Goal: Task Accomplishment & Management: Manage account settings

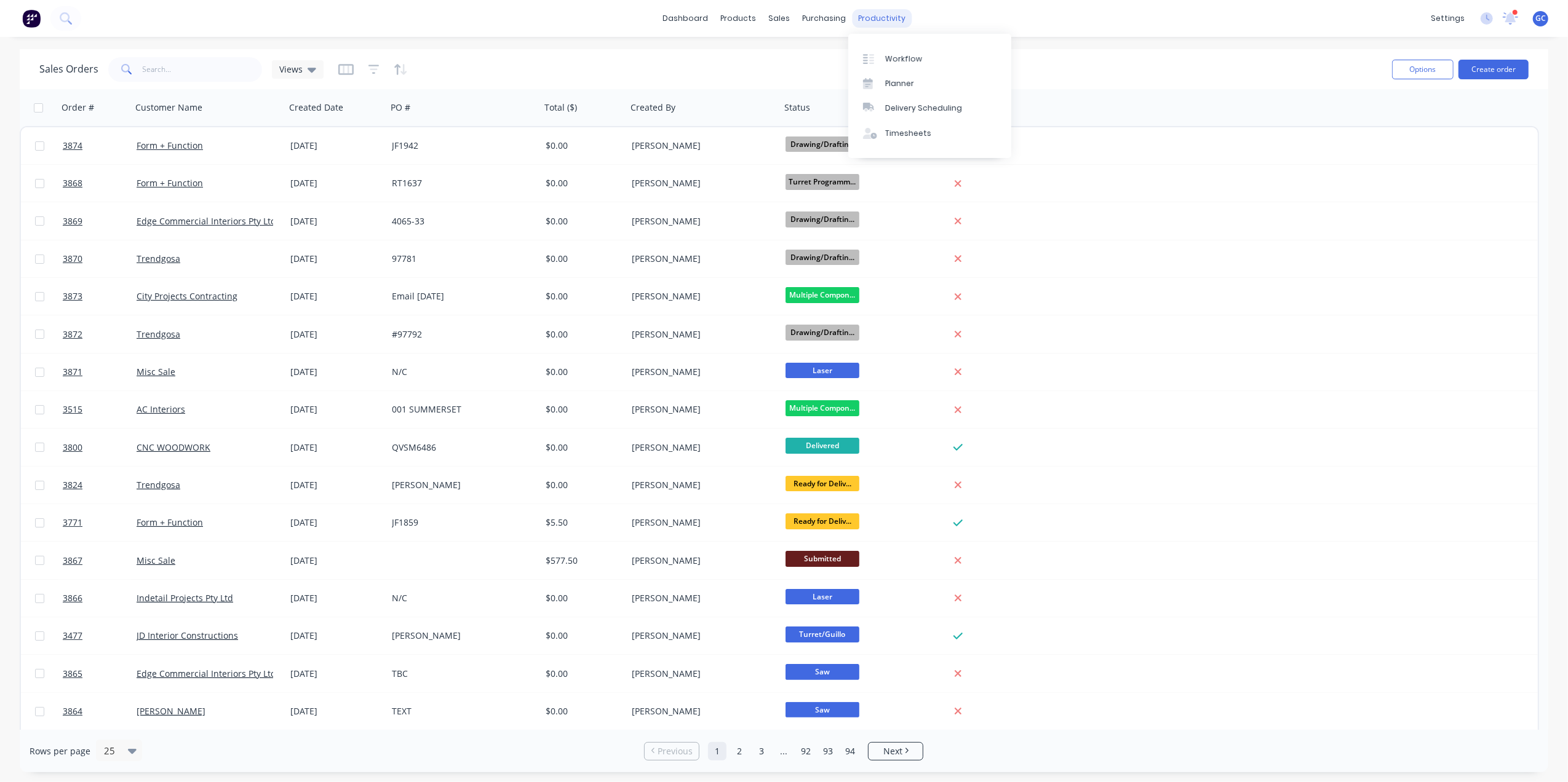
click at [882, 15] on div "productivity" at bounding box center [881, 18] width 59 height 19
click at [908, 57] on div "Workflow" at bounding box center [903, 59] width 37 height 11
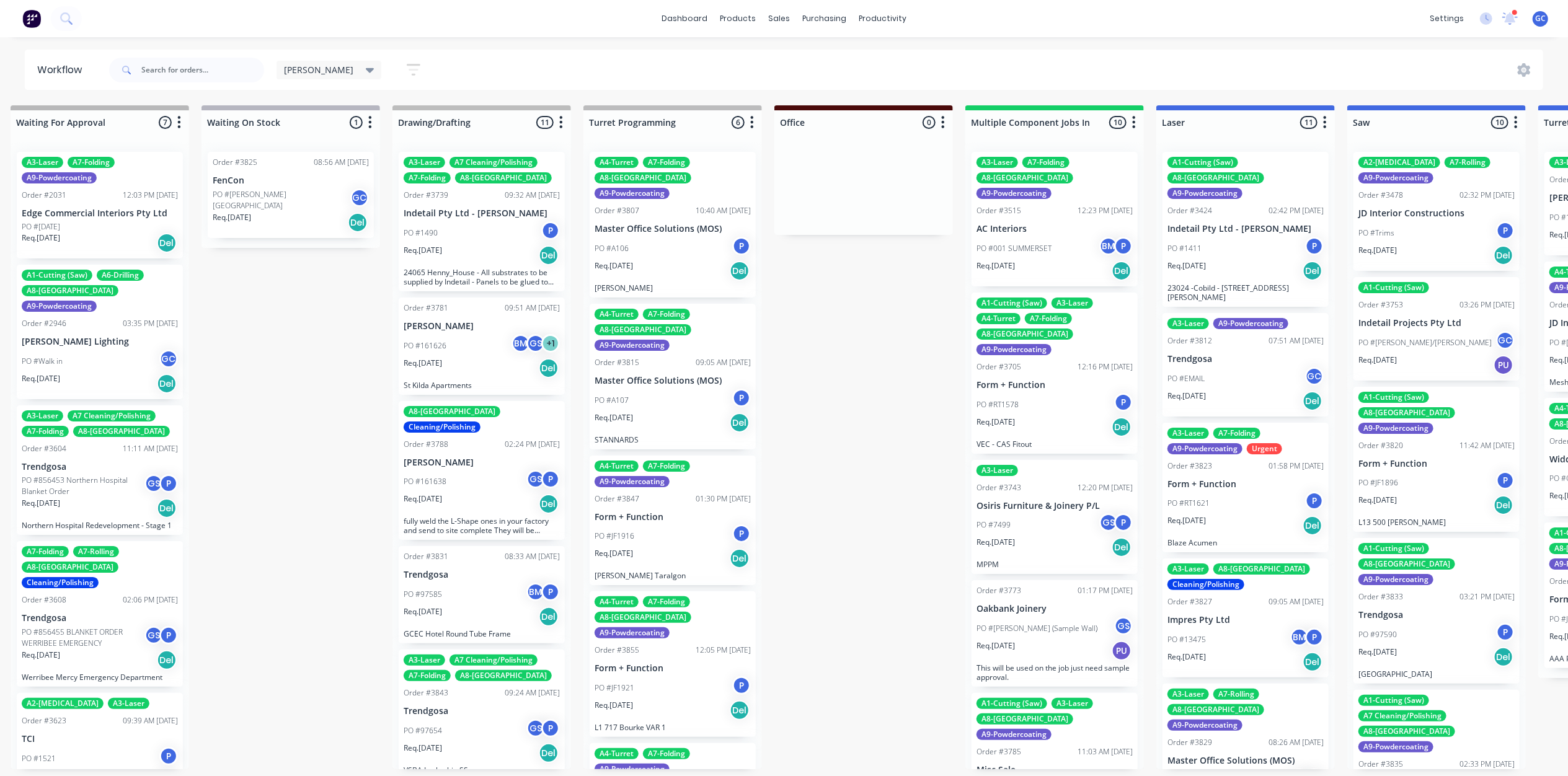
click at [678, 237] on div "PO #A106 P" at bounding box center [672, 248] width 156 height 24
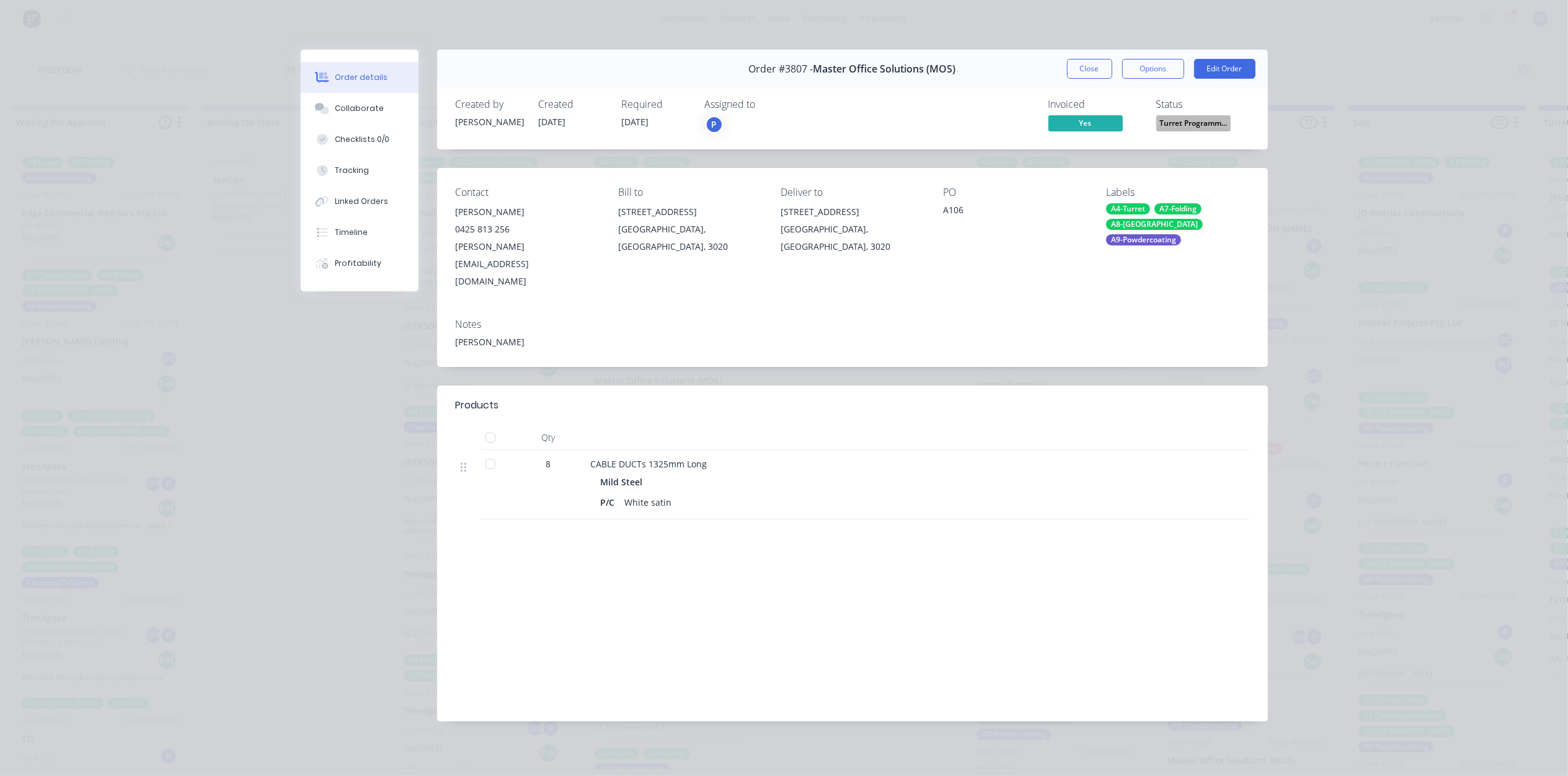
click at [1178, 128] on span "Turret Programm..." at bounding box center [1193, 123] width 74 height 16
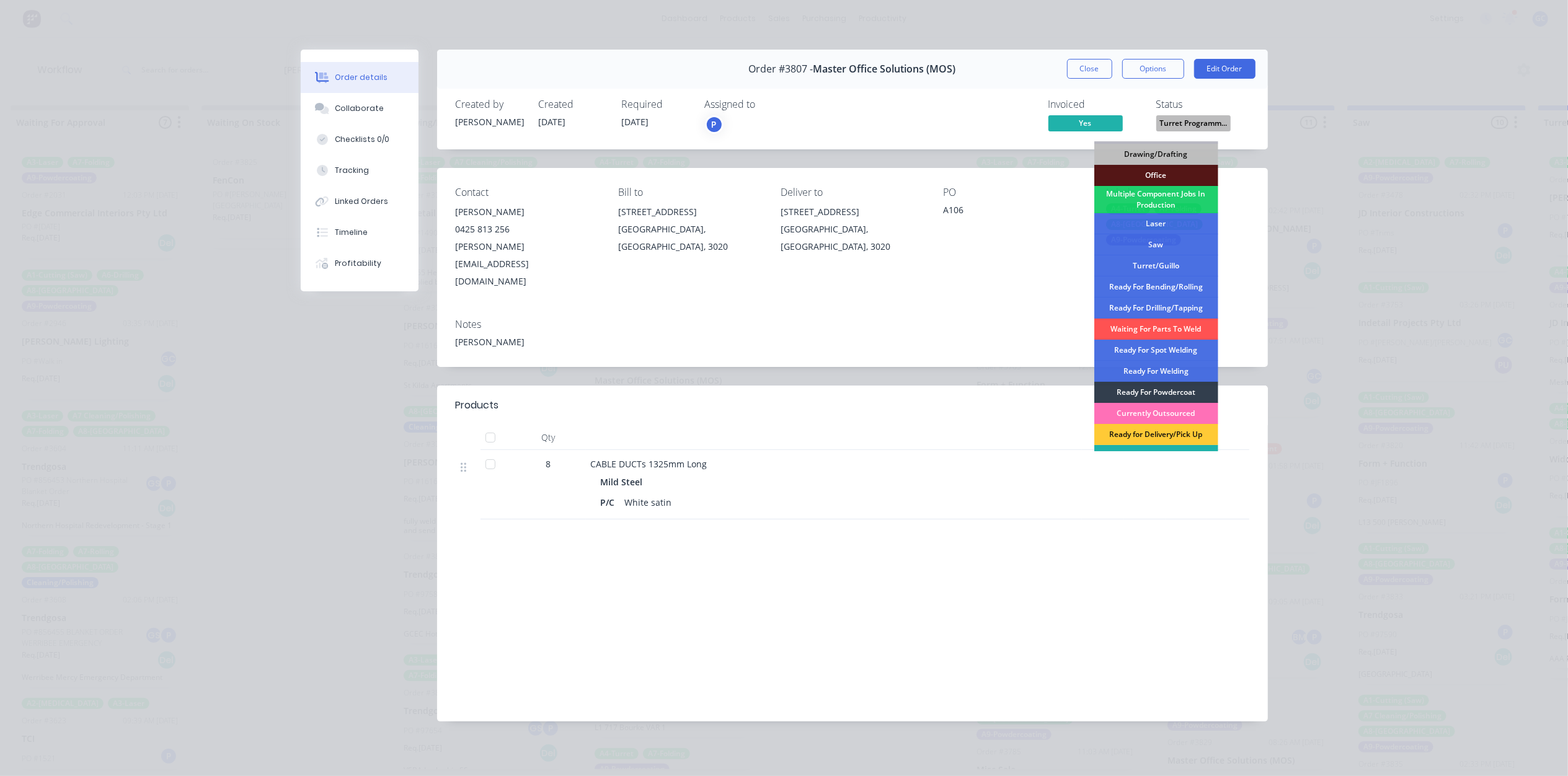
scroll to position [139, 0]
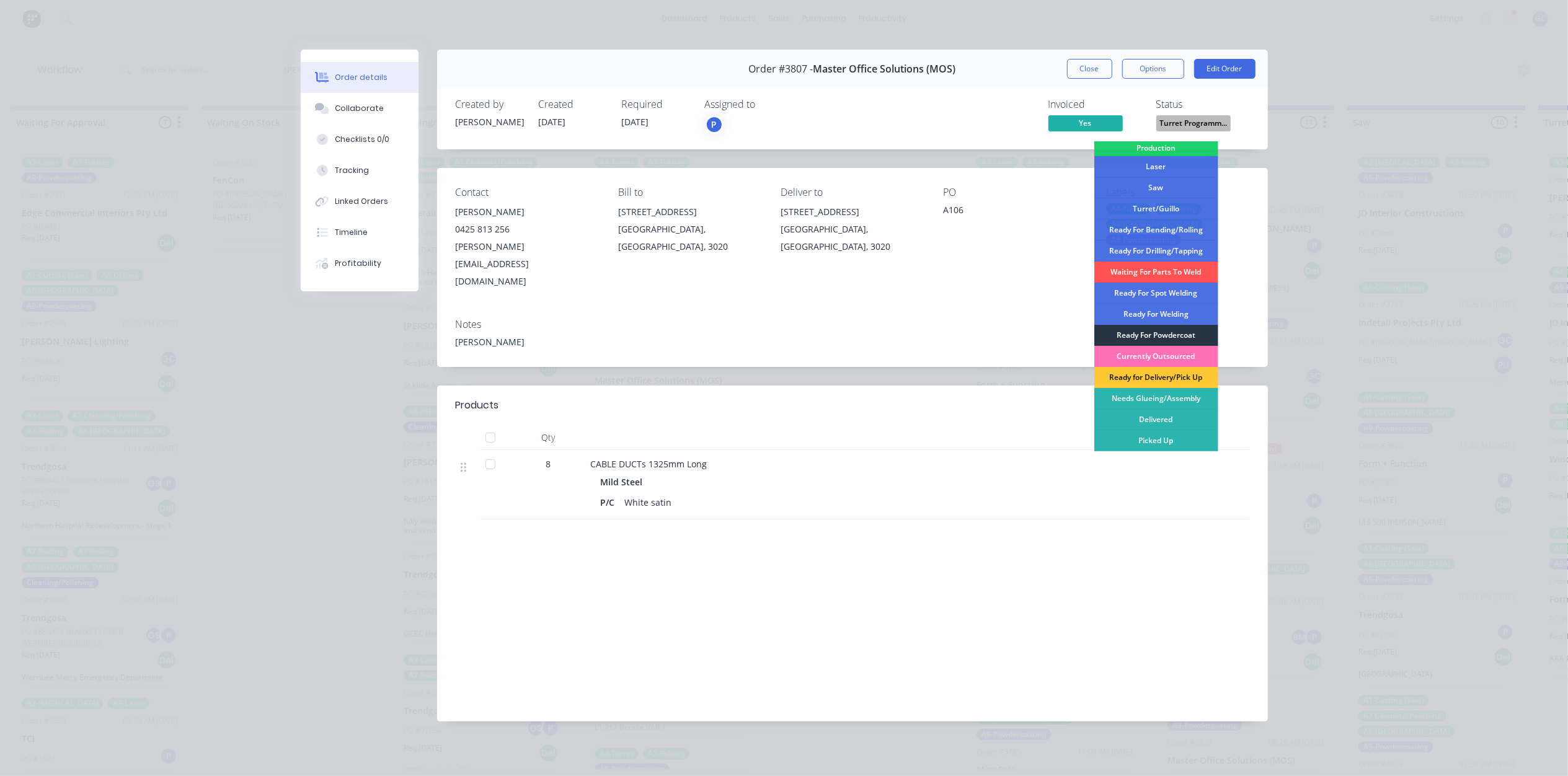
click at [1186, 336] on div "Ready For Powdercoat" at bounding box center [1156, 336] width 124 height 21
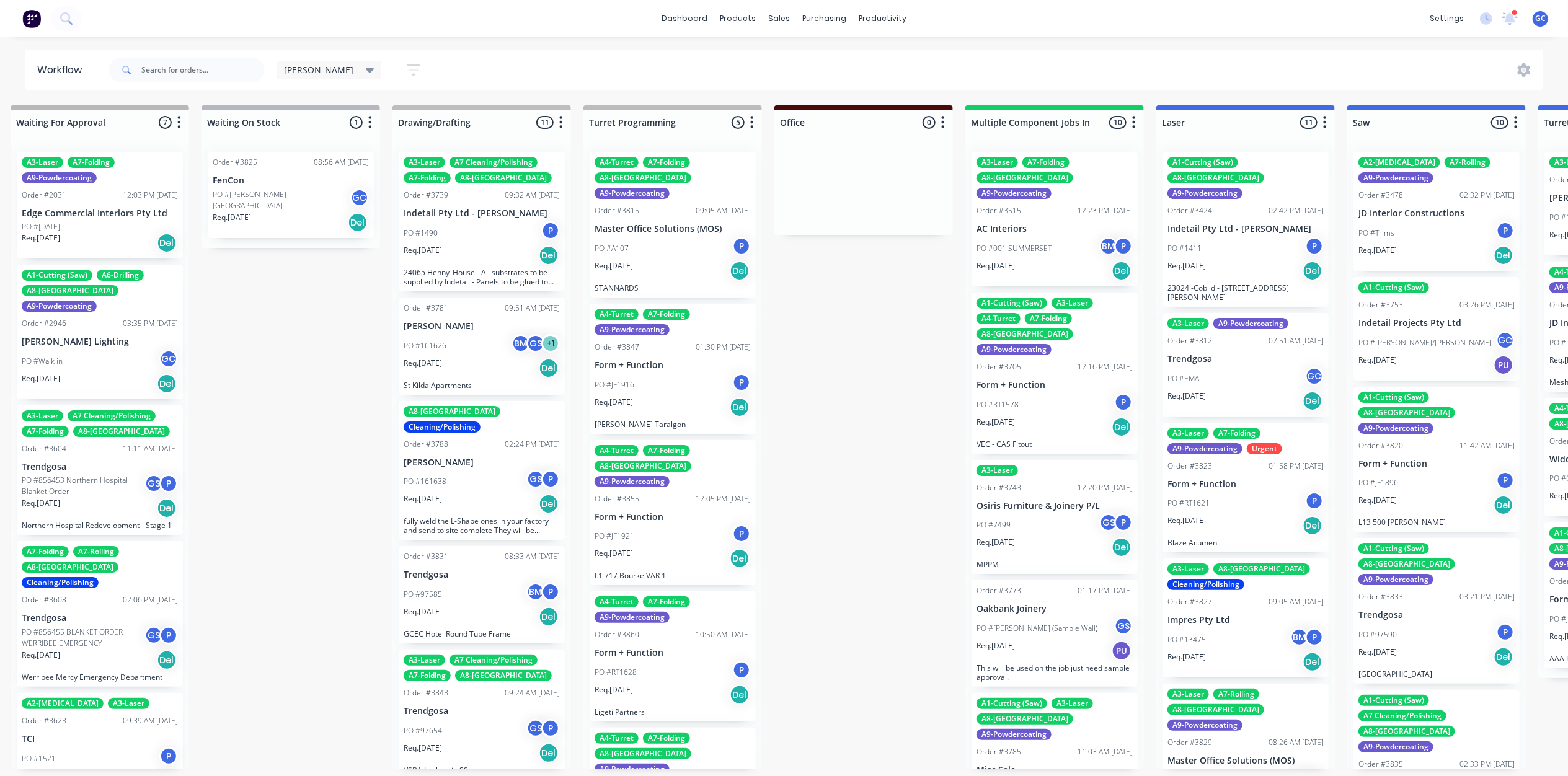
click at [662, 237] on div "PO #A107 P" at bounding box center [672, 248] width 156 height 24
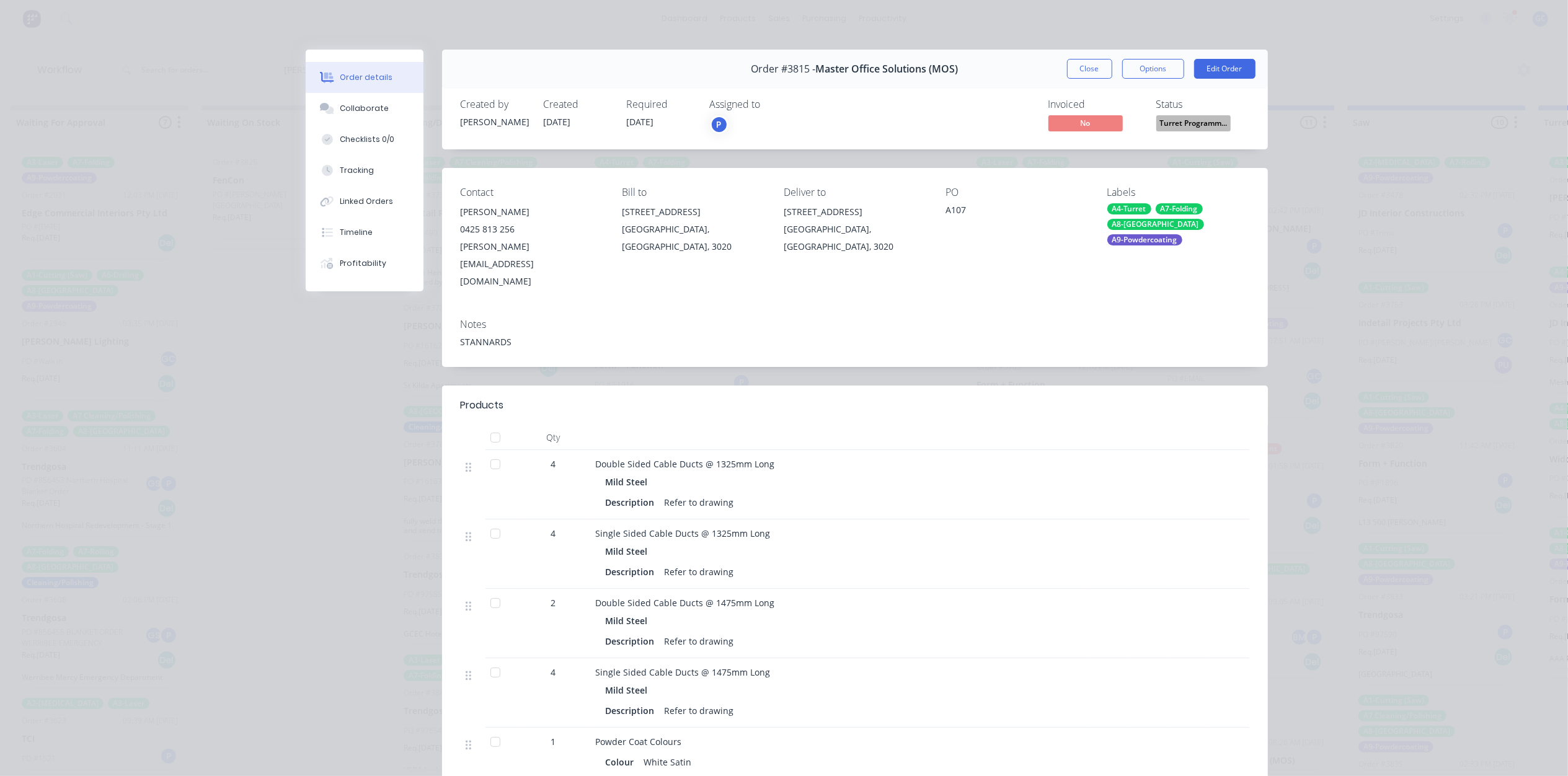
click at [1206, 112] on div "Status Turret Programm..." at bounding box center [1203, 116] width 93 height 36
click at [1205, 118] on span "Turret Programm..." at bounding box center [1193, 123] width 74 height 16
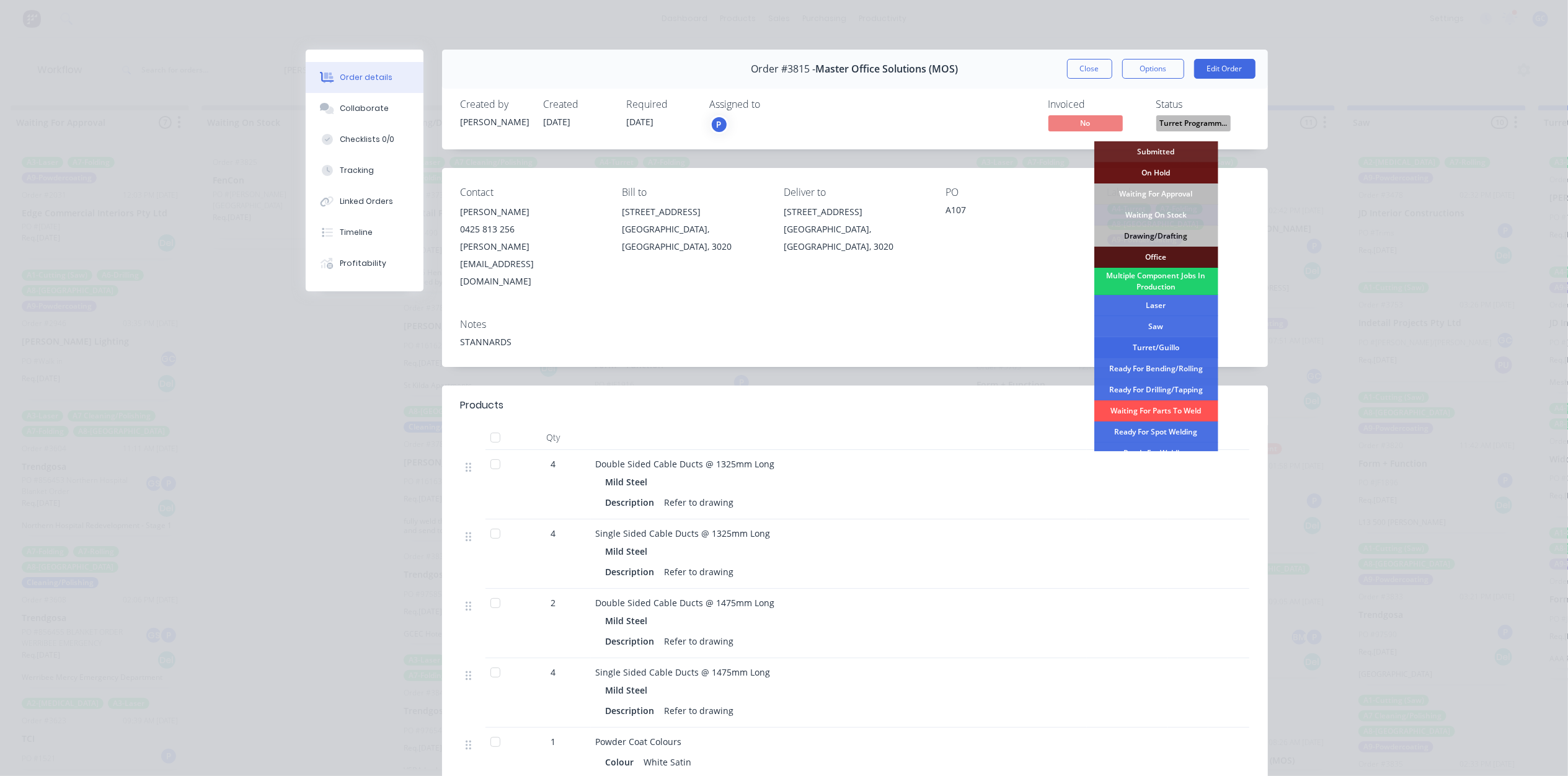
click at [1164, 351] on div "Turret/Guillo" at bounding box center [1156, 348] width 124 height 21
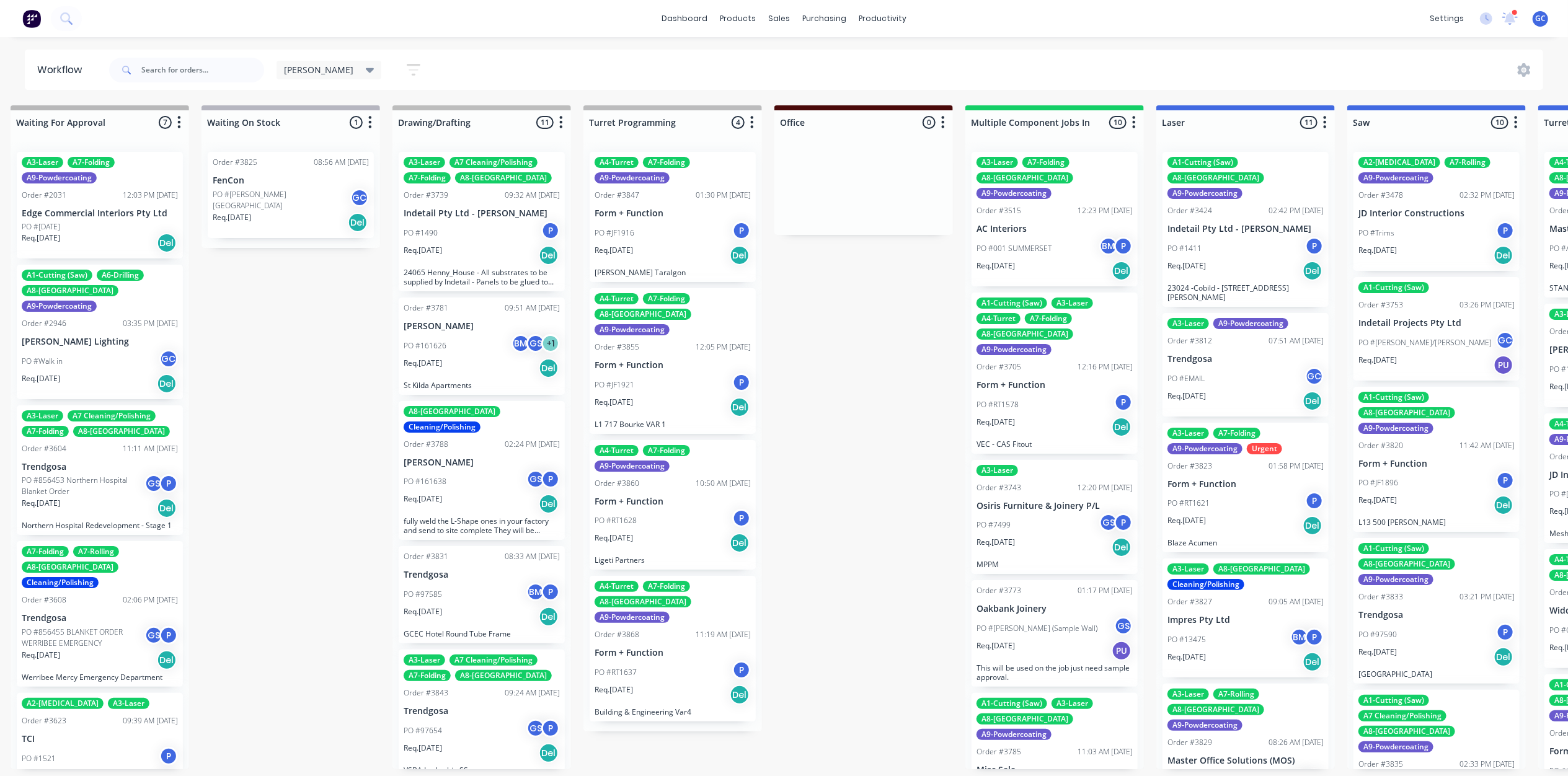
click at [688, 209] on p "Form + Function" at bounding box center [672, 214] width 156 height 11
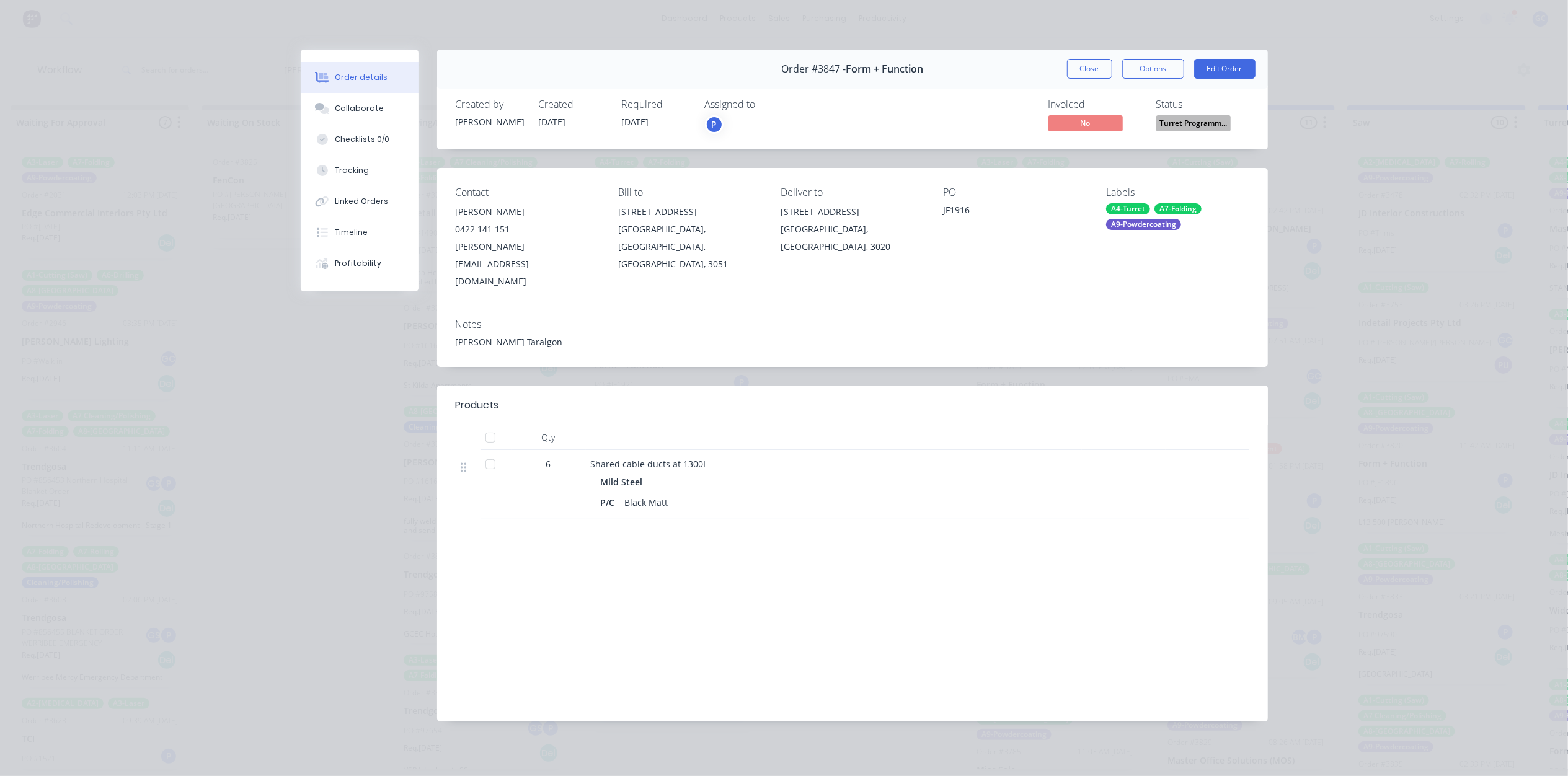
click at [1213, 127] on span "Turret Programm..." at bounding box center [1193, 123] width 74 height 16
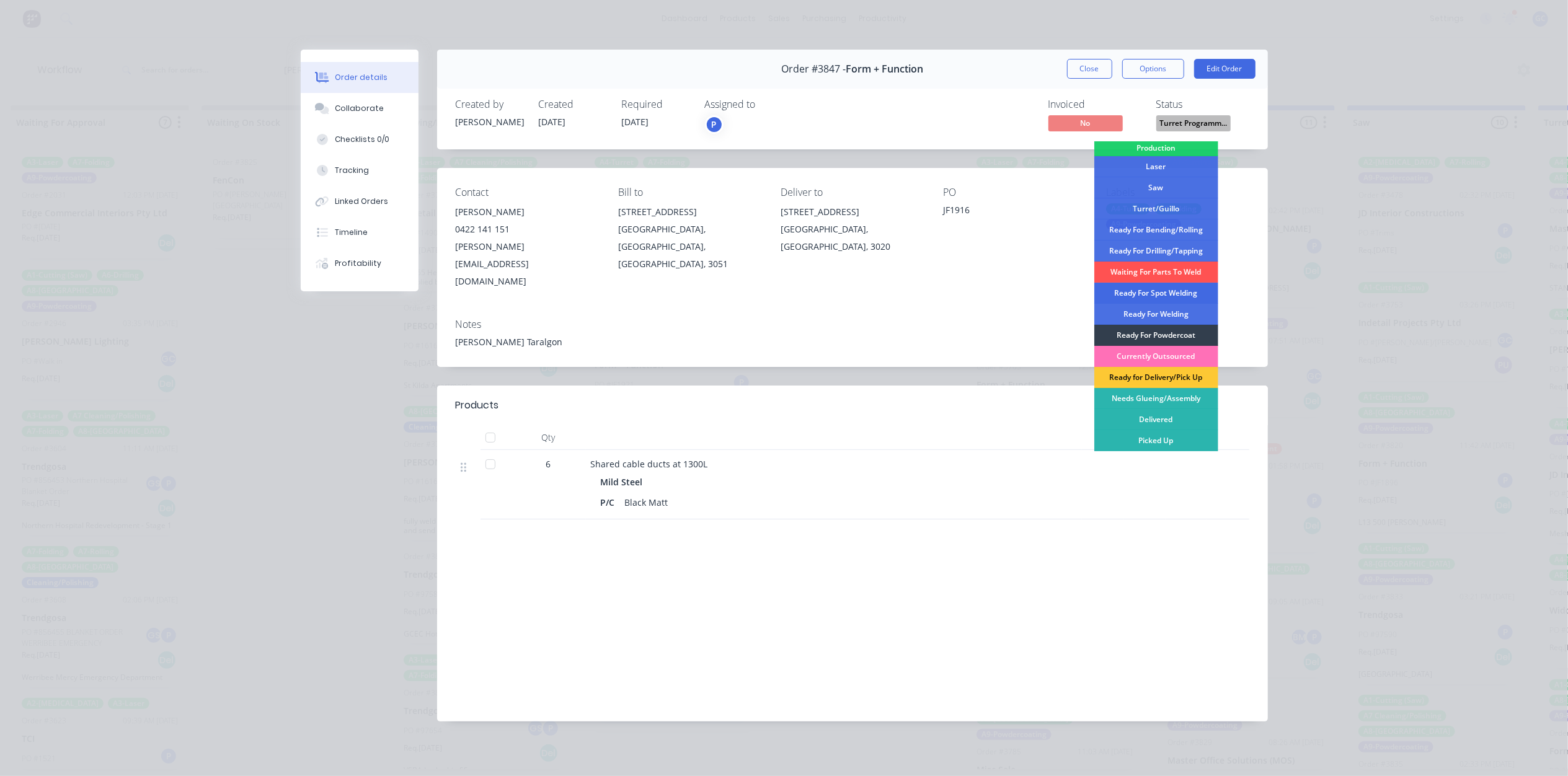
scroll to position [56, 0]
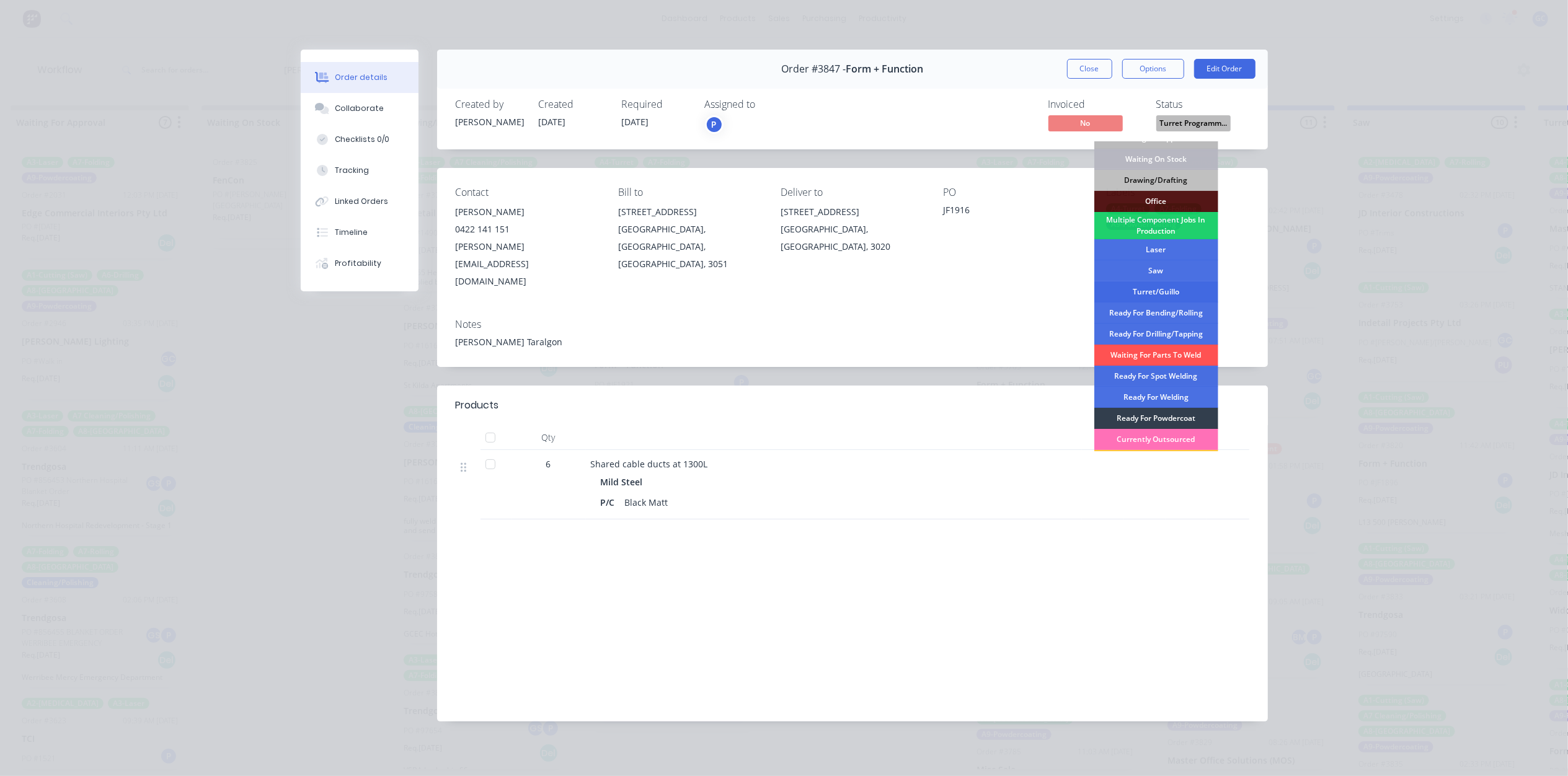
click at [1174, 283] on div "Turret/Guillo" at bounding box center [1156, 292] width 124 height 21
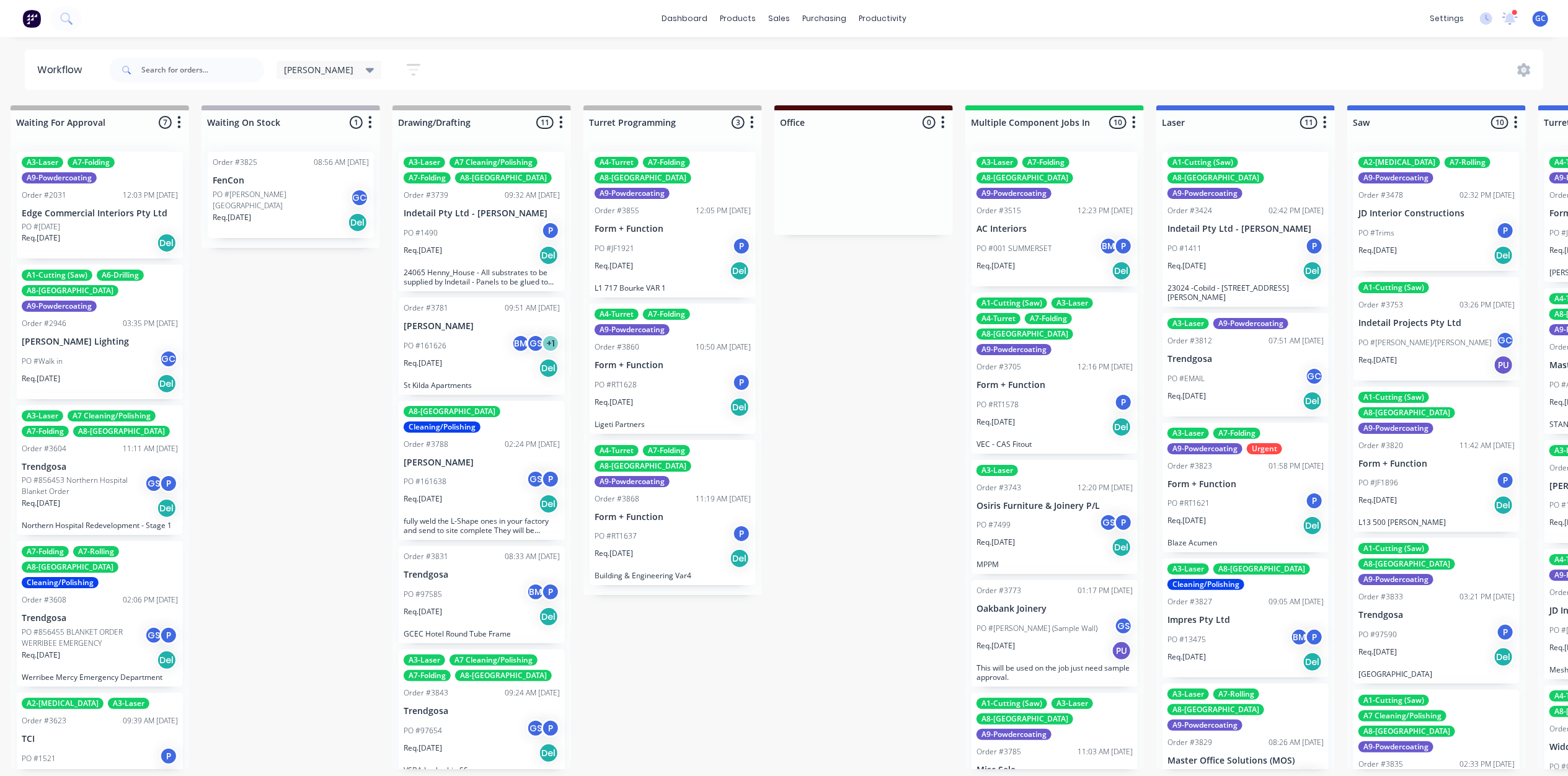
click at [713, 237] on div "PO #JF1921 P" at bounding box center [672, 248] width 156 height 24
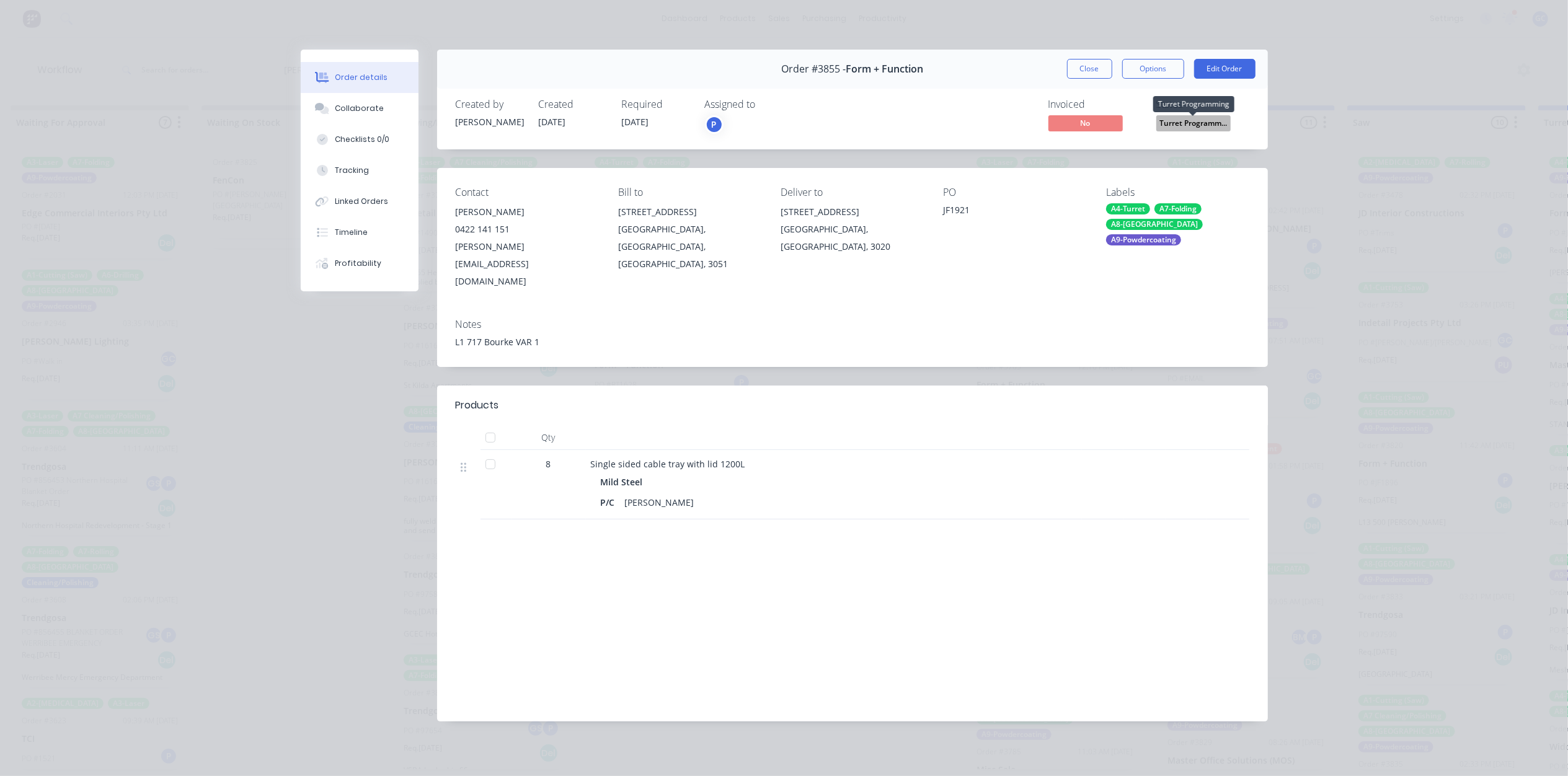
click at [1186, 118] on span "Turret Programm..." at bounding box center [1193, 123] width 74 height 16
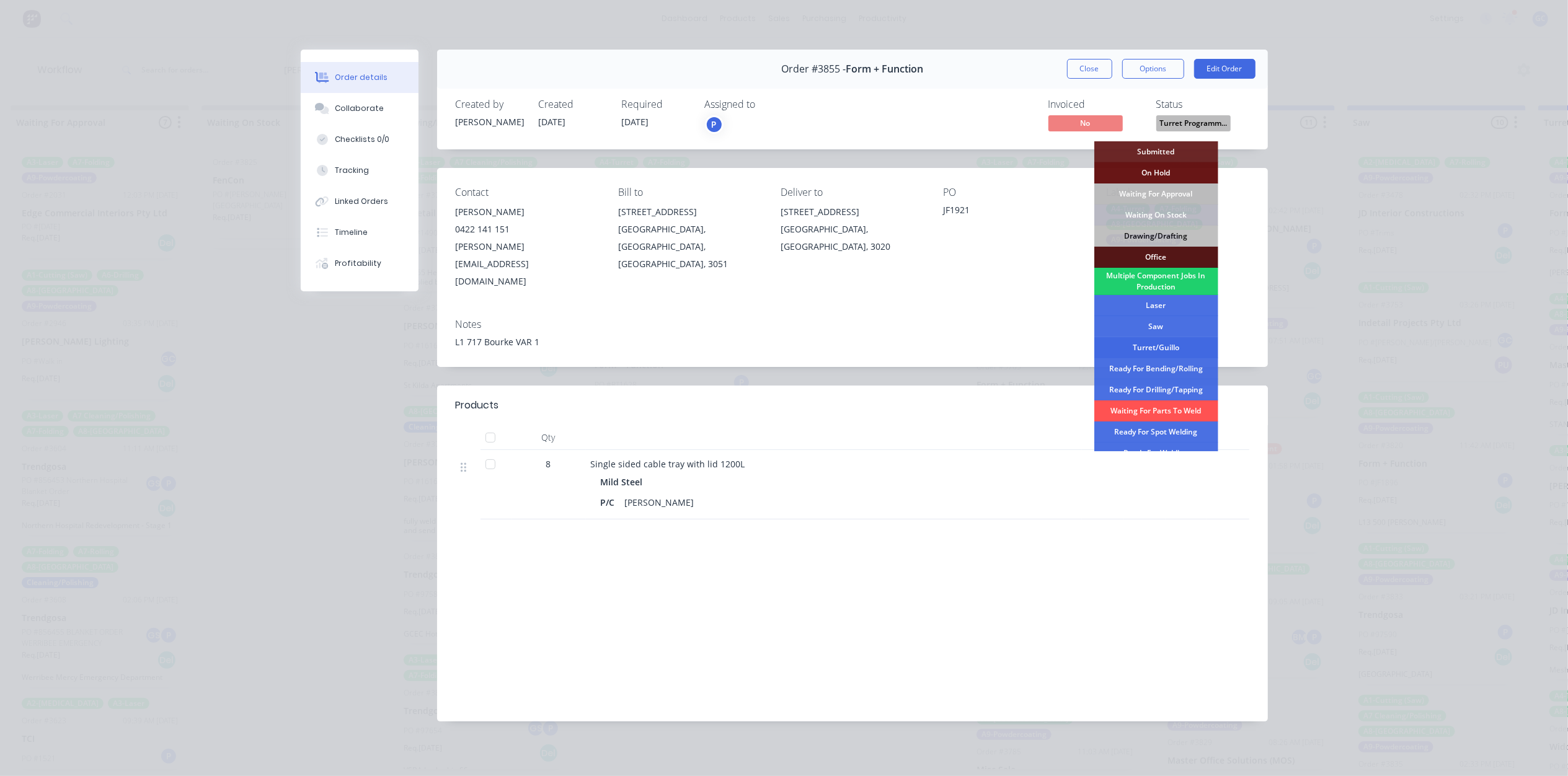
click at [1159, 347] on div "Turret/Guillo" at bounding box center [1156, 348] width 124 height 21
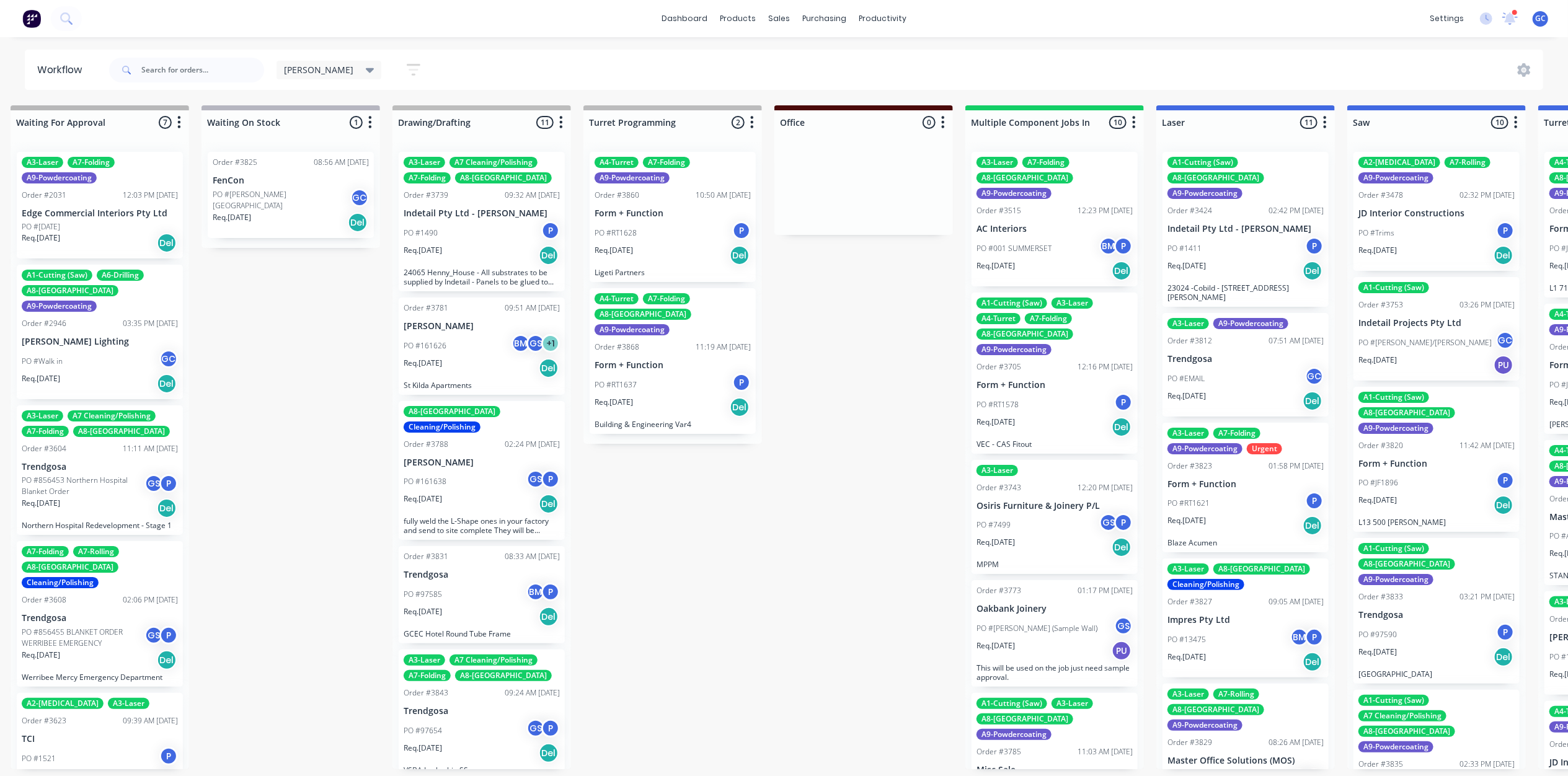
click at [689, 246] on div "Req. [DATE] Del" at bounding box center [672, 255] width 156 height 21
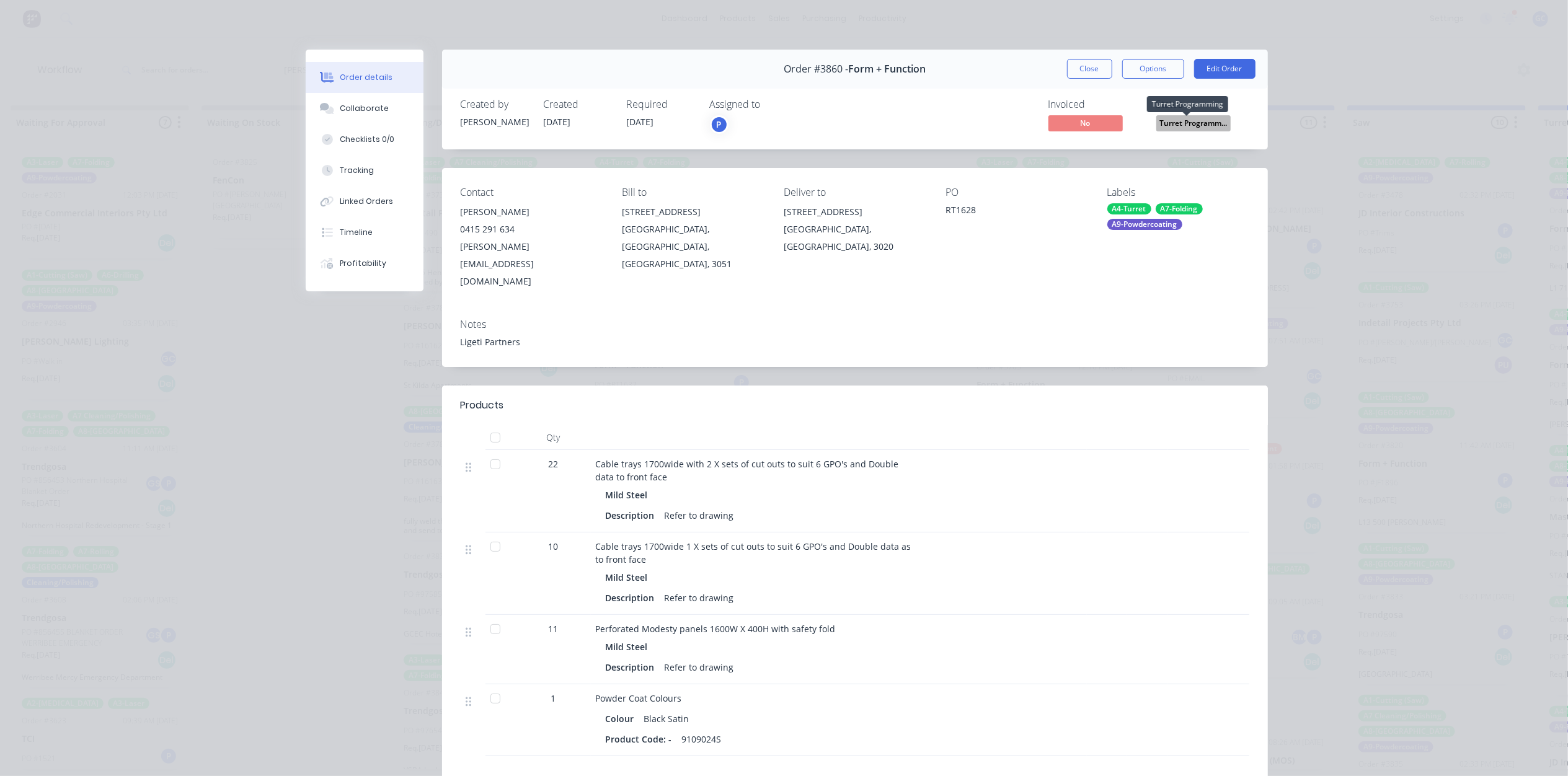
click at [1192, 121] on span "Turret Programm..." at bounding box center [1193, 123] width 74 height 16
drag, startPoint x: 1026, startPoint y: 217, endPoint x: 1070, endPoint y: 88, distance: 136.3
click at [1026, 216] on div "RT1628" at bounding box center [1016, 211] width 142 height 17
click at [1077, 56] on div "Order #3860 - Form + Function Close Options Edit Order" at bounding box center [854, 70] width 826 height 39
click at [1070, 63] on button "Close" at bounding box center [1089, 69] width 45 height 20
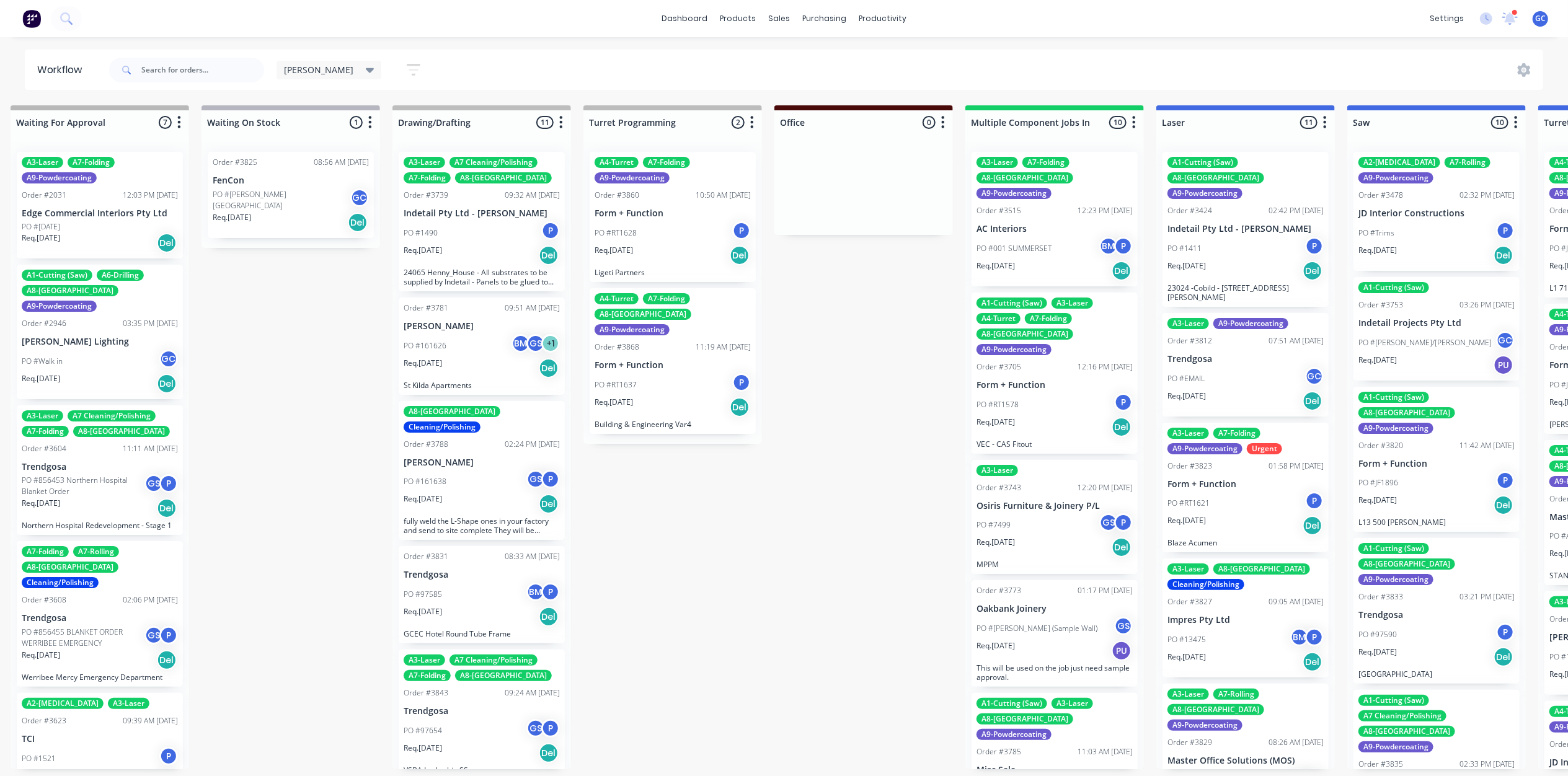
click at [678, 373] on div "PO #RT1637 P" at bounding box center [672, 385] width 156 height 24
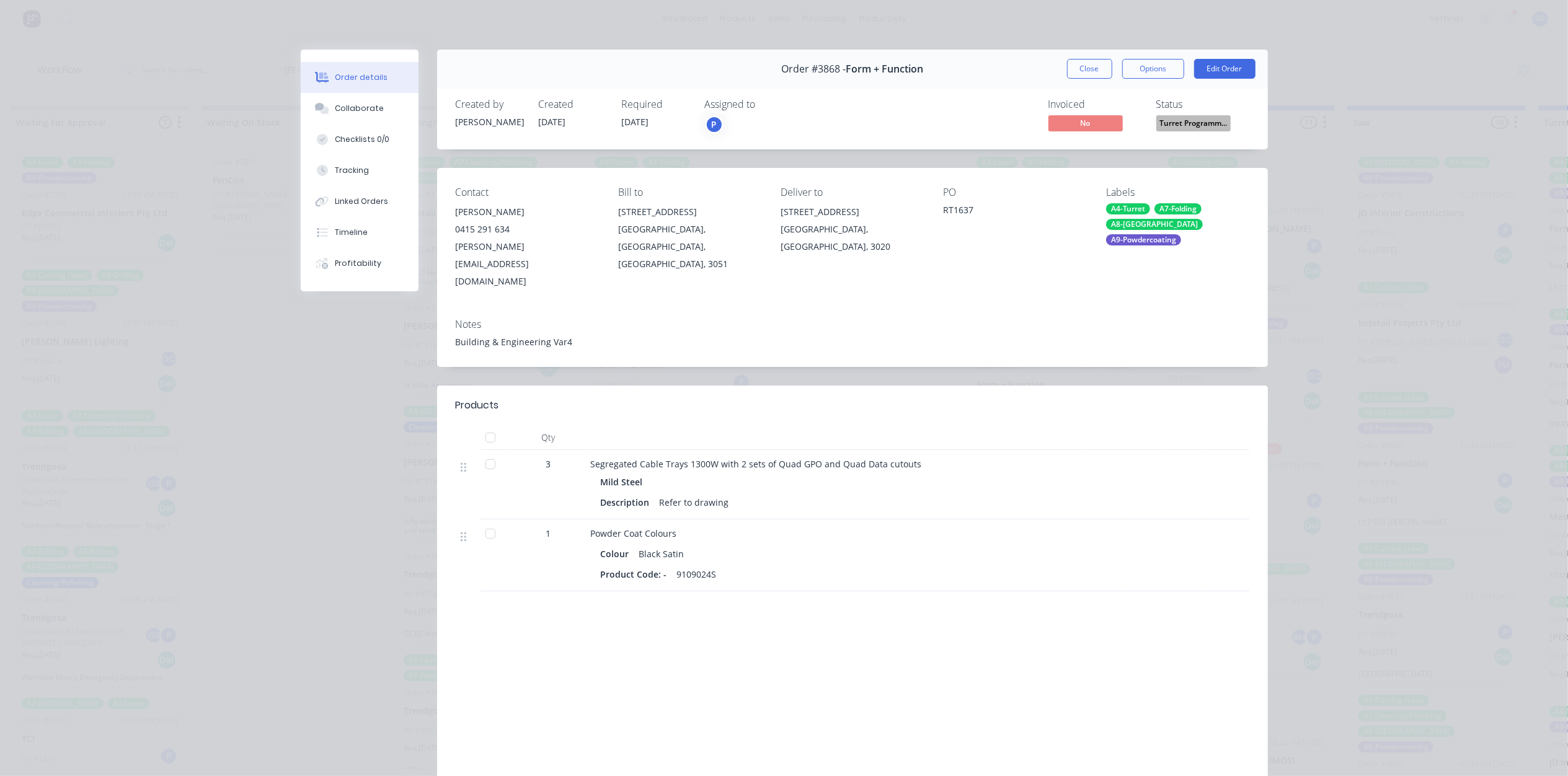
click at [1193, 124] on span "Turret Programm..." at bounding box center [1193, 123] width 74 height 16
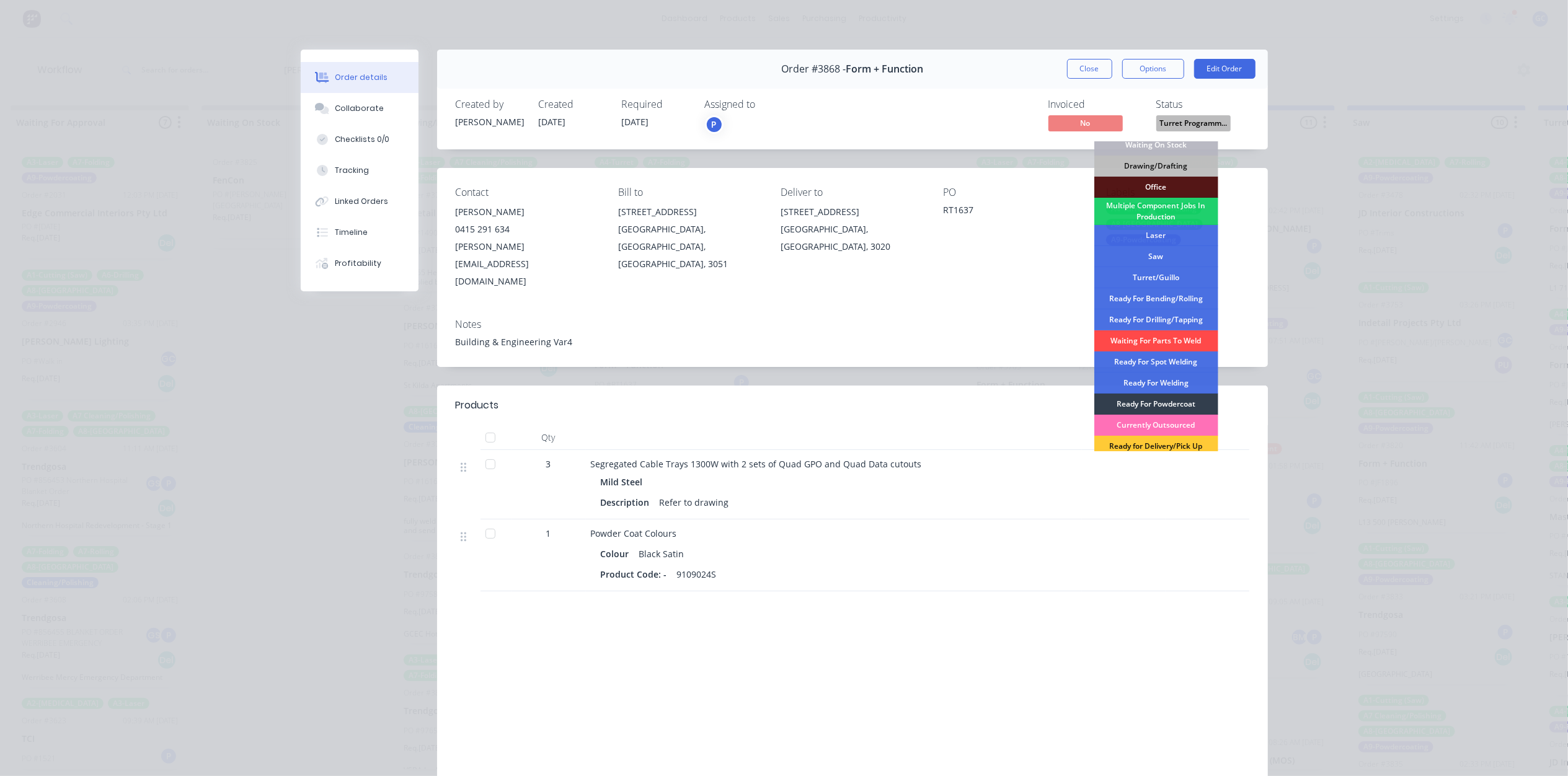
scroll to position [139, 0]
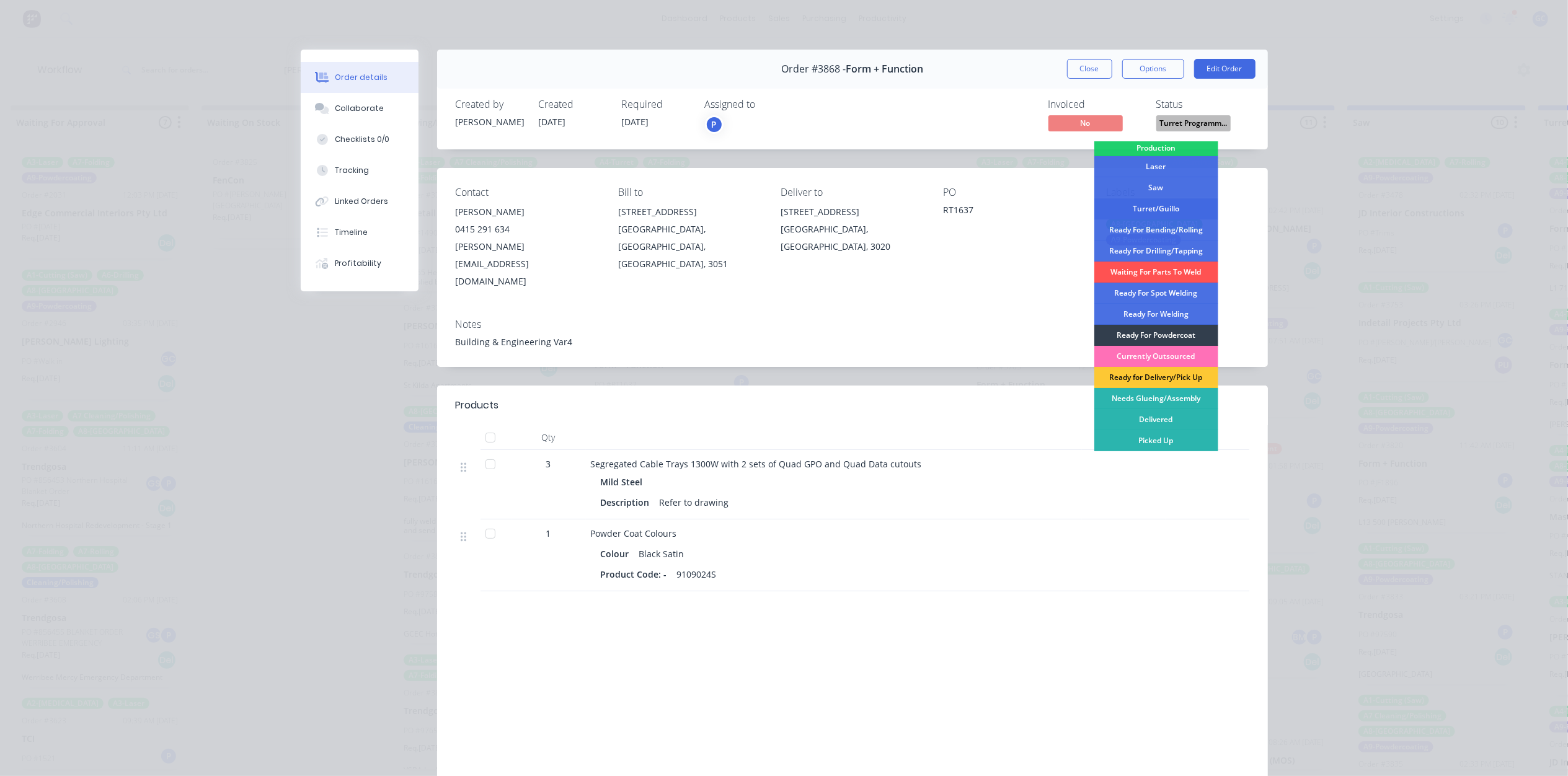
click at [1174, 207] on div "Turret/Guillo" at bounding box center [1156, 209] width 124 height 21
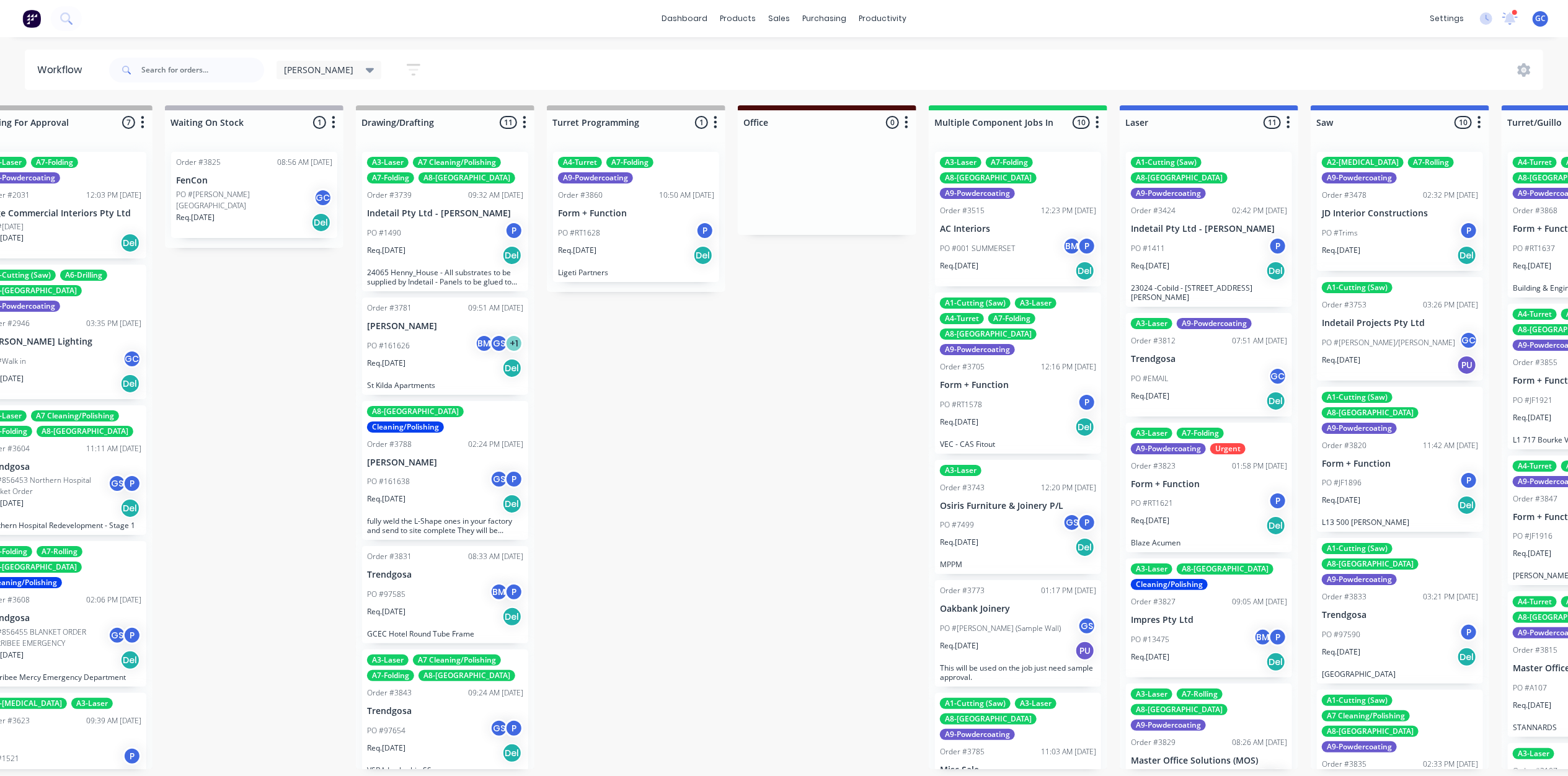
scroll to position [0, 467]
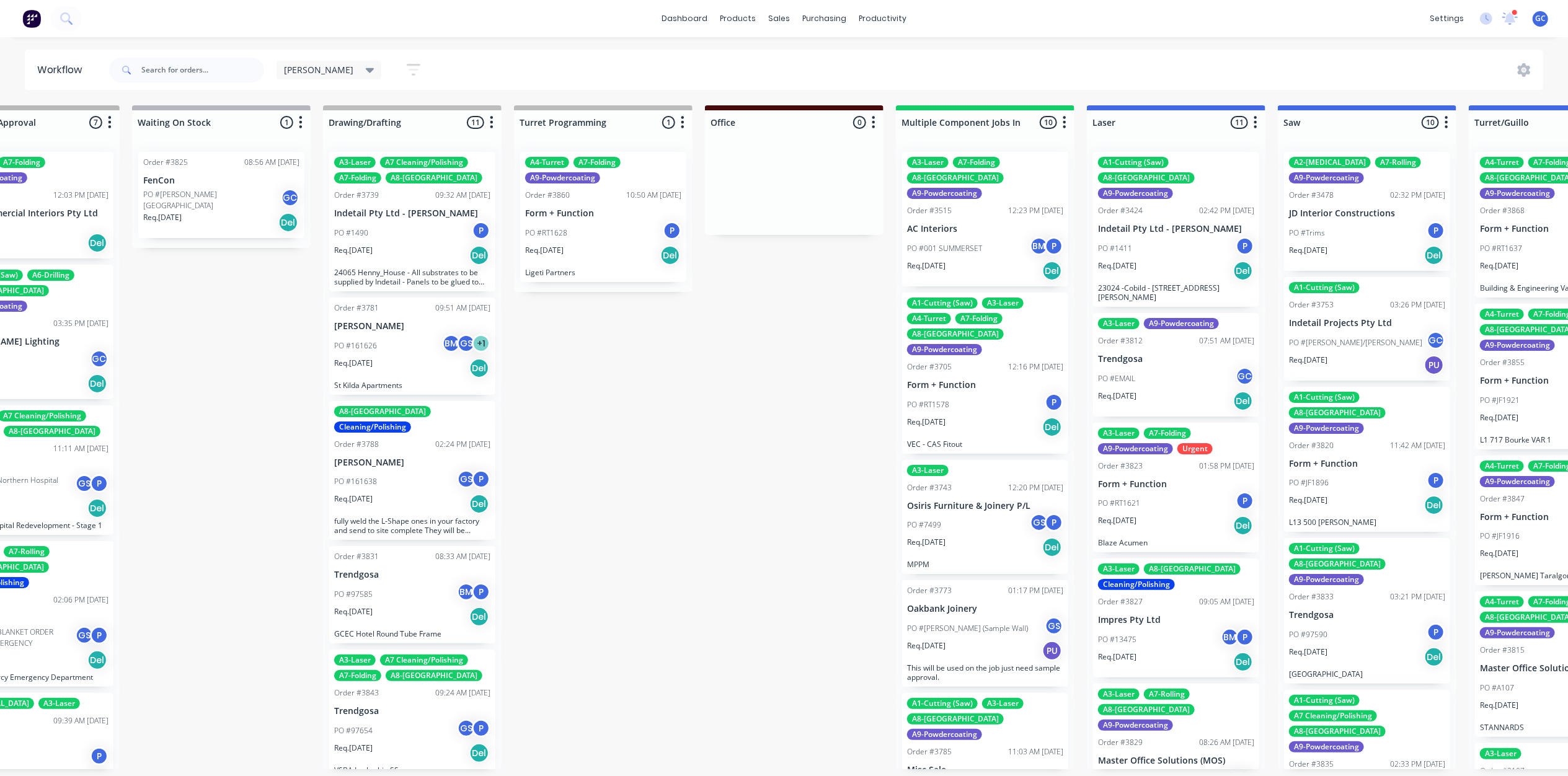
click at [980, 237] on div "PO #001 [PERSON_NAME] P" at bounding box center [985, 248] width 156 height 24
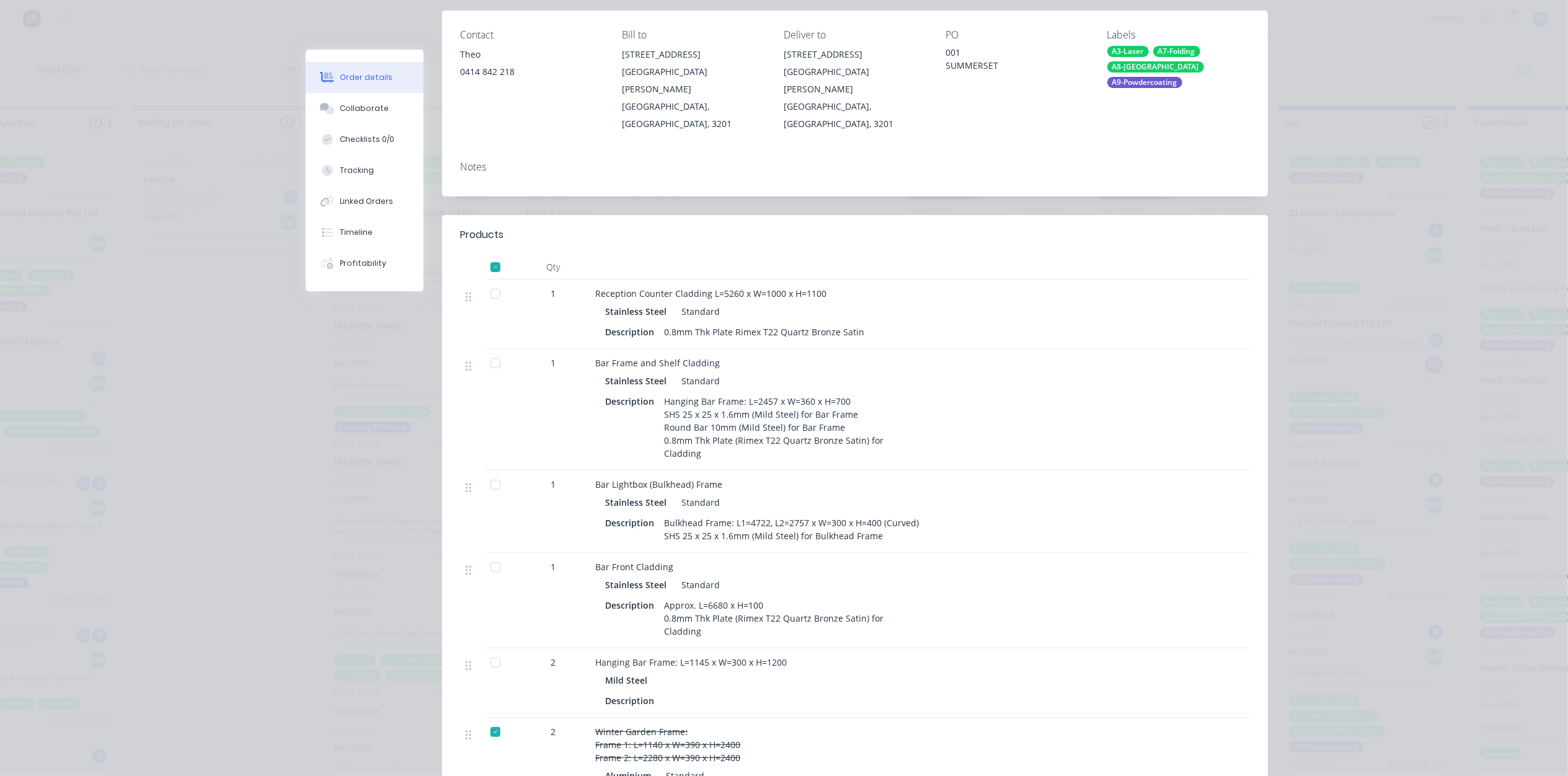
scroll to position [0, 0]
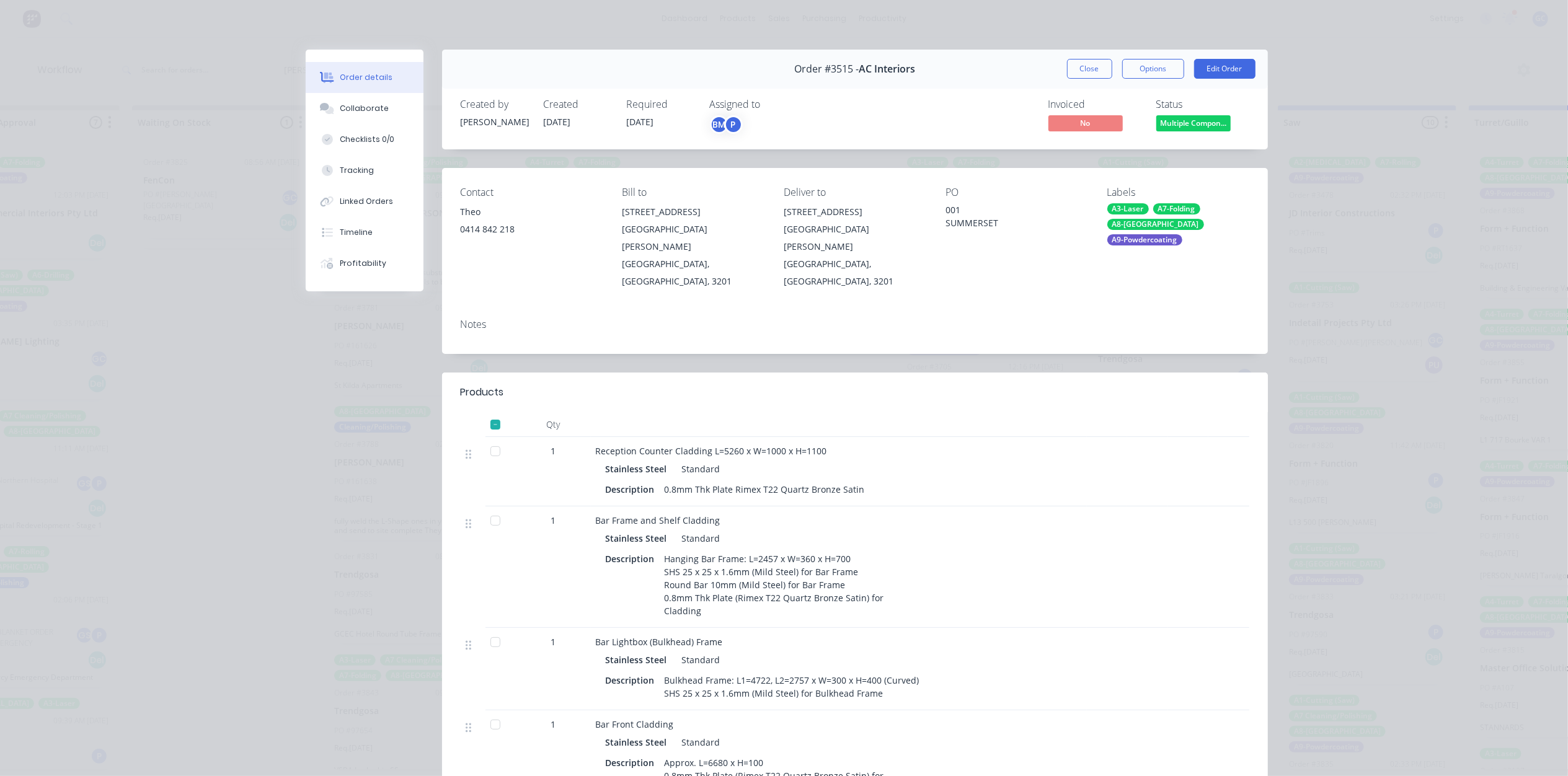
click at [1171, 125] on span "Multiple Compon..." at bounding box center [1193, 123] width 74 height 16
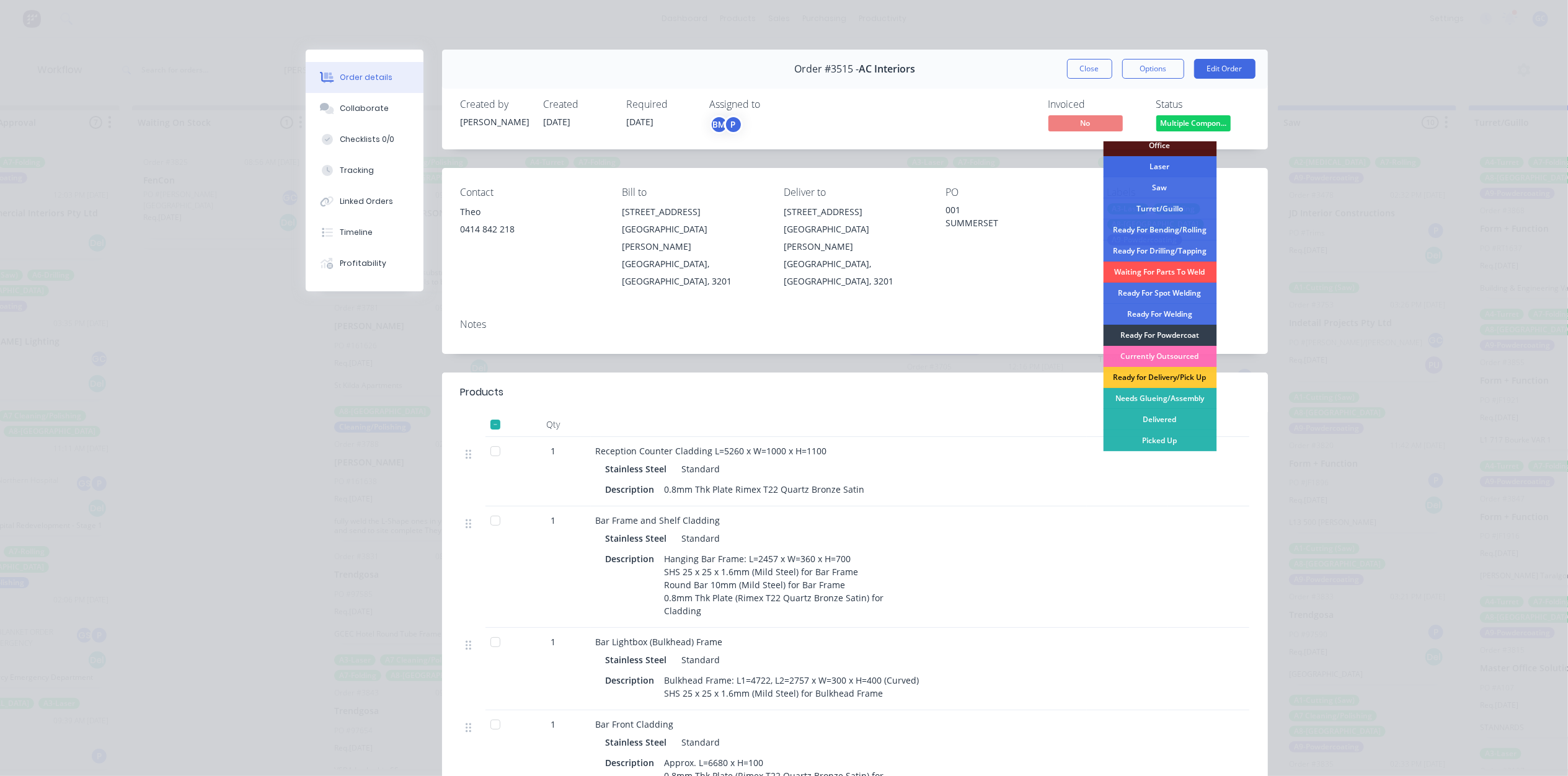
scroll to position [83, 0]
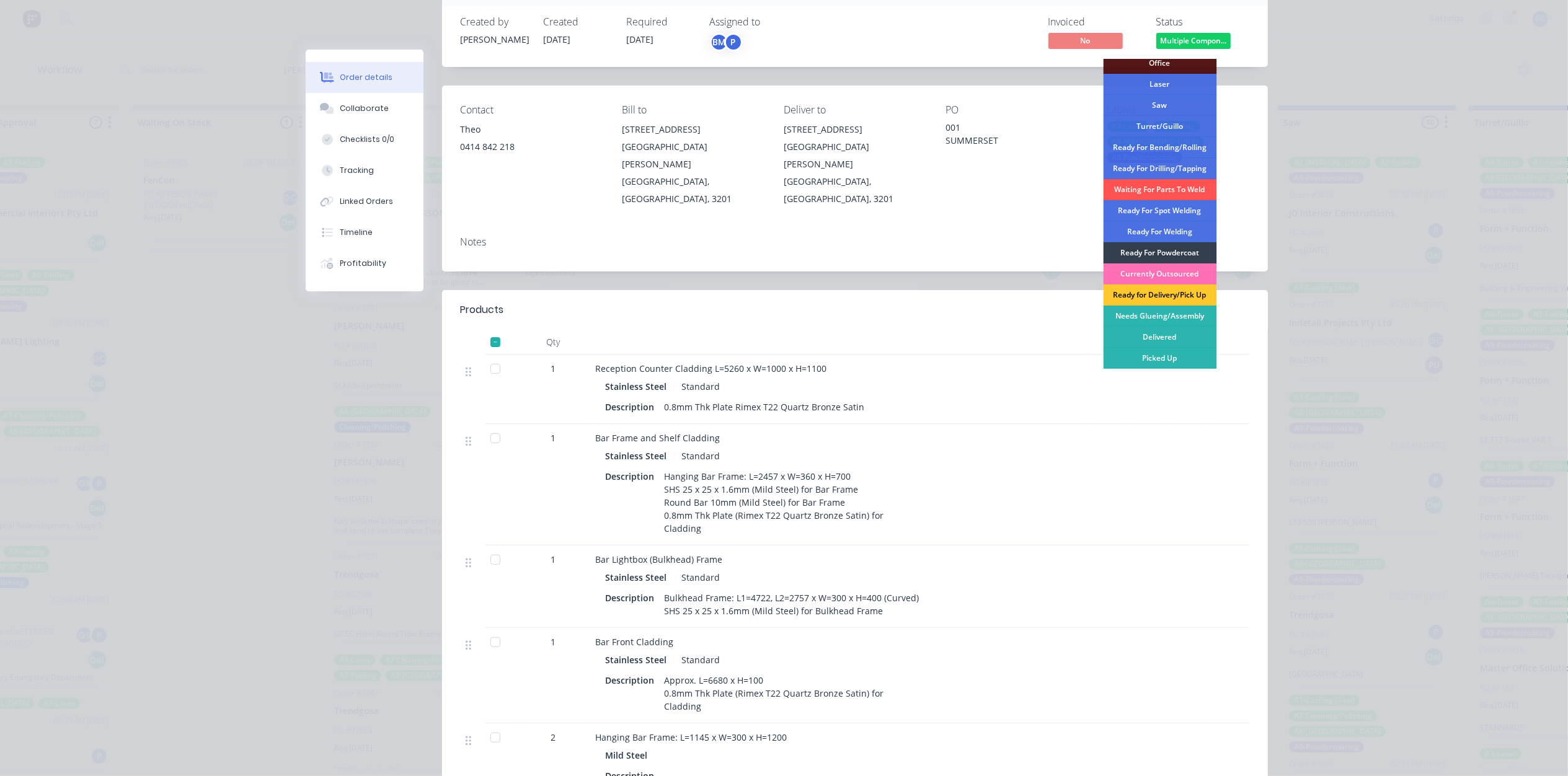
click at [1172, 291] on div "Ready for Delivery/Pick Up" at bounding box center [1160, 296] width 114 height 21
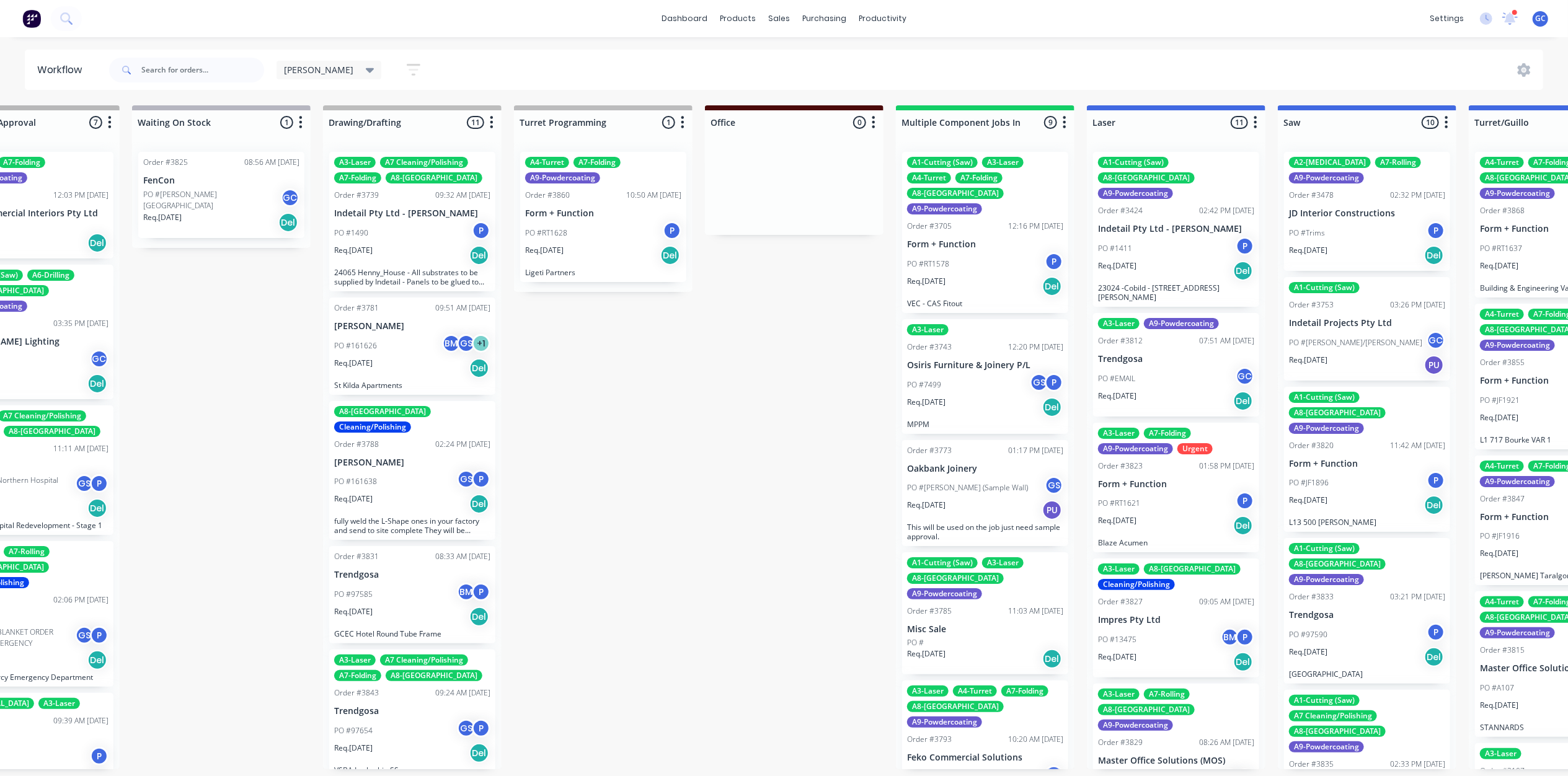
click at [1005, 252] on div "PO #RT1578 P" at bounding box center [985, 264] width 156 height 24
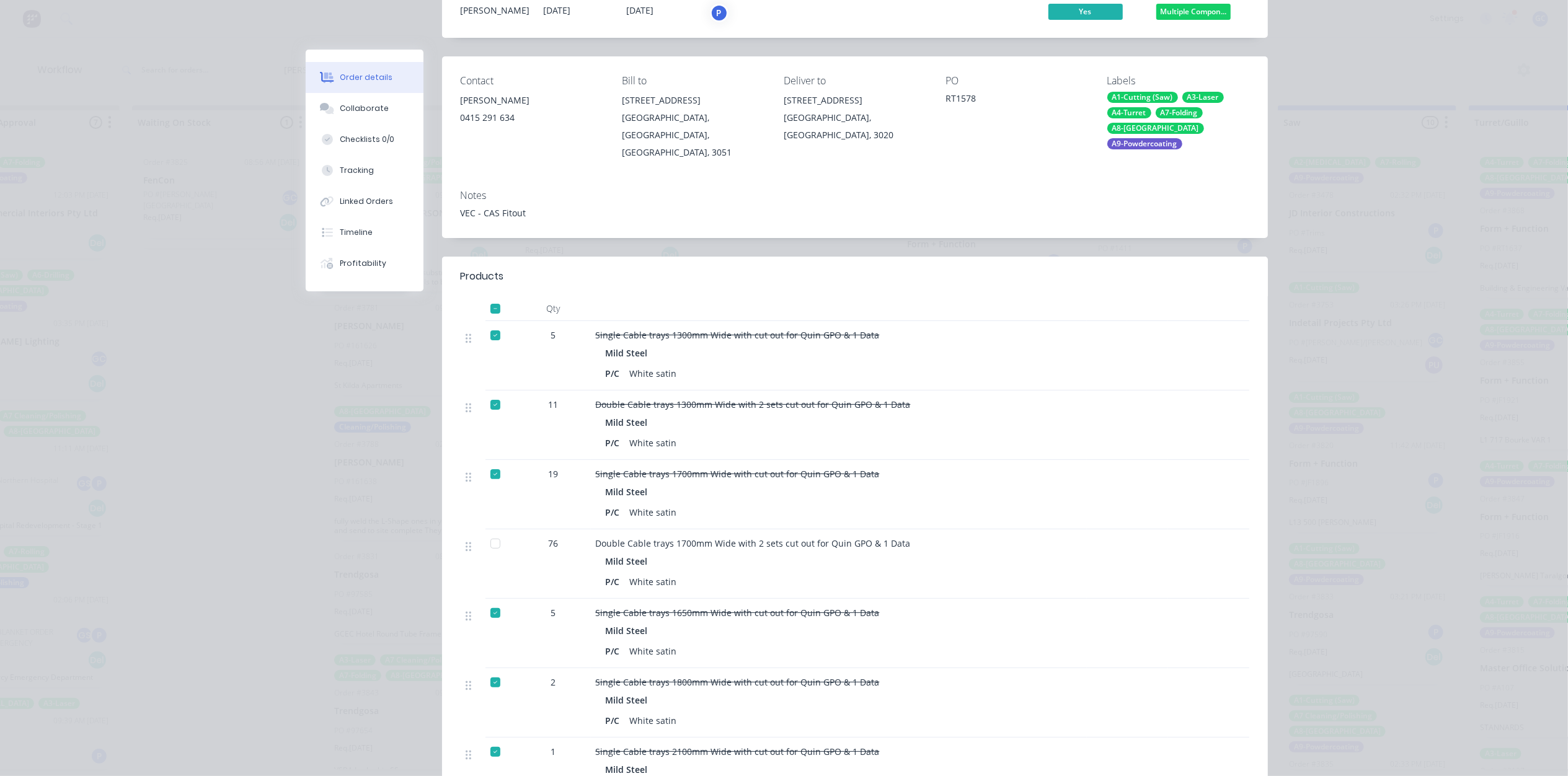
scroll to position [0, 0]
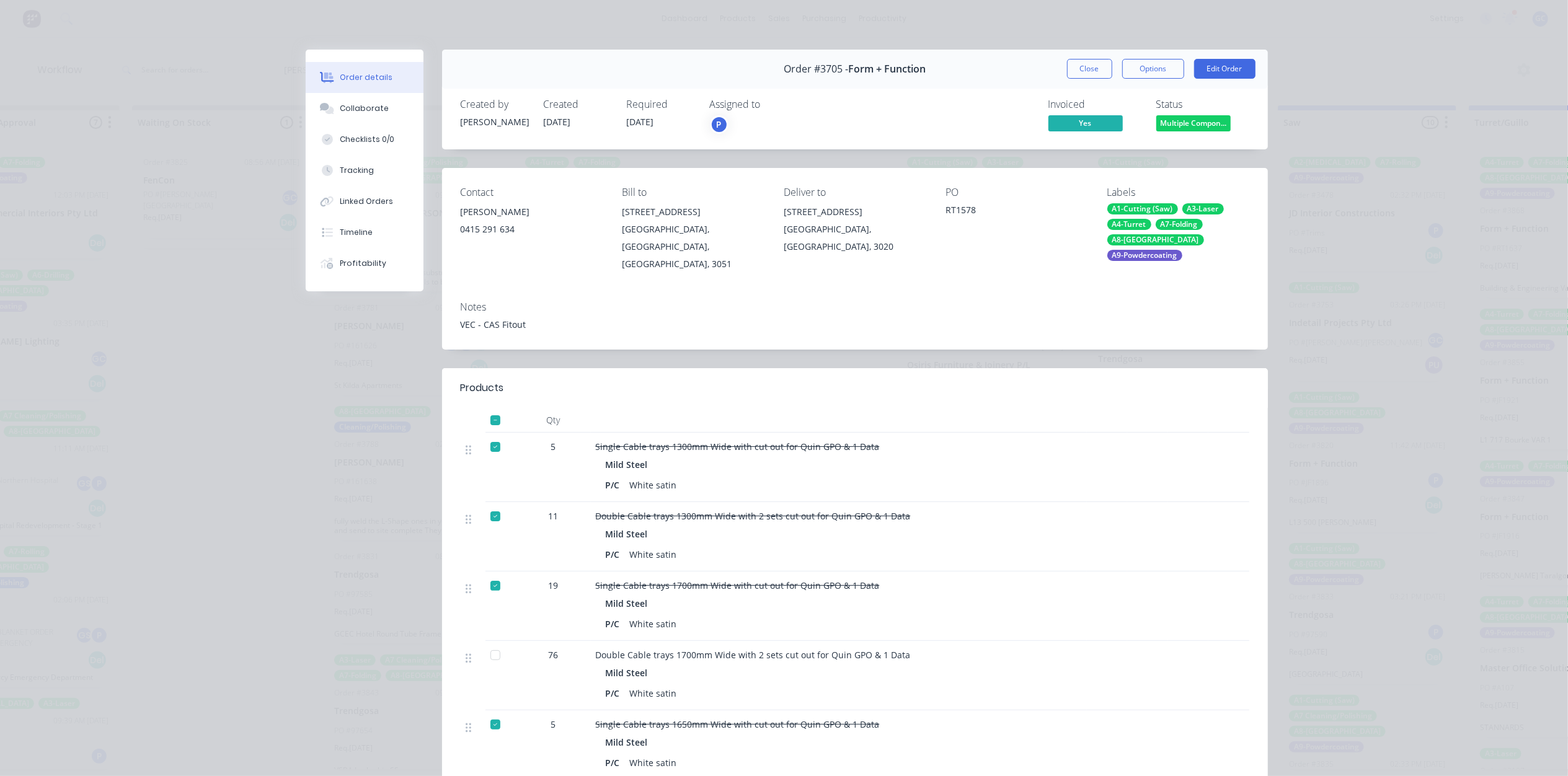
click at [1190, 125] on span "Multiple Compon..." at bounding box center [1193, 123] width 74 height 16
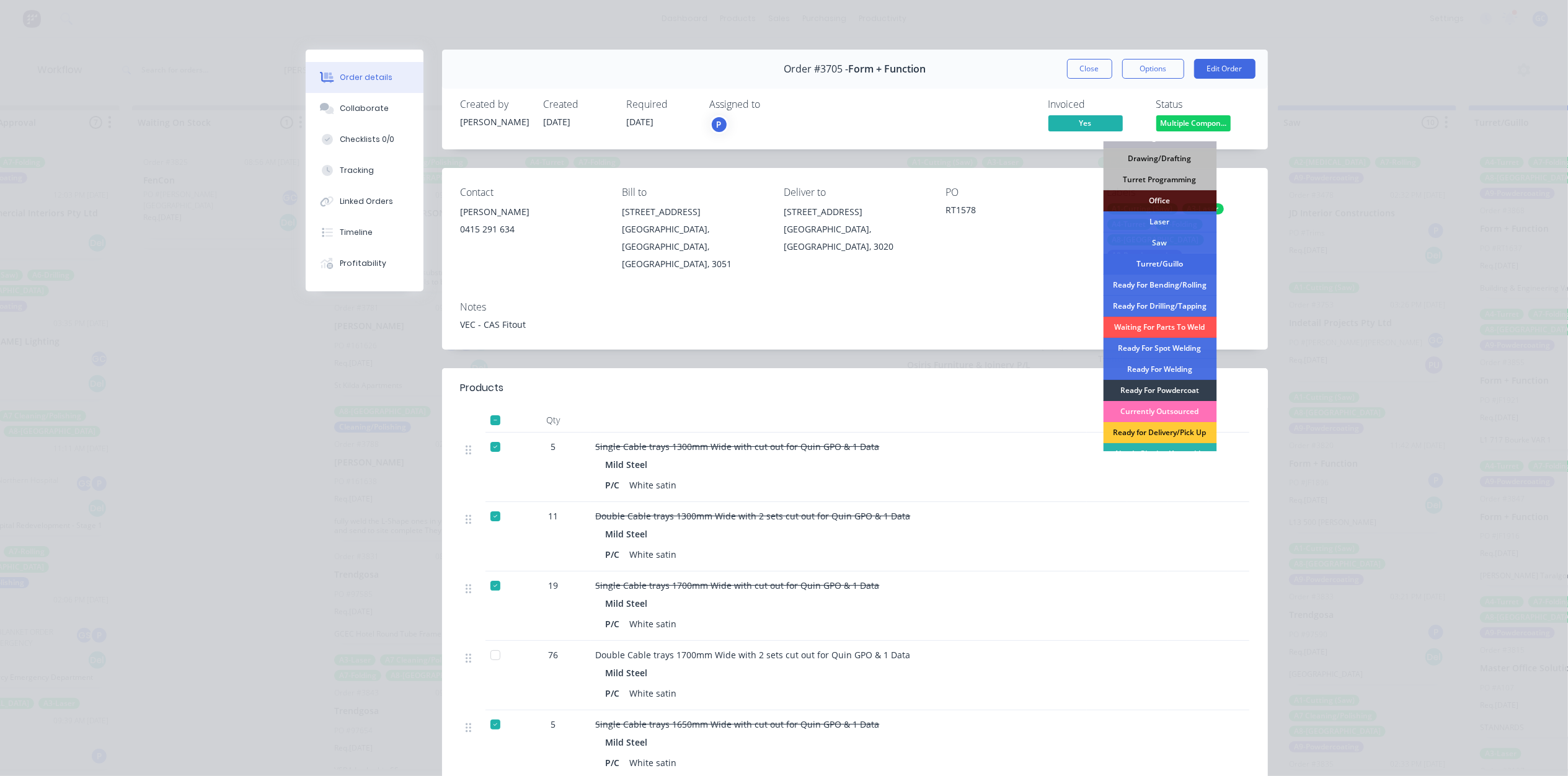
scroll to position [133, 0]
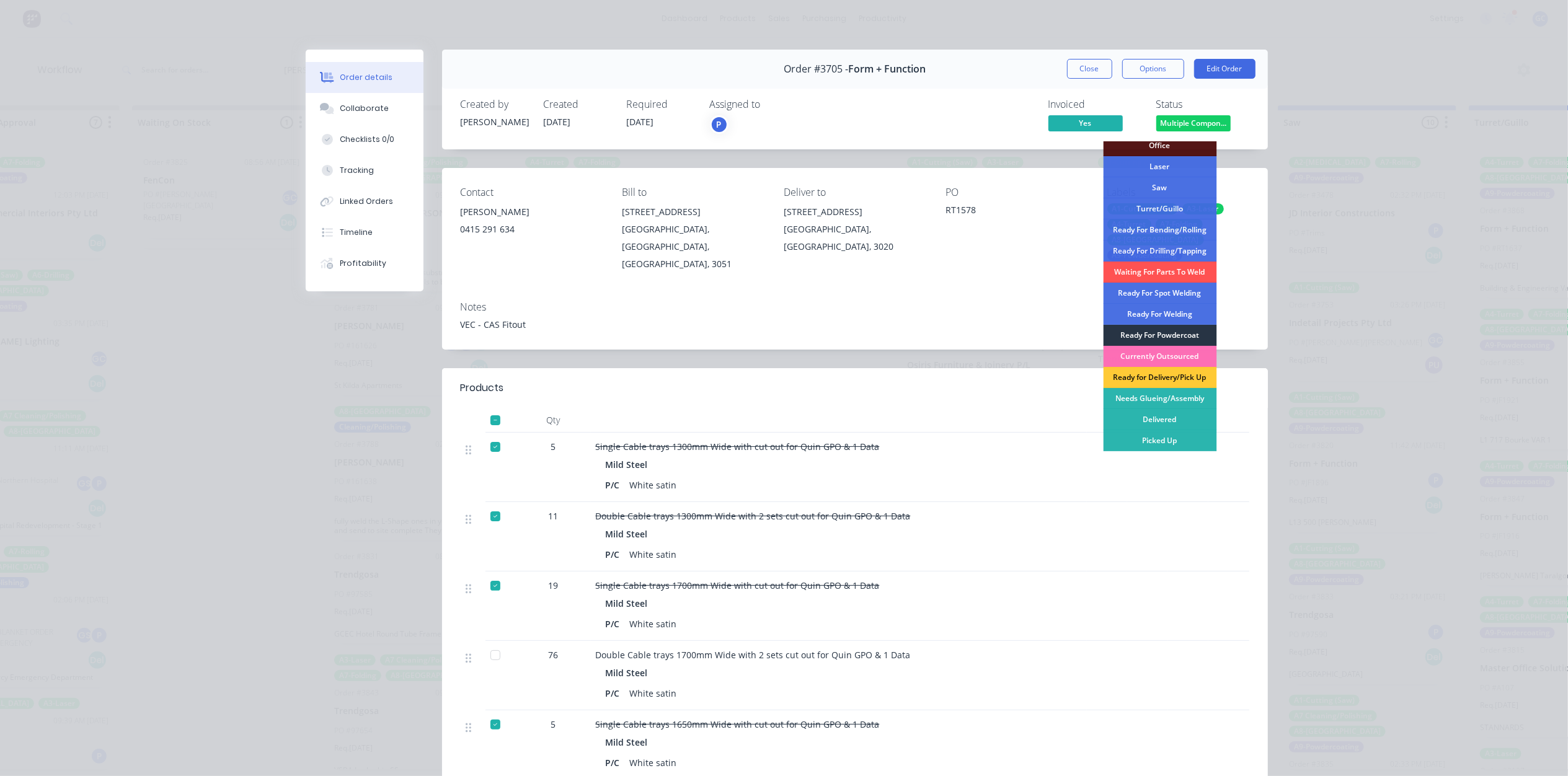
click at [1169, 328] on div "Ready For Powdercoat" at bounding box center [1160, 336] width 114 height 21
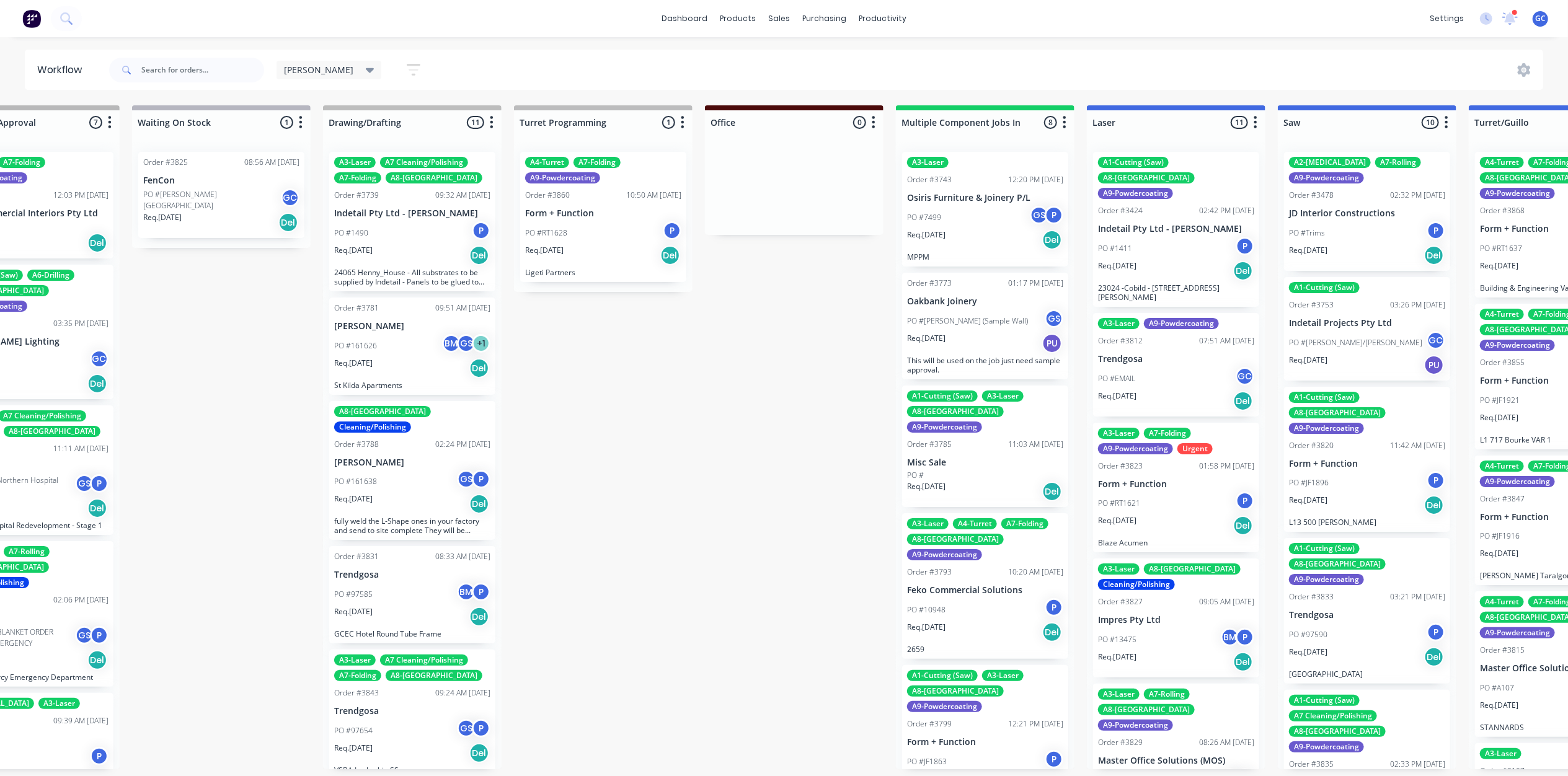
click at [954, 212] on div "PO #7499 GS P" at bounding box center [985, 217] width 156 height 24
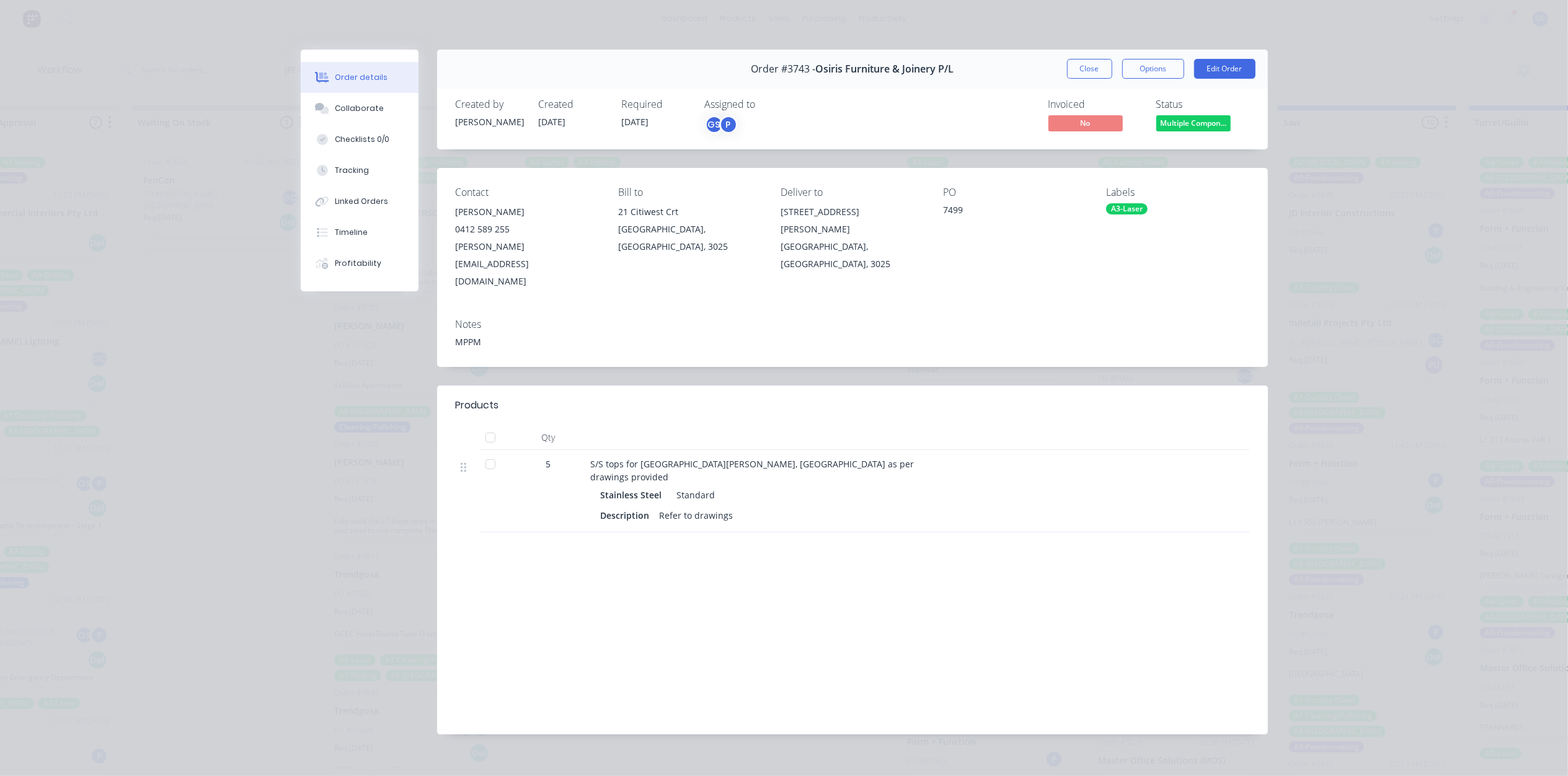
click at [1210, 122] on span "Multiple Compon..." at bounding box center [1193, 123] width 74 height 16
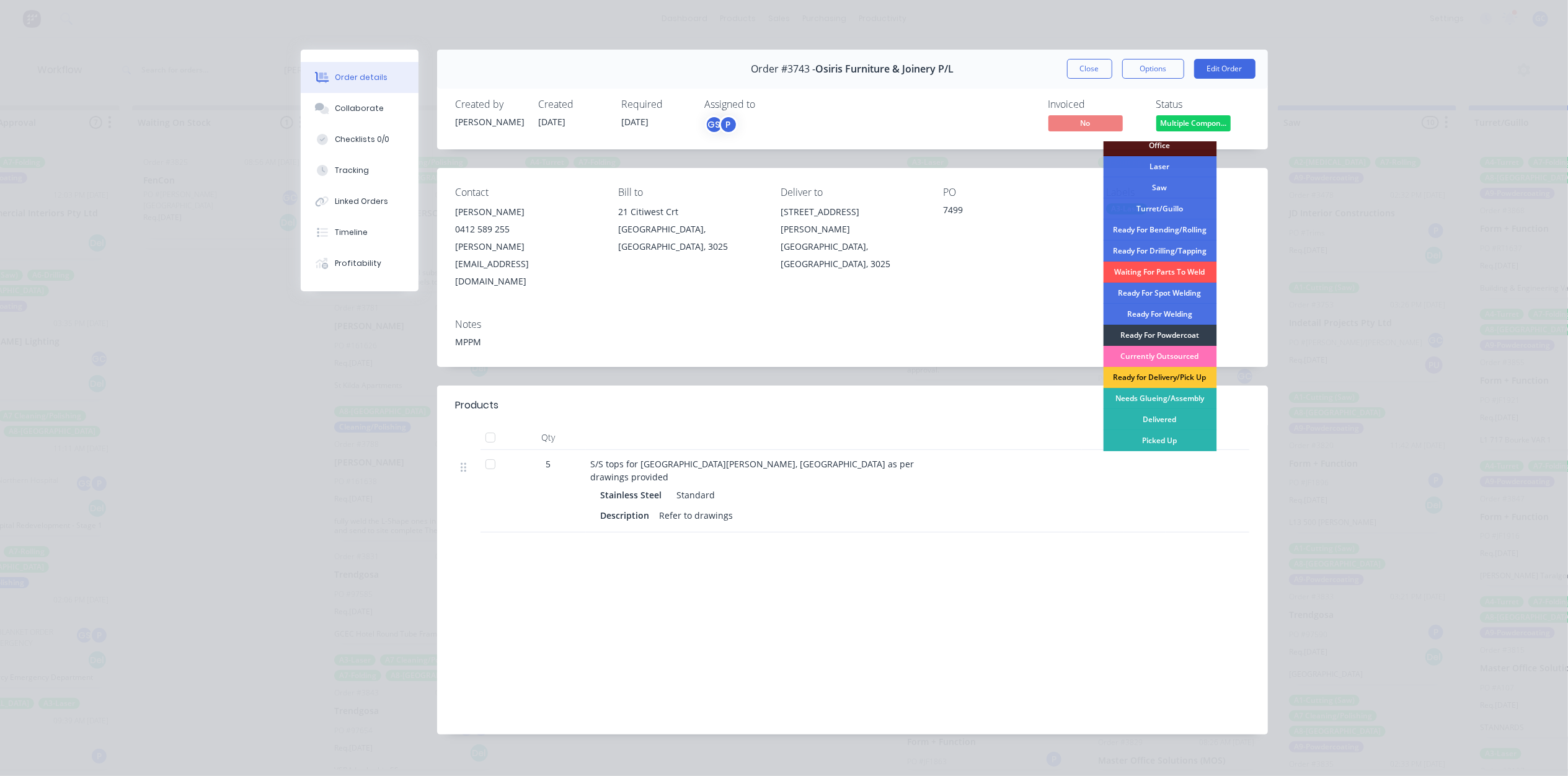
click at [1074, 62] on button "Close" at bounding box center [1089, 69] width 45 height 20
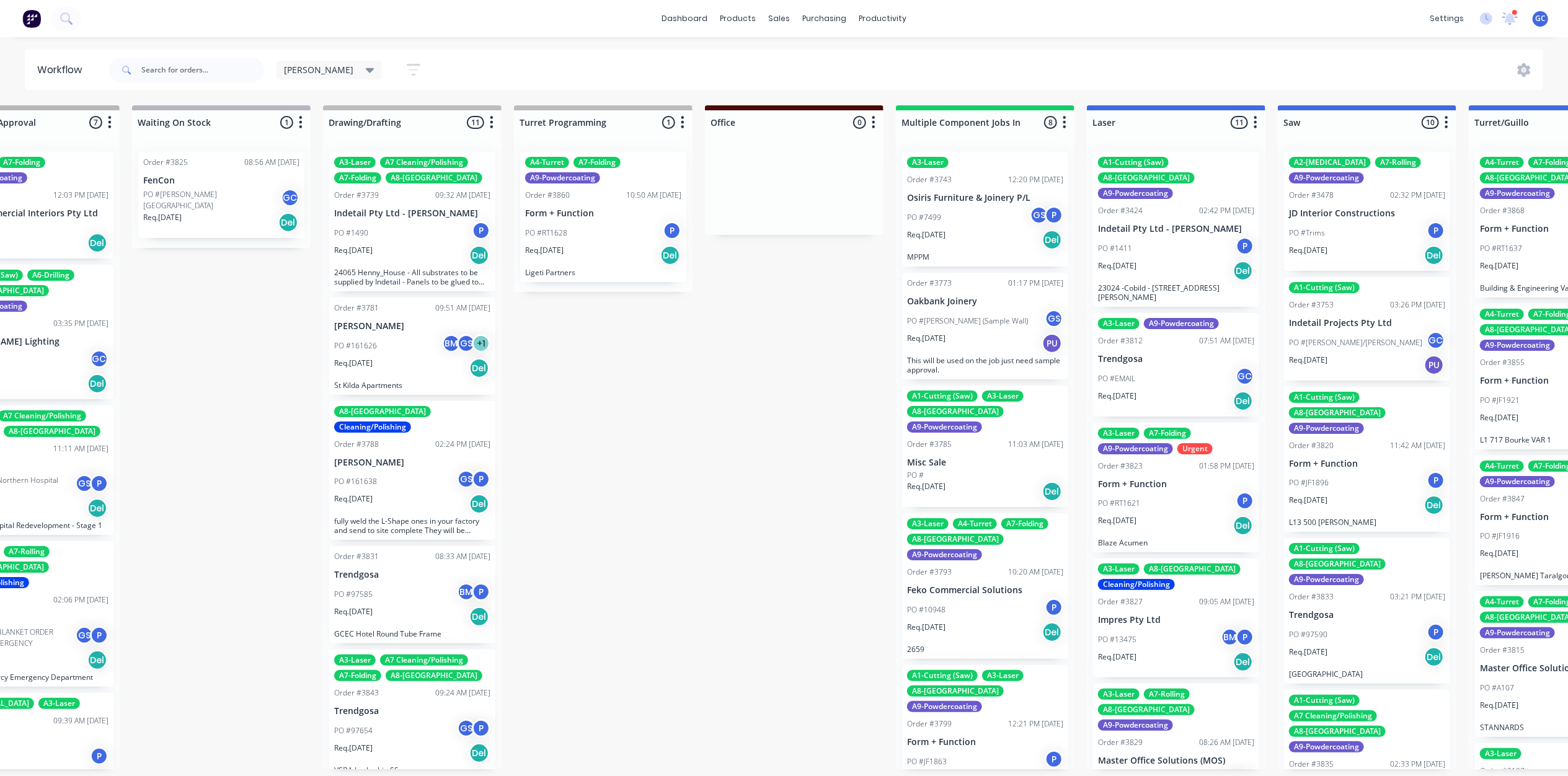
click at [982, 323] on p "PO #[PERSON_NAME] (Sample Wall)" at bounding box center [967, 322] width 121 height 11
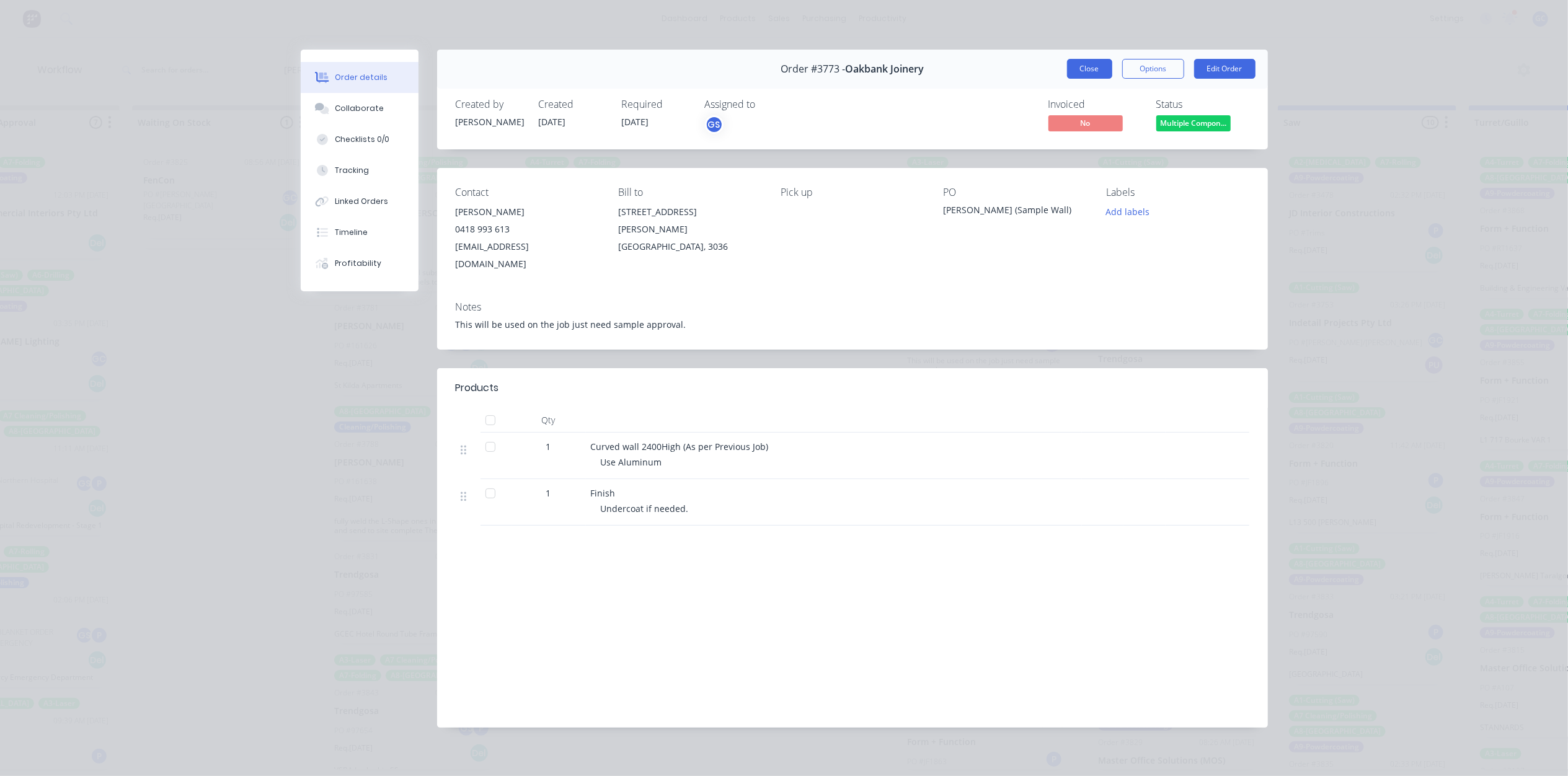
click at [1091, 73] on button "Close" at bounding box center [1089, 69] width 45 height 20
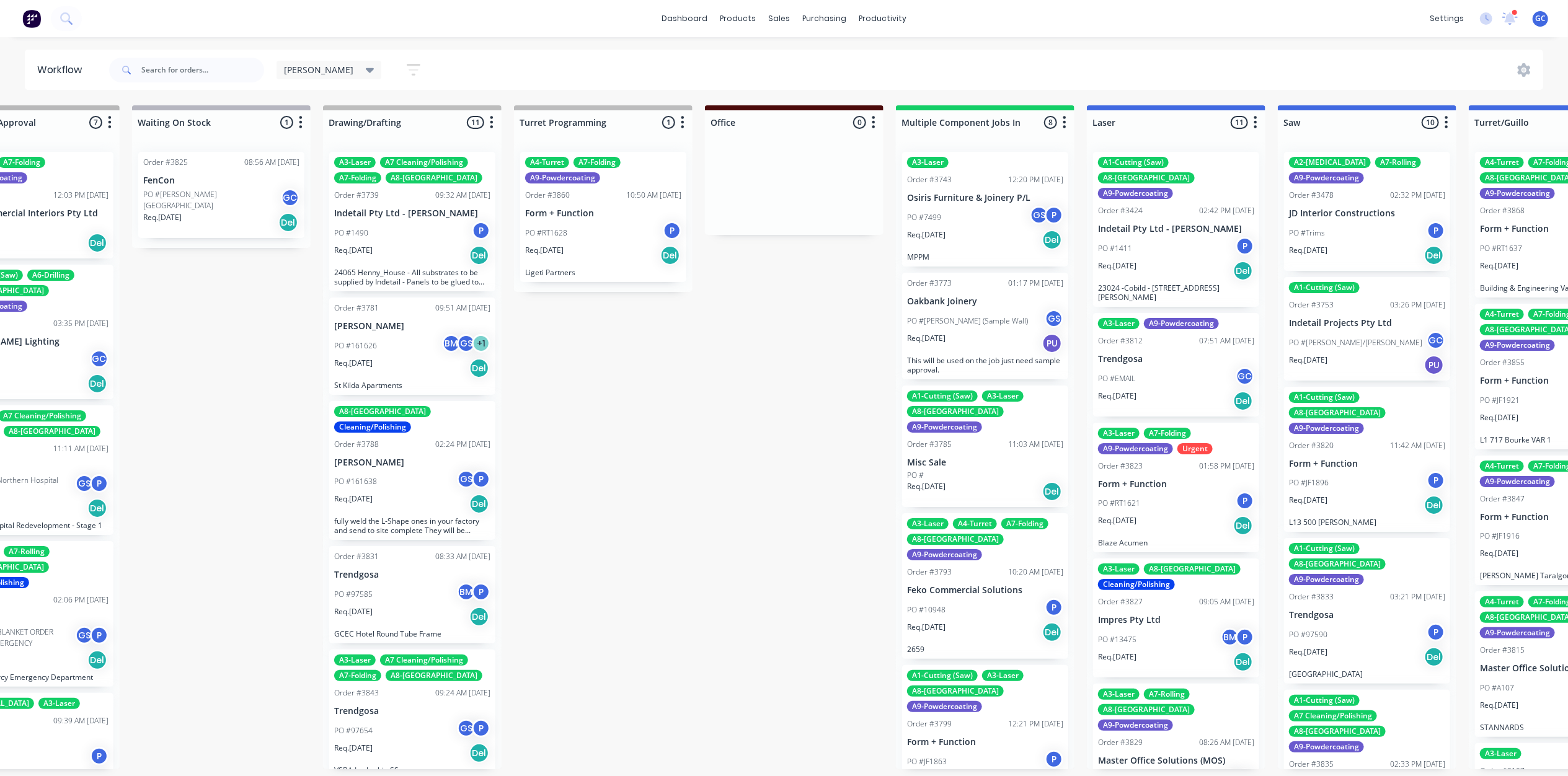
click at [975, 458] on p "Misc Sale" at bounding box center [985, 462] width 156 height 11
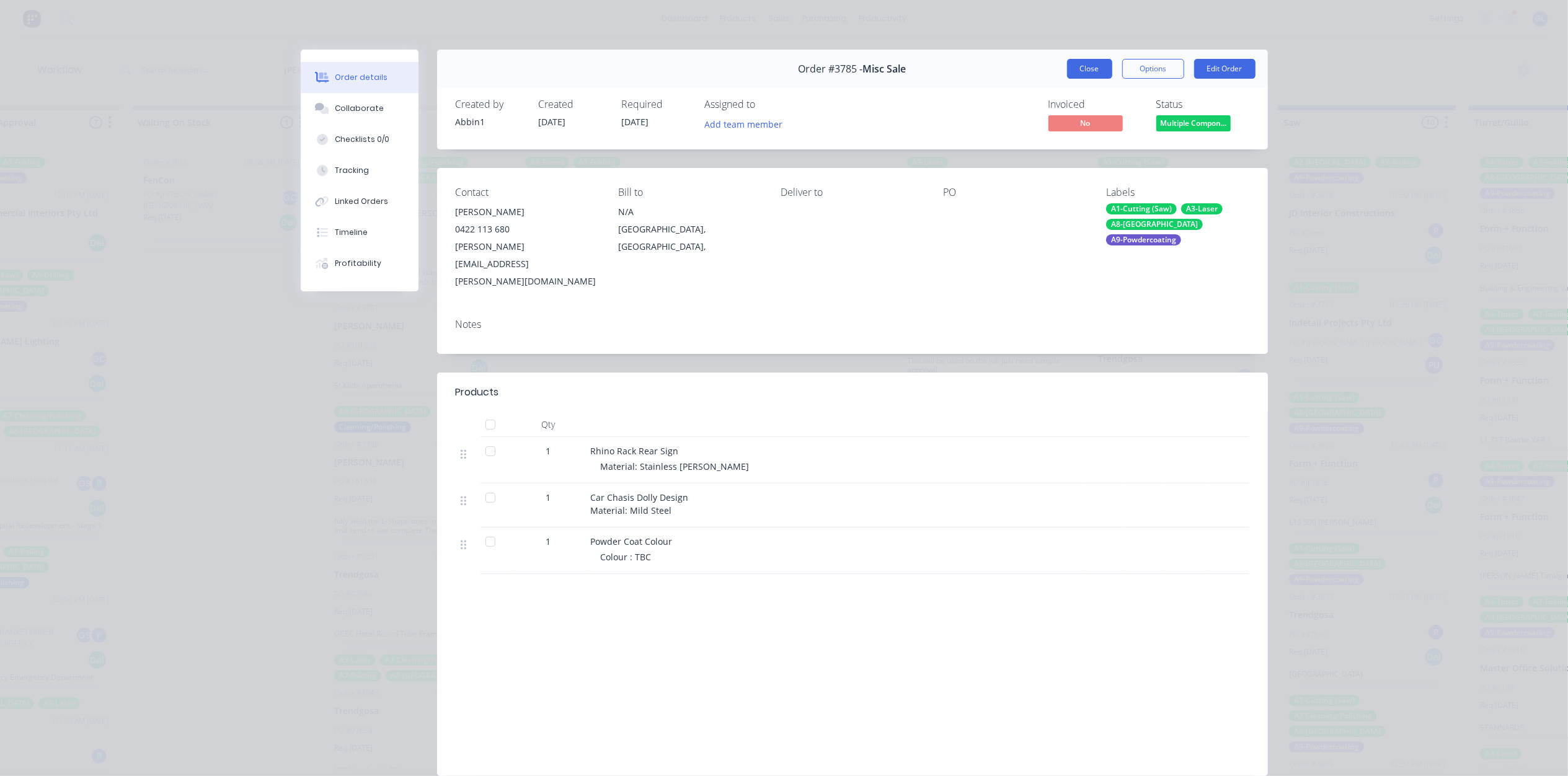
click at [1090, 75] on button "Close" at bounding box center [1089, 69] width 45 height 20
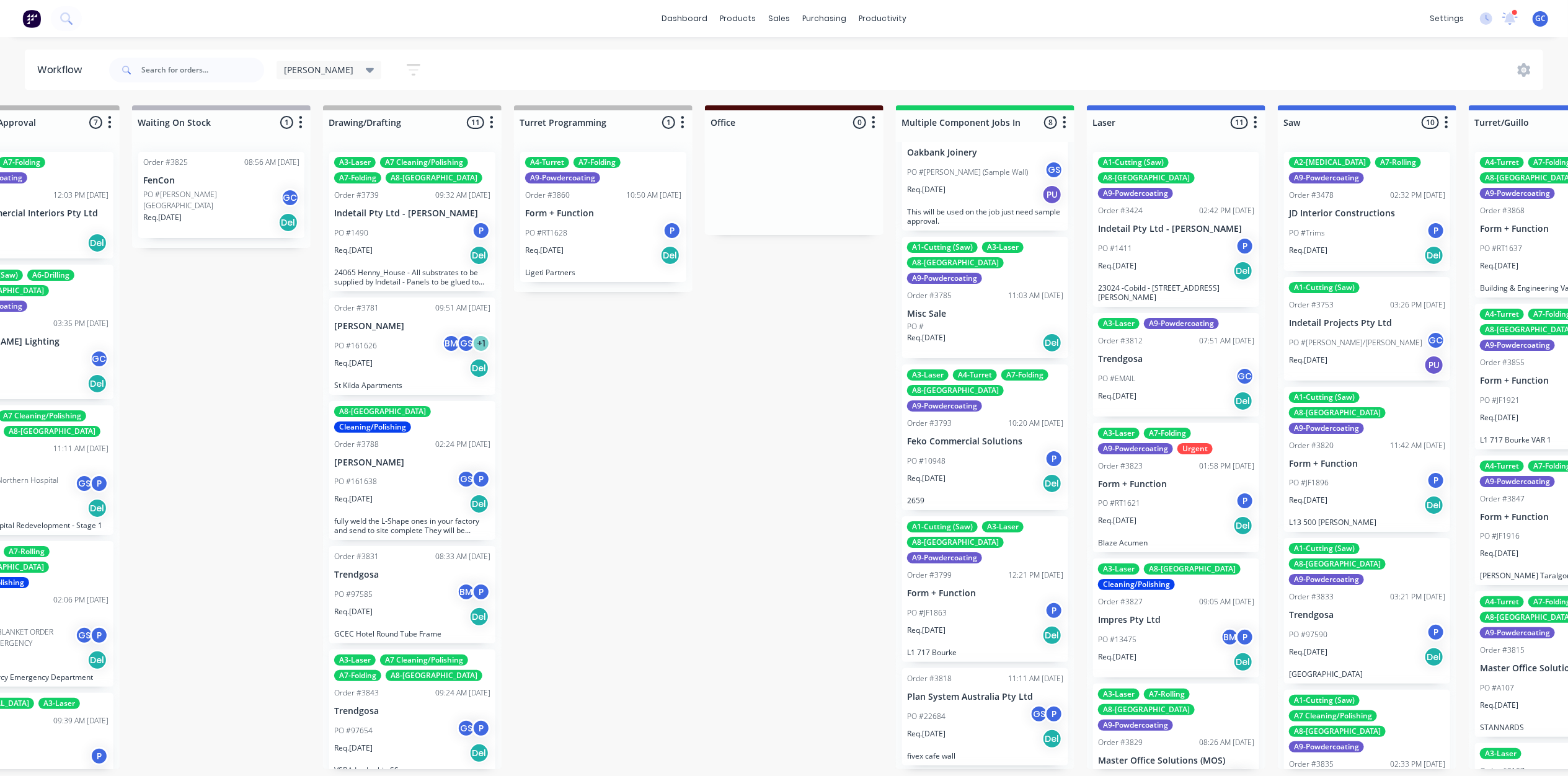
scroll to position [165, 0]
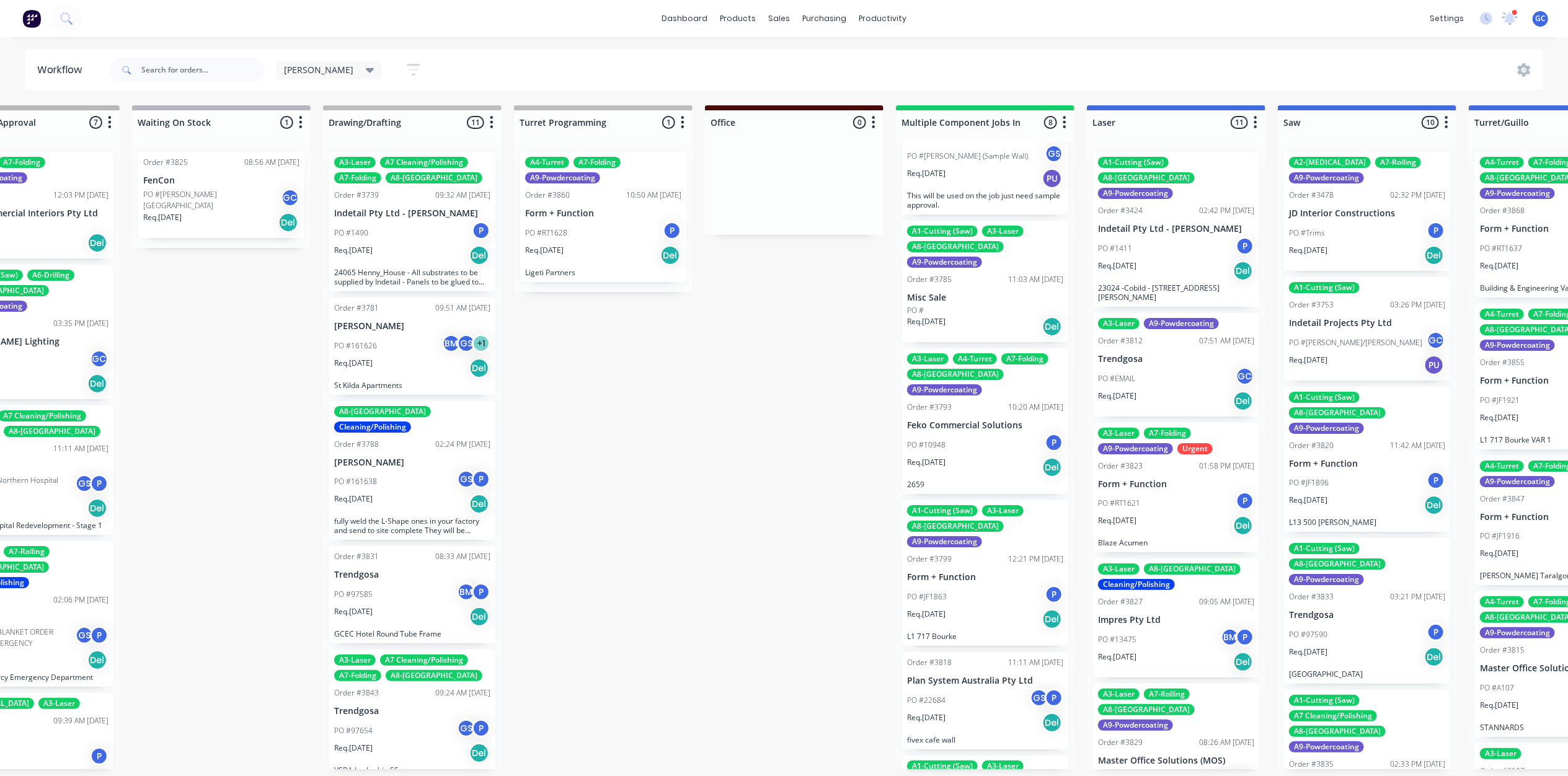
click at [978, 457] on div "Req. [DATE] Del" at bounding box center [985, 467] width 156 height 21
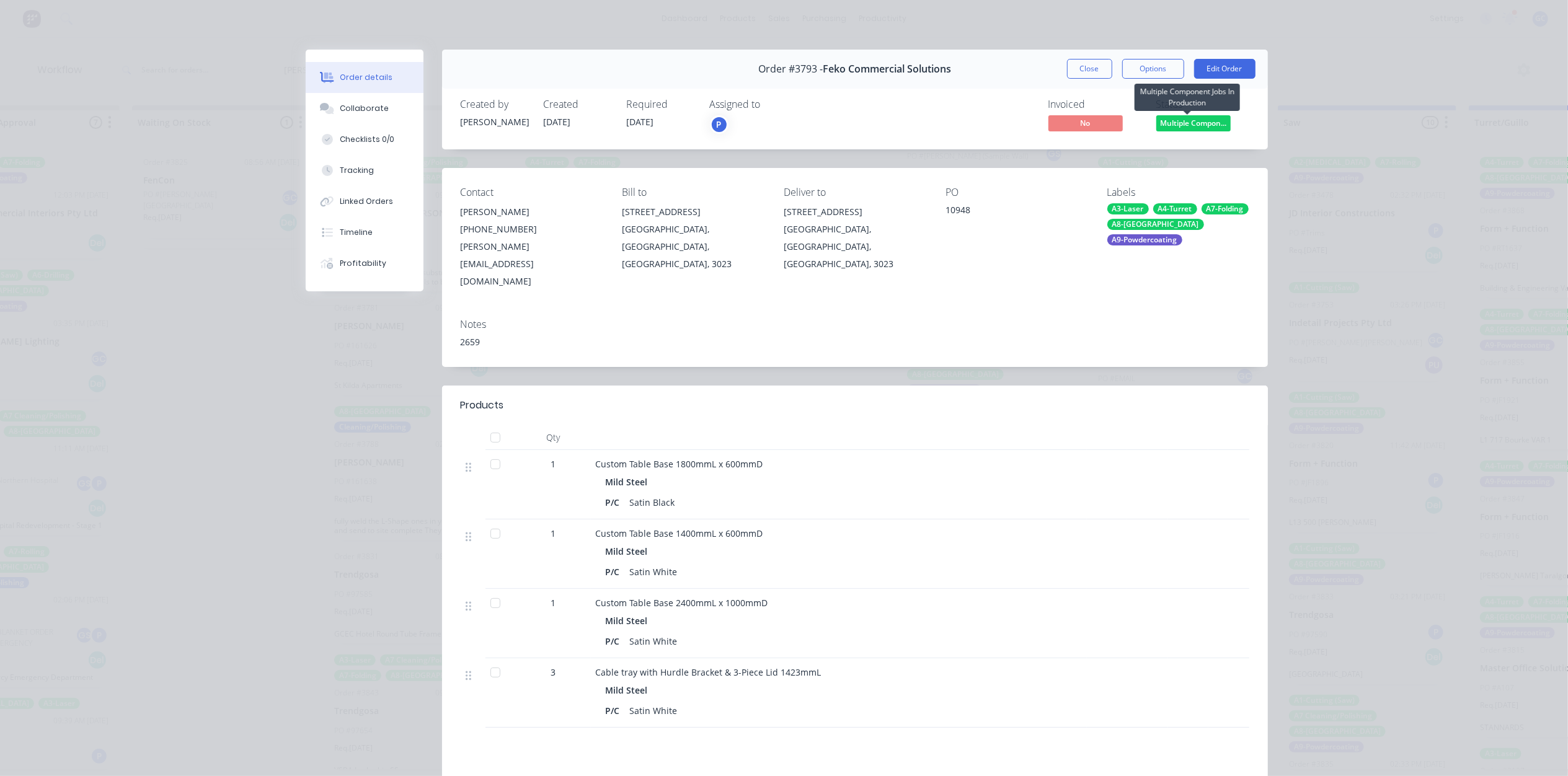
click at [1208, 129] on span "Multiple Compon..." at bounding box center [1193, 123] width 74 height 16
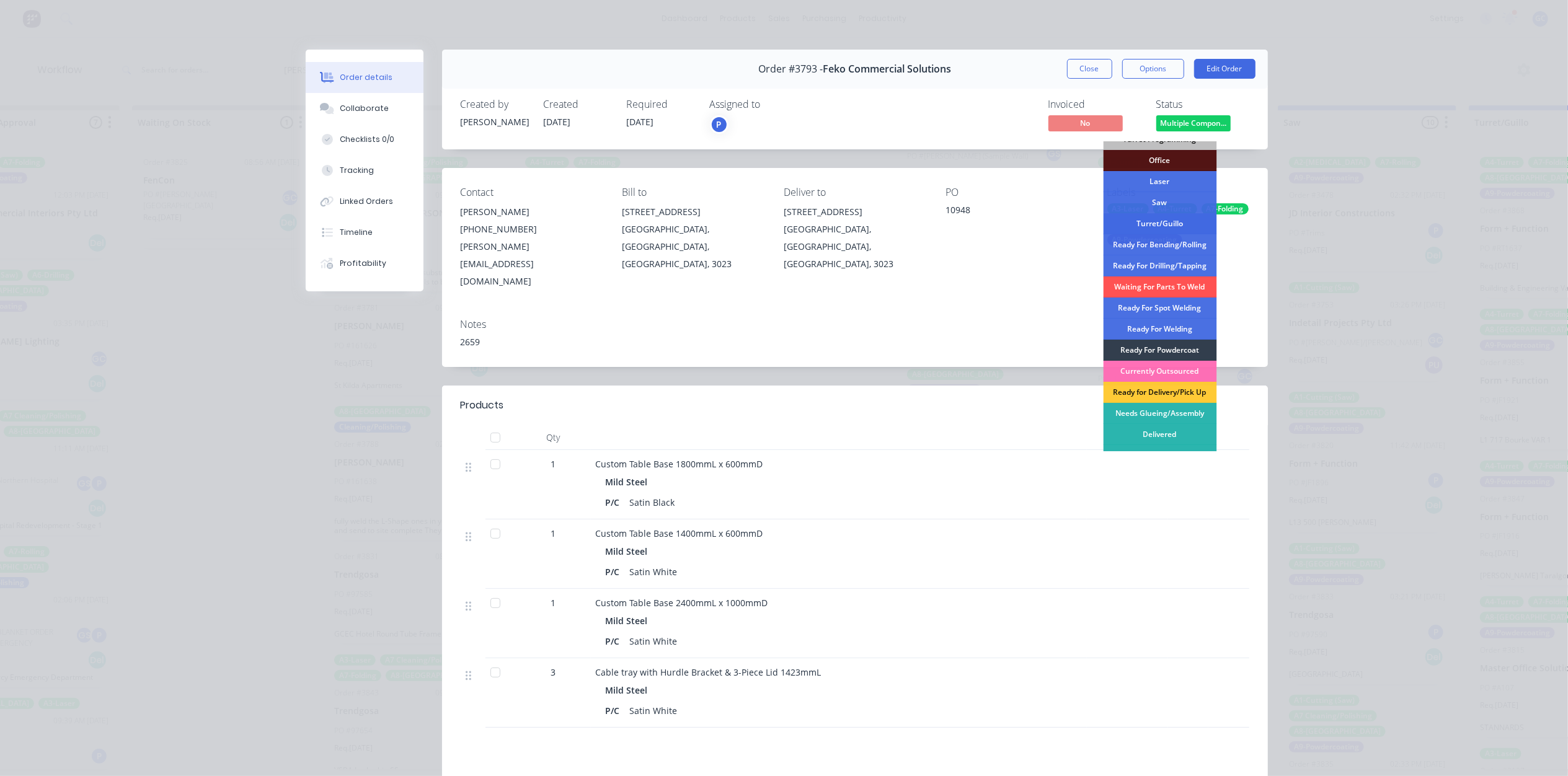
scroll to position [133, 0]
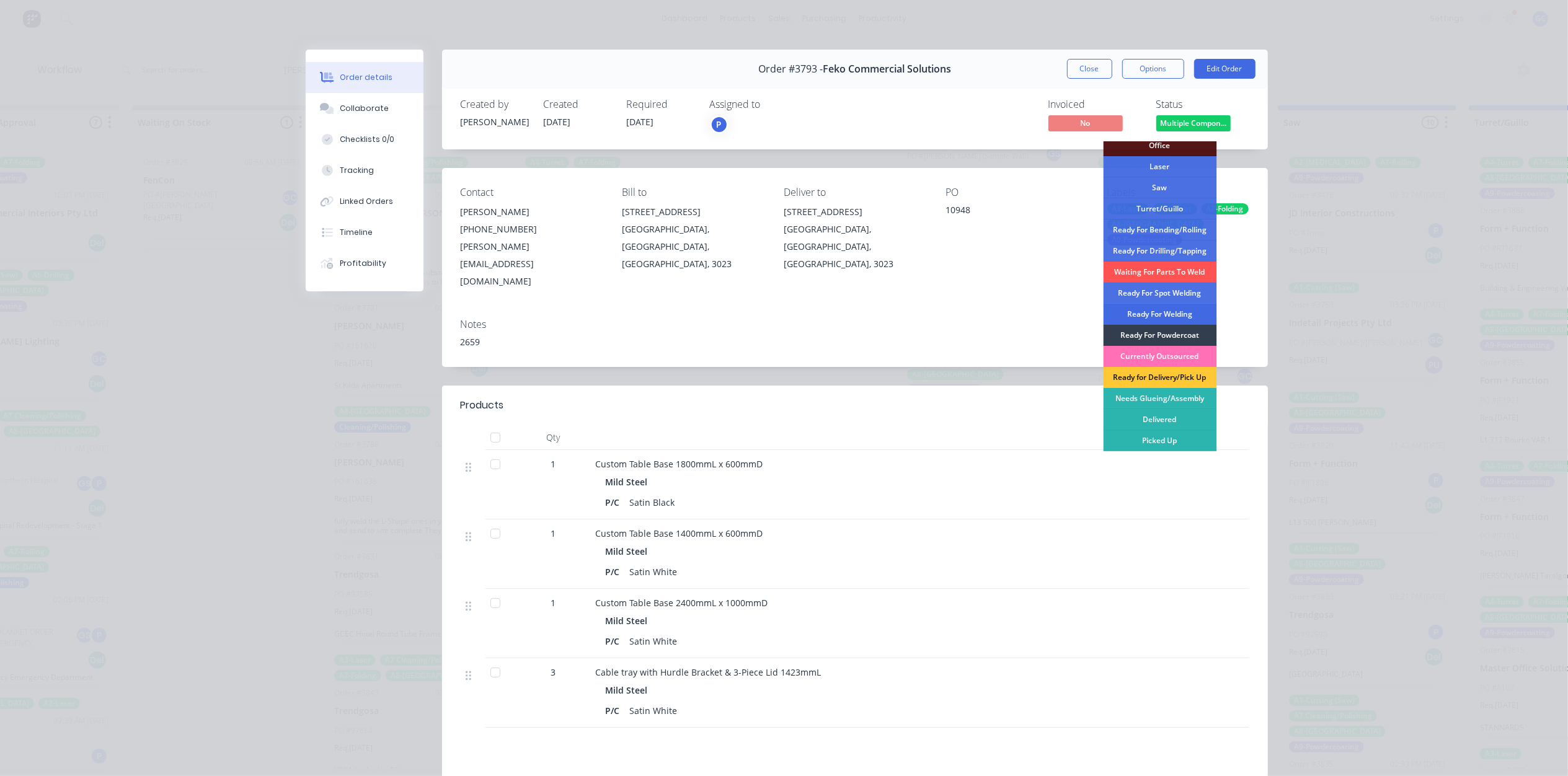
click at [1177, 311] on div "Ready For Welding" at bounding box center [1160, 314] width 114 height 21
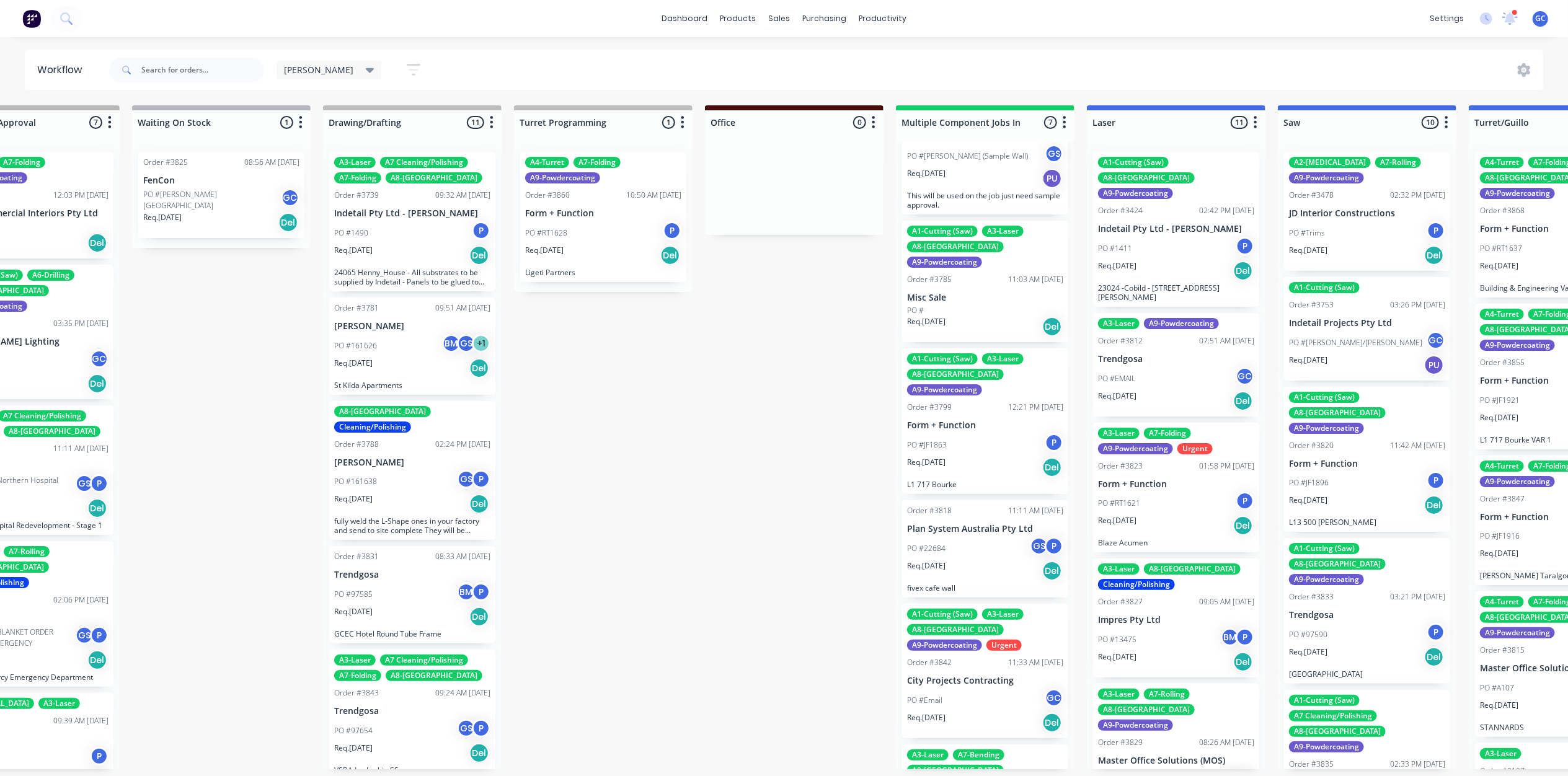
scroll to position [6, 467]
click at [982, 433] on div "PO #JF1863 P" at bounding box center [985, 444] width 156 height 24
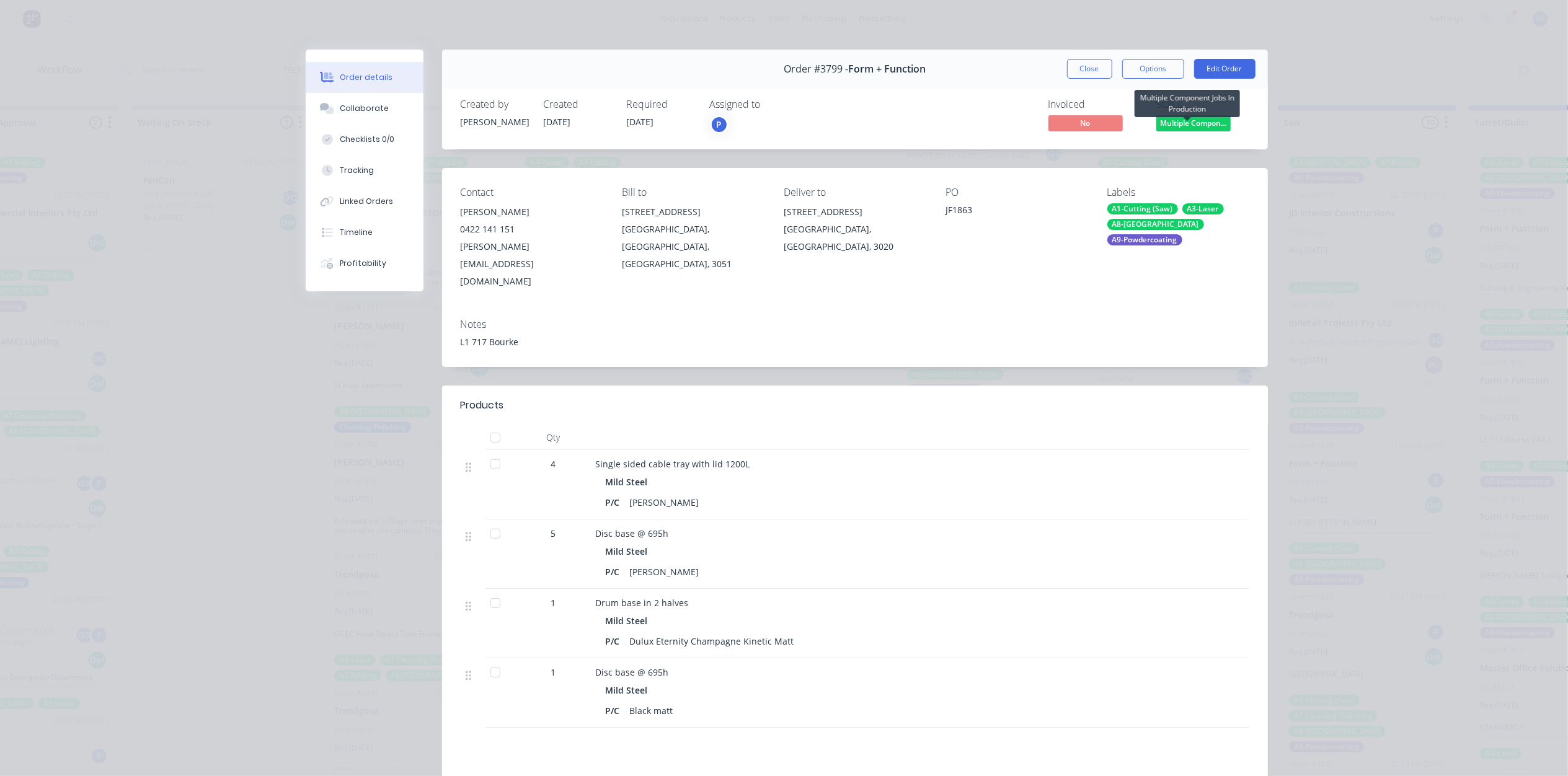
click at [1179, 124] on span "Multiple Compon..." at bounding box center [1193, 123] width 74 height 16
click at [1089, 73] on button "Close" at bounding box center [1089, 69] width 45 height 20
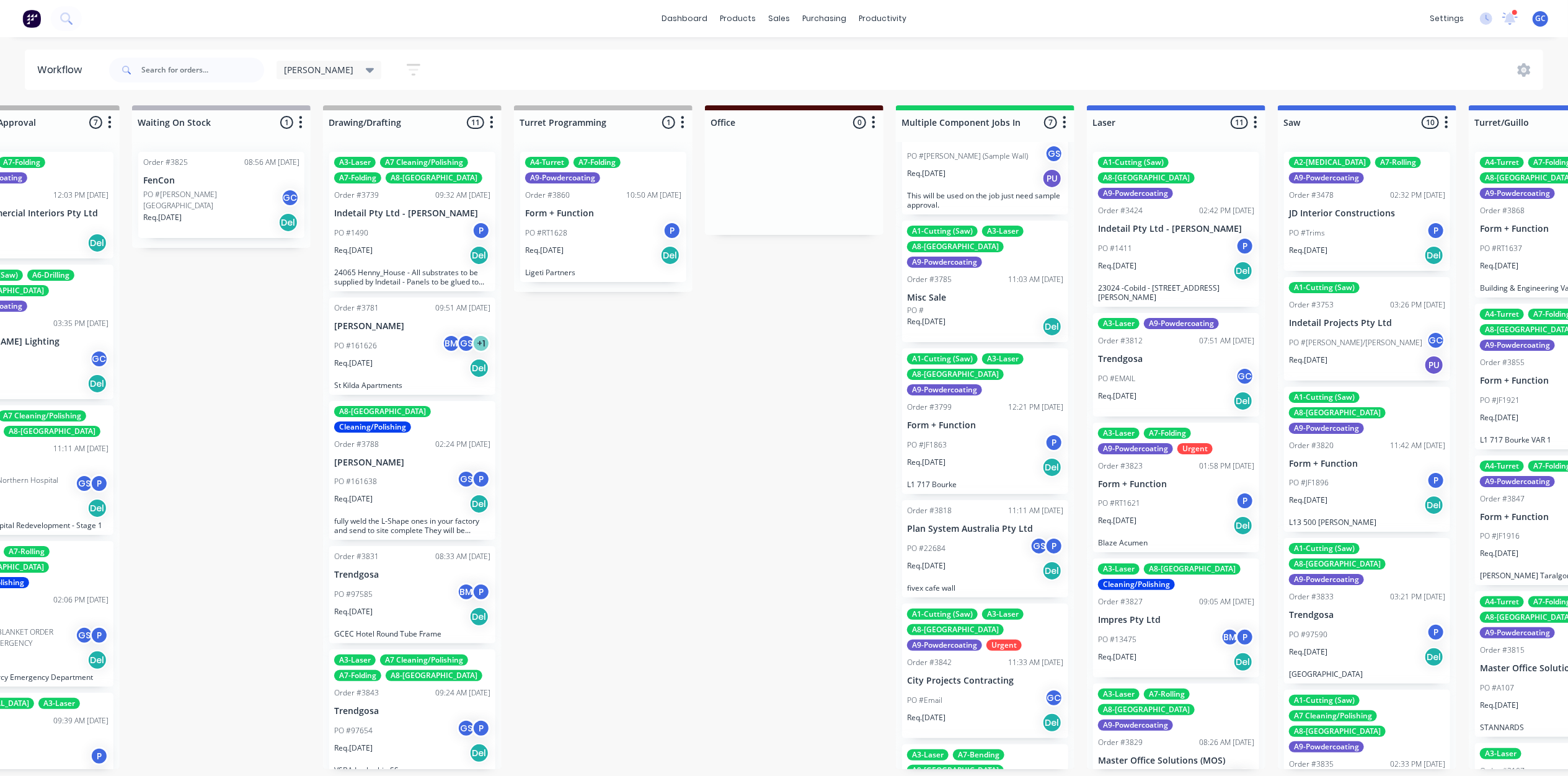
scroll to position [237, 0]
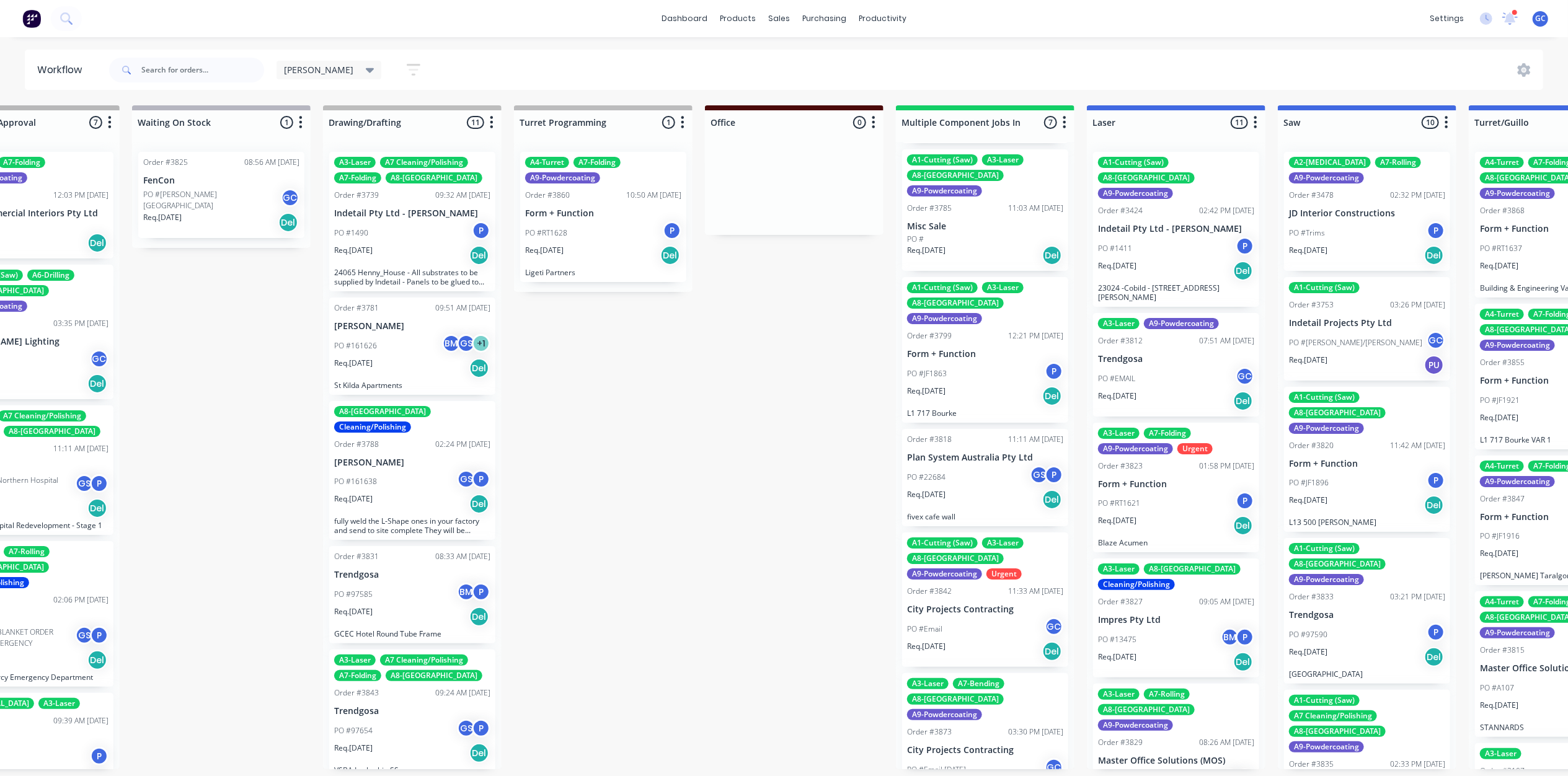
click at [975, 641] on div "Req. [DATE] Del" at bounding box center [985, 652] width 156 height 21
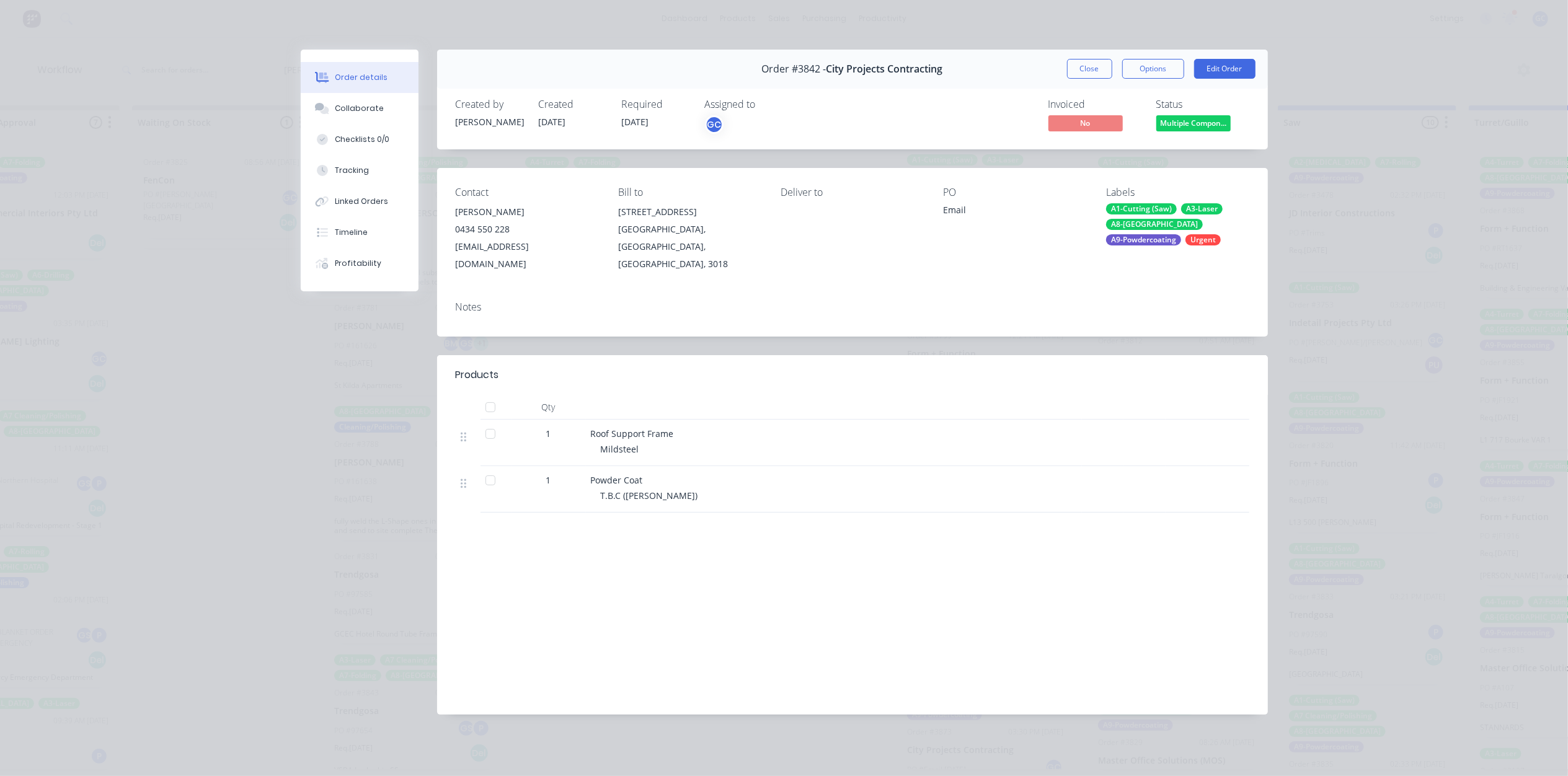
click at [1185, 120] on span "Multiple Compon..." at bounding box center [1193, 123] width 74 height 16
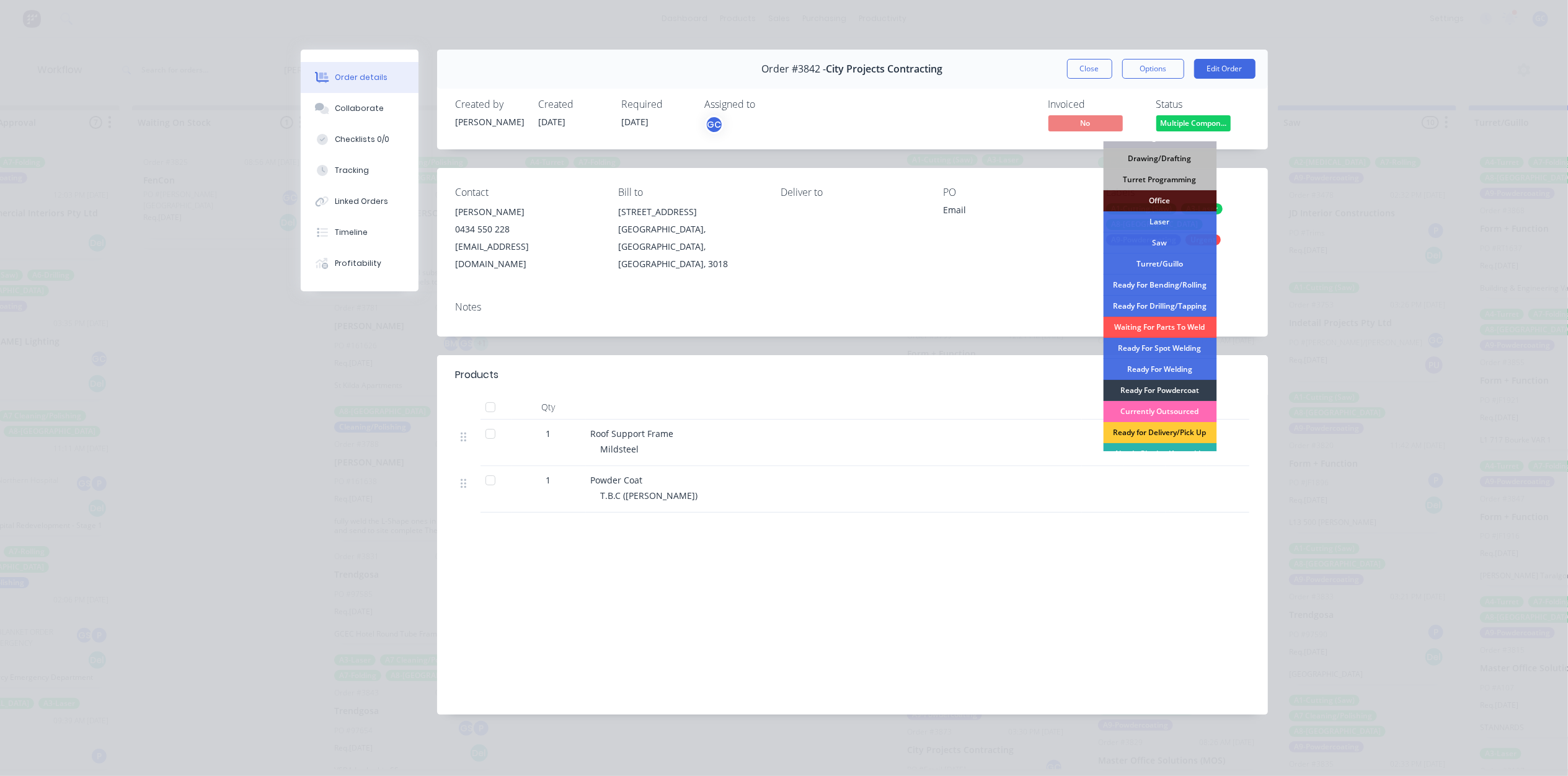
scroll to position [133, 0]
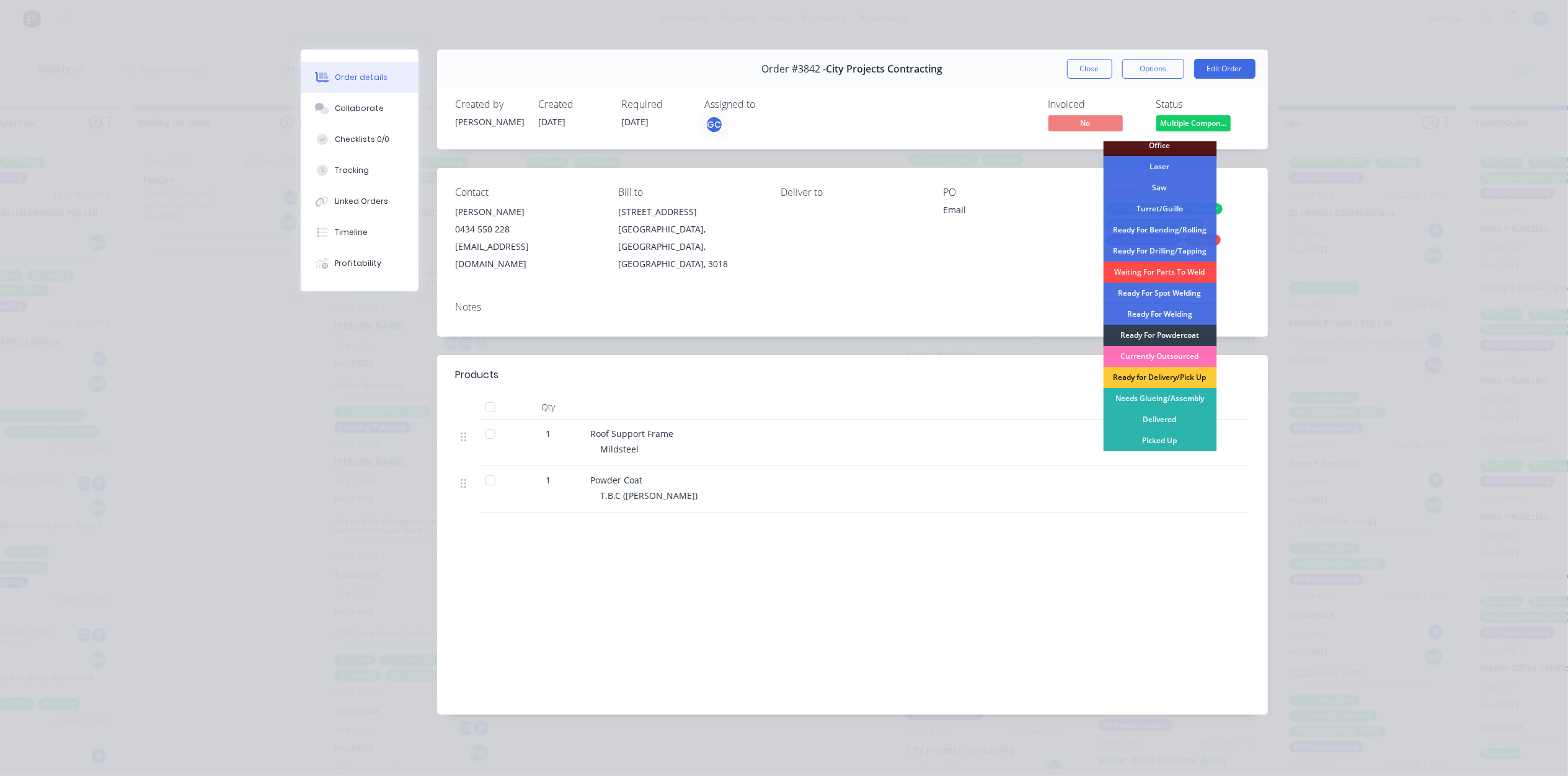
click at [1197, 273] on div "Waiting For Parts To Weld" at bounding box center [1160, 273] width 114 height 21
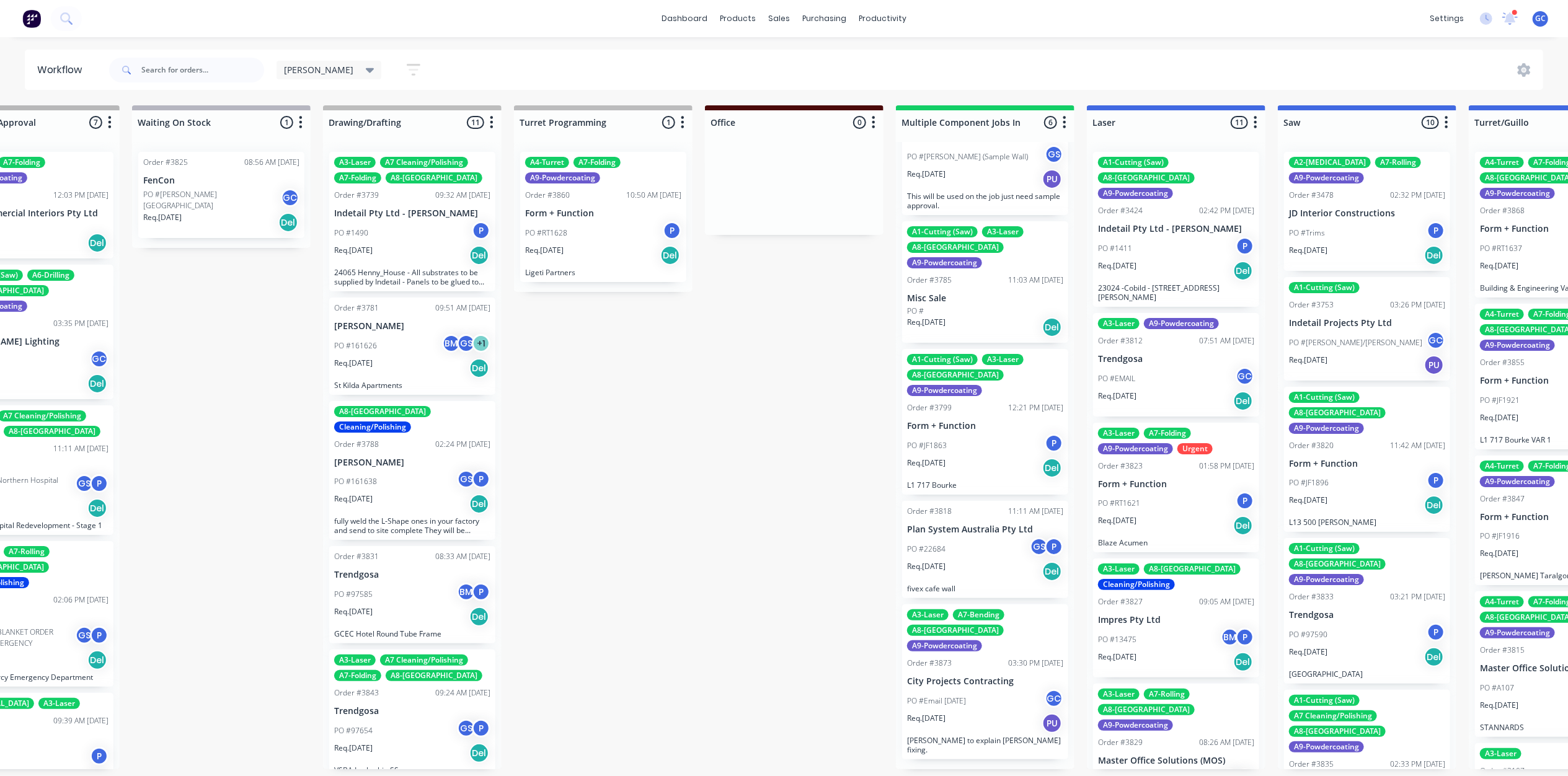
scroll to position [96, 0]
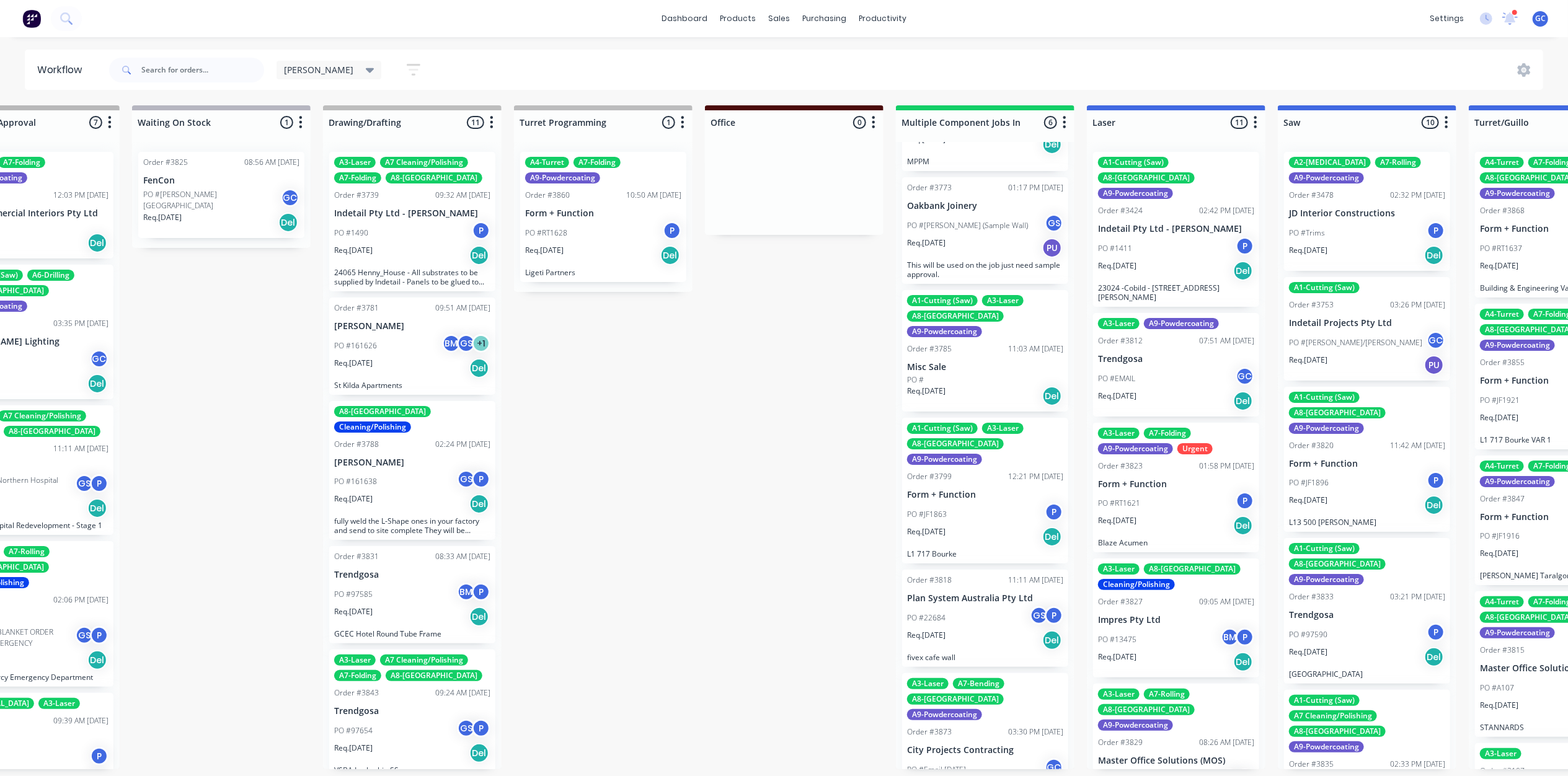
click at [998, 758] on div "PO #Email [DATE] GC" at bounding box center [985, 769] width 156 height 24
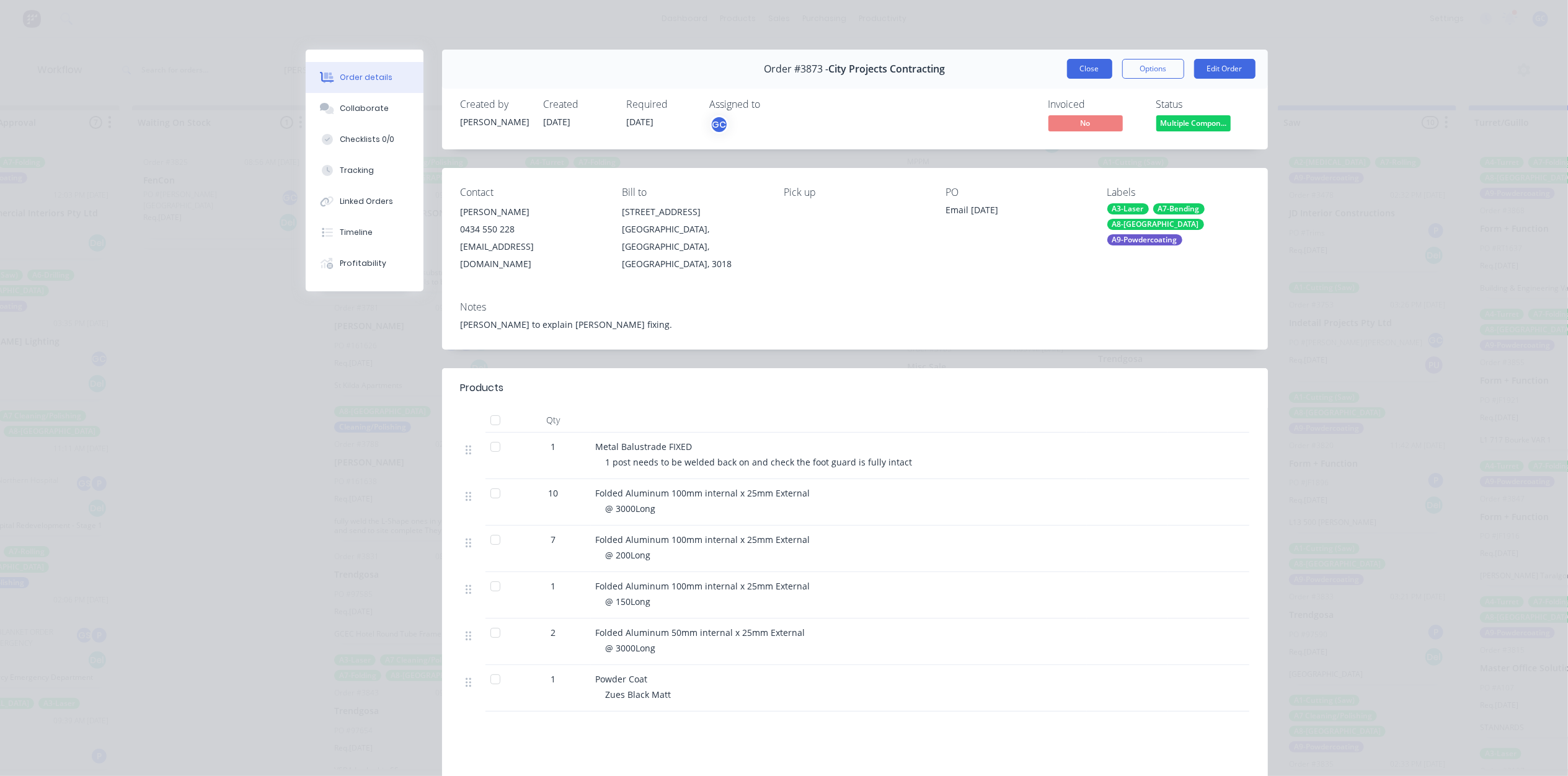
click at [1084, 70] on button "Close" at bounding box center [1089, 69] width 45 height 20
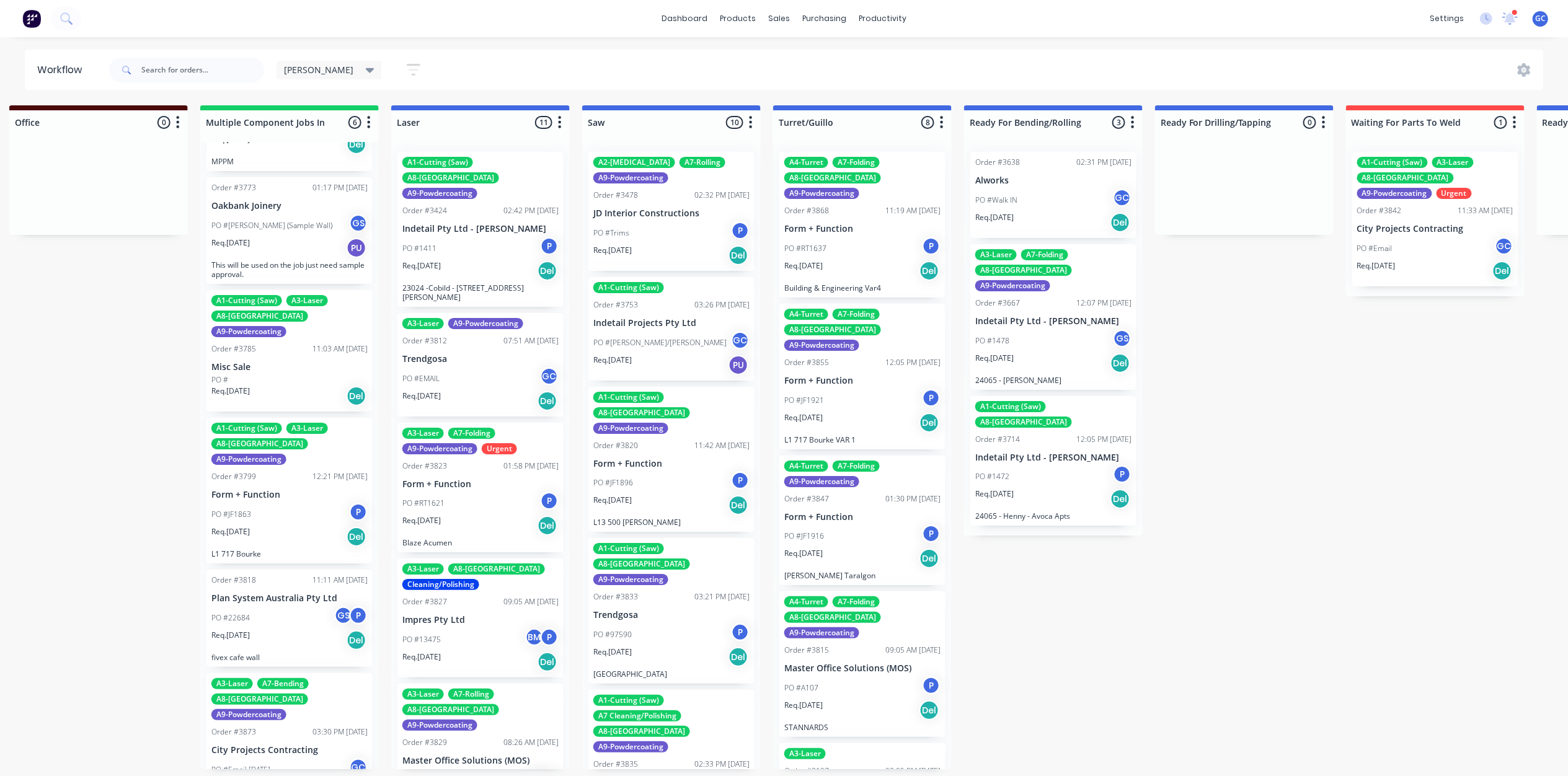
scroll to position [0, 1163]
click at [472, 237] on div "PO #1411 P" at bounding box center [480, 248] width 156 height 24
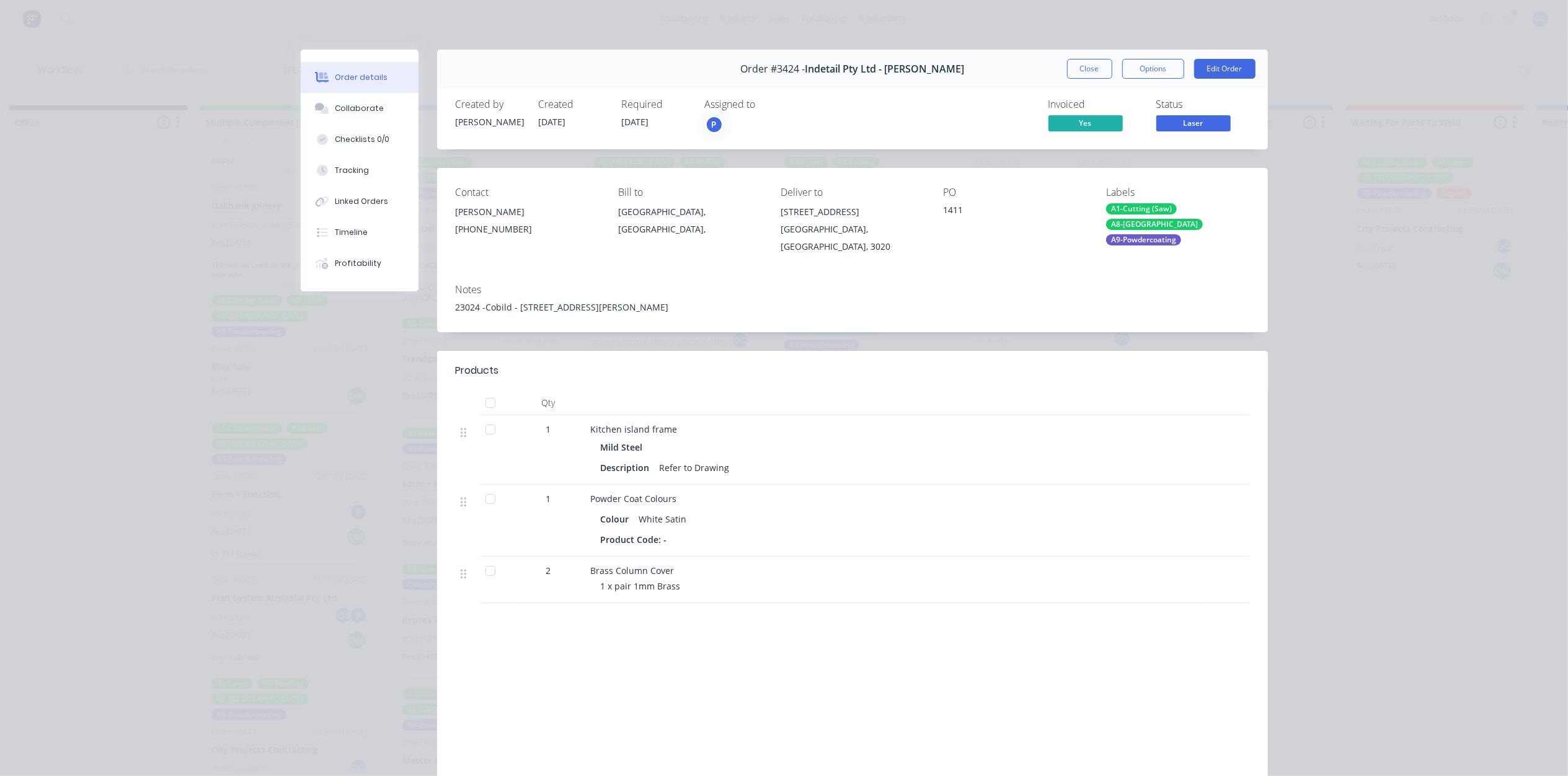
click at [1188, 121] on span "Laser" at bounding box center [1193, 123] width 74 height 16
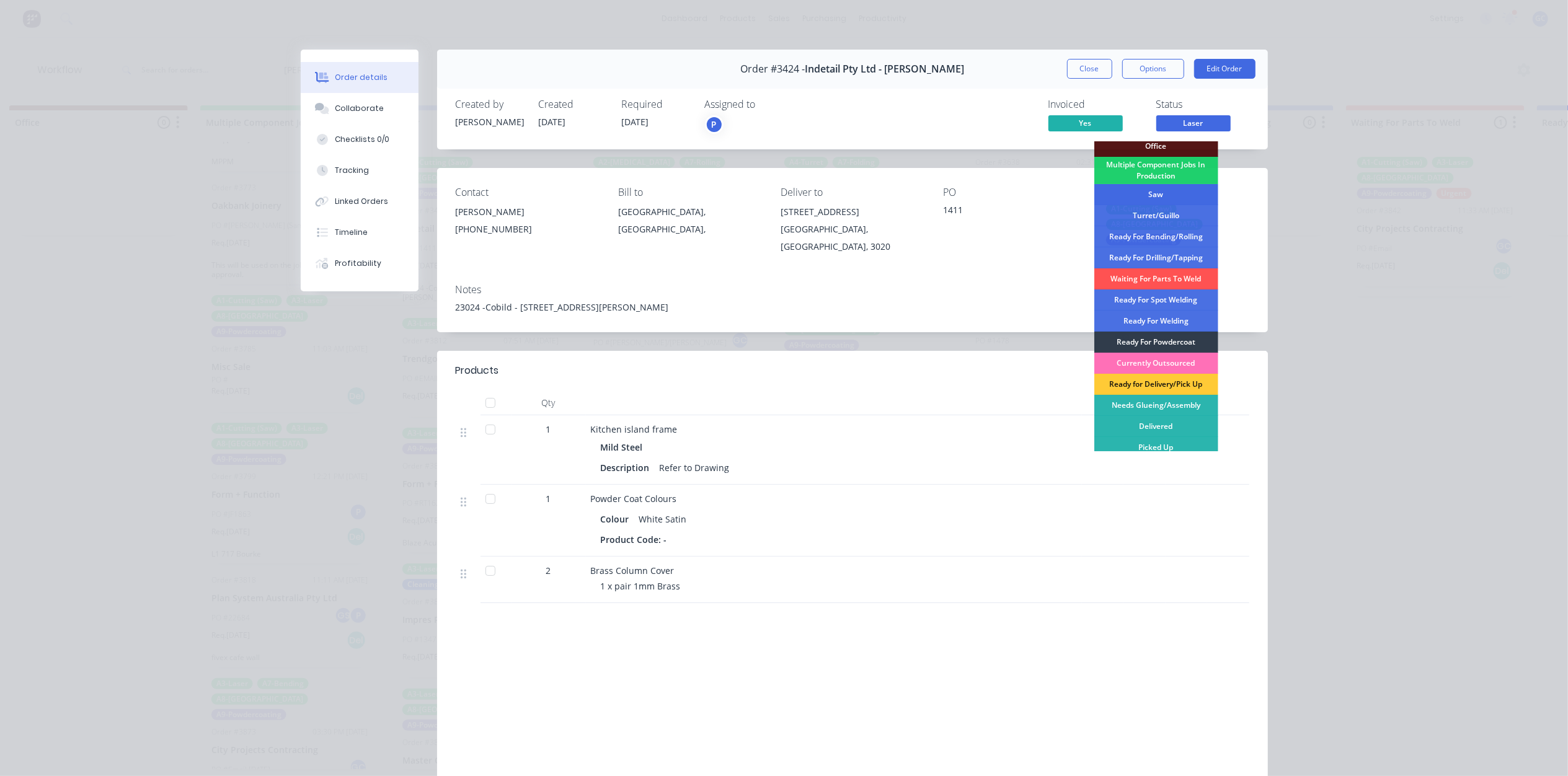
scroll to position [139, 0]
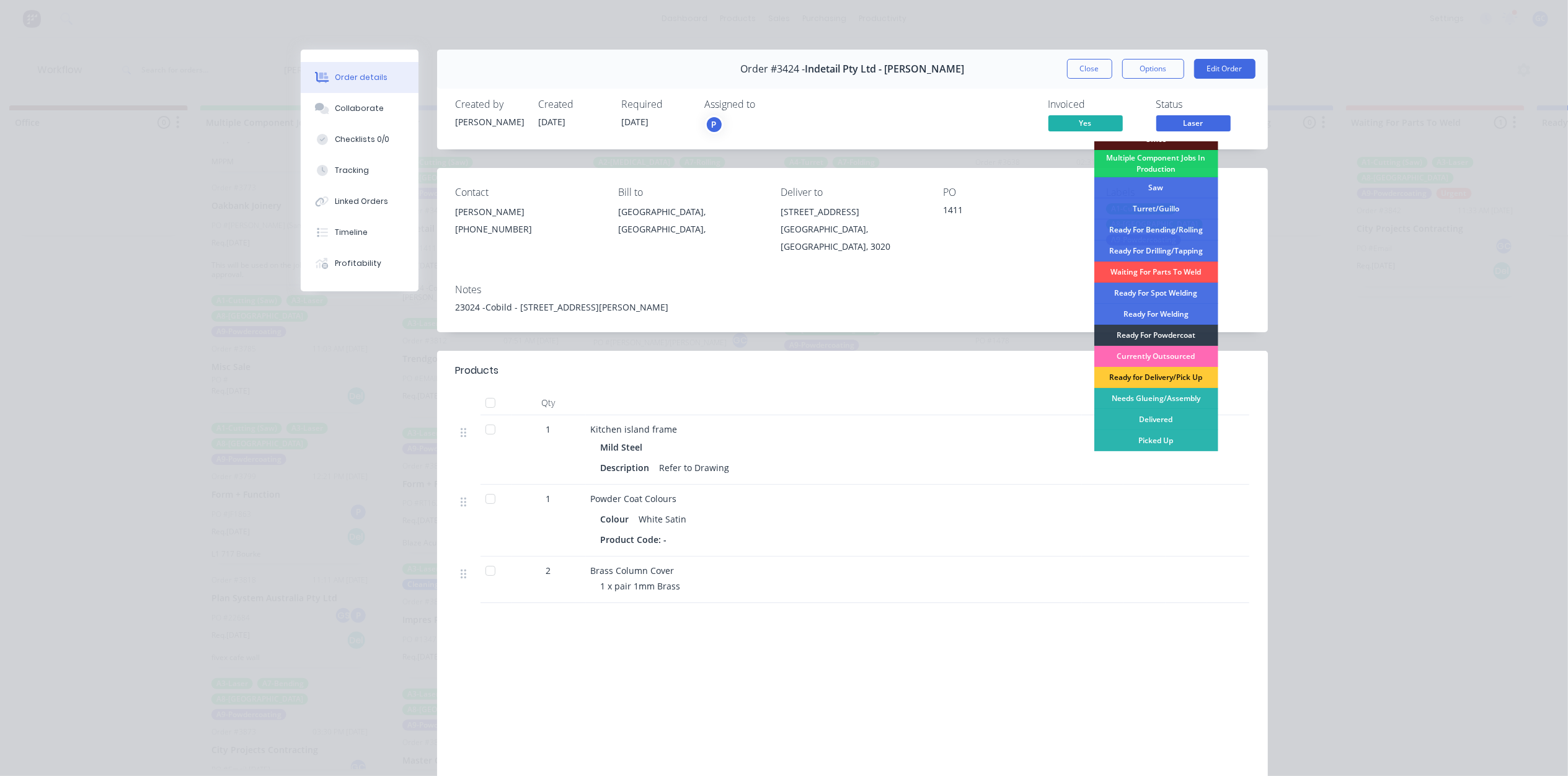
click at [1168, 357] on div "Currently Outsourced" at bounding box center [1156, 357] width 124 height 21
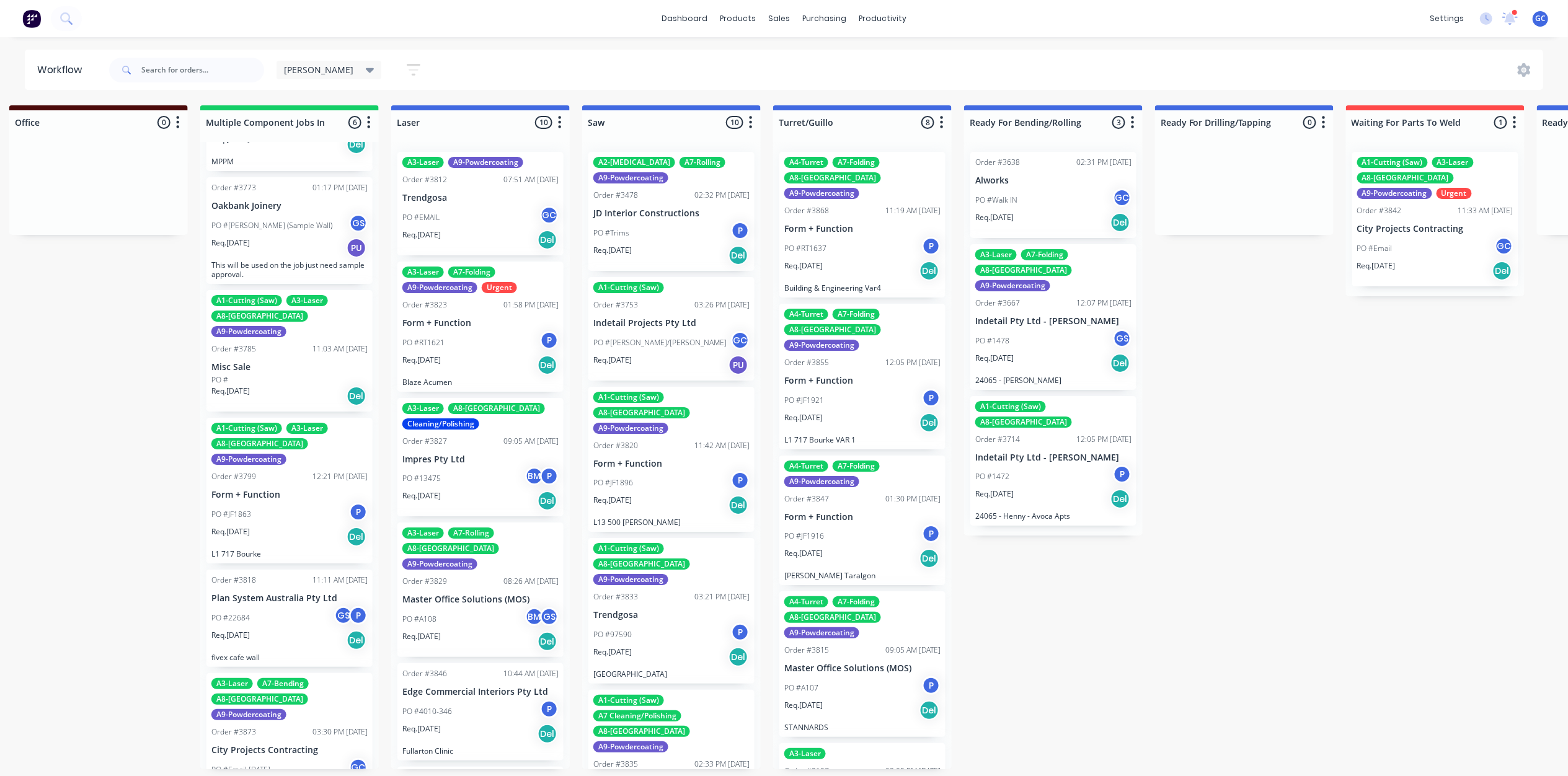
click at [497, 216] on div "PO #EMAIL GC" at bounding box center [480, 217] width 156 height 24
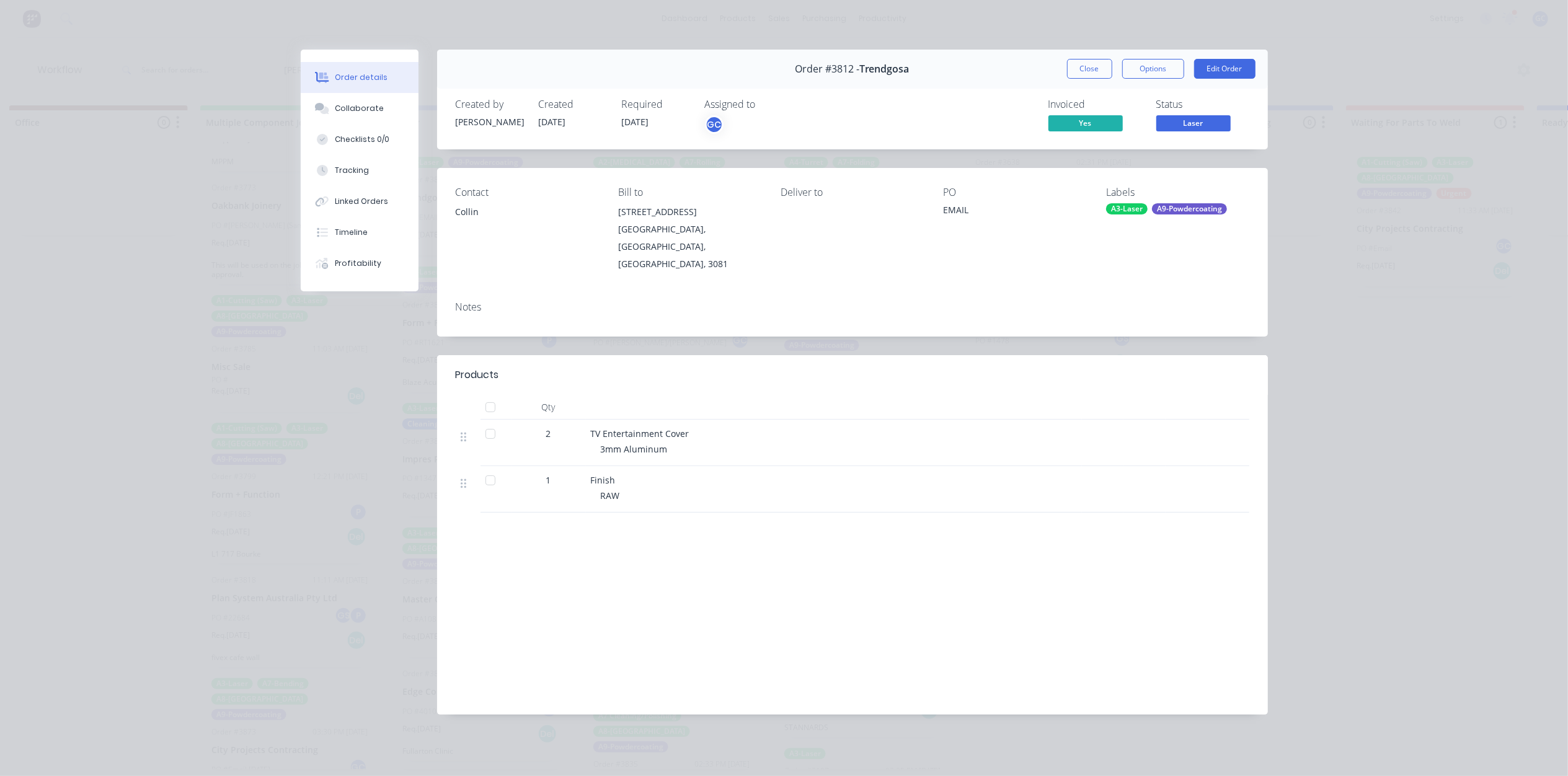
click at [1219, 124] on span "Laser" at bounding box center [1193, 123] width 74 height 16
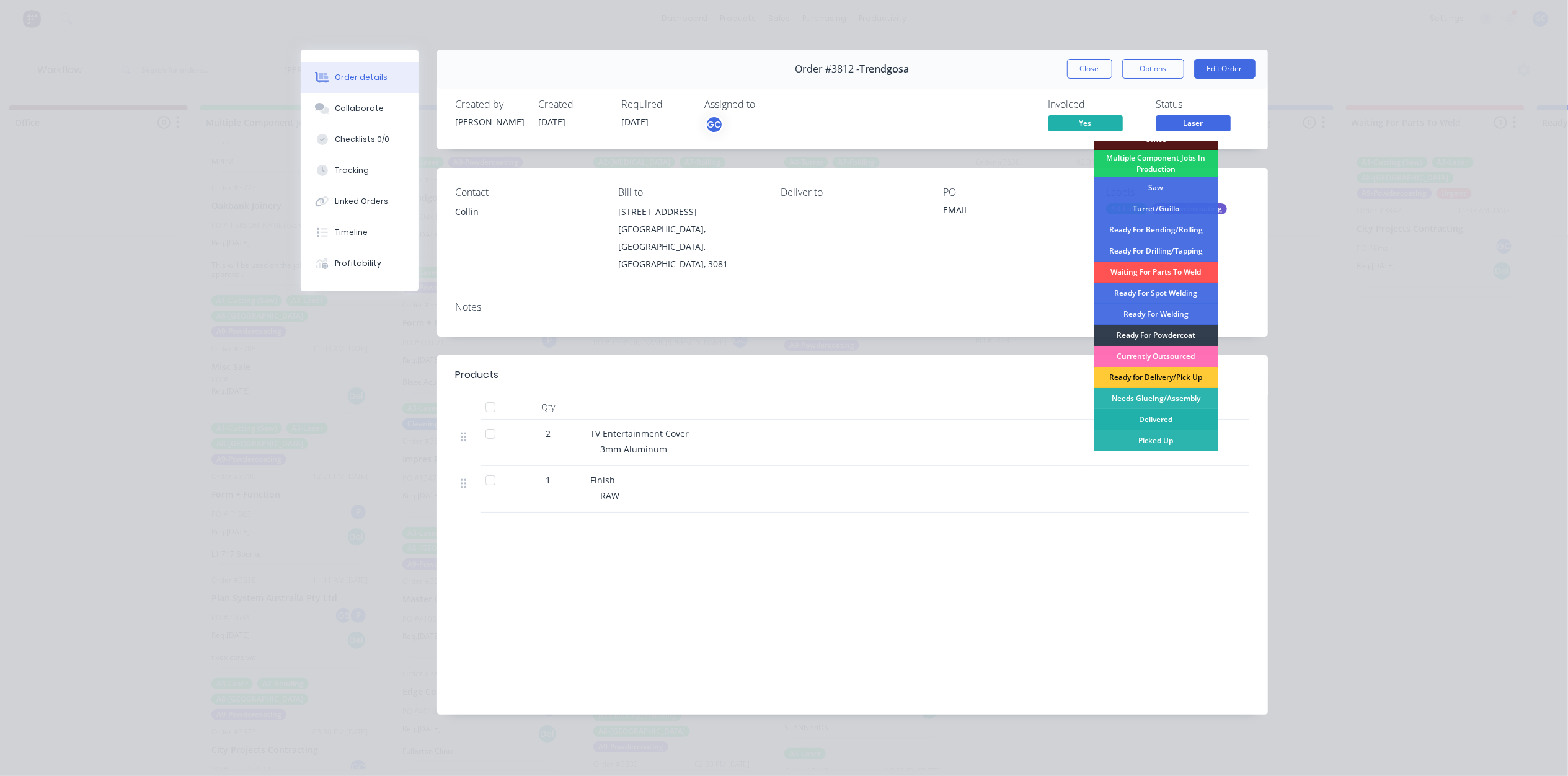
click at [1172, 427] on div "Delivered" at bounding box center [1156, 420] width 124 height 21
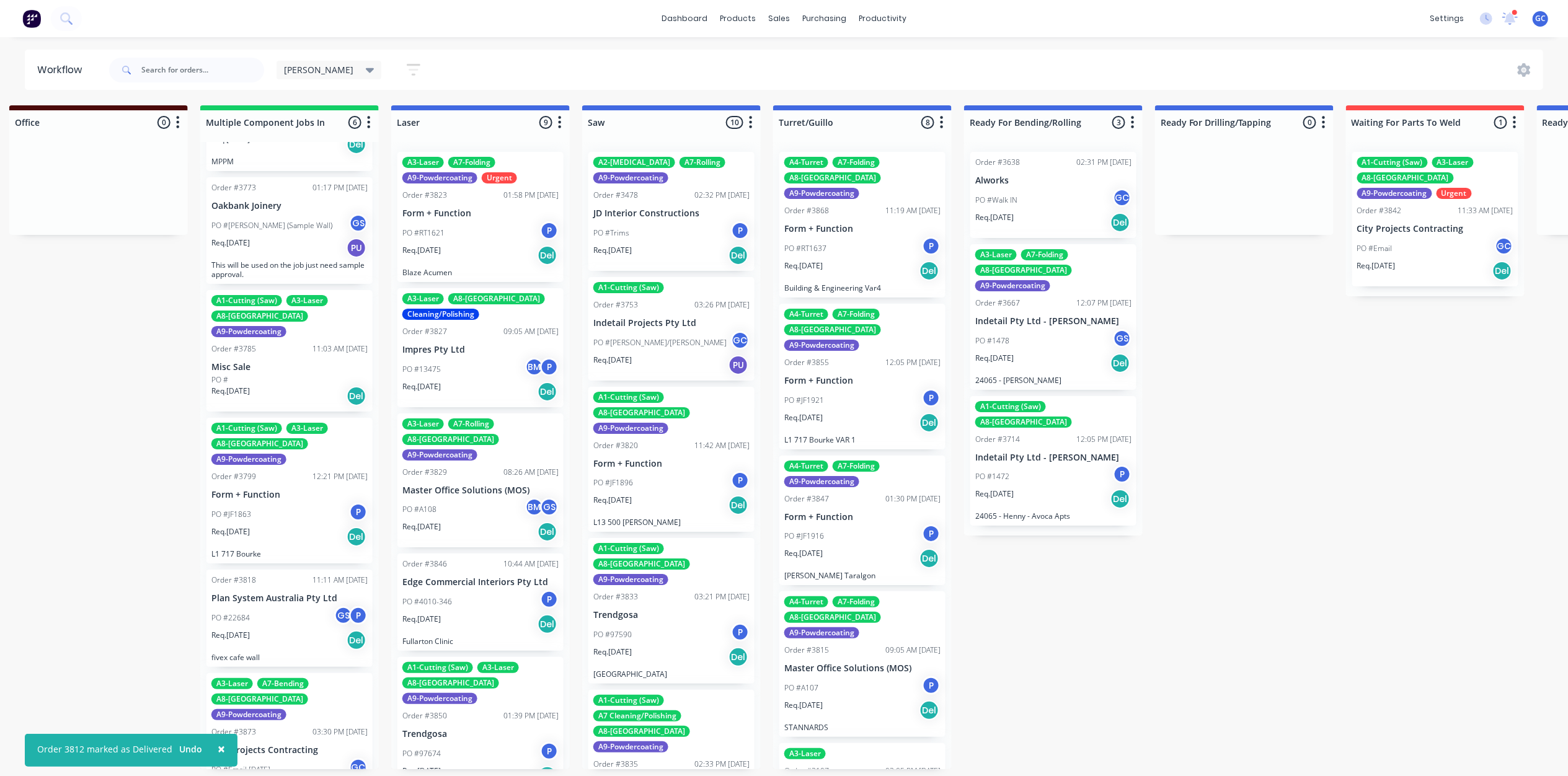
click at [460, 253] on div "Req. [DATE] Del" at bounding box center [480, 255] width 156 height 21
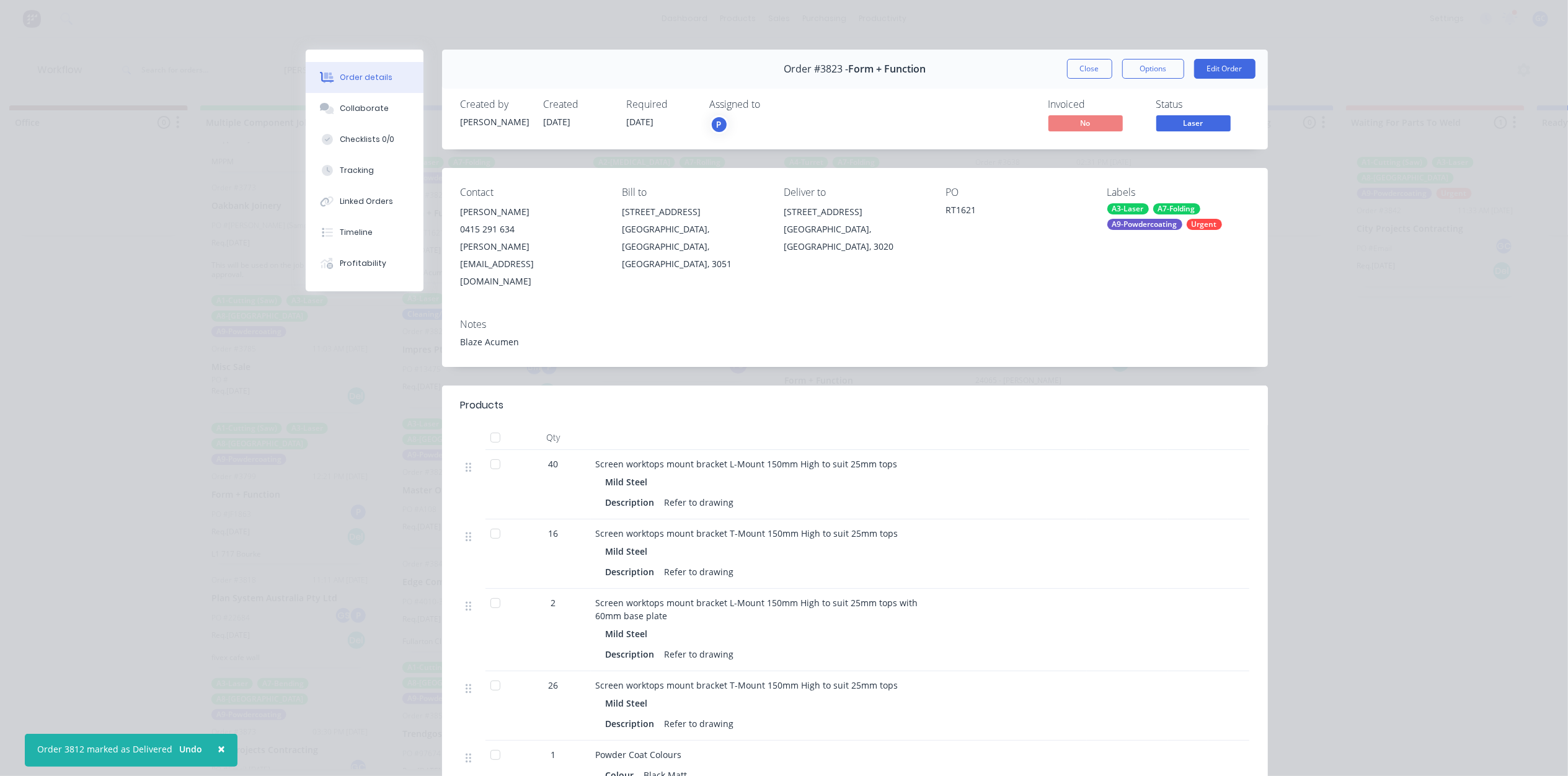
click at [1067, 73] on button "Close" at bounding box center [1089, 69] width 45 height 20
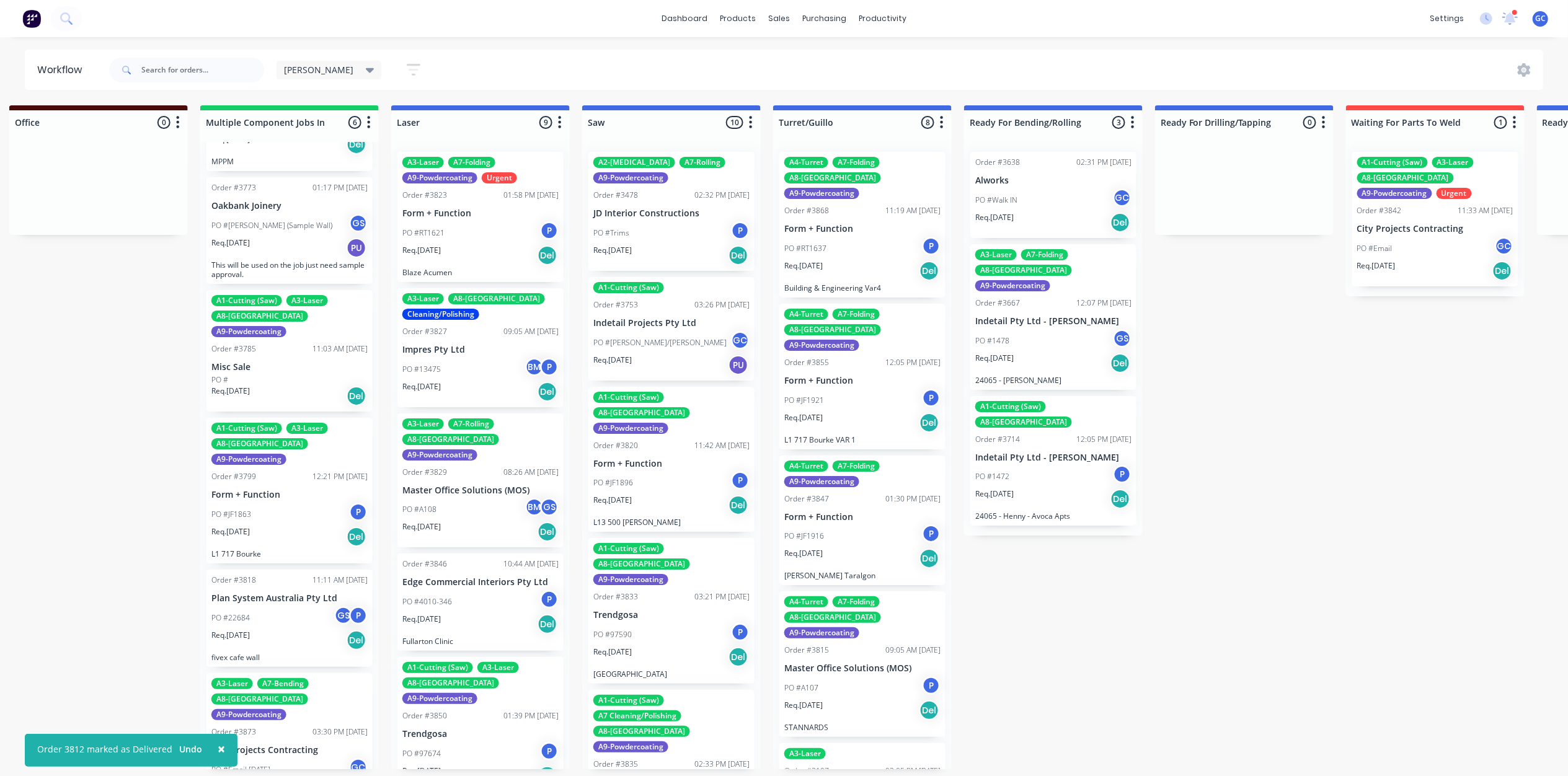
click at [466, 376] on div "PO #13475 BM P" at bounding box center [480, 369] width 156 height 24
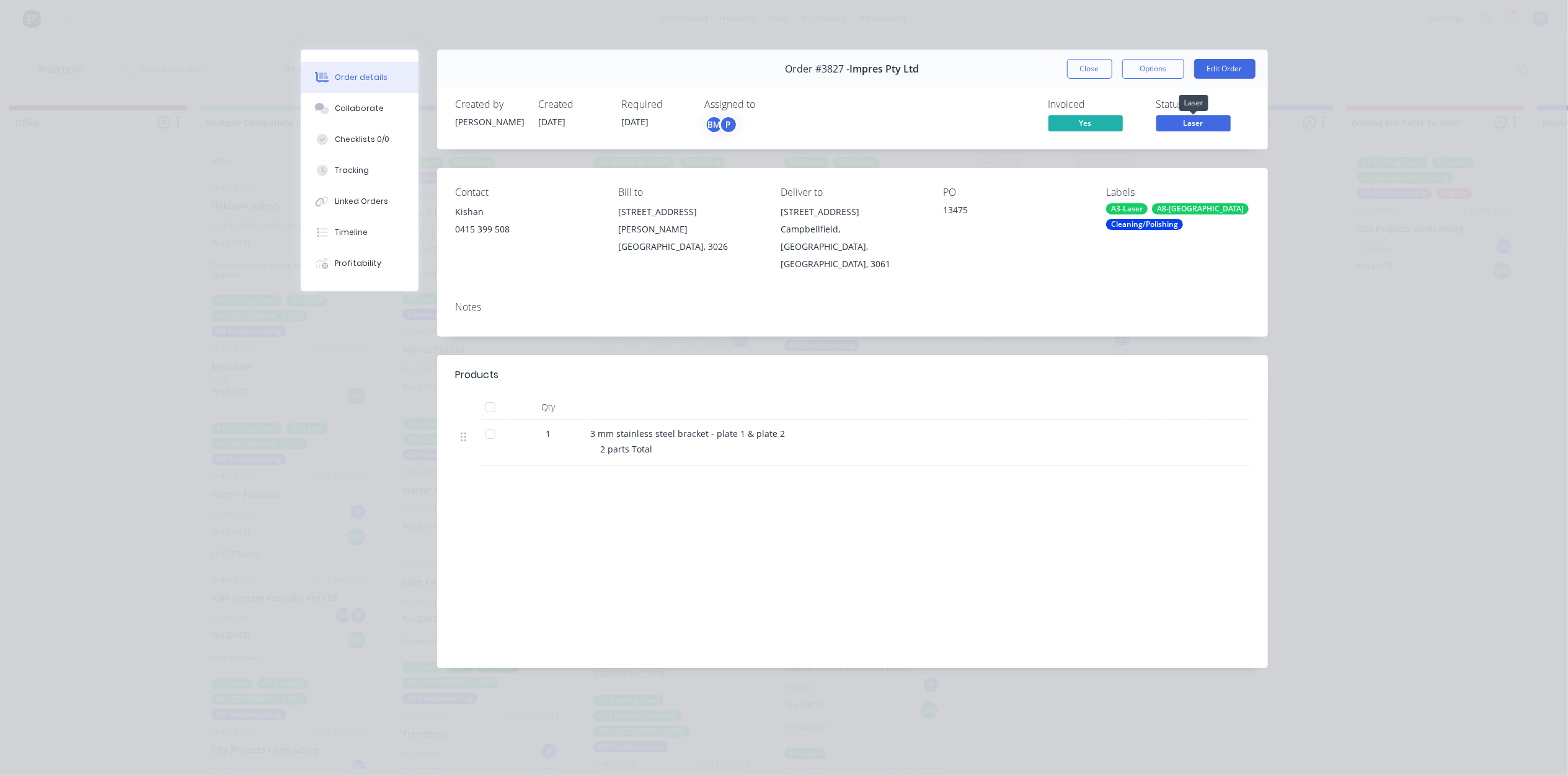
click at [1208, 122] on span "Laser" at bounding box center [1193, 123] width 74 height 16
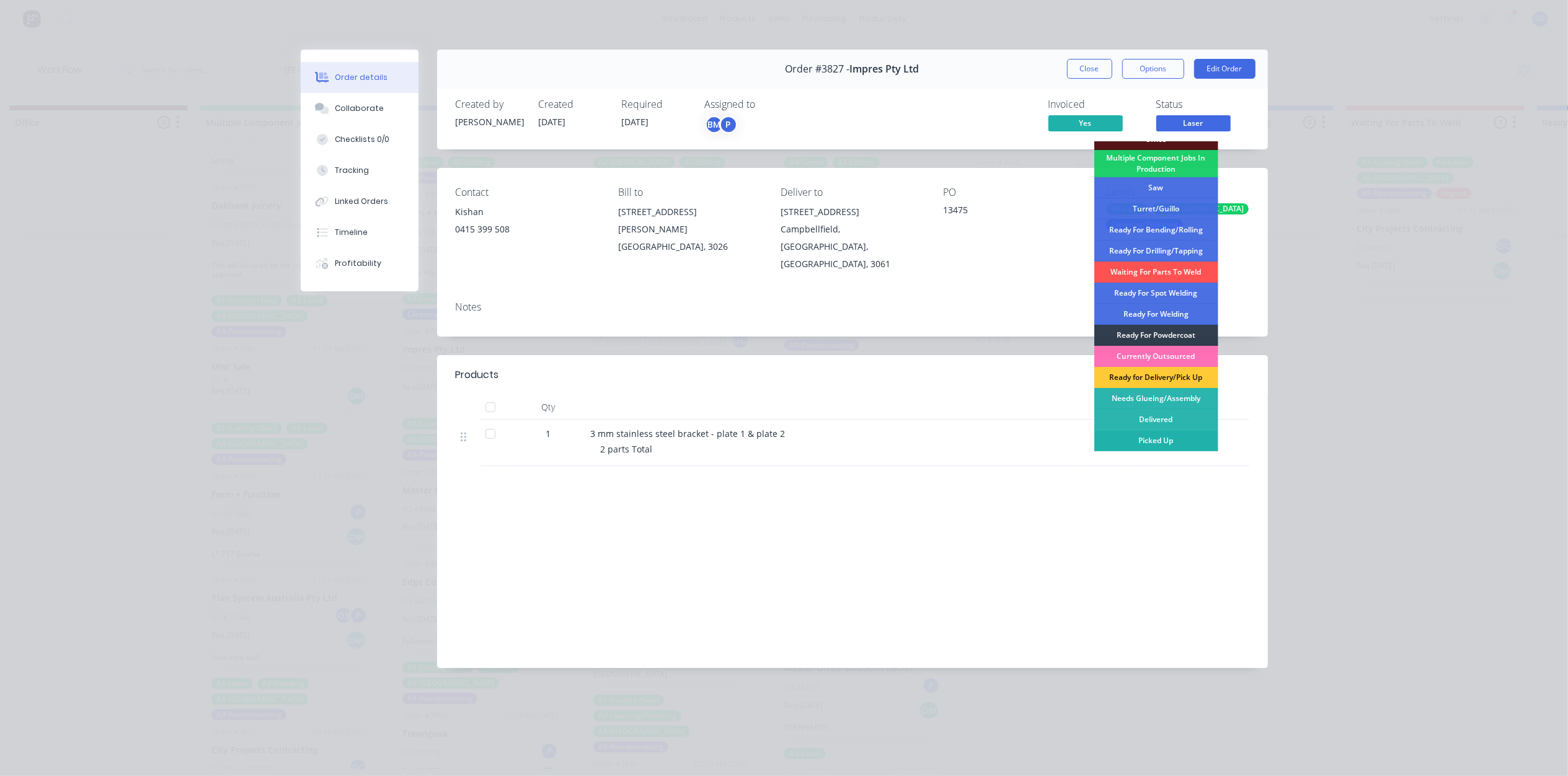
click at [1169, 435] on div "Picked Up" at bounding box center [1156, 441] width 124 height 21
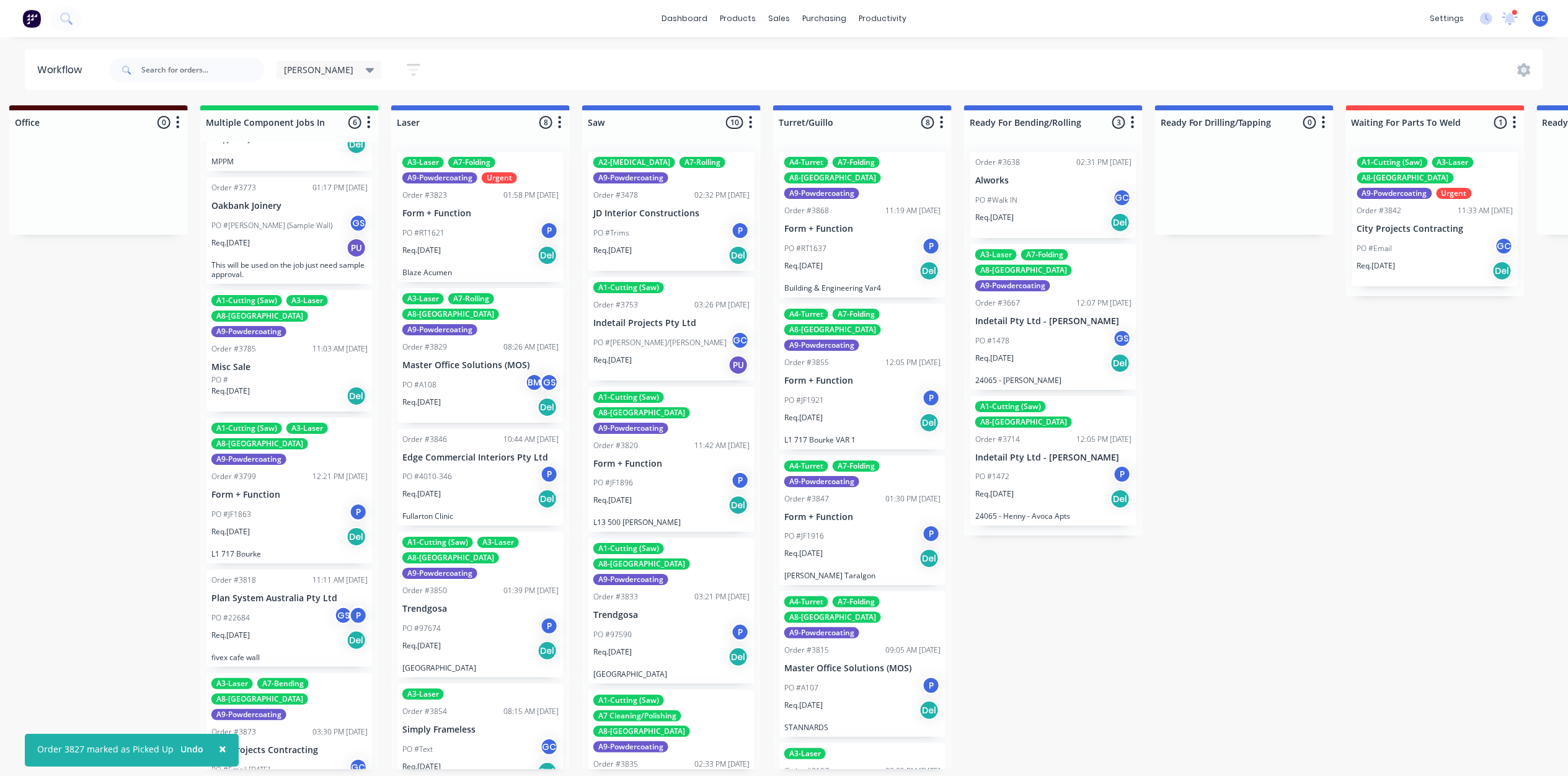
click at [657, 232] on div "PO #Trims P" at bounding box center [671, 232] width 156 height 24
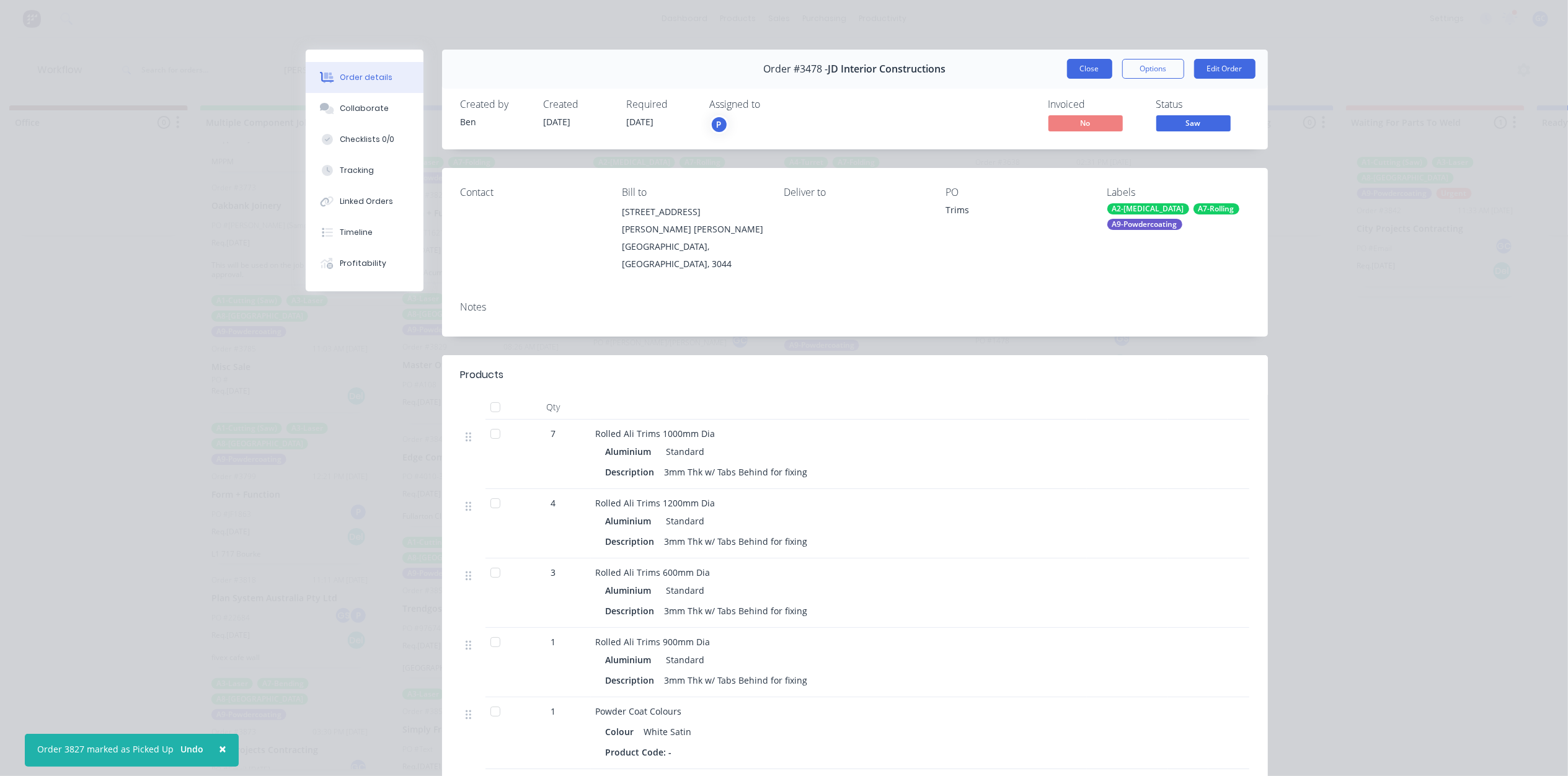
click at [1086, 63] on button "Close" at bounding box center [1089, 69] width 45 height 20
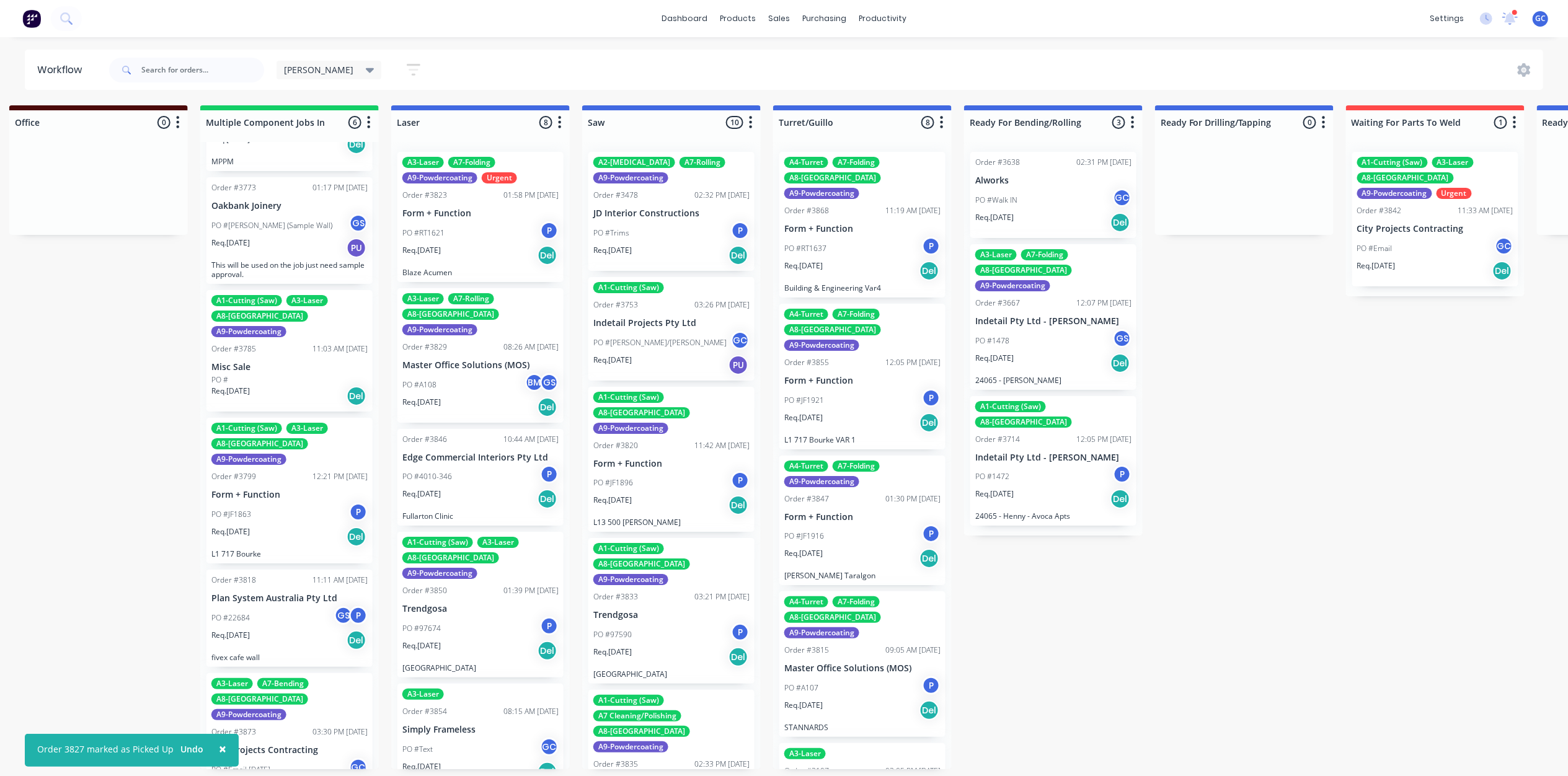
click at [652, 344] on div "PO #[PERSON_NAME]/[PERSON_NAME] GC" at bounding box center [671, 342] width 156 height 24
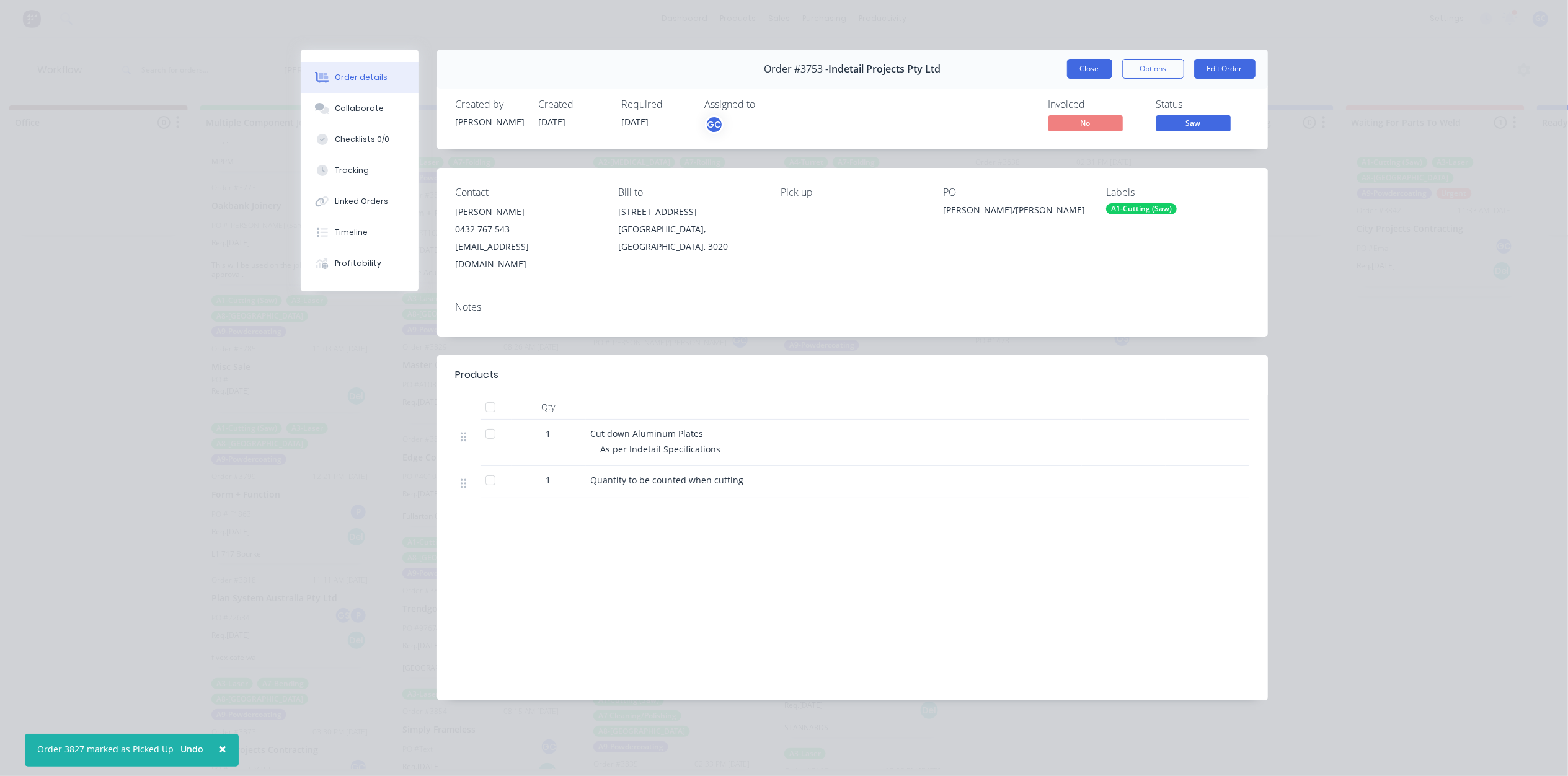
click at [1089, 62] on button "Close" at bounding box center [1089, 69] width 45 height 20
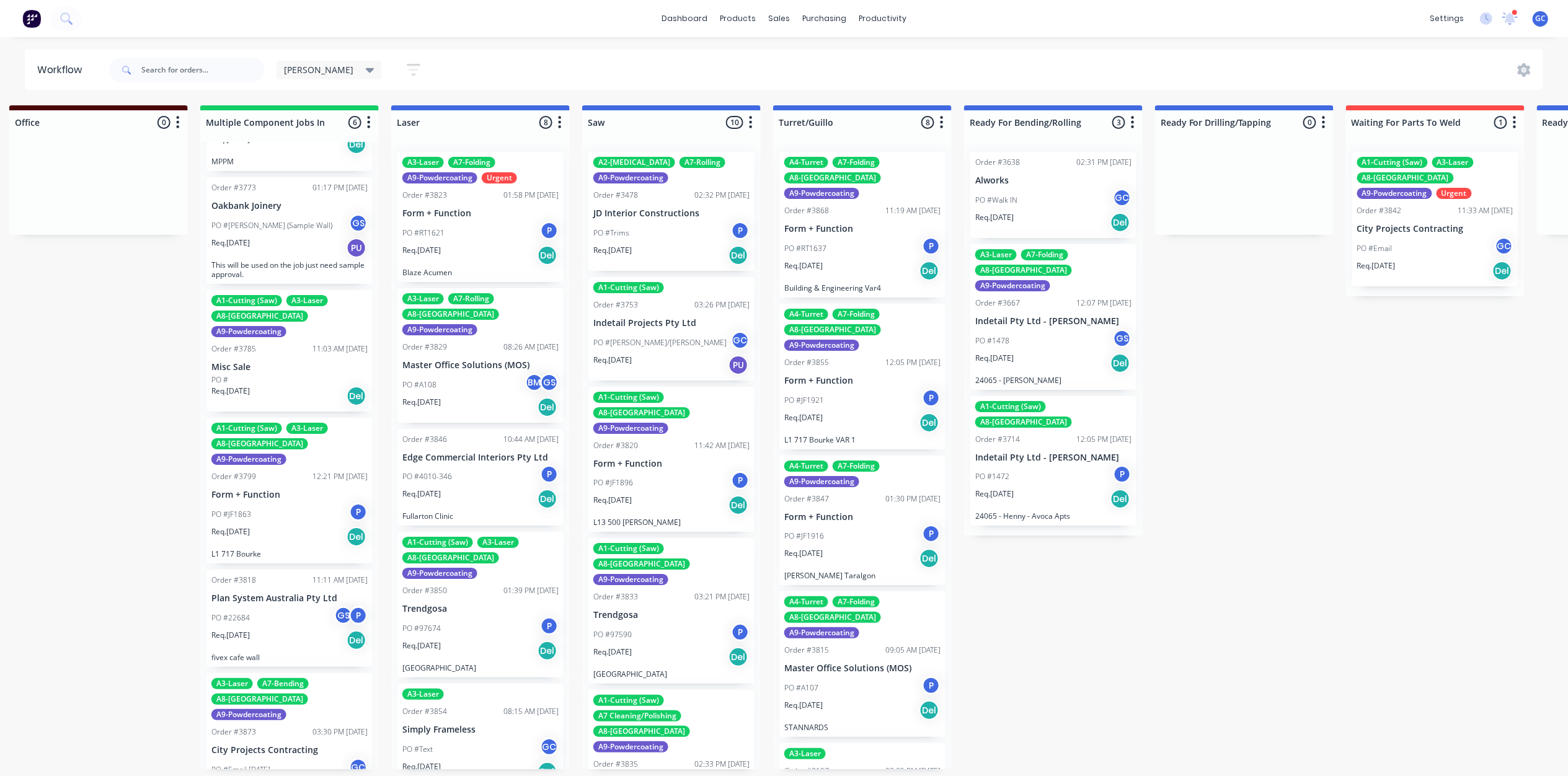
click at [474, 373] on div "PO #A108 BM GS" at bounding box center [480, 385] width 156 height 24
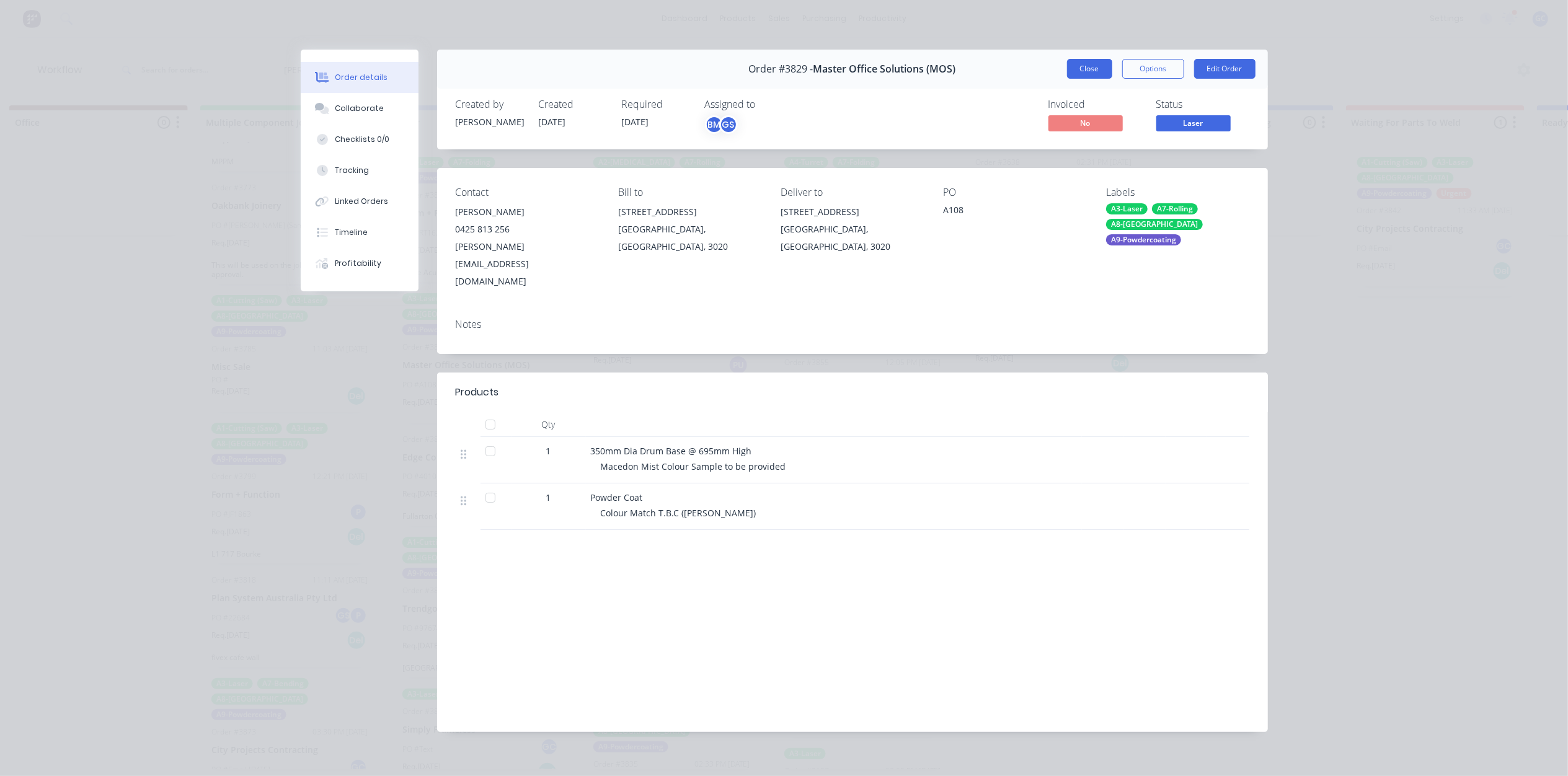
click at [1083, 63] on button "Close" at bounding box center [1089, 69] width 45 height 20
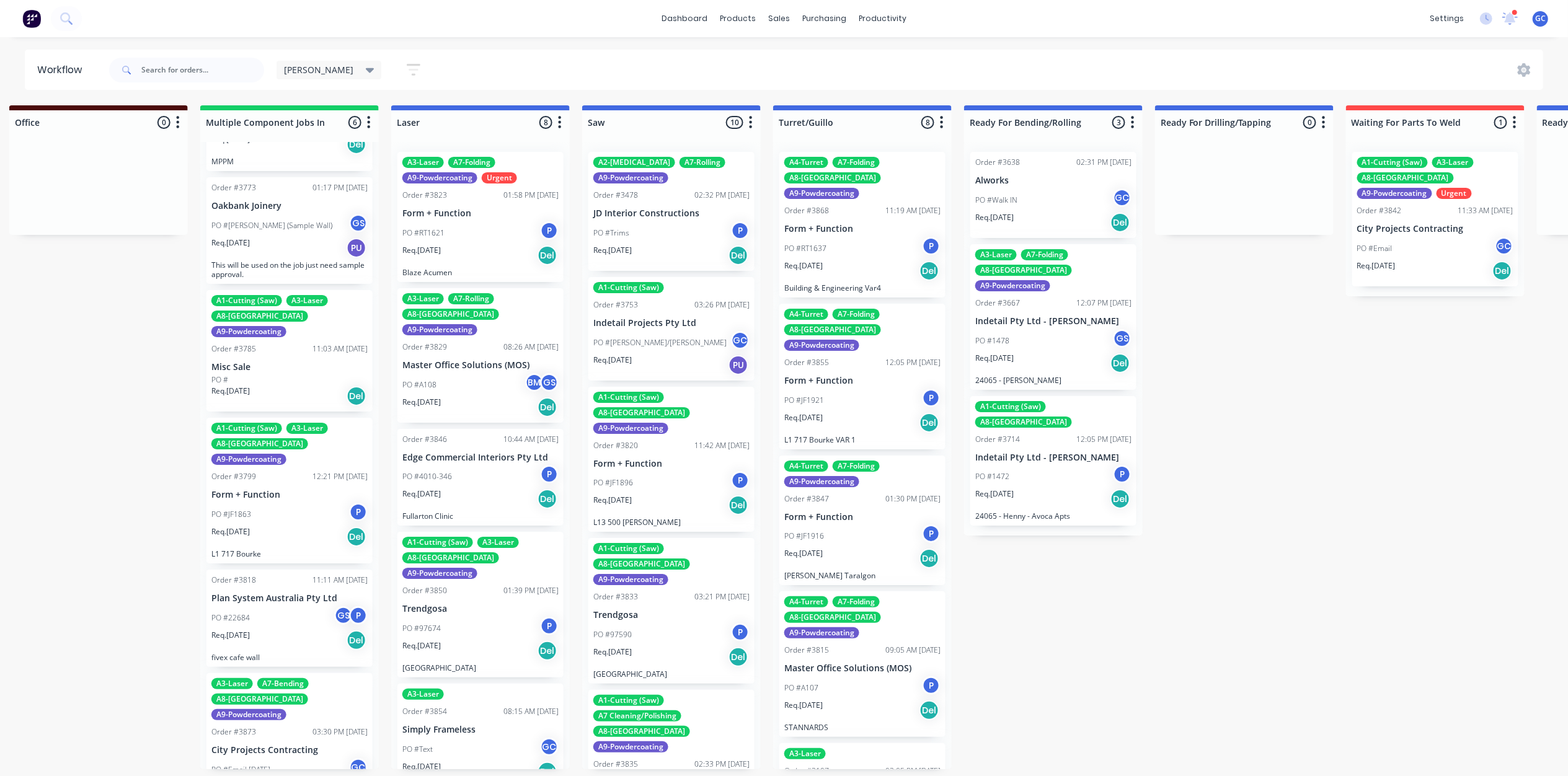
click at [476, 489] on div "Req. [DATE] Del" at bounding box center [480, 499] width 156 height 21
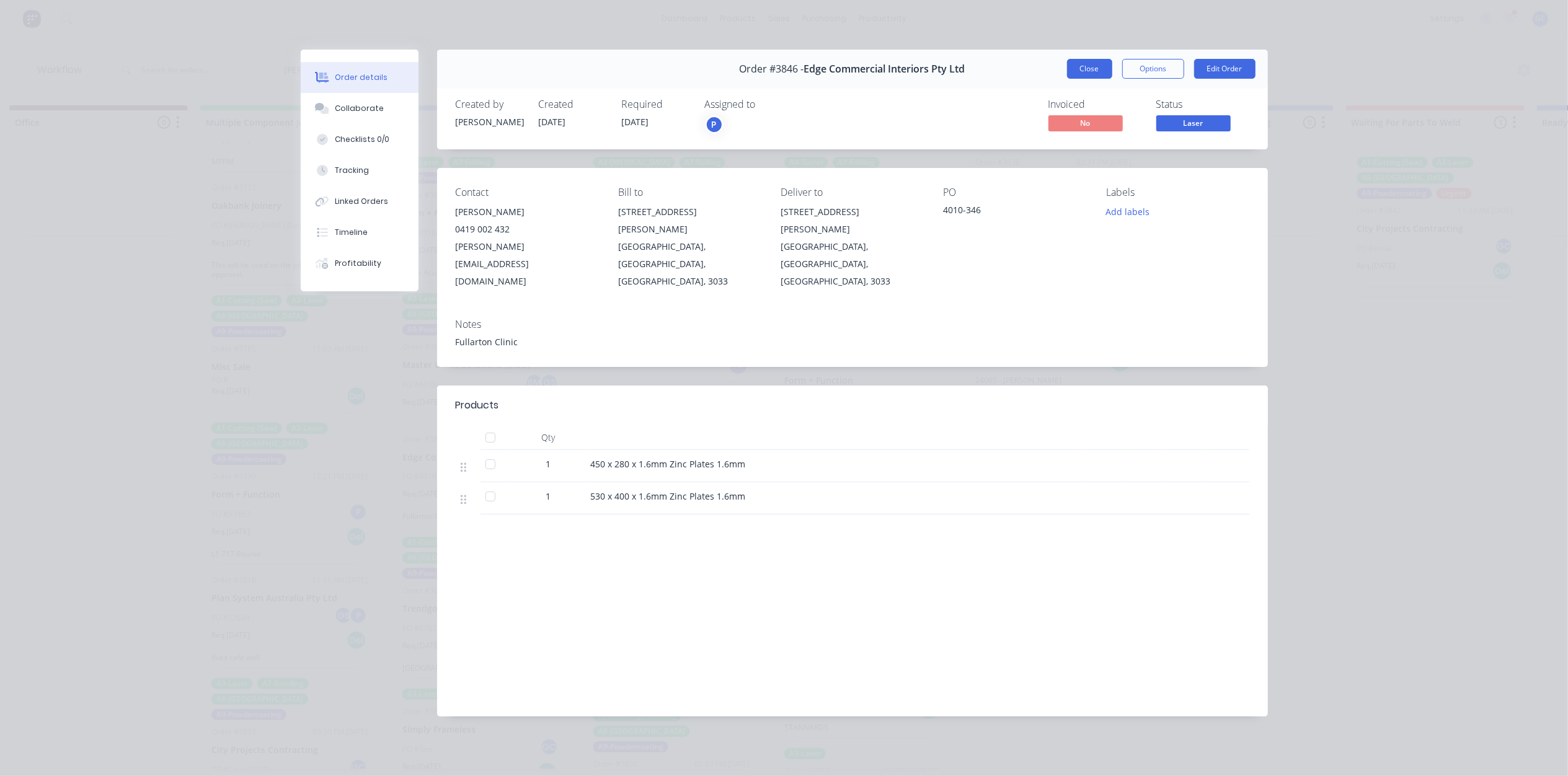
click at [1093, 68] on button "Close" at bounding box center [1089, 69] width 45 height 20
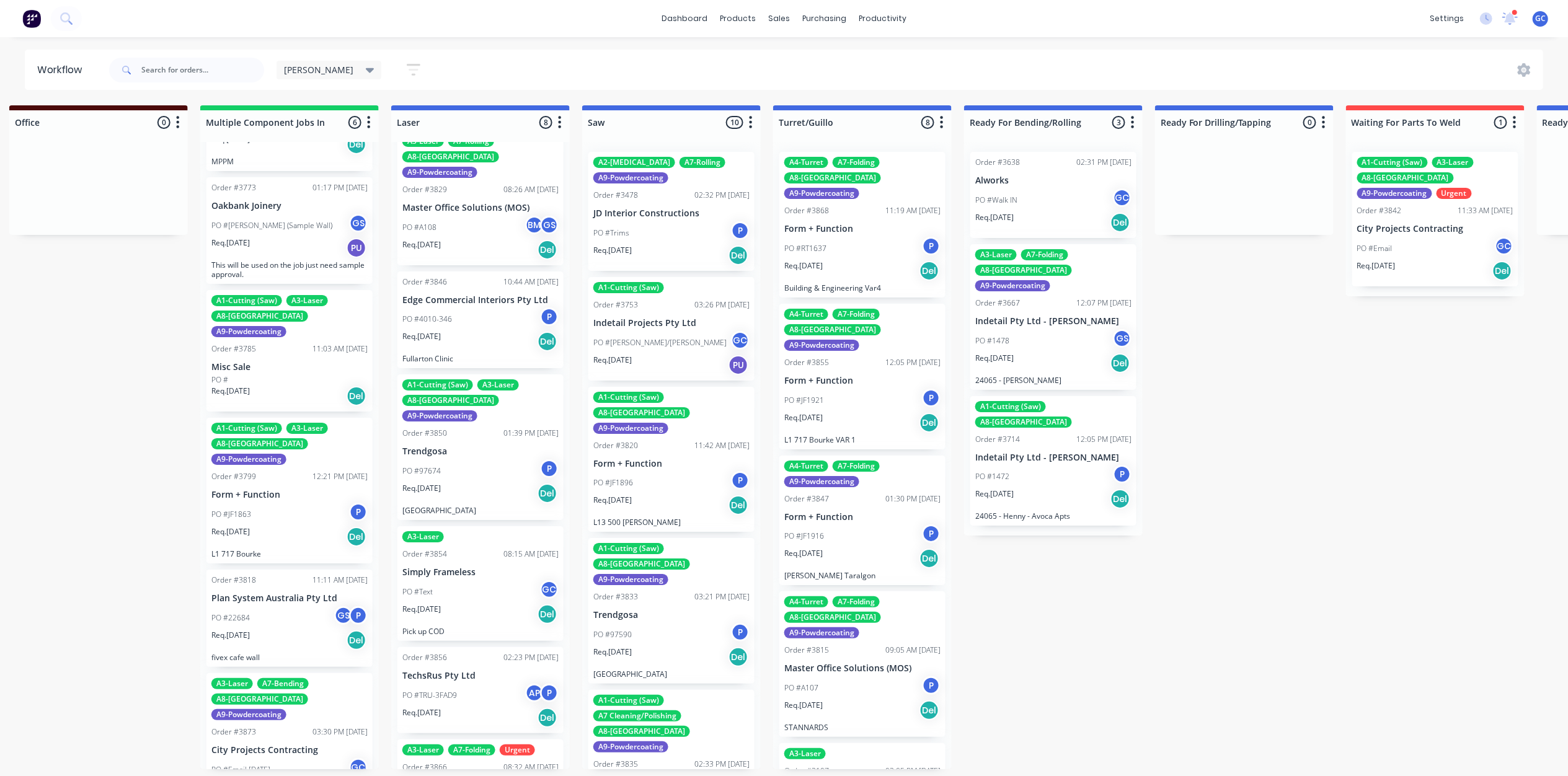
scroll to position [165, 0]
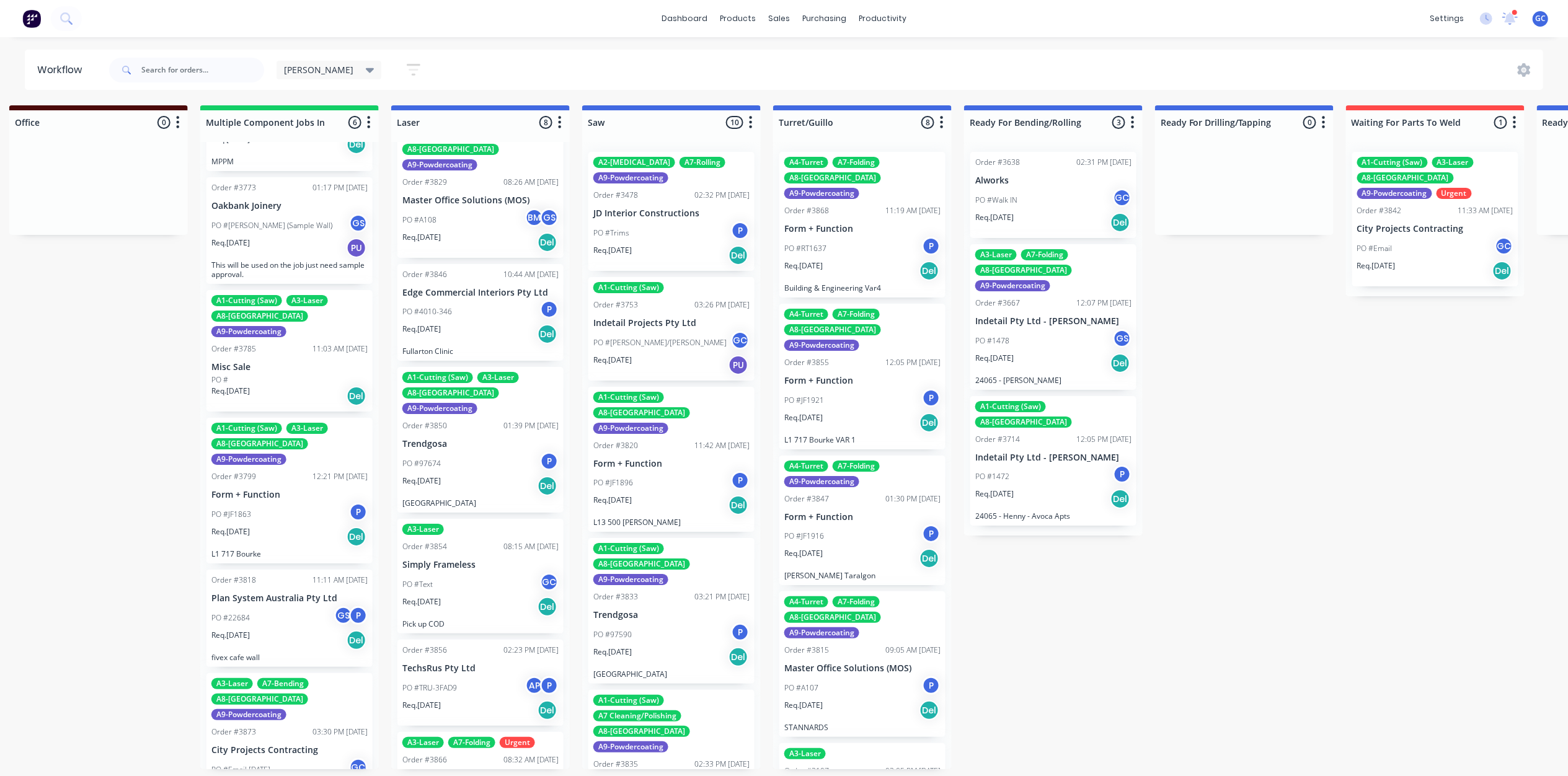
click at [469, 439] on p "Trendgosa" at bounding box center [480, 444] width 156 height 11
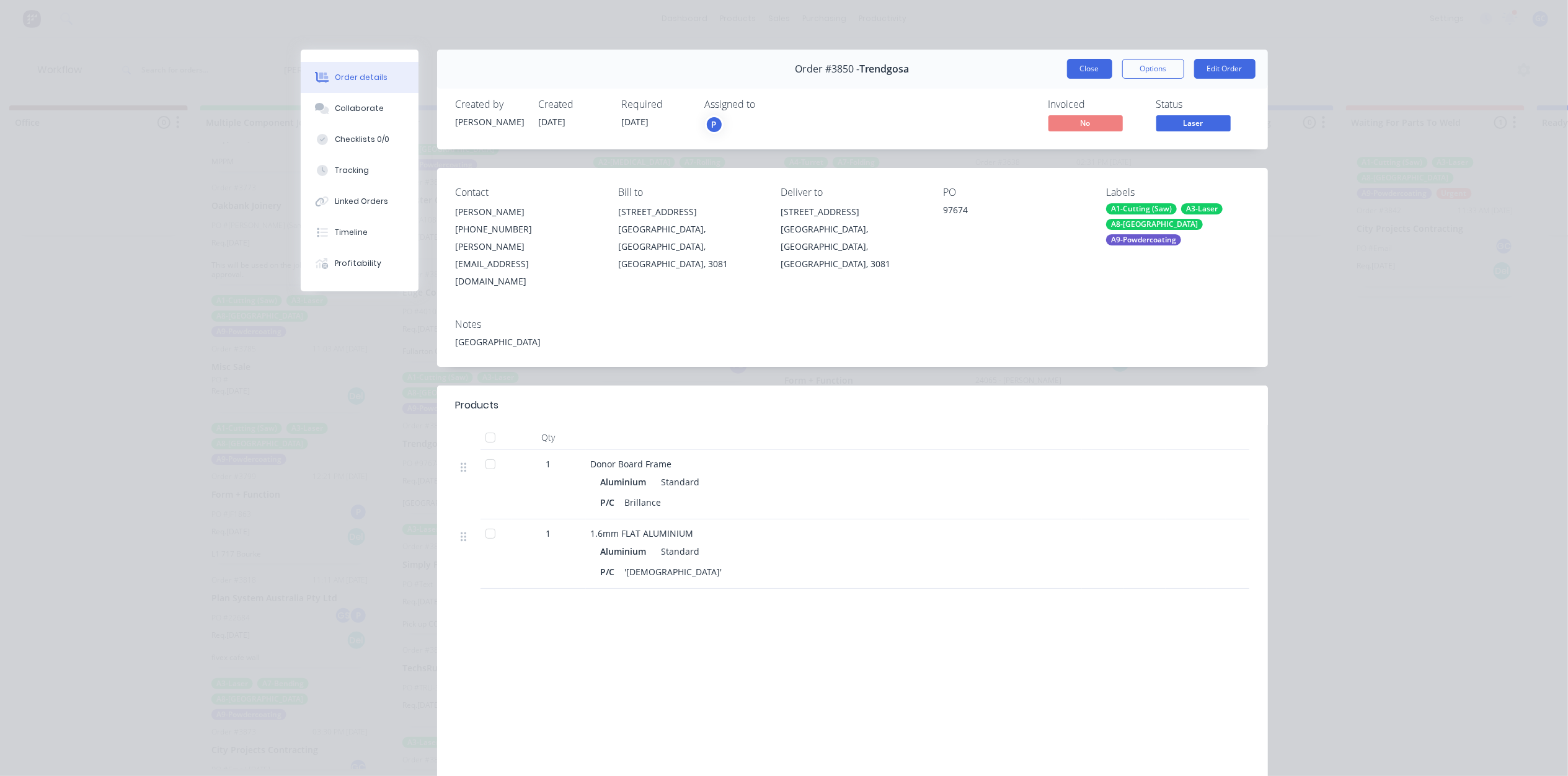
click at [1084, 65] on button "Close" at bounding box center [1089, 69] width 45 height 20
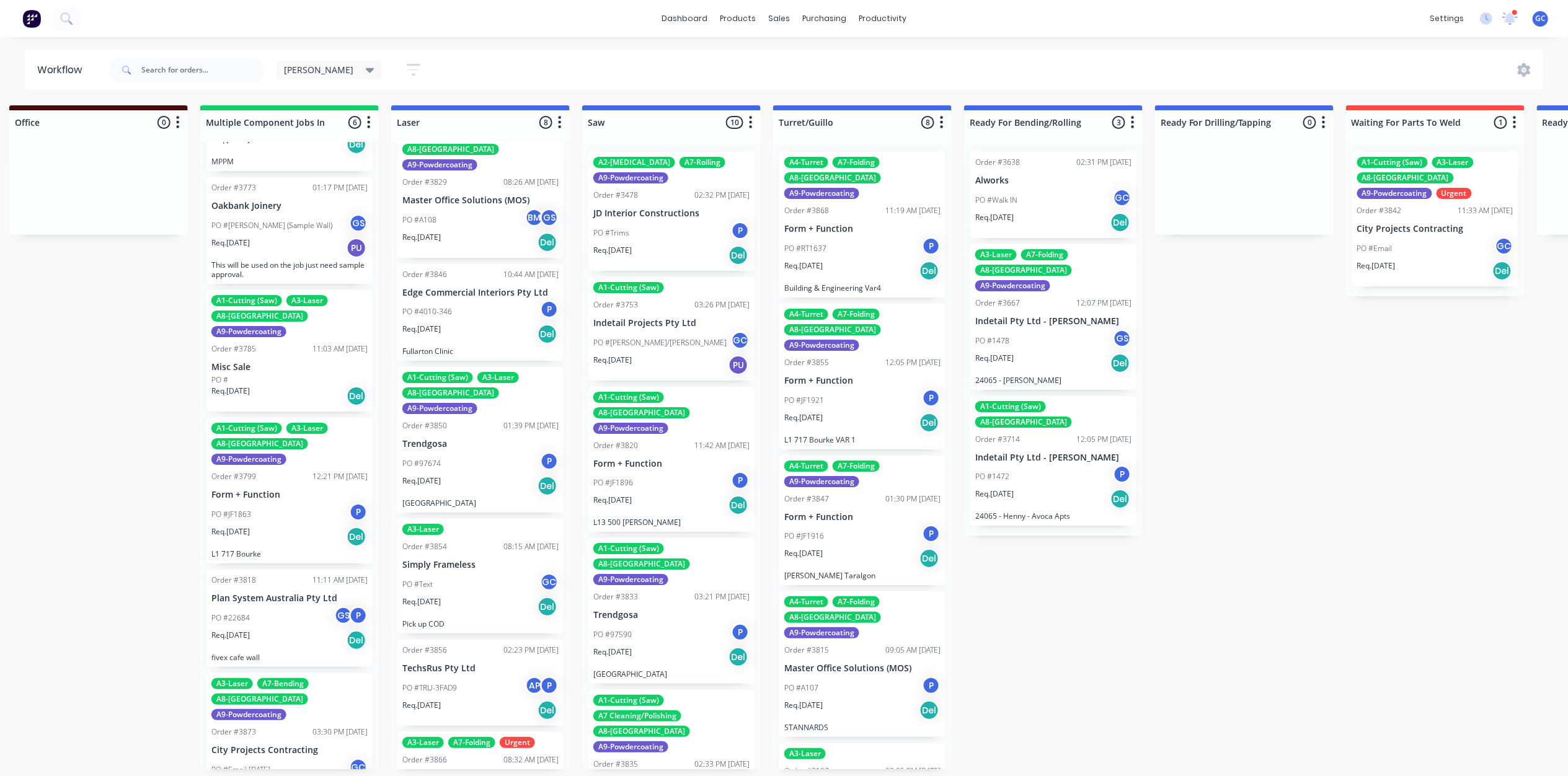
click at [462, 597] on div "Req. [DATE] Del" at bounding box center [480, 607] width 156 height 21
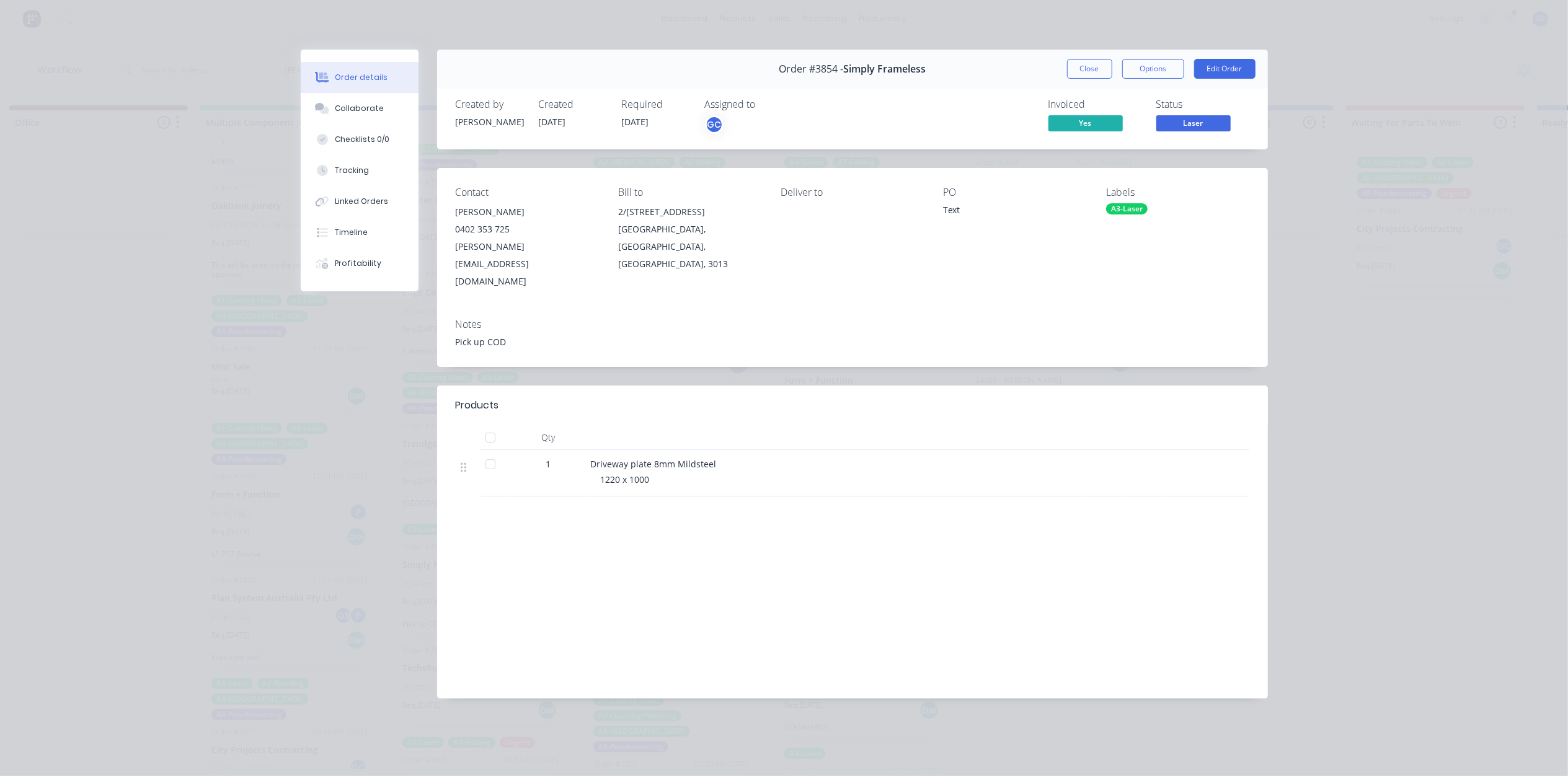
click at [1220, 118] on span "Laser" at bounding box center [1193, 123] width 74 height 16
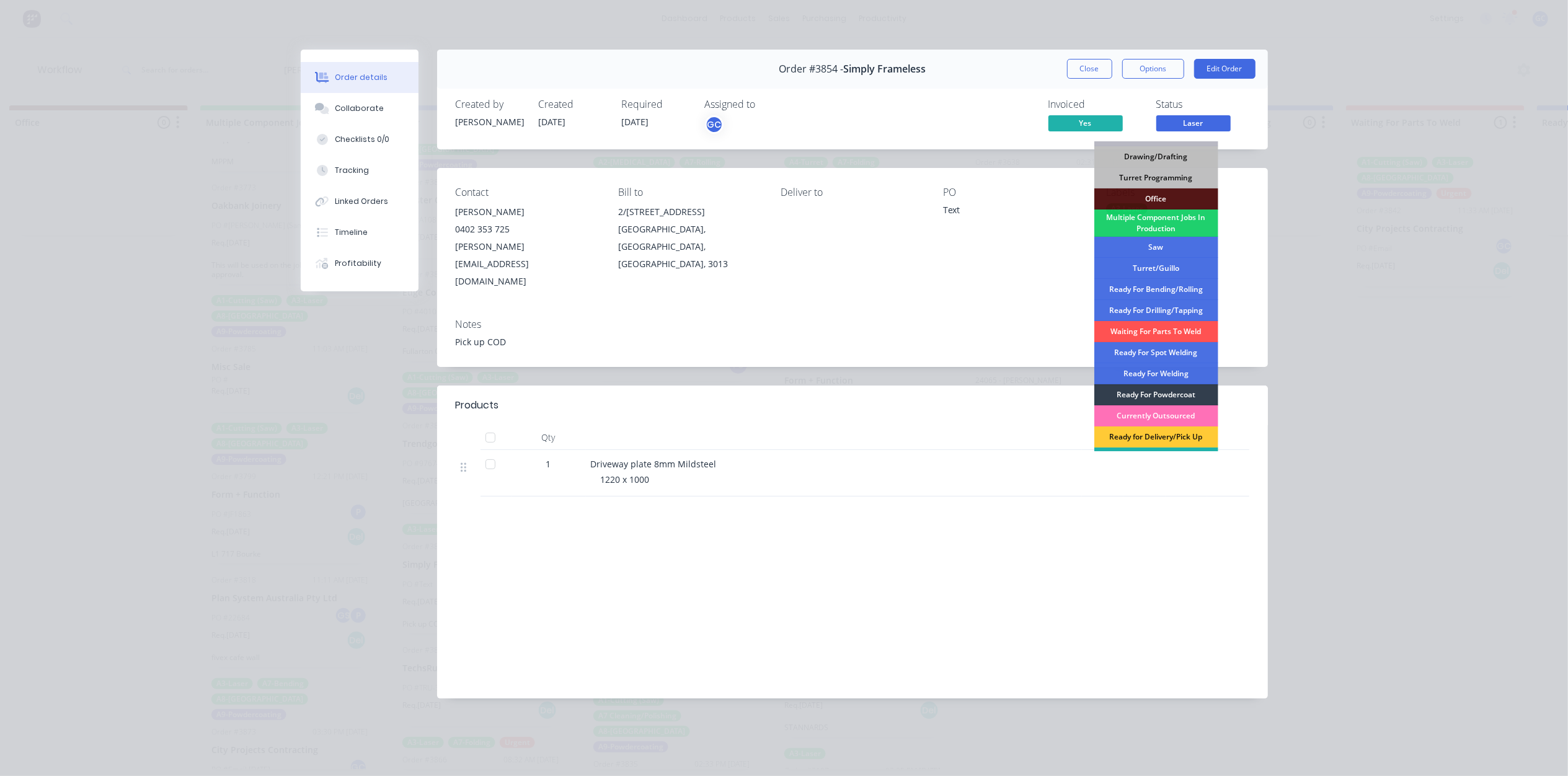
scroll to position [139, 0]
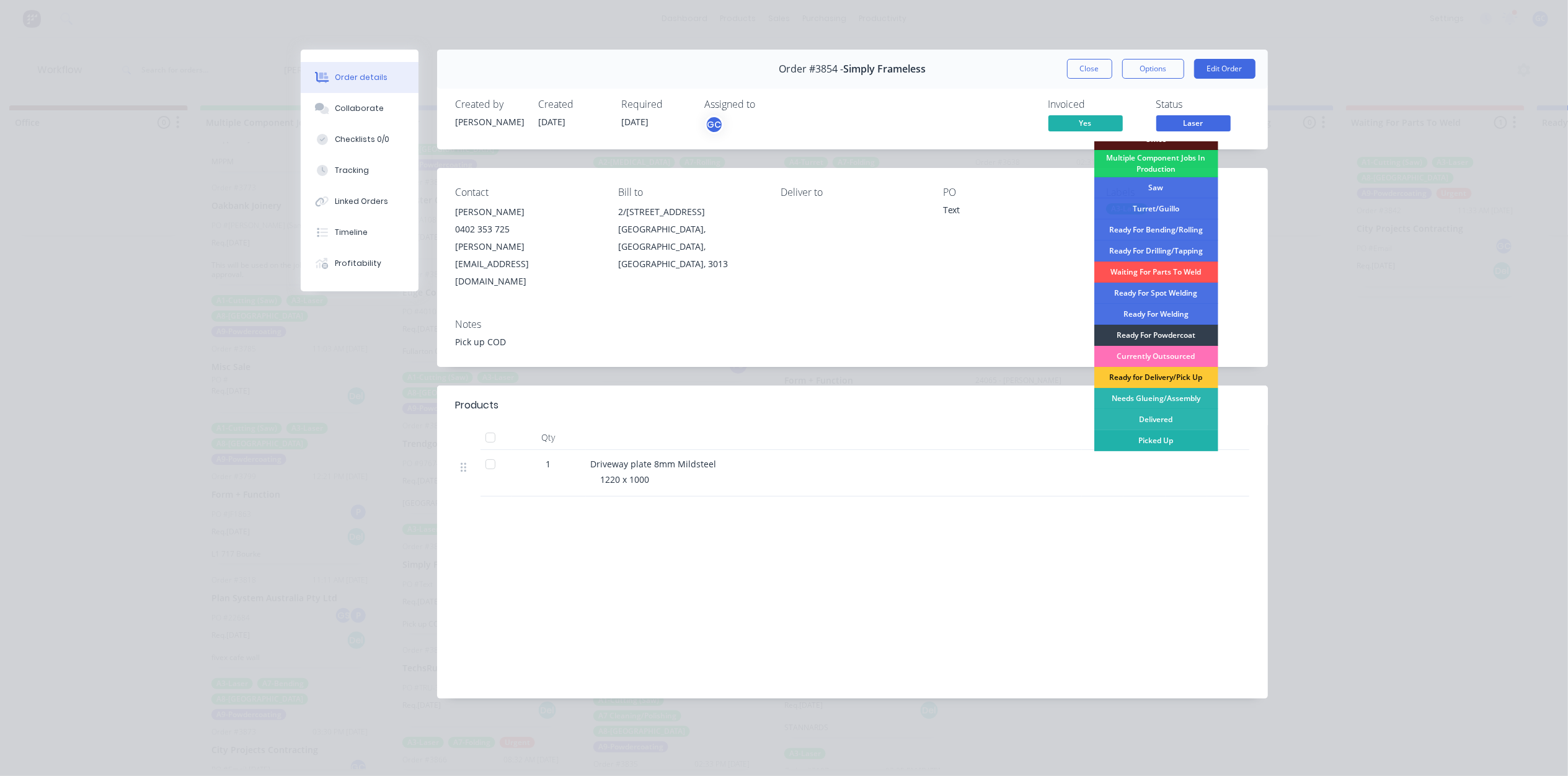
click at [1166, 438] on div "Picked Up" at bounding box center [1156, 441] width 124 height 21
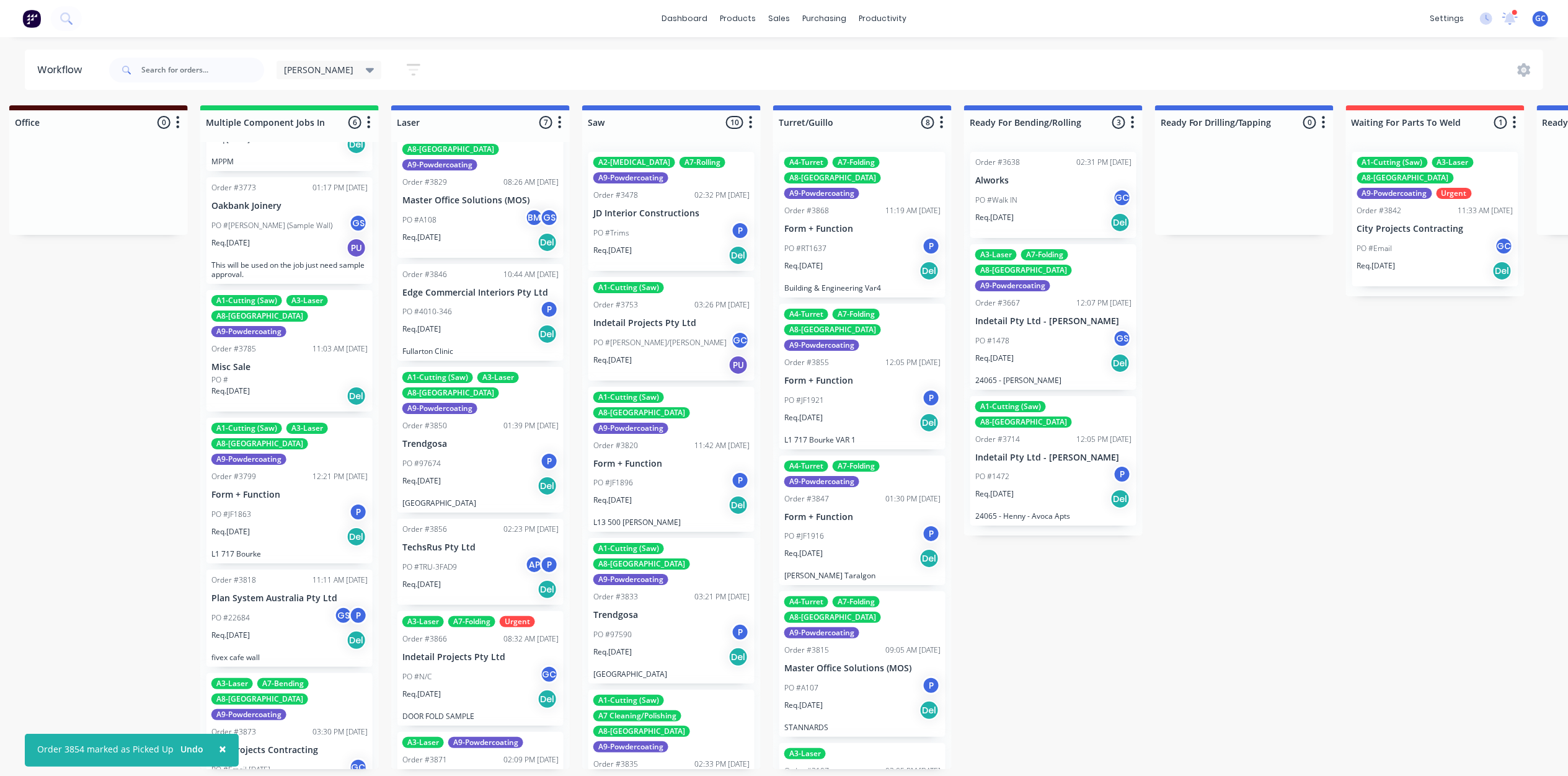
click at [452, 476] on div "Req. [DATE] Del" at bounding box center [480, 486] width 156 height 21
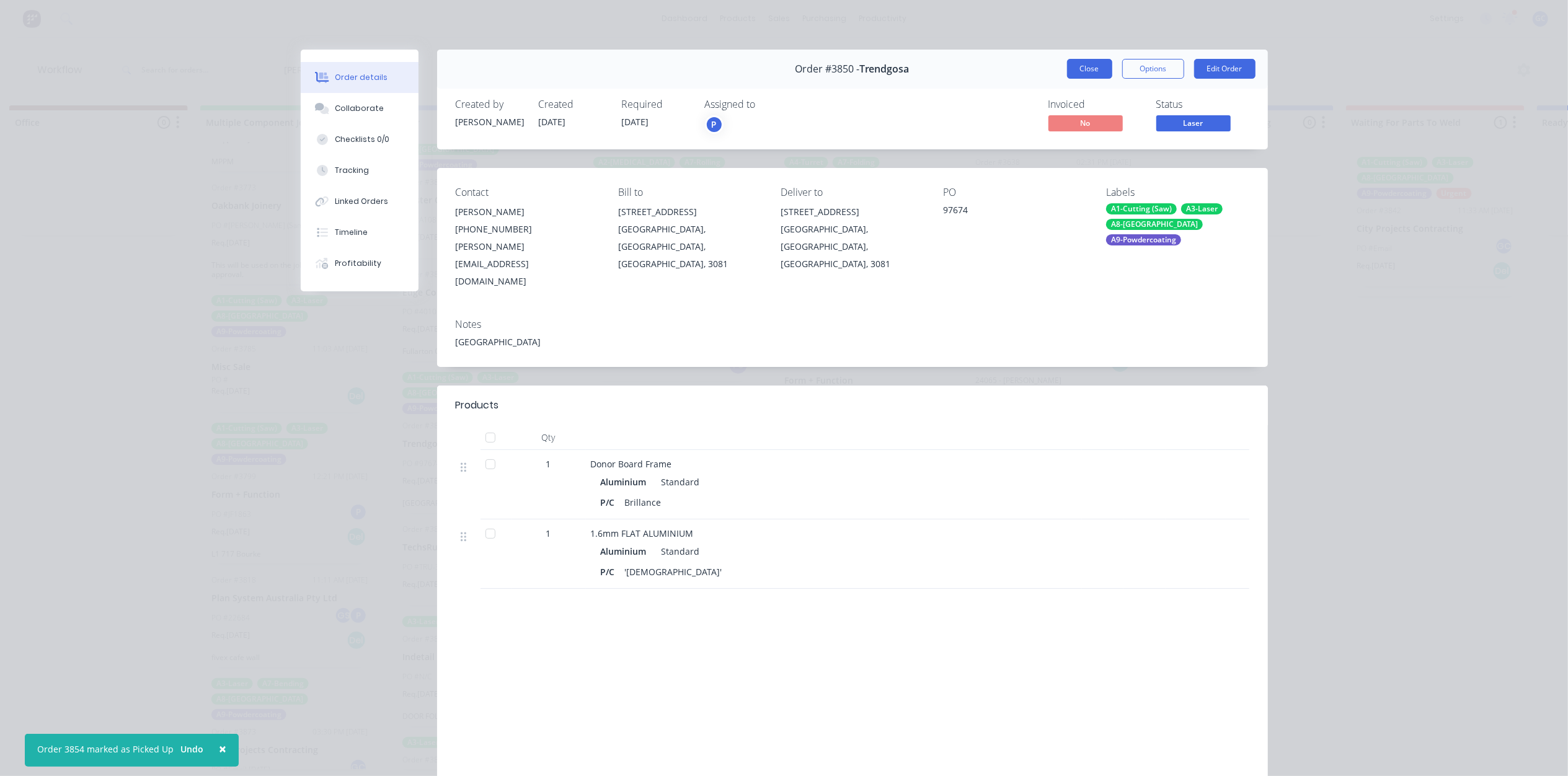
click at [1087, 65] on button "Close" at bounding box center [1089, 69] width 45 height 20
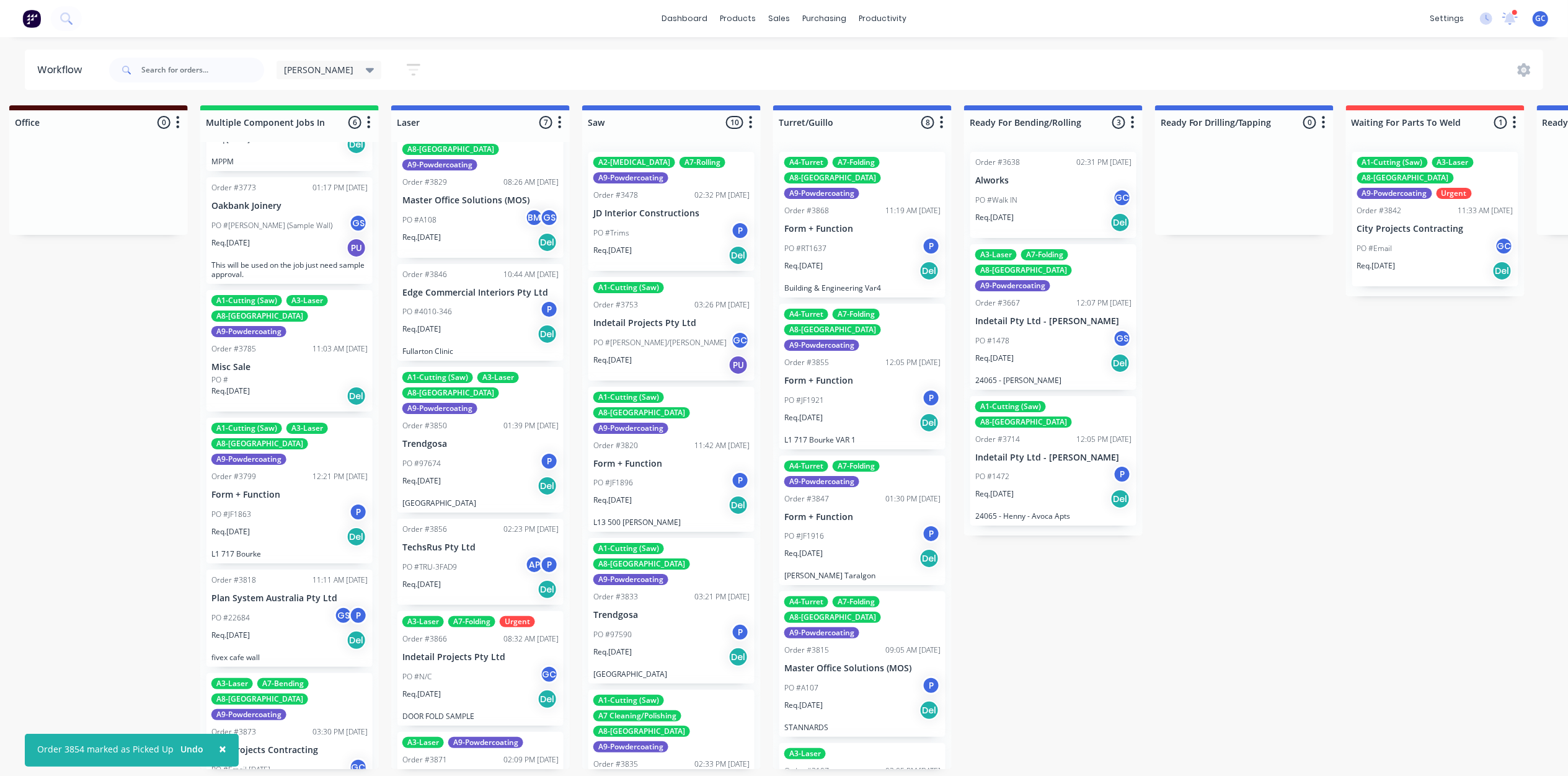
click at [475, 556] on div "PO #TRU-3FAD9 AP P" at bounding box center [480, 567] width 156 height 24
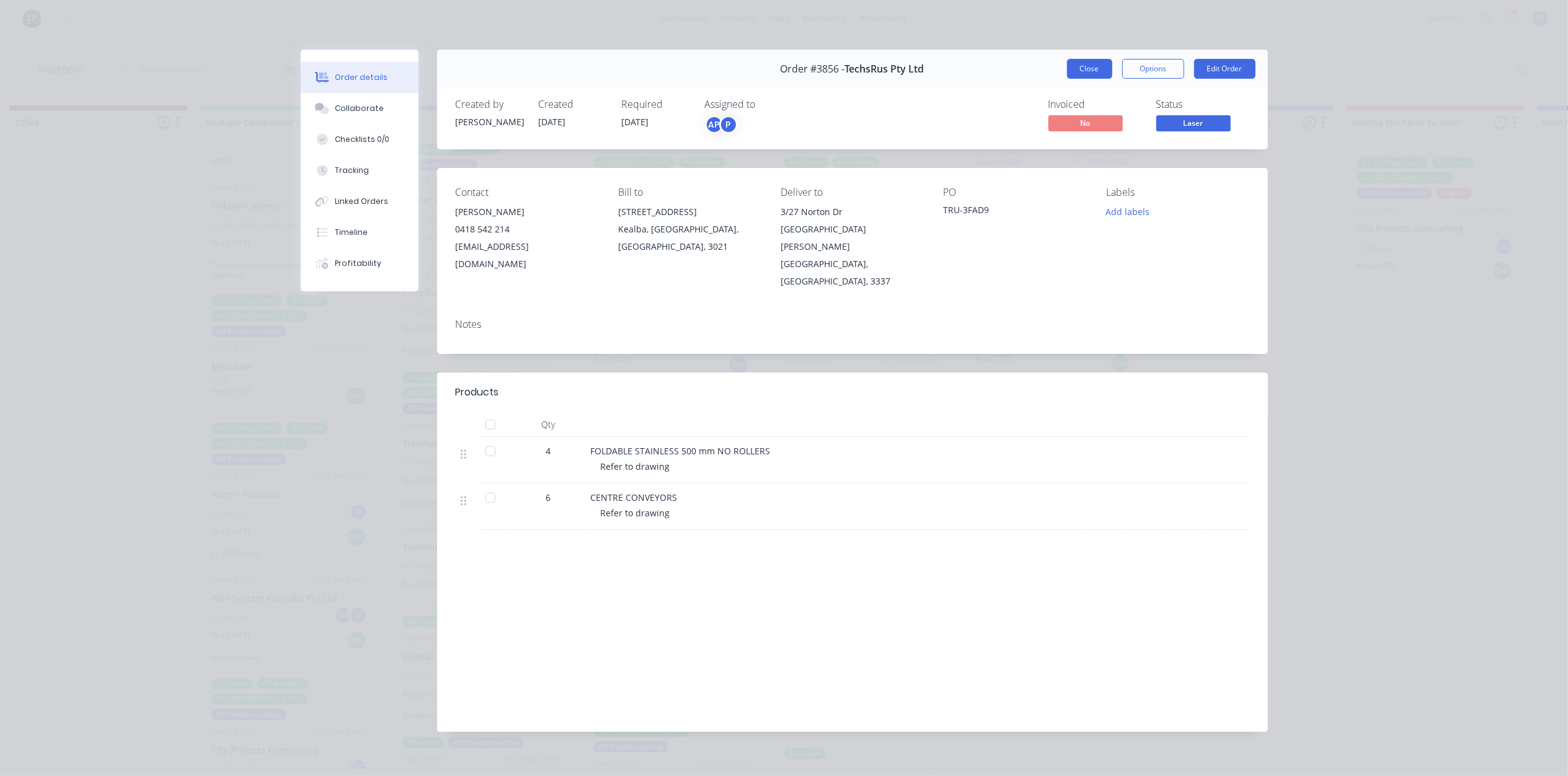
click at [1104, 65] on button "Close" at bounding box center [1089, 69] width 45 height 20
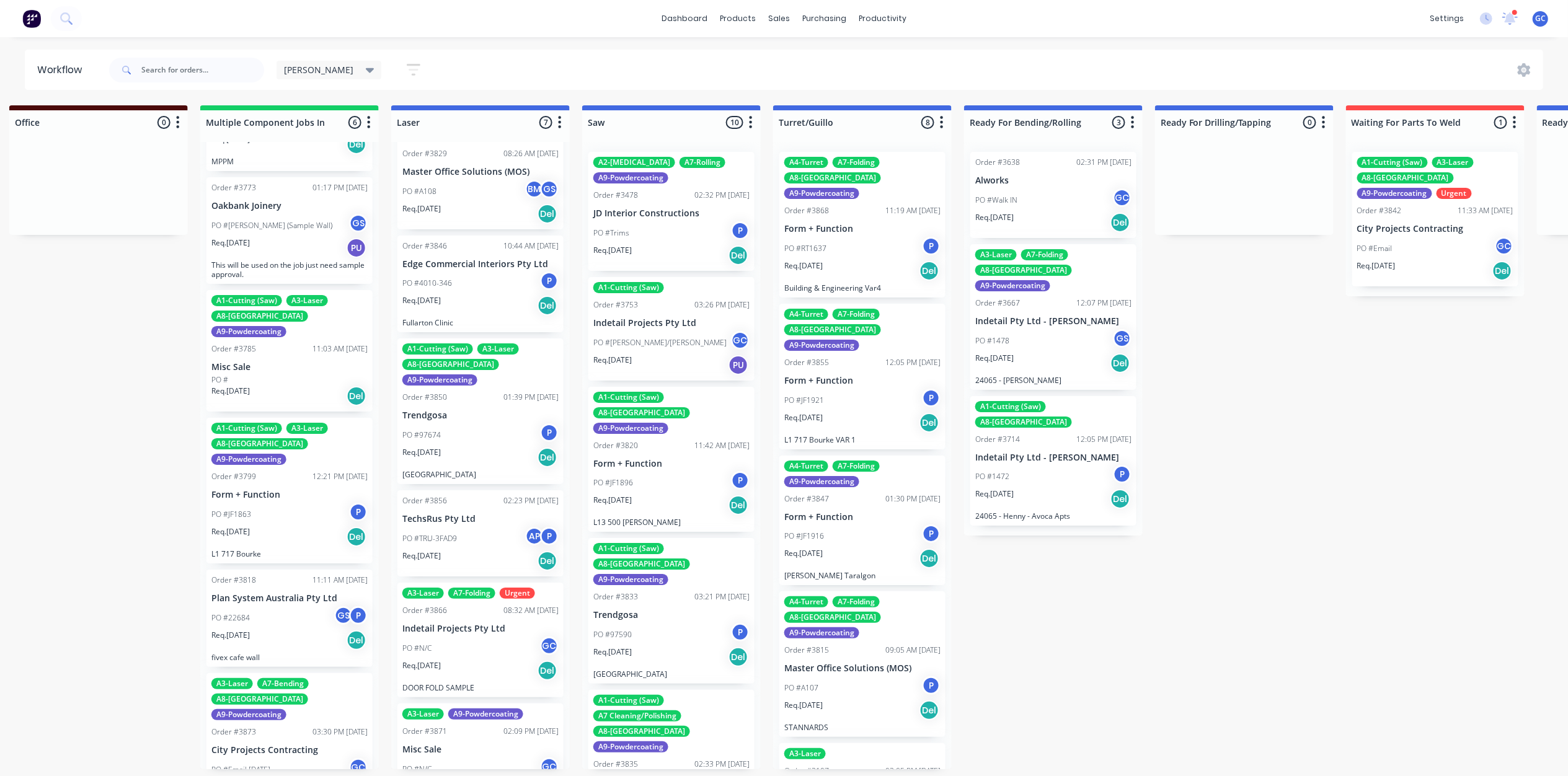
scroll to position [209, 0]
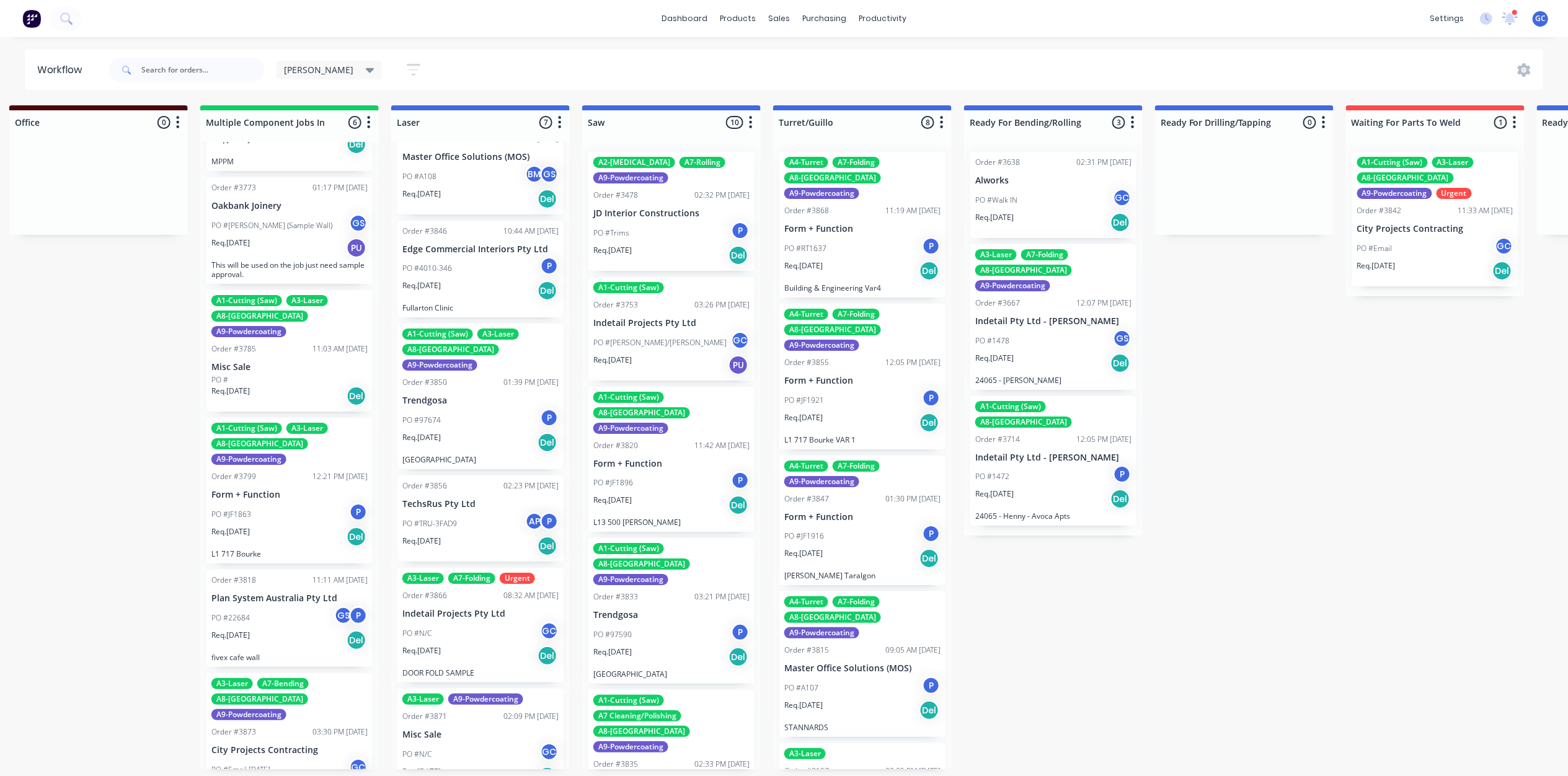
click at [474, 609] on p "Indetail Projects Pty Ltd" at bounding box center [480, 614] width 156 height 11
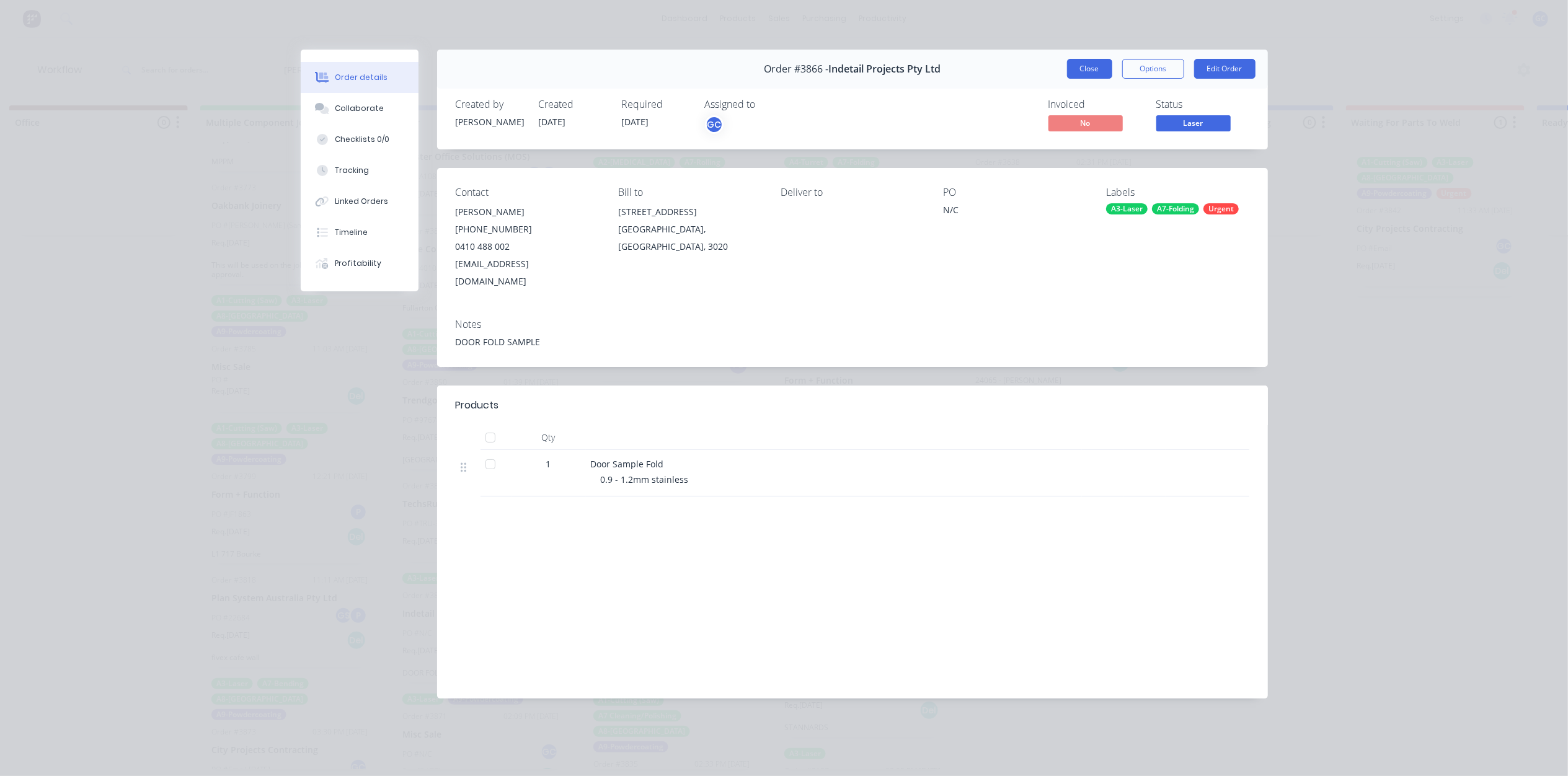
click at [1086, 70] on button "Close" at bounding box center [1089, 69] width 45 height 20
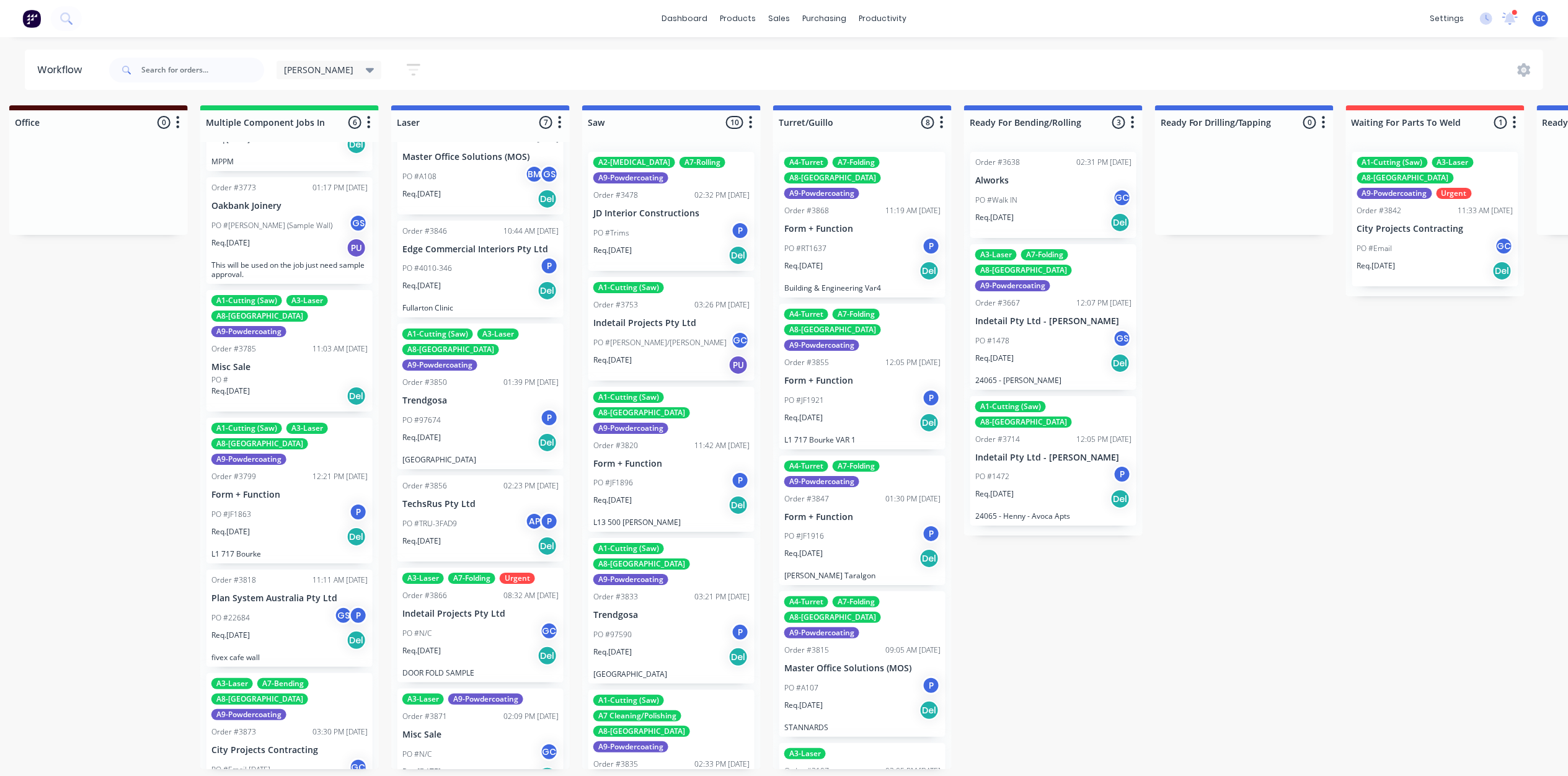
click at [660, 342] on div "PO #[PERSON_NAME]/[PERSON_NAME] GC" at bounding box center [671, 342] width 156 height 24
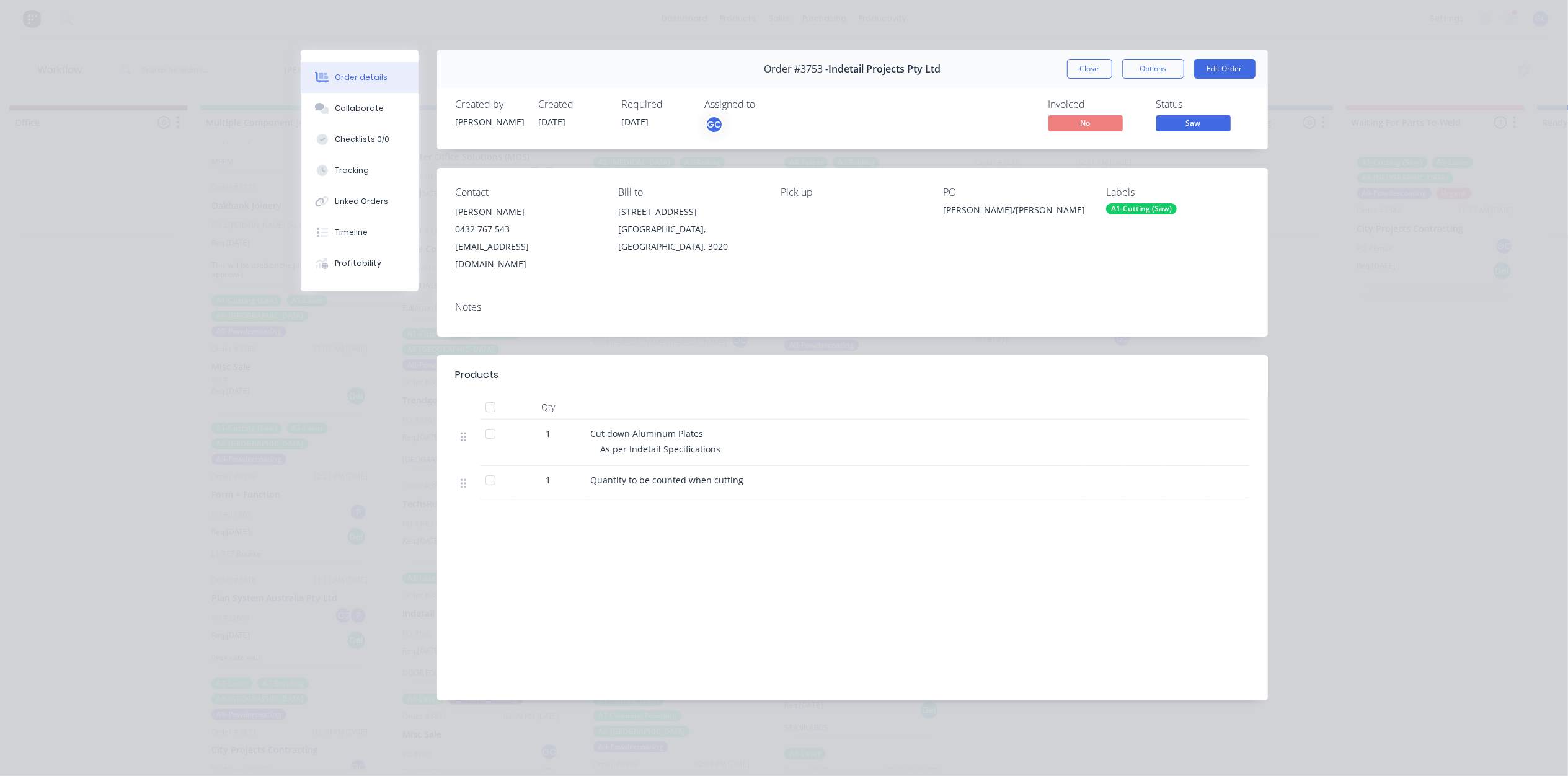
click at [1075, 55] on div "Order #3753 - Indetail Projects Pty Ltd Close Options Edit Order" at bounding box center [852, 70] width 831 height 39
click at [1100, 52] on div "Order #3753 - Indetail Projects Pty Ltd Close Options Edit Order" at bounding box center [852, 70] width 831 height 39
click at [1090, 65] on button "Close" at bounding box center [1089, 69] width 45 height 20
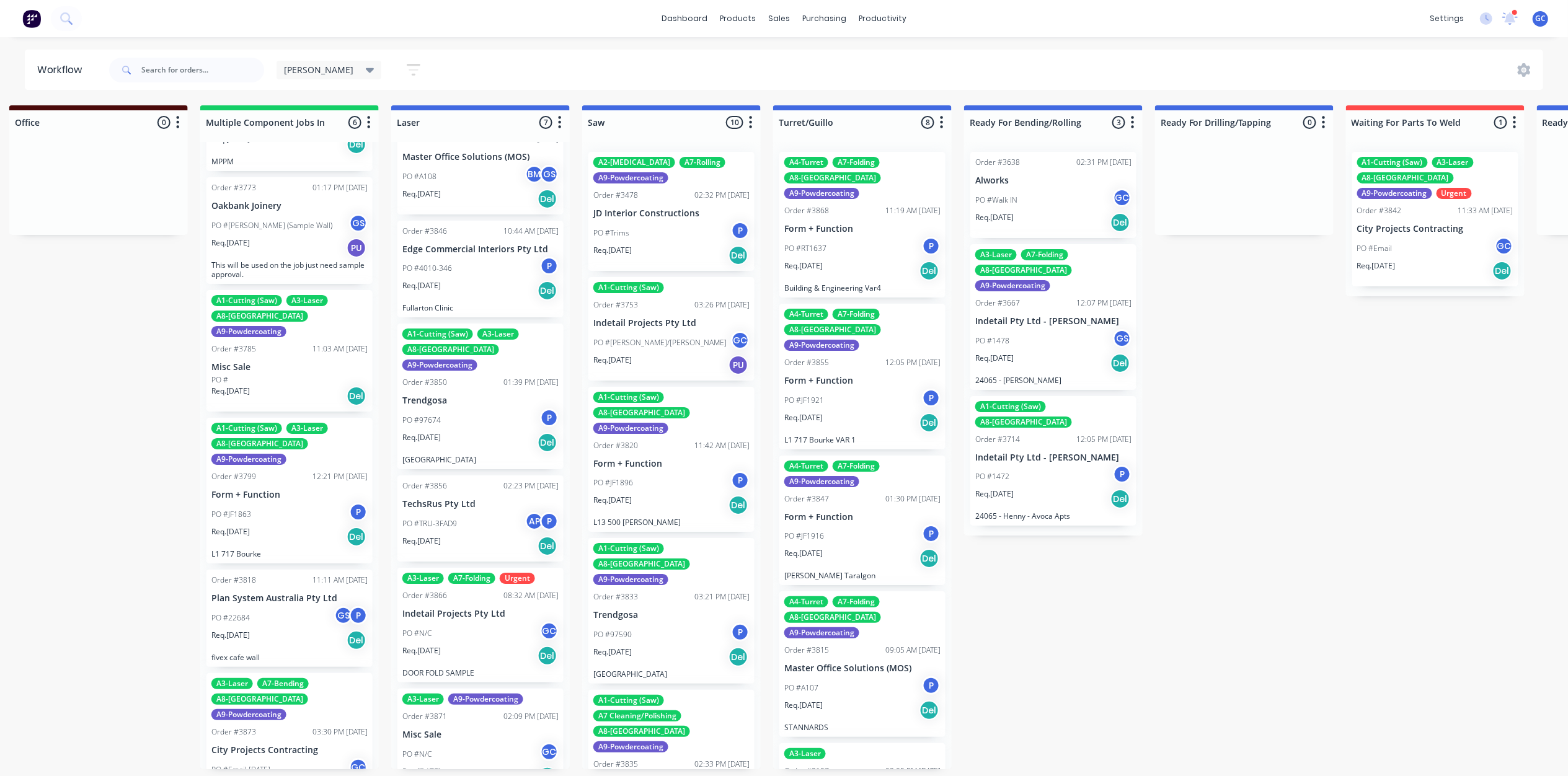
click at [620, 347] on p "PO #[PERSON_NAME]/[PERSON_NAME]" at bounding box center [660, 343] width 133 height 11
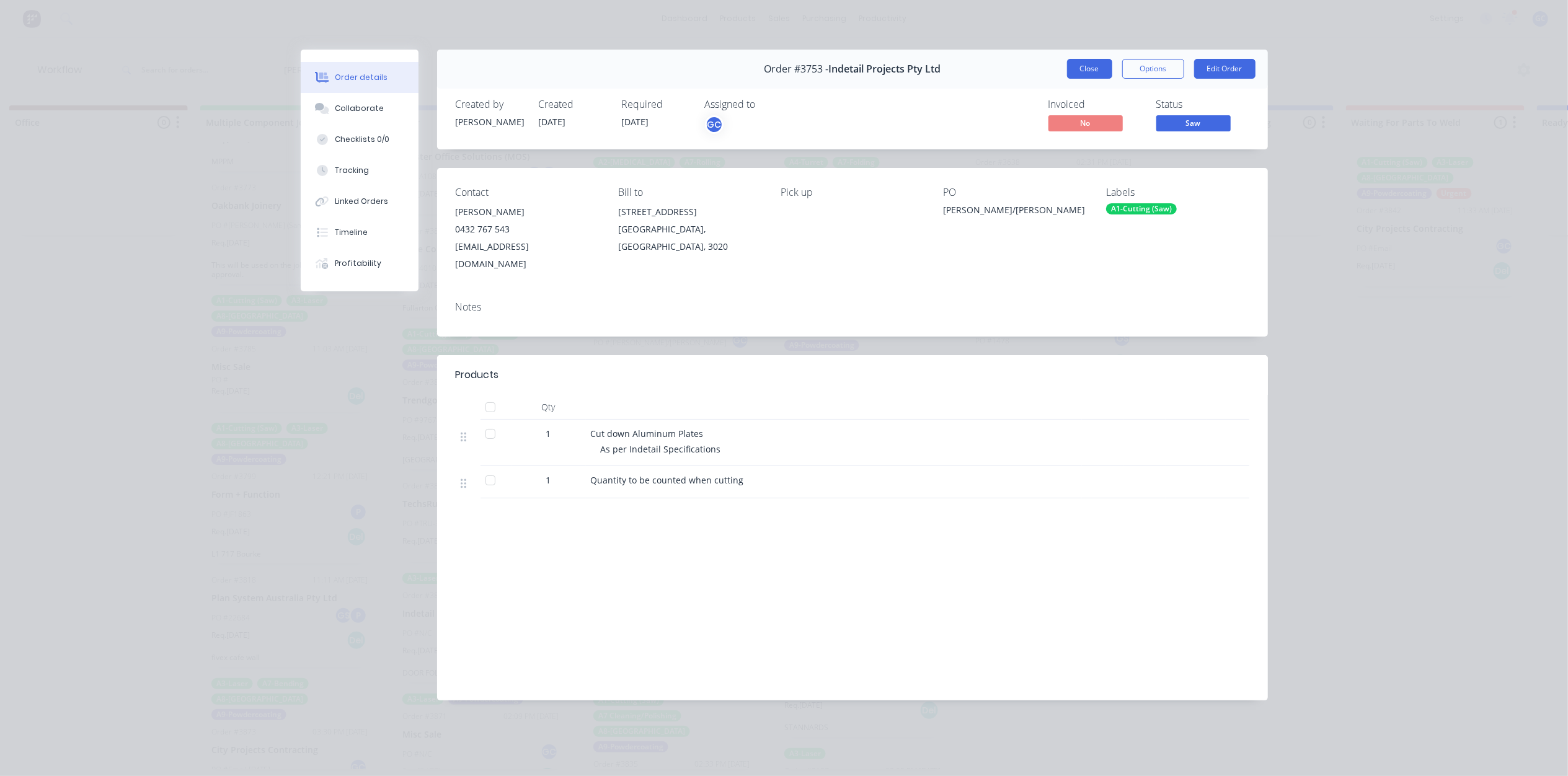
click at [1093, 68] on button "Close" at bounding box center [1089, 69] width 45 height 20
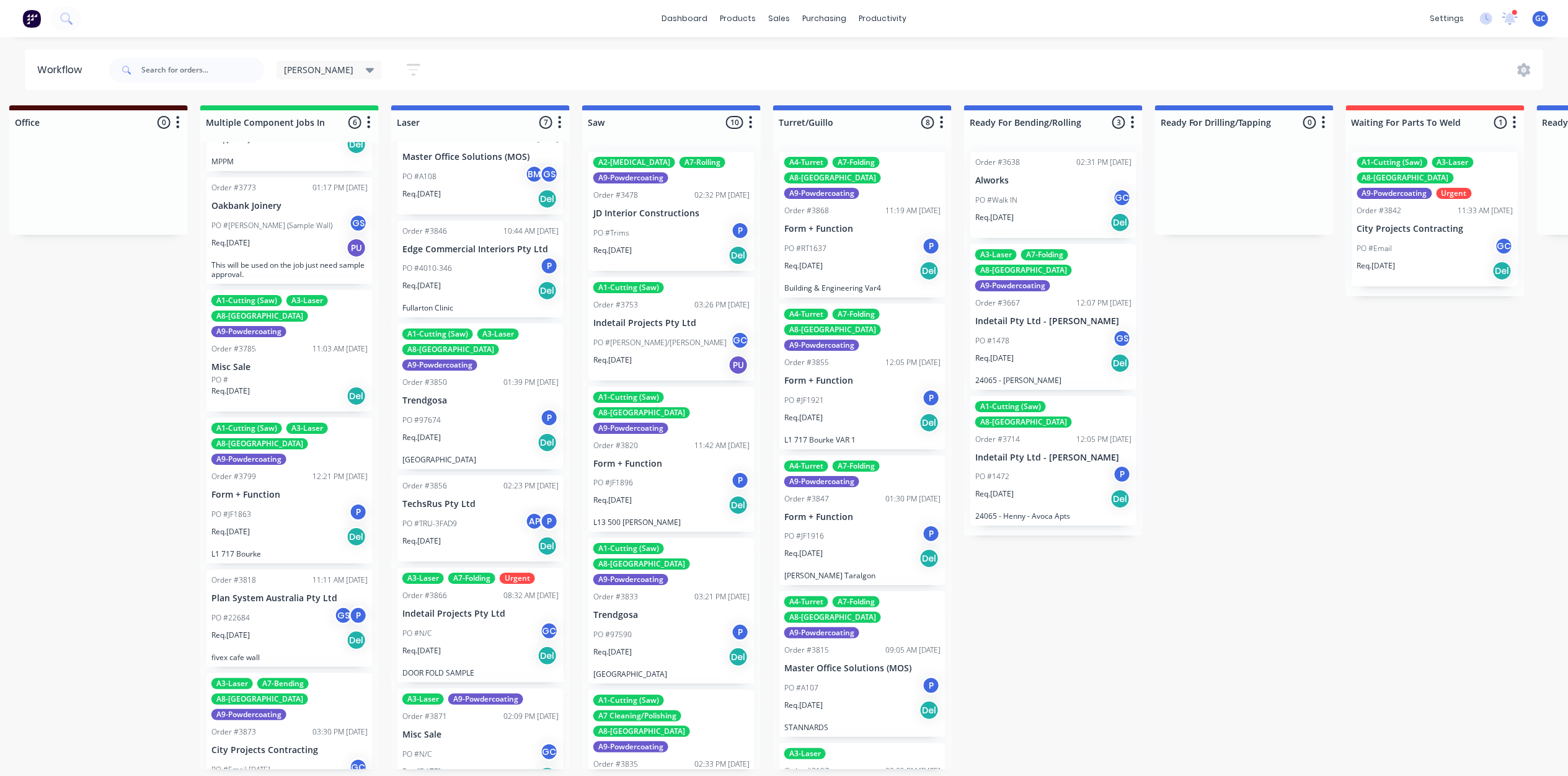
click at [651, 538] on div "A1-Cutting (Saw) A8-Welding A9-Powdercoating Order #3833 03:21 PM [DATE] Trendg…" at bounding box center [671, 611] width 166 height 146
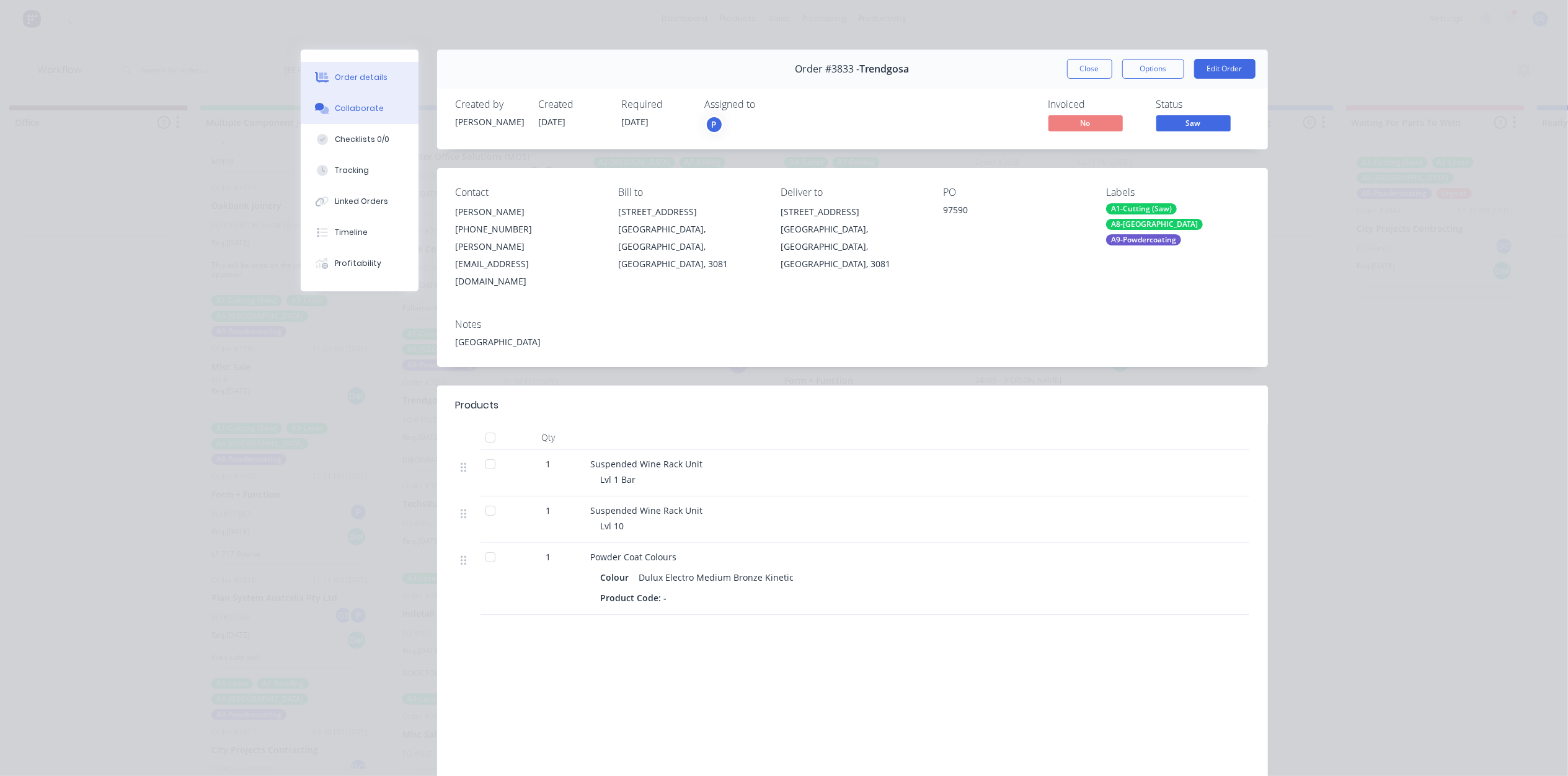
click at [365, 111] on div "Collaborate" at bounding box center [359, 109] width 49 height 11
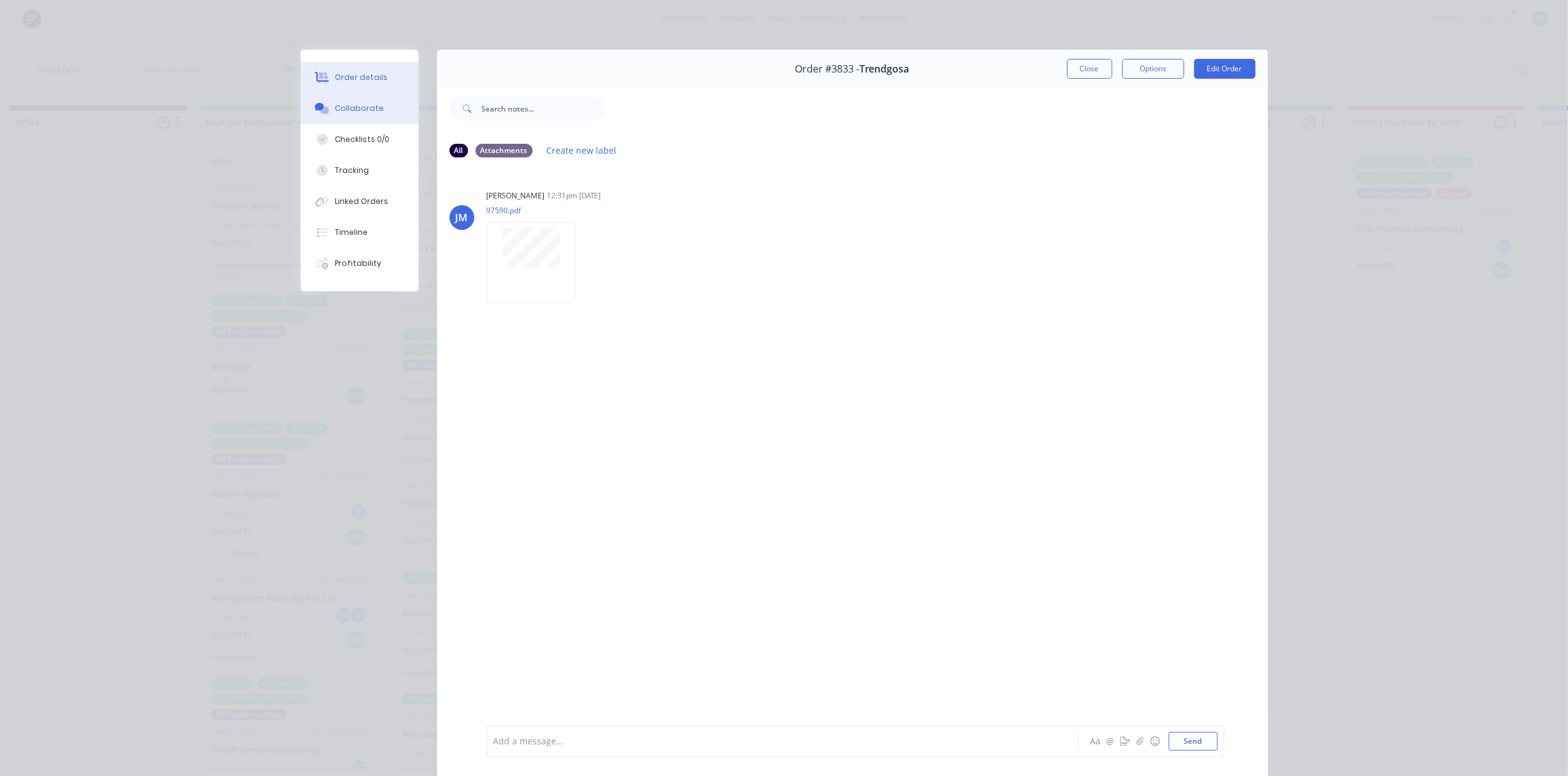
click at [363, 80] on div "Order details" at bounding box center [361, 78] width 52 height 11
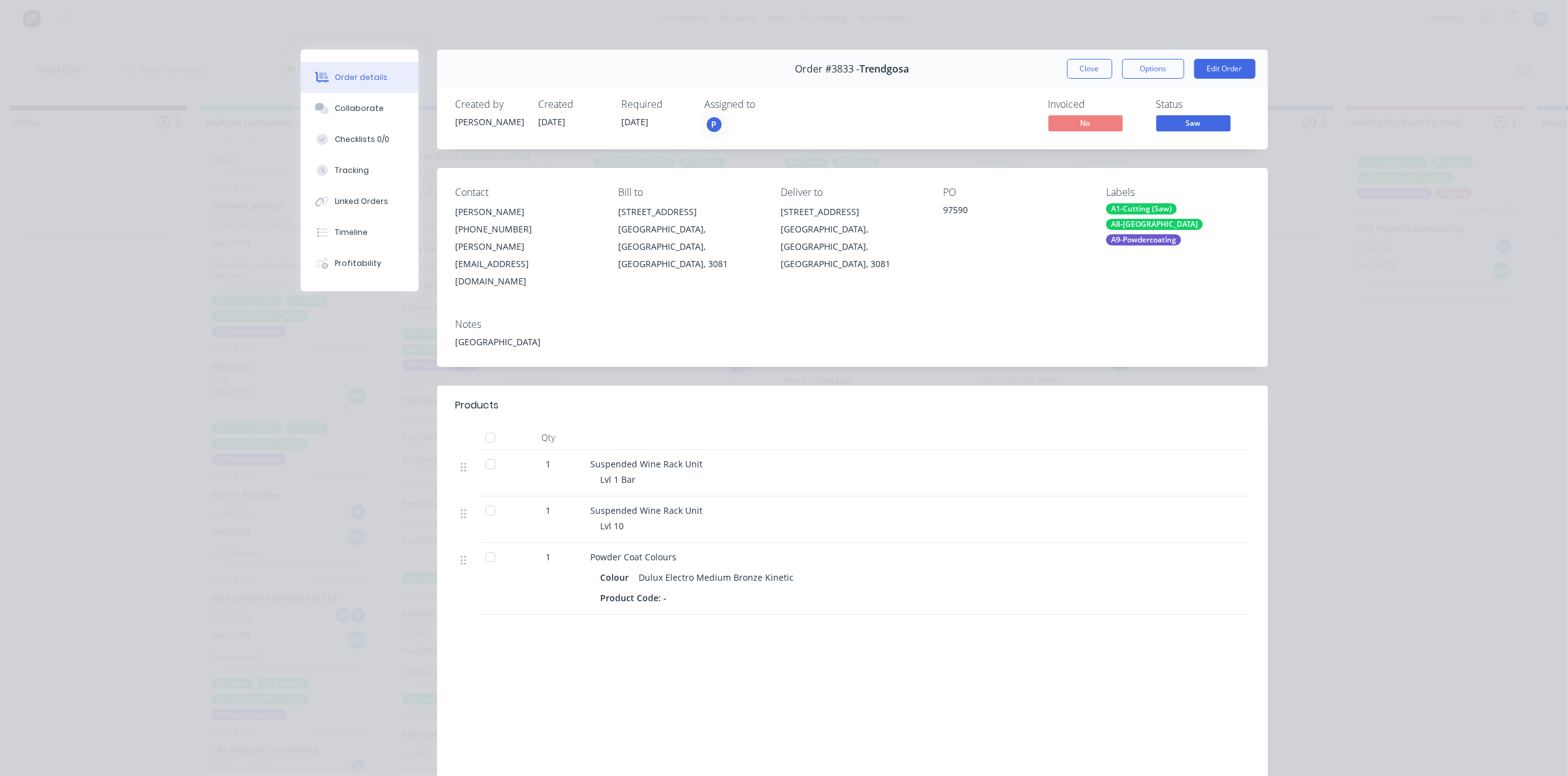
click at [1190, 123] on span "Saw" at bounding box center [1193, 123] width 74 height 16
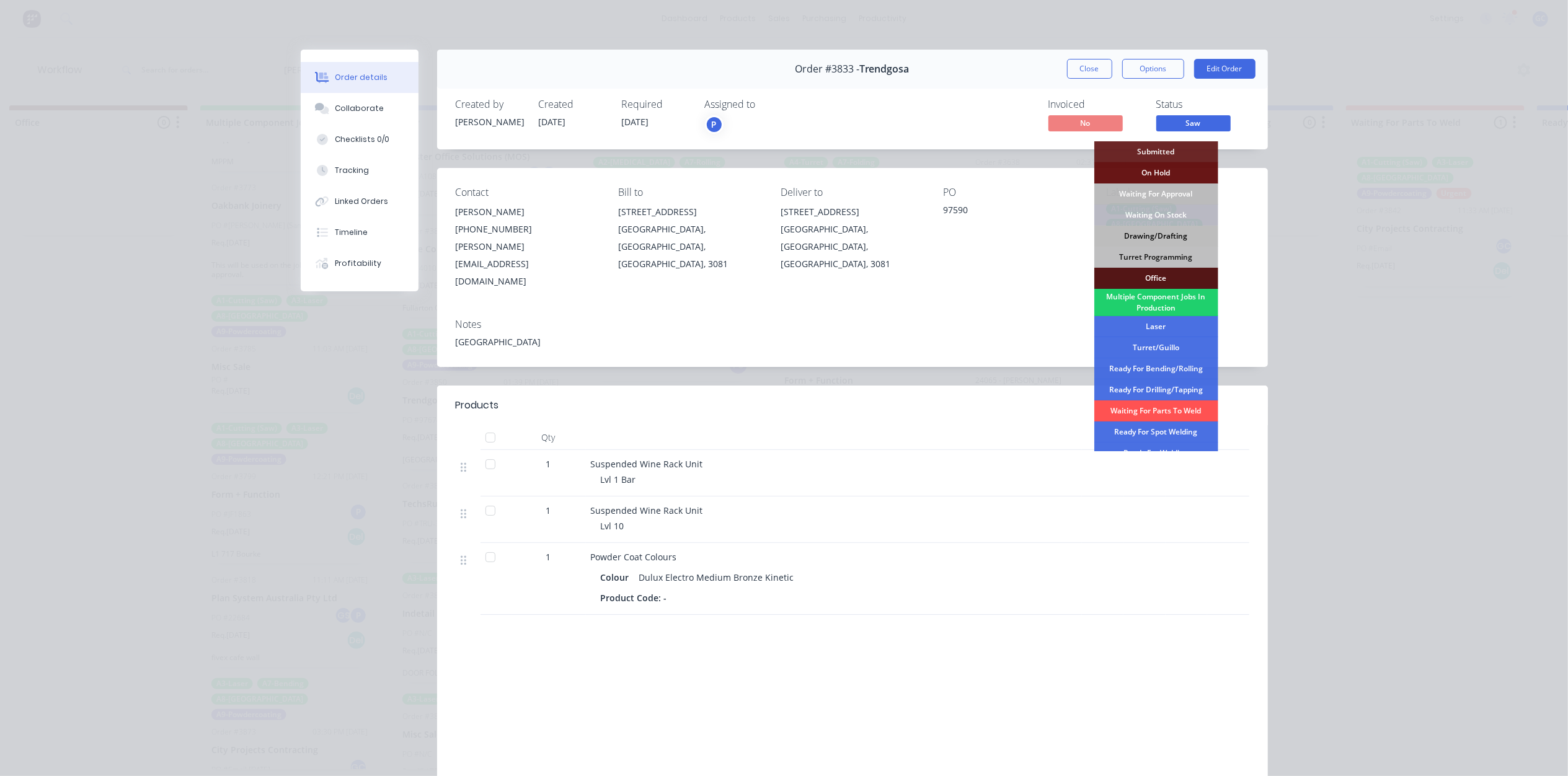
click at [1165, 232] on div "Drawing/Drafting" at bounding box center [1156, 237] width 124 height 21
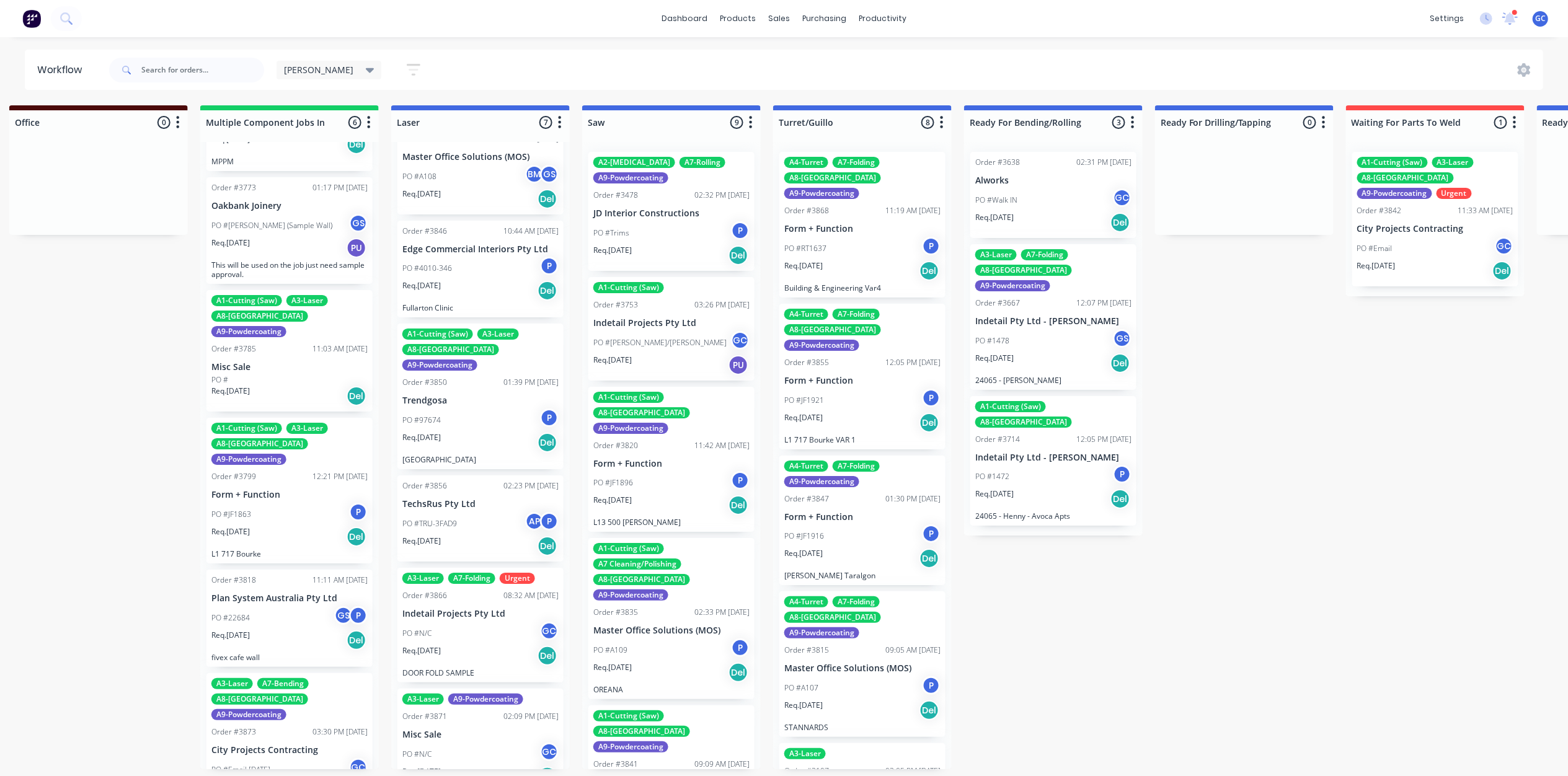
click at [646, 471] on div "PO #JF1896 P" at bounding box center [671, 483] width 156 height 24
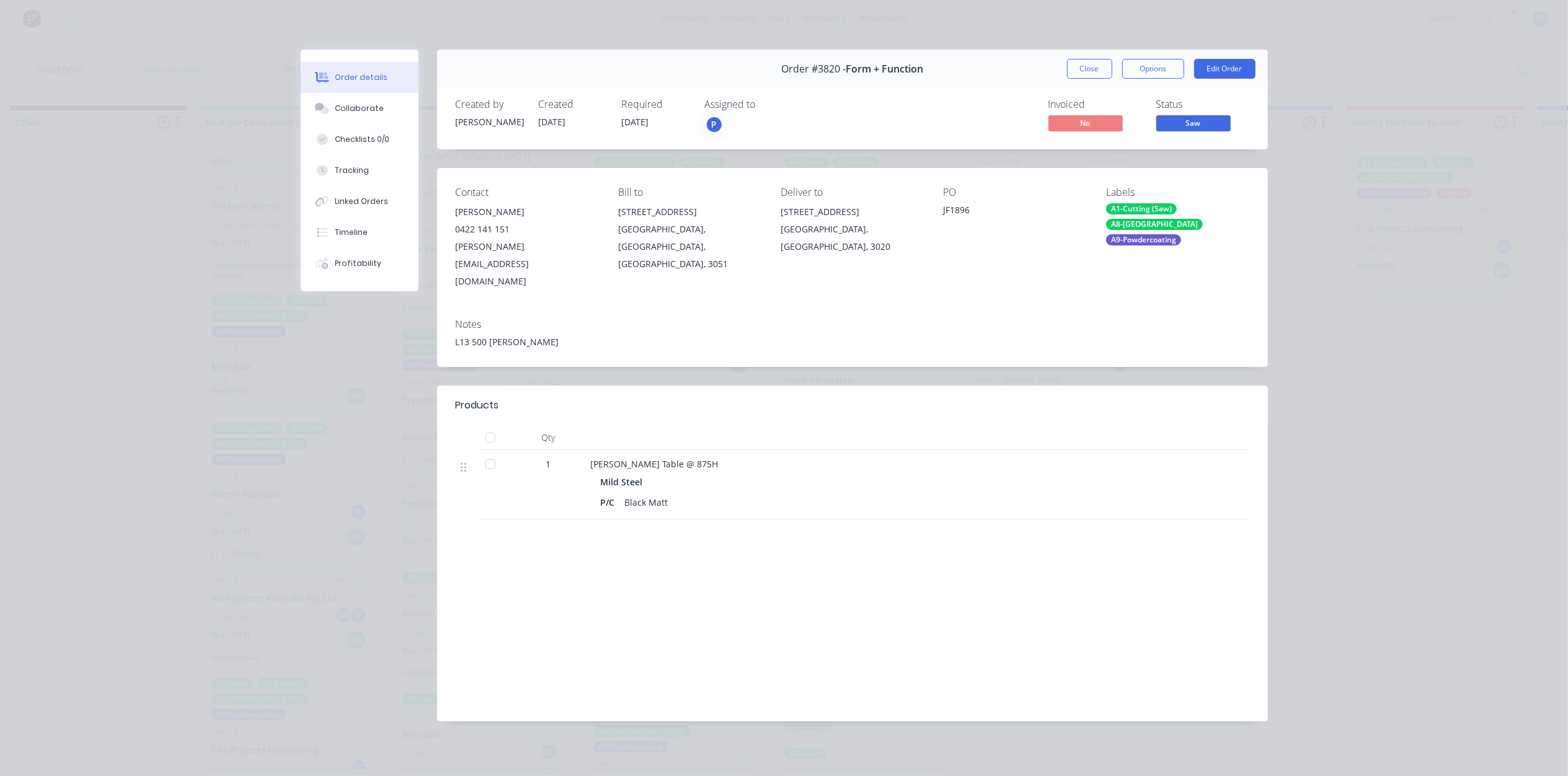
click at [1177, 129] on span "Saw" at bounding box center [1193, 123] width 74 height 16
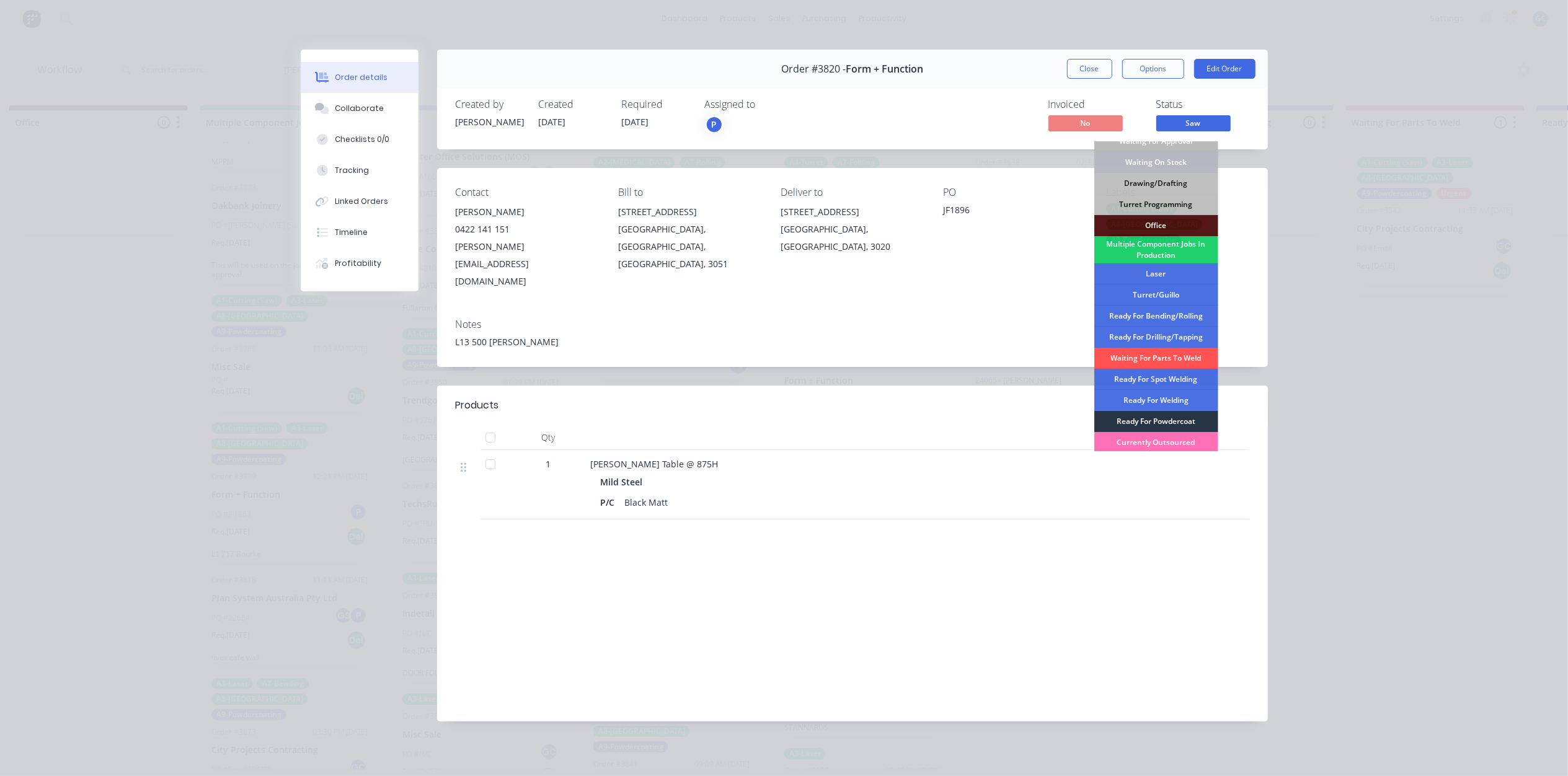
scroll to position [83, 0]
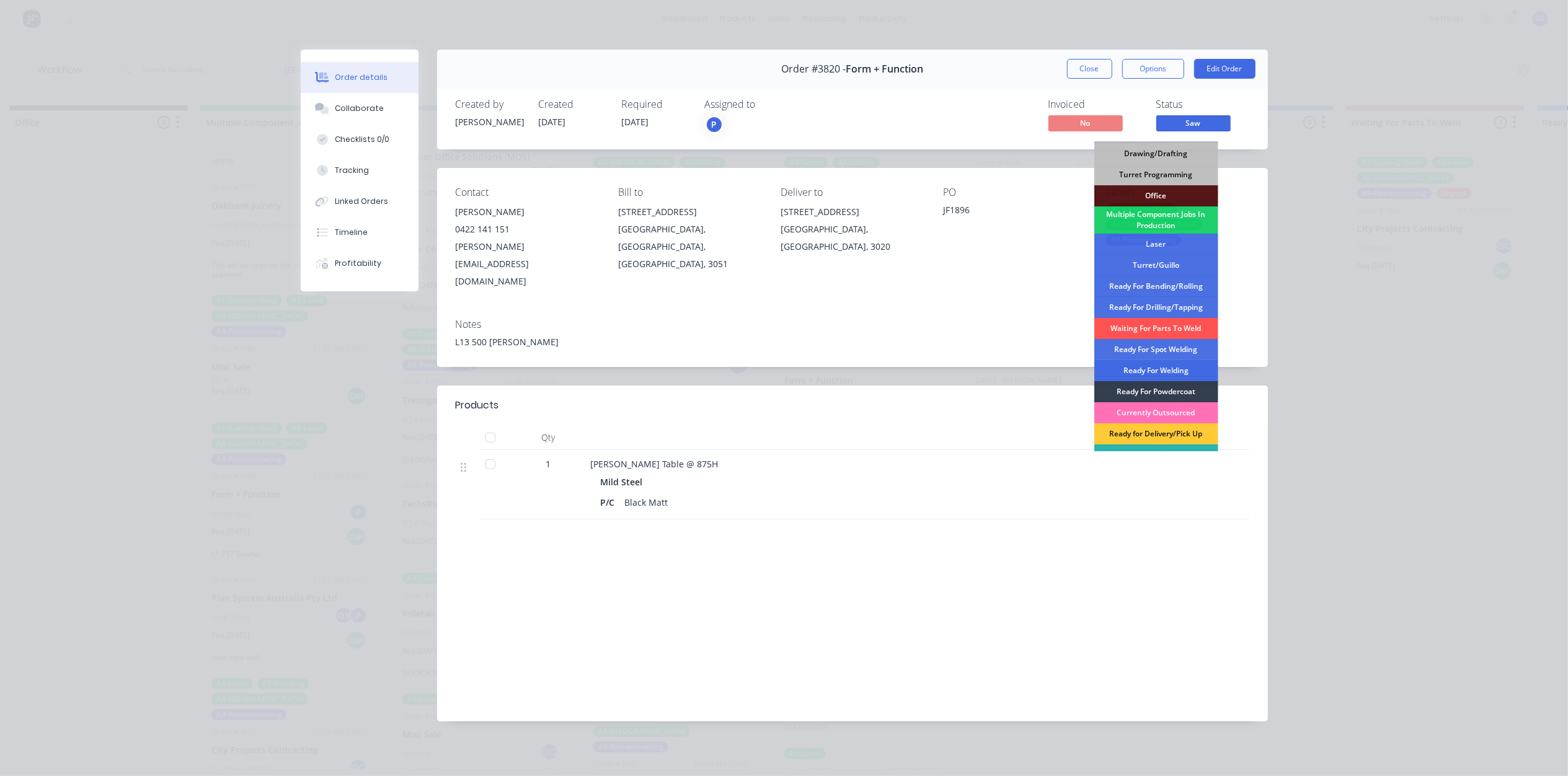
click at [1180, 372] on div "Ready For Welding" at bounding box center [1156, 371] width 124 height 21
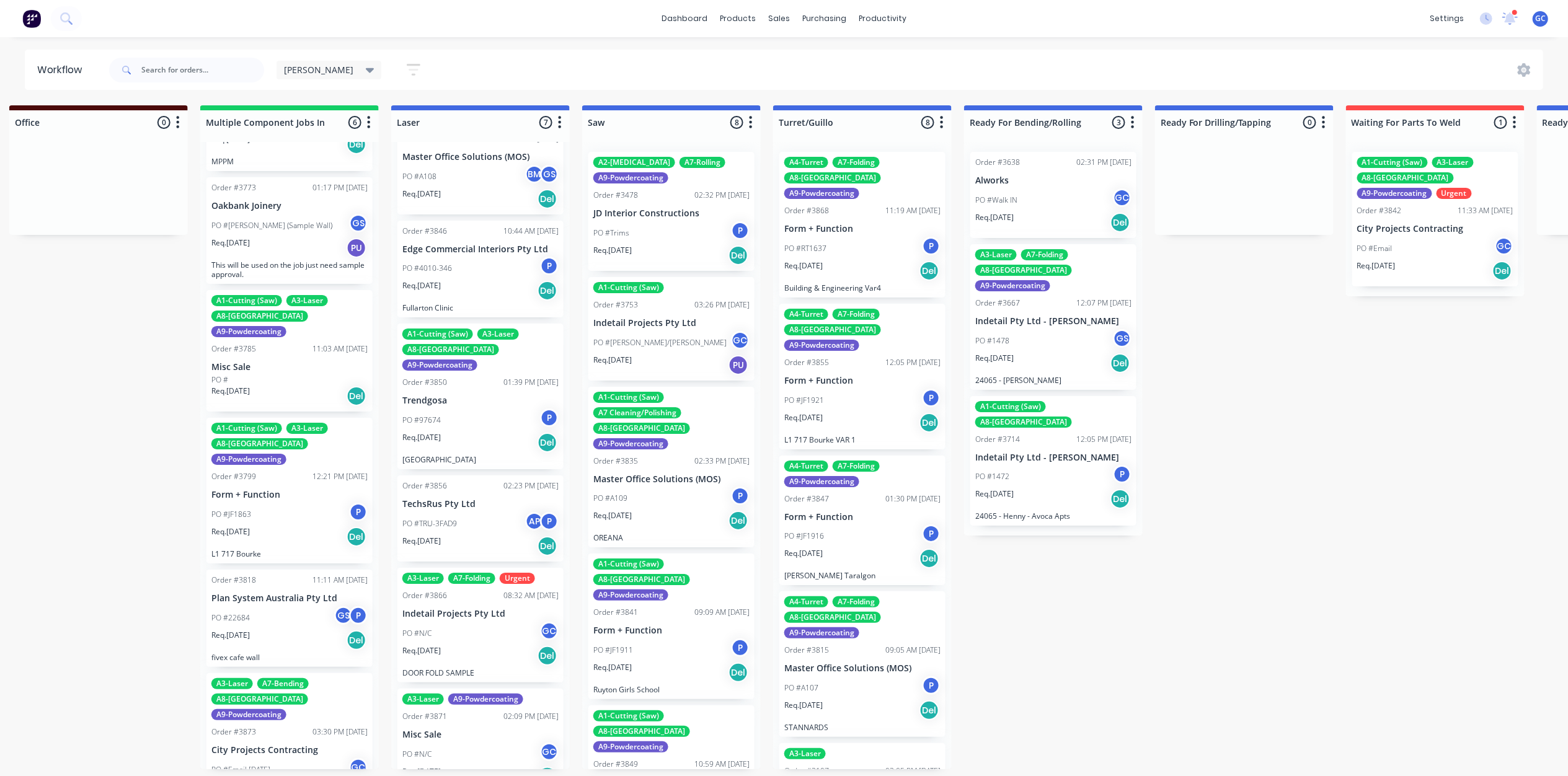
click at [653, 474] on p "Master Office Solutions (MOS)" at bounding box center [671, 479] width 156 height 11
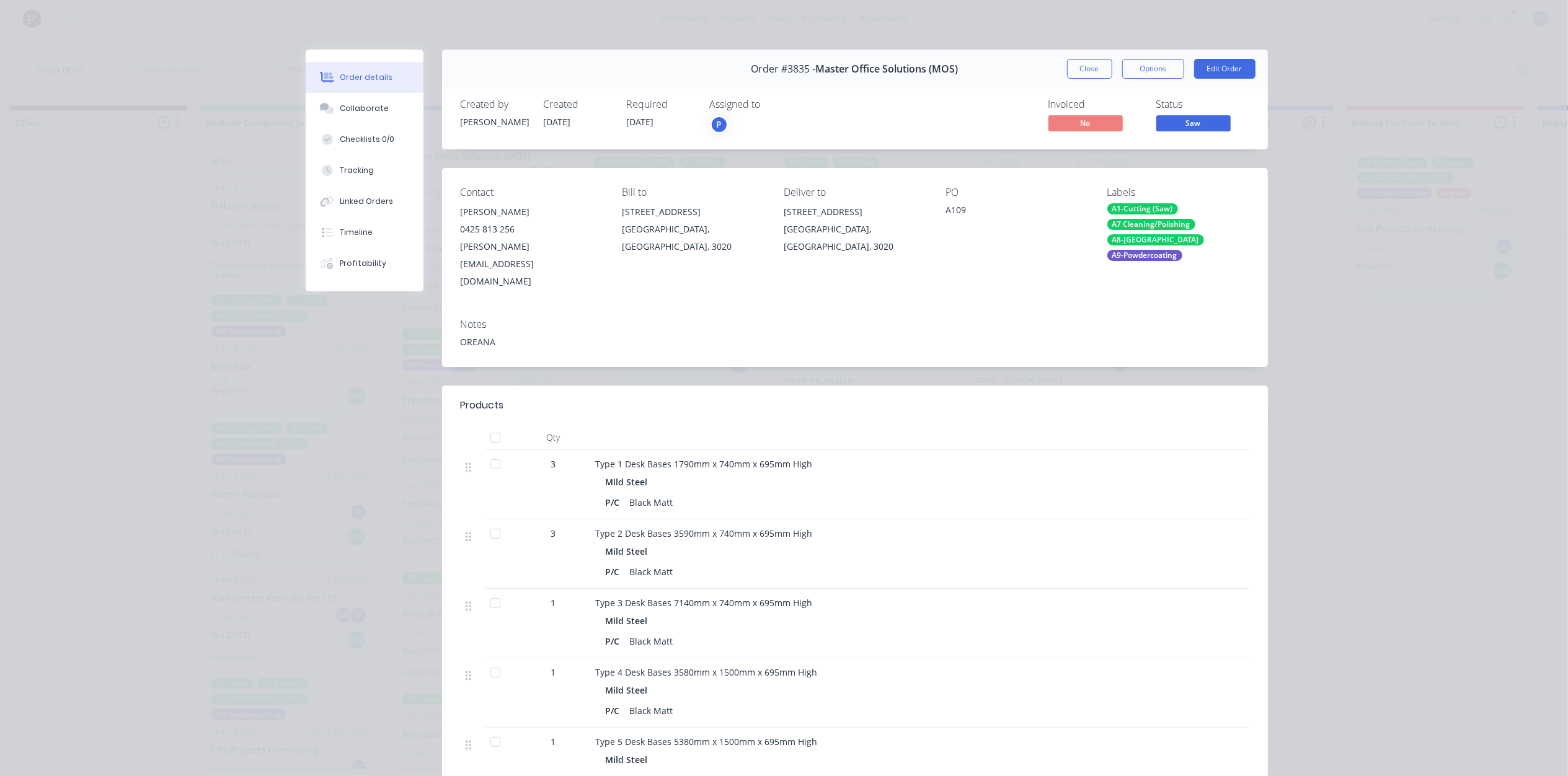
click at [874, 398] on div at bounding box center [938, 405] width 621 height 15
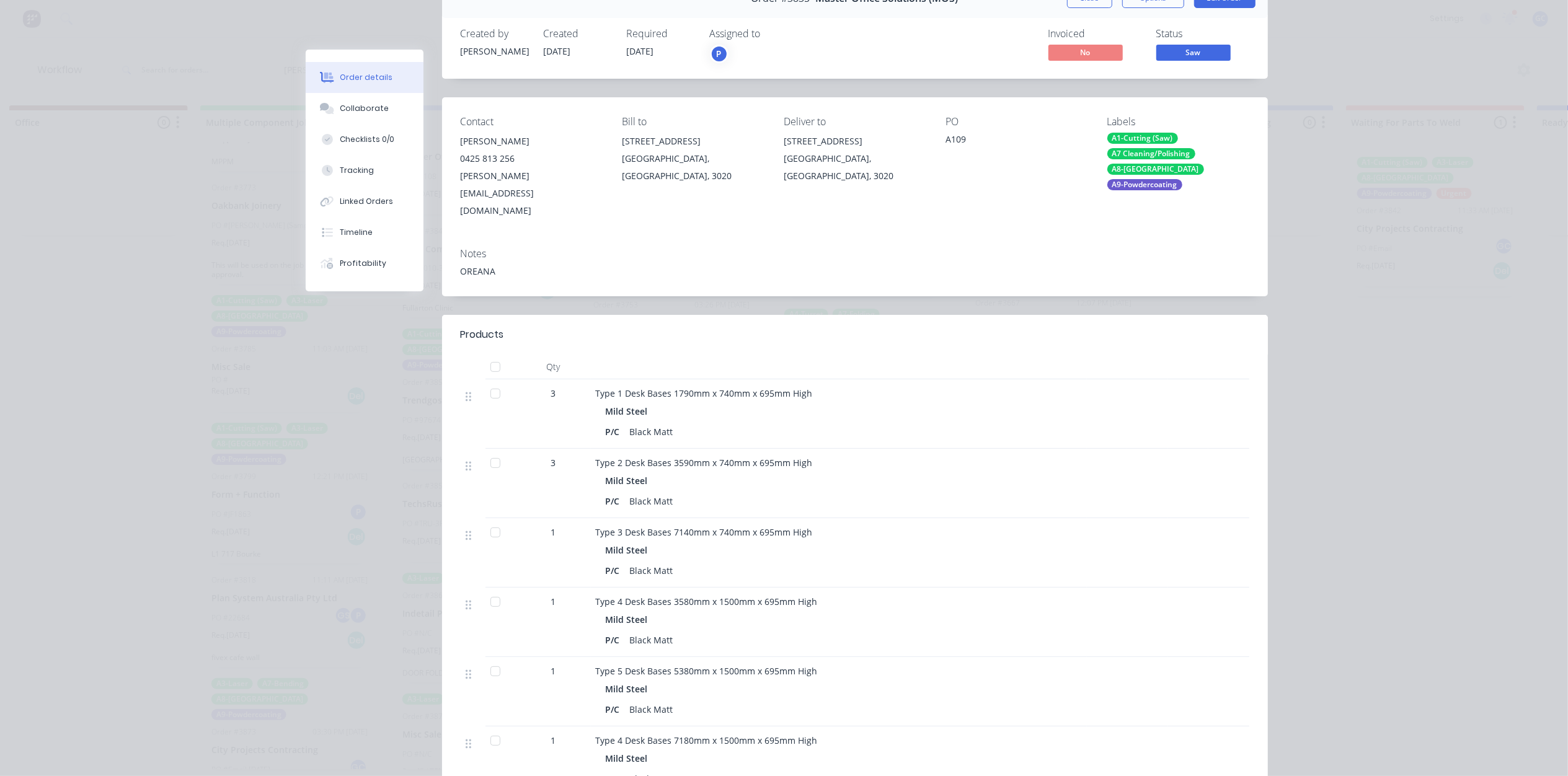
scroll to position [0, 0]
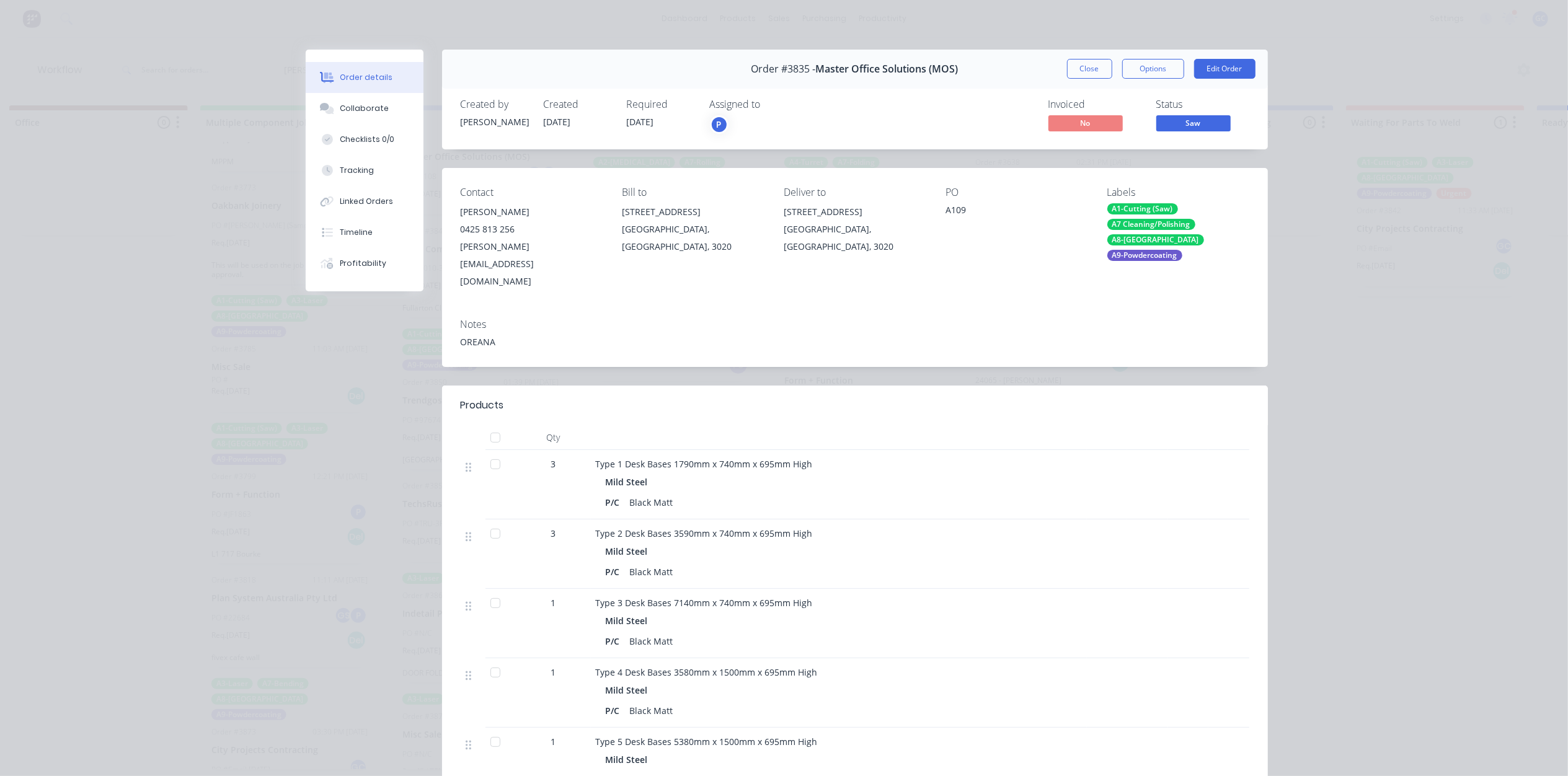
click at [1194, 120] on span "Saw" at bounding box center [1193, 123] width 74 height 16
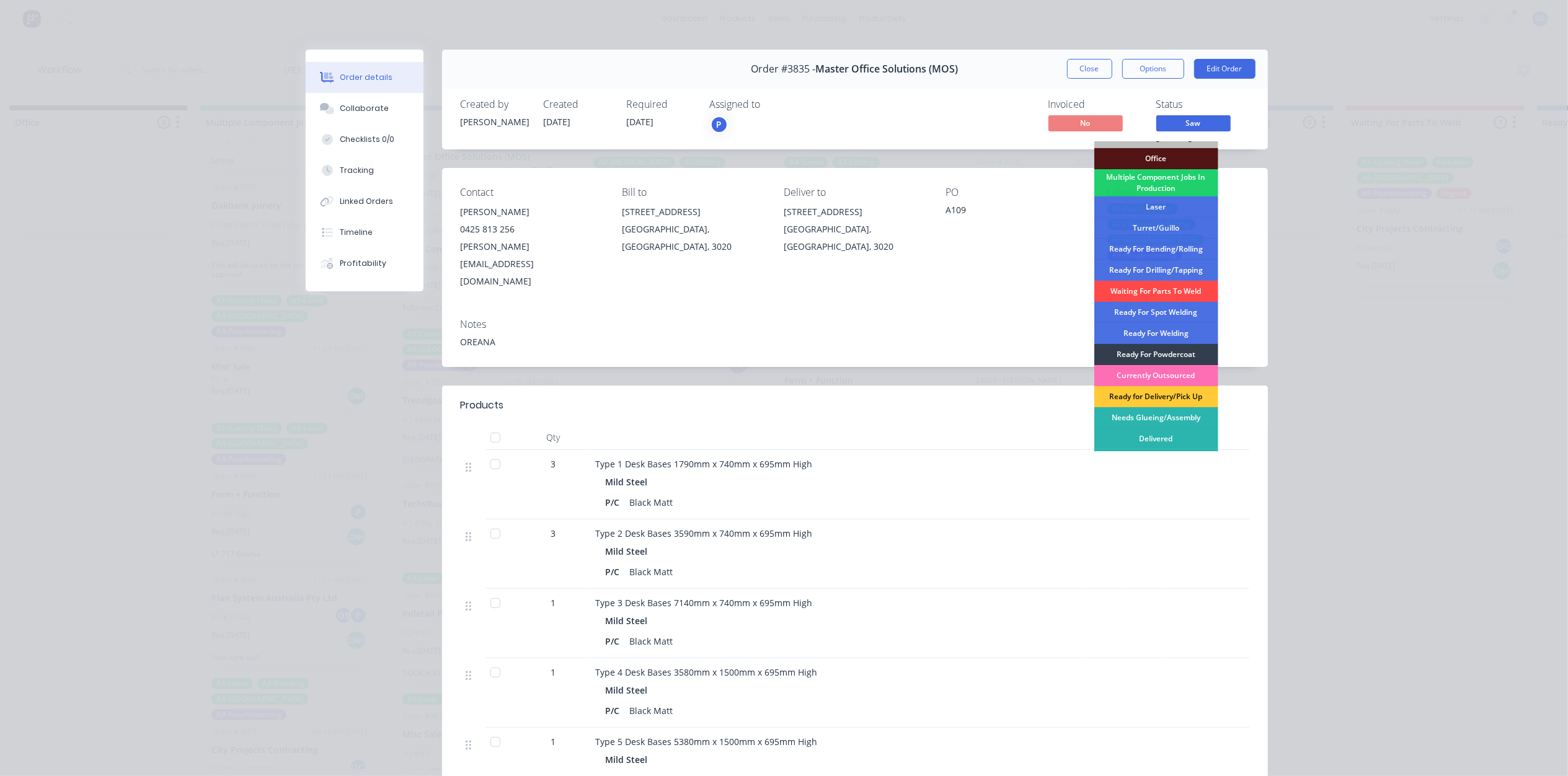
scroll to position [139, 0]
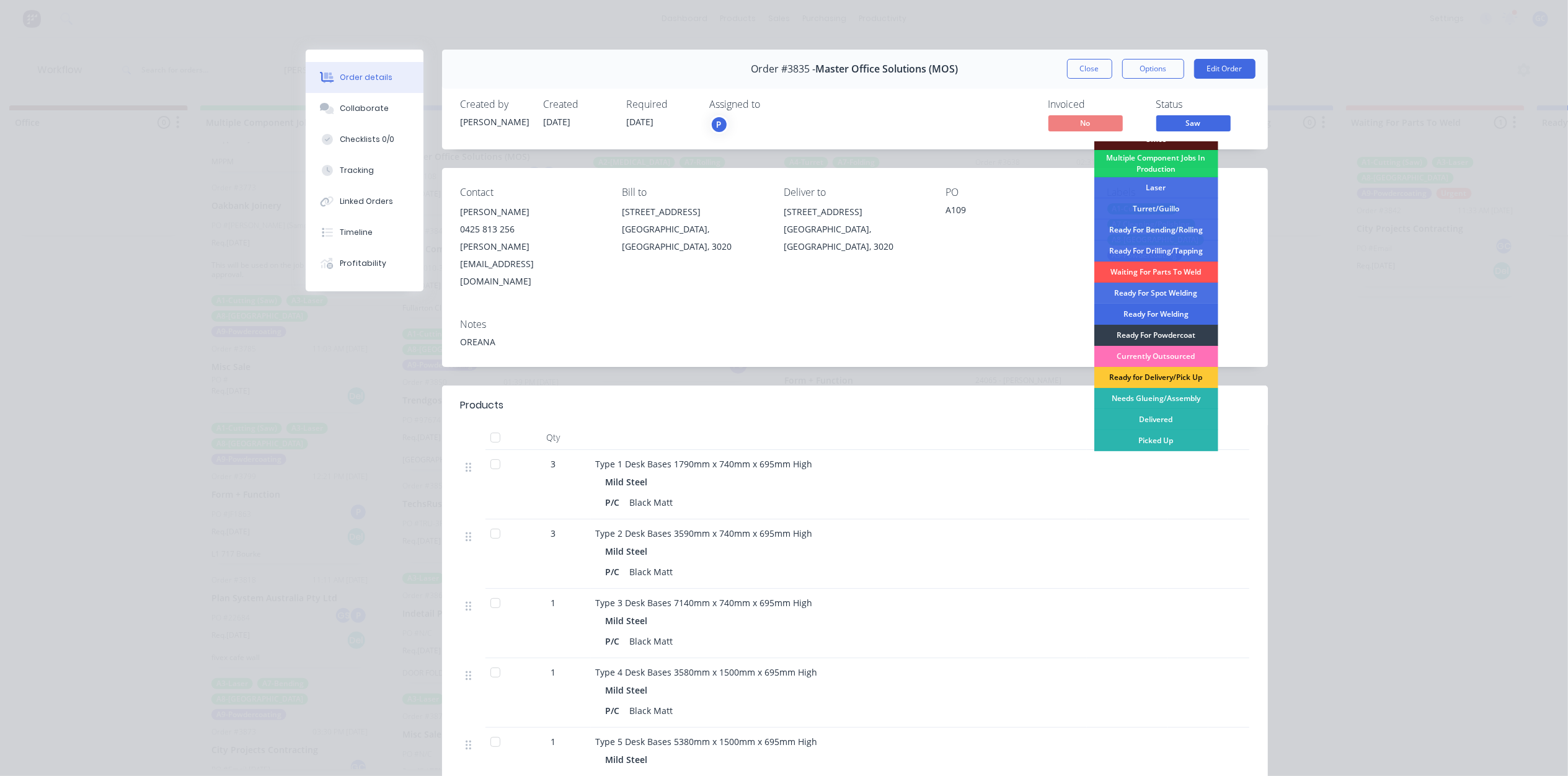
click at [1165, 310] on div "Ready For Welding" at bounding box center [1156, 314] width 124 height 21
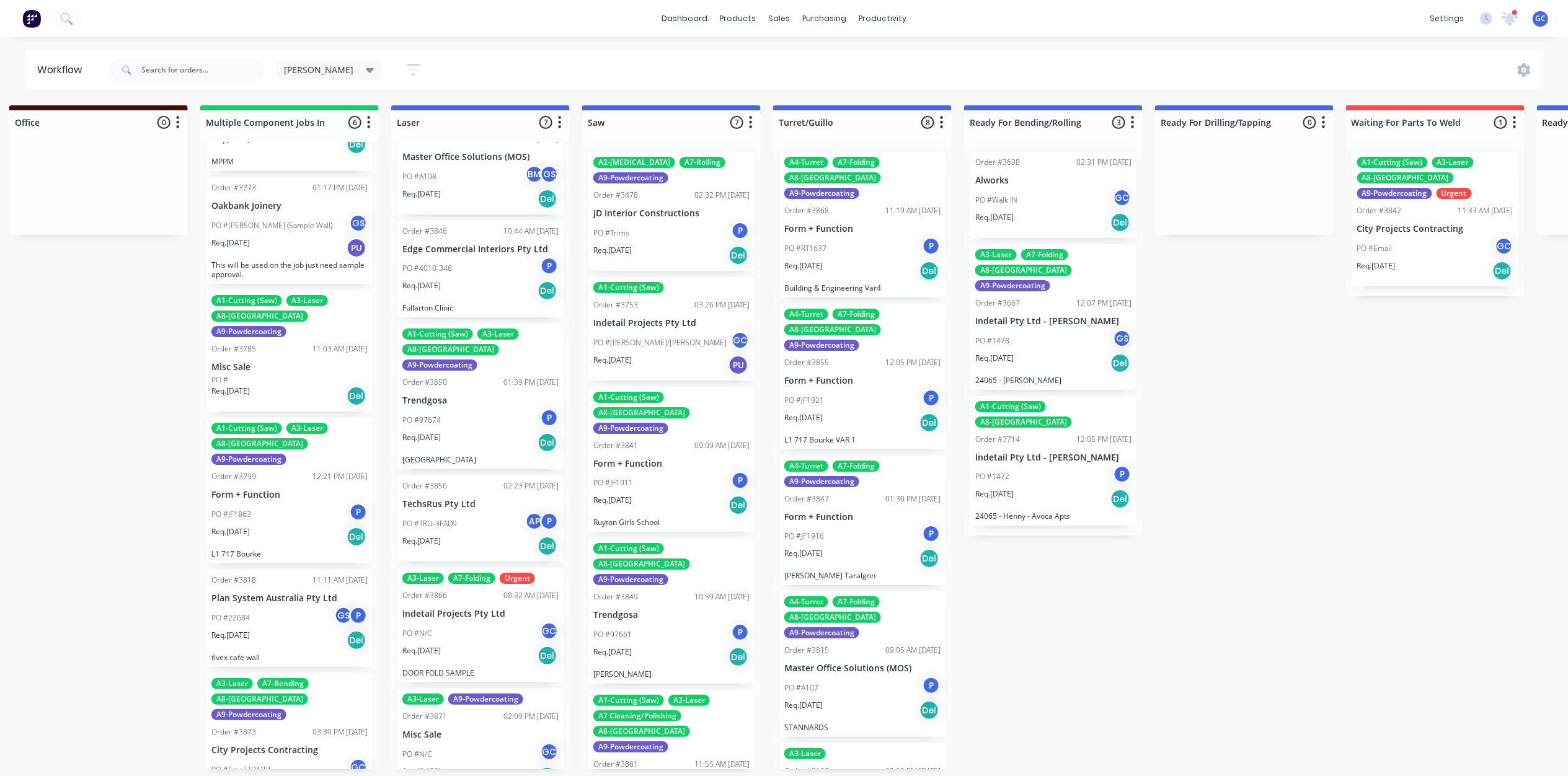
click at [660, 476] on div "PO #JF1911 P" at bounding box center [671, 483] width 156 height 24
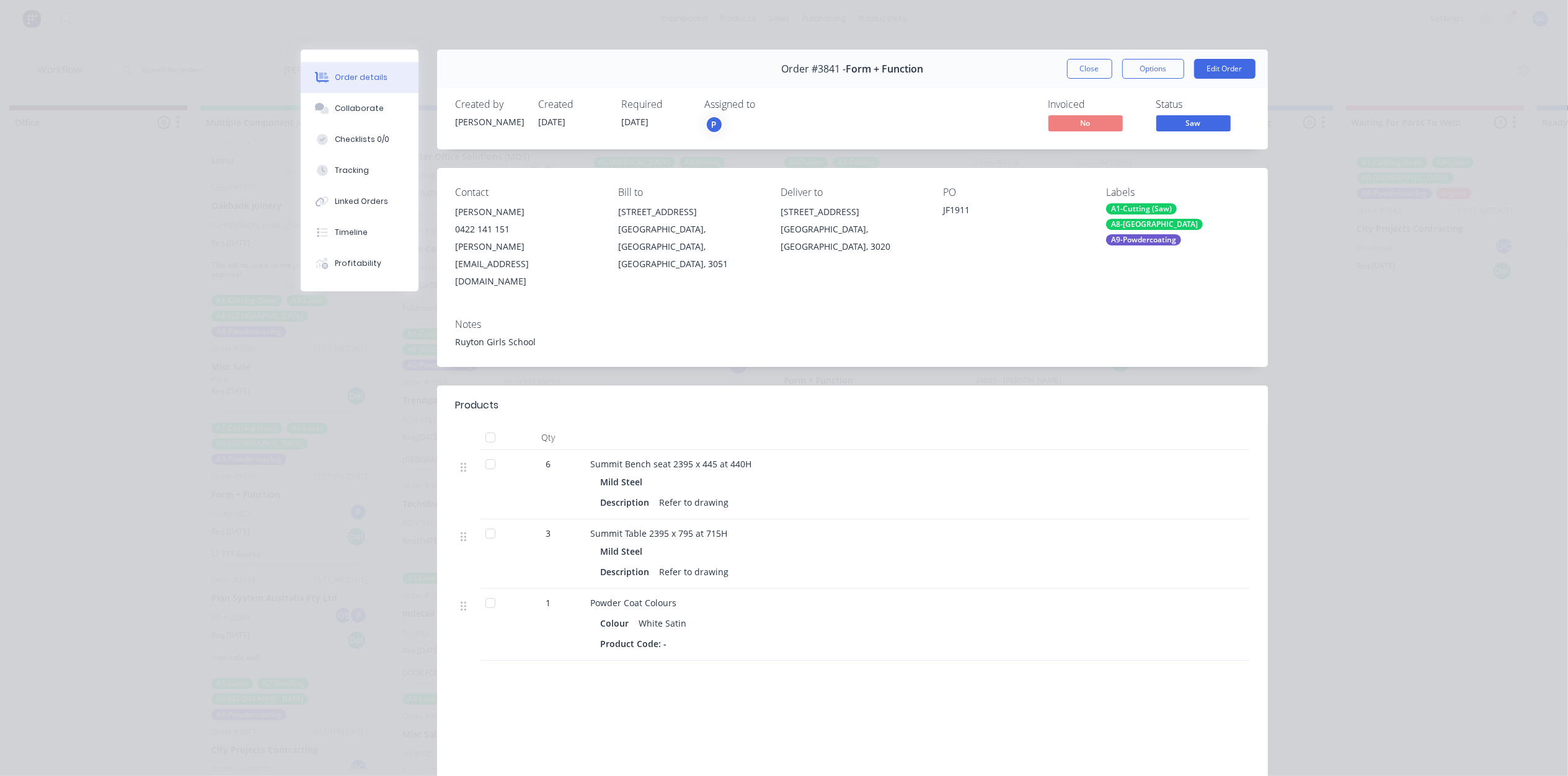
click at [1210, 132] on button "Saw" at bounding box center [1193, 124] width 74 height 19
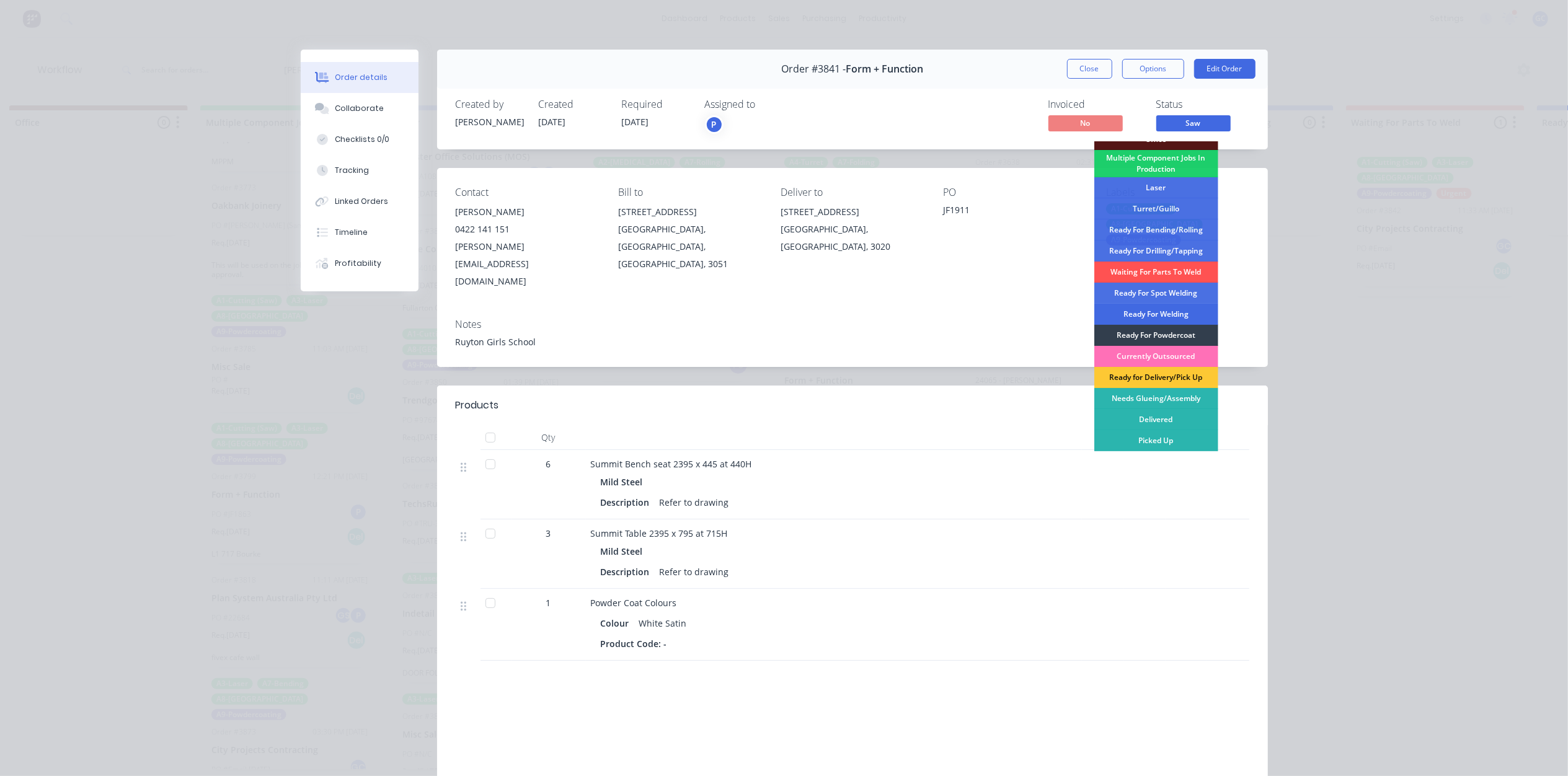
click at [1178, 318] on div "Ready For Welding" at bounding box center [1156, 314] width 124 height 21
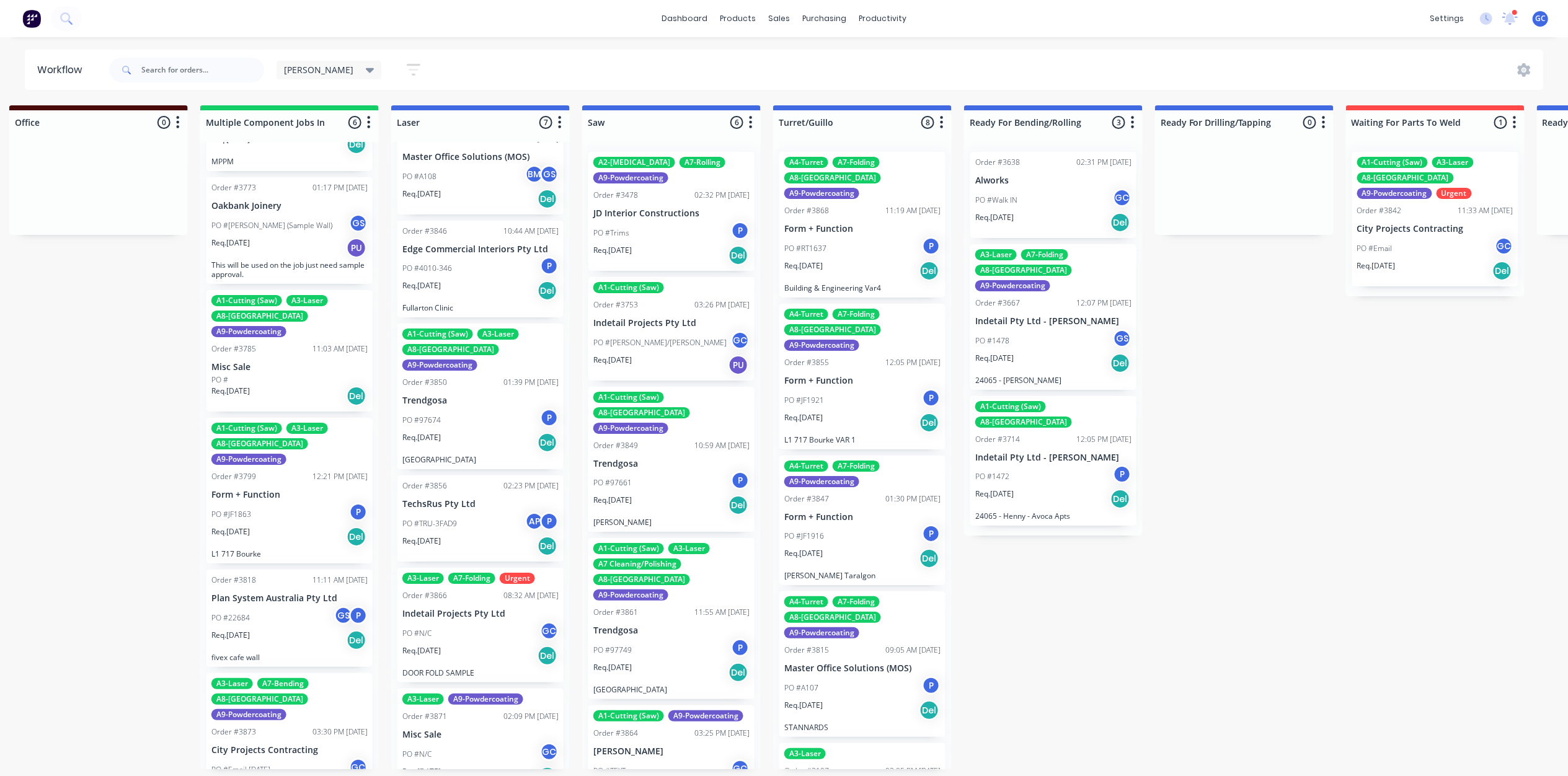
click at [640, 348] on p "PO #[PERSON_NAME]/[PERSON_NAME]" at bounding box center [660, 343] width 133 height 11
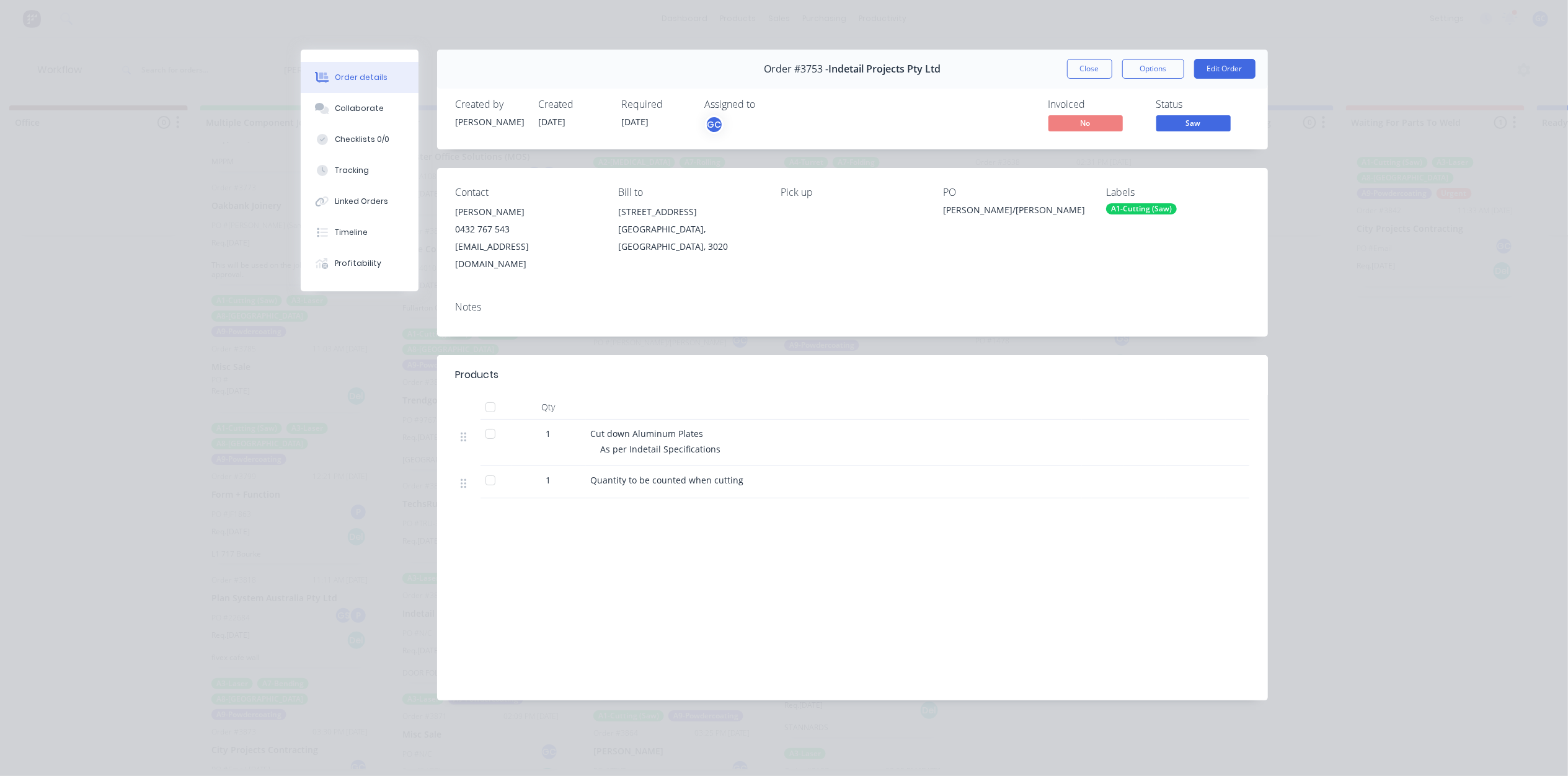
click at [1081, 80] on div "Order #3753 - Indetail Projects Pty Ltd Close Options Edit Order" at bounding box center [852, 70] width 831 height 39
click at [1087, 67] on button "Close" at bounding box center [1089, 69] width 45 height 20
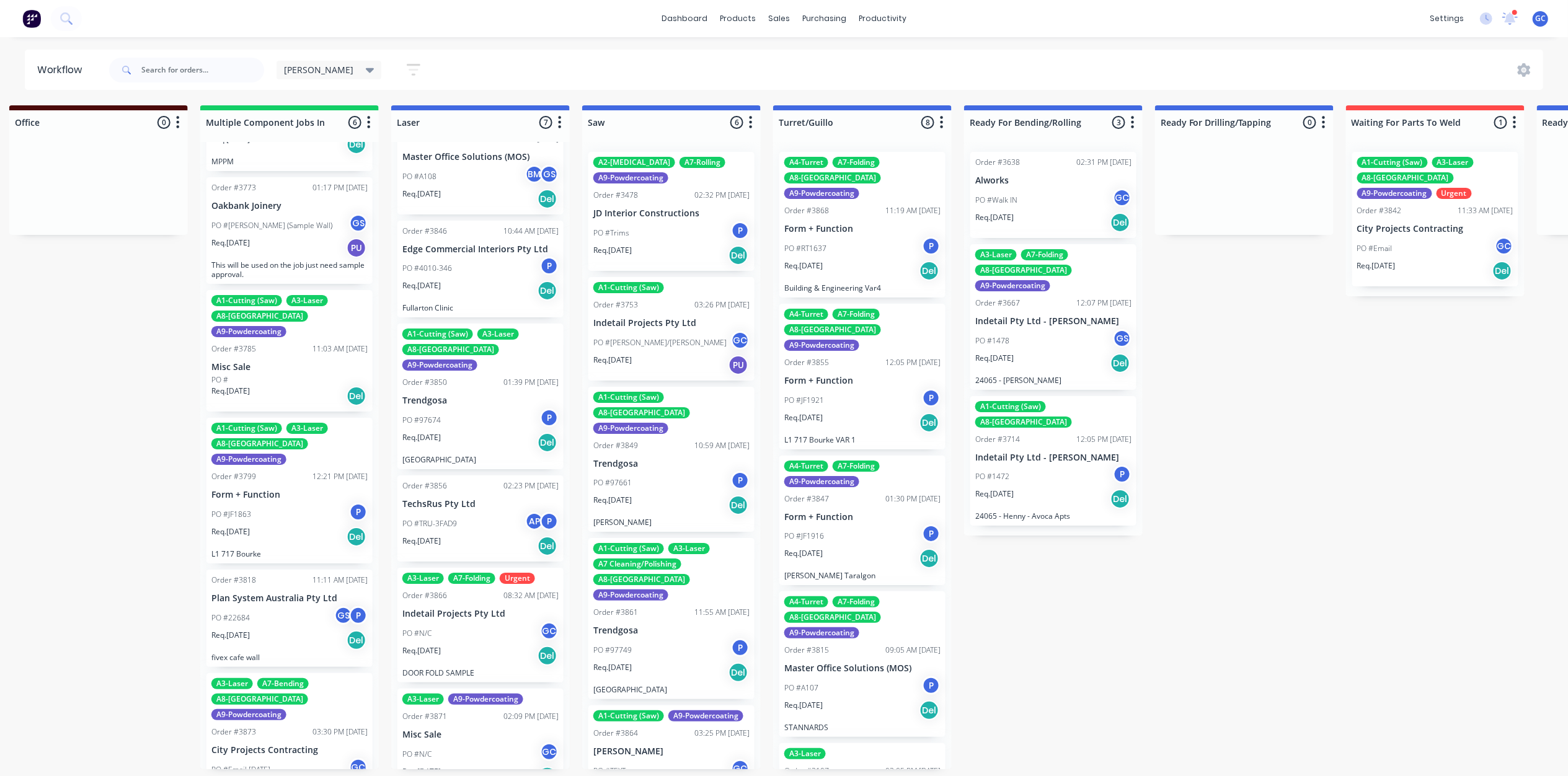
click at [645, 474] on div "PO #97661 P" at bounding box center [671, 483] width 156 height 24
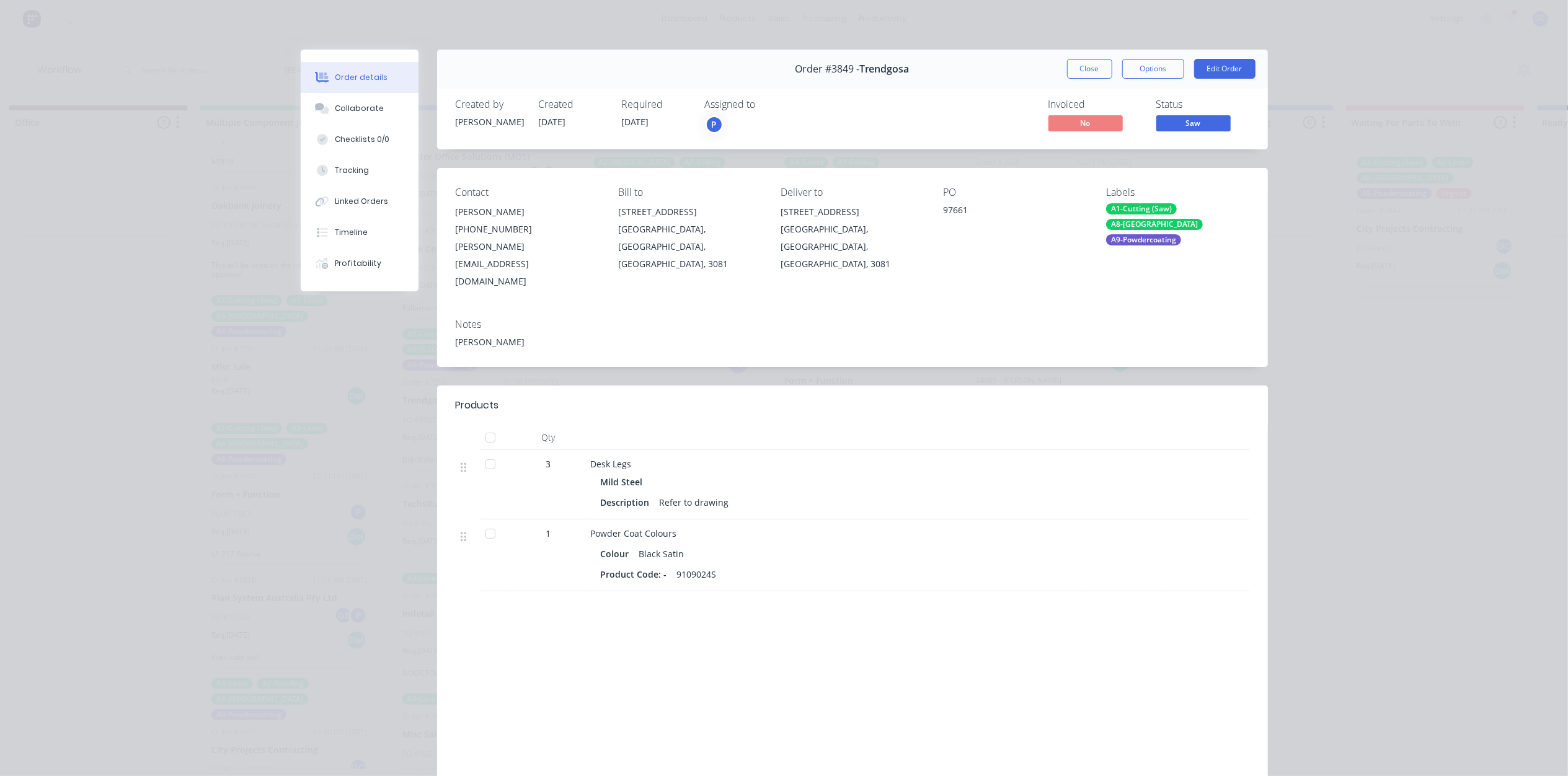
click at [1183, 123] on span "Saw" at bounding box center [1193, 123] width 74 height 16
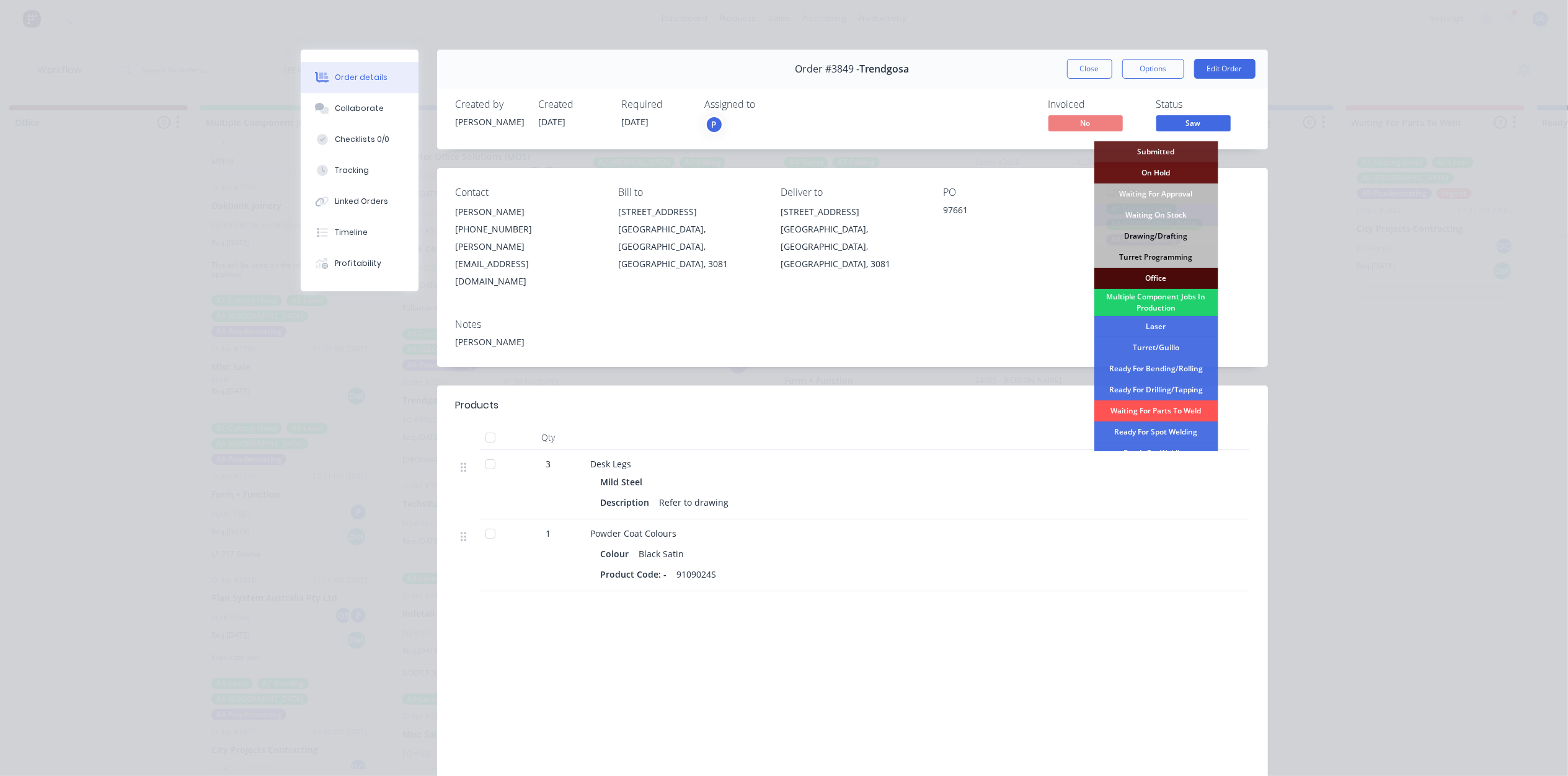
scroll to position [83, 0]
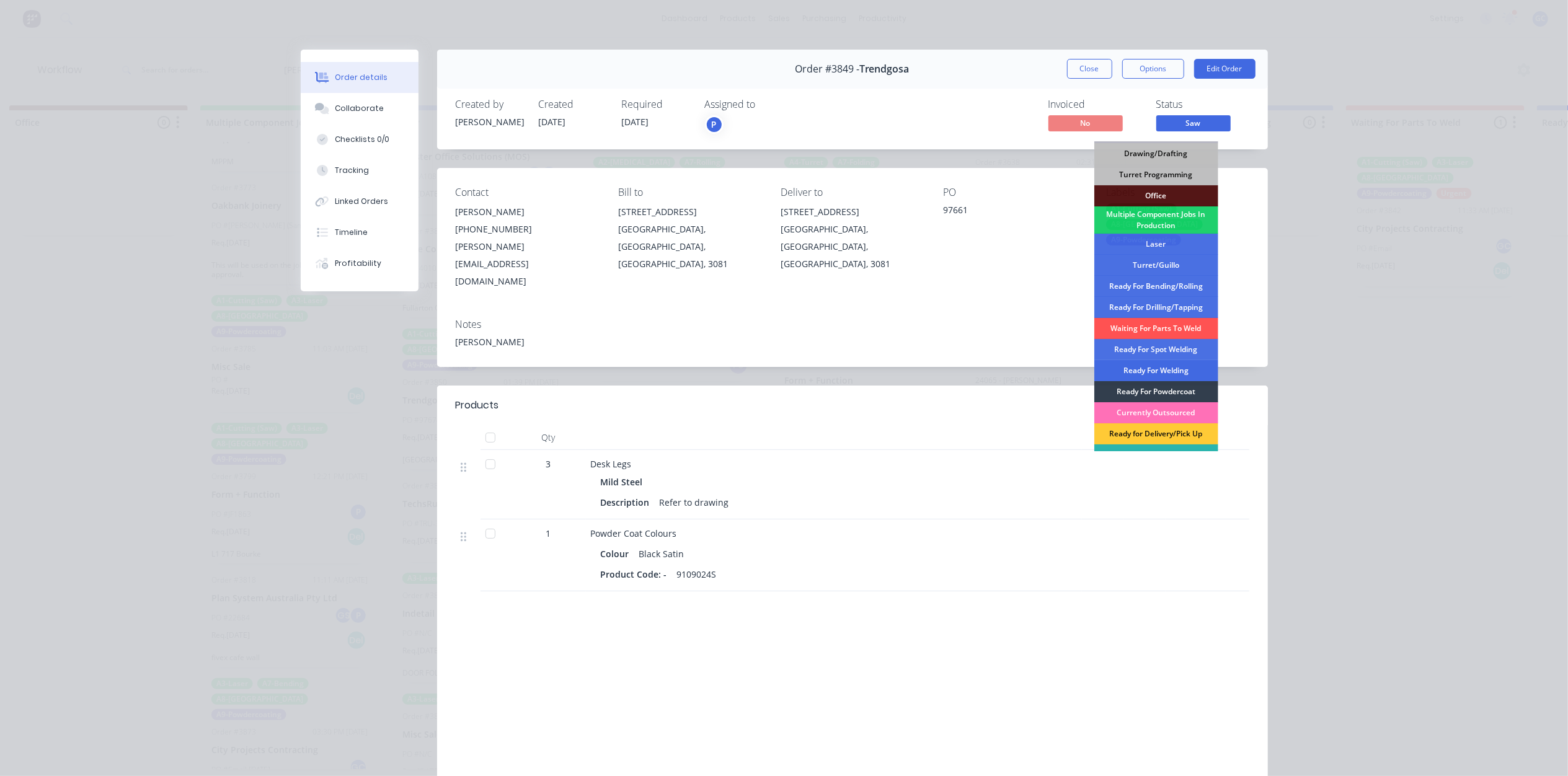
click at [1171, 366] on div "Ready For Welding" at bounding box center [1156, 371] width 124 height 21
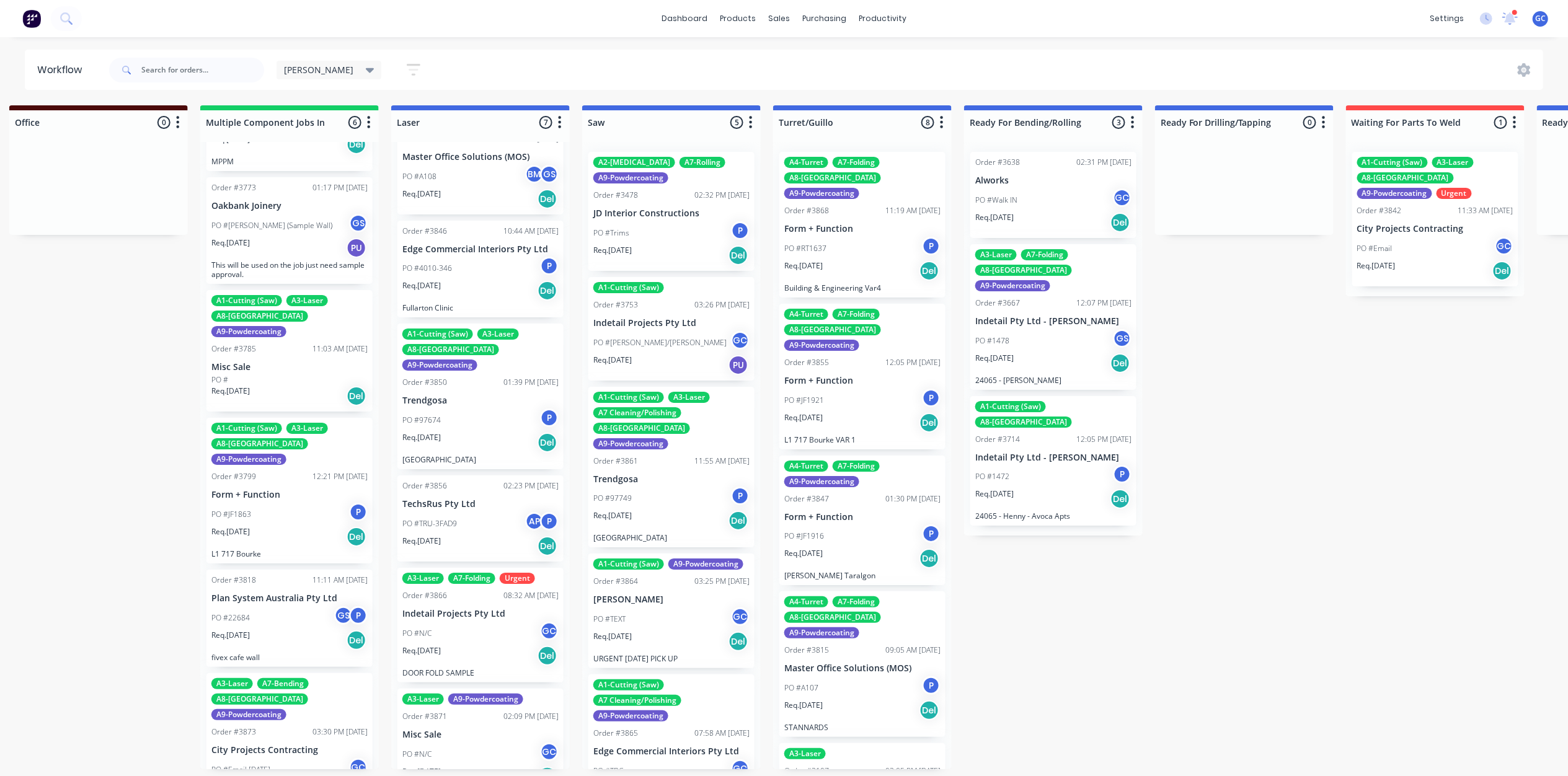
click at [633, 489] on div "PO #97749 P" at bounding box center [671, 499] width 156 height 24
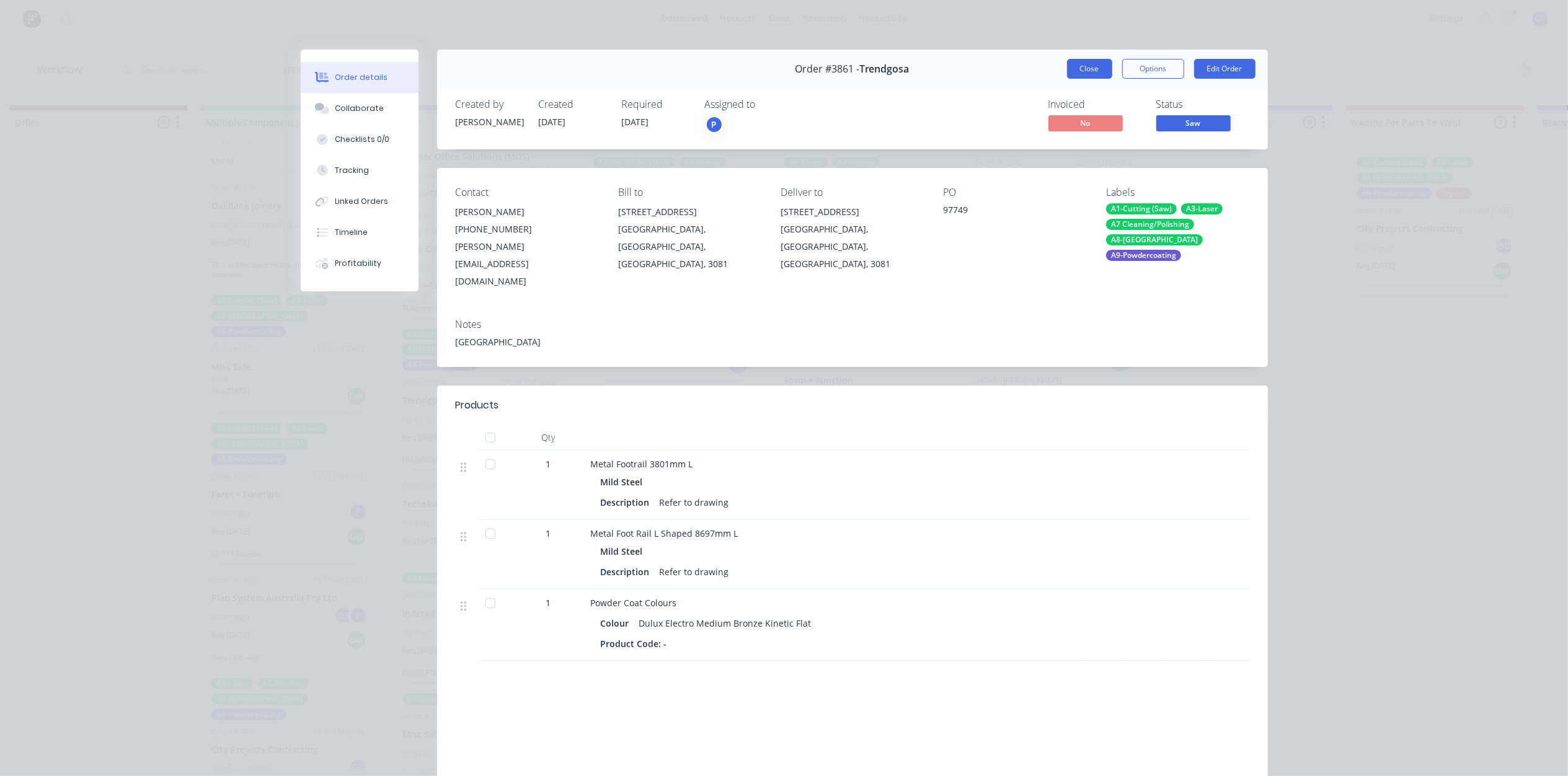
click at [1086, 68] on button "Close" at bounding box center [1089, 69] width 45 height 20
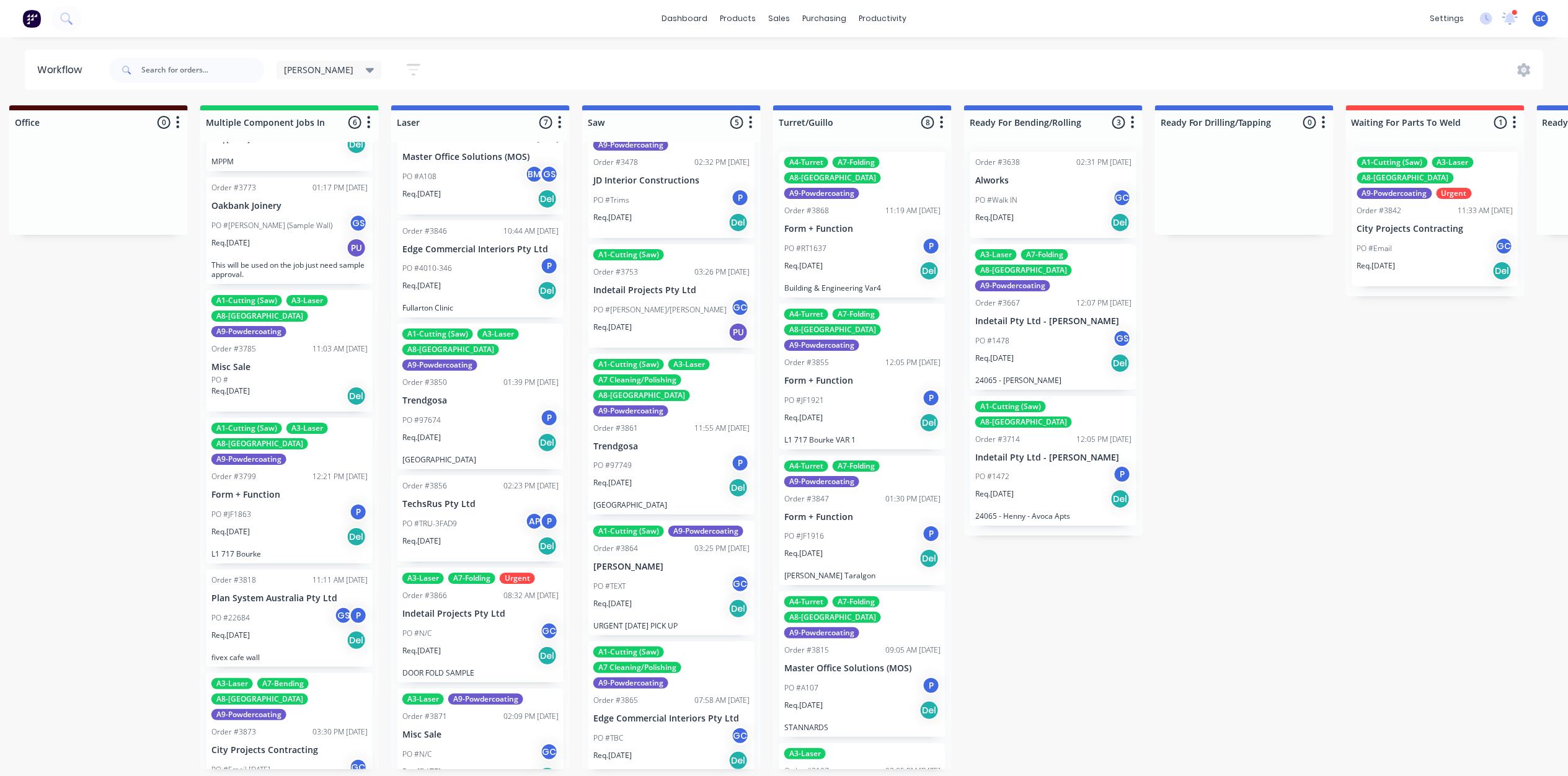
scroll to position [6, 1163]
click at [648, 598] on div "Req. [DATE] Del" at bounding box center [671, 609] width 156 height 21
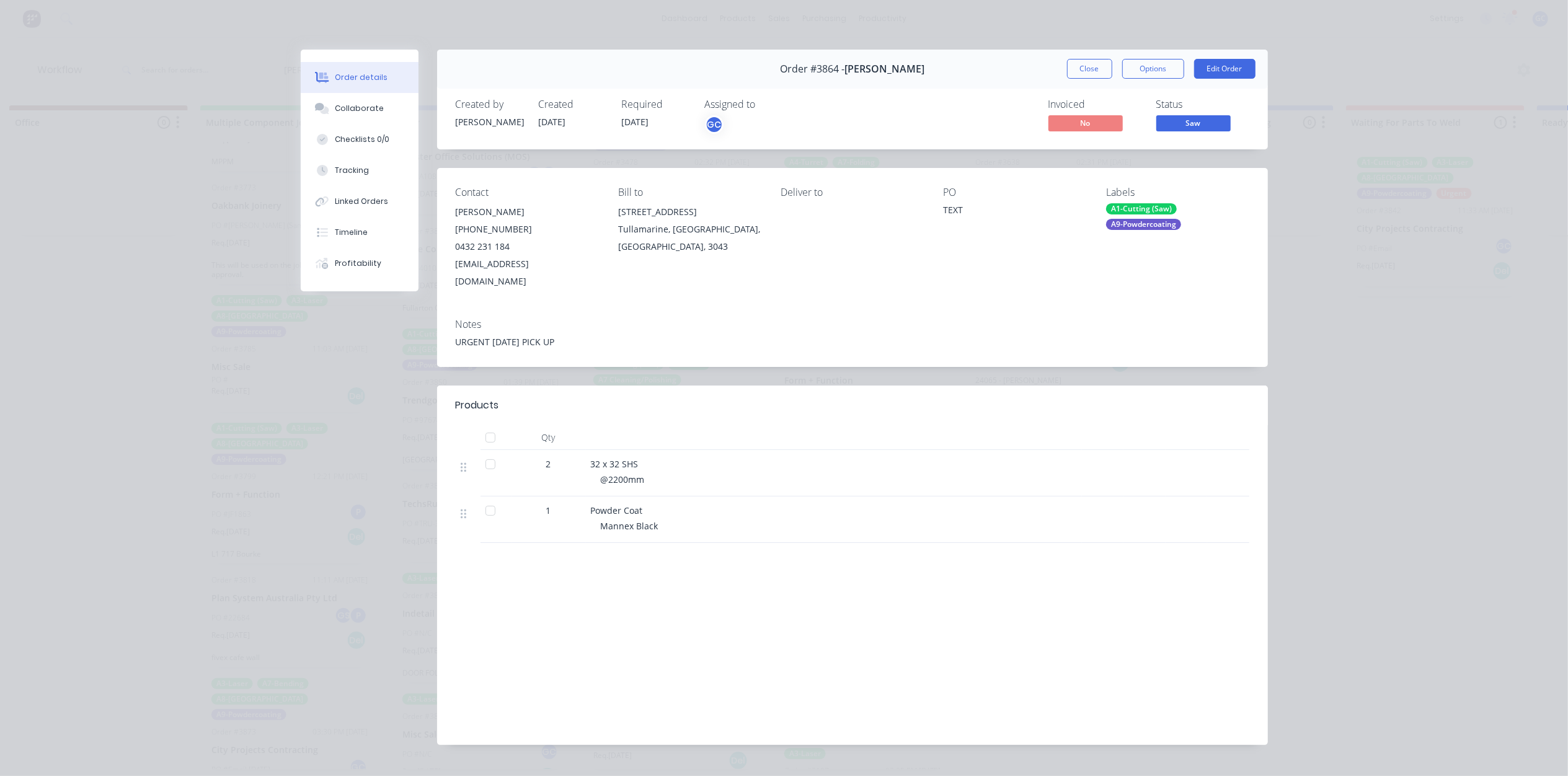
drag, startPoint x: 1214, startPoint y: 115, endPoint x: 1203, endPoint y: 132, distance: 20.2
click at [1213, 115] on span "Saw" at bounding box center [1193, 123] width 74 height 16
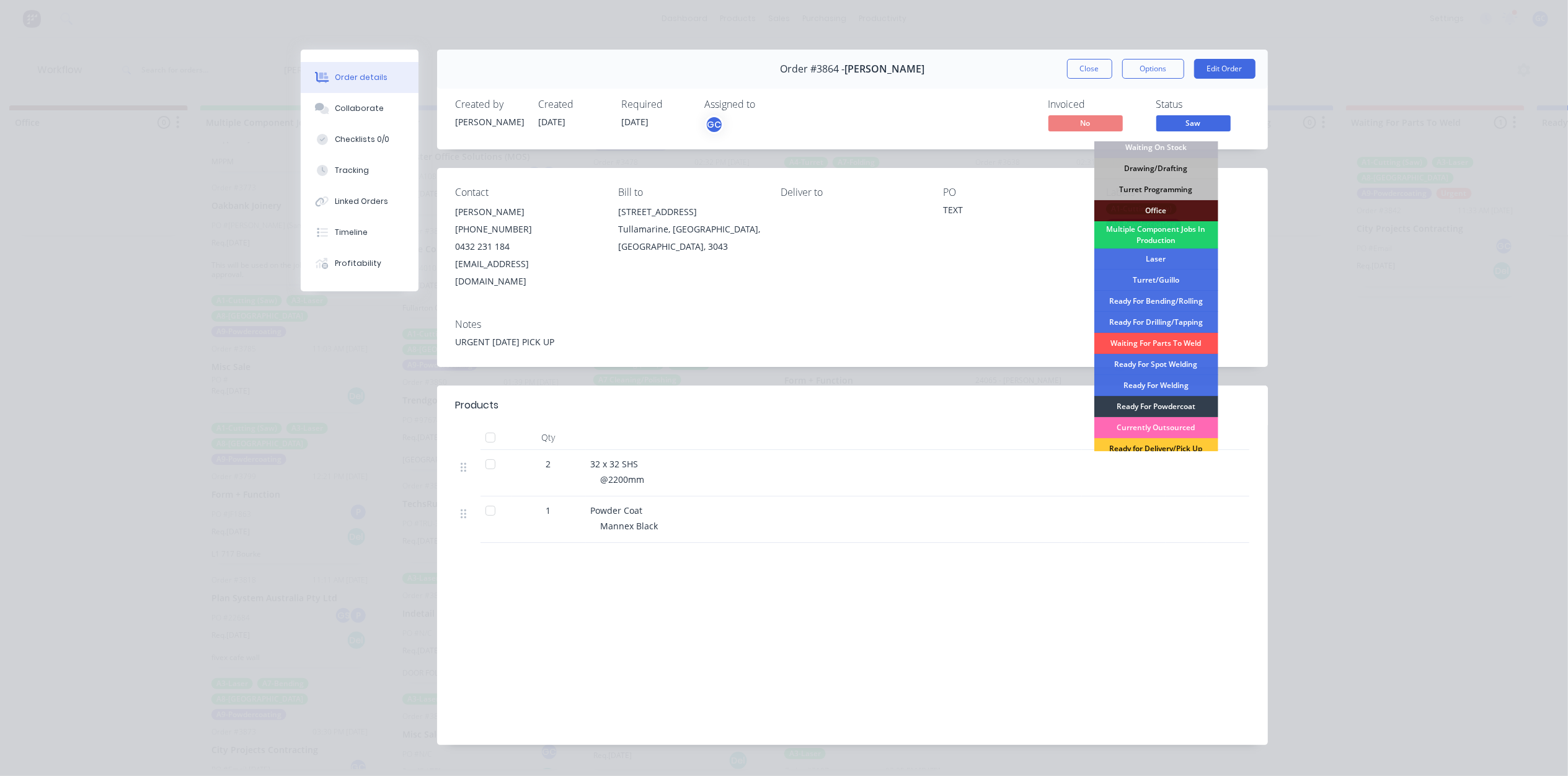
scroll to position [139, 0]
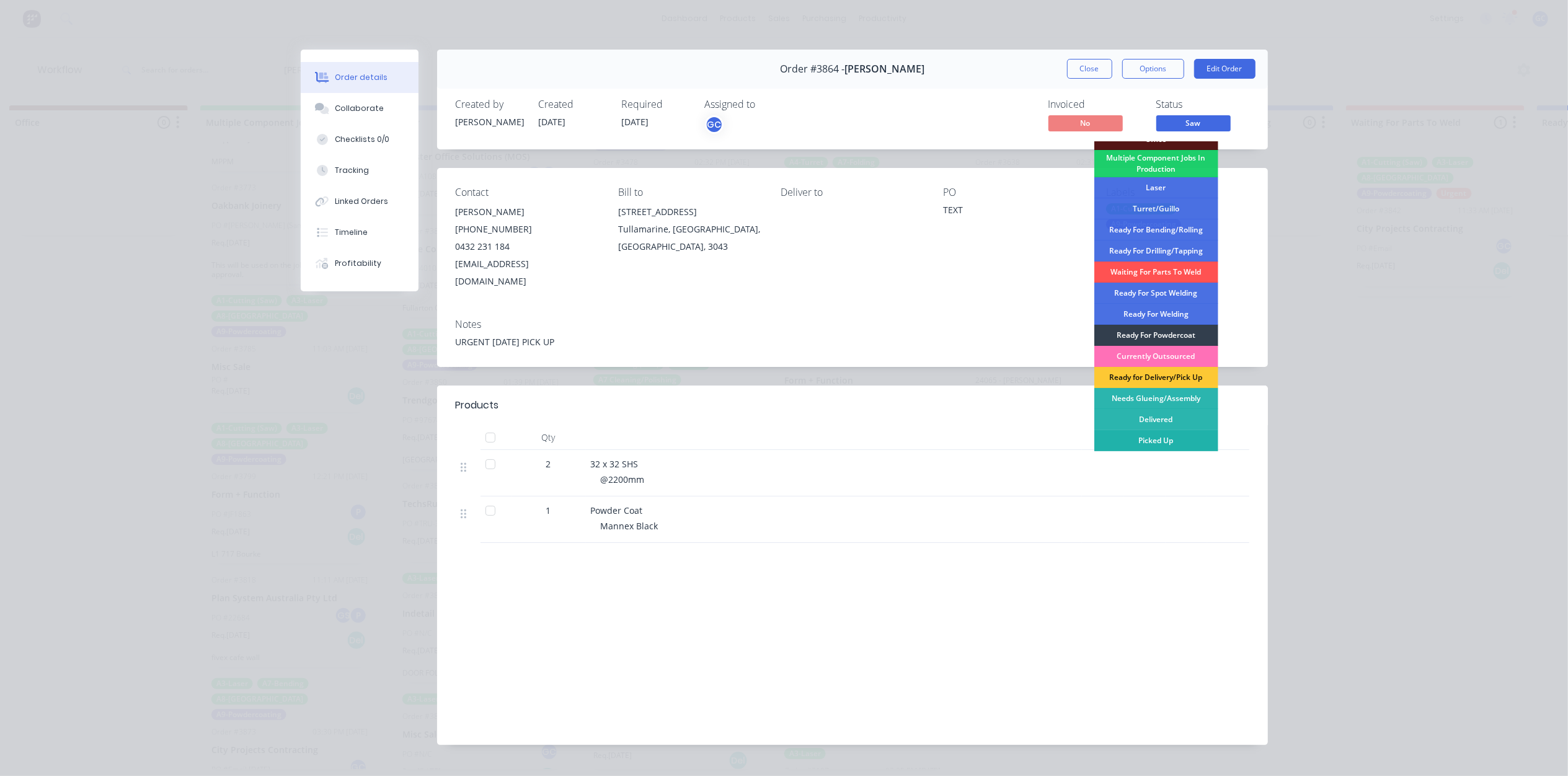
click at [1173, 440] on div "Picked Up" at bounding box center [1156, 441] width 124 height 21
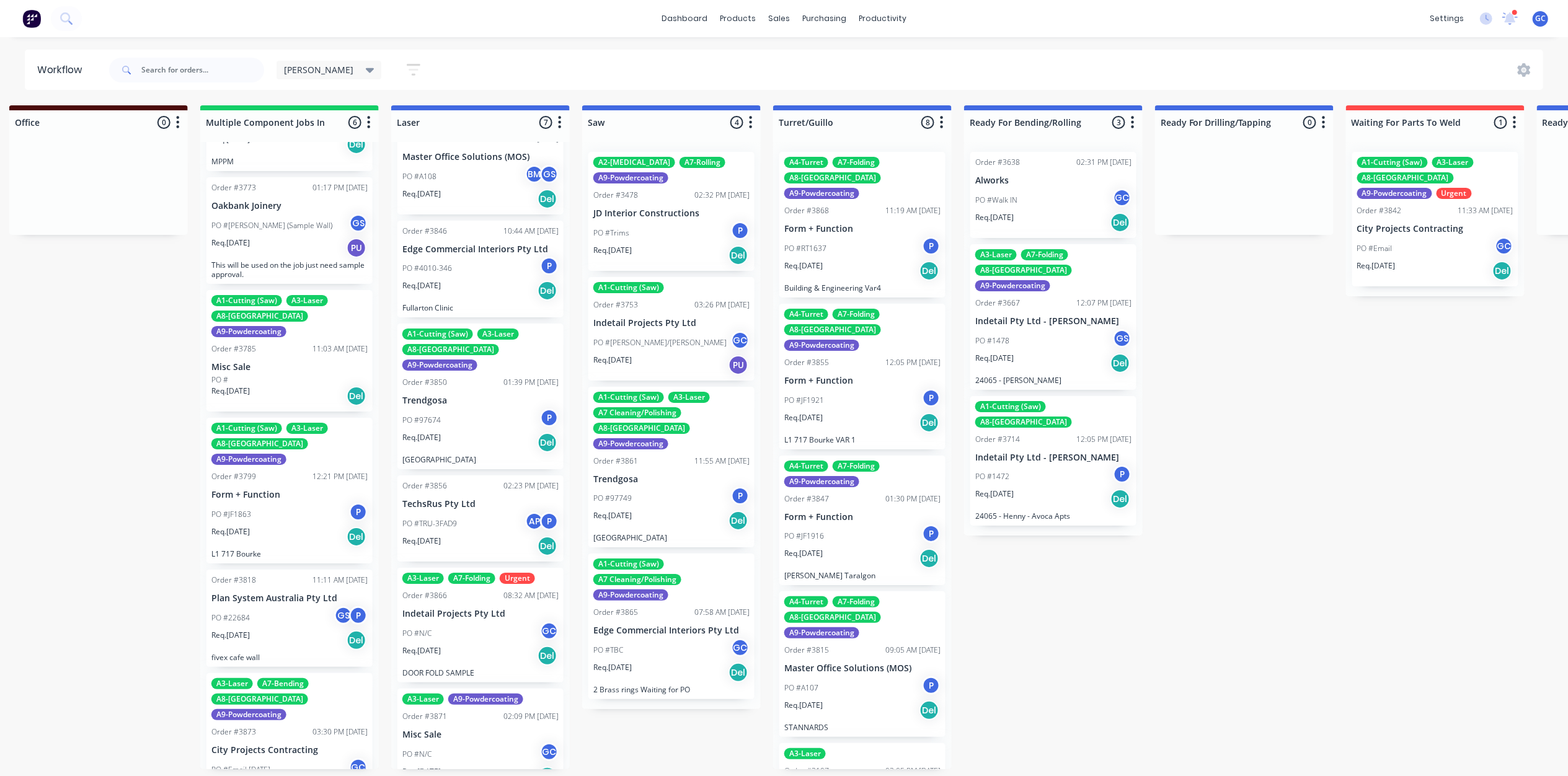
scroll to position [0, 0]
click at [648, 662] on div "Req. [DATE] Del" at bounding box center [671, 673] width 156 height 21
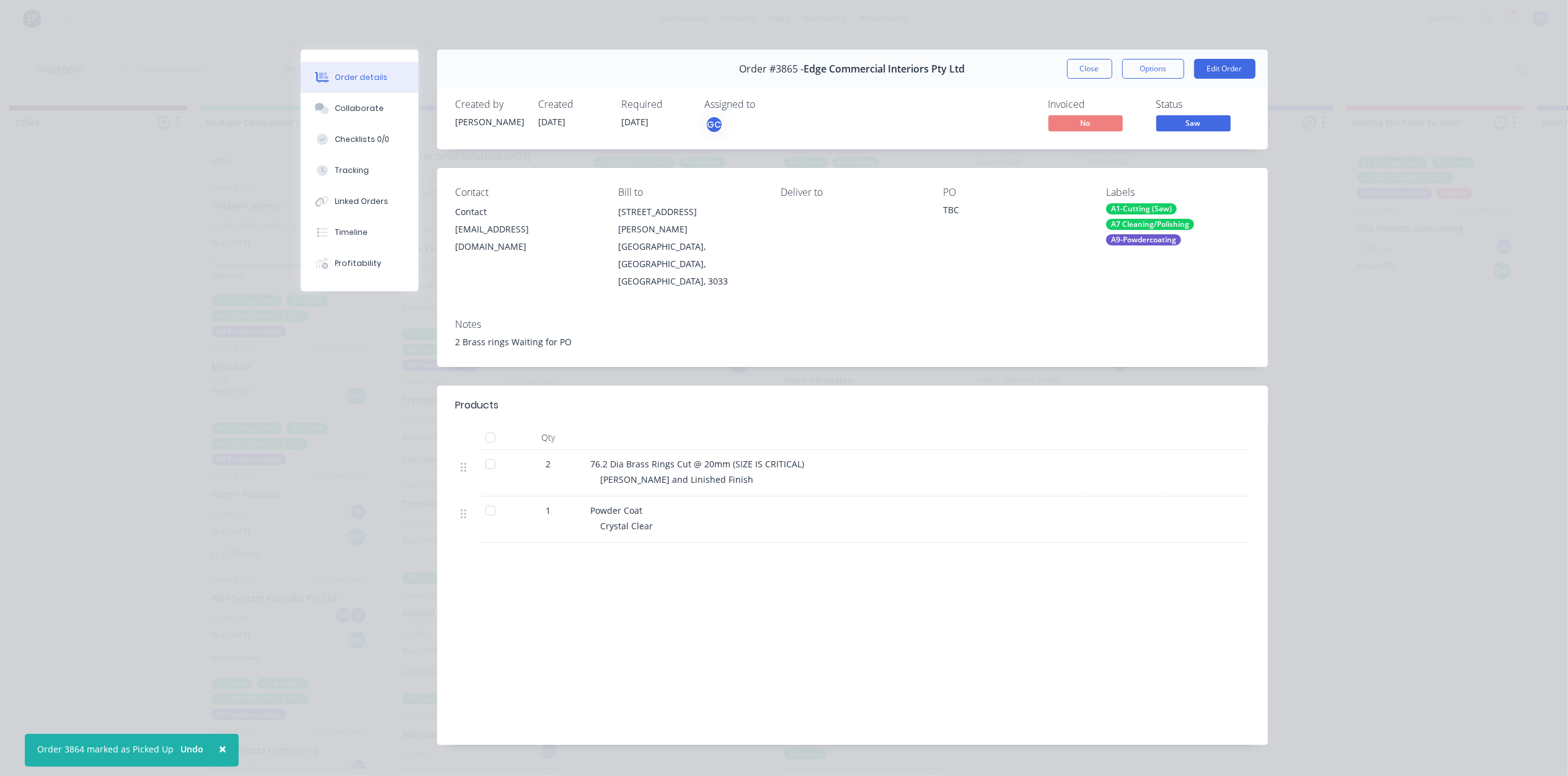
click at [1183, 123] on span "Saw" at bounding box center [1193, 123] width 74 height 16
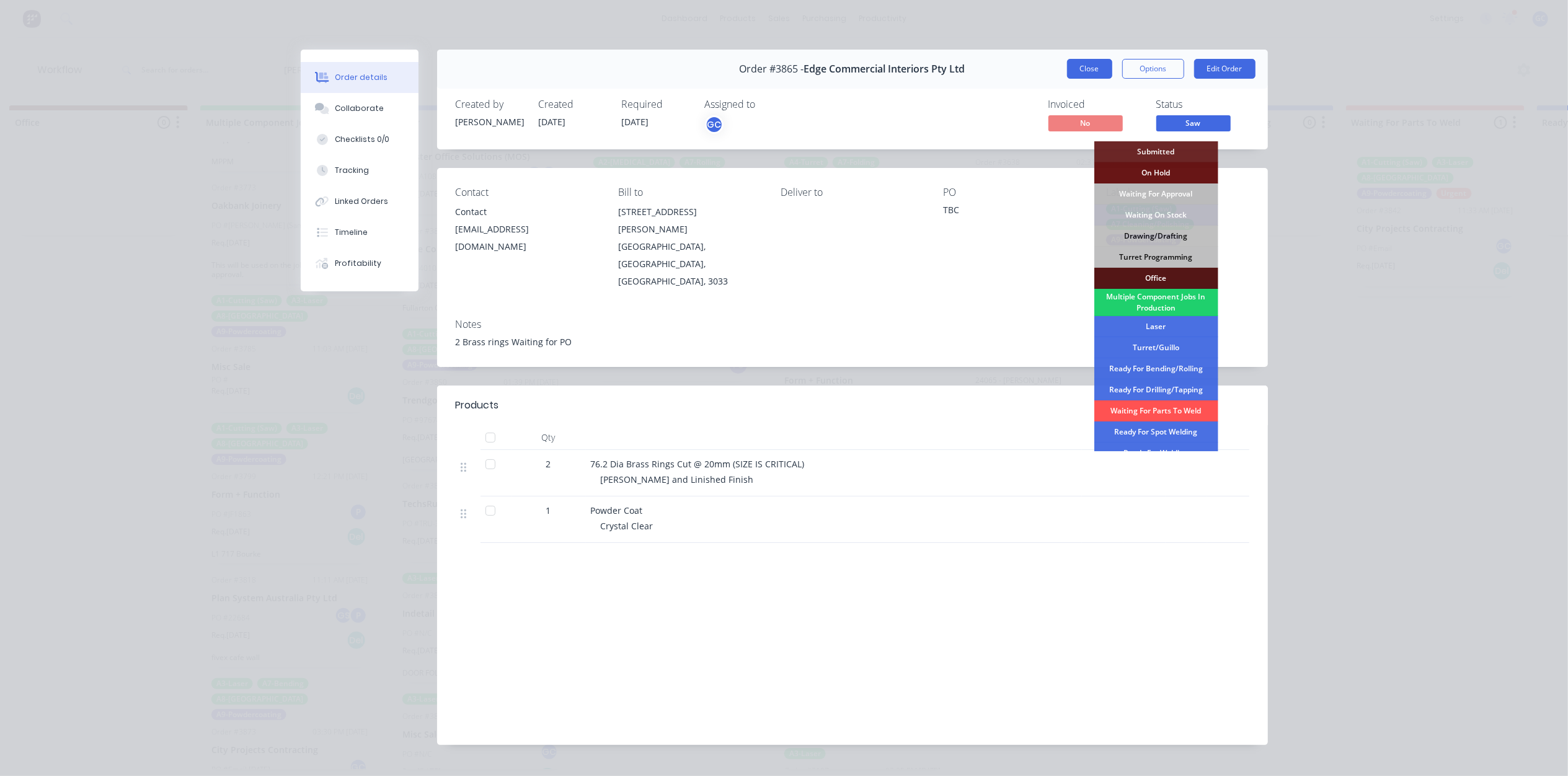
click at [1103, 78] on button "Close" at bounding box center [1089, 69] width 45 height 20
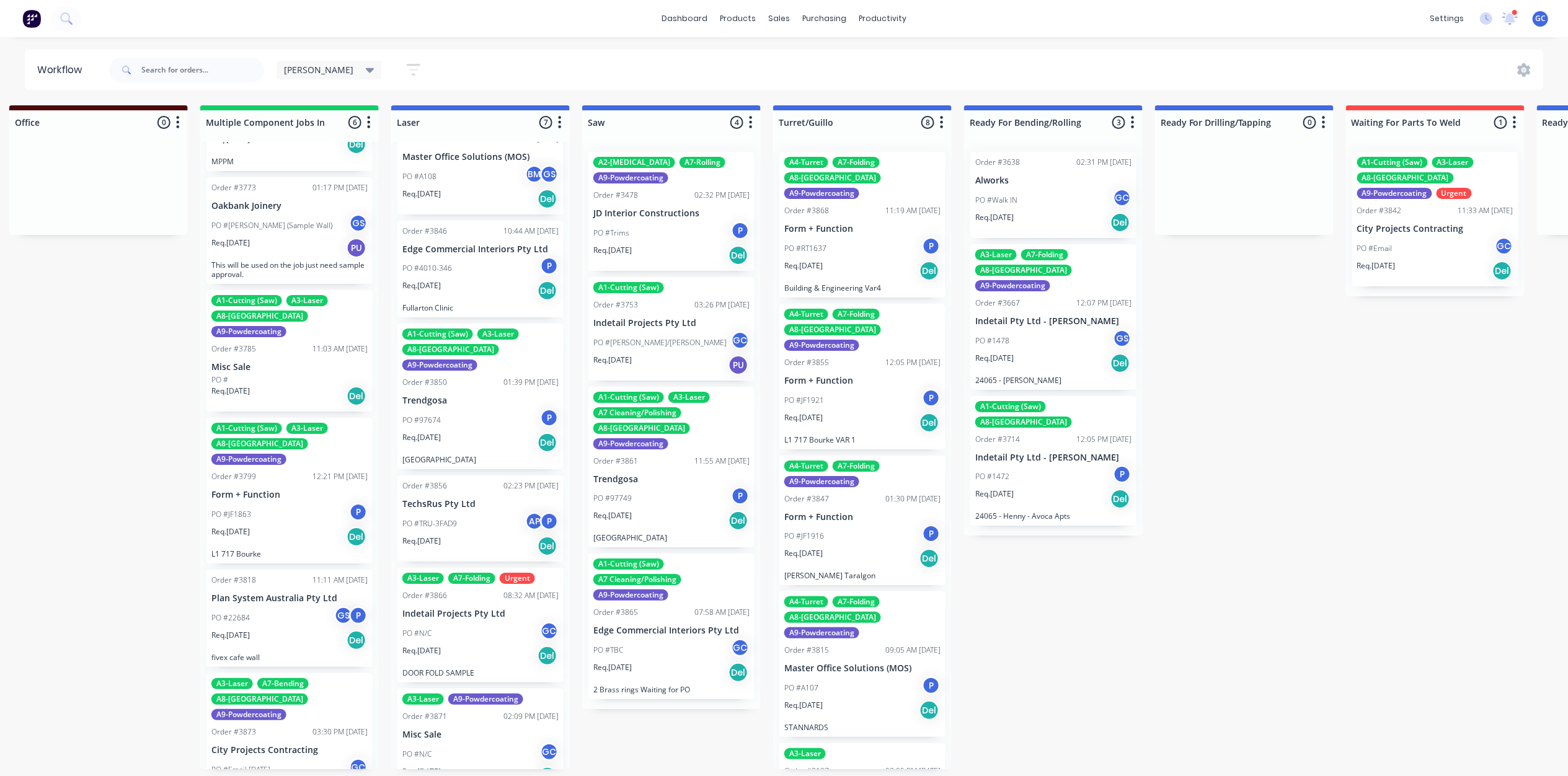
scroll to position [0, 1163]
click at [858, 260] on div "Req. [DATE] Del" at bounding box center [862, 271] width 156 height 21
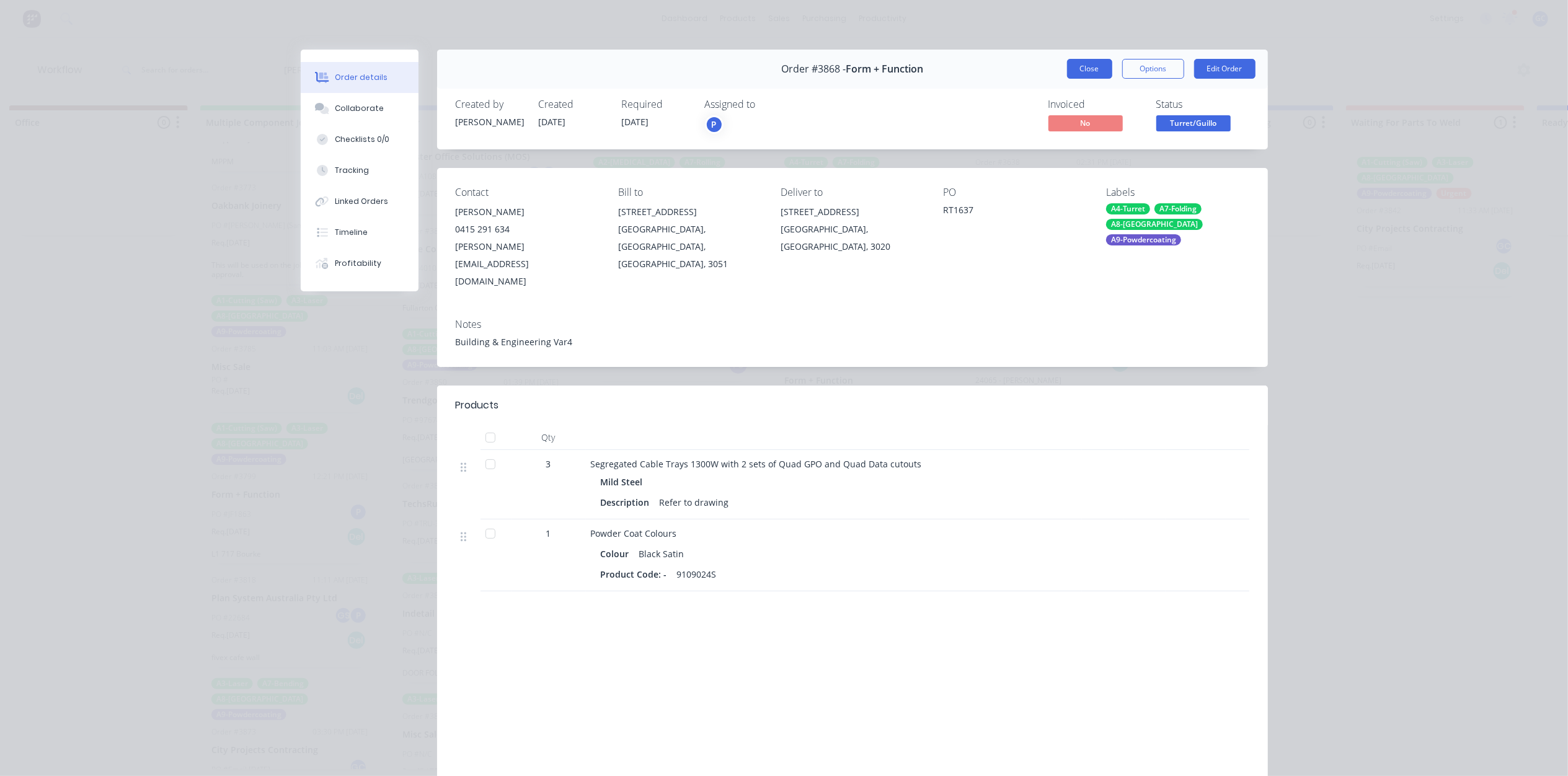
click at [1092, 59] on button "Close" at bounding box center [1089, 69] width 45 height 20
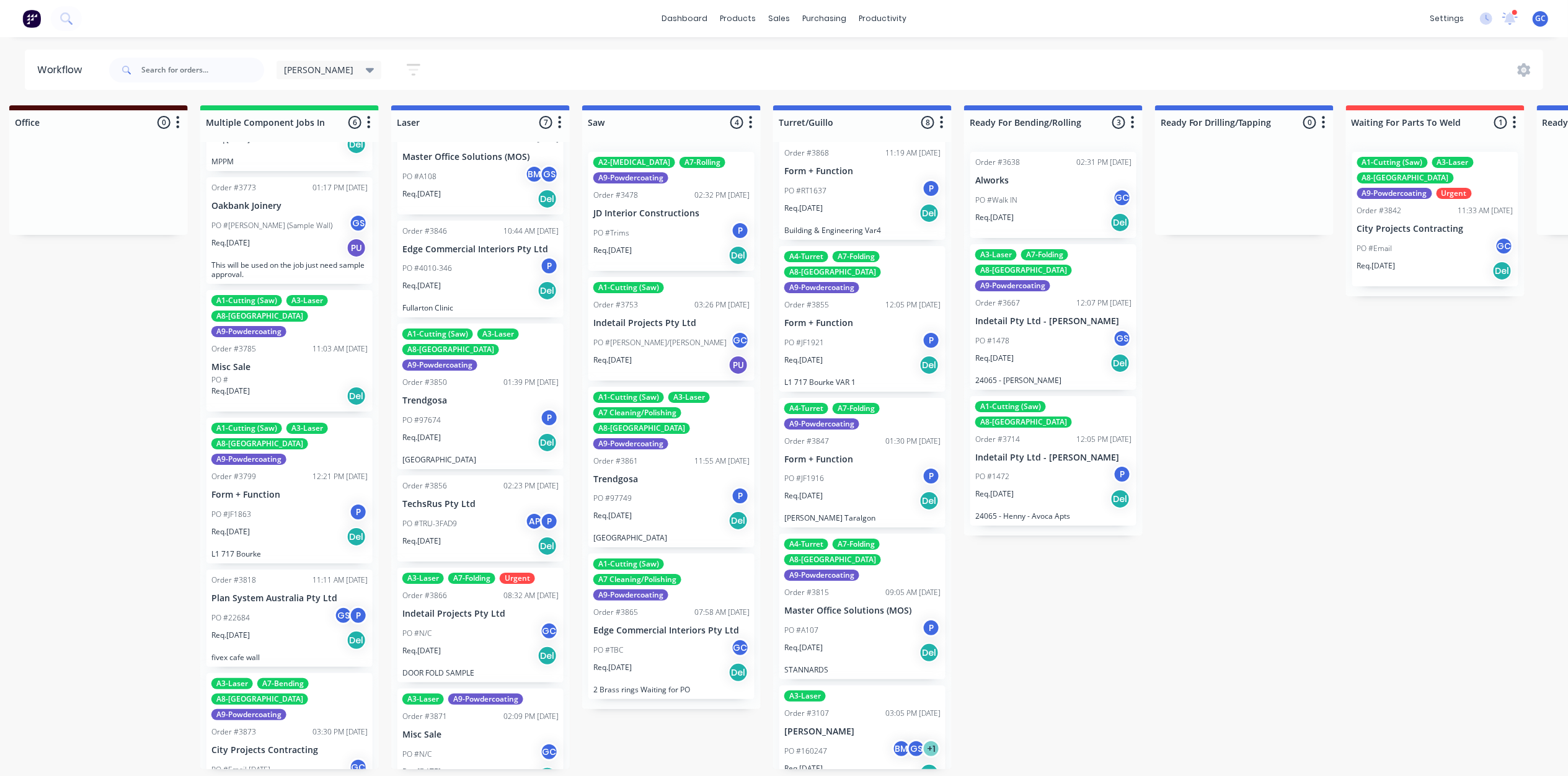
scroll to position [83, 0]
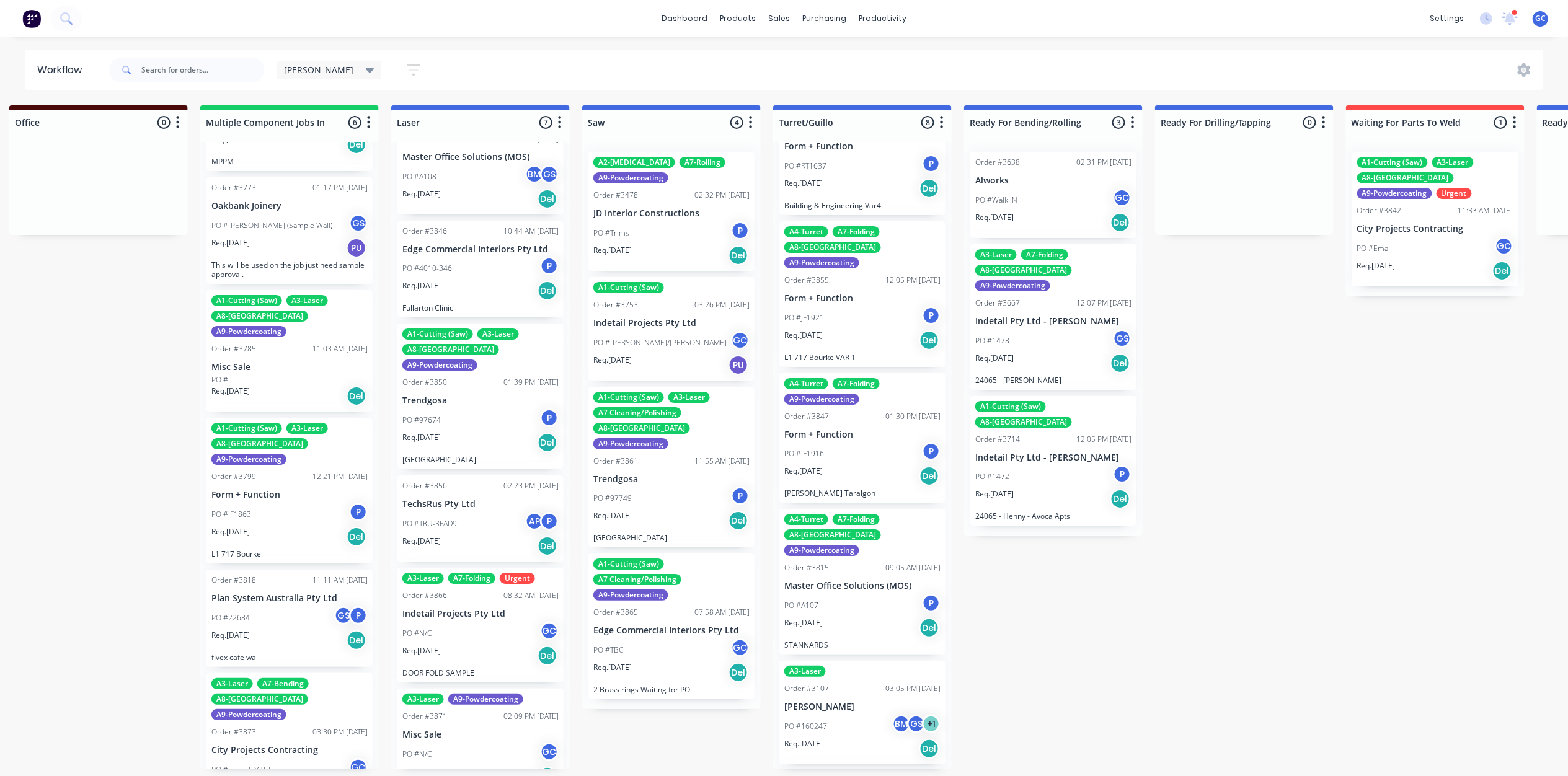
click at [861, 378] on div "A7-Folding" at bounding box center [856, 384] width 47 height 11
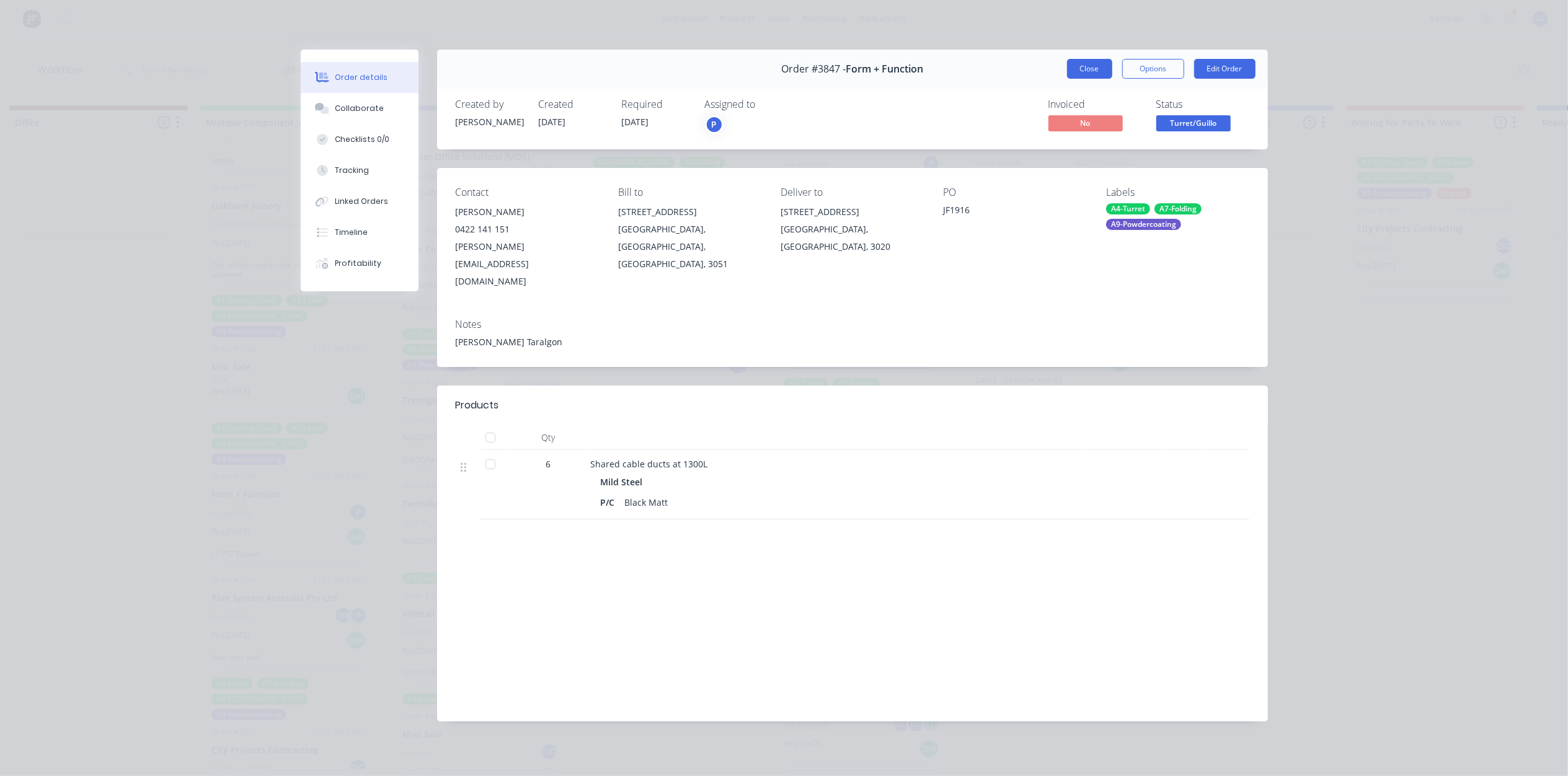
click at [1089, 63] on button "Close" at bounding box center [1089, 69] width 45 height 20
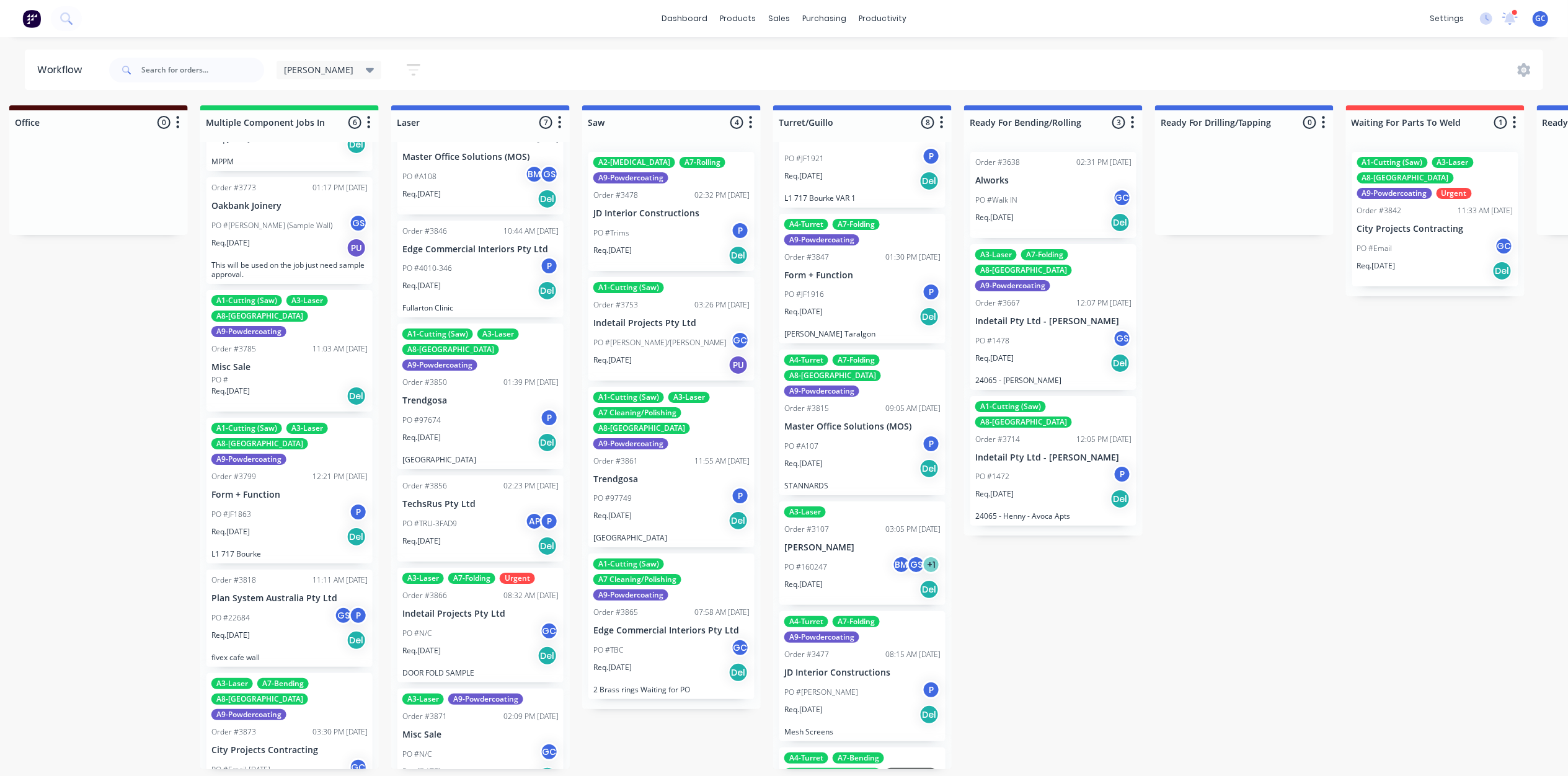
scroll to position [248, 0]
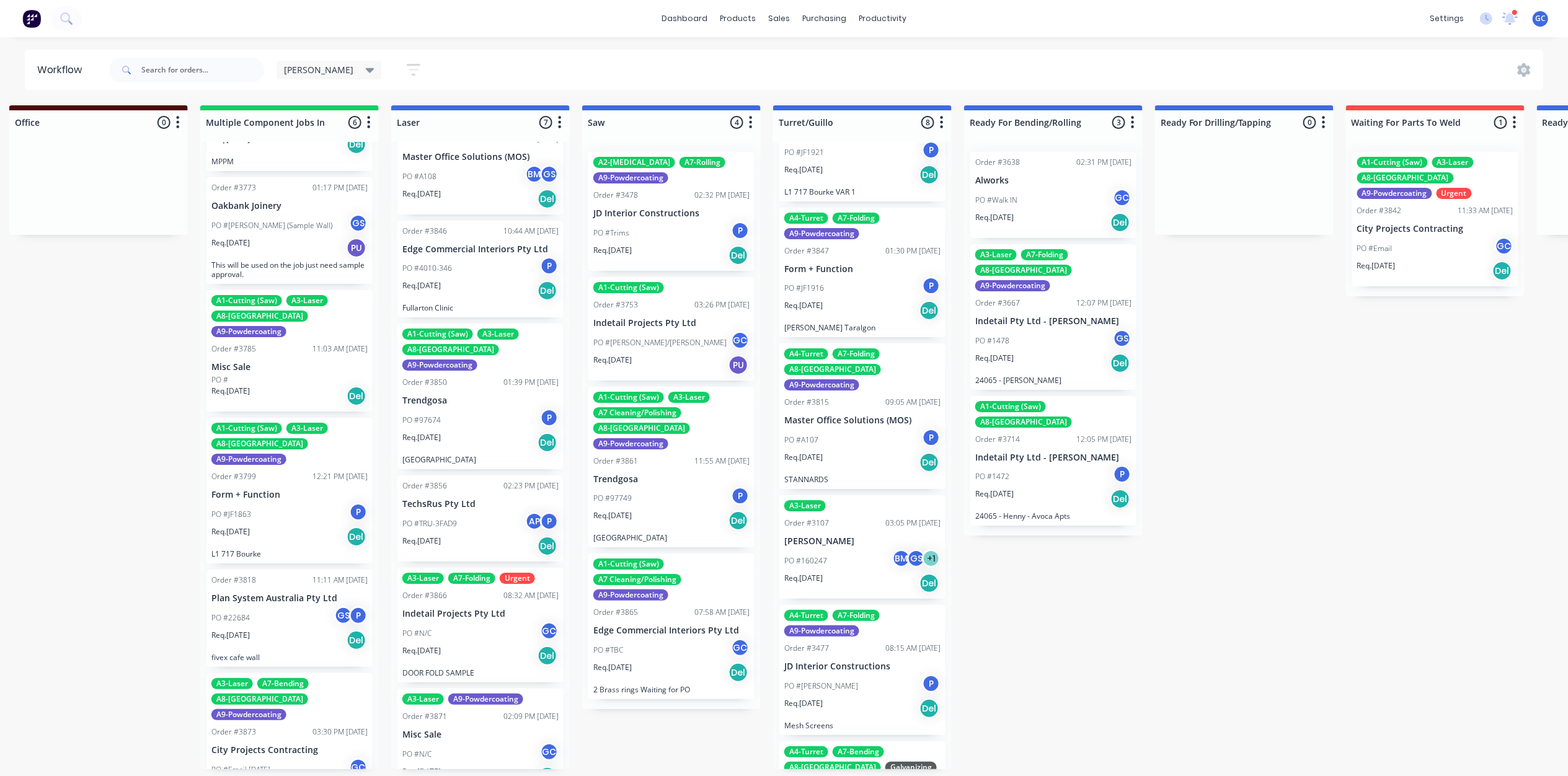
click at [854, 428] on div "PO #A107 P" at bounding box center [862, 440] width 156 height 24
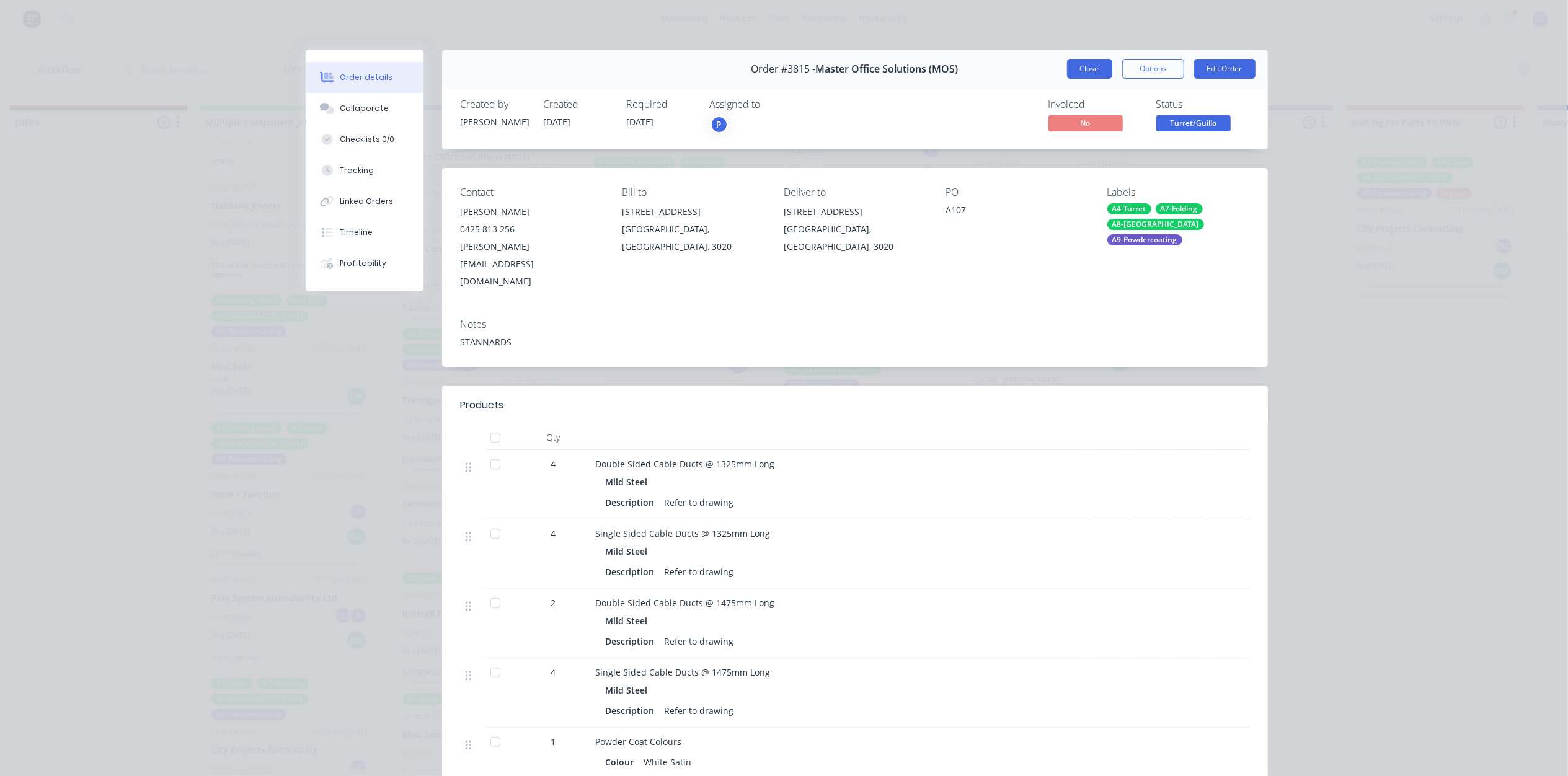
click at [1077, 63] on button "Close" at bounding box center [1089, 69] width 45 height 20
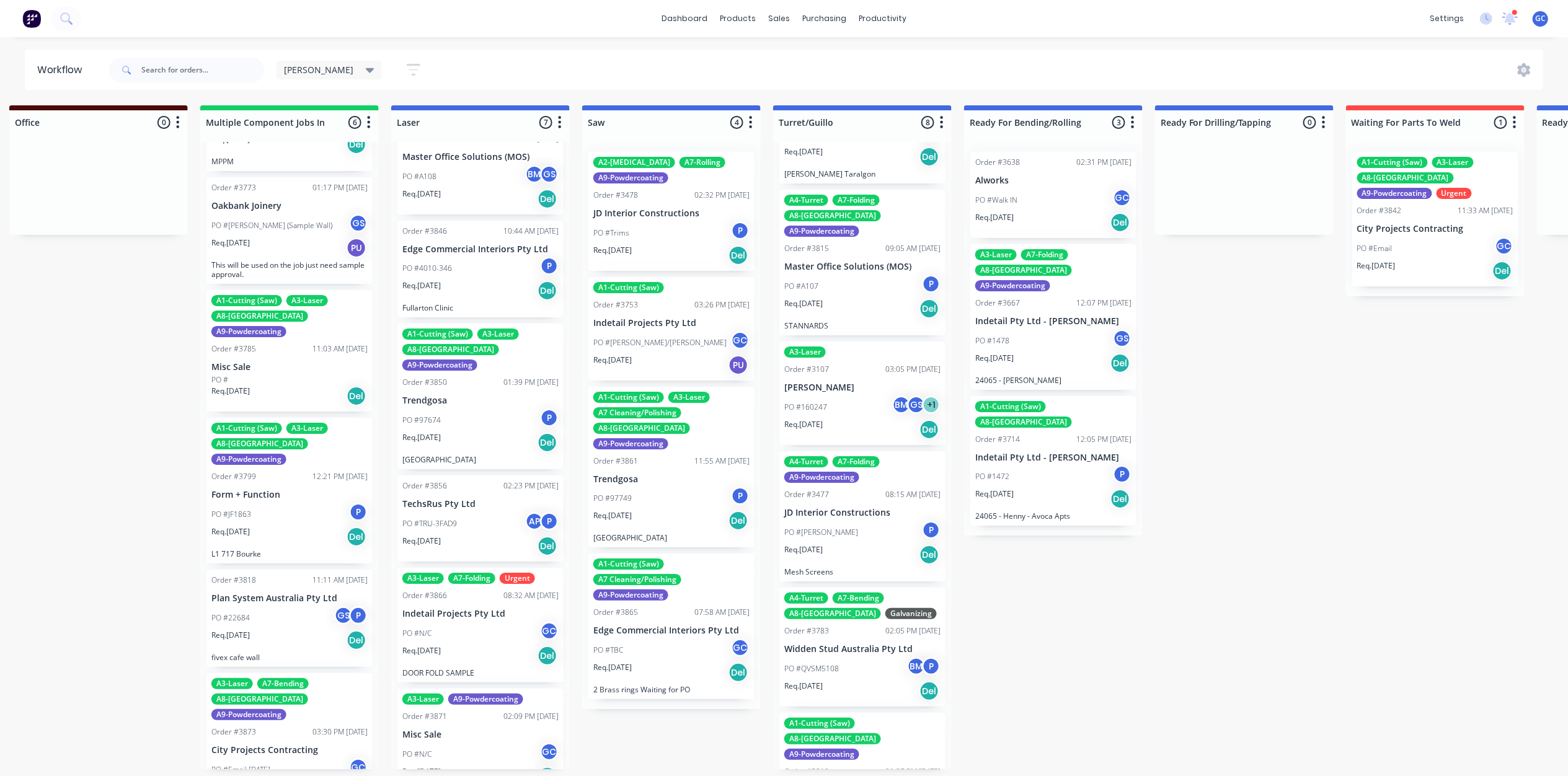
scroll to position [426, 0]
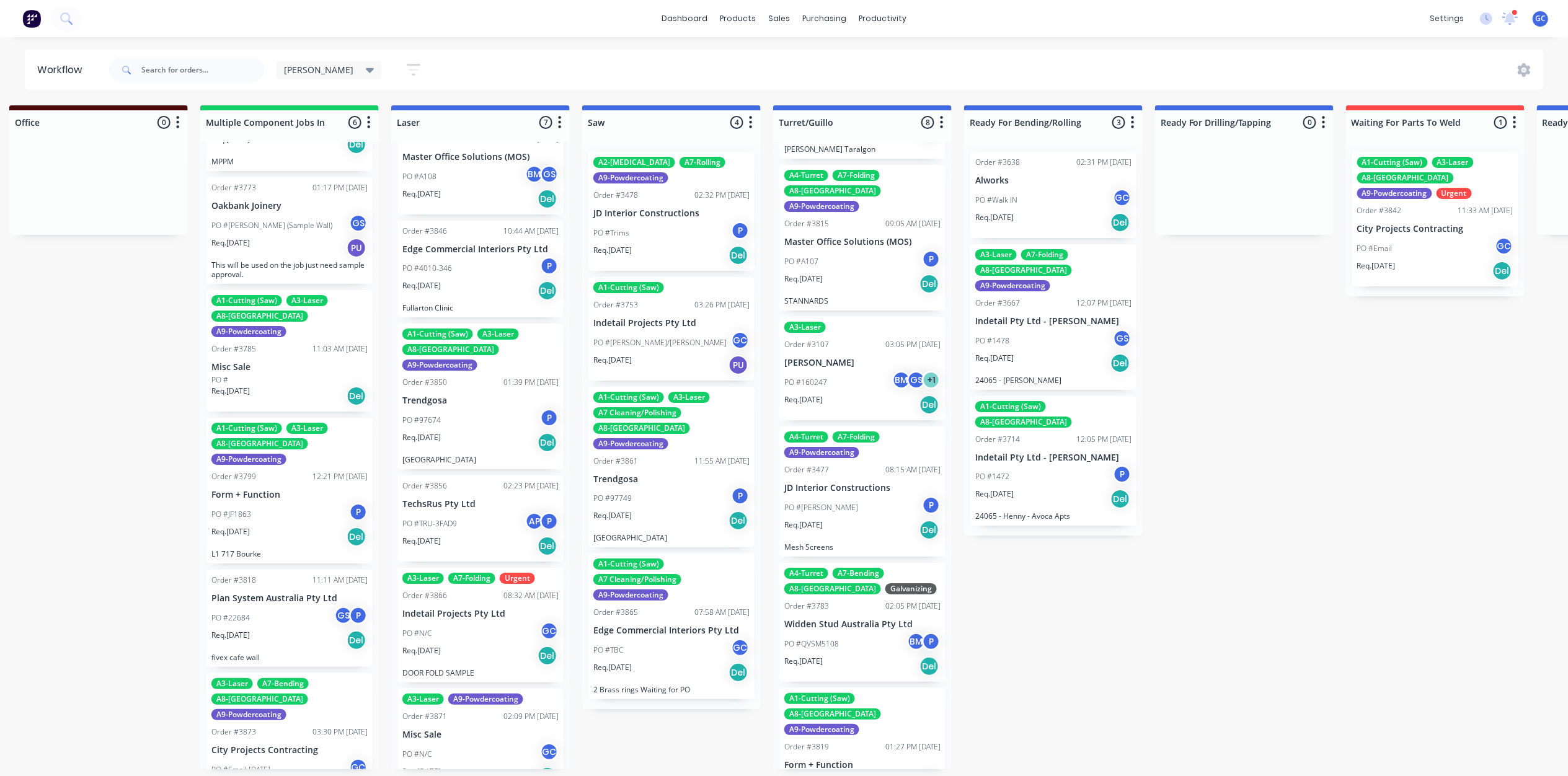
click at [854, 431] on div "A4-Turret A7-Folding A9-Powdercoating Order #3477 08:15 AM [DATE] JD Interior C…" at bounding box center [862, 491] width 166 height 130
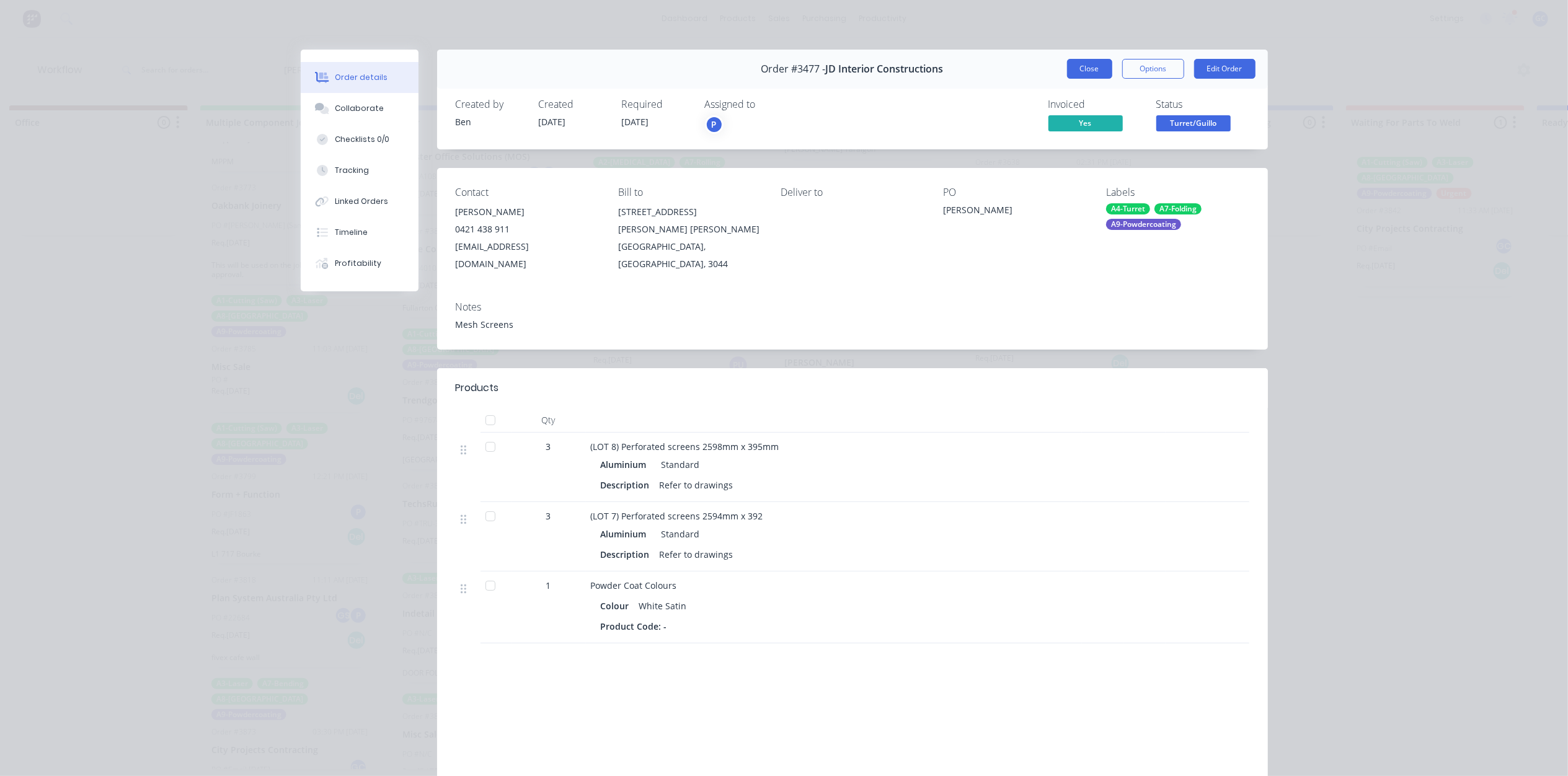
click at [1091, 65] on button "Close" at bounding box center [1089, 69] width 45 height 20
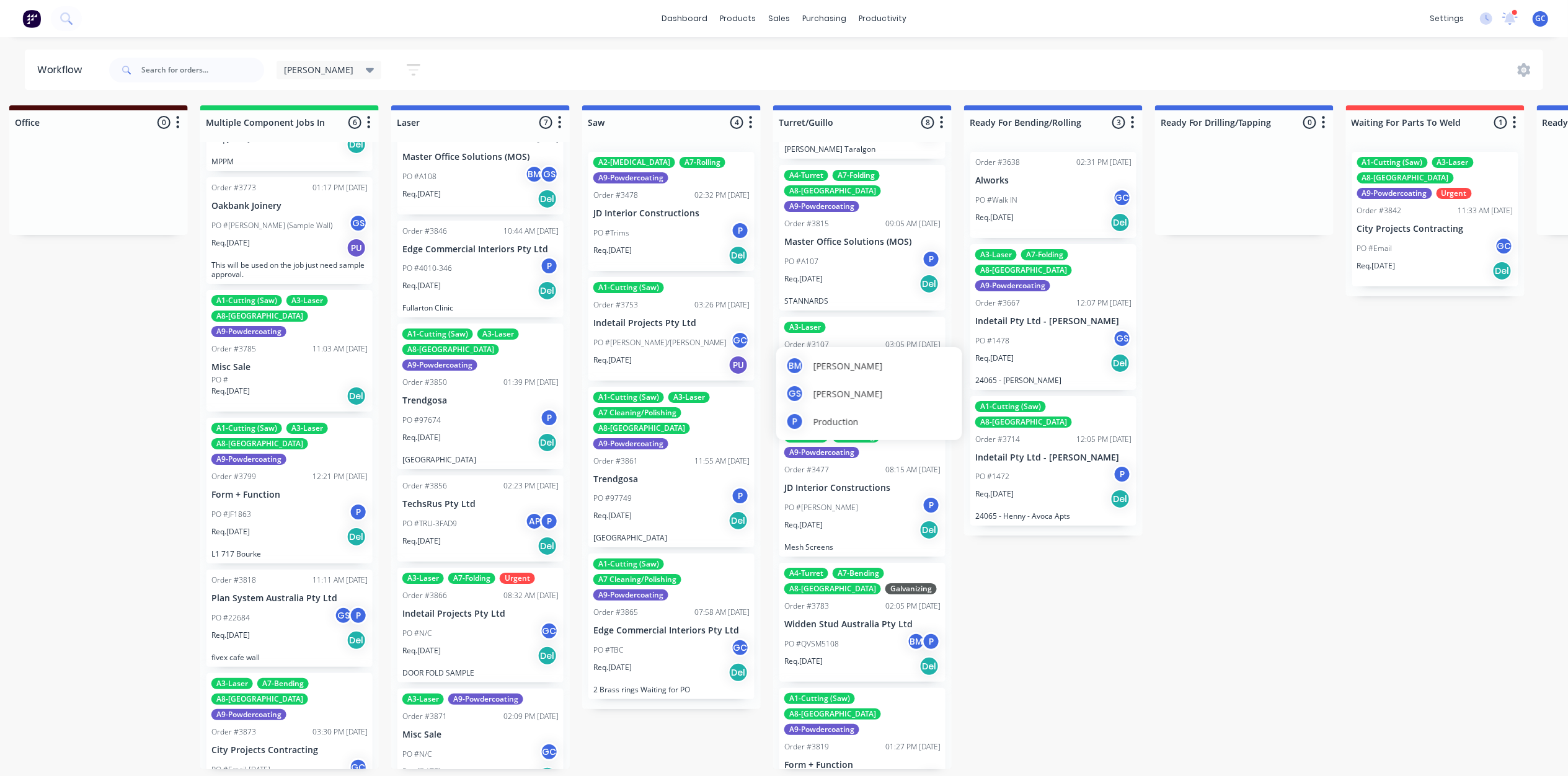
scroll to position [6, 1163]
click at [843, 633] on div "PO #QVSM5108 BM P" at bounding box center [862, 644] width 156 height 24
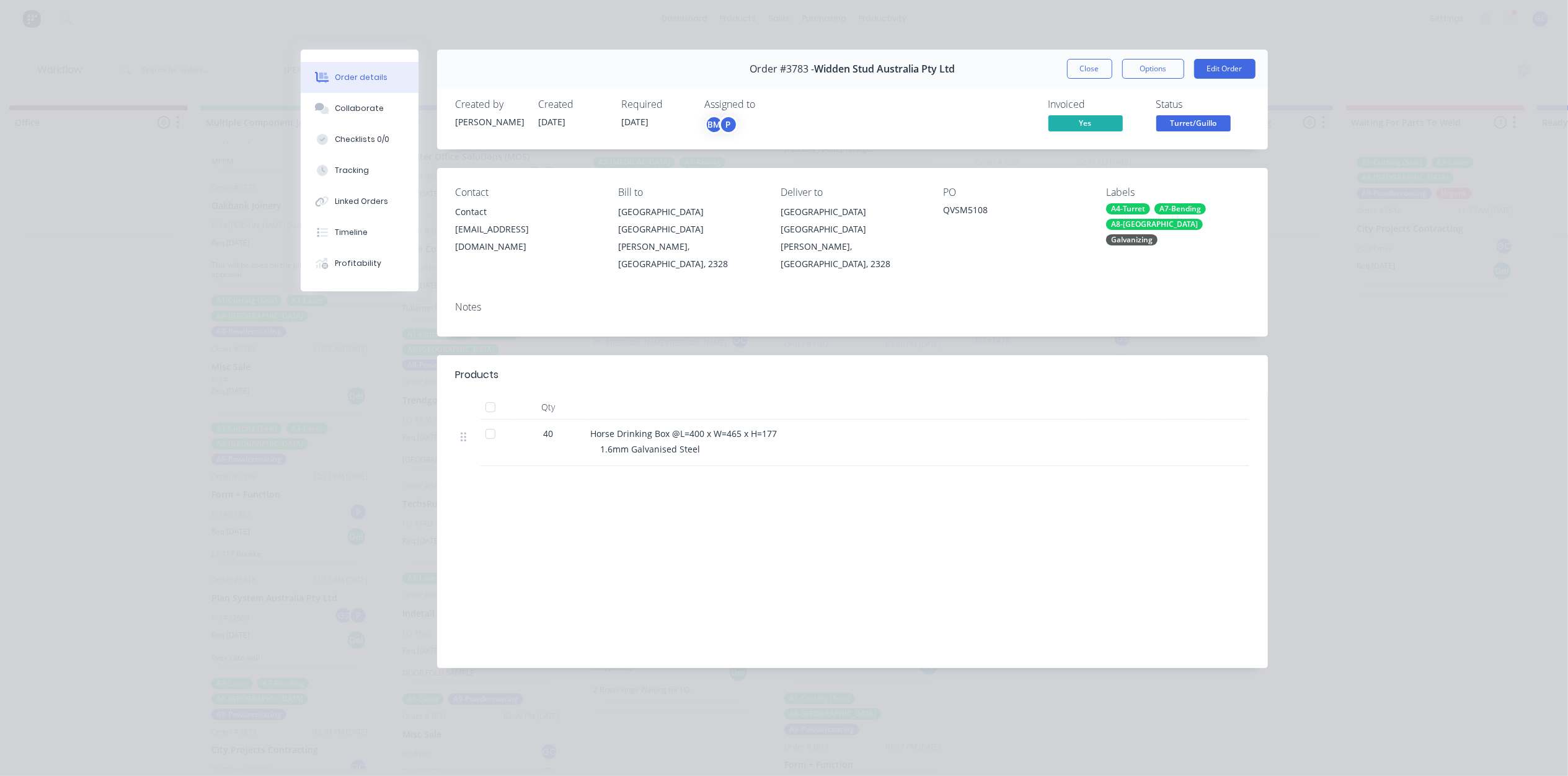
click at [1170, 129] on span "Turret/Guillo" at bounding box center [1193, 123] width 74 height 16
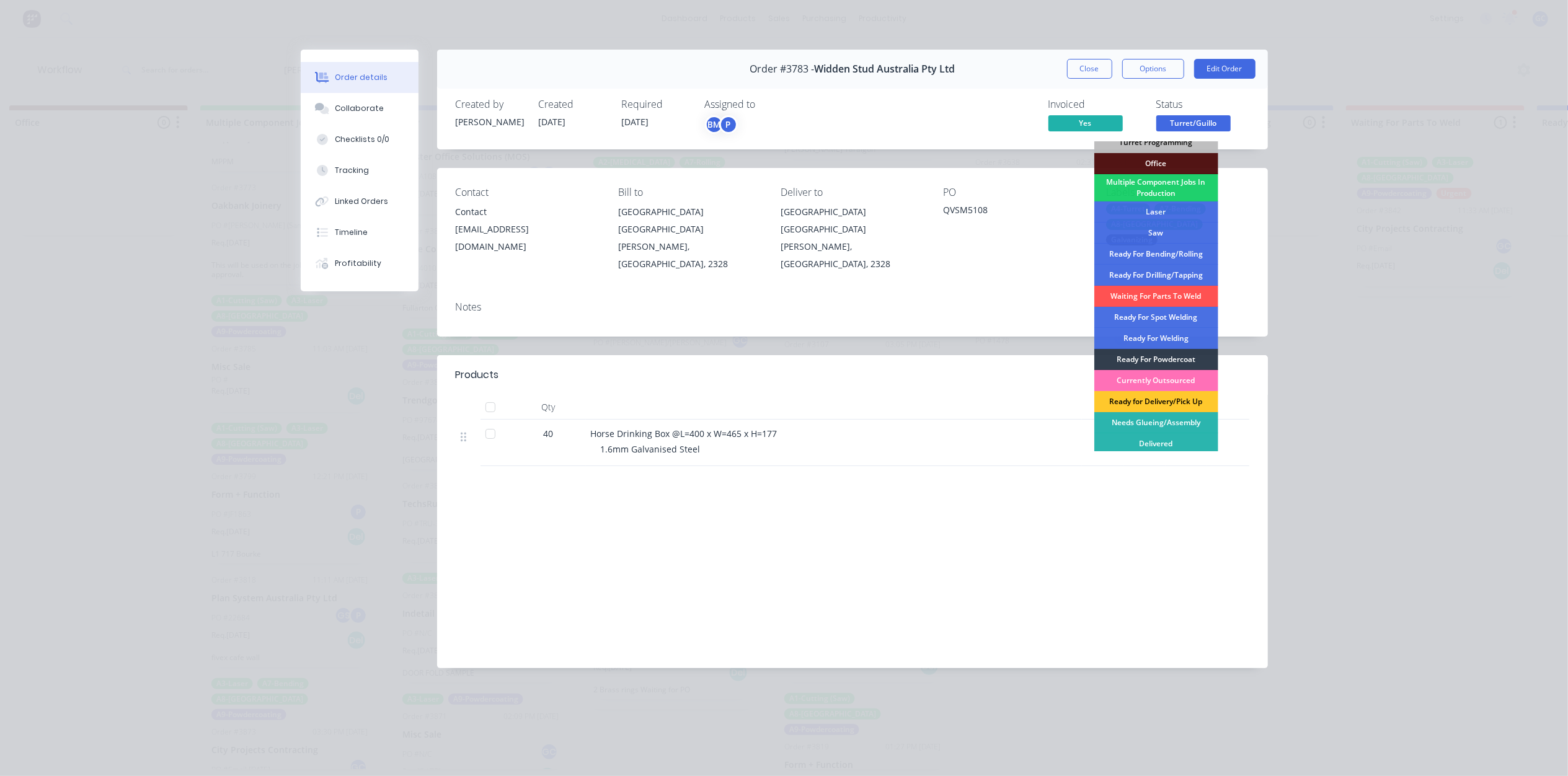
scroll to position [139, 0]
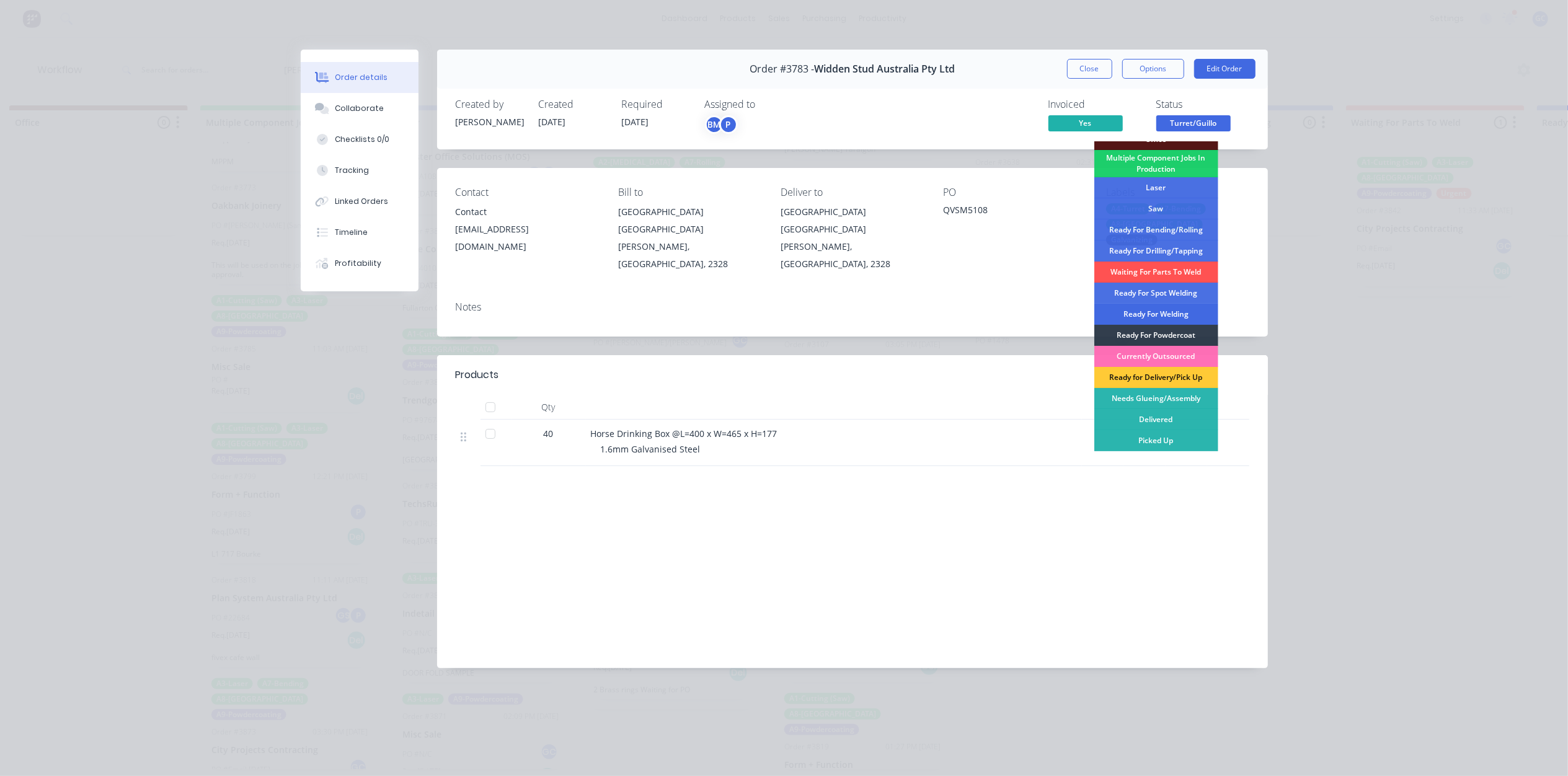
click at [1183, 310] on div "Ready For Welding" at bounding box center [1156, 314] width 124 height 21
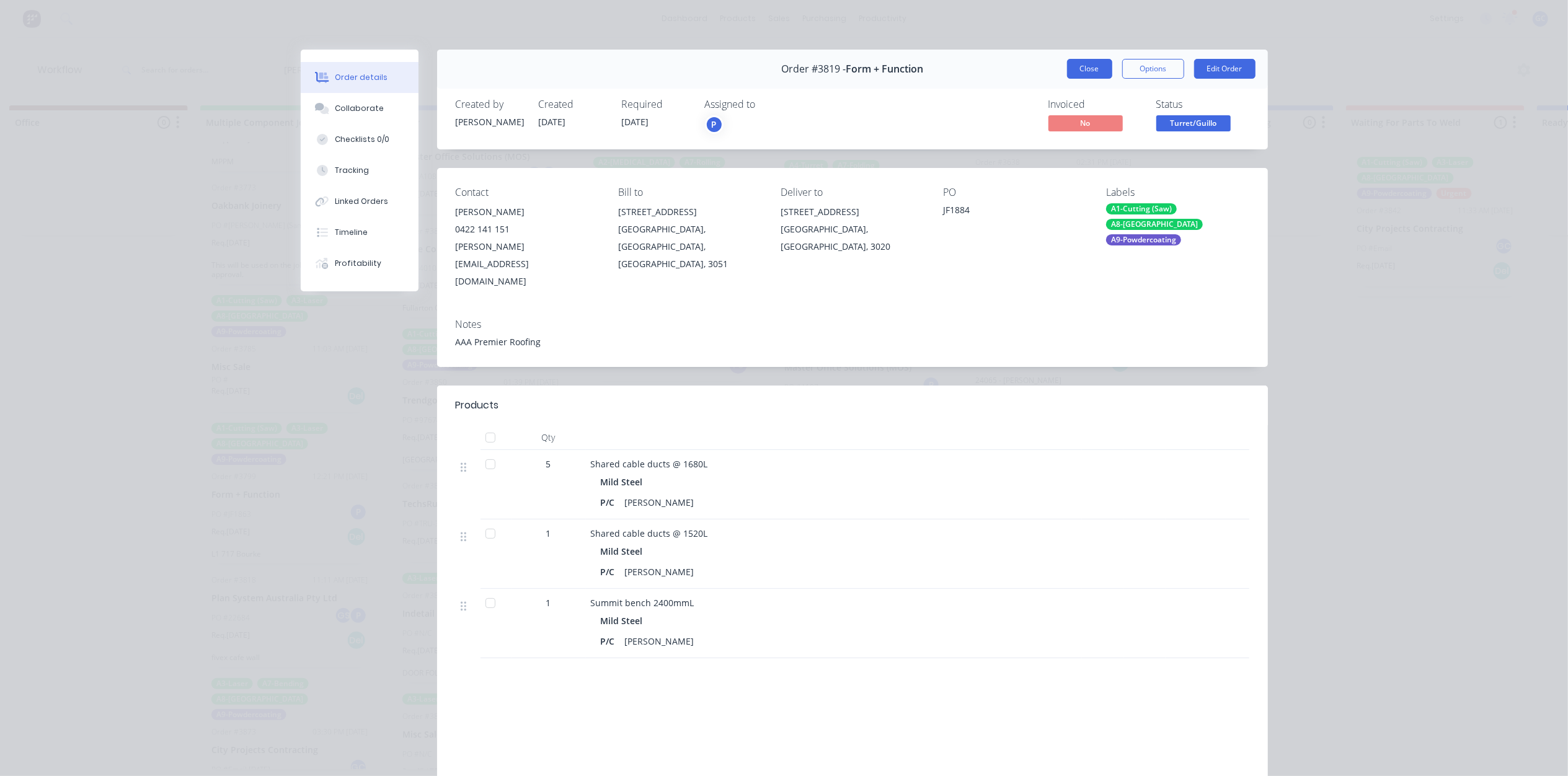
click at [1069, 73] on button "Close" at bounding box center [1089, 69] width 45 height 20
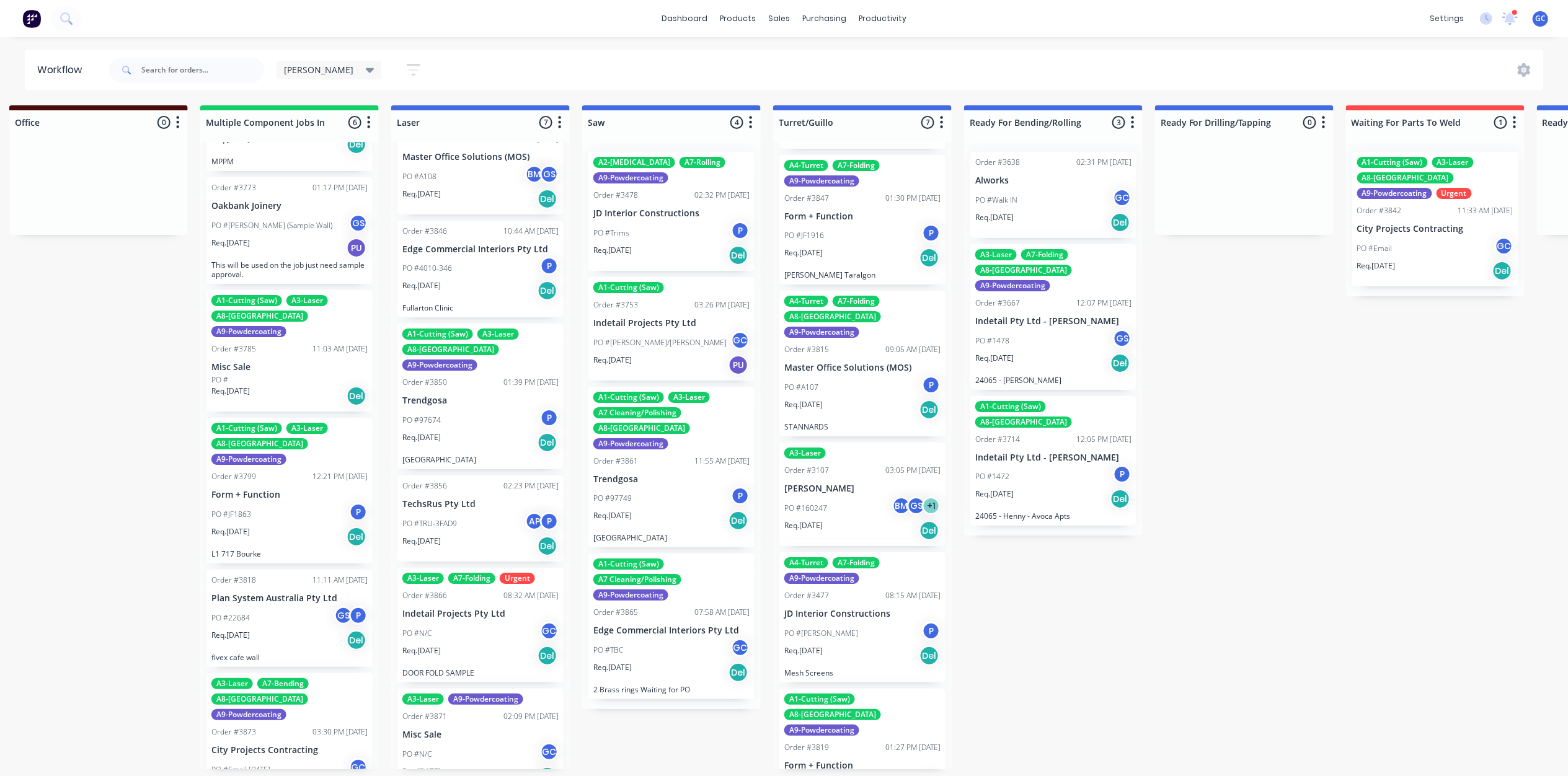
click at [1035, 190] on div "PO #Walk IN GC" at bounding box center [1052, 200] width 156 height 24
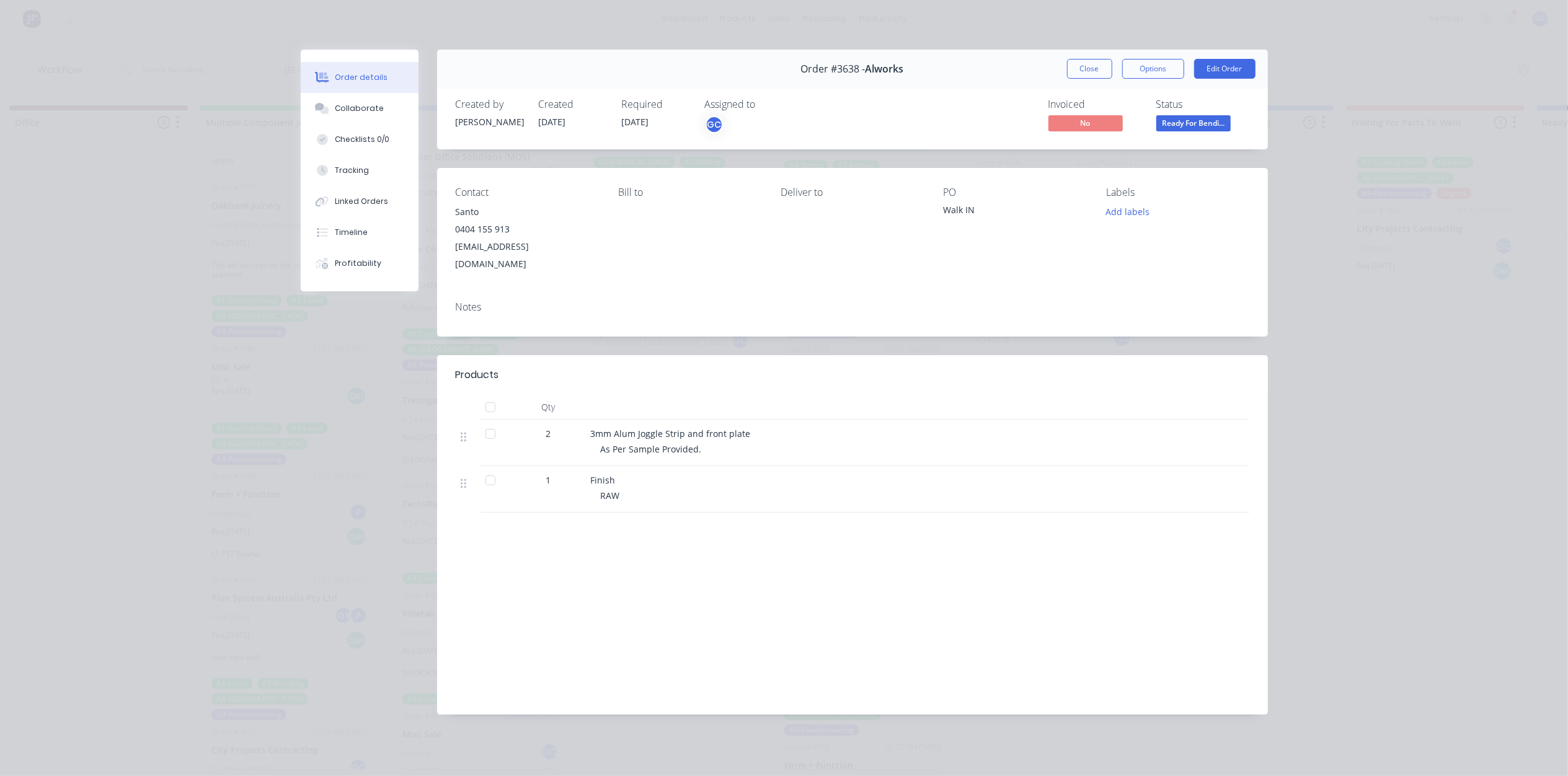
click at [1079, 52] on div "Order #3638 - Alworks Close Options Edit Order" at bounding box center [852, 70] width 831 height 39
click at [1079, 70] on button "Close" at bounding box center [1089, 69] width 45 height 20
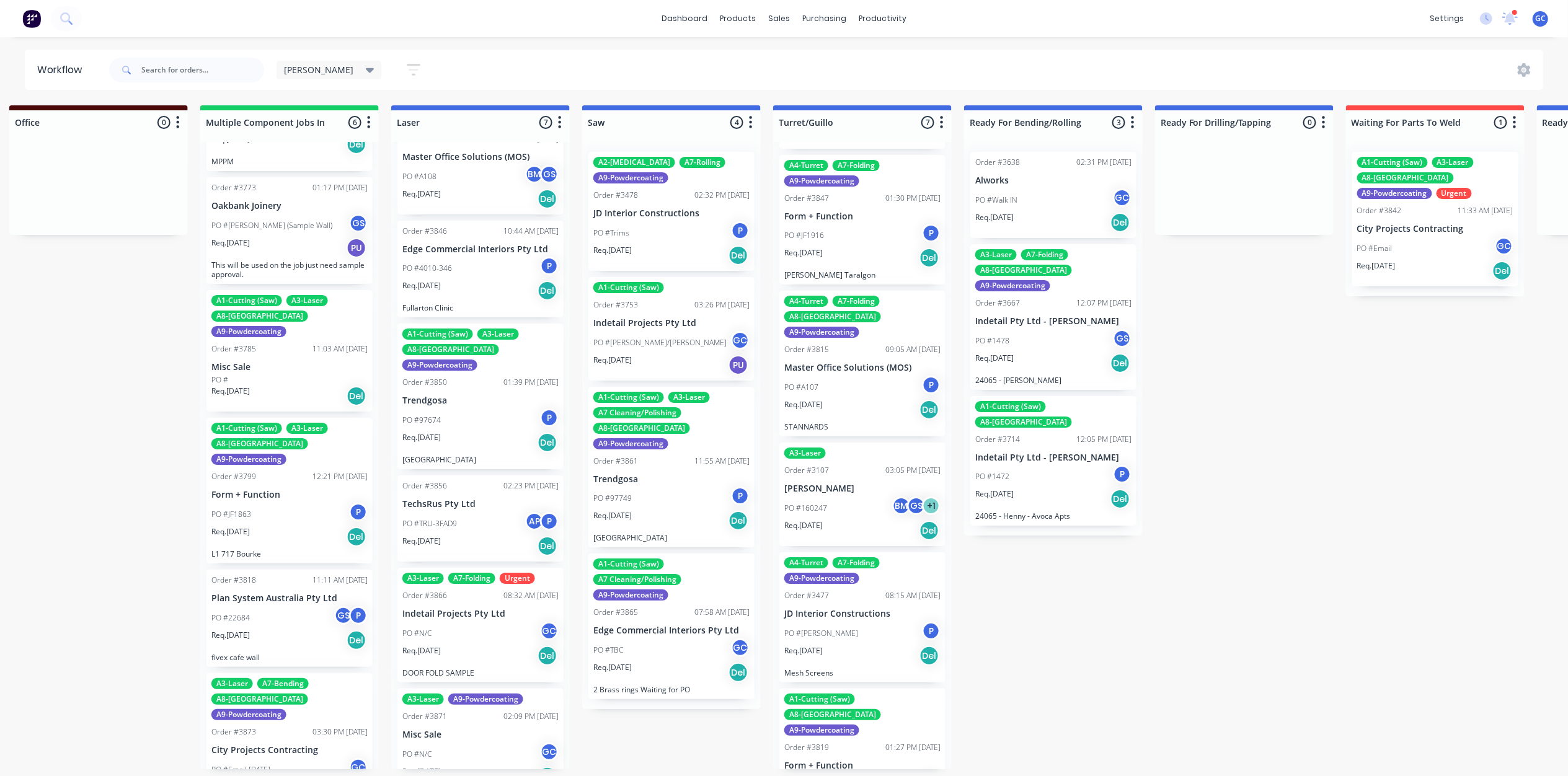
click at [1054, 329] on div "PO #1478 GS" at bounding box center [1052, 341] width 156 height 24
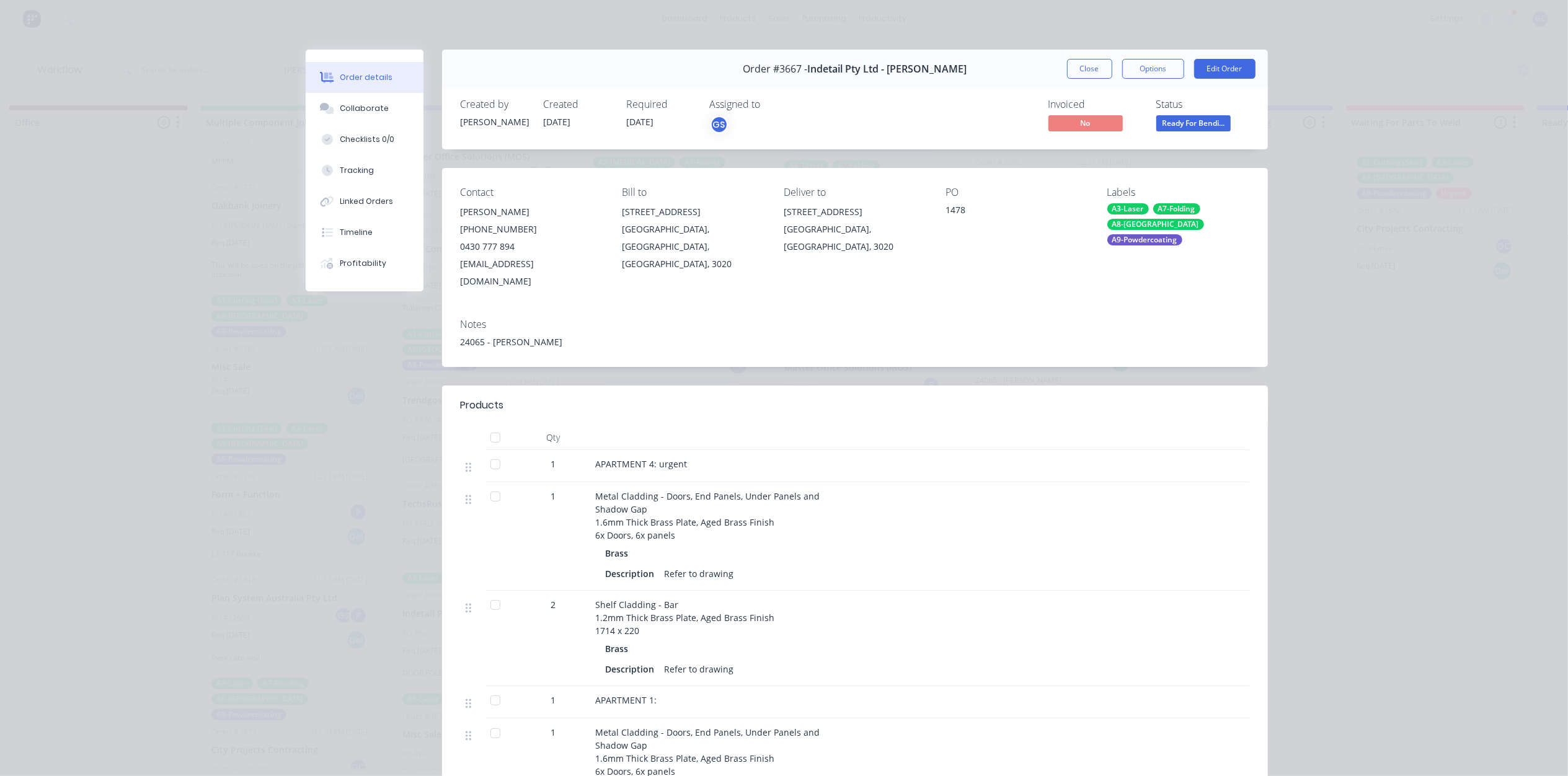
click at [1089, 55] on div "Order #3667 - Indetail Pty Ltd - [PERSON_NAME] Close Options Edit Order" at bounding box center [854, 70] width 826 height 39
click at [1079, 63] on button "Close" at bounding box center [1089, 69] width 45 height 20
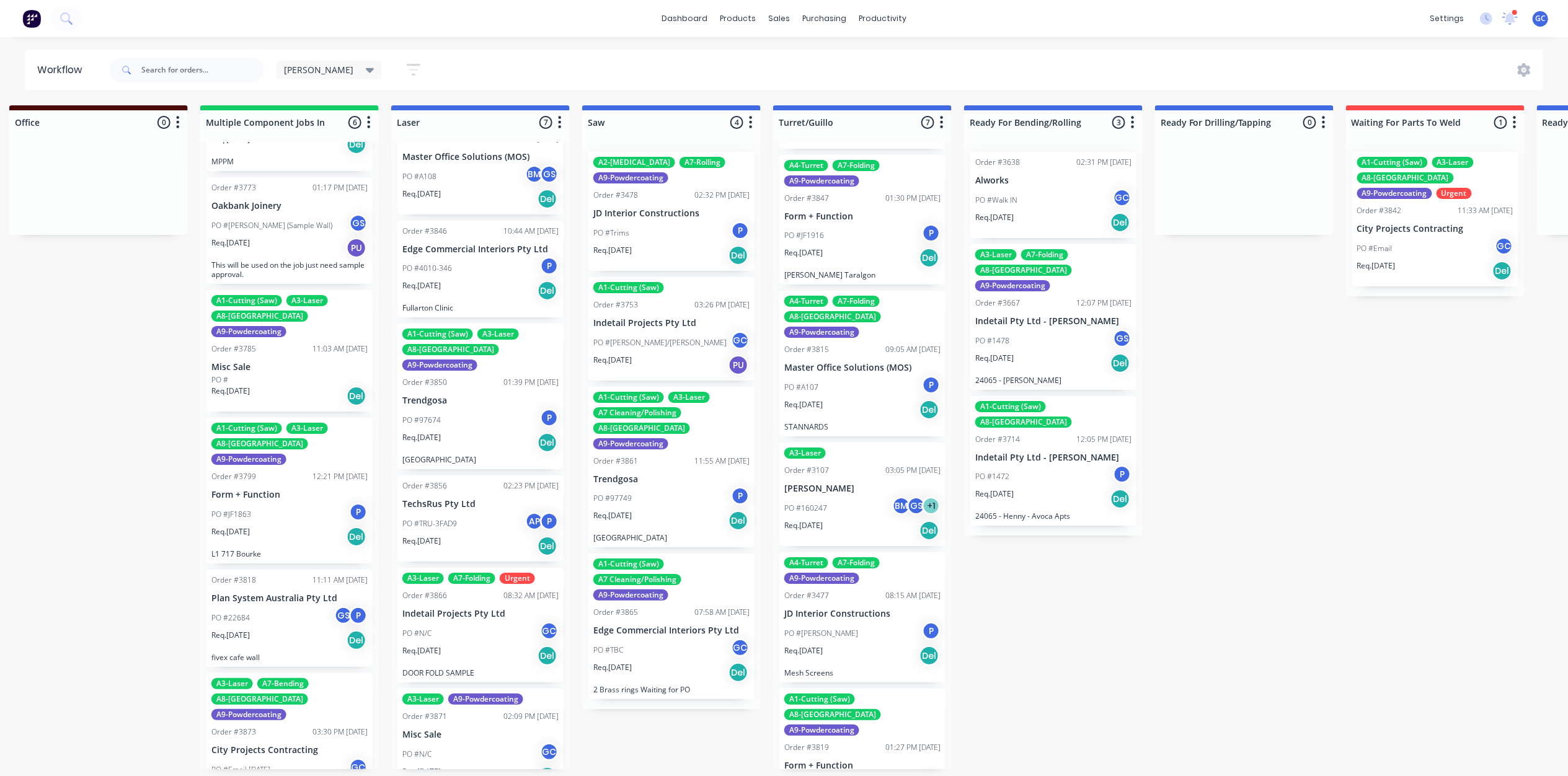
click at [1048, 489] on div "Req. [DATE] Del" at bounding box center [1052, 499] width 156 height 21
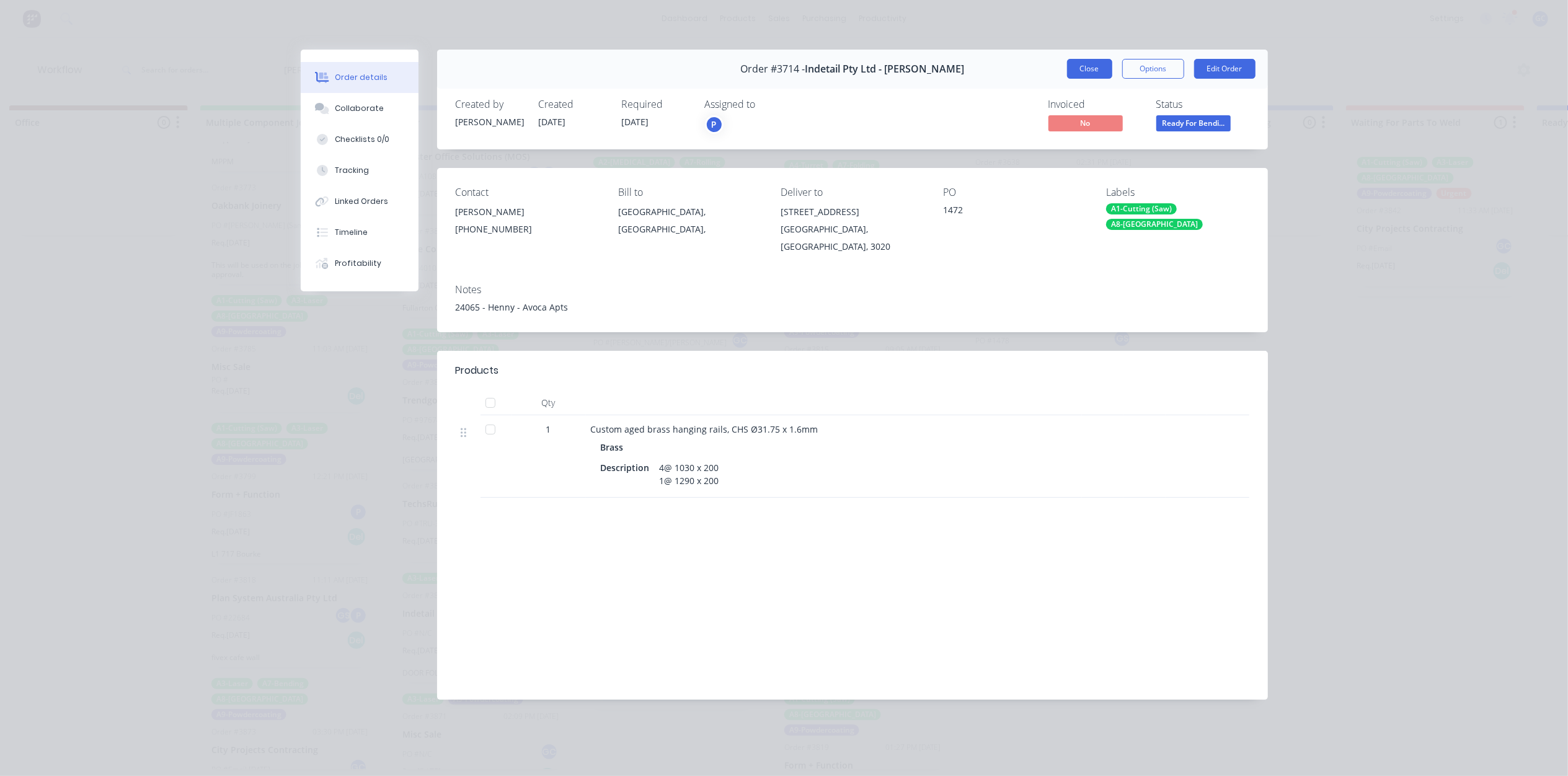
click at [1098, 63] on button "Close" at bounding box center [1089, 69] width 45 height 20
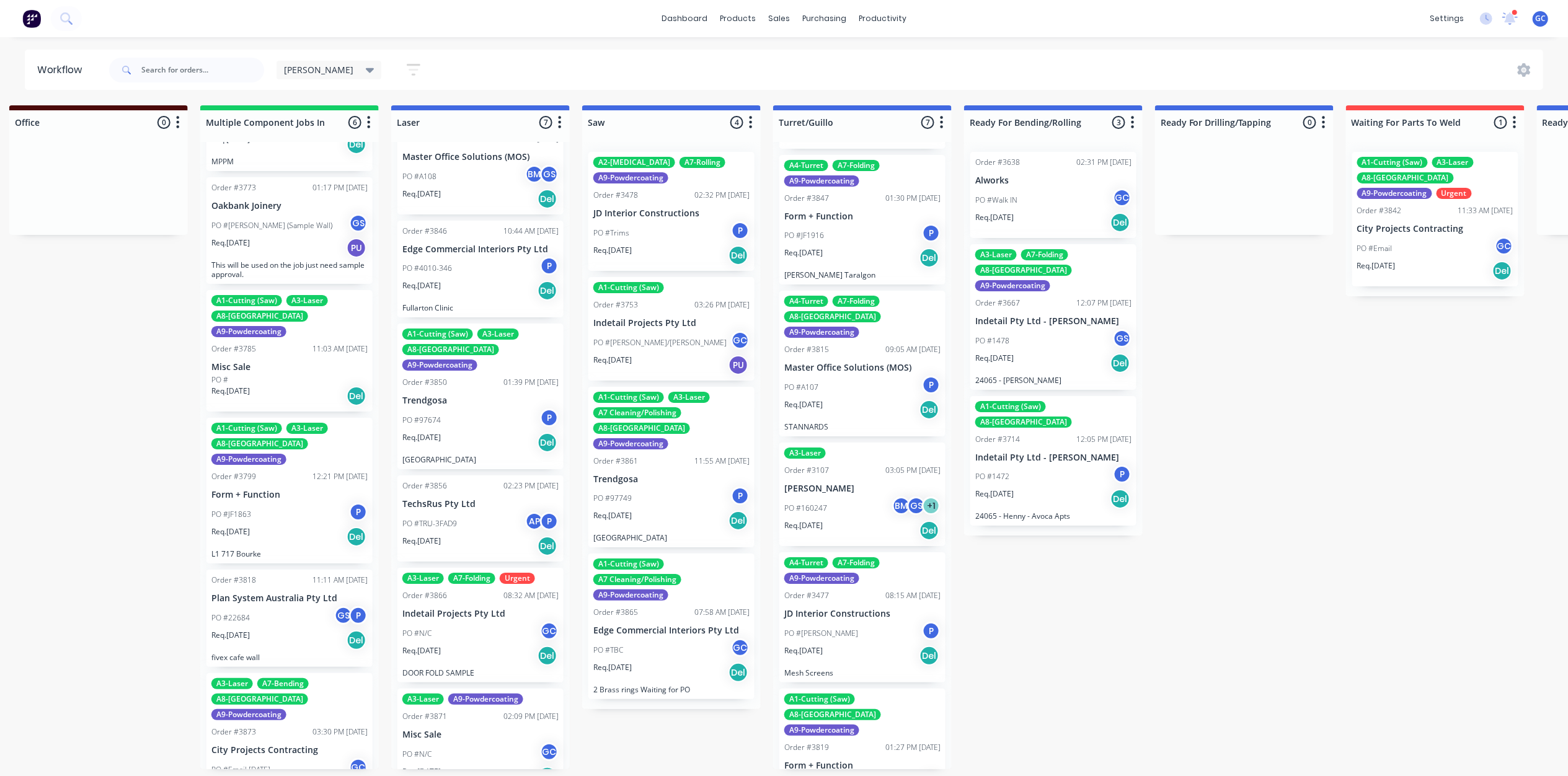
drag, startPoint x: 962, startPoint y: 268, endPoint x: 972, endPoint y: 262, distance: 11.7
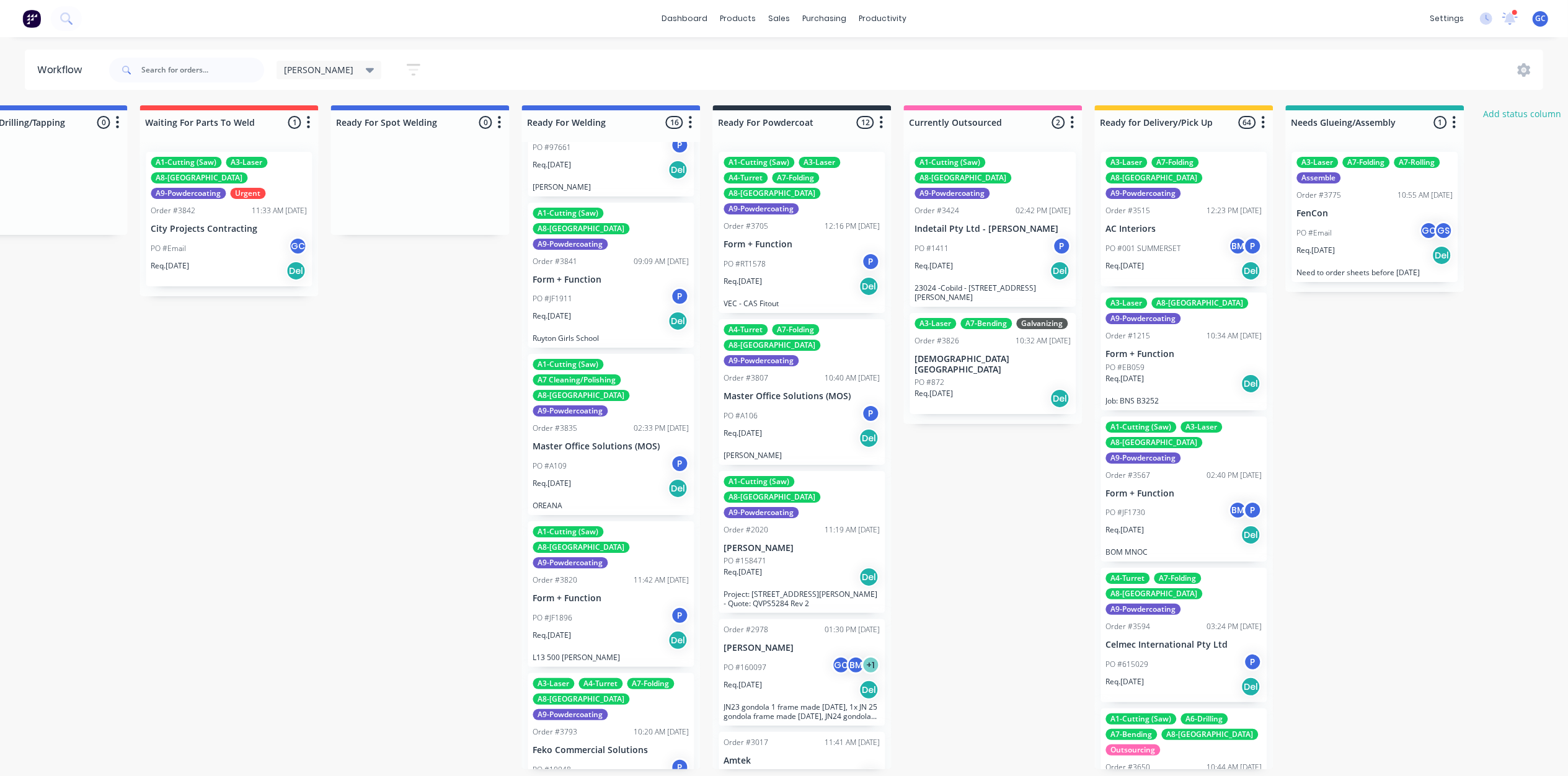
scroll to position [248, 0]
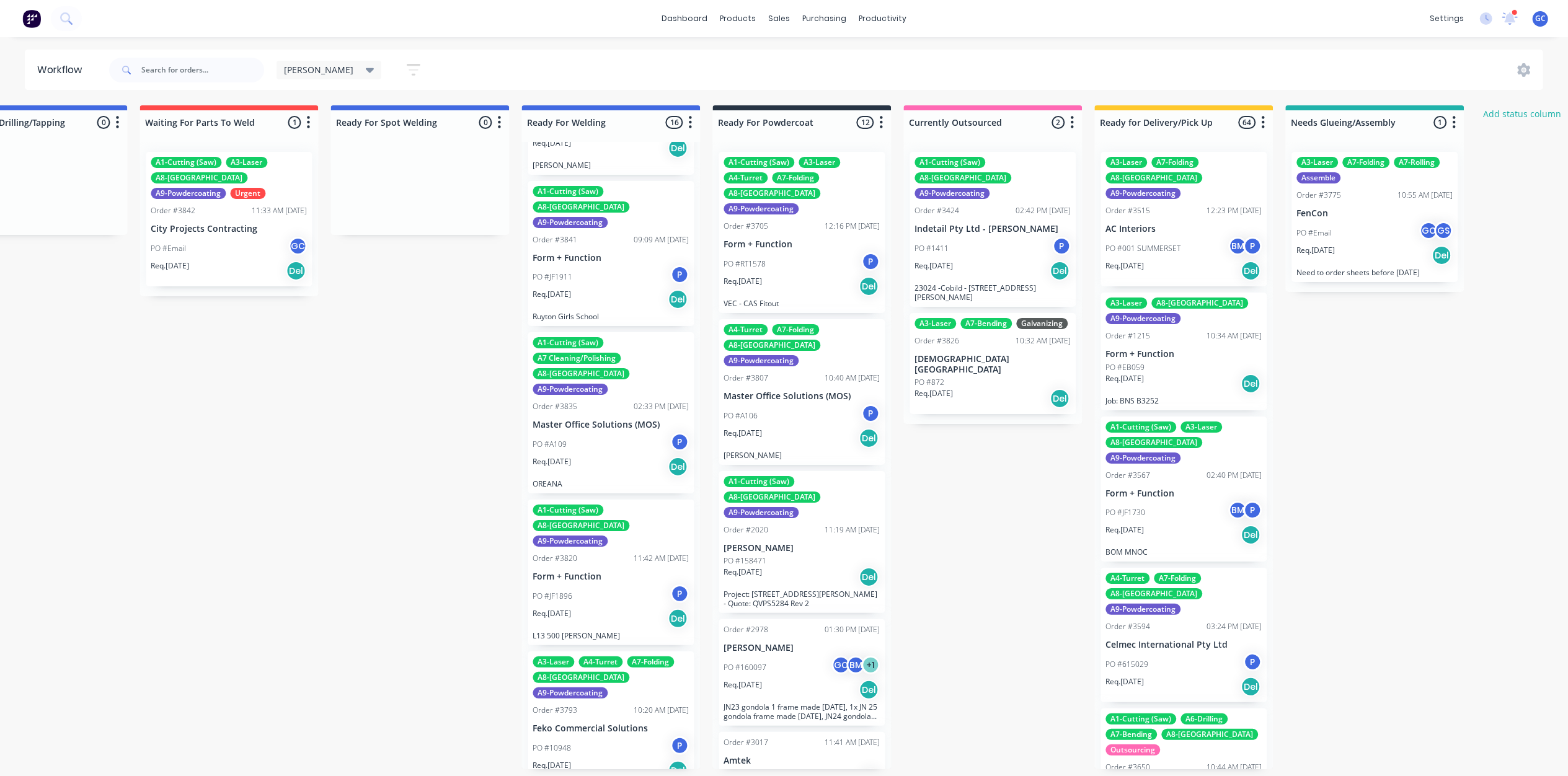
click at [633, 312] on p "Ruyton Girls School" at bounding box center [611, 316] width 156 height 9
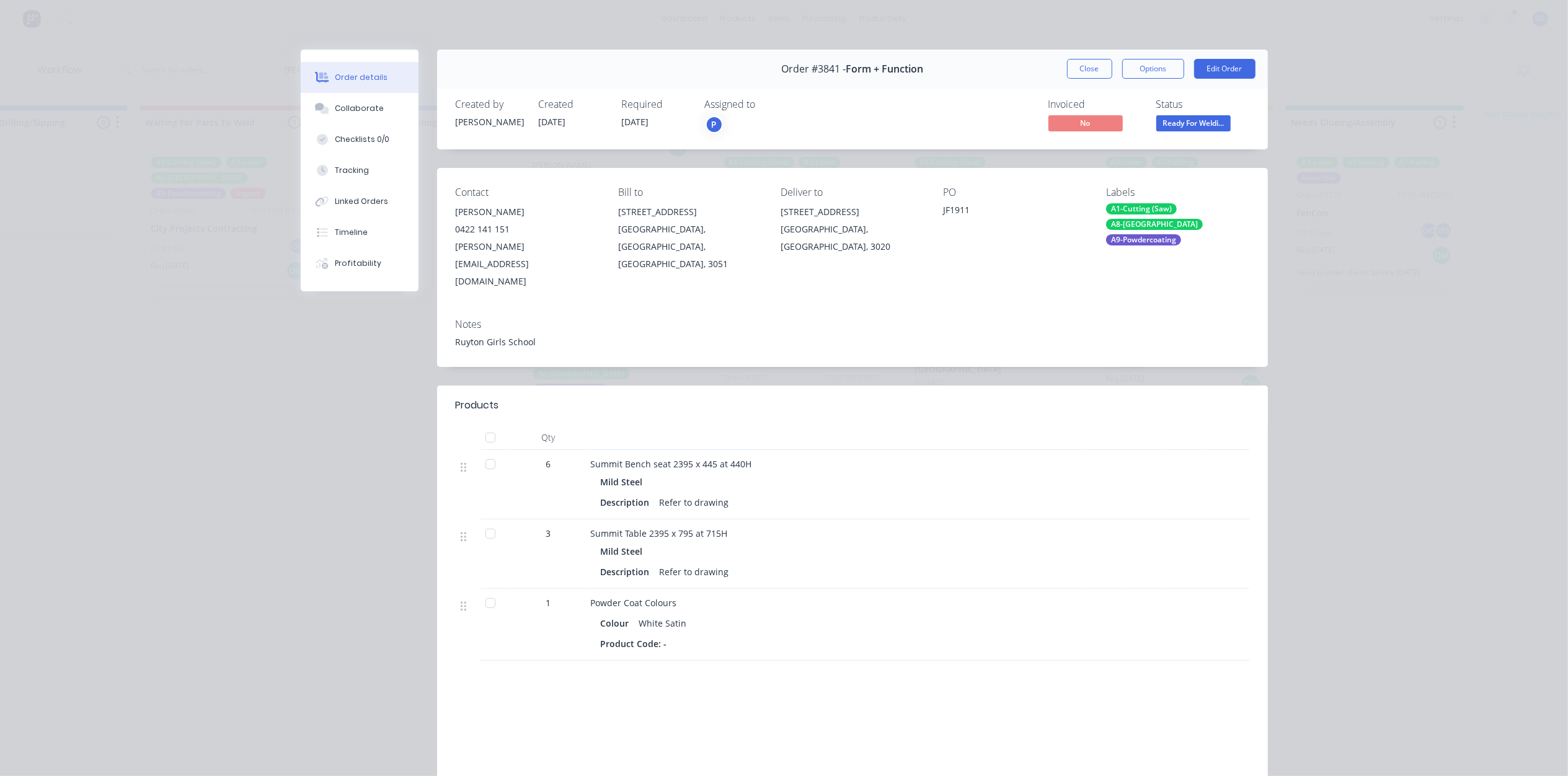
click at [1091, 70] on button "Close" at bounding box center [1089, 69] width 45 height 20
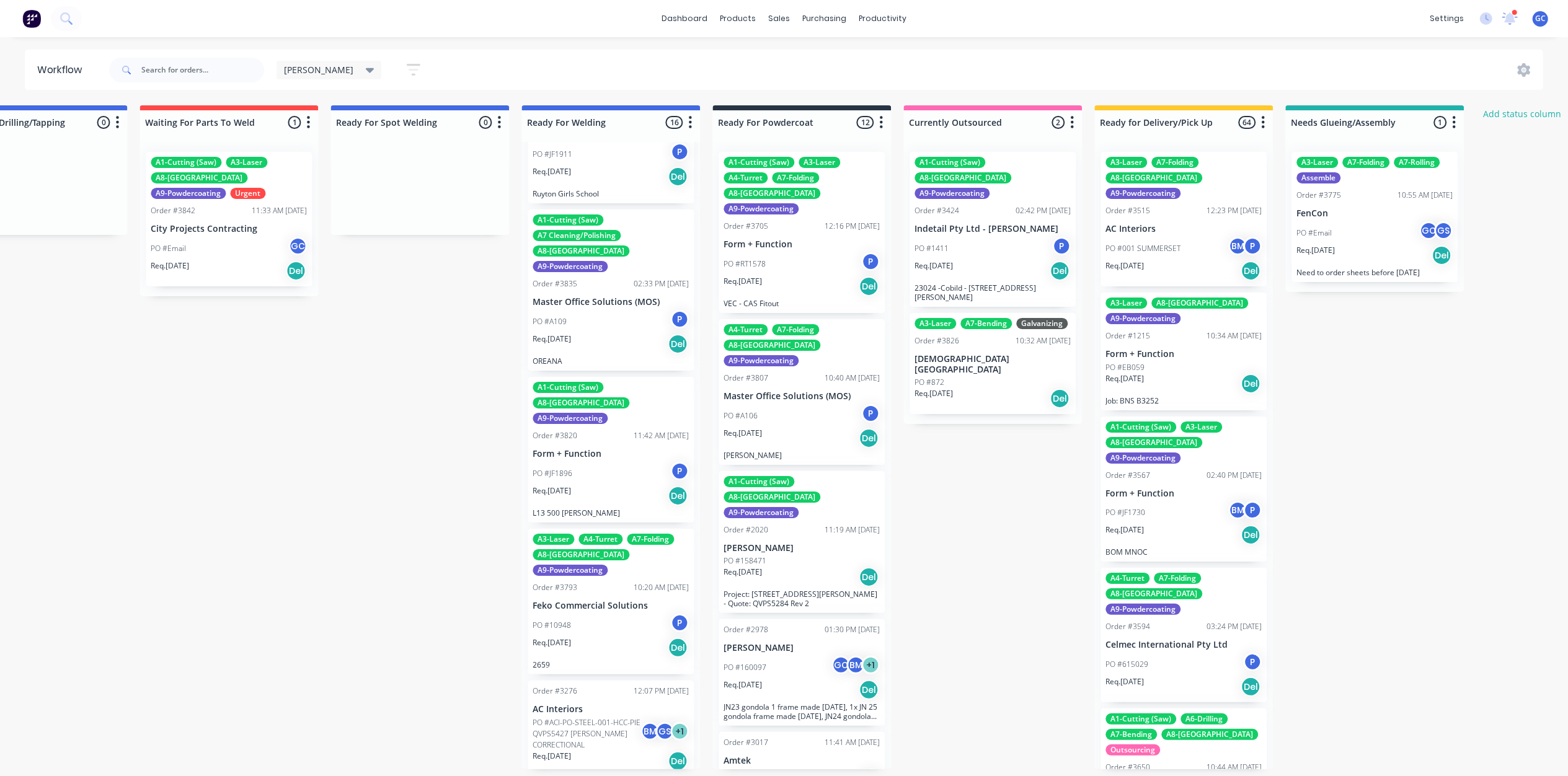
scroll to position [413, 0]
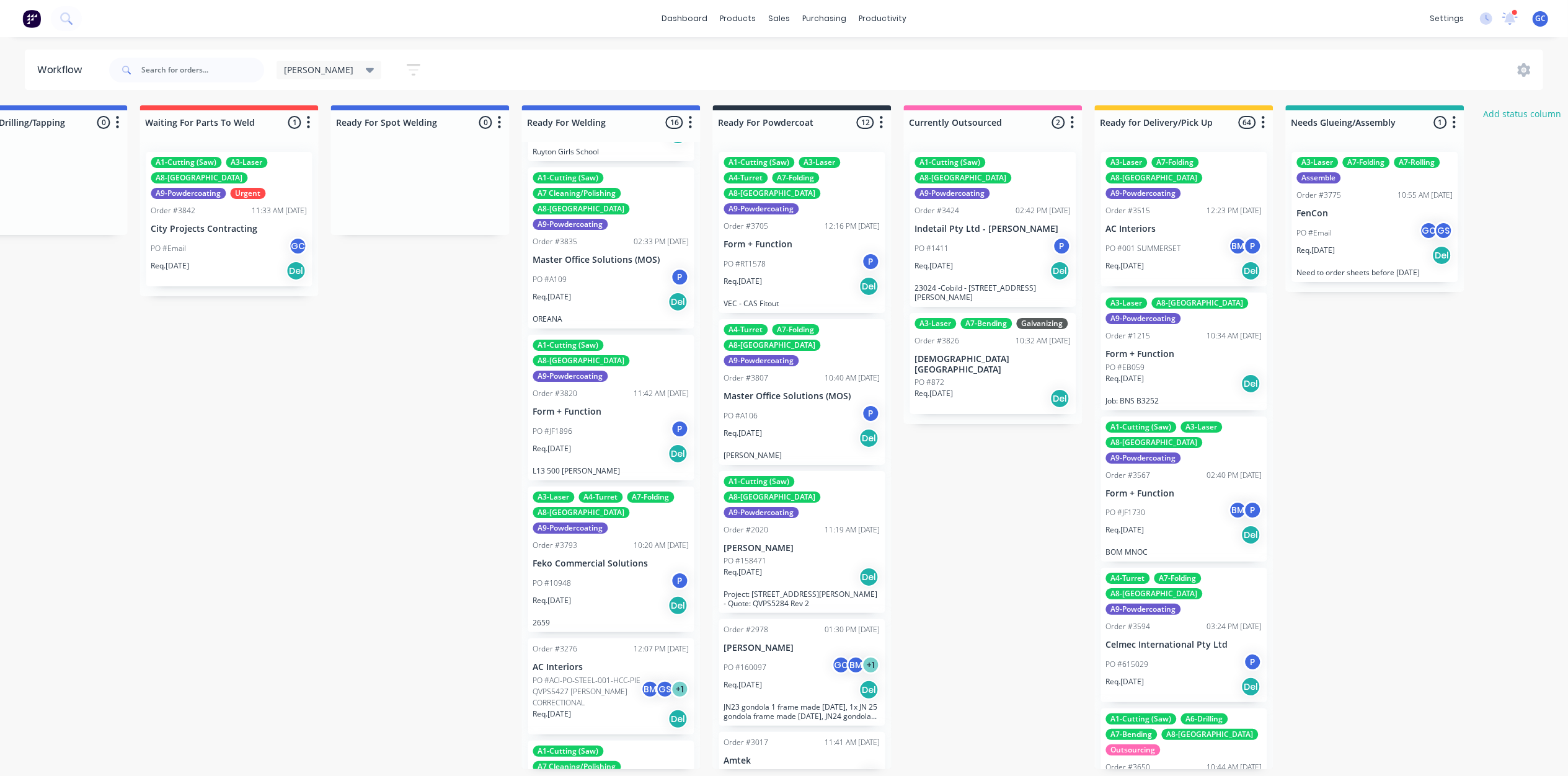
click at [605, 420] on div "PO #JF1896 P" at bounding box center [611, 431] width 156 height 24
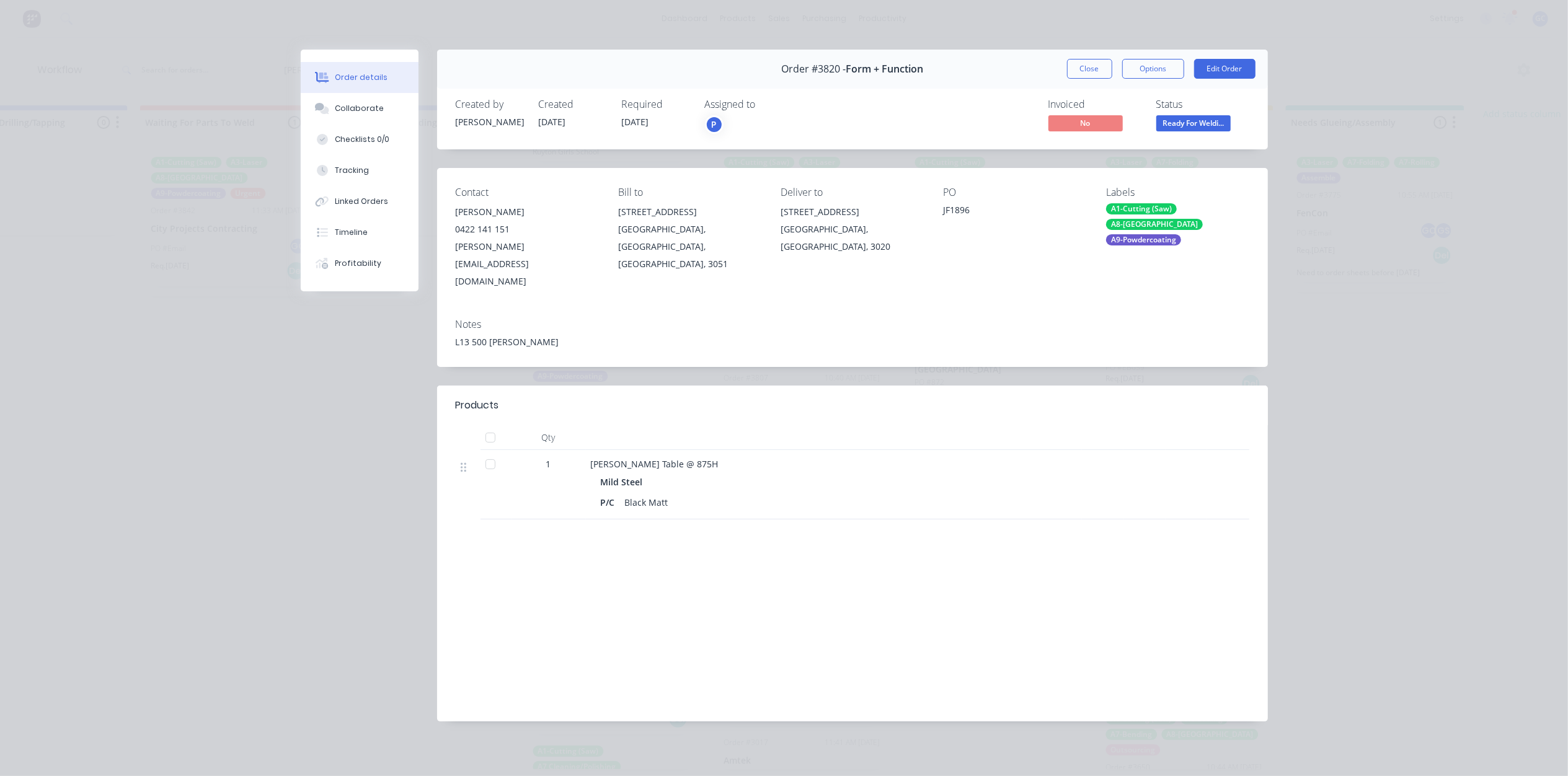
click at [1075, 82] on div "Order #3820 - Form + Function Close Options Edit Order" at bounding box center [852, 70] width 831 height 39
click at [1079, 72] on button "Close" at bounding box center [1089, 69] width 45 height 20
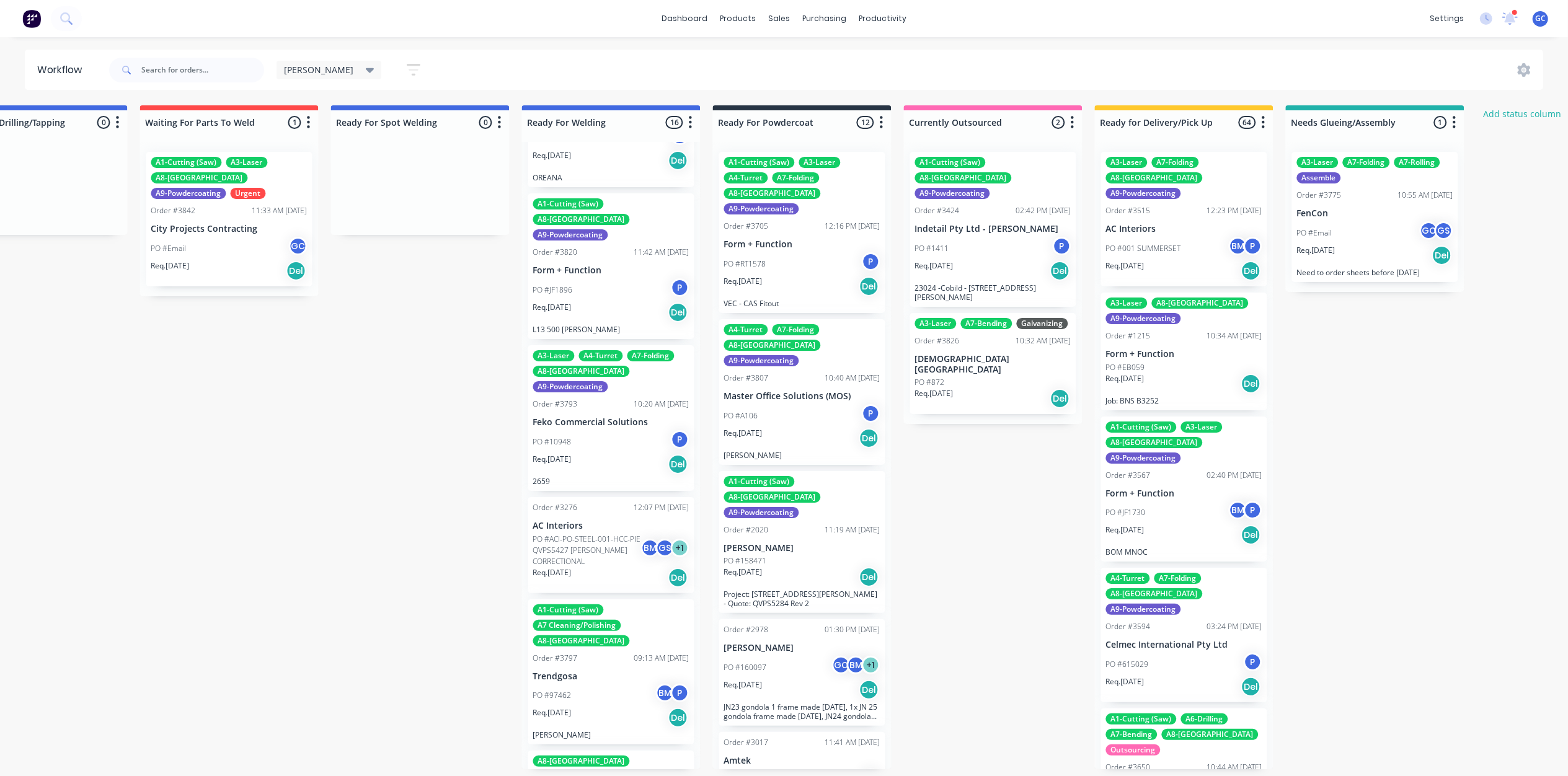
scroll to position [579, 0]
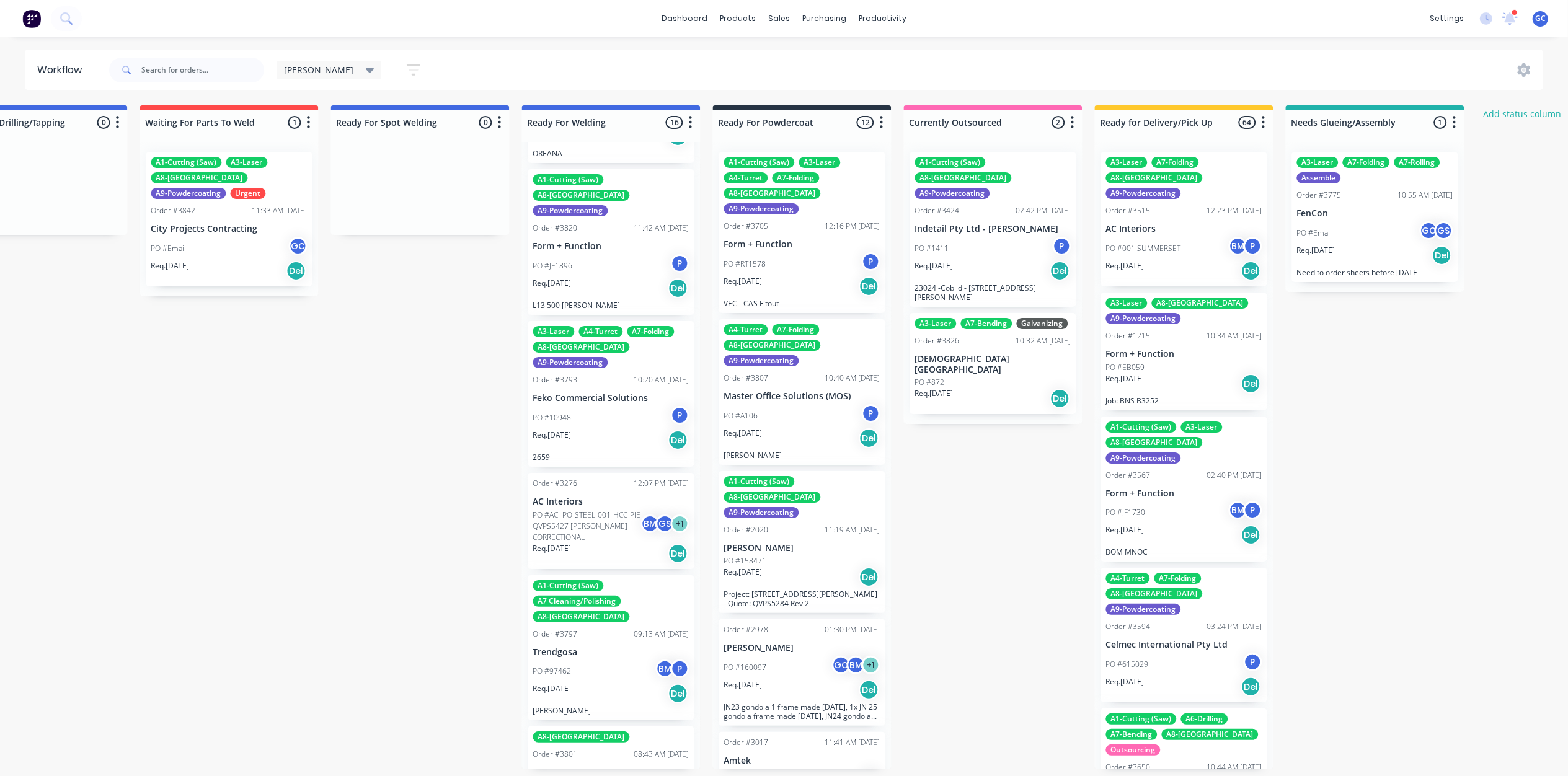
click at [611, 510] on p "PO #ACI-PO-STEEL-001-HCC-PIE QVPS5427 [PERSON_NAME] CORRECTIONAL" at bounding box center [587, 526] width 108 height 34
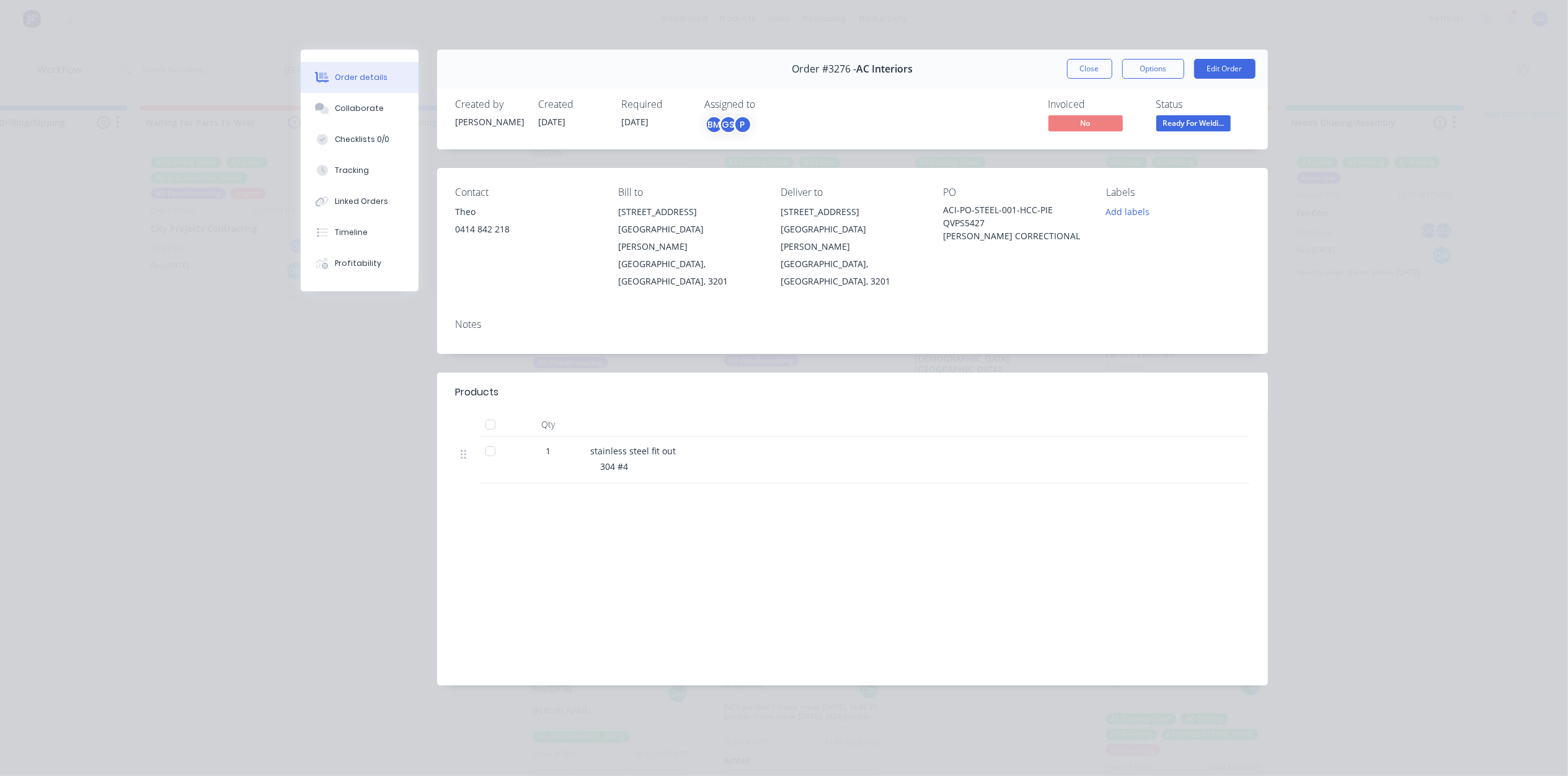
click at [1075, 79] on div "Order #3276 - AC Interiors Close Options Edit Order" at bounding box center [852, 70] width 831 height 39
click at [1083, 68] on button "Close" at bounding box center [1089, 69] width 45 height 20
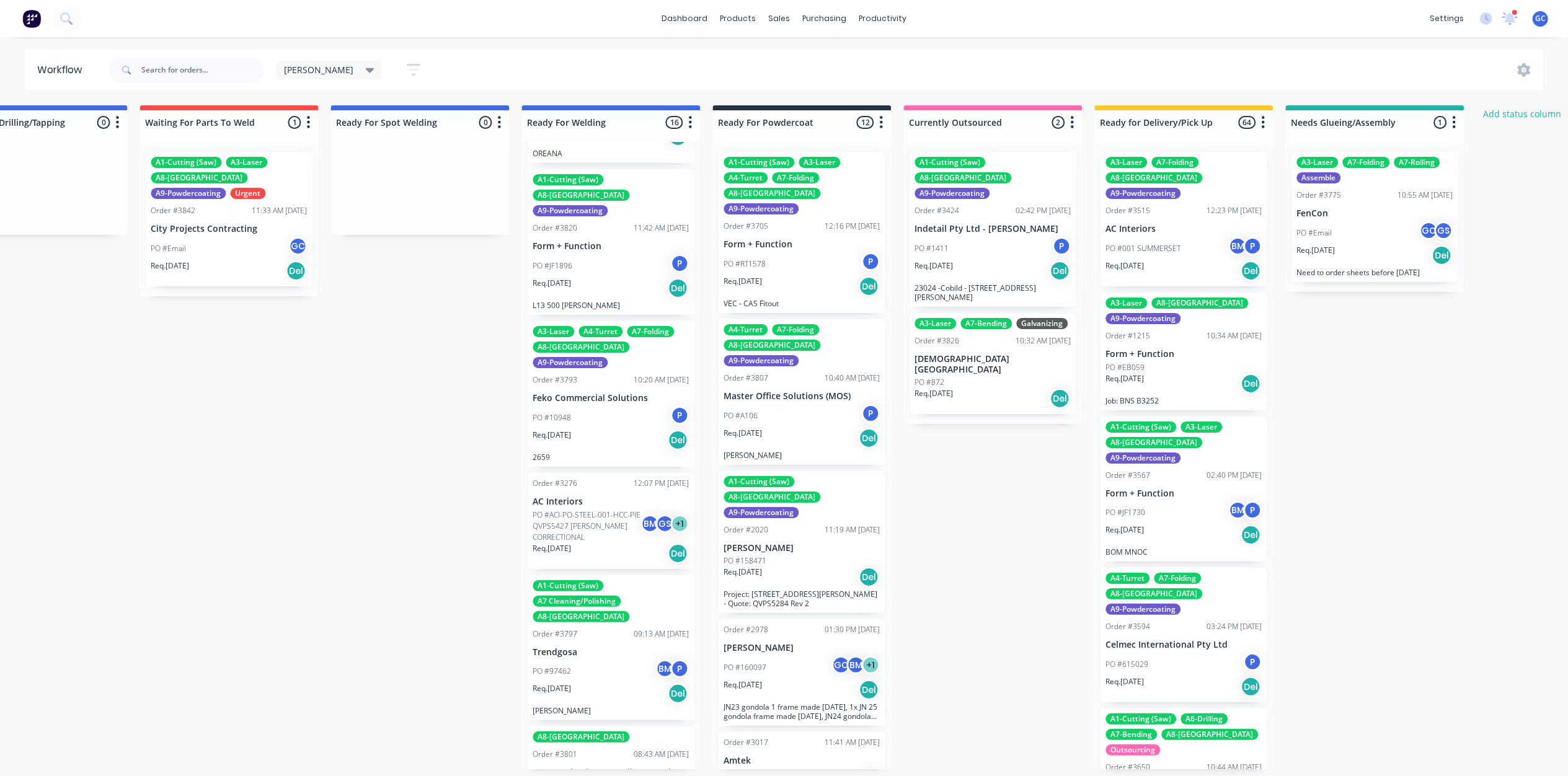
click at [581, 732] on div "A8-[GEOGRAPHIC_DATA]" at bounding box center [581, 738] width 97 height 11
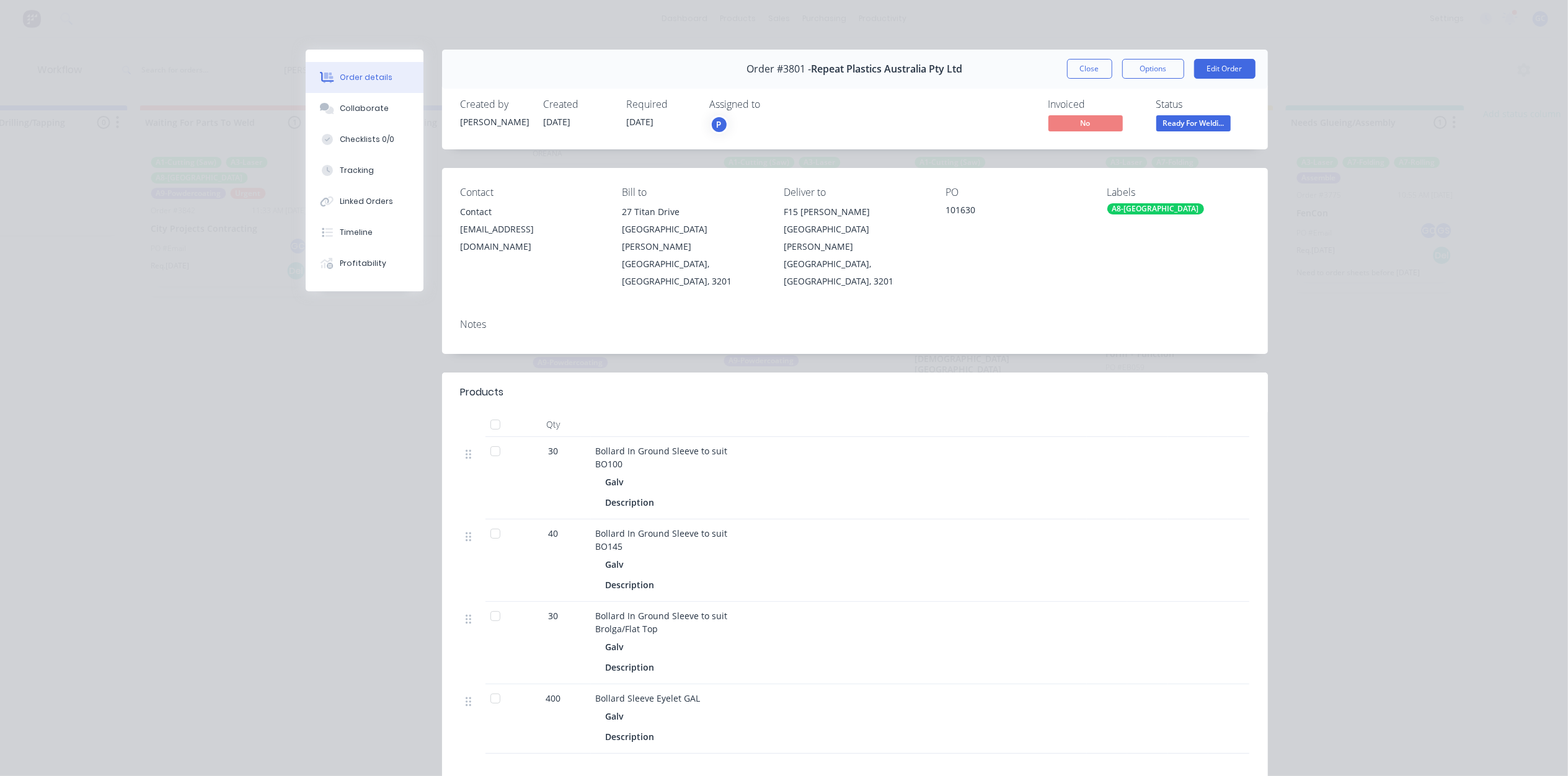
click at [1090, 55] on div "Order #3801 - Repeat Plastics Australia Pty Ltd Close Options Edit Order" at bounding box center [854, 70] width 826 height 39
click at [1067, 68] on button "Close" at bounding box center [1089, 69] width 45 height 20
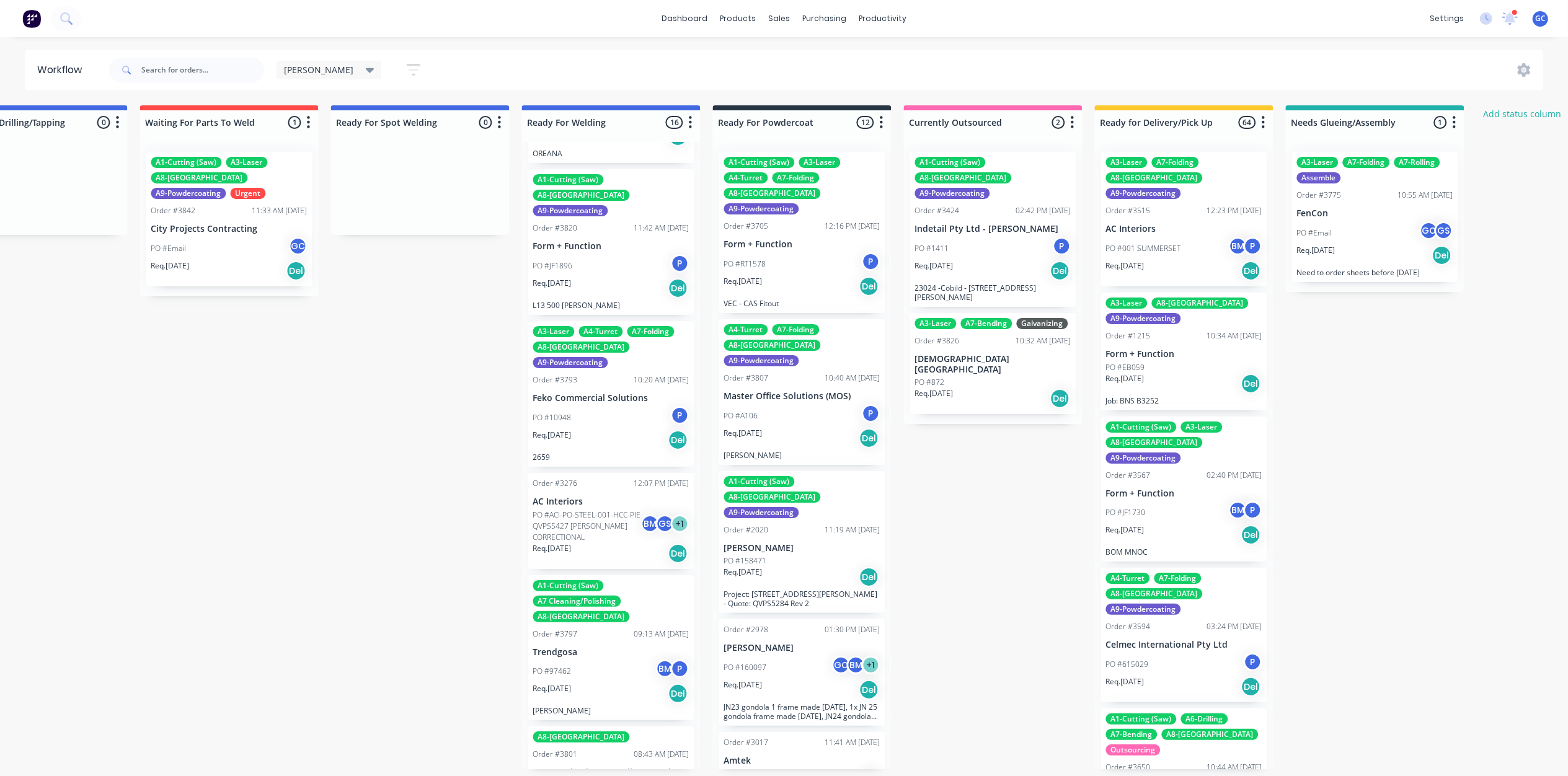
click at [588, 660] on div "PO #97462 BM P" at bounding box center [611, 671] width 156 height 24
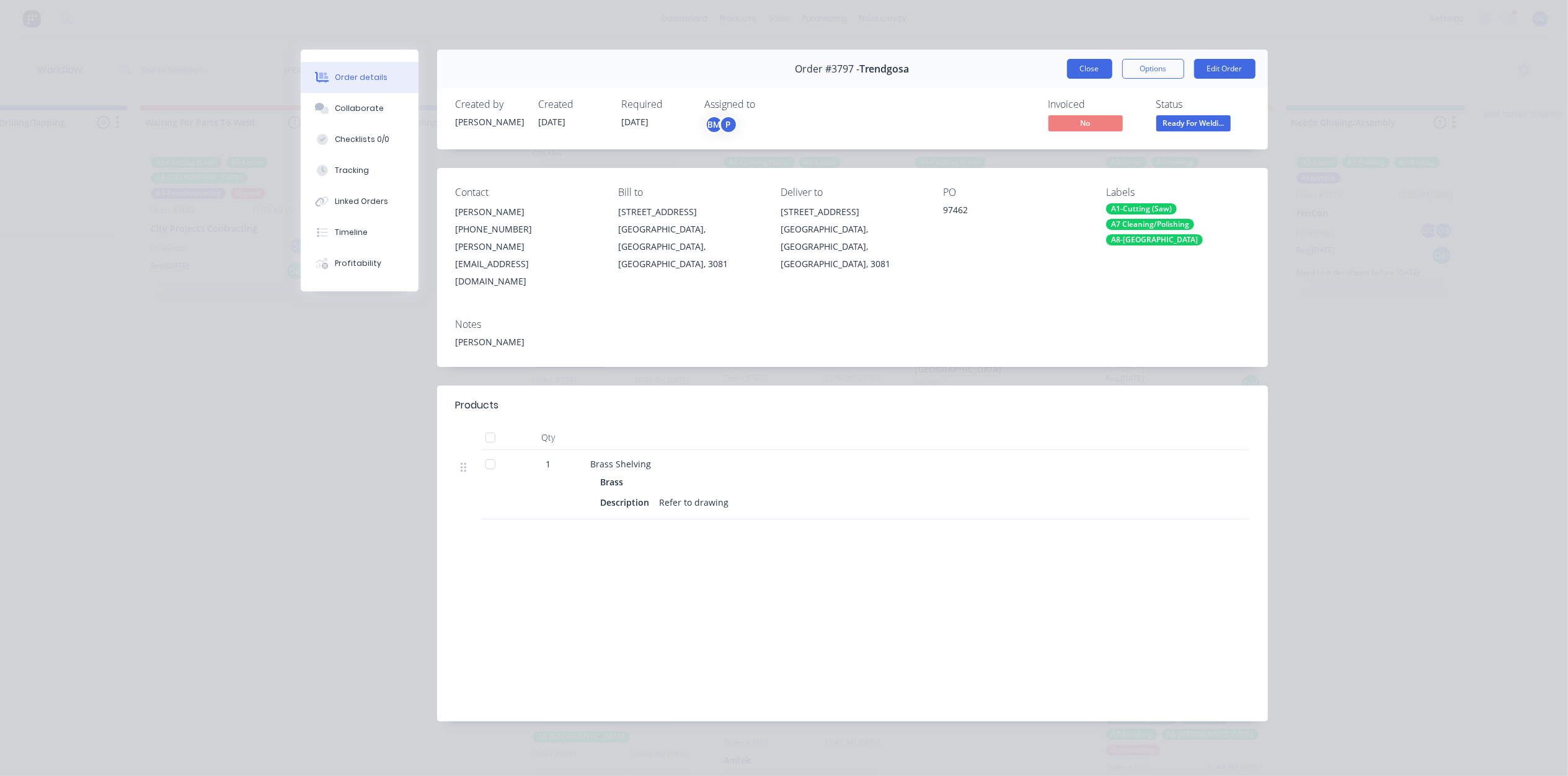
click at [1102, 74] on button "Close" at bounding box center [1089, 69] width 45 height 20
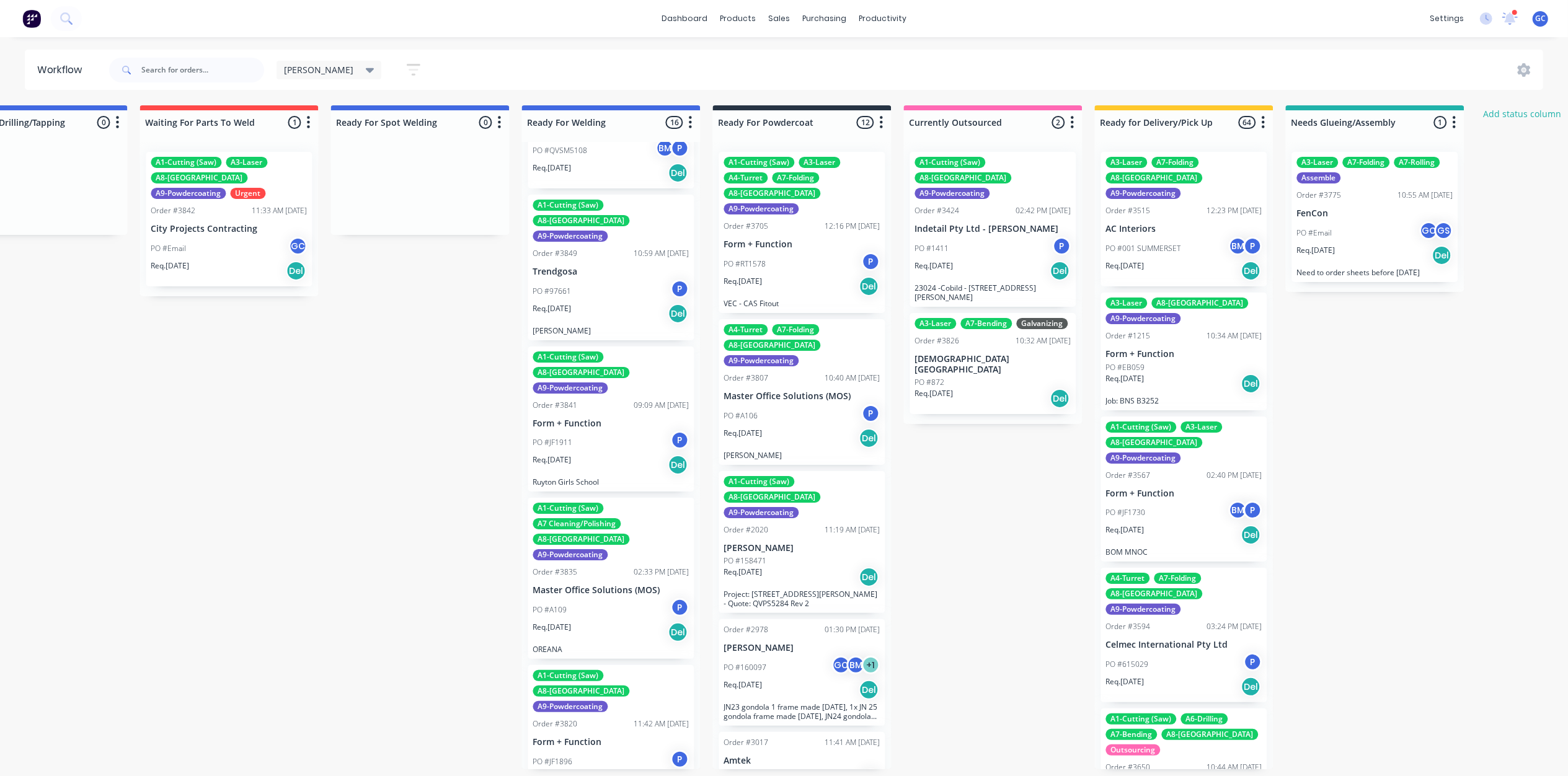
scroll to position [0, 0]
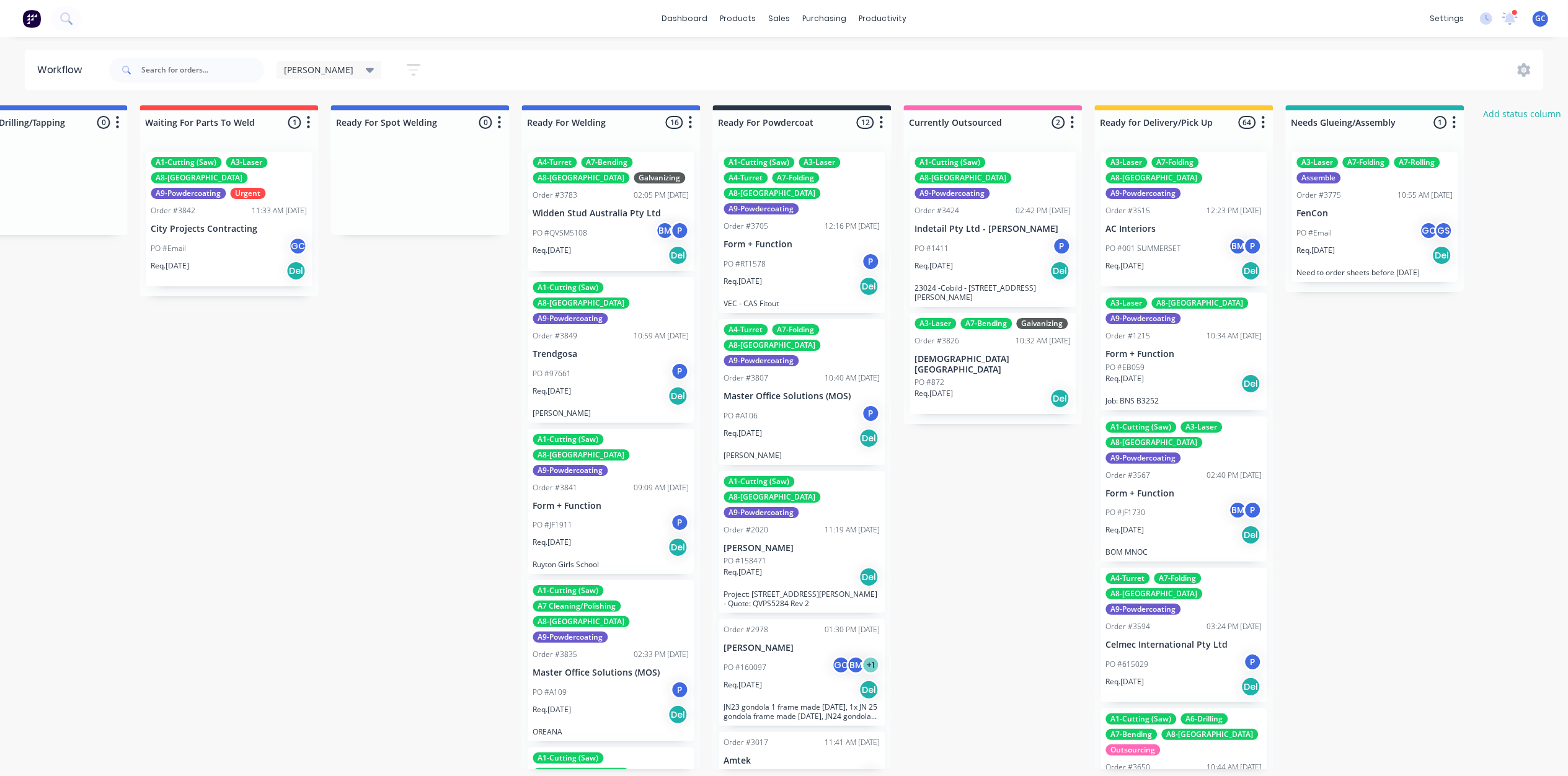
click at [602, 386] on div "Req. [DATE] Del" at bounding box center [611, 396] width 156 height 21
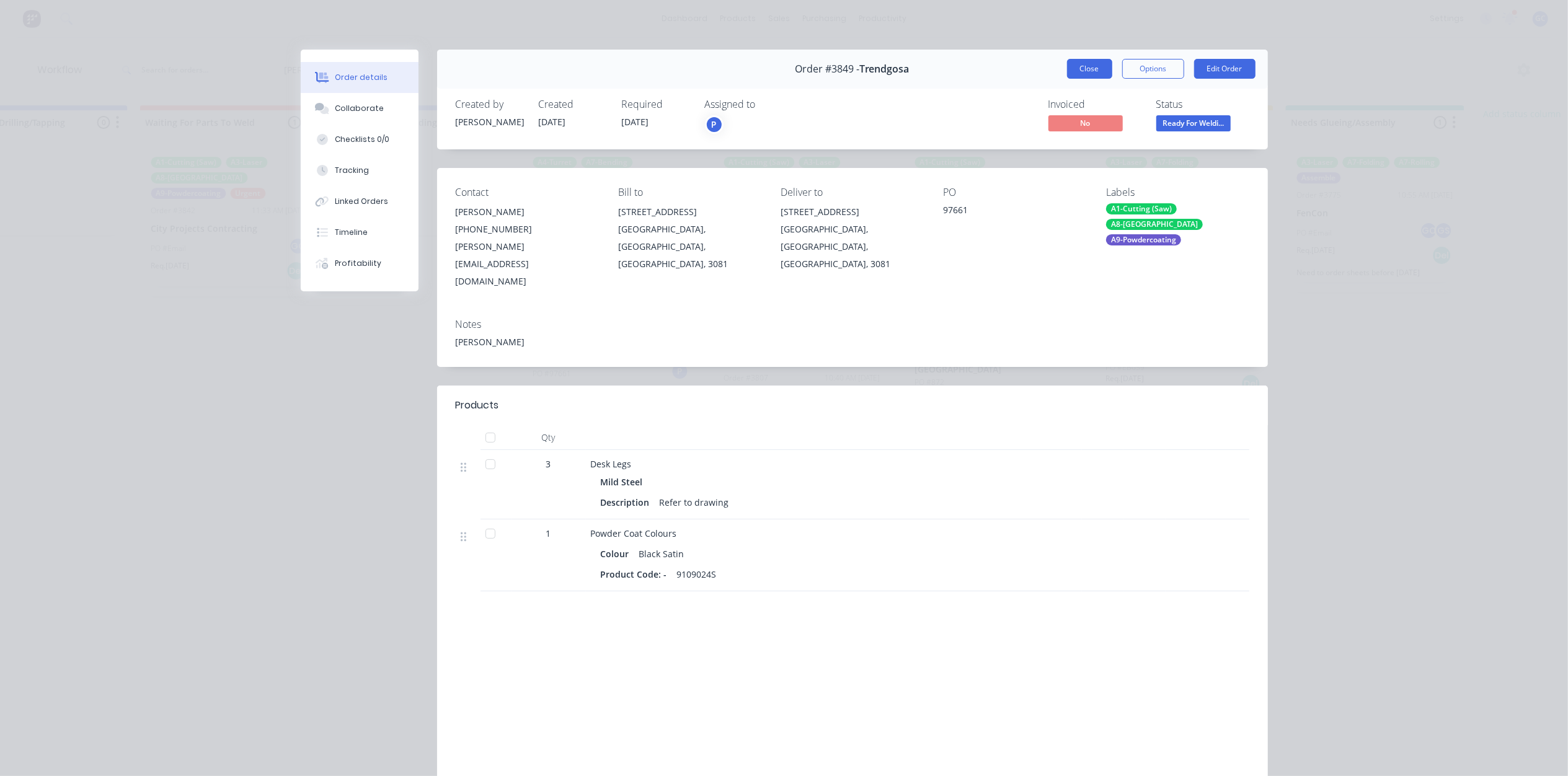
click at [1089, 70] on button "Close" at bounding box center [1089, 69] width 45 height 20
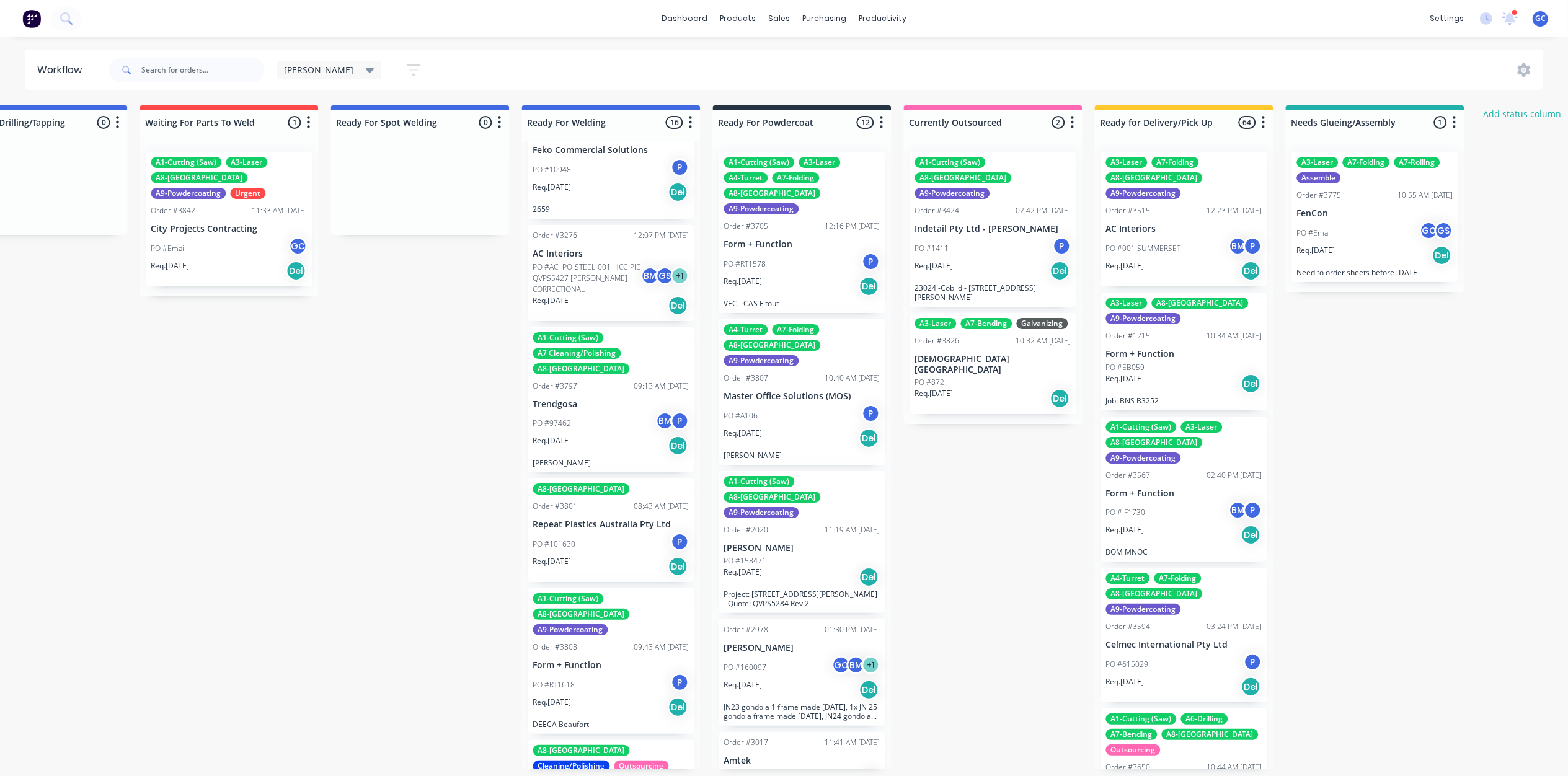
scroll to position [909, 0]
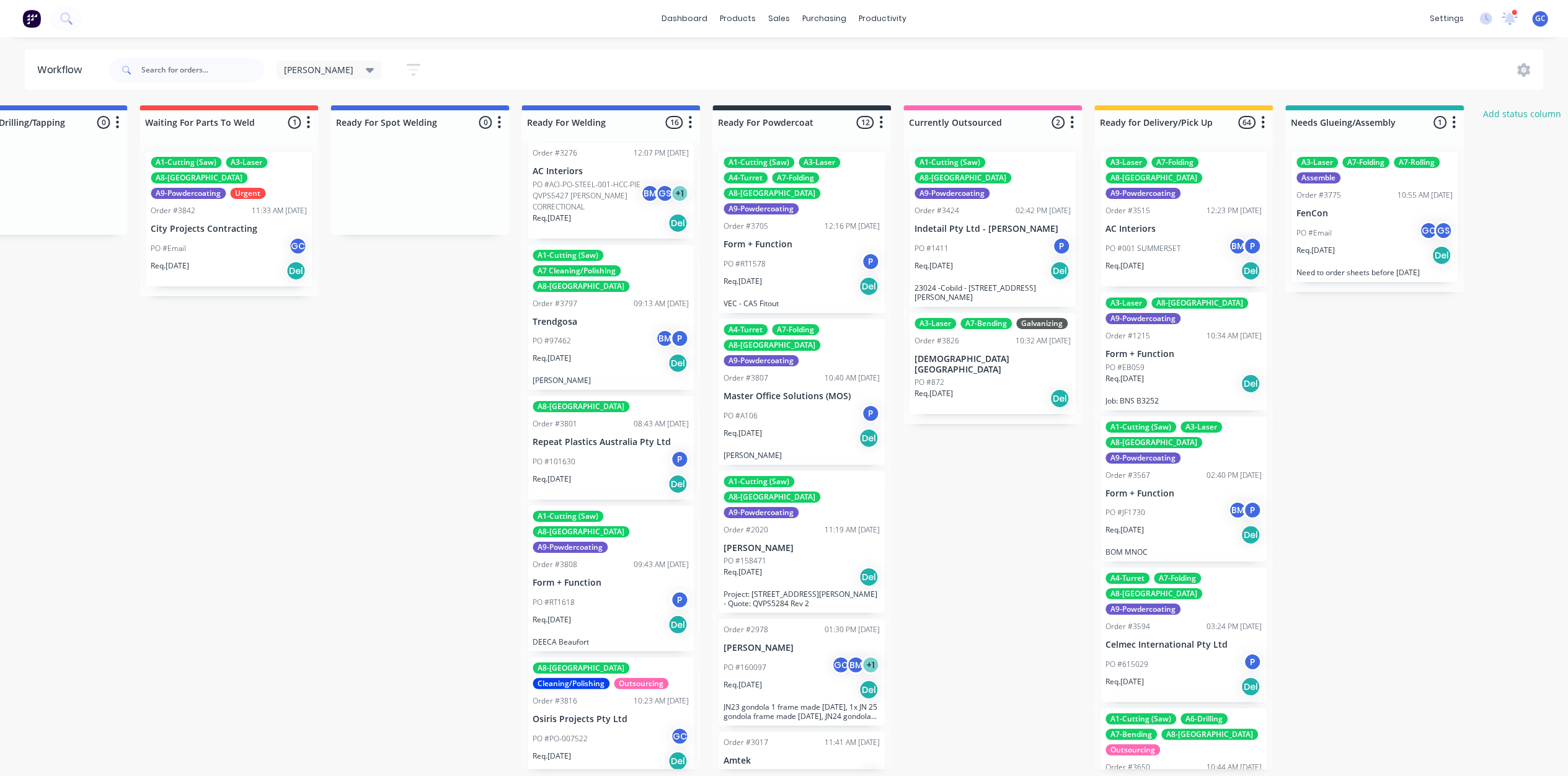
click at [607, 578] on p "Form + Function" at bounding box center [611, 583] width 156 height 11
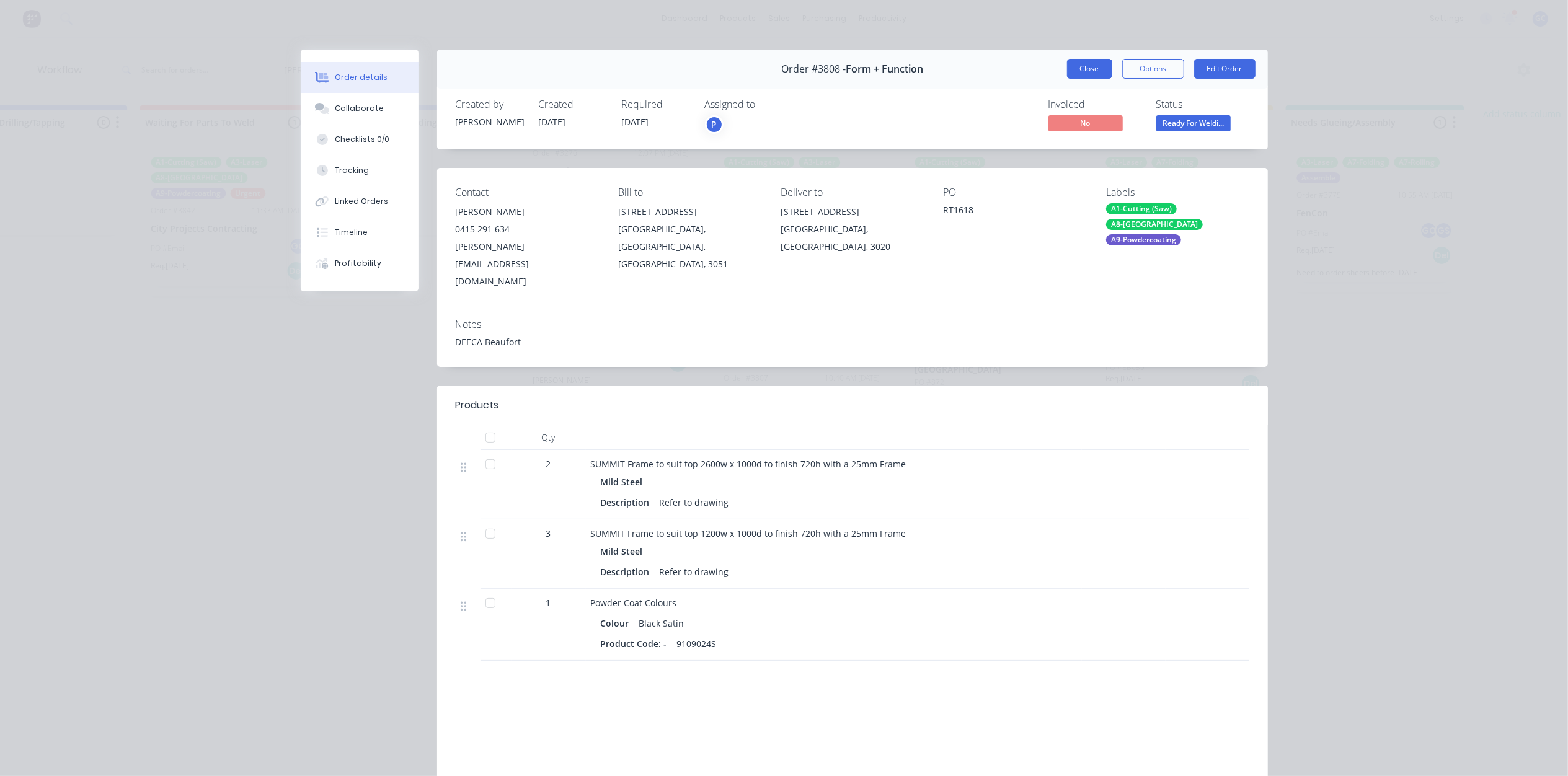
click at [1095, 72] on button "Close" at bounding box center [1089, 69] width 45 height 20
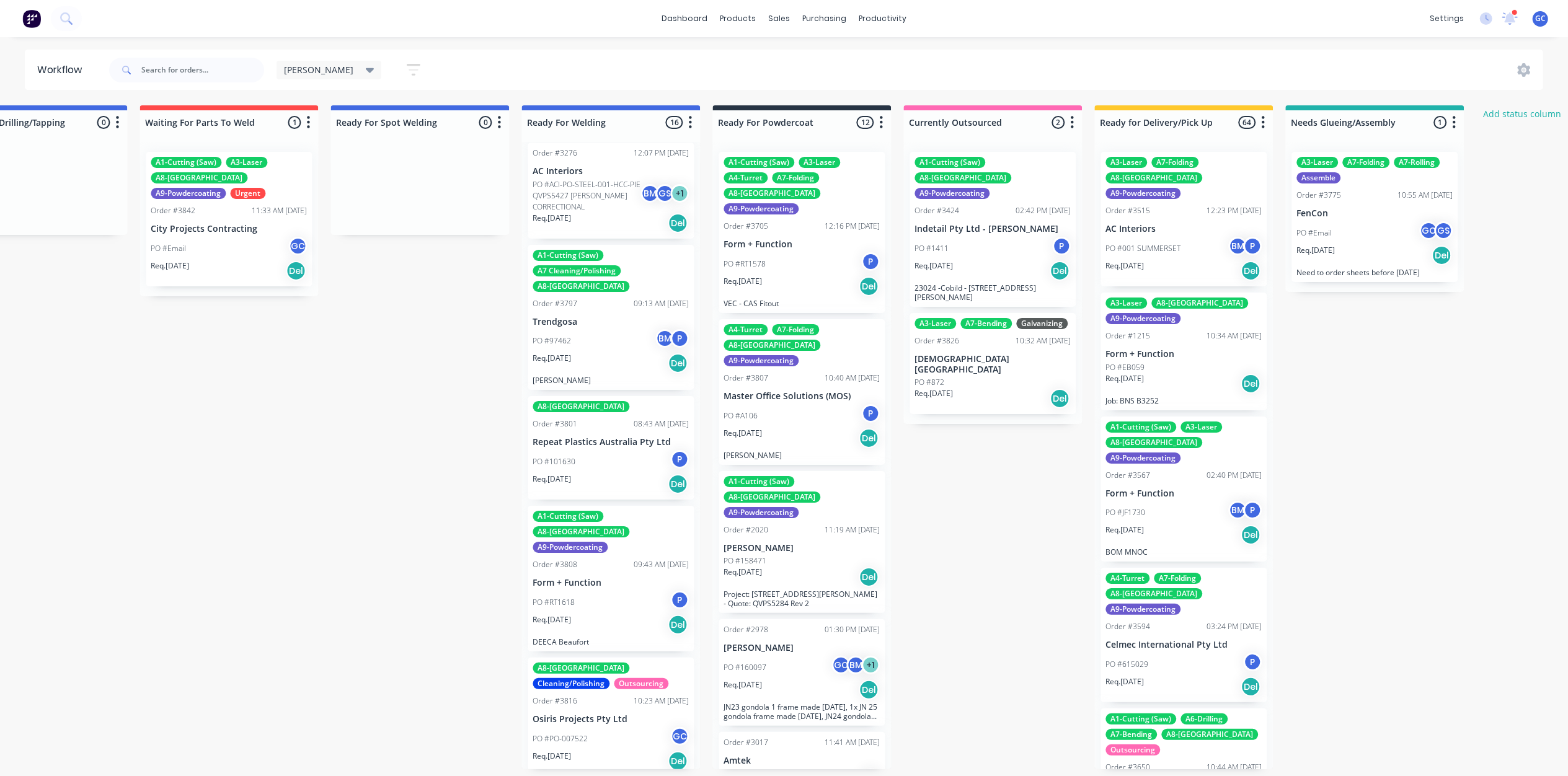
scroll to position [1075, 0]
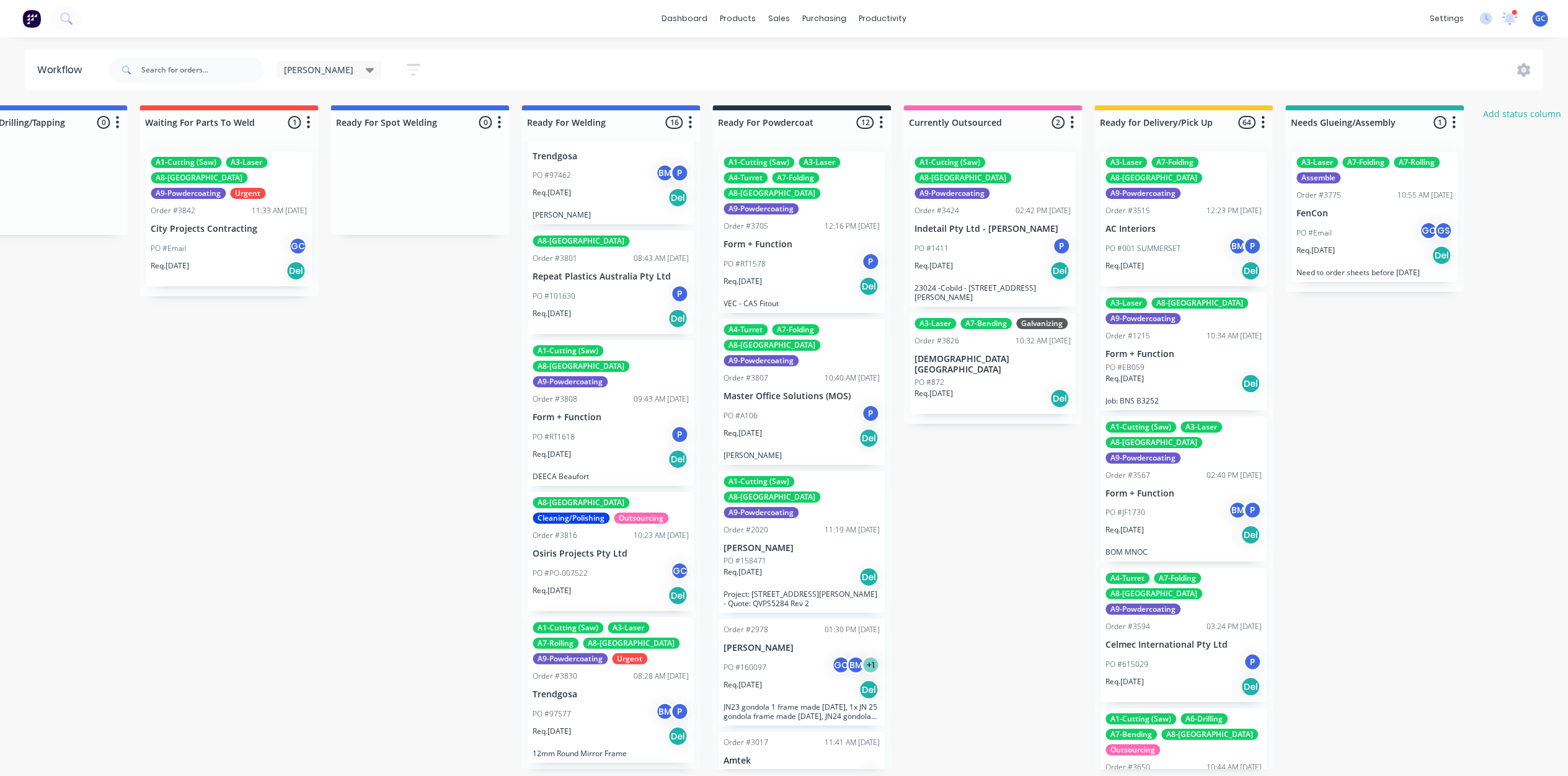
click at [595, 548] on p "Osiris Projects Pty Ltd" at bounding box center [611, 553] width 156 height 11
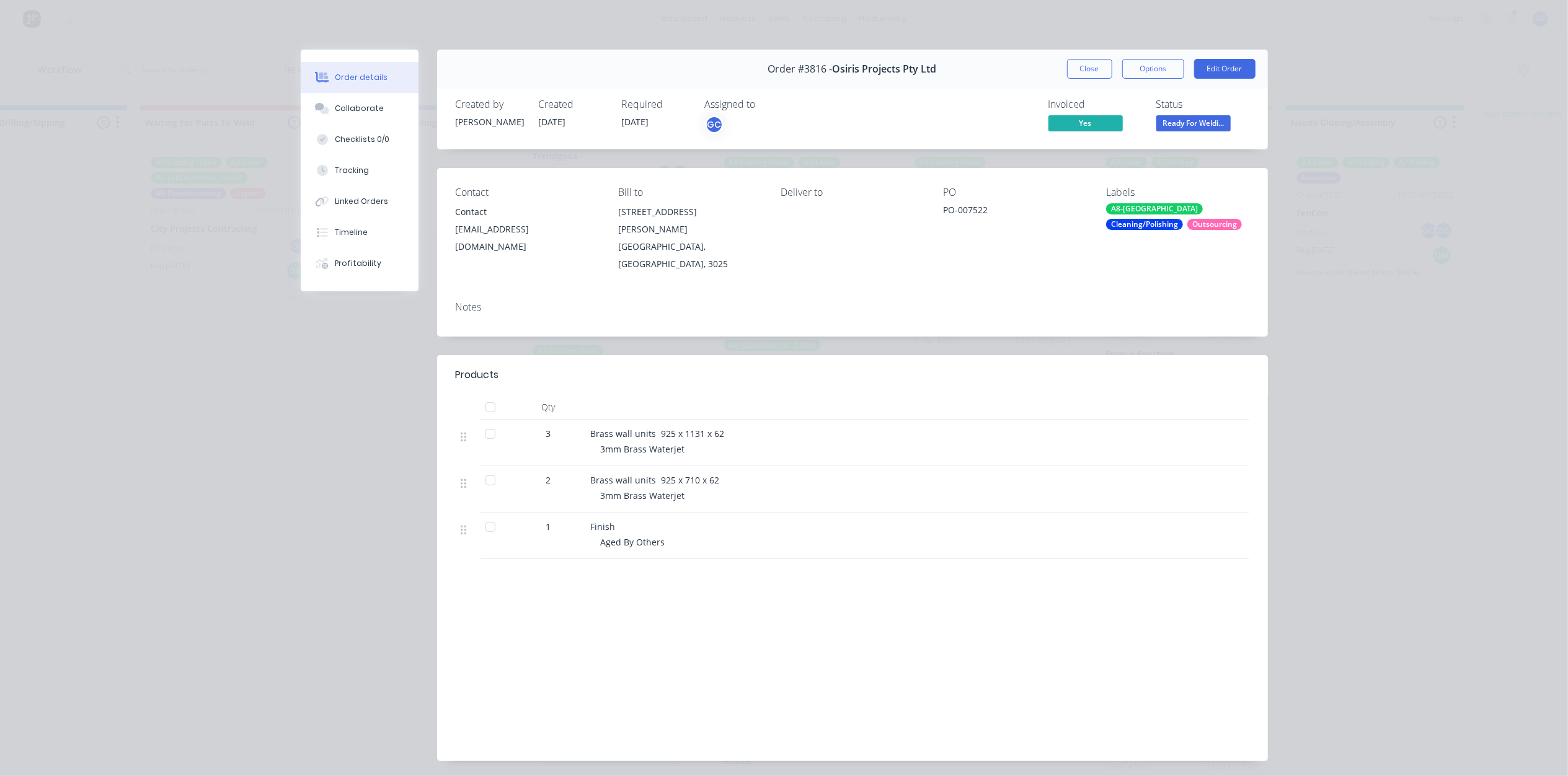
click at [1191, 120] on span "Ready For Weldi..." at bounding box center [1193, 123] width 74 height 16
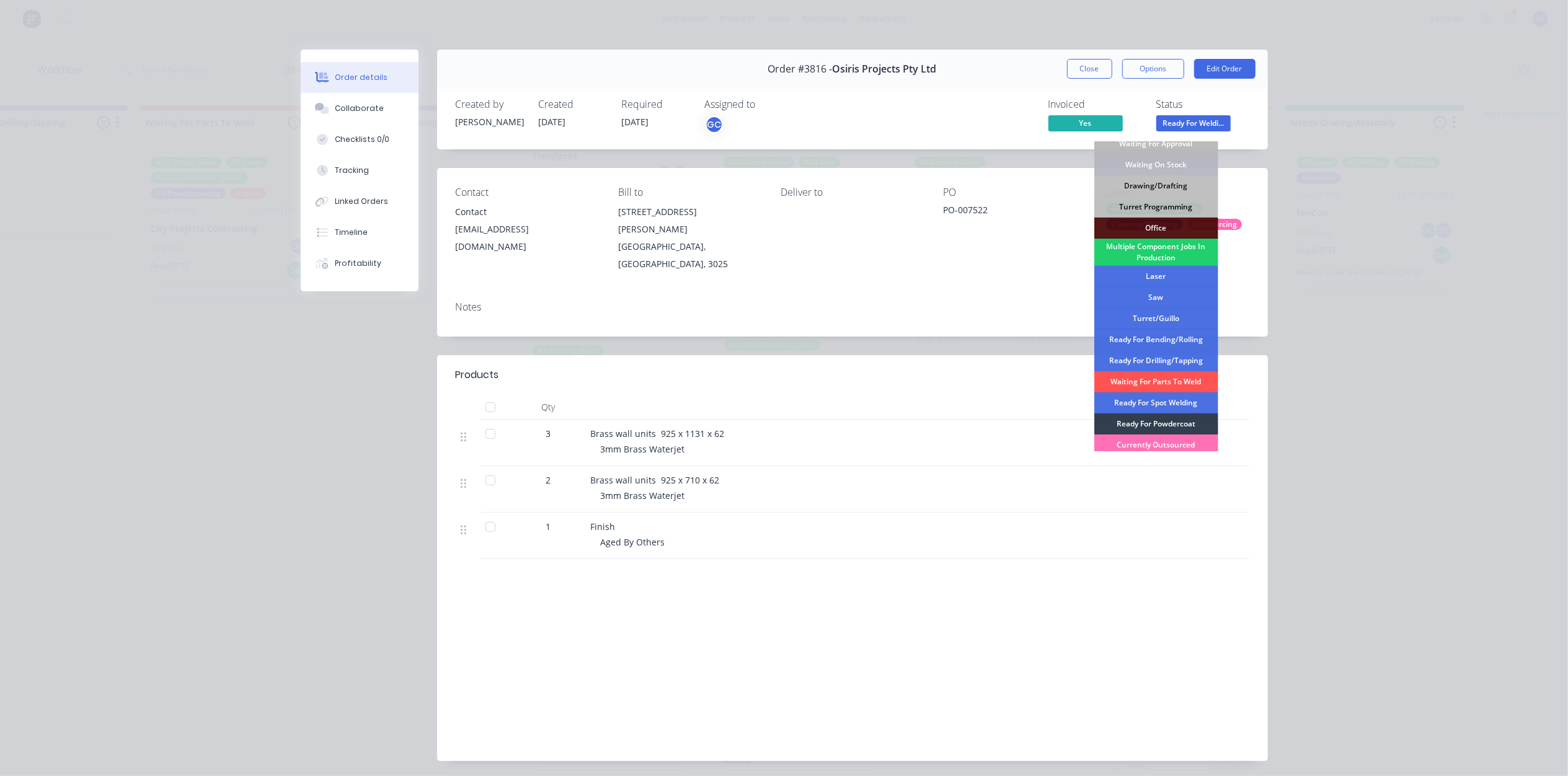
scroll to position [139, 0]
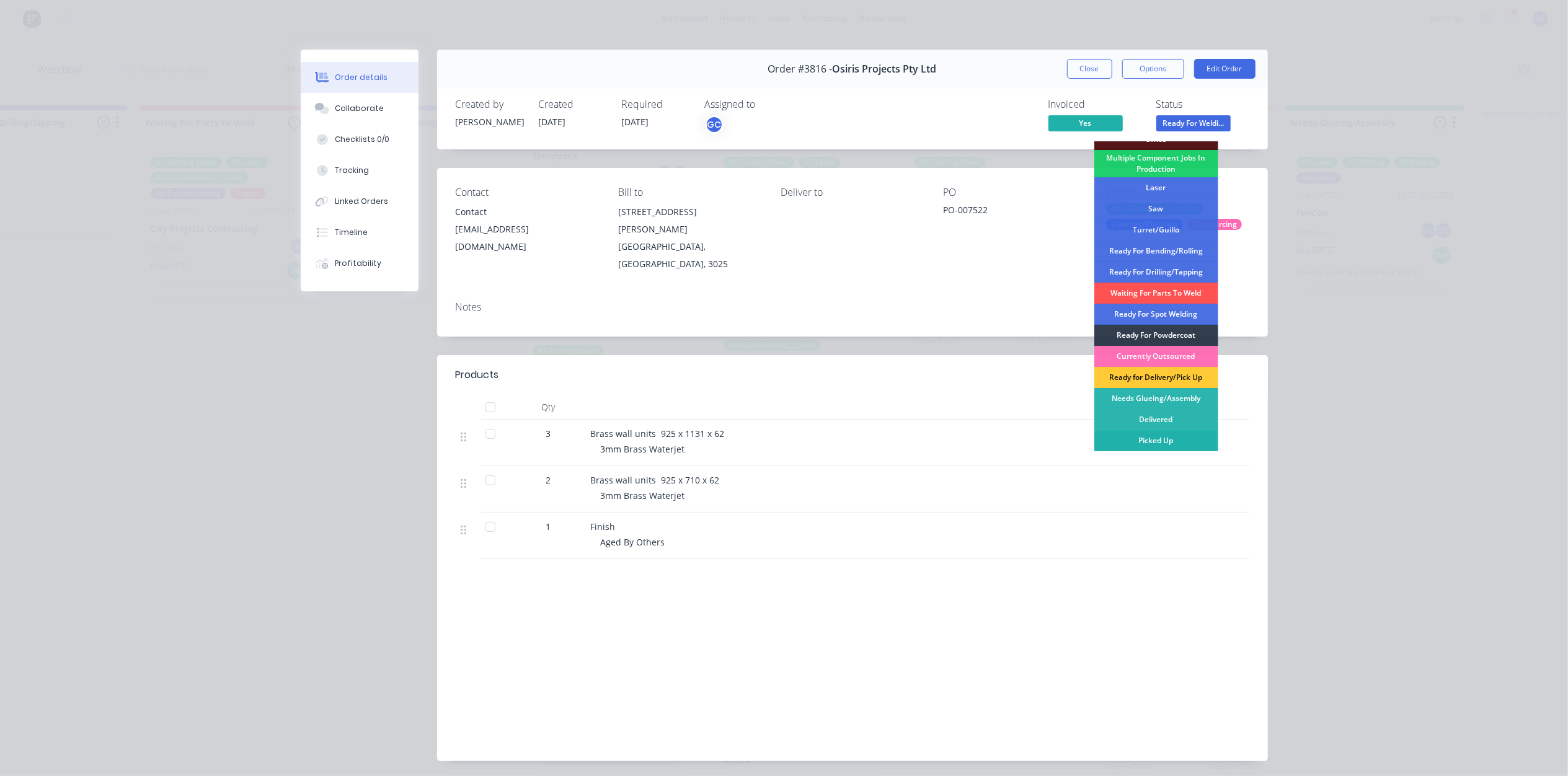
click at [1147, 437] on div "Picked Up" at bounding box center [1156, 441] width 124 height 21
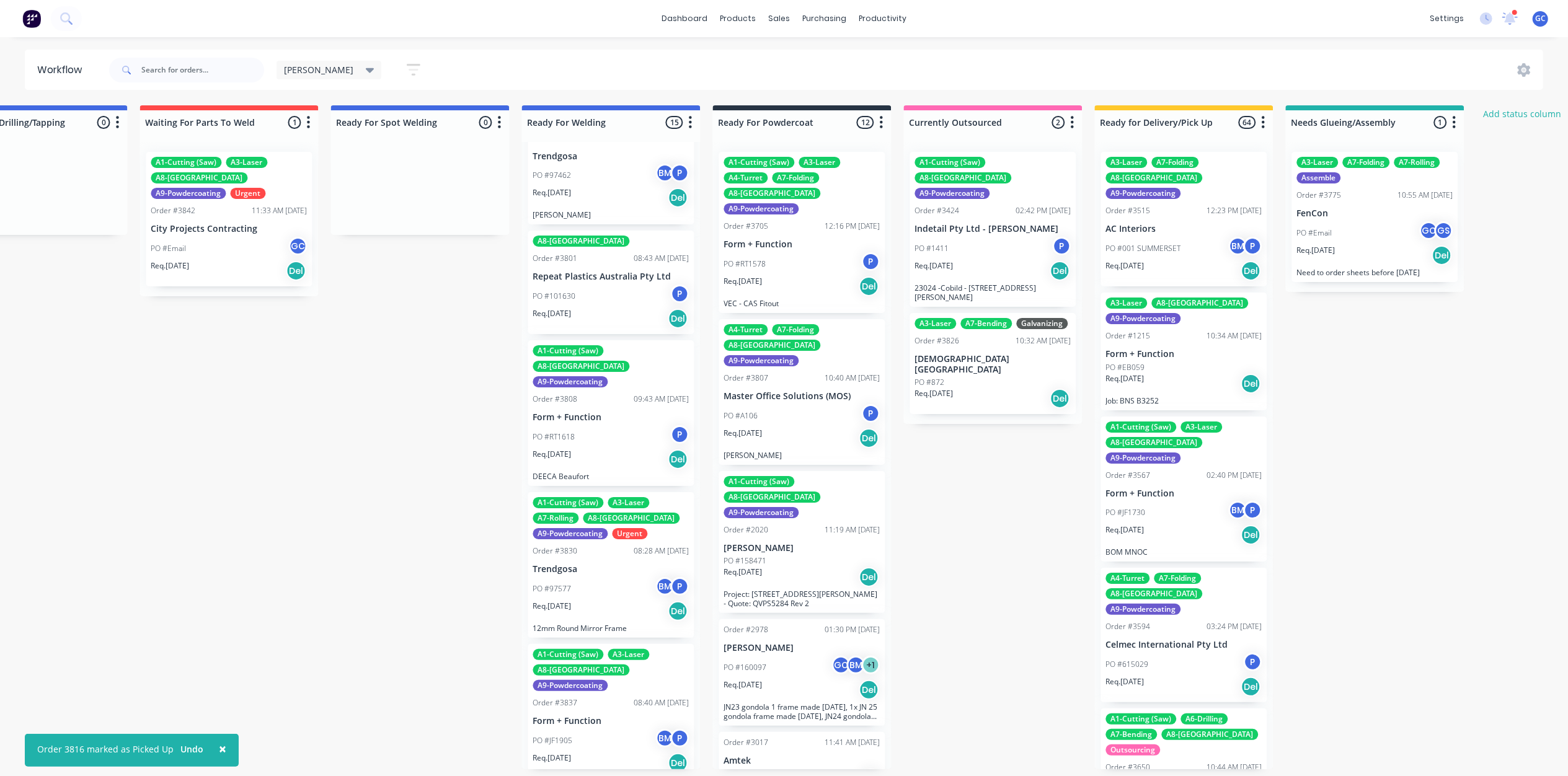
click at [569, 564] on p "Trendgosa" at bounding box center [611, 569] width 156 height 11
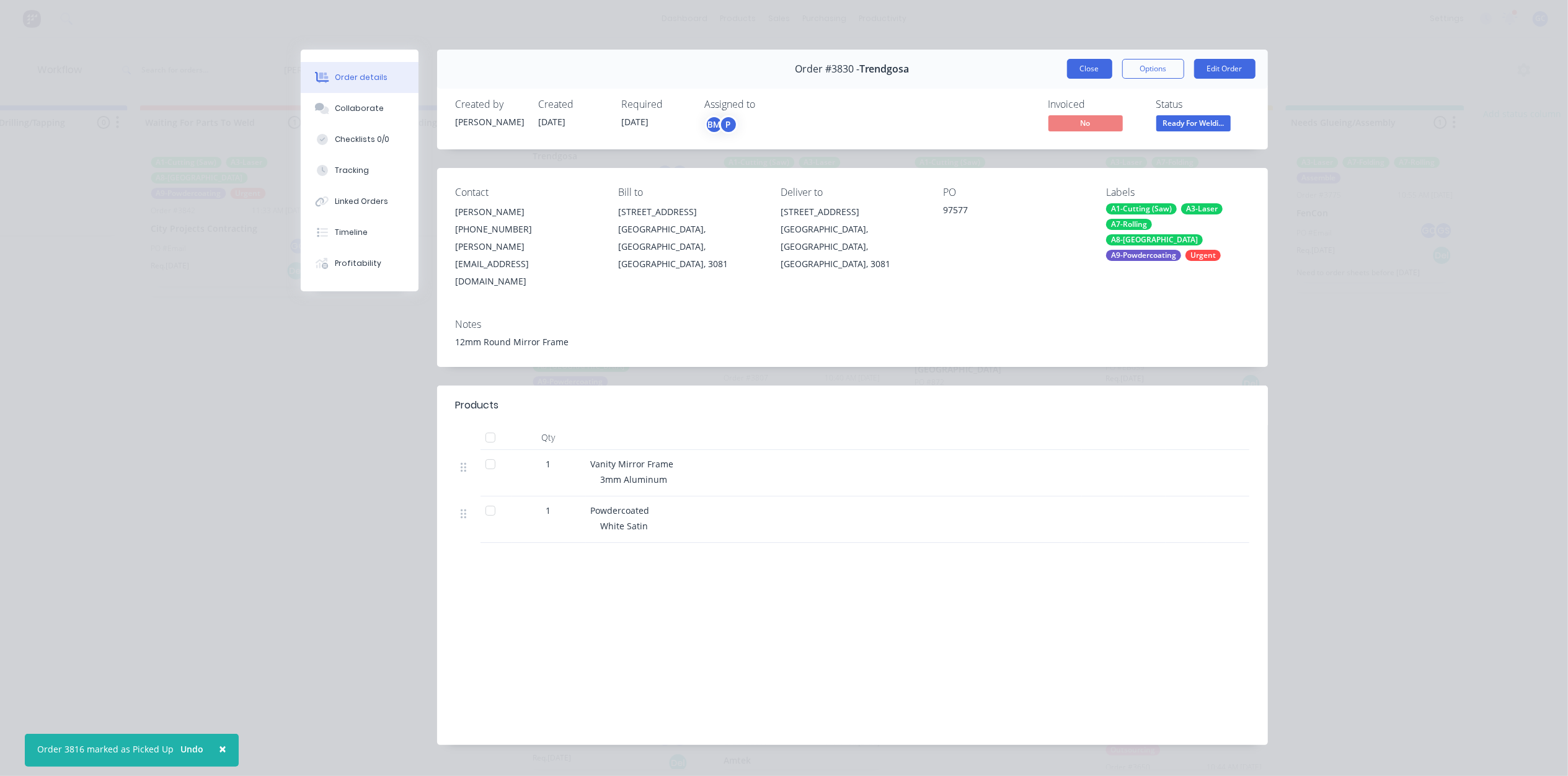
click at [1097, 65] on button "Close" at bounding box center [1089, 69] width 45 height 20
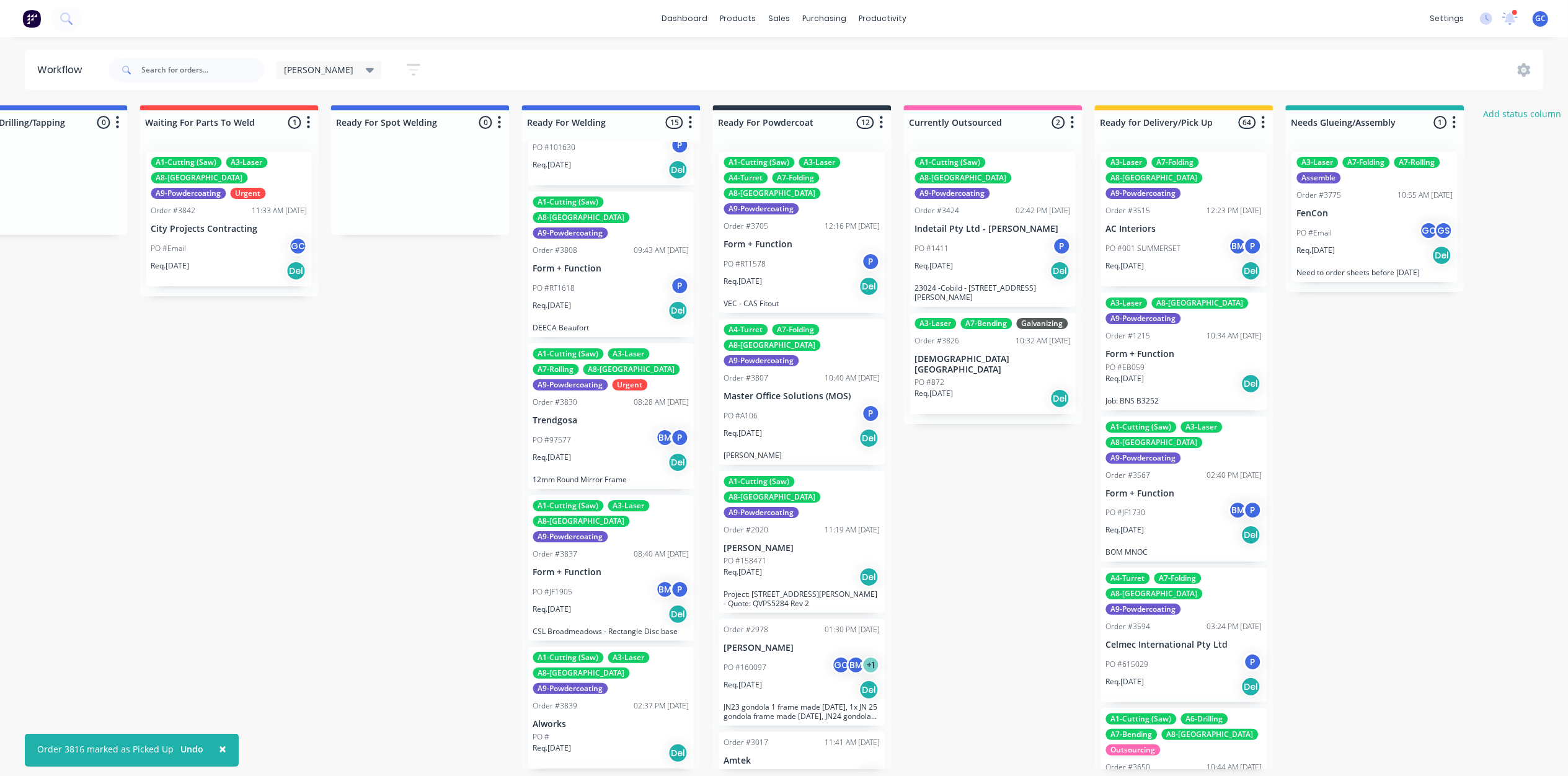
scroll to position [1240, 0]
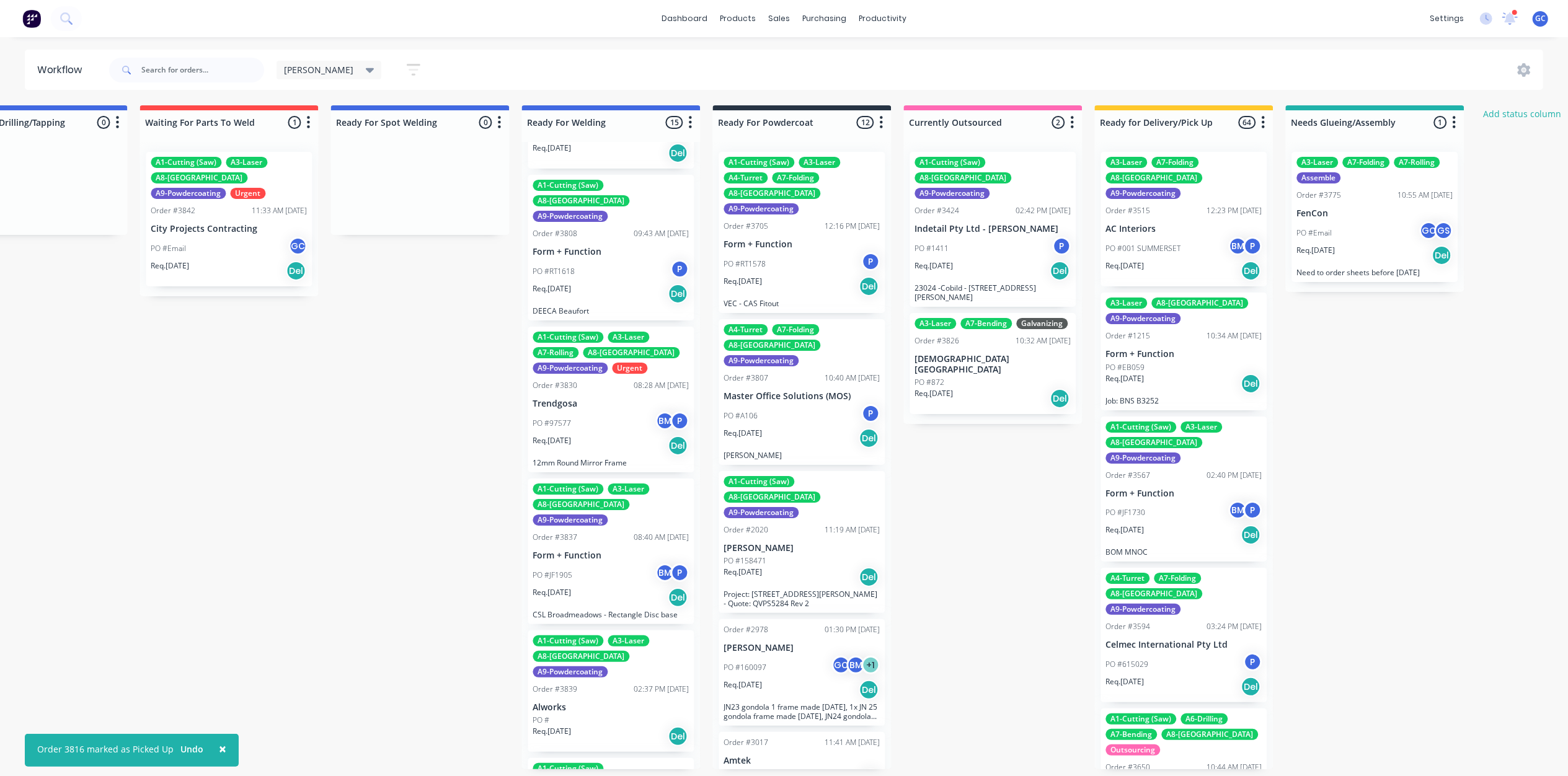
click at [606, 564] on div "PO #JF1905 BM P" at bounding box center [611, 575] width 156 height 24
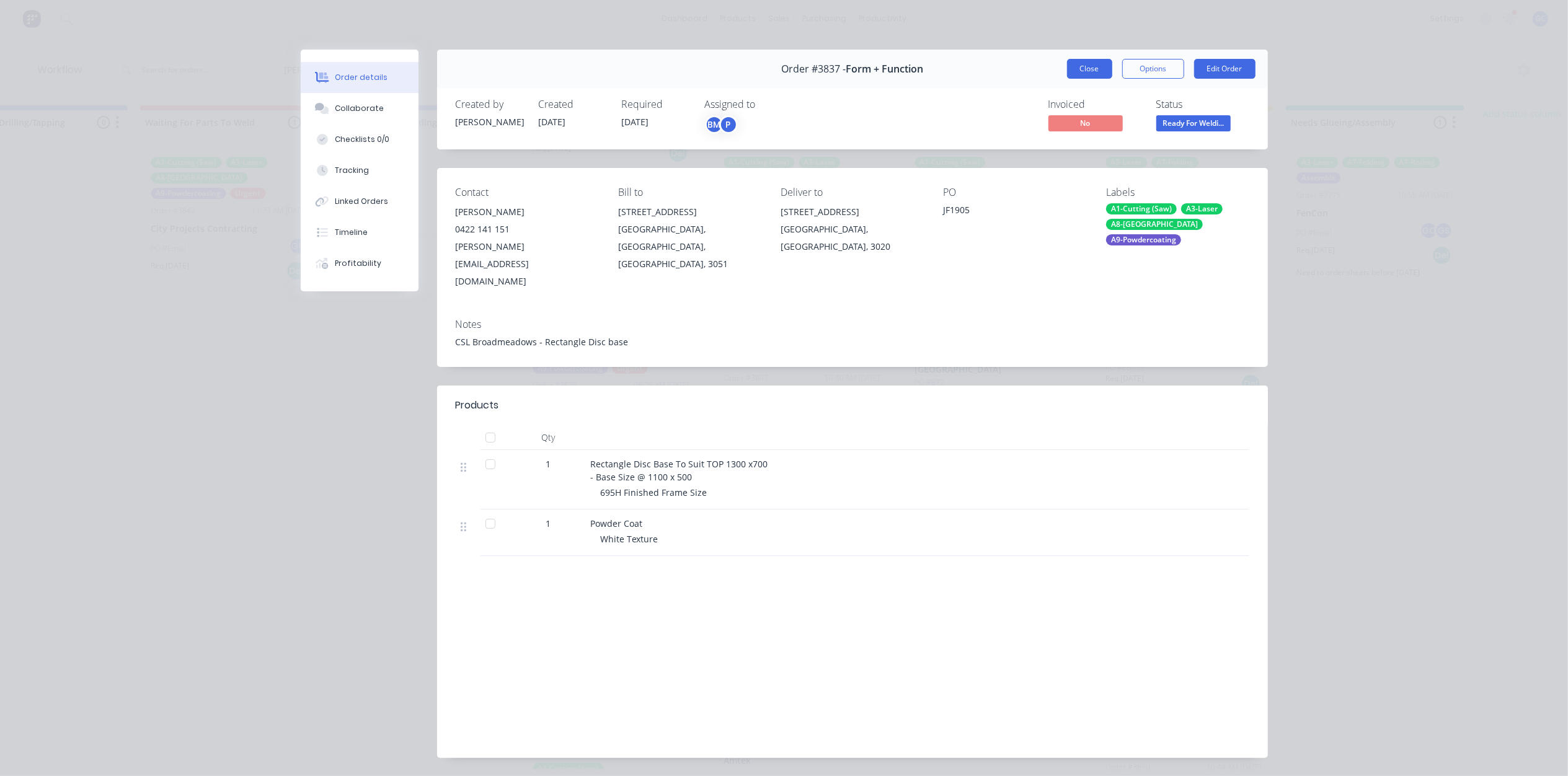
click at [1094, 60] on button "Close" at bounding box center [1089, 69] width 45 height 20
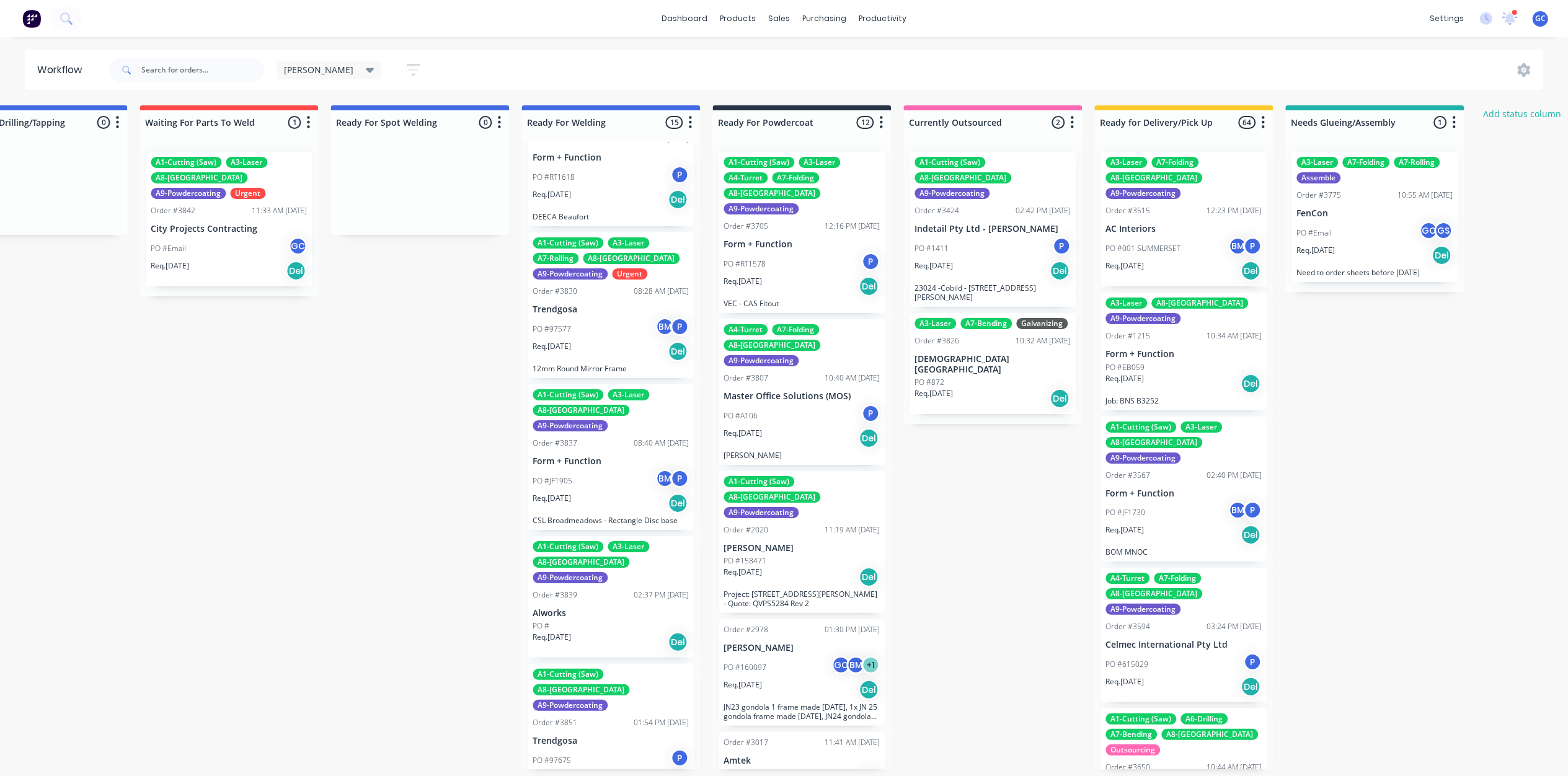
scroll to position [1338, 0]
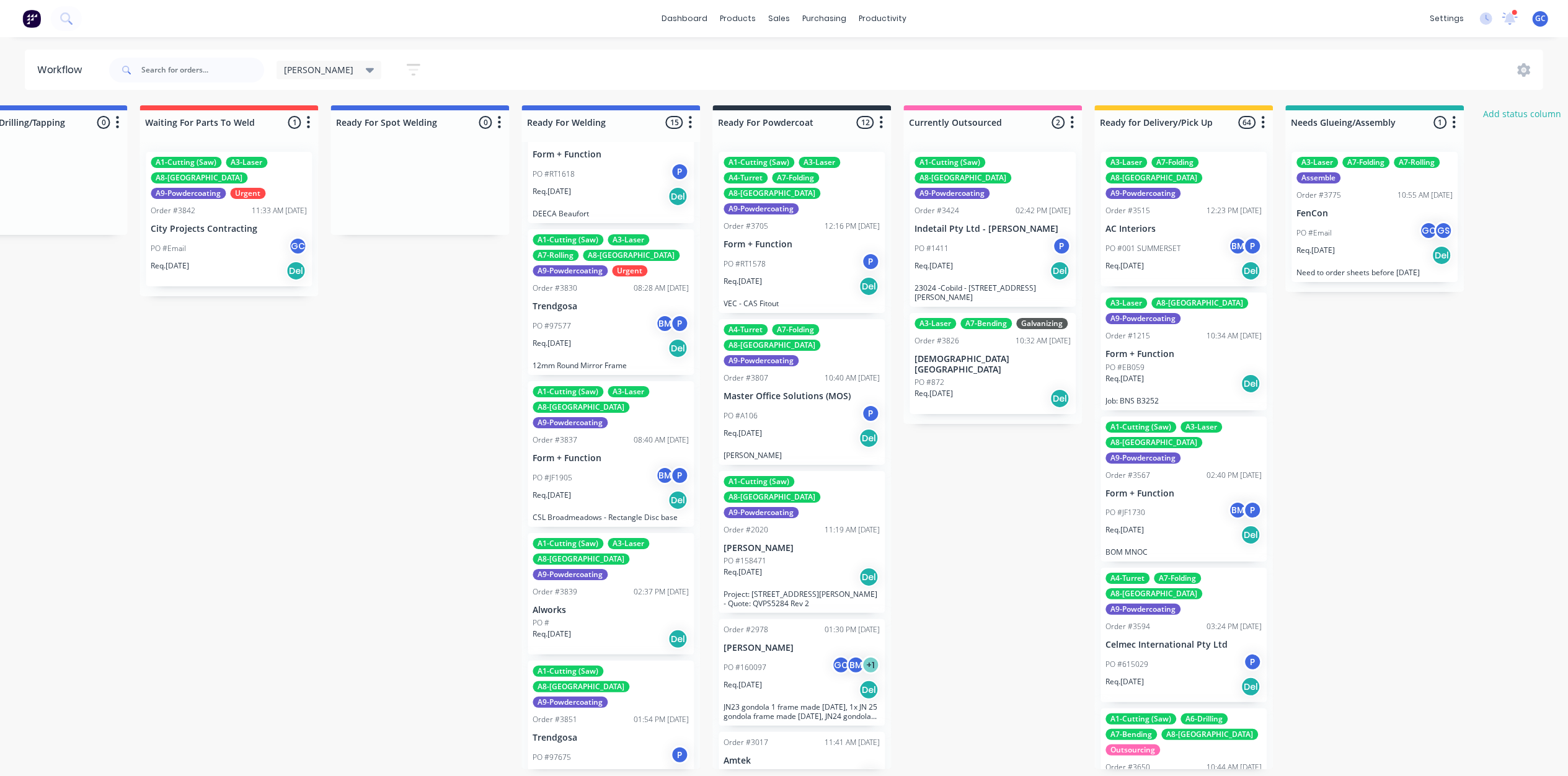
click at [606, 533] on div "A1-Cutting (Saw) A3-Laser A8-Welding A9-Powdercoating Order #3839 02:37 PM [DAT…" at bounding box center [611, 593] width 166 height 122
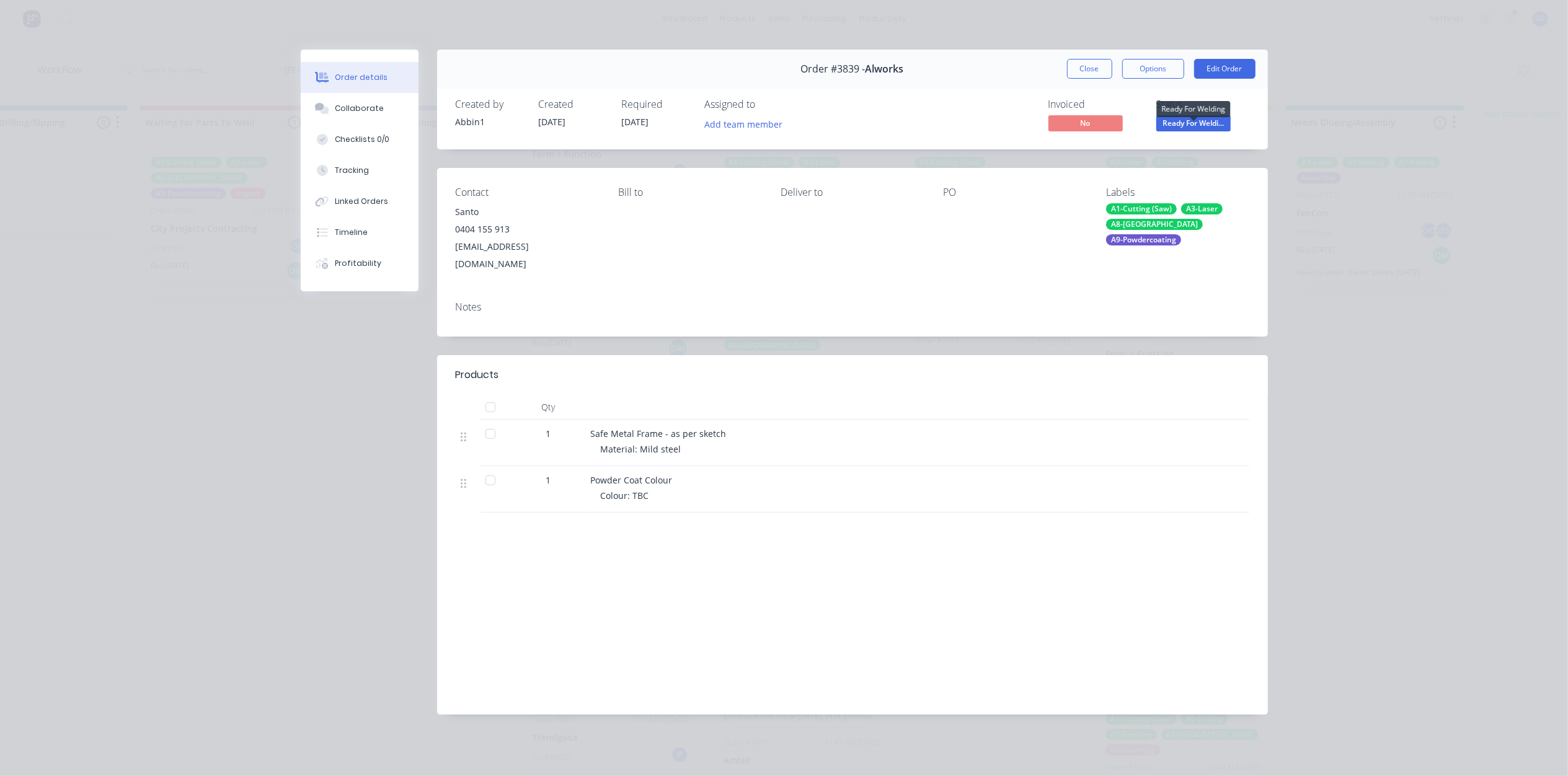
click at [1183, 119] on span "Ready For Weldi..." at bounding box center [1193, 123] width 74 height 16
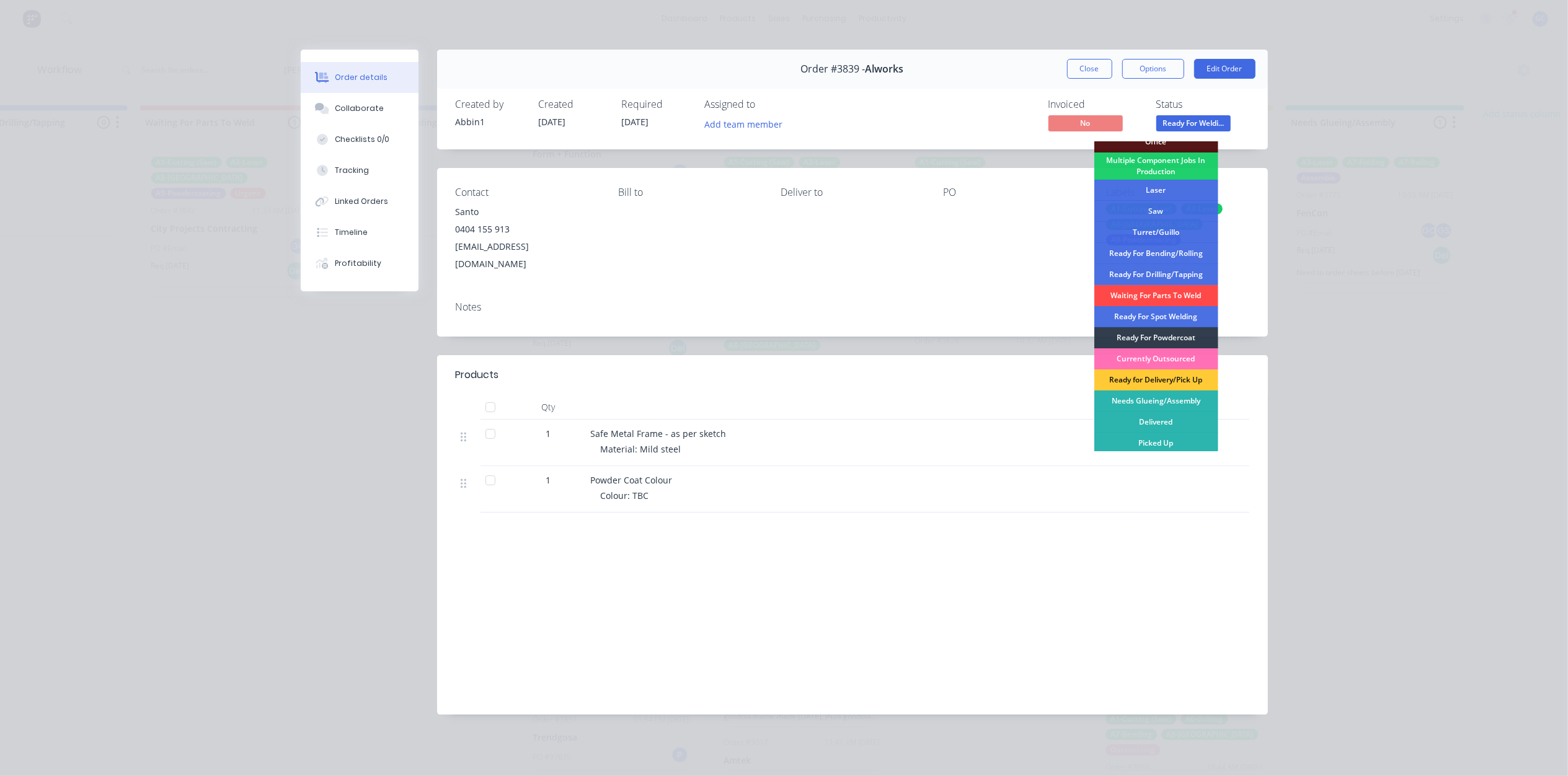
scroll to position [139, 0]
click at [1169, 327] on div "Ready For Powdercoat" at bounding box center [1156, 336] width 124 height 21
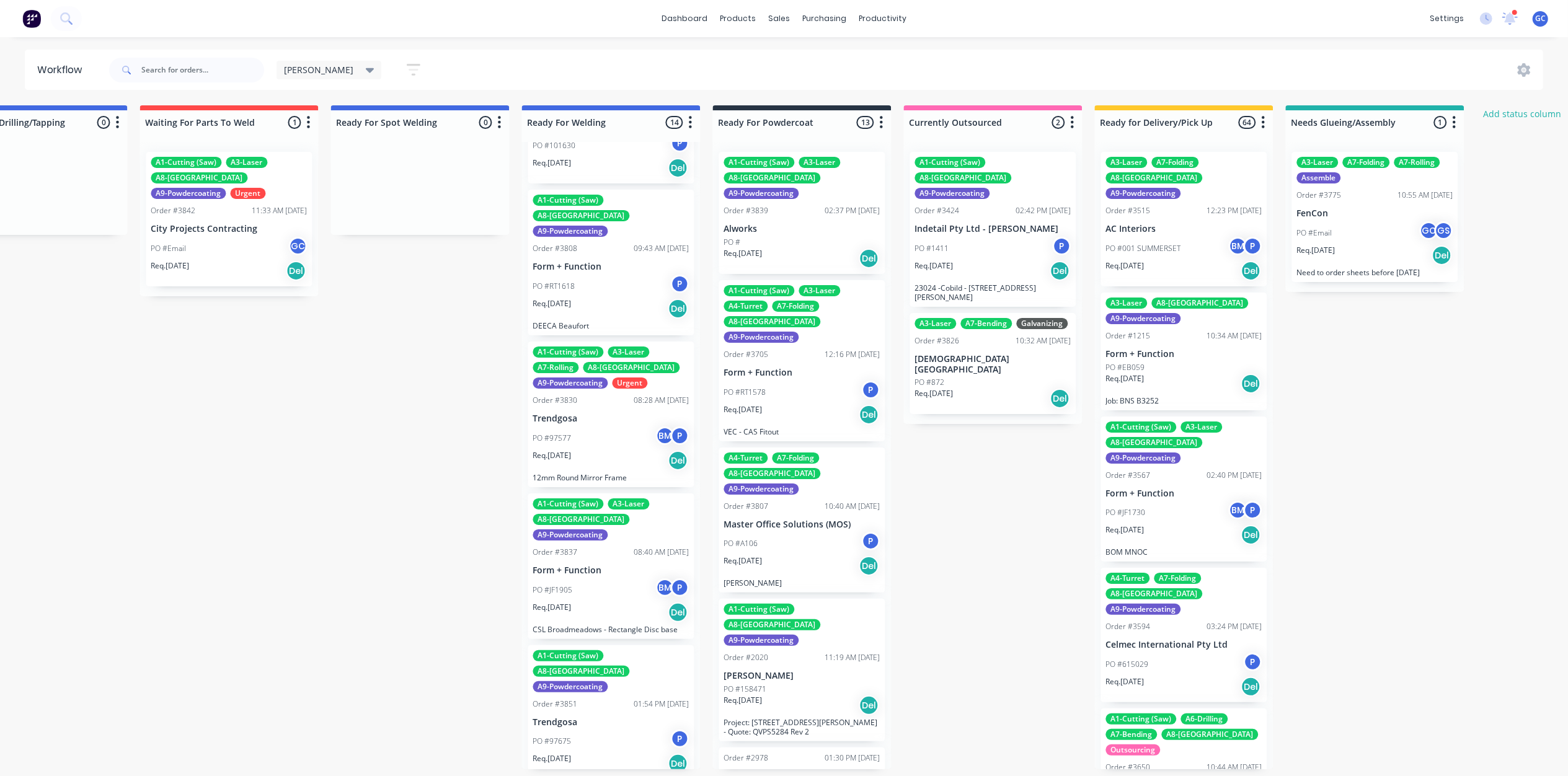
click at [588, 730] on div "PO #97675 P" at bounding box center [611, 742] width 156 height 24
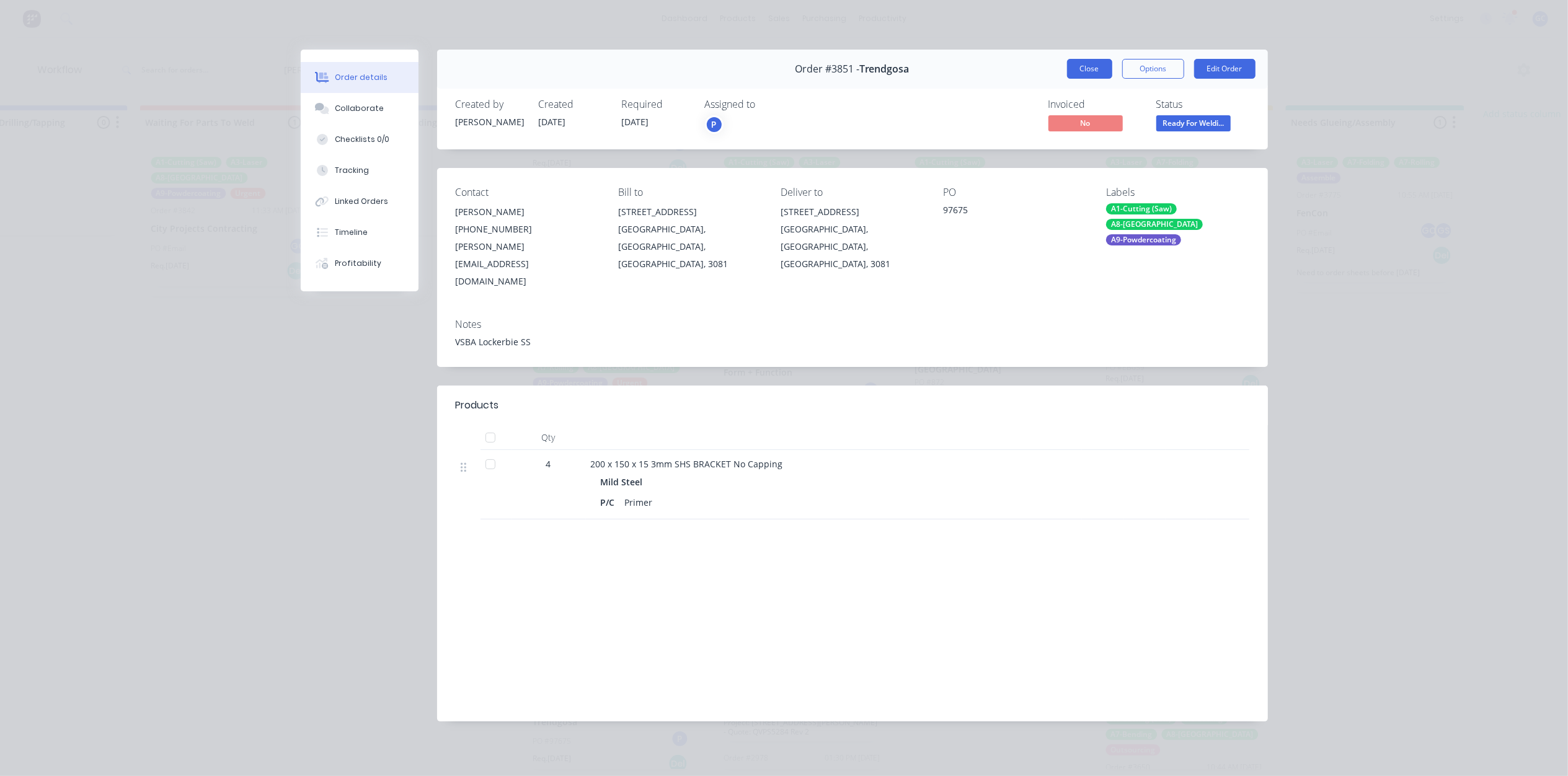
click at [1097, 65] on button "Close" at bounding box center [1089, 69] width 45 height 20
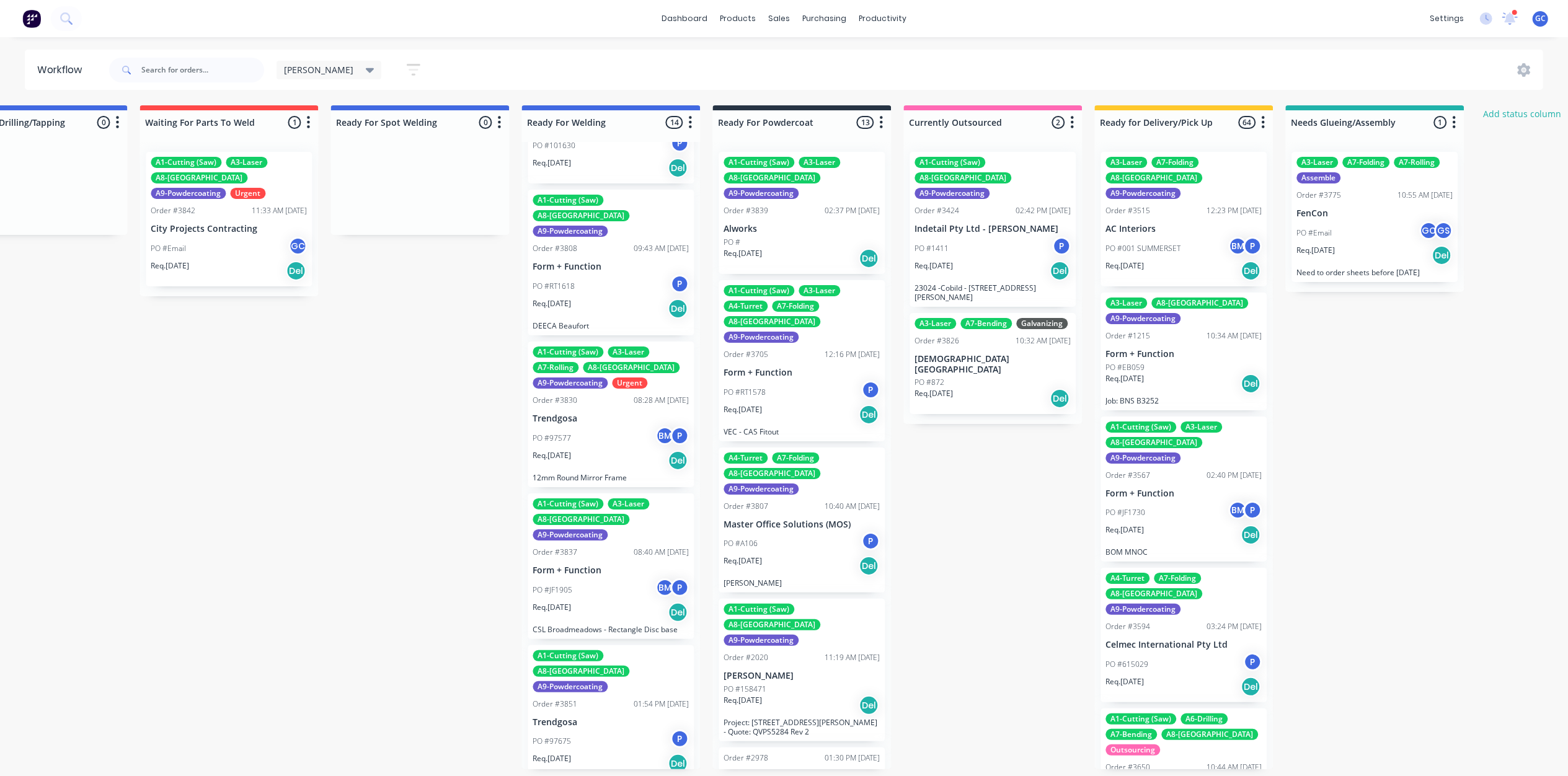
click at [633, 566] on p "Form + Function" at bounding box center [611, 571] width 156 height 11
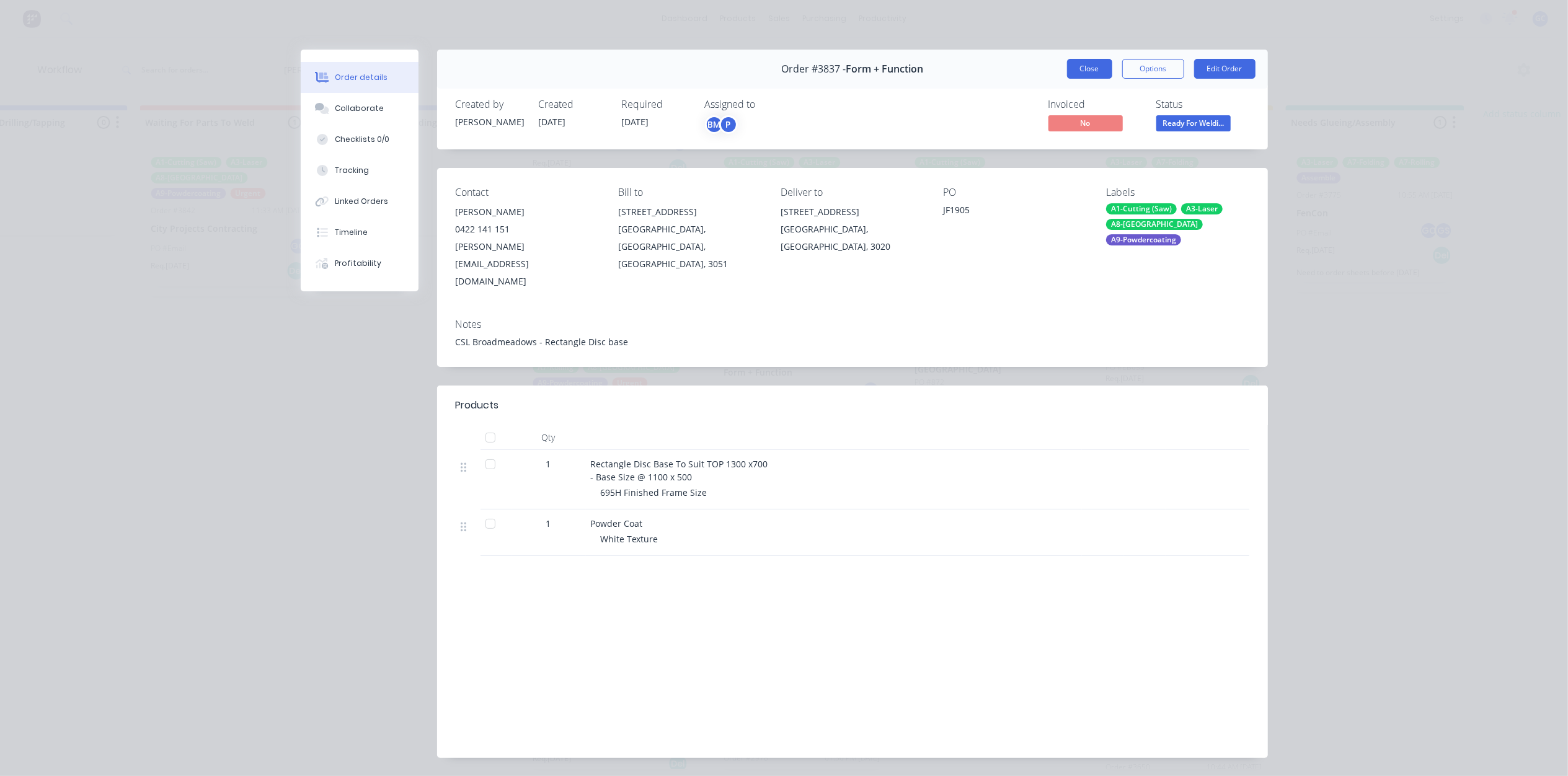
click at [1083, 73] on button "Close" at bounding box center [1089, 69] width 45 height 20
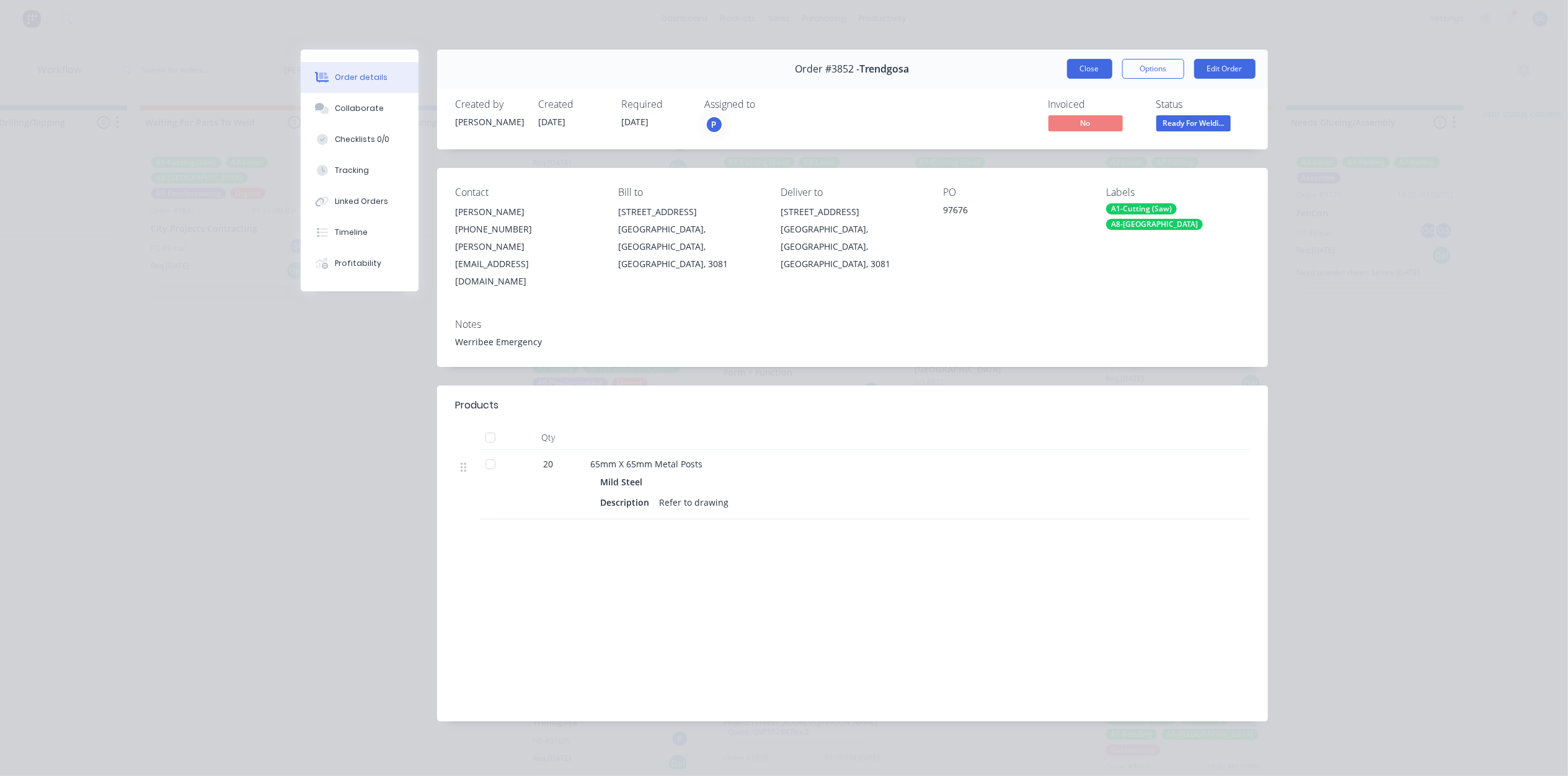
click at [1089, 75] on button "Close" at bounding box center [1089, 69] width 45 height 20
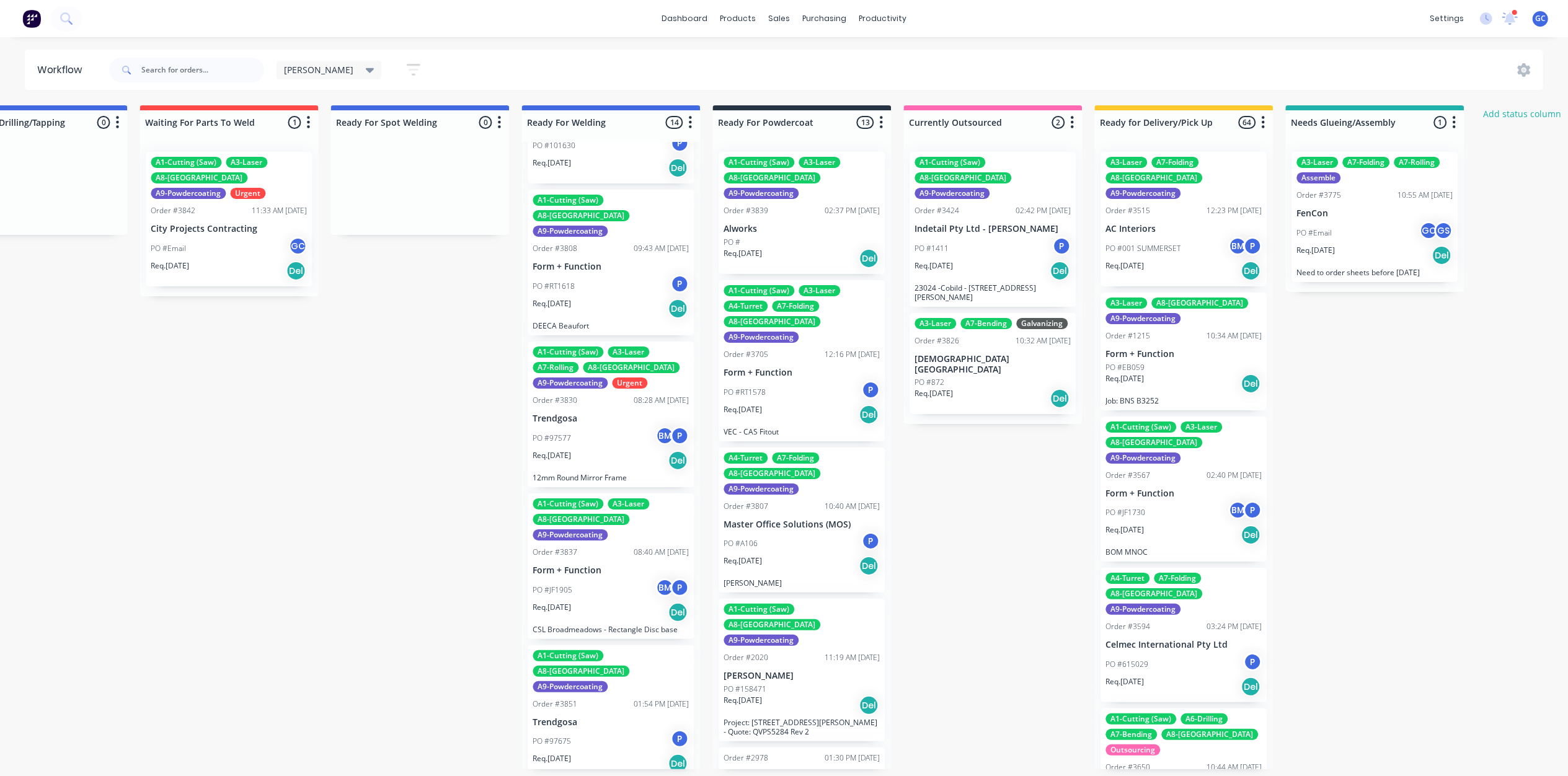
scroll to position [0, 2369]
click at [799, 331] on div "A1-Cutting (Saw) A3-Laser A4-Turret A7-Folding A8-Welding A9-Powdercoating Orde…" at bounding box center [801, 360] width 166 height 161
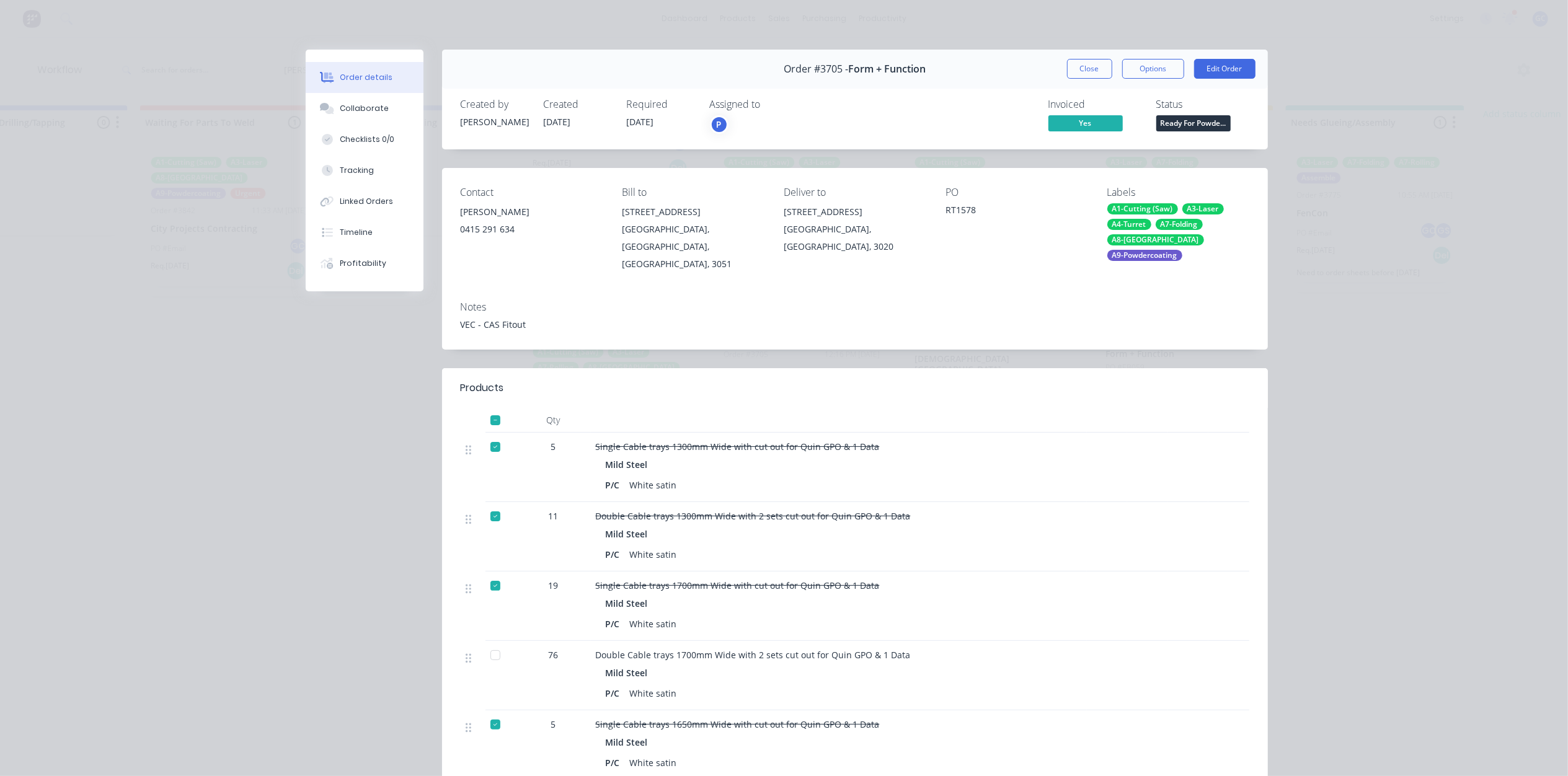
click at [1076, 75] on button "Close" at bounding box center [1089, 69] width 45 height 20
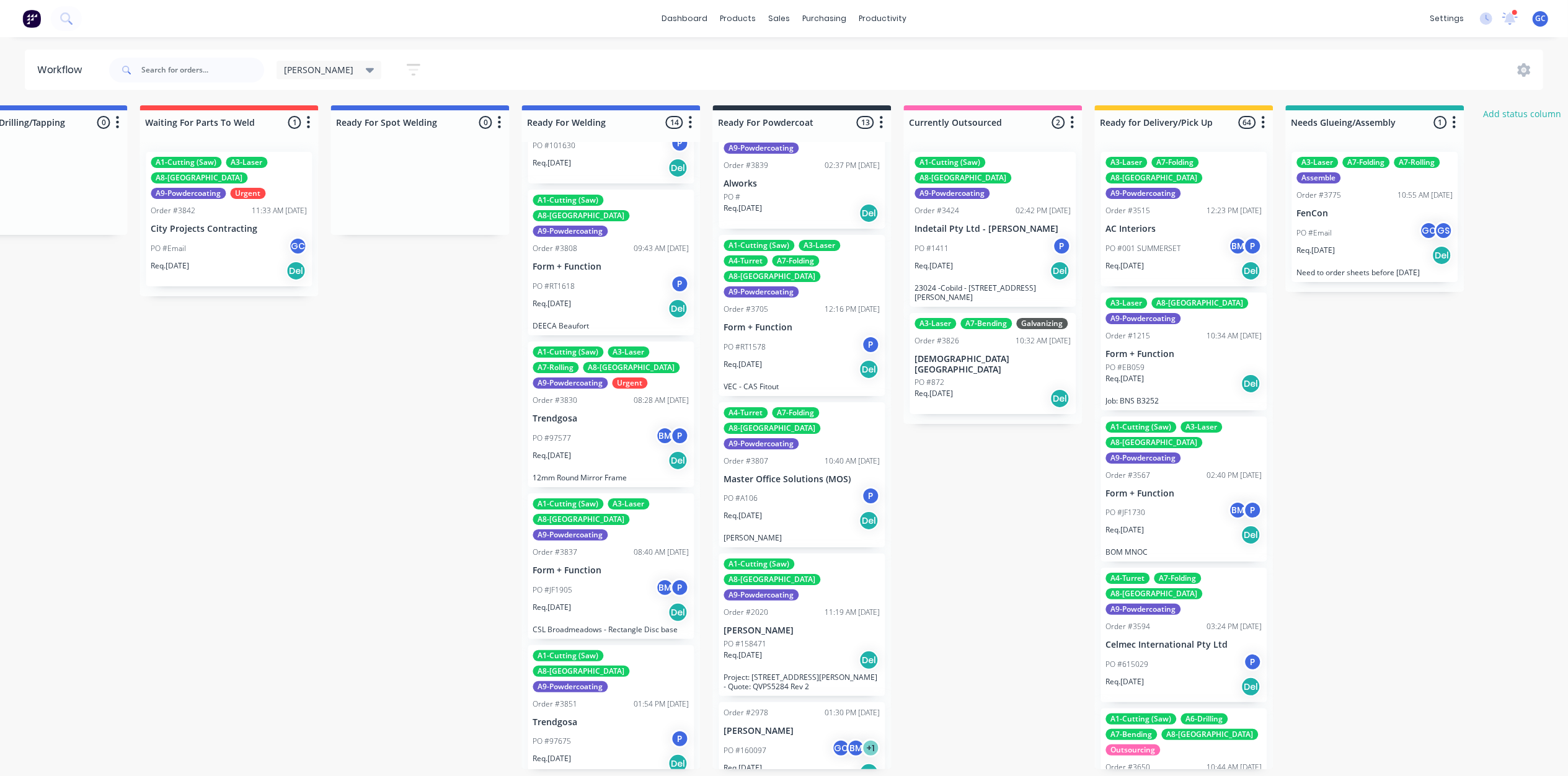
scroll to position [83, 0]
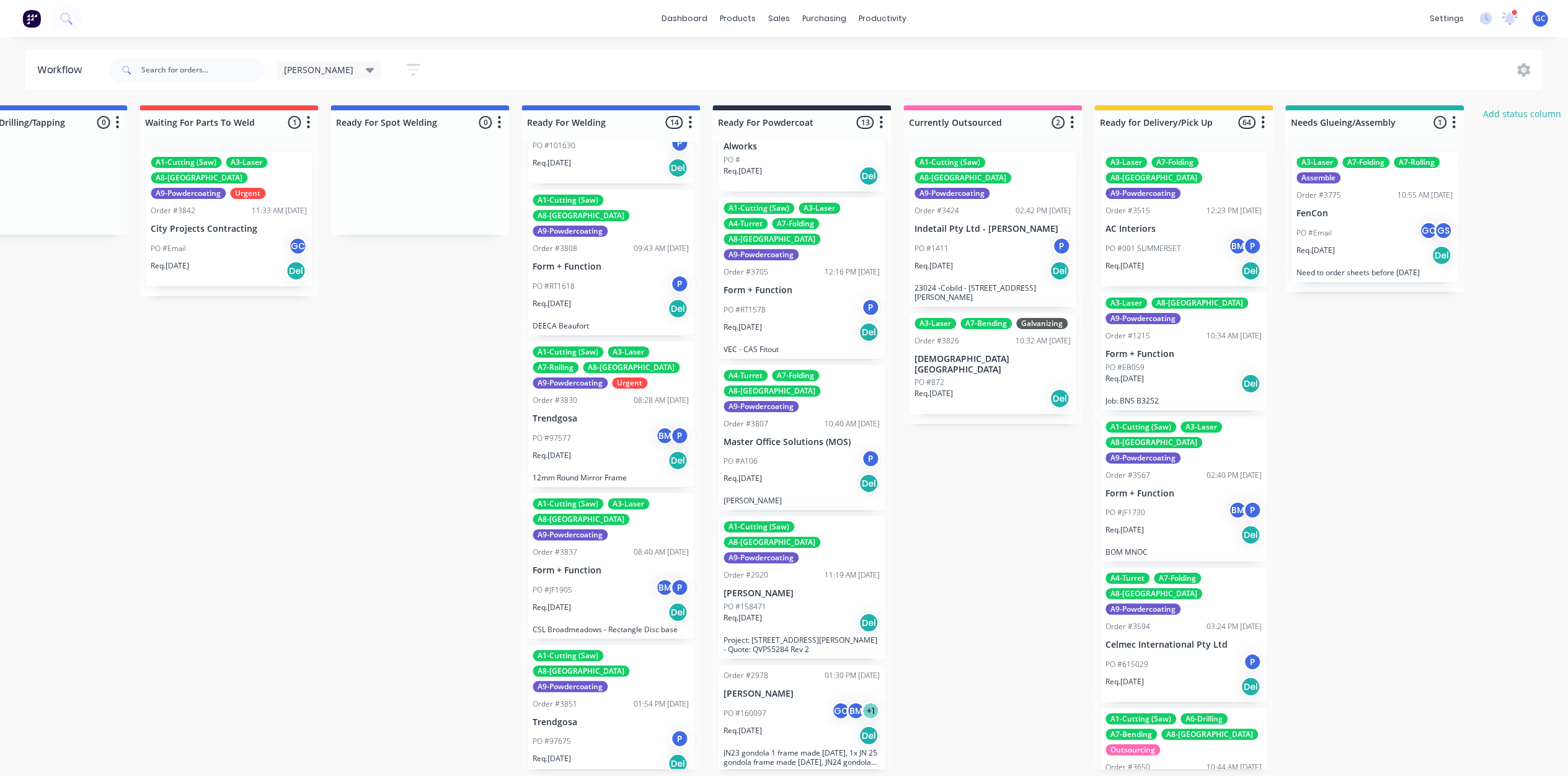
click at [794, 437] on p "Master Office Solutions (MOS)" at bounding box center [801, 442] width 156 height 11
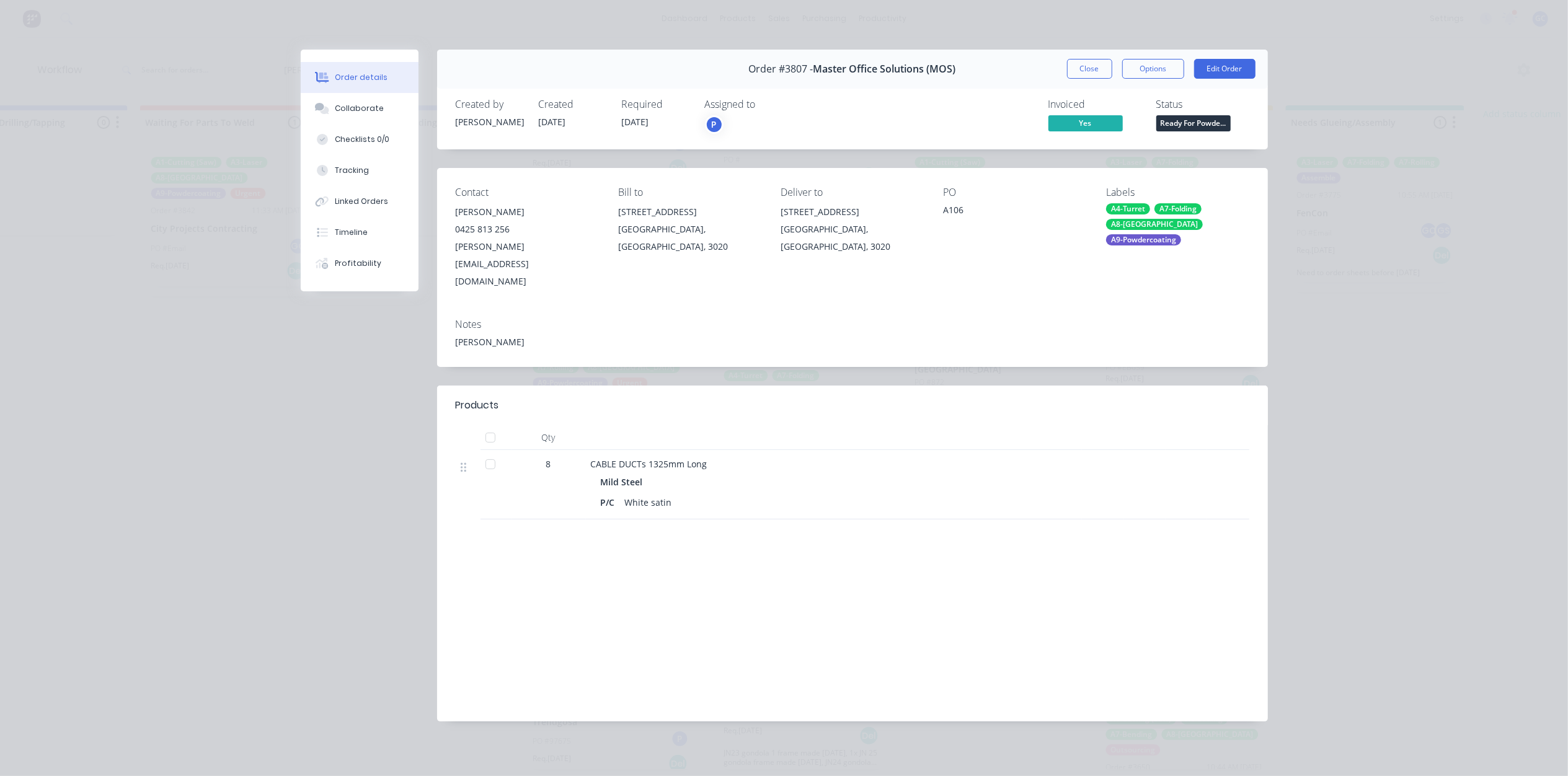
click at [1088, 79] on div "Order #3807 - Master Office Solutions (MOS) Close Options Edit Order" at bounding box center [852, 70] width 831 height 39
click at [1102, 65] on button "Close" at bounding box center [1089, 69] width 45 height 20
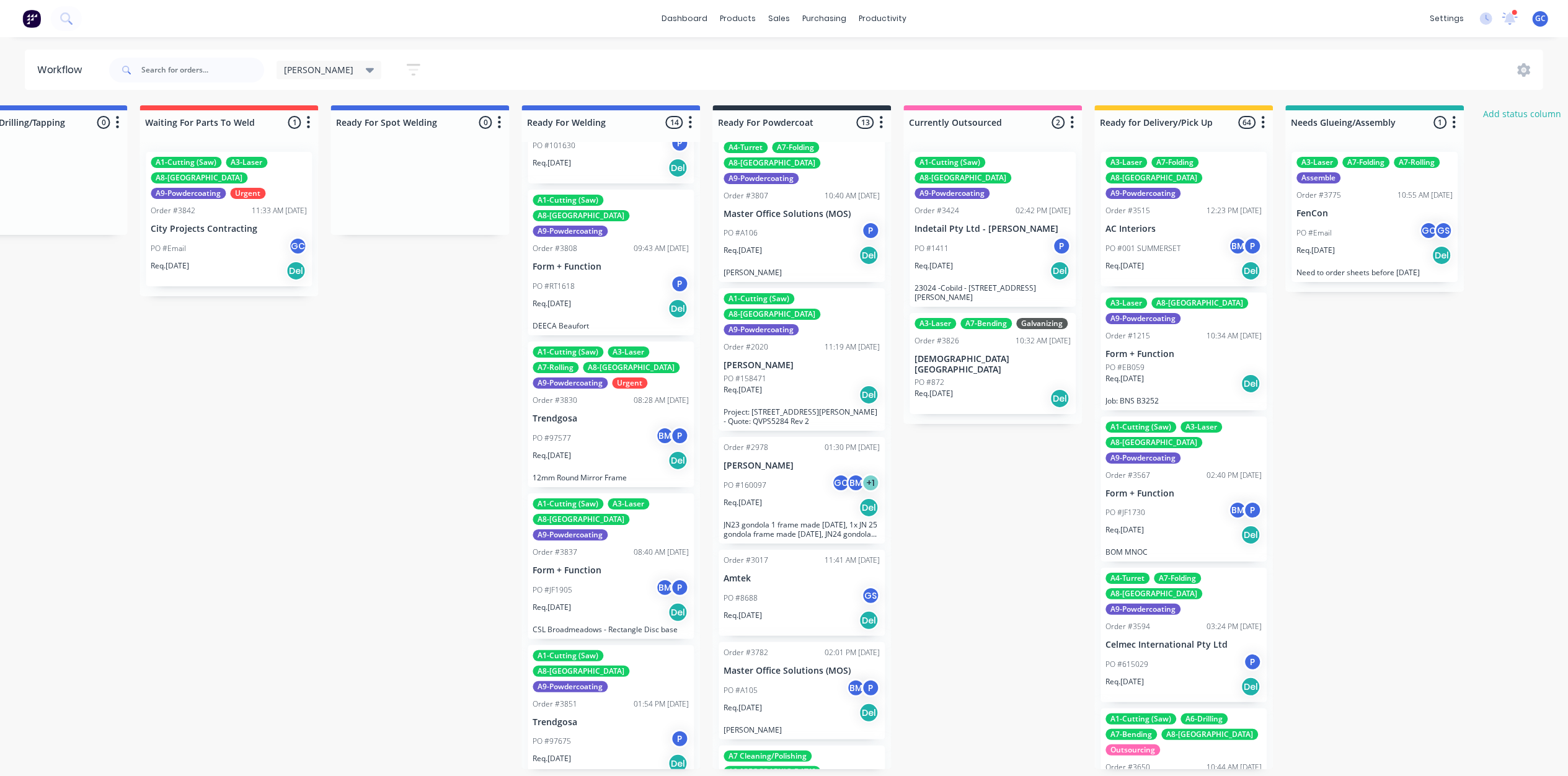
scroll to position [331, 0]
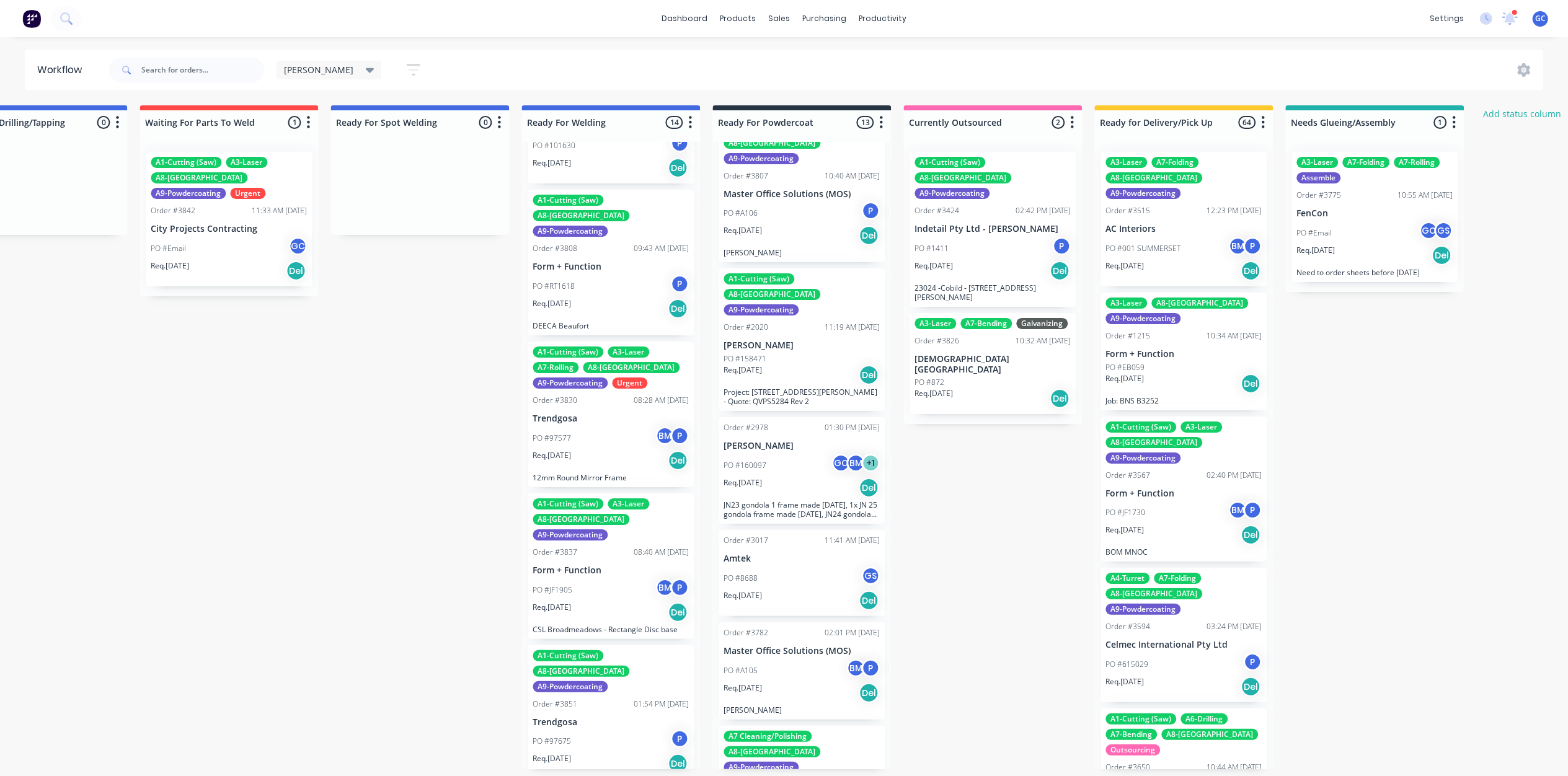
click at [809, 364] on div "Req. [DATE] Del" at bounding box center [801, 375] width 156 height 21
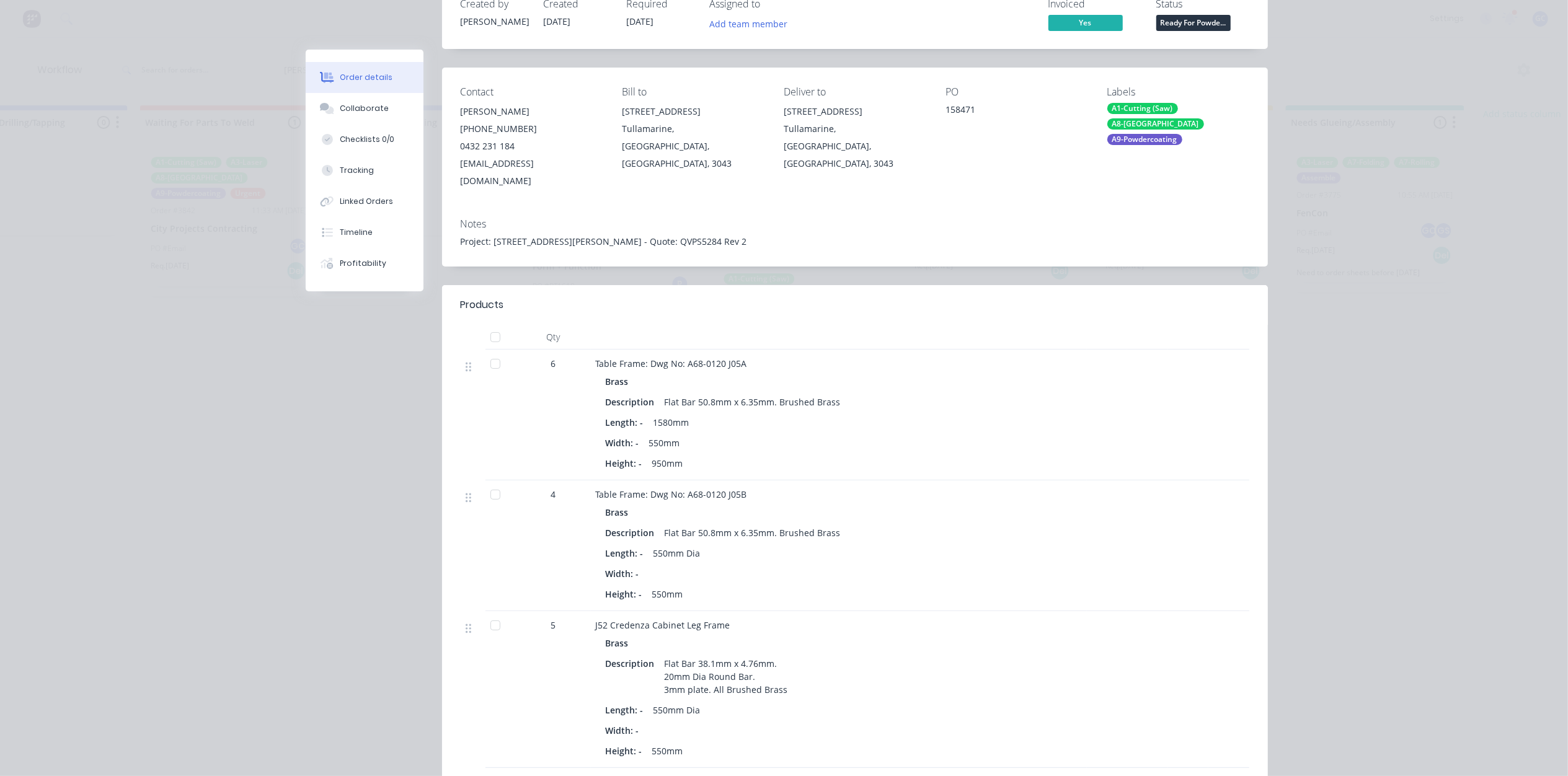
scroll to position [0, 0]
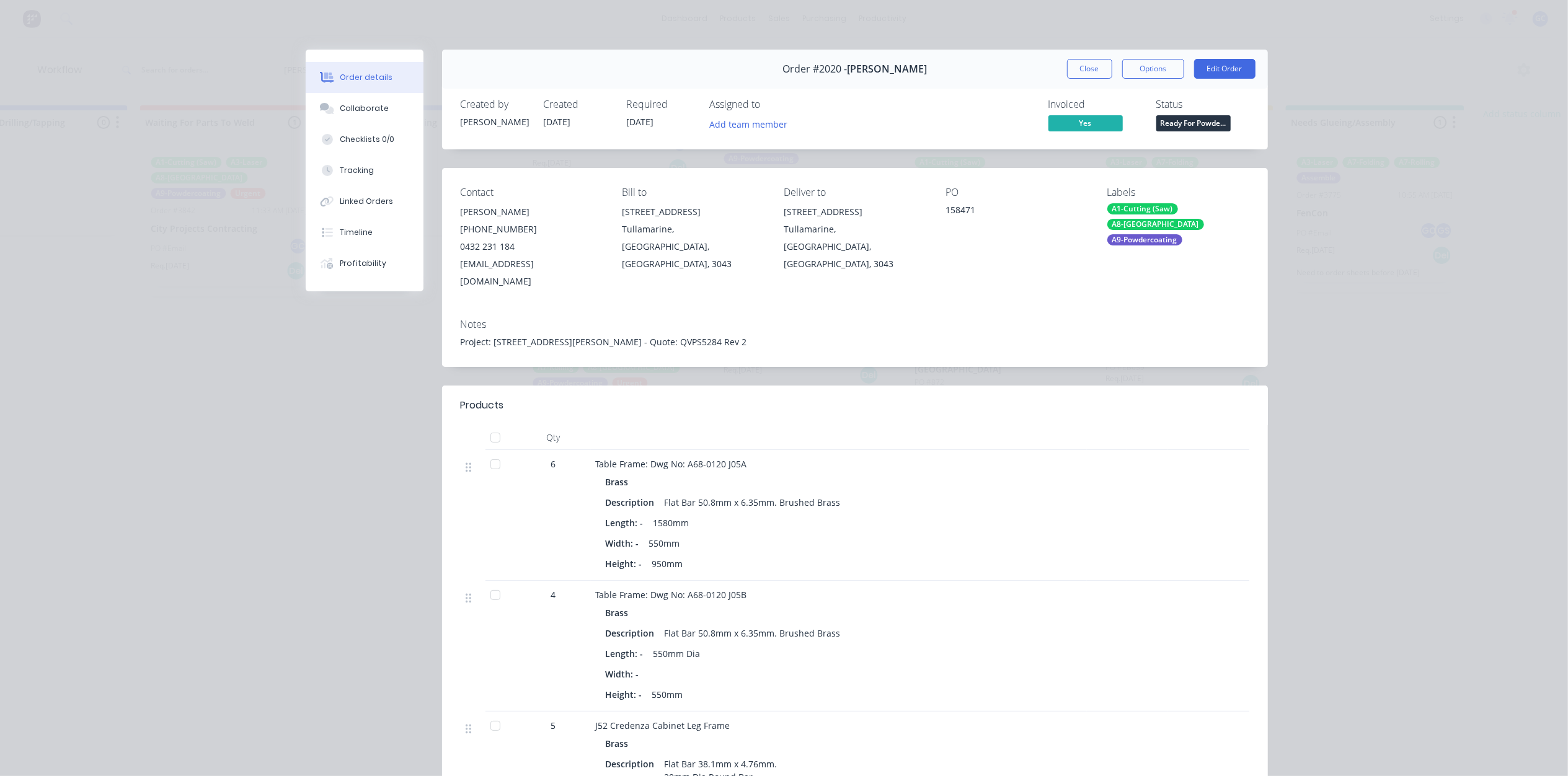
click at [1191, 124] on span "Ready For Powde..." at bounding box center [1193, 123] width 74 height 16
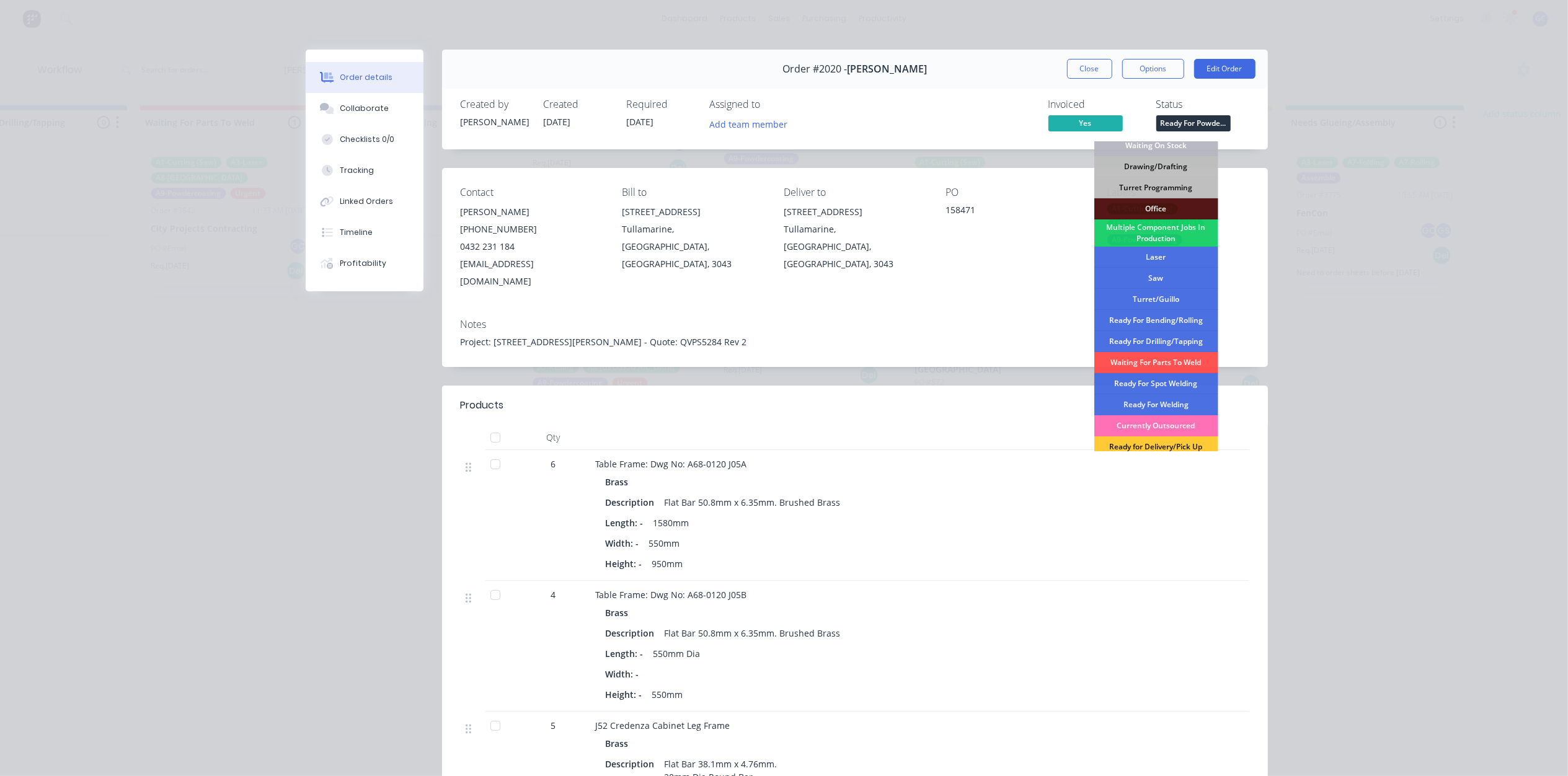
scroll to position [139, 0]
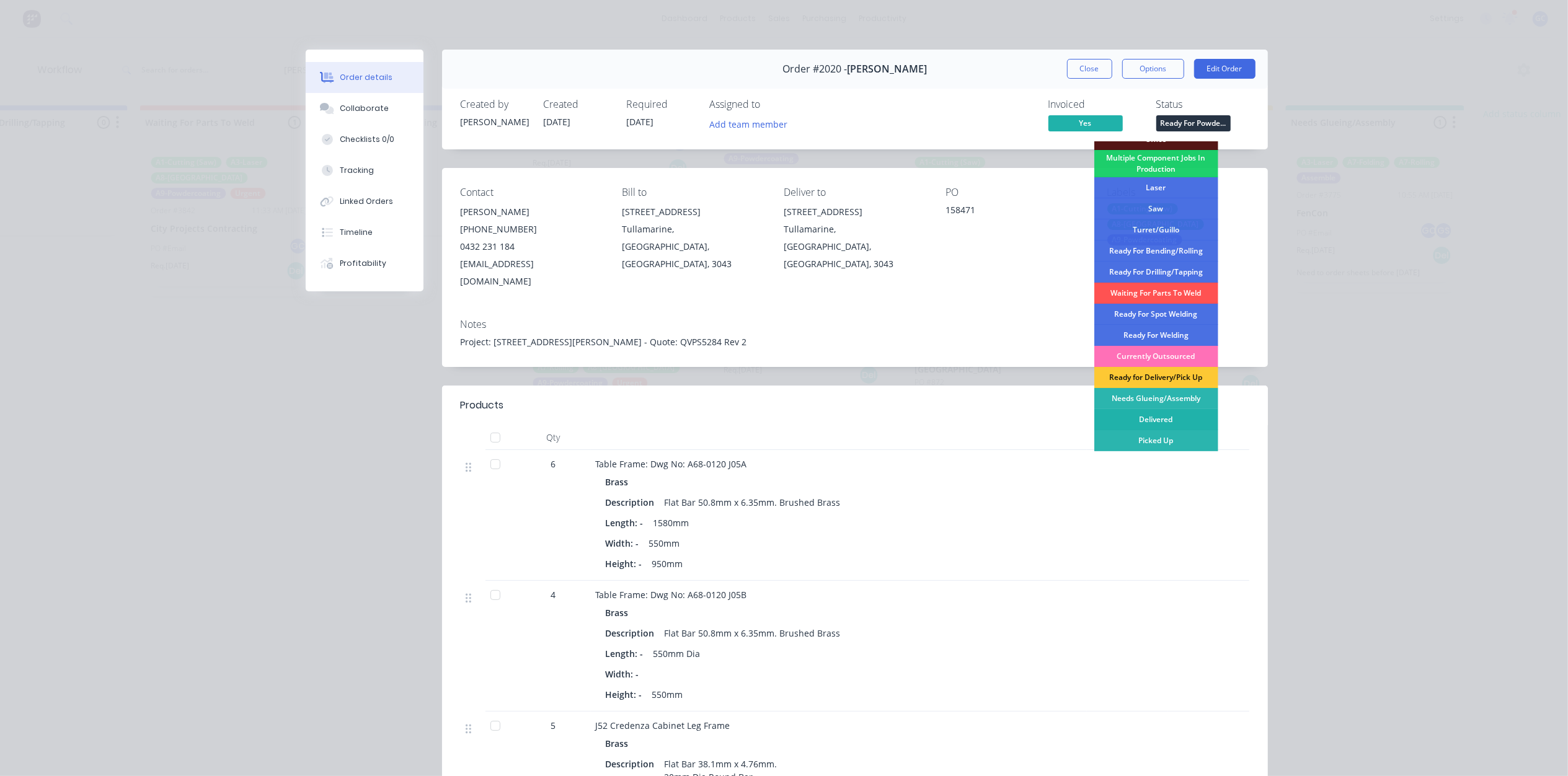
click at [1154, 421] on div "Delivered" at bounding box center [1156, 420] width 124 height 21
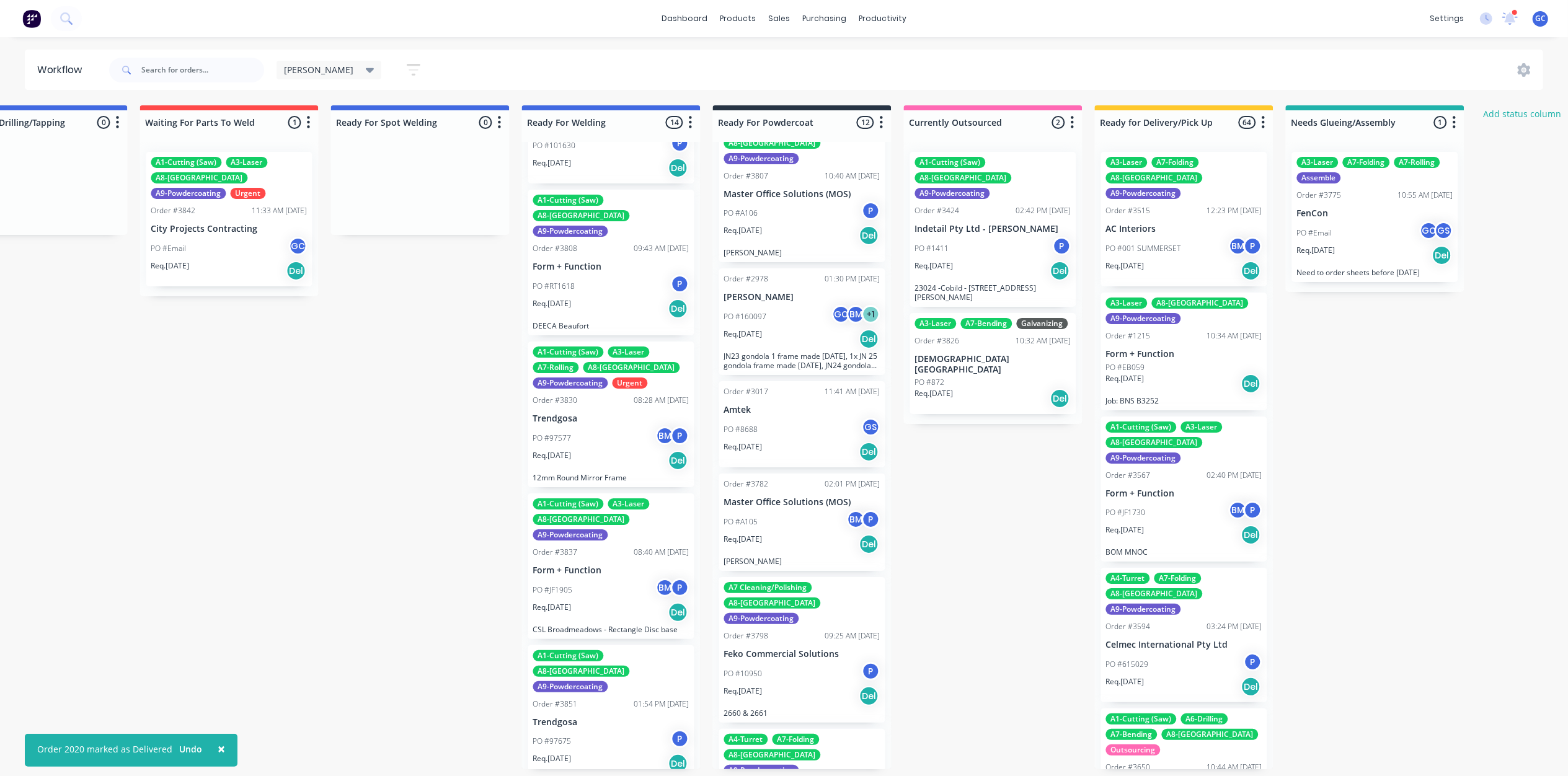
click at [776, 305] on div "PO #160097 GC BM + 1" at bounding box center [801, 317] width 156 height 24
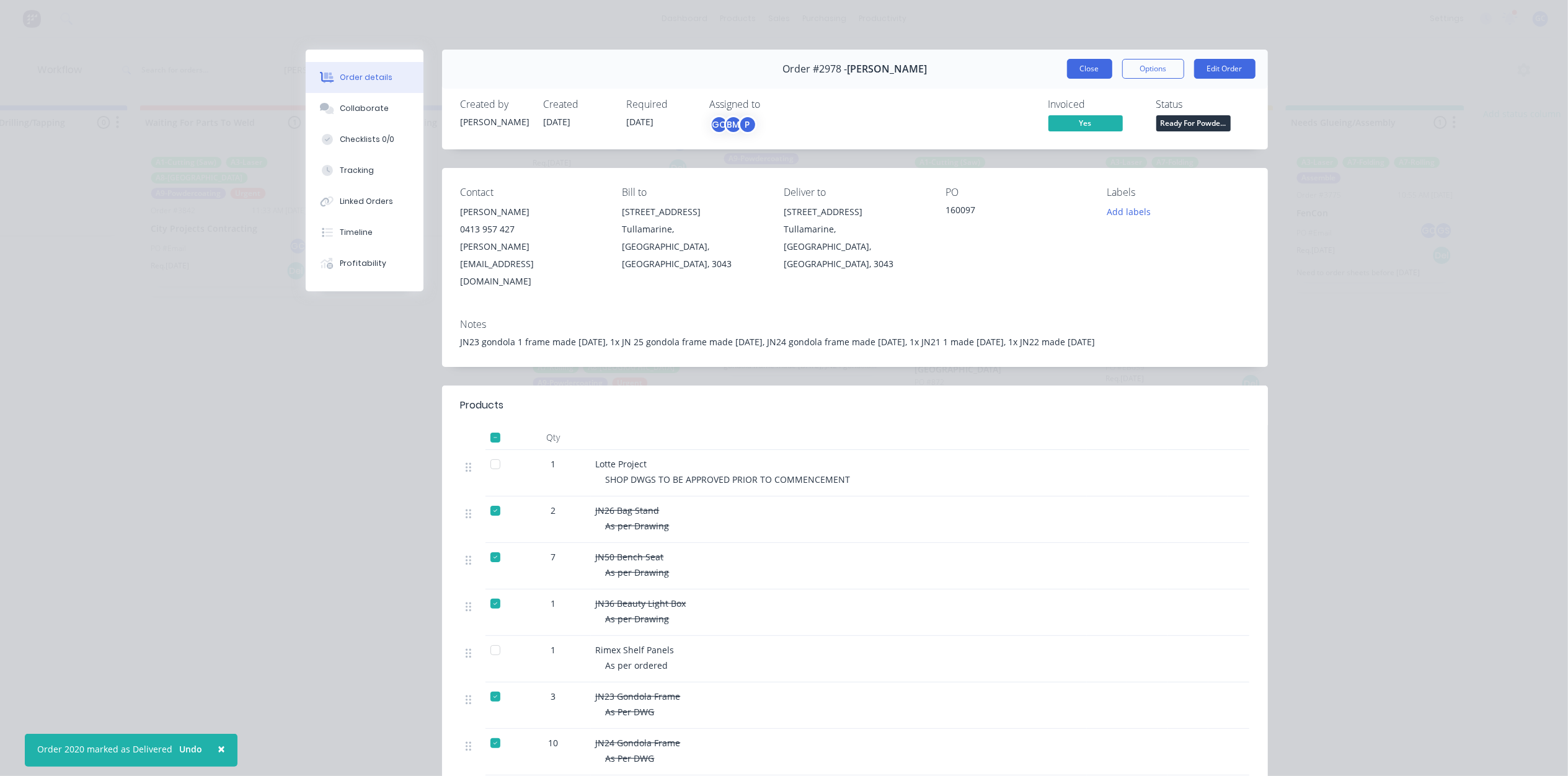
click at [1071, 62] on button "Close" at bounding box center [1089, 69] width 45 height 20
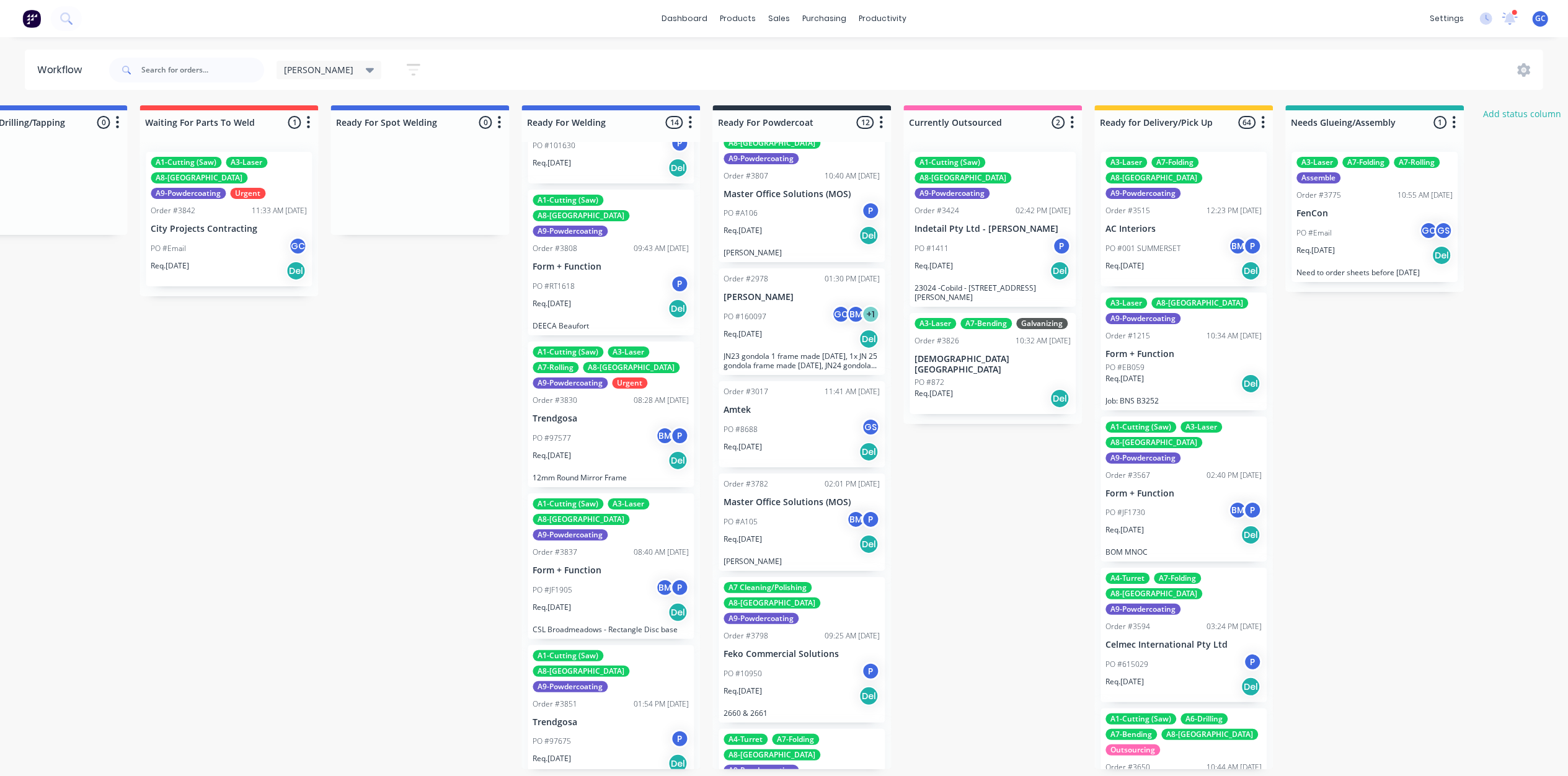
click at [785, 418] on div "PO #8688 GS" at bounding box center [801, 430] width 156 height 24
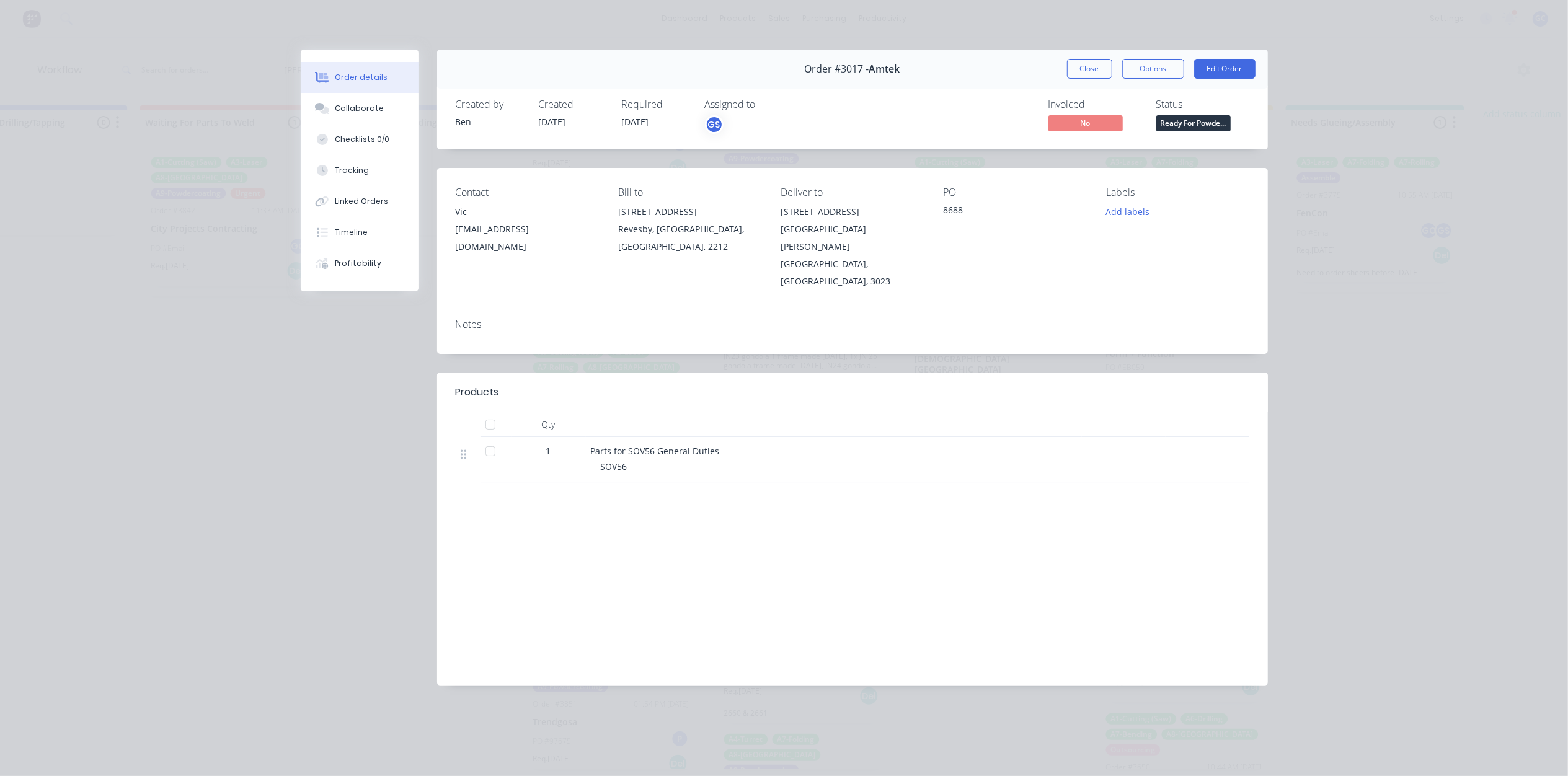
click at [1213, 129] on span "Ready For Powde..." at bounding box center [1193, 123] width 74 height 16
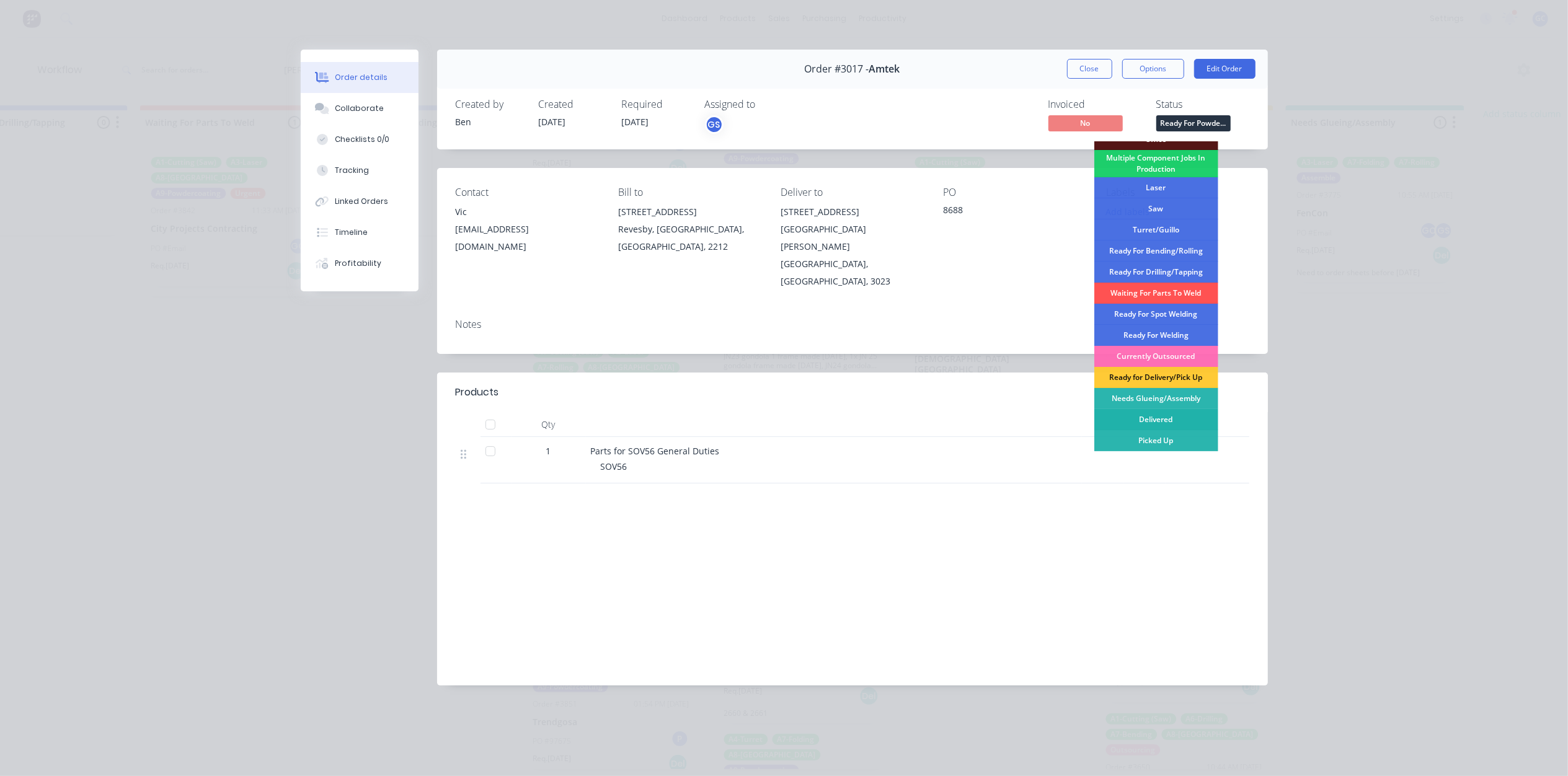
click at [1169, 412] on div "Delivered" at bounding box center [1156, 420] width 124 height 21
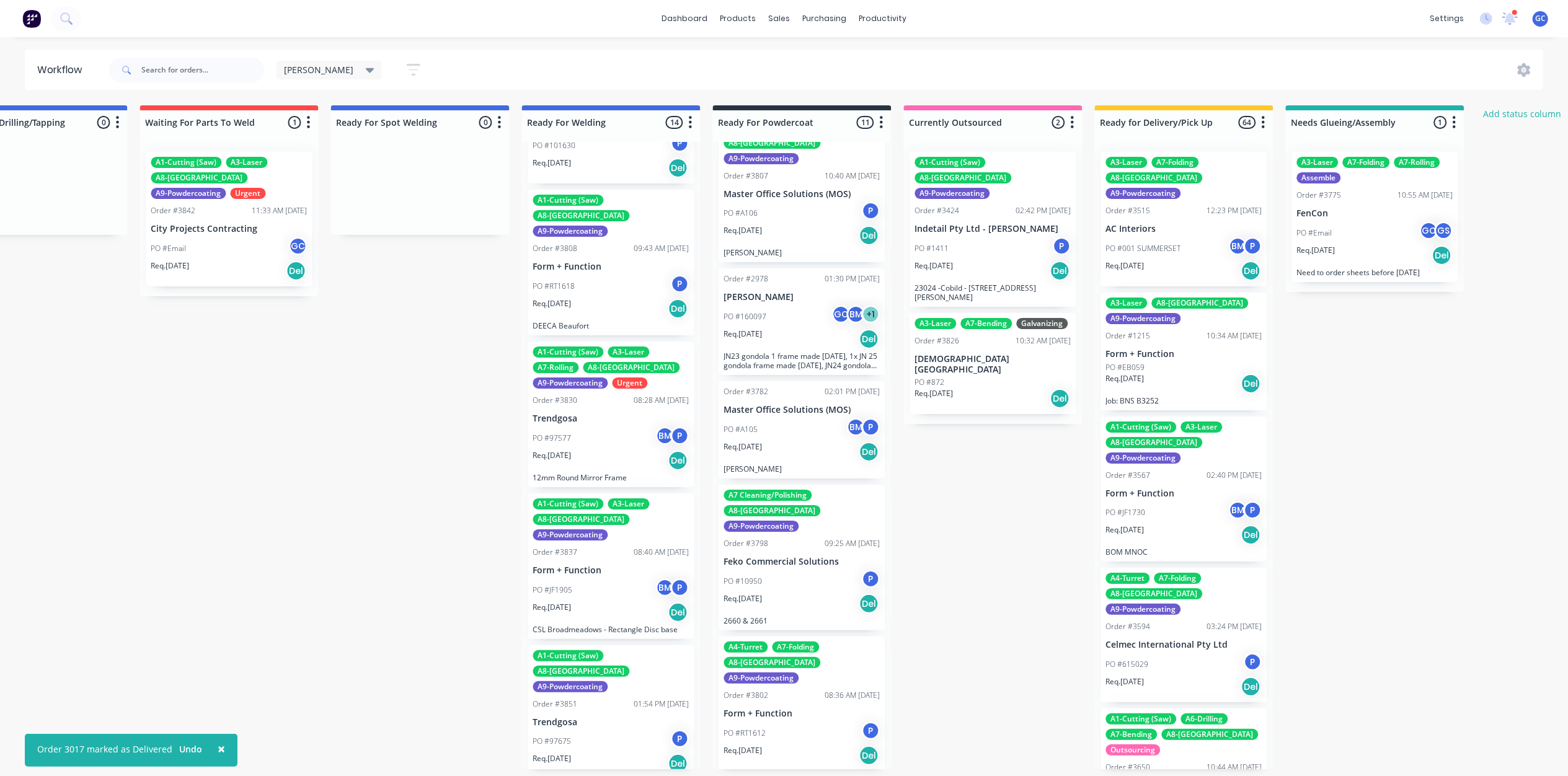
click at [802, 441] on div "Req. [DATE] Del" at bounding box center [801, 452] width 156 height 21
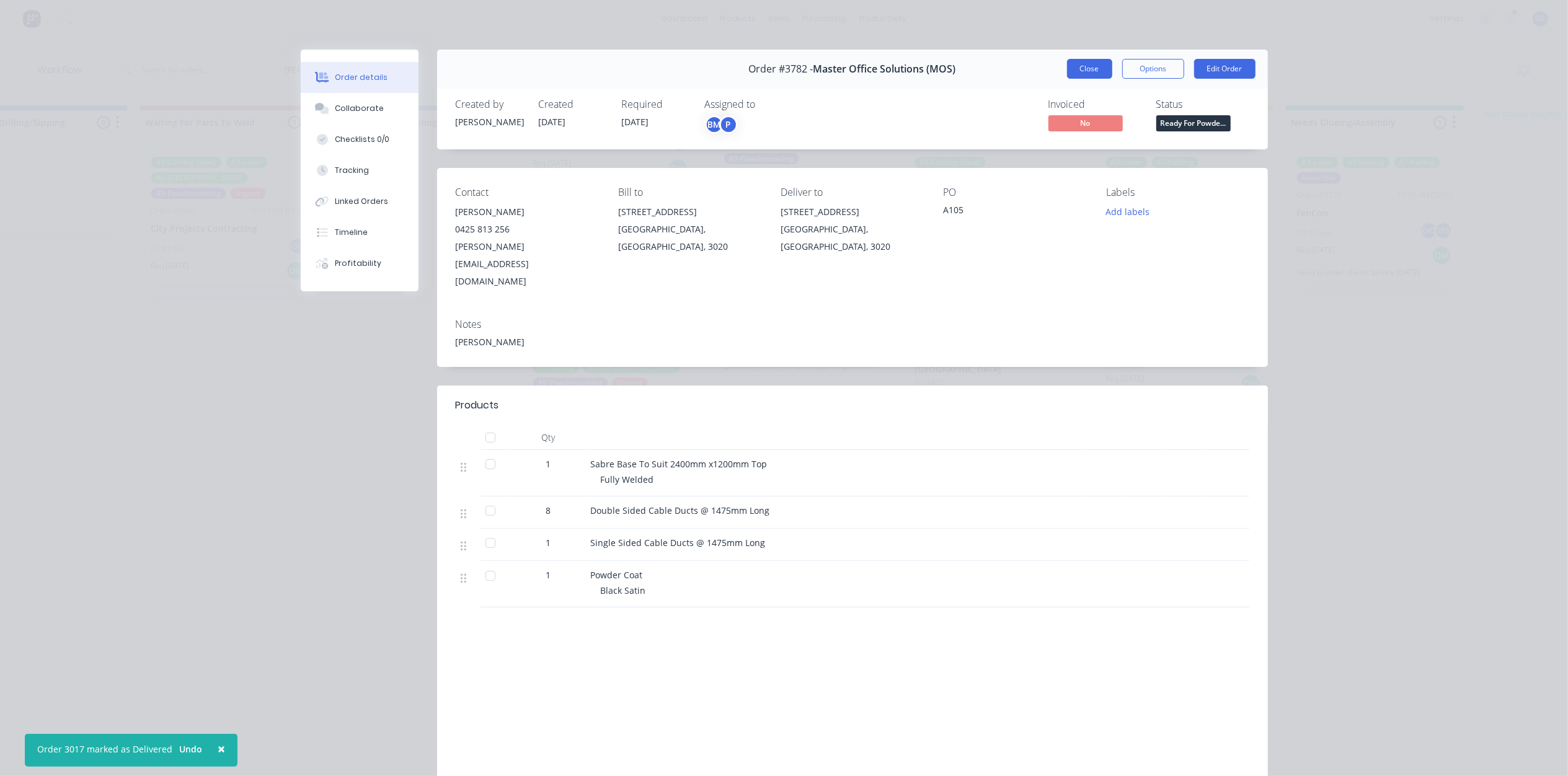
click at [1077, 67] on button "Close" at bounding box center [1089, 69] width 45 height 20
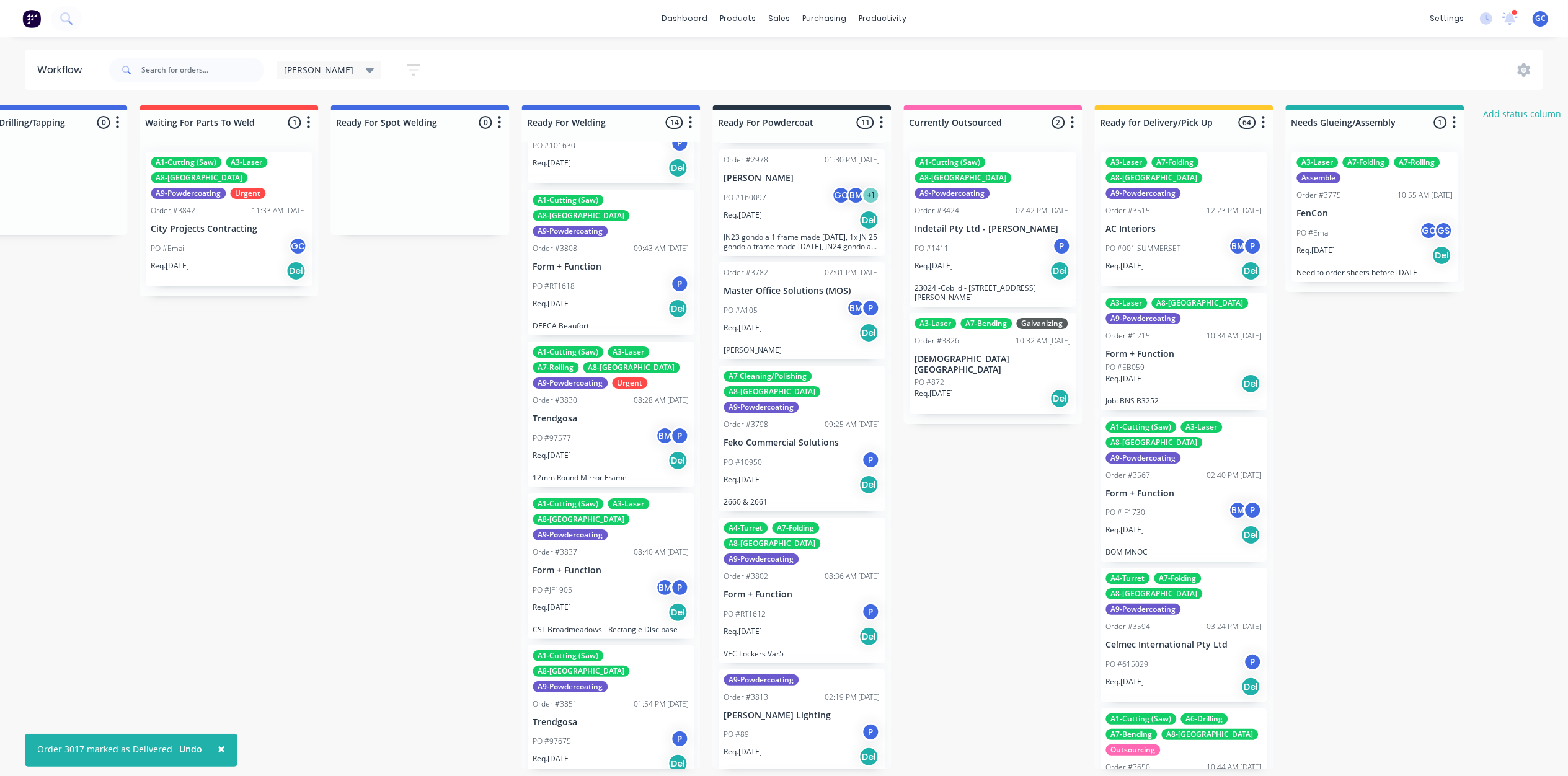
scroll to position [496, 0]
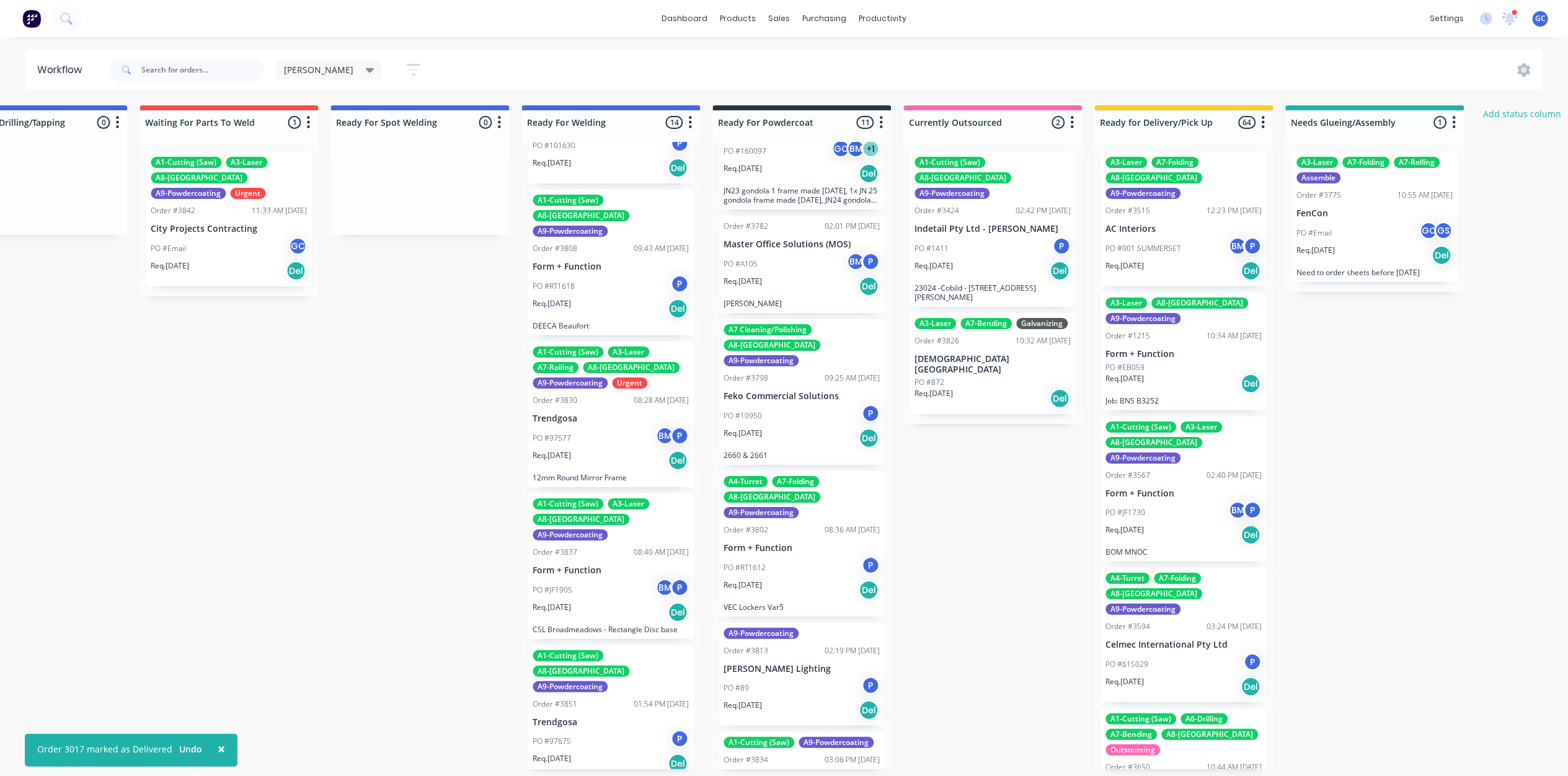
click at [804, 404] on div "PO #10950 P" at bounding box center [801, 416] width 156 height 24
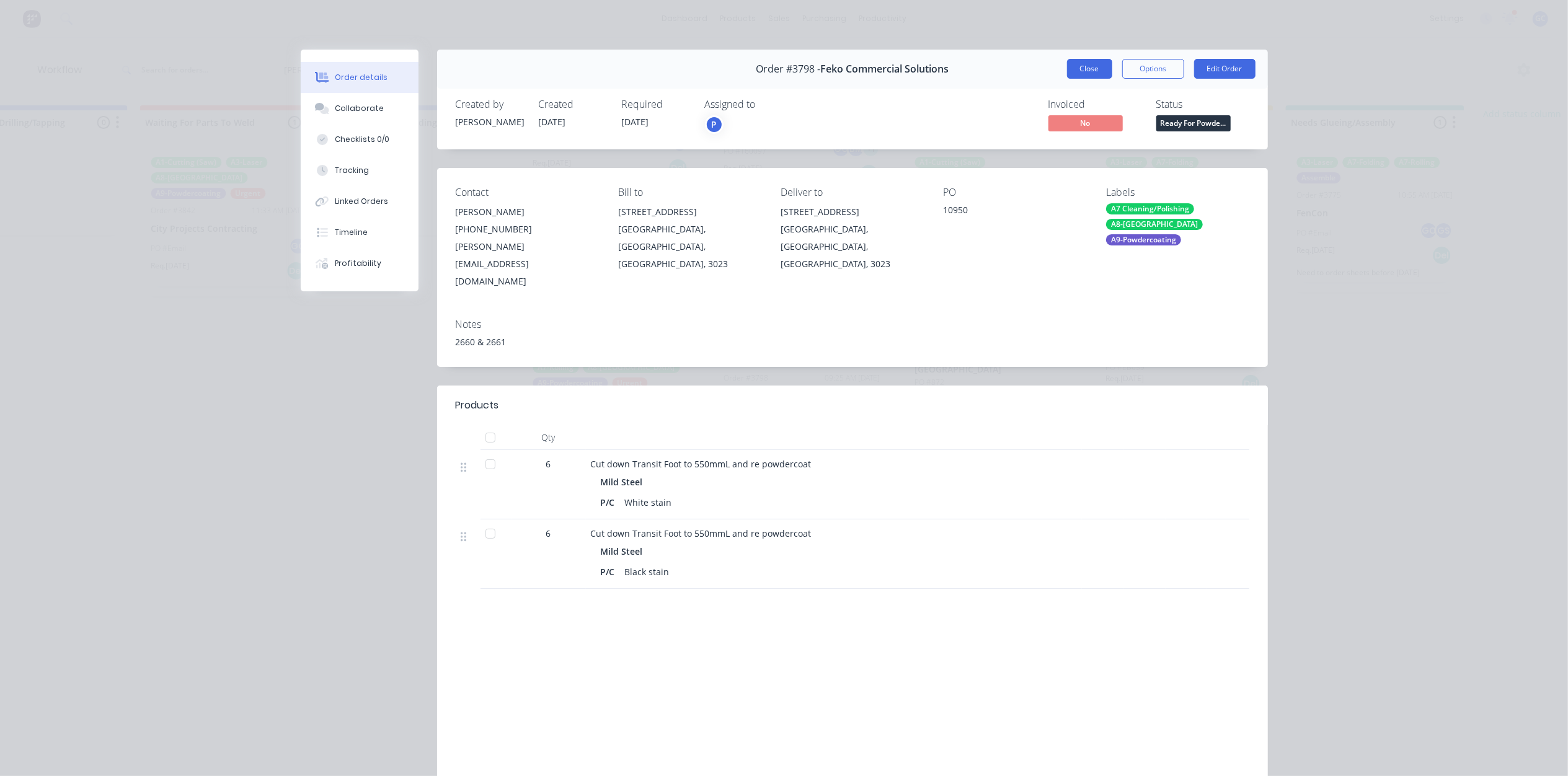
click at [1079, 62] on button "Close" at bounding box center [1089, 69] width 45 height 20
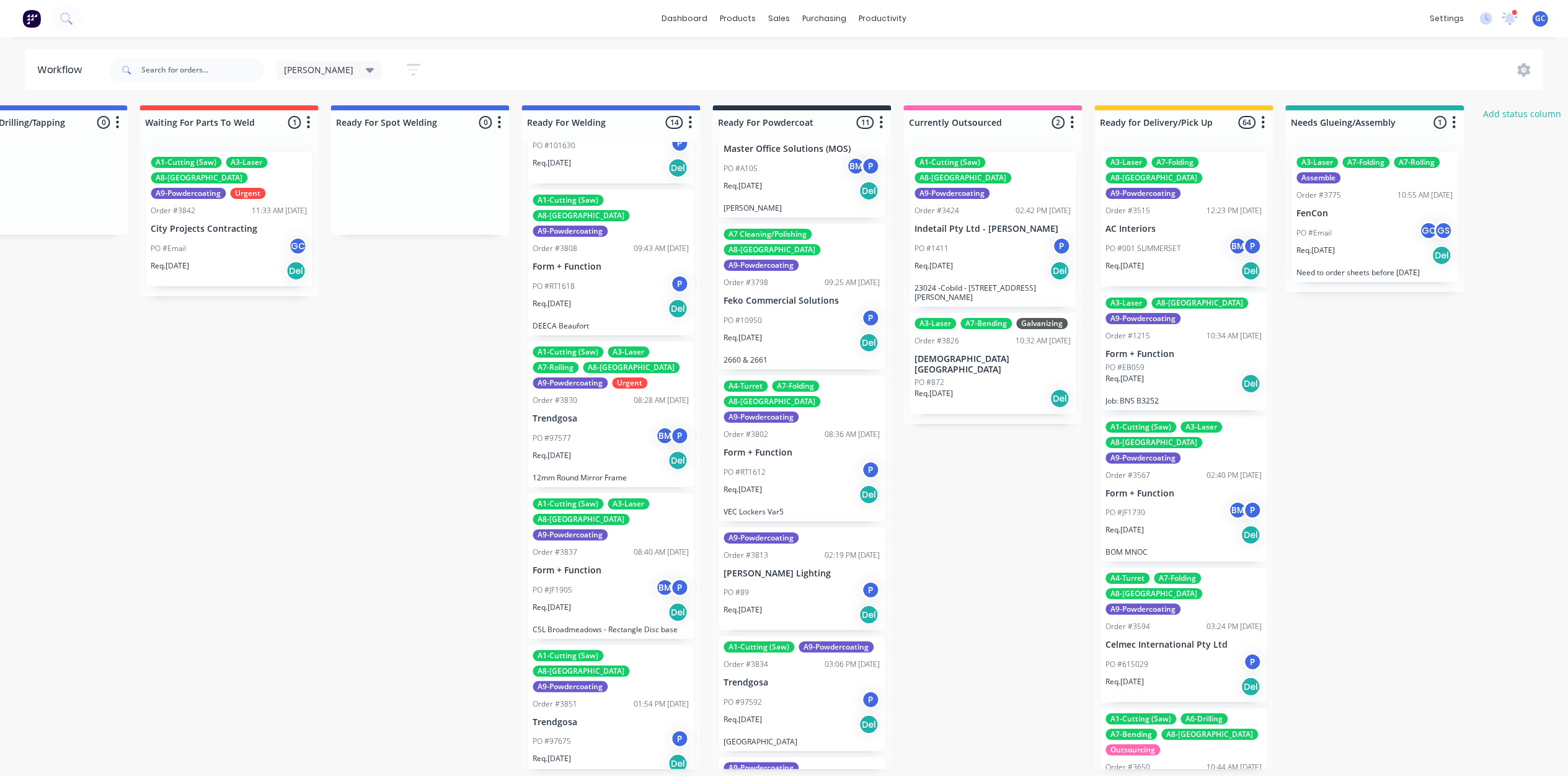
scroll to position [661, 0]
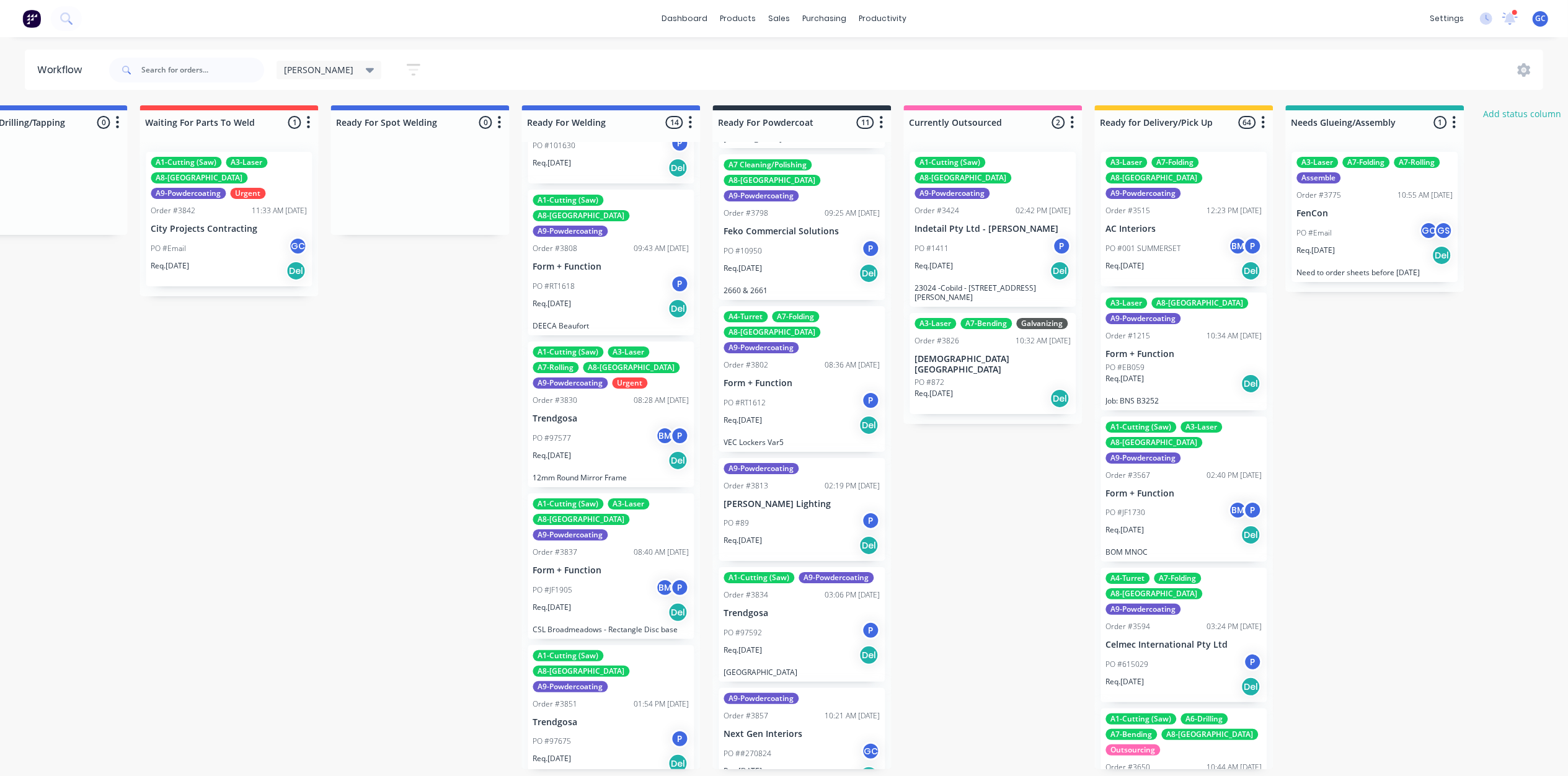
click at [782, 512] on div "PO #89 P" at bounding box center [801, 523] width 156 height 24
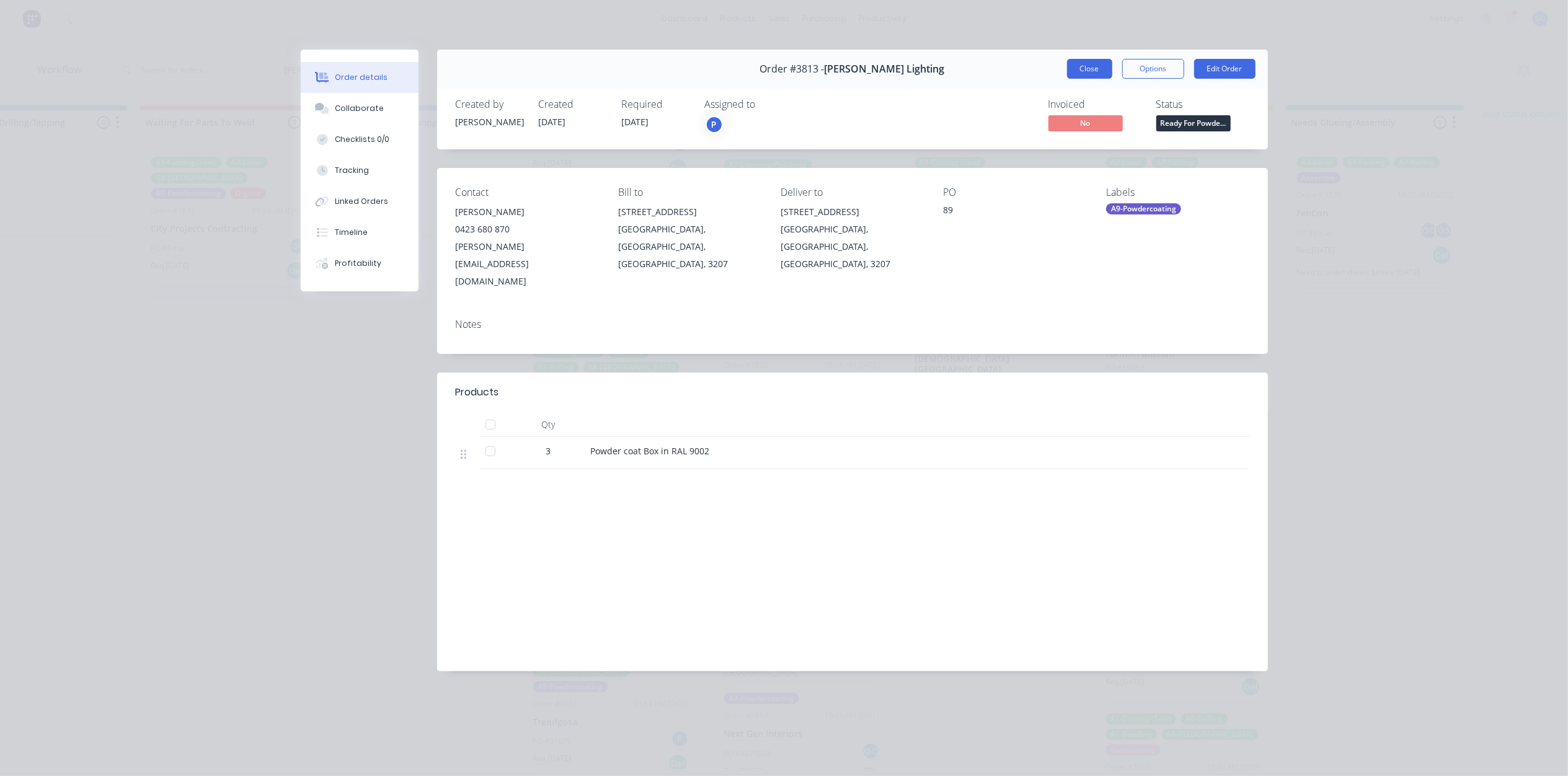
click at [1104, 65] on button "Close" at bounding box center [1089, 69] width 45 height 20
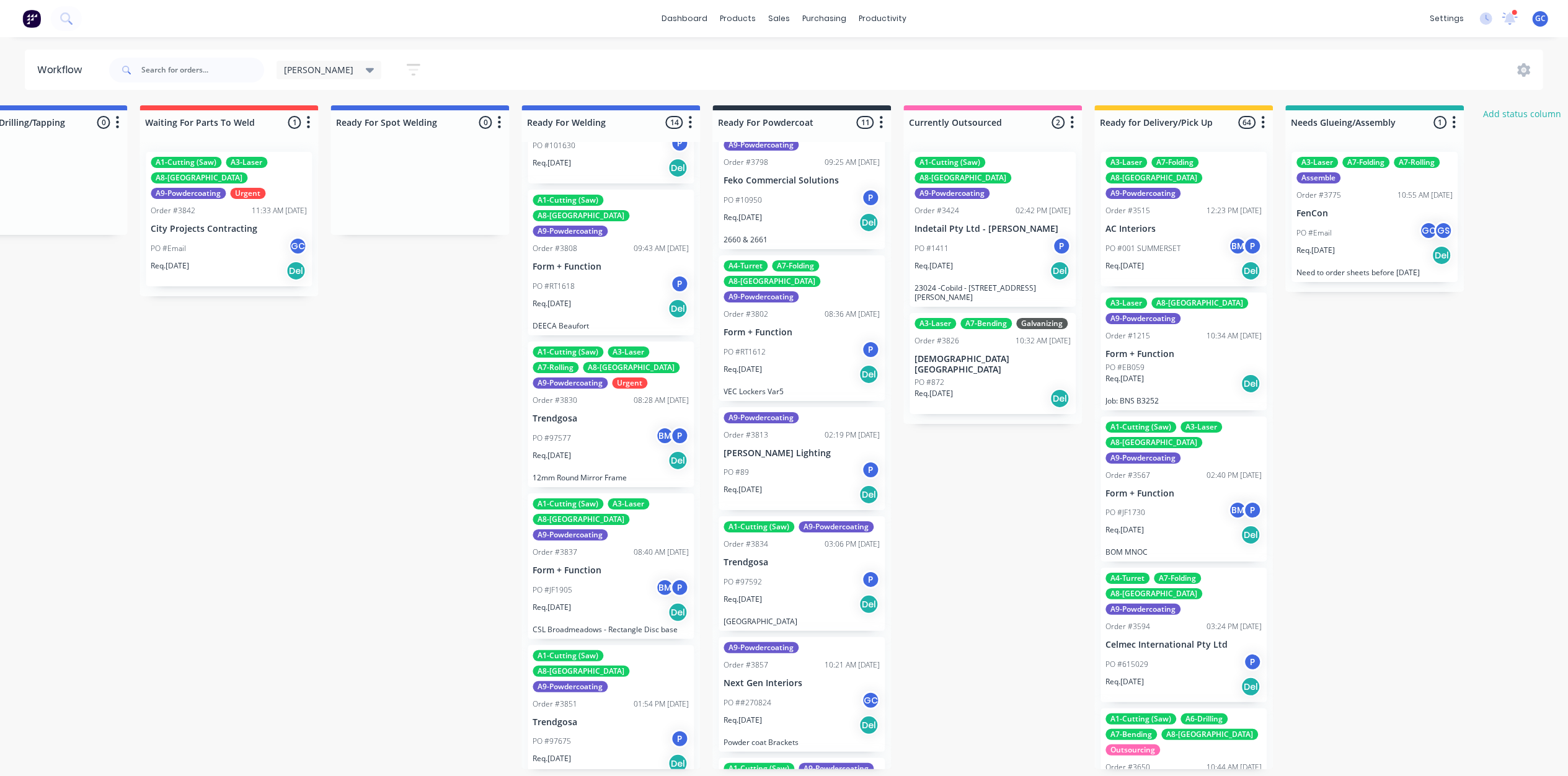
scroll to position [735, 0]
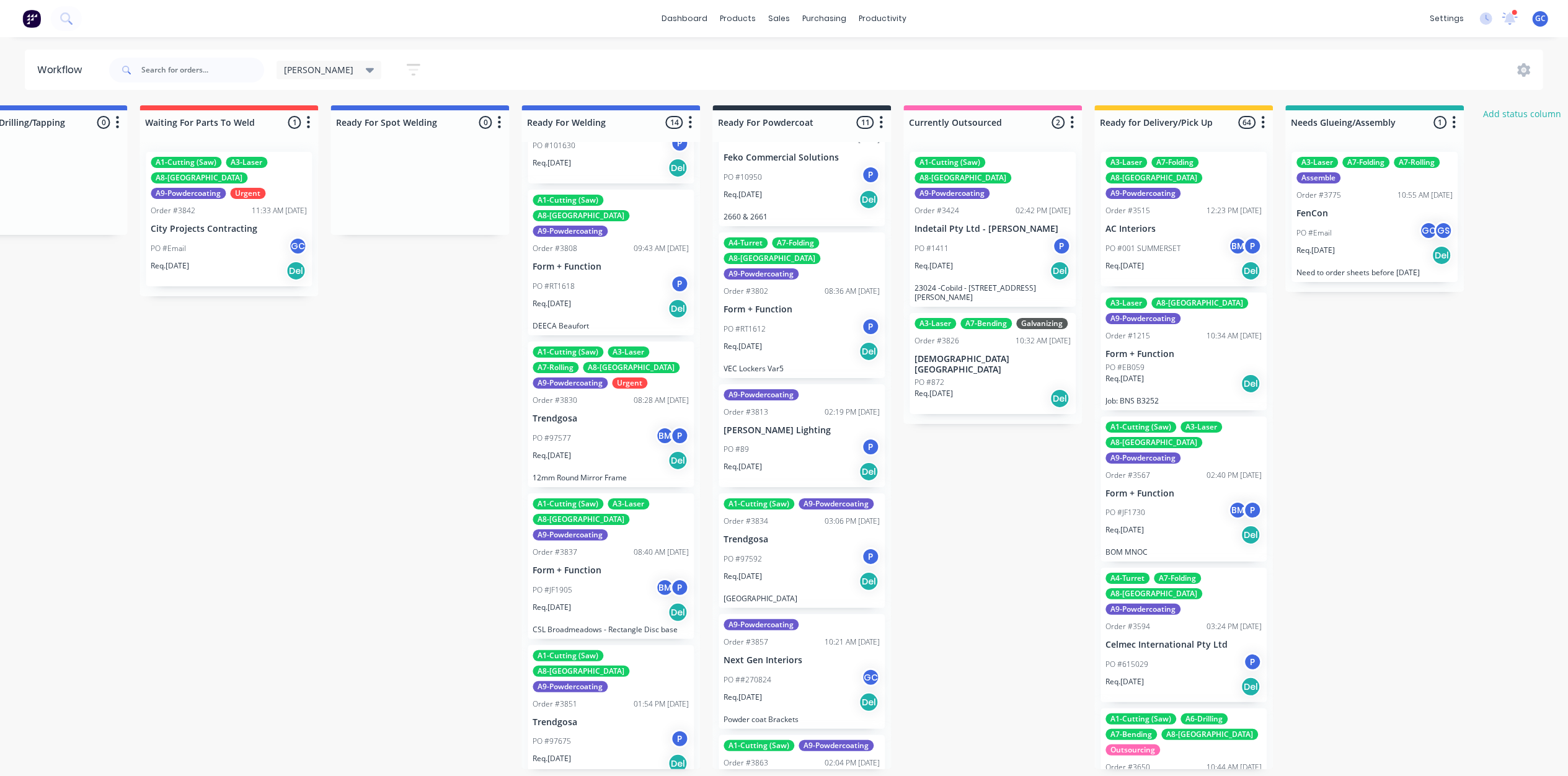
click at [792, 548] on div "PO #97592 P" at bounding box center [801, 559] width 156 height 24
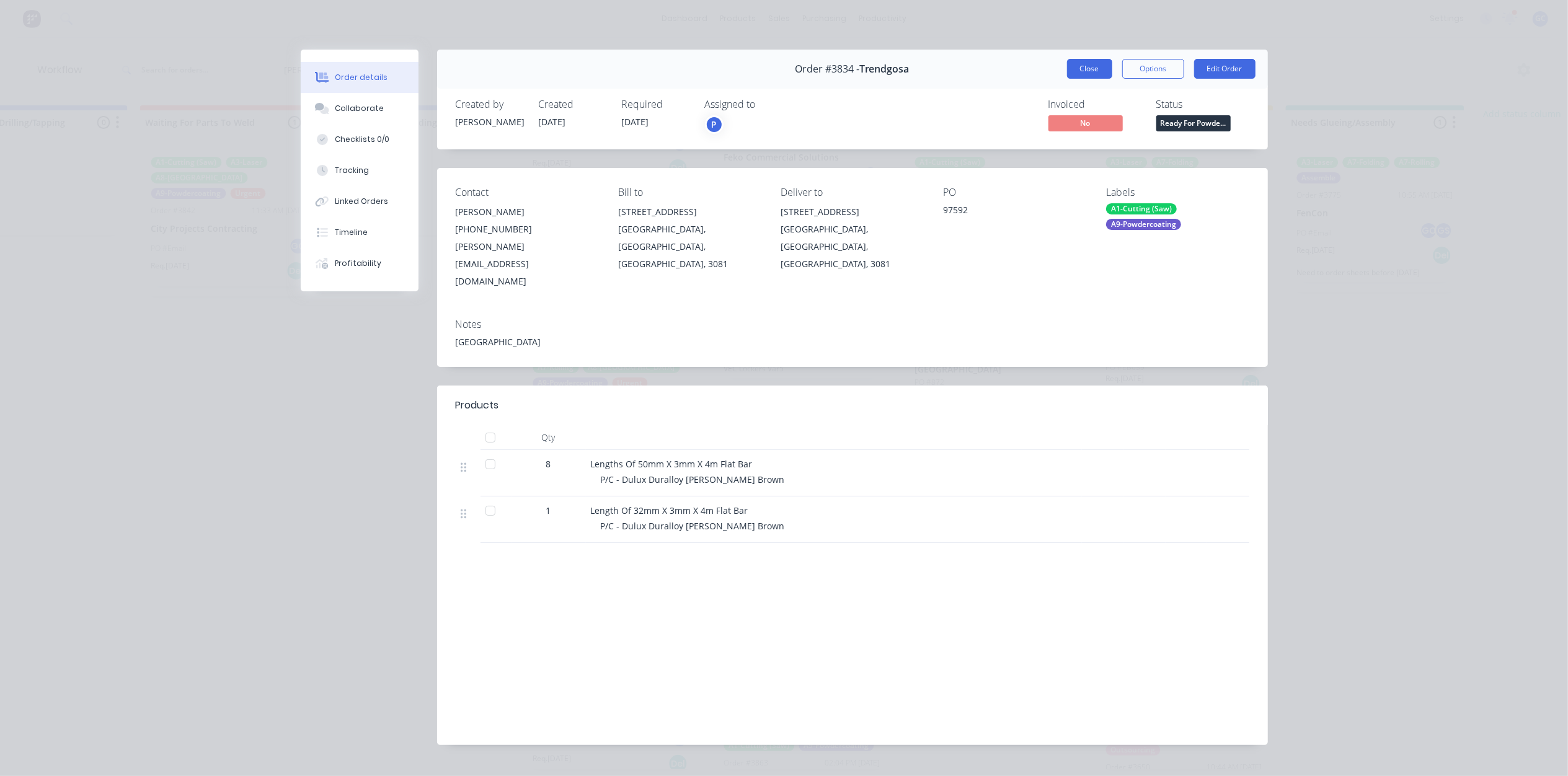
click at [1095, 65] on button "Close" at bounding box center [1089, 69] width 45 height 20
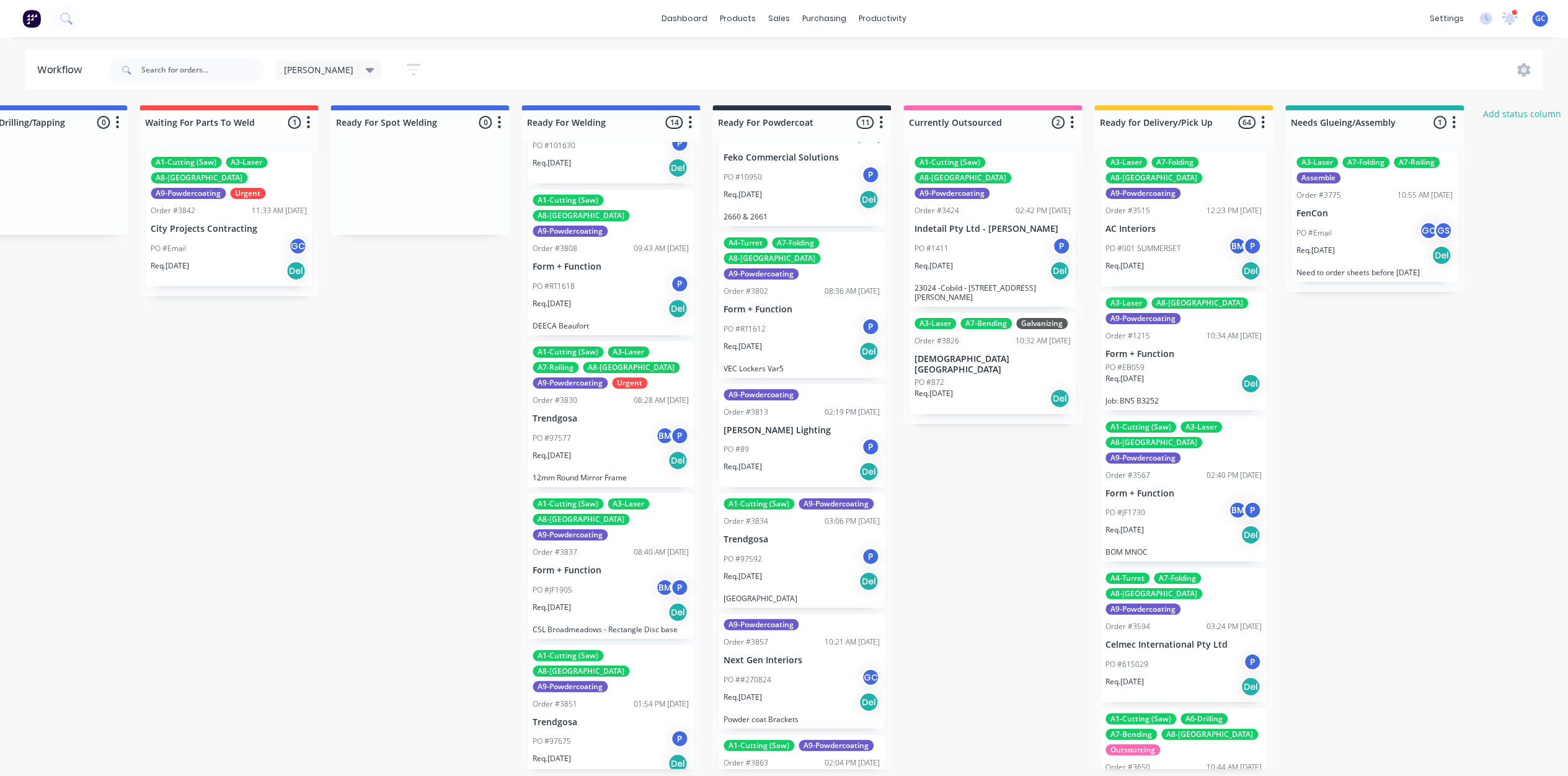
click at [809, 692] on div "Req. [DATE] Del" at bounding box center [801, 702] width 156 height 21
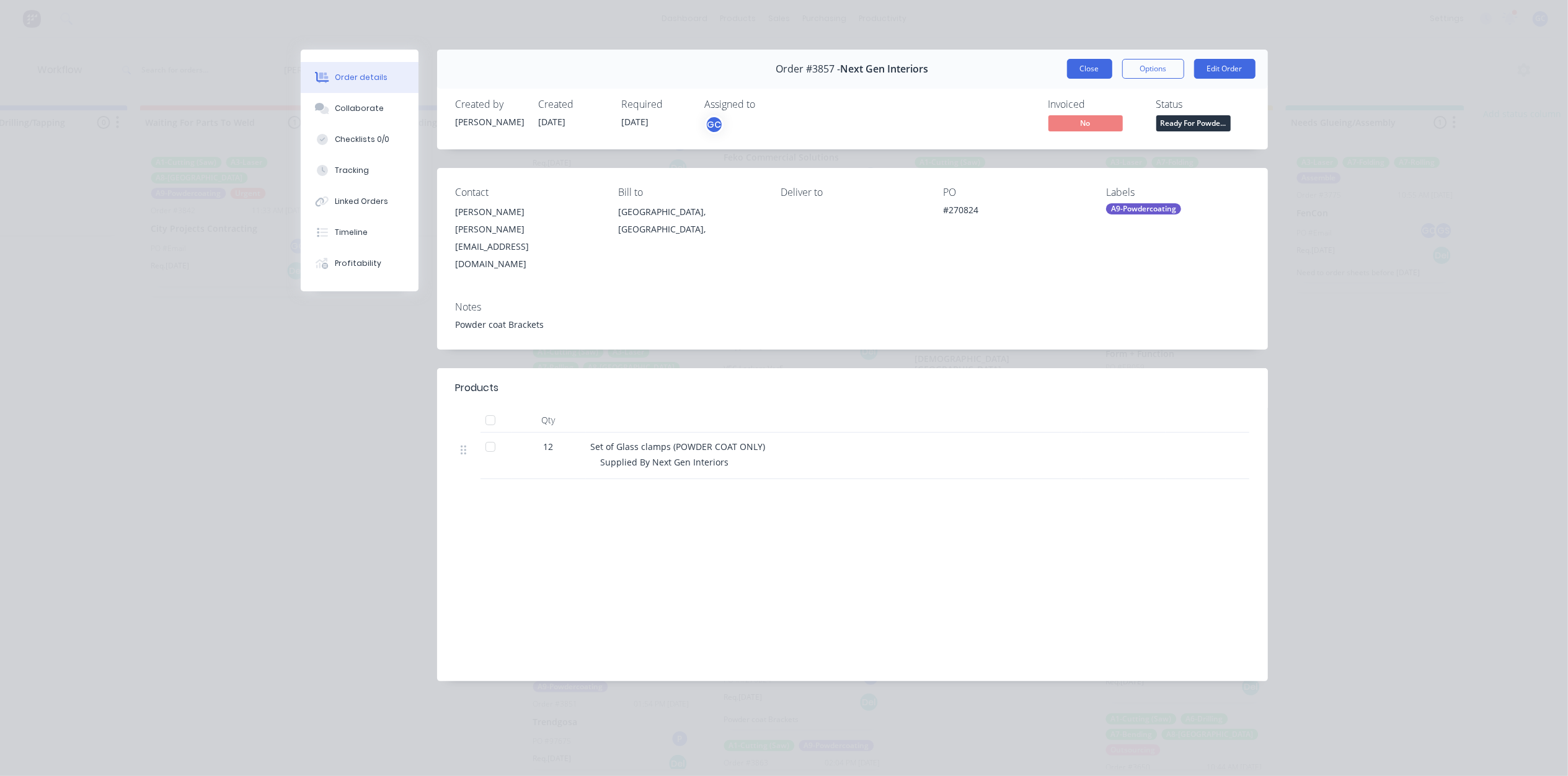
click at [1084, 68] on button "Close" at bounding box center [1089, 69] width 45 height 20
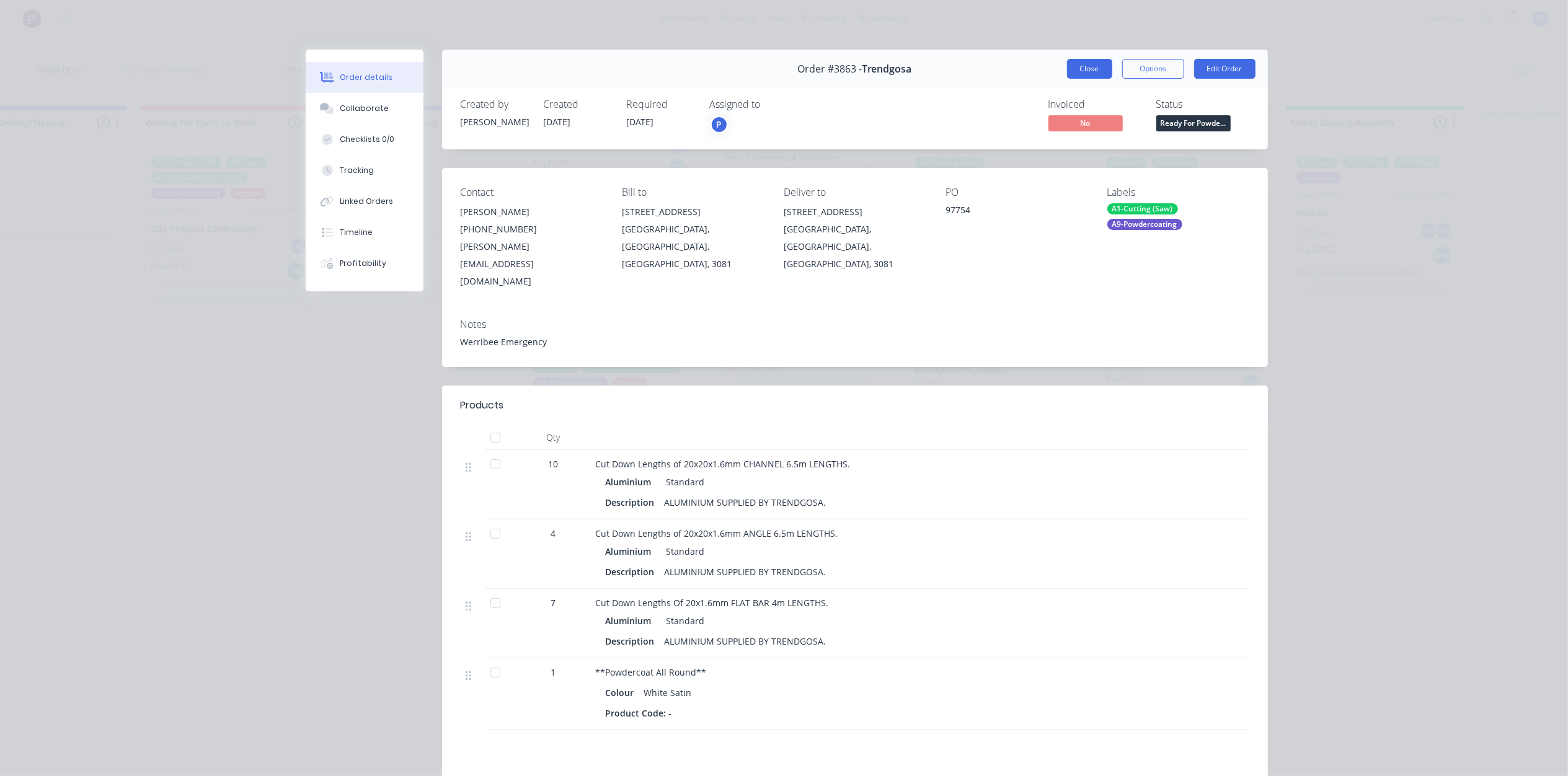
click at [1099, 70] on button "Close" at bounding box center [1089, 69] width 45 height 20
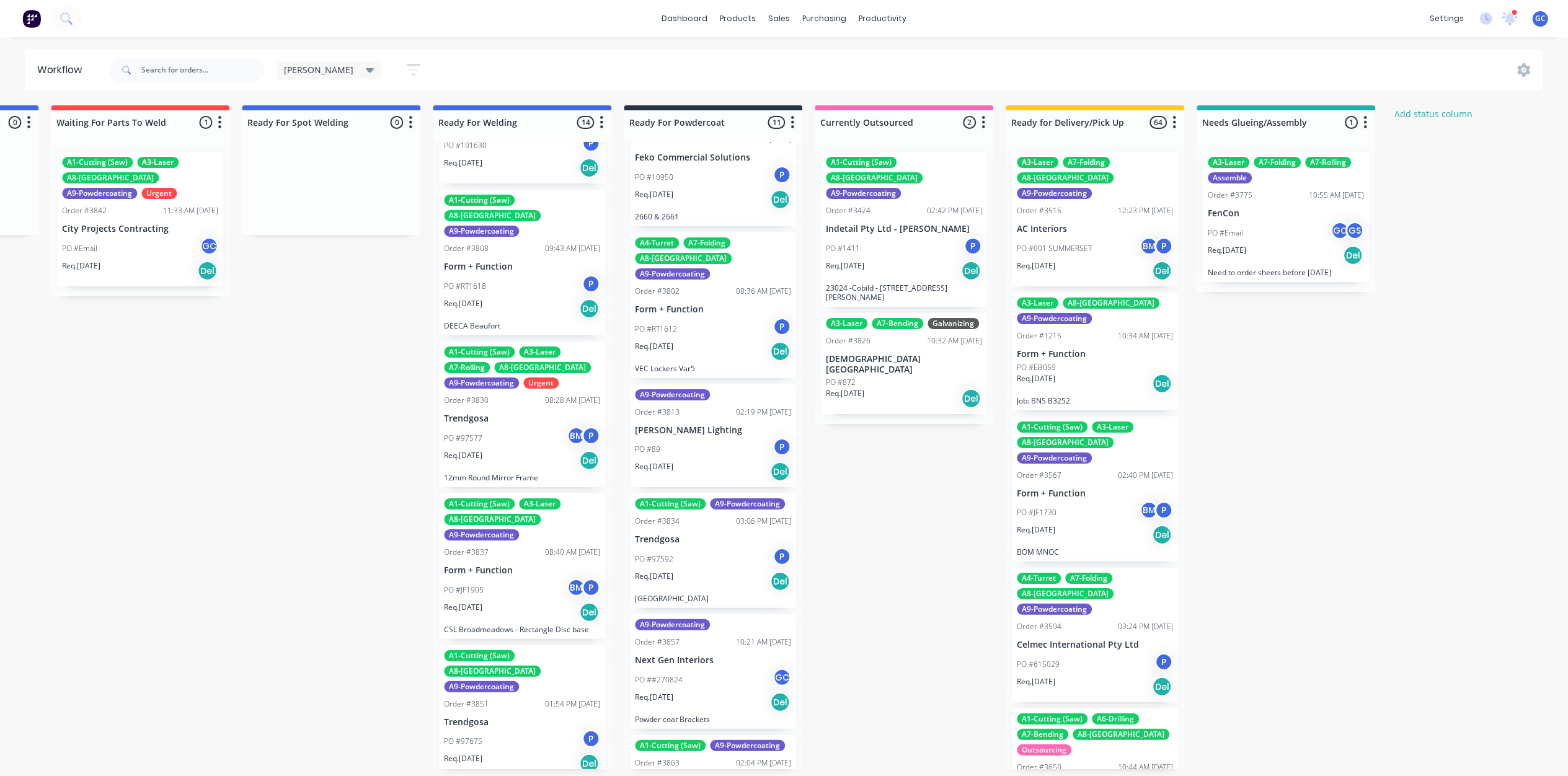
scroll to position [0, 2477]
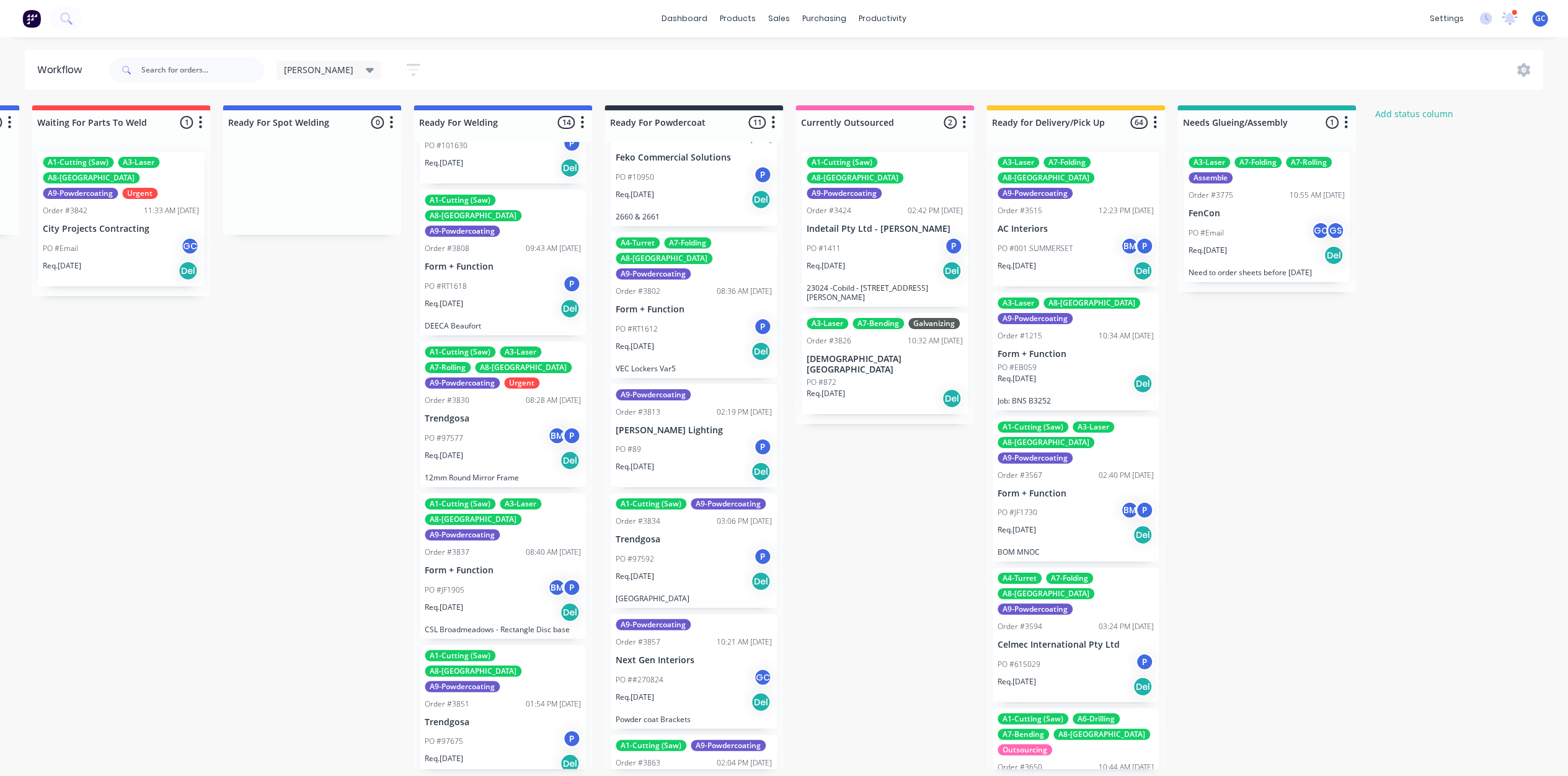
click at [407, 68] on icon "button" at bounding box center [413, 70] width 14 height 16
click at [400, 142] on icon at bounding box center [404, 147] width 9 height 14
click at [331, 192] on div "Hide line item cards" at bounding box center [354, 196] width 124 height 22
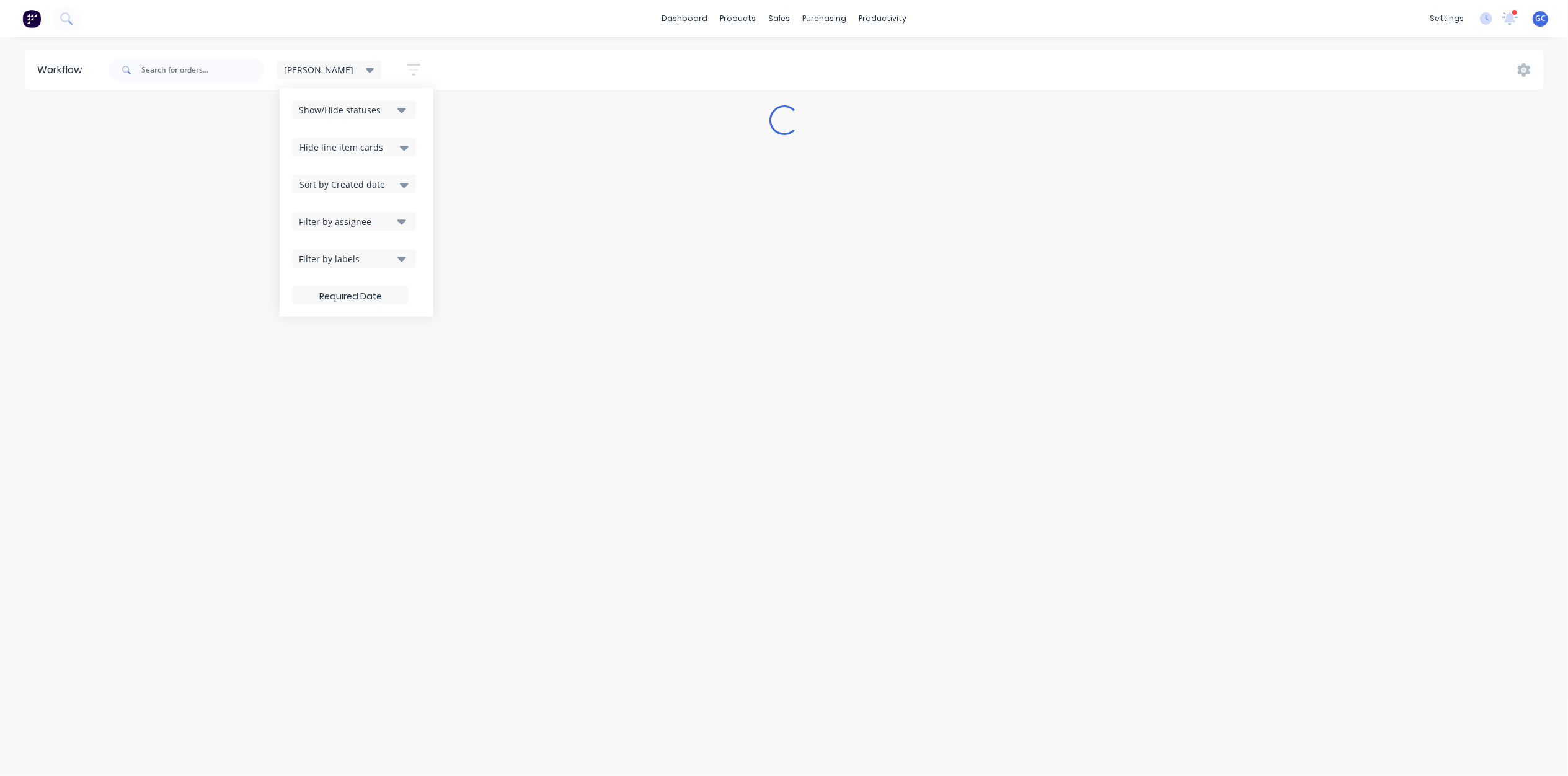
scroll to position [0, 0]
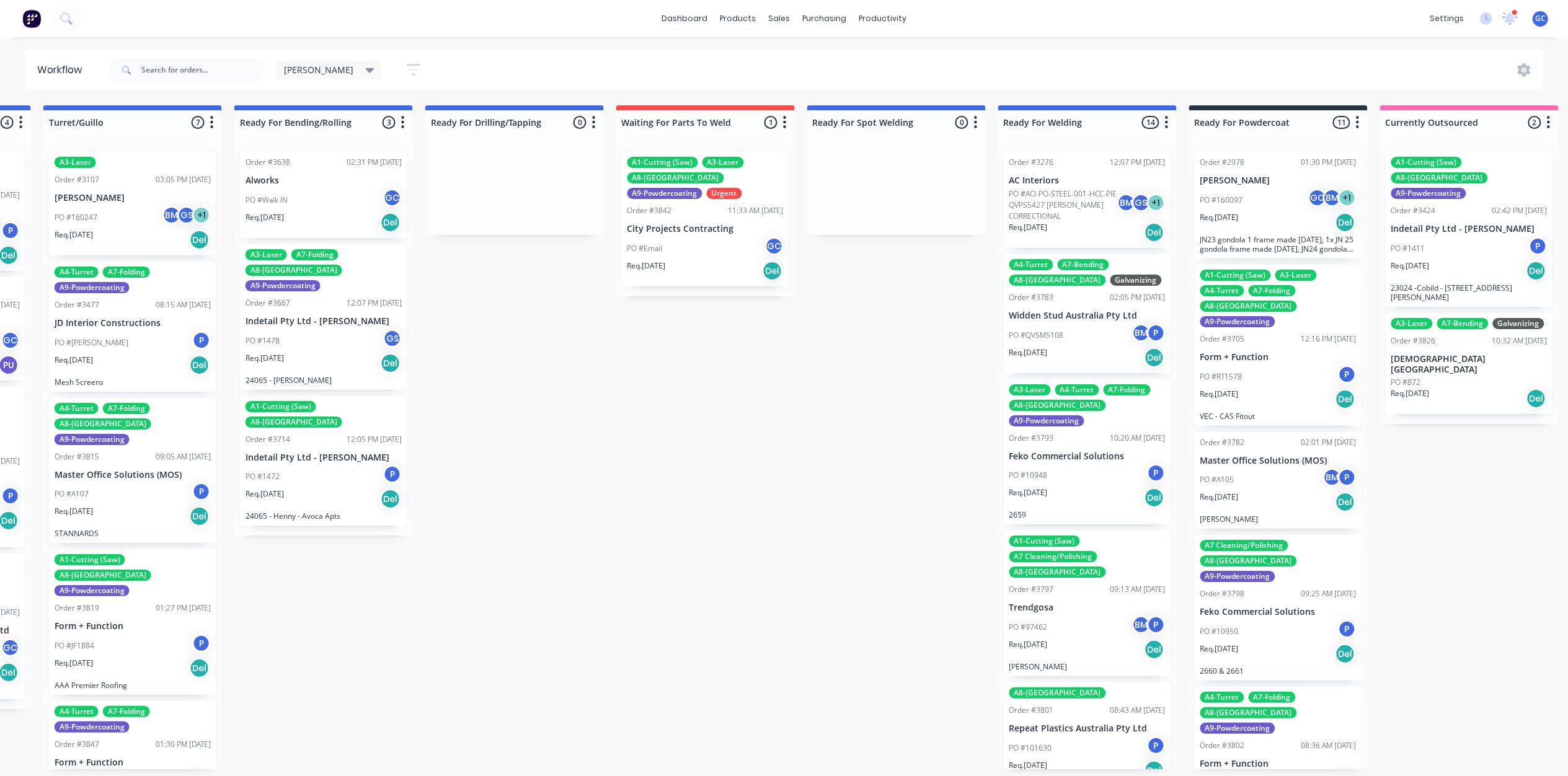
scroll to position [0, 2477]
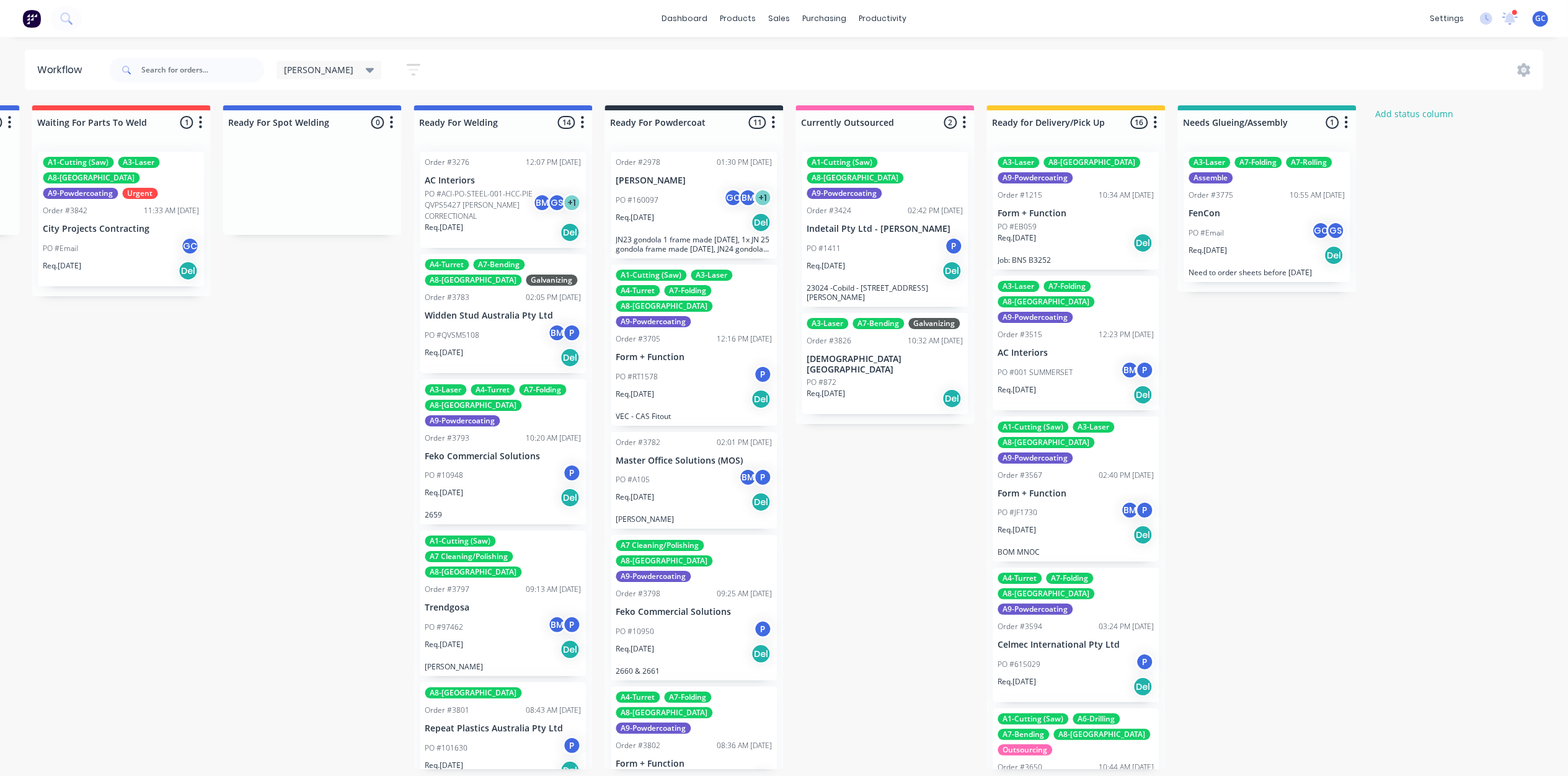
click at [1067, 489] on p "Form + Function" at bounding box center [1075, 494] width 156 height 11
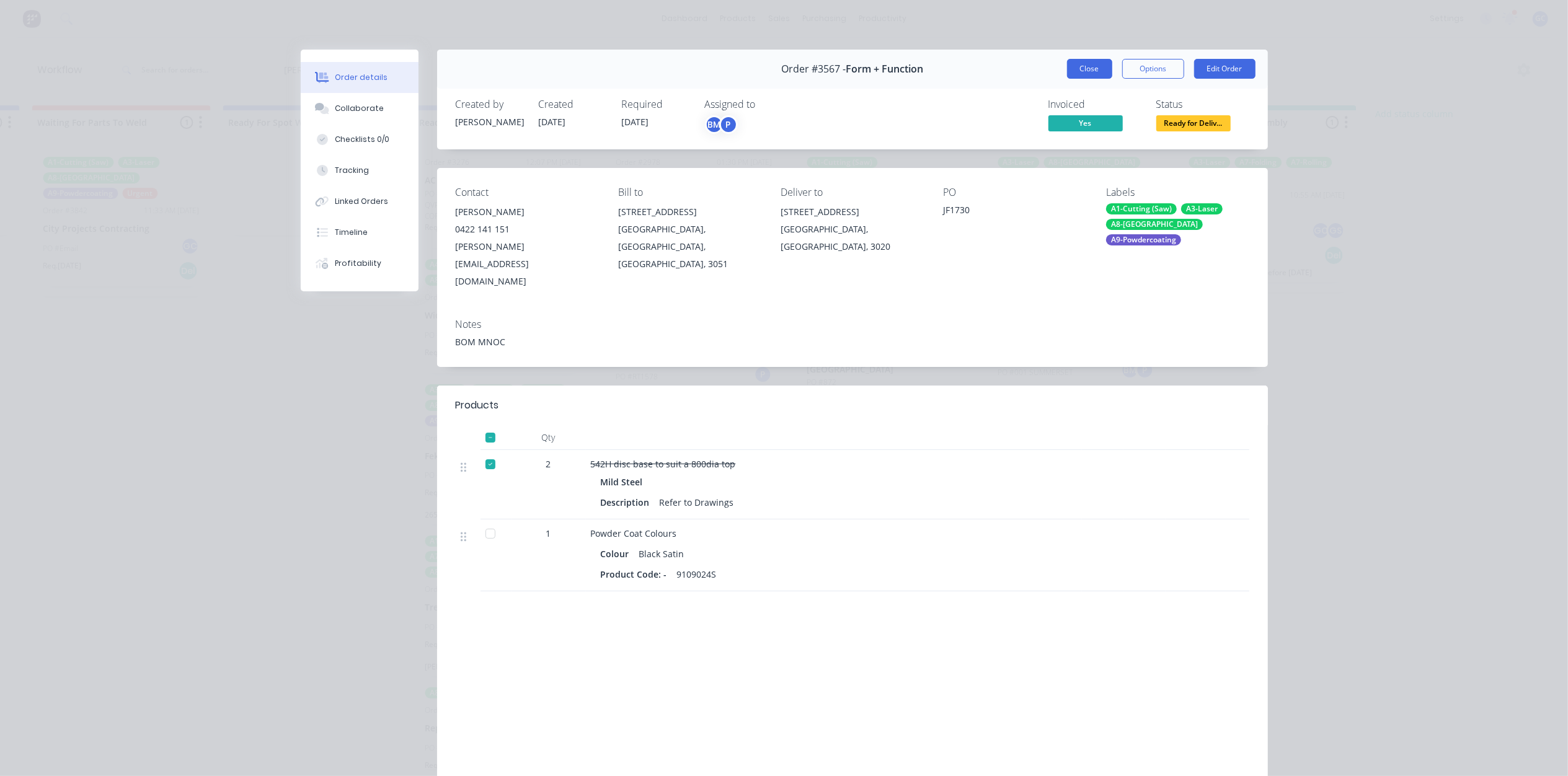
click at [1084, 70] on button "Close" at bounding box center [1089, 69] width 45 height 20
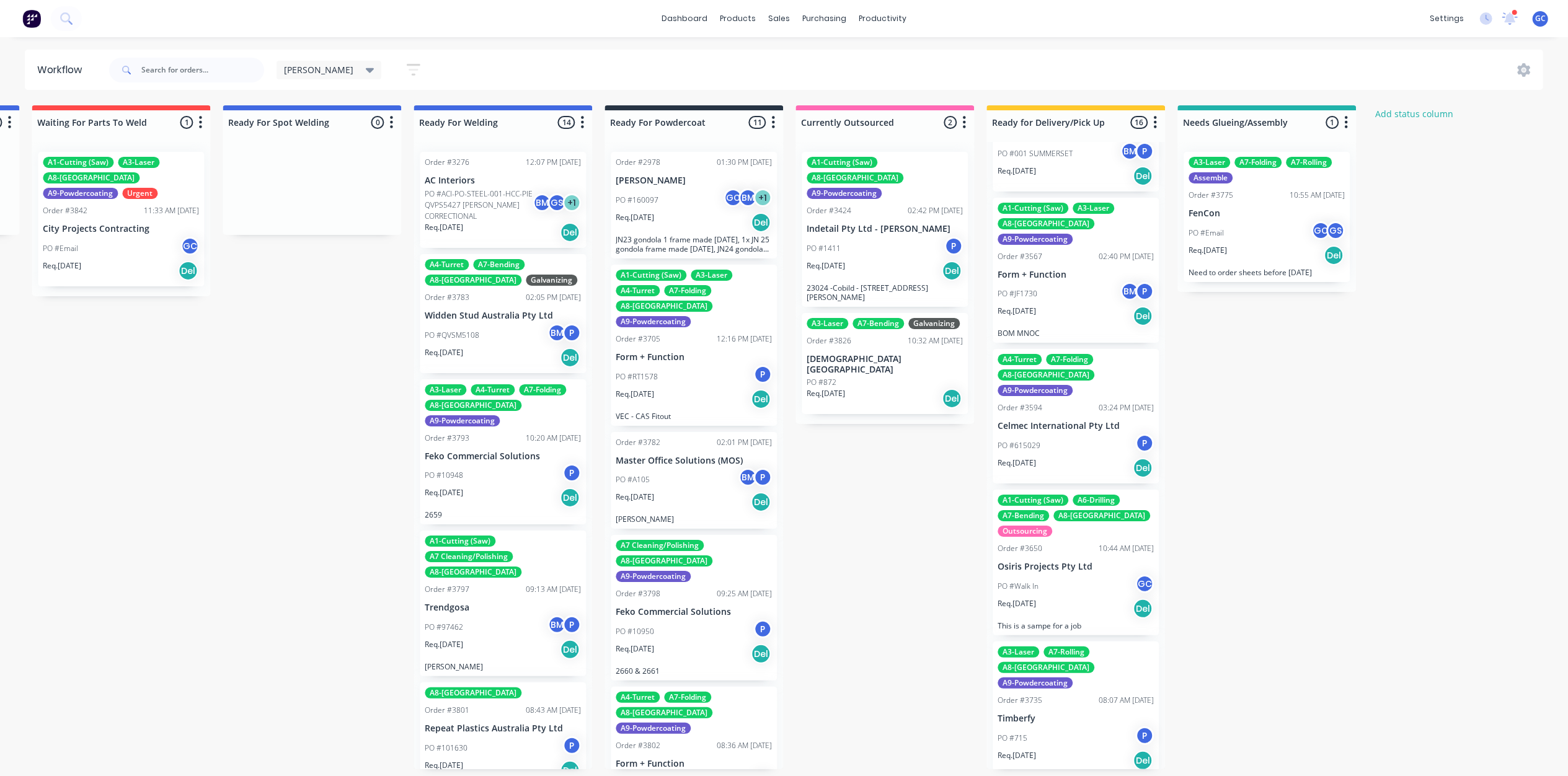
scroll to position [248, 0]
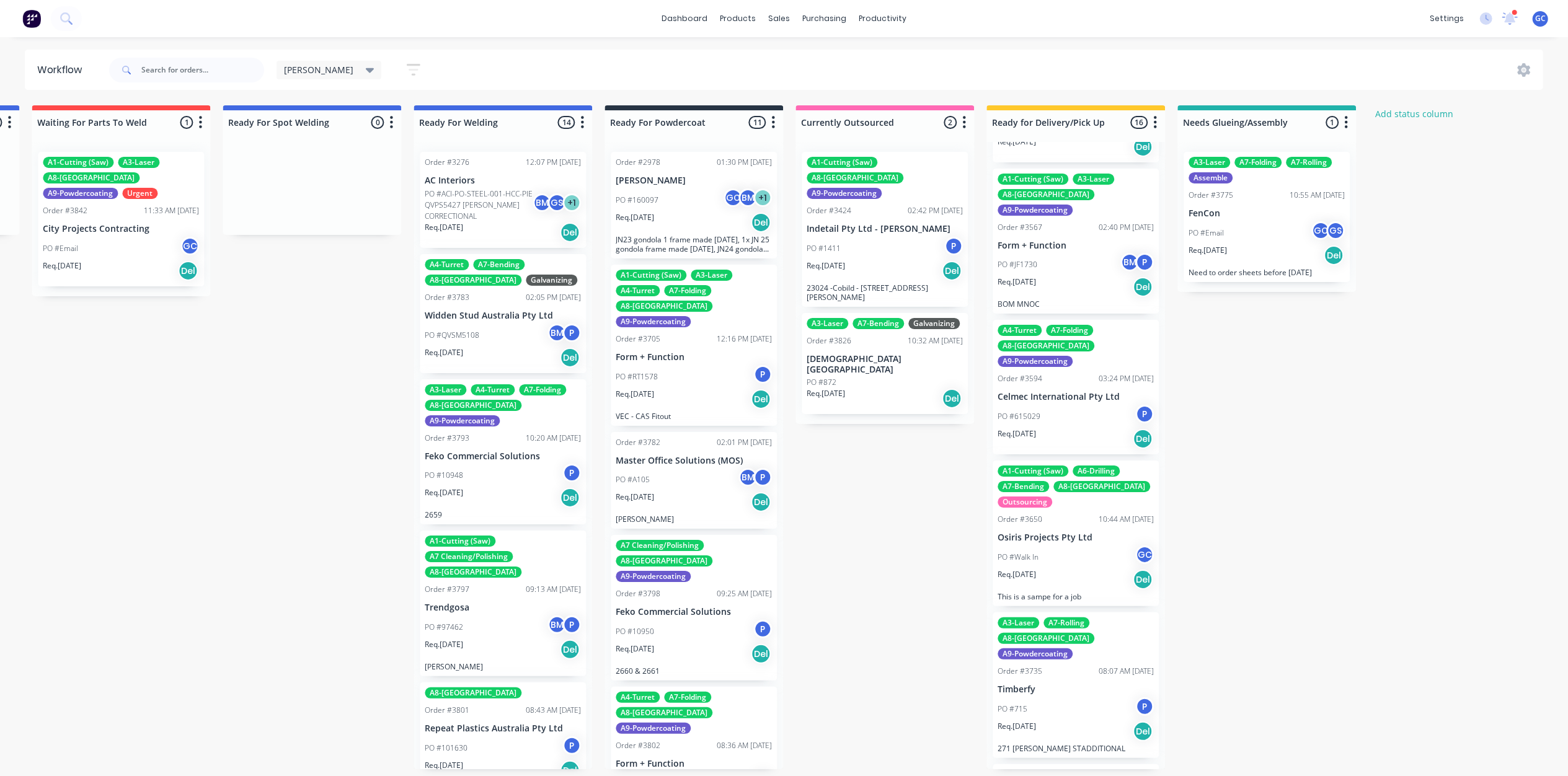
click at [1077, 392] on p "Celmec International Pty Ltd" at bounding box center [1075, 397] width 156 height 11
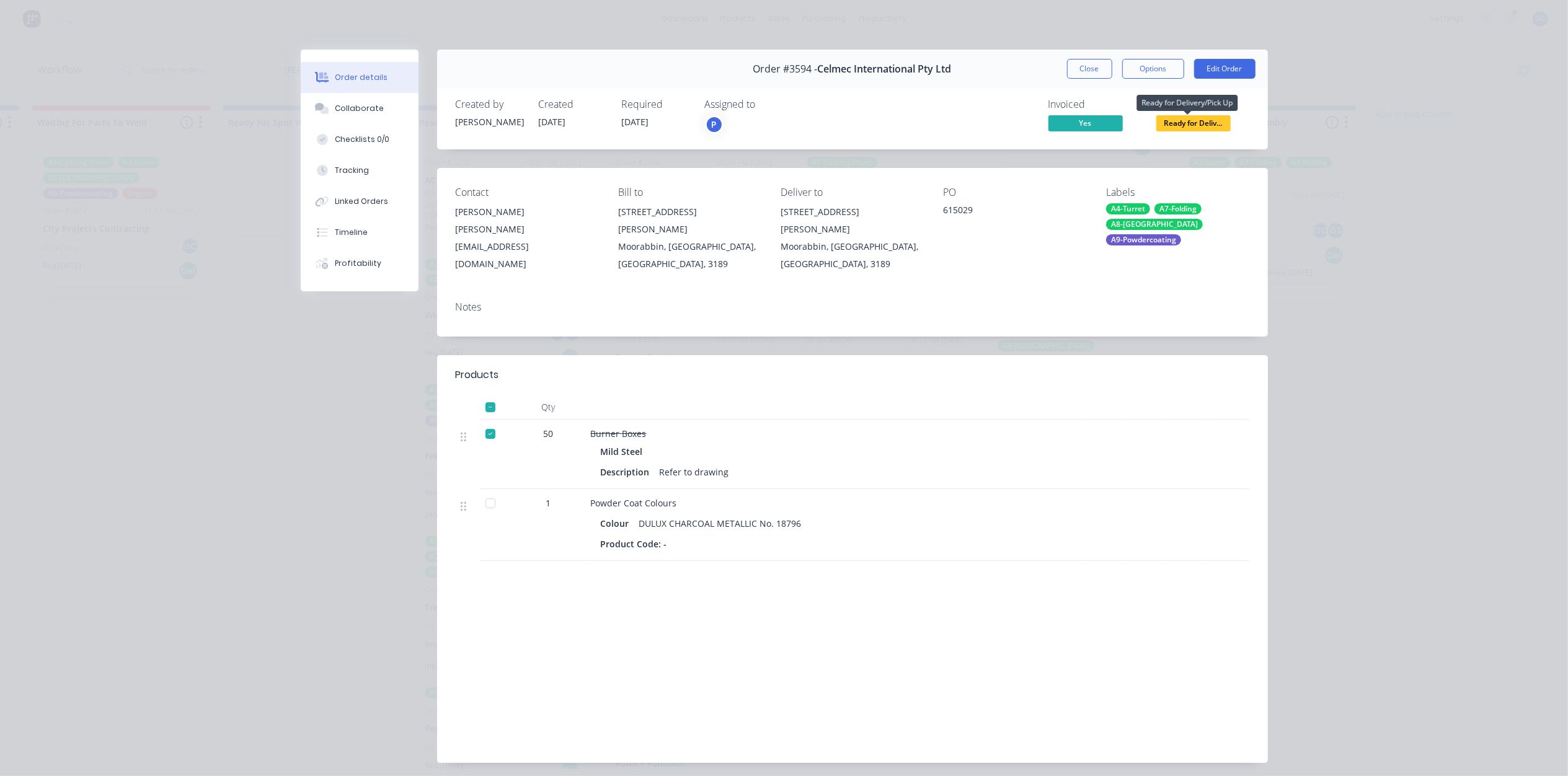
click at [1206, 123] on span "Ready for Deliv..." at bounding box center [1193, 123] width 74 height 16
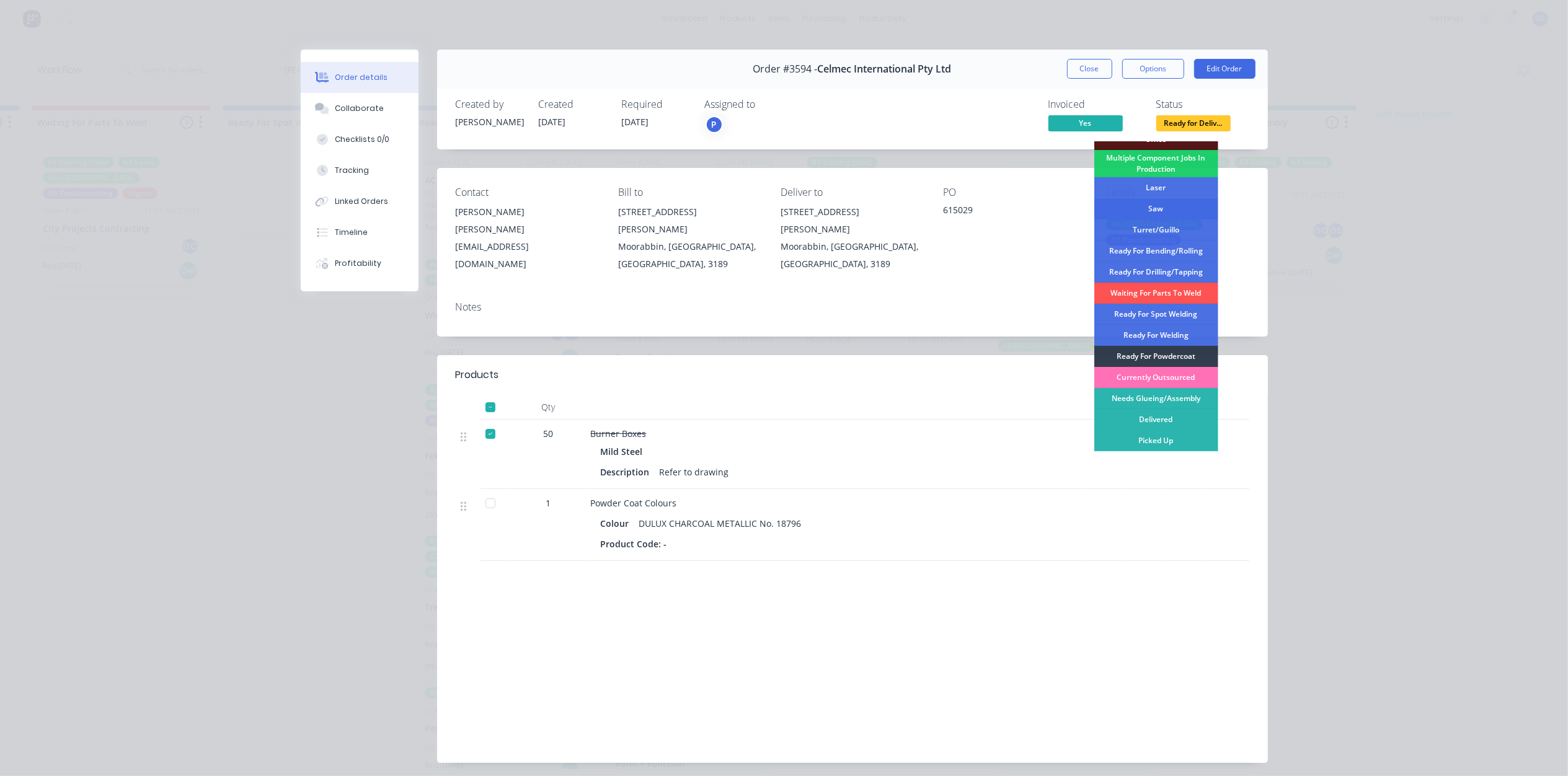
scroll to position [29, 0]
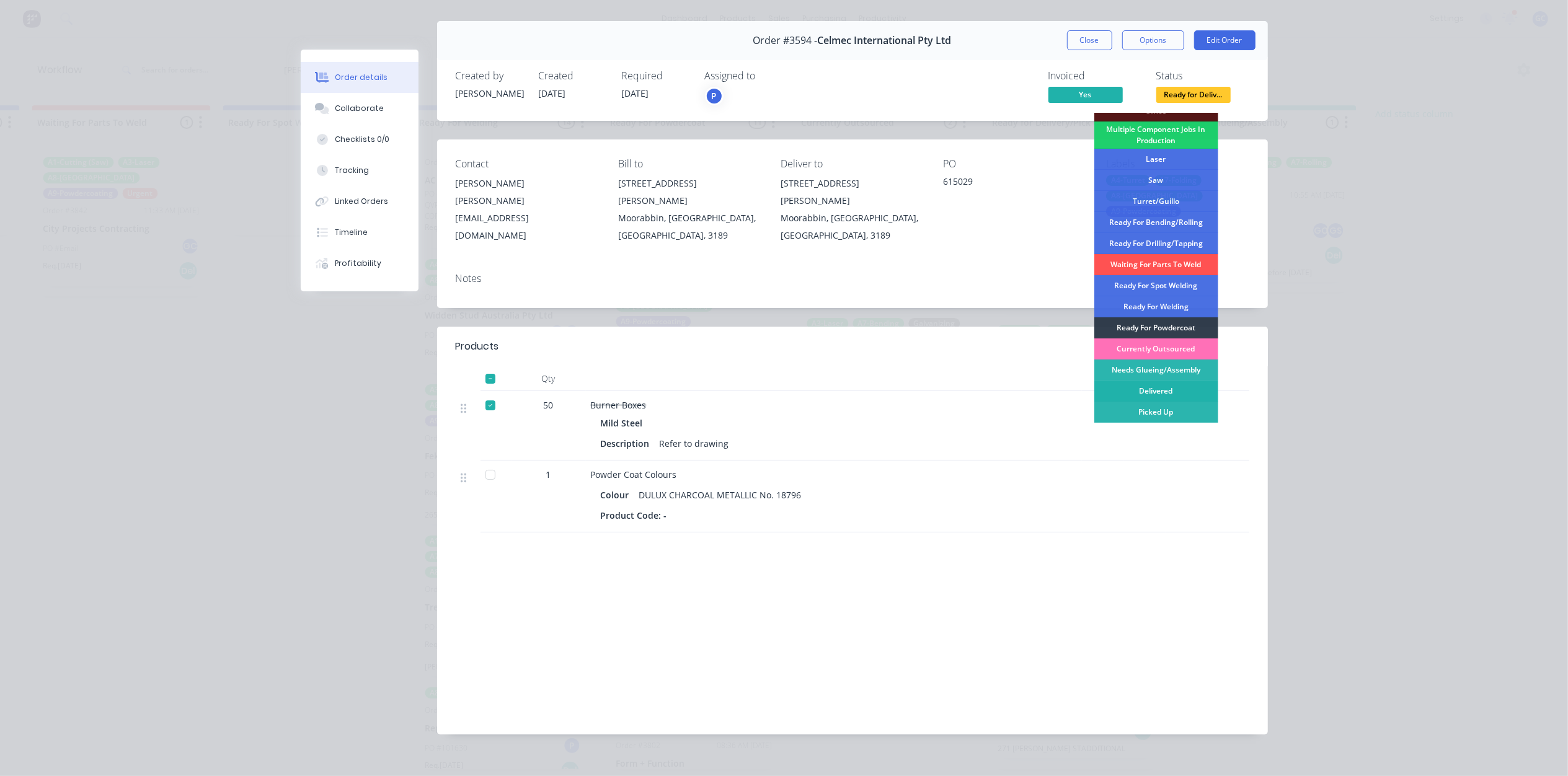
click at [1174, 387] on div "Delivered" at bounding box center [1156, 391] width 124 height 21
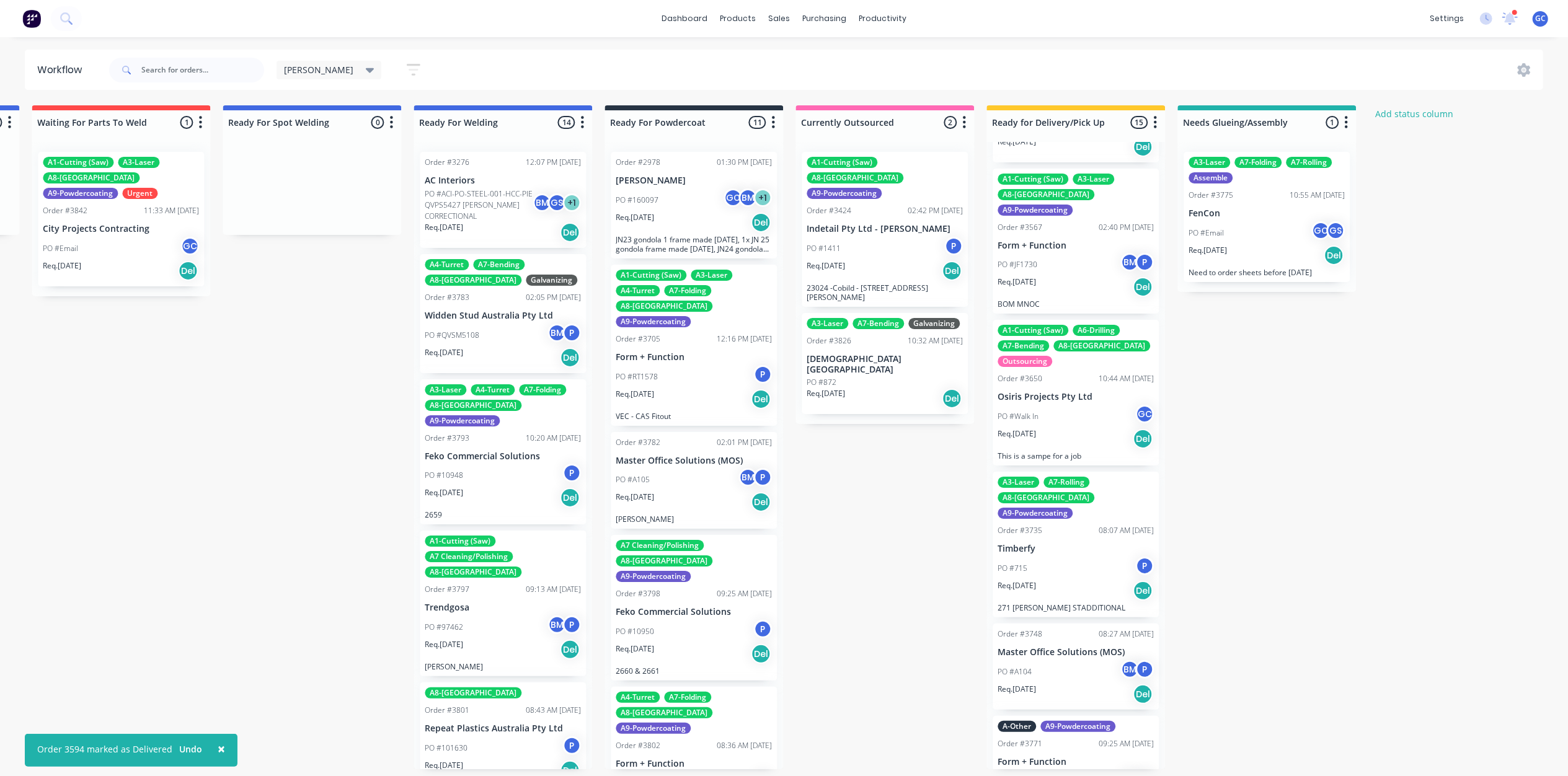
click at [1081, 405] on div "PO #Walk In GC" at bounding box center [1075, 417] width 156 height 24
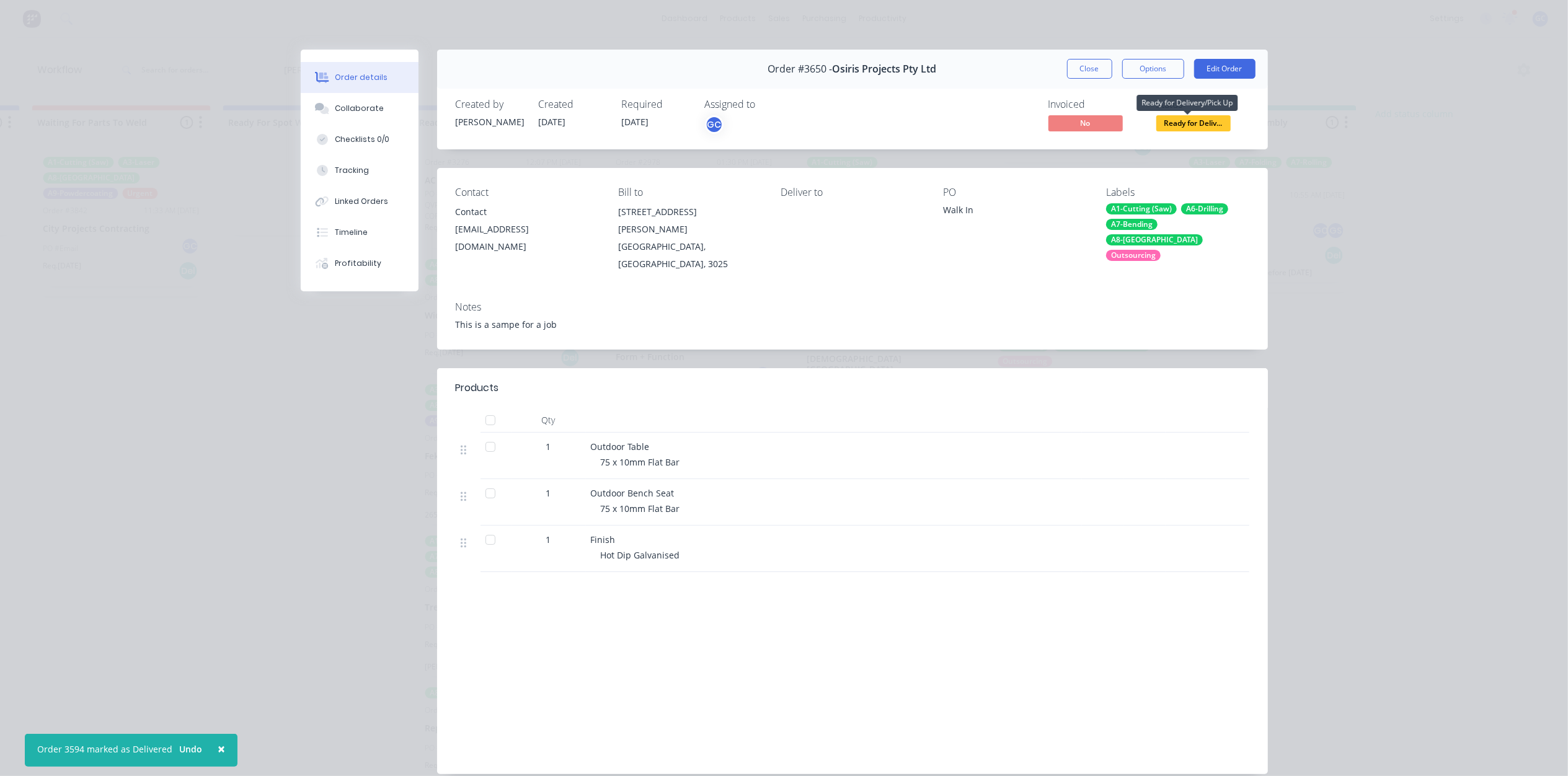
click at [1192, 116] on span "Ready for Deliv..." at bounding box center [1193, 123] width 74 height 16
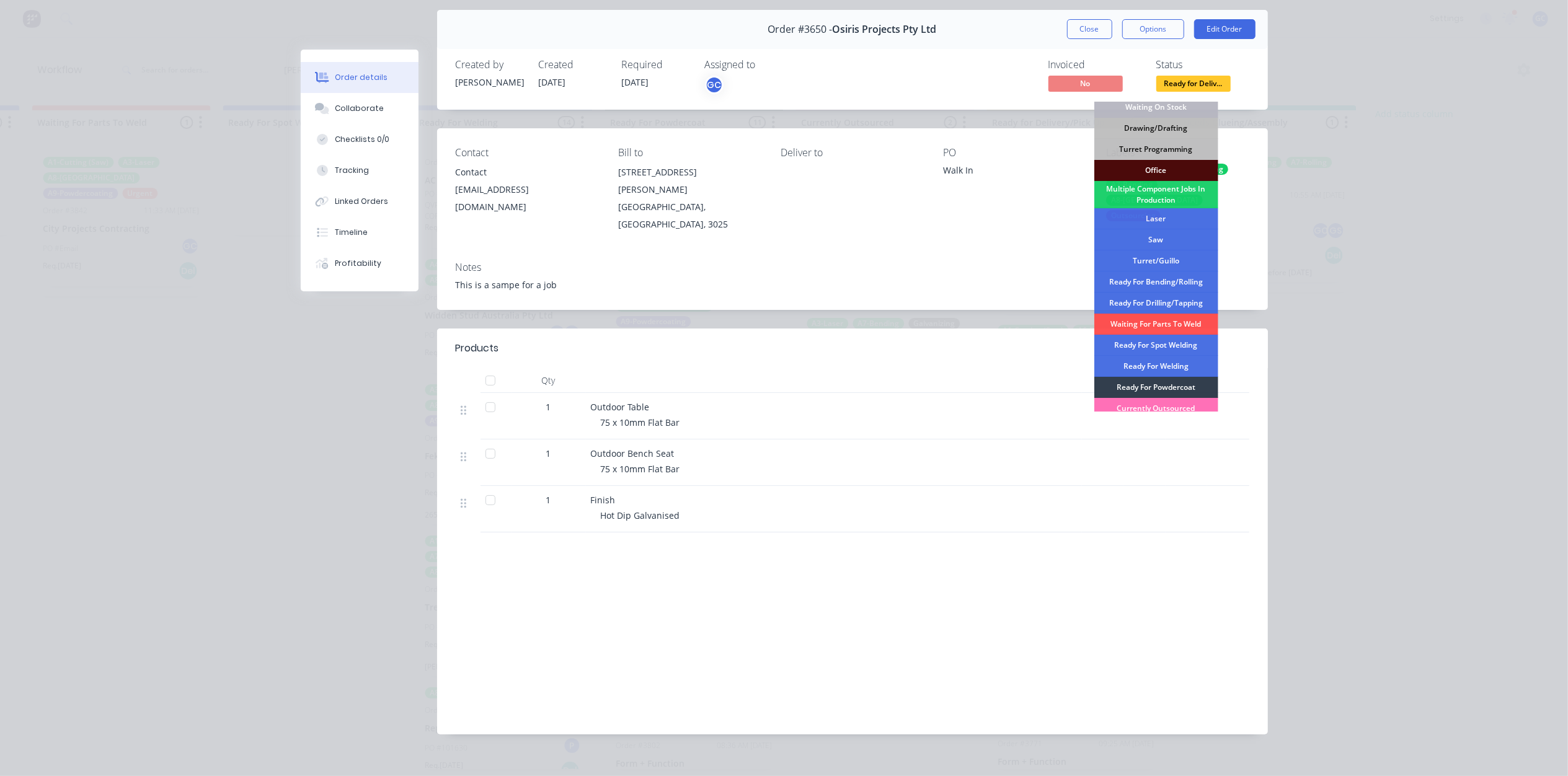
scroll to position [139, 0]
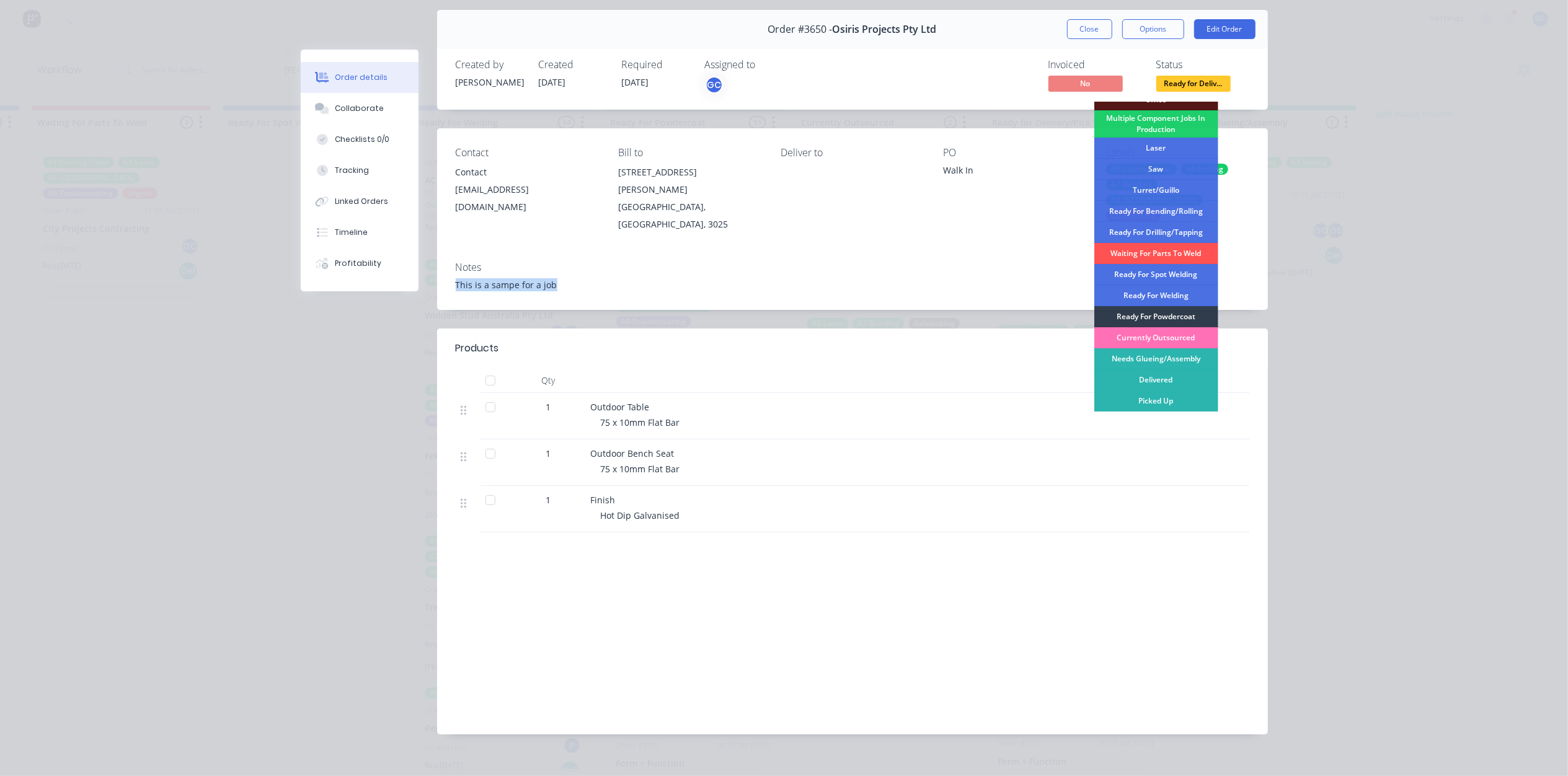
drag, startPoint x: 1012, startPoint y: 246, endPoint x: 1019, endPoint y: 197, distance: 49.5
click at [1014, 226] on div "Contact Contact [EMAIL_ADDRESS][DOMAIN_NAME] Bill to [STREET_ADDRESS][PERSON_NA…" at bounding box center [852, 219] width 831 height 182
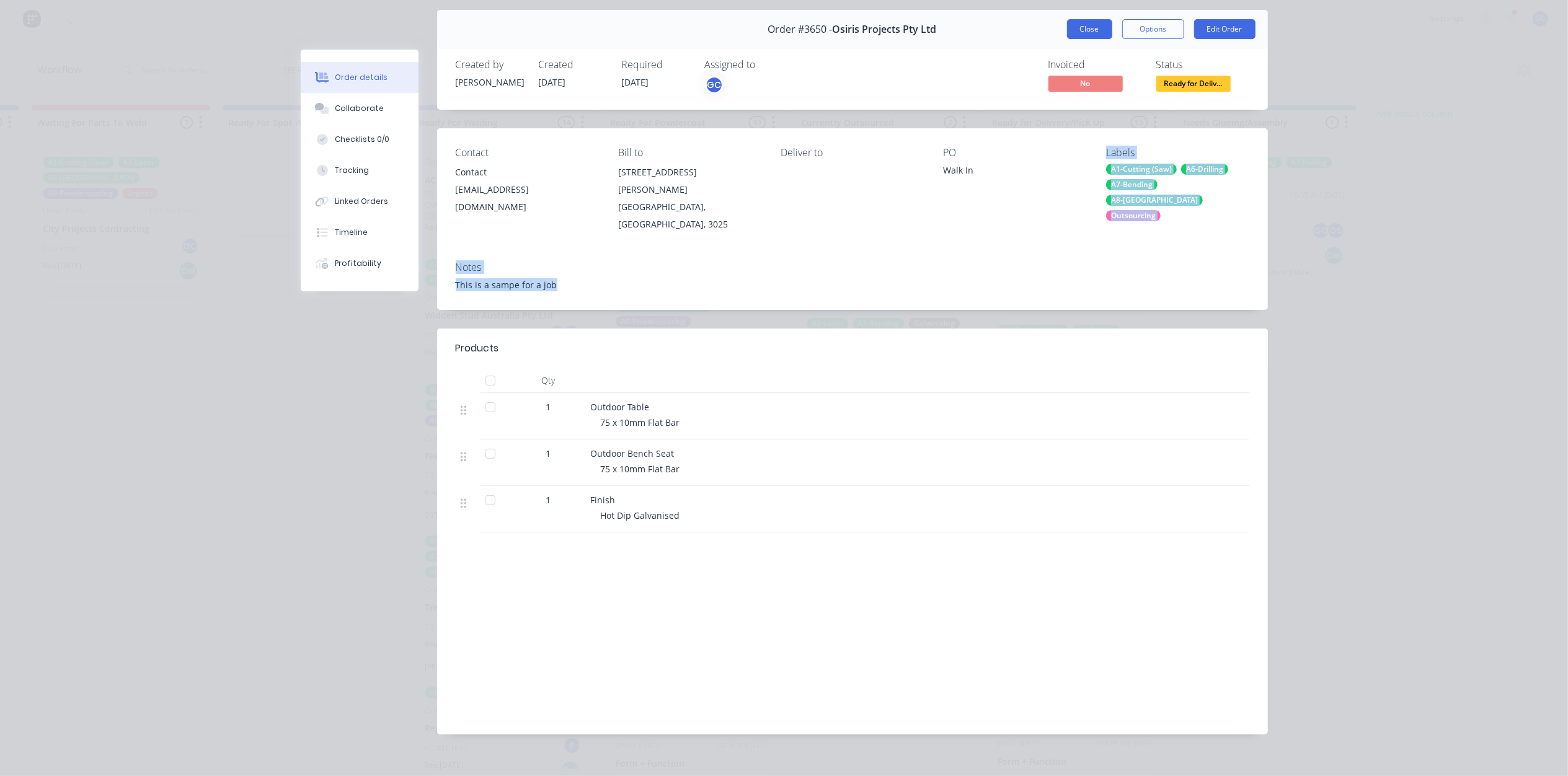
click at [1090, 29] on button "Close" at bounding box center [1089, 29] width 45 height 20
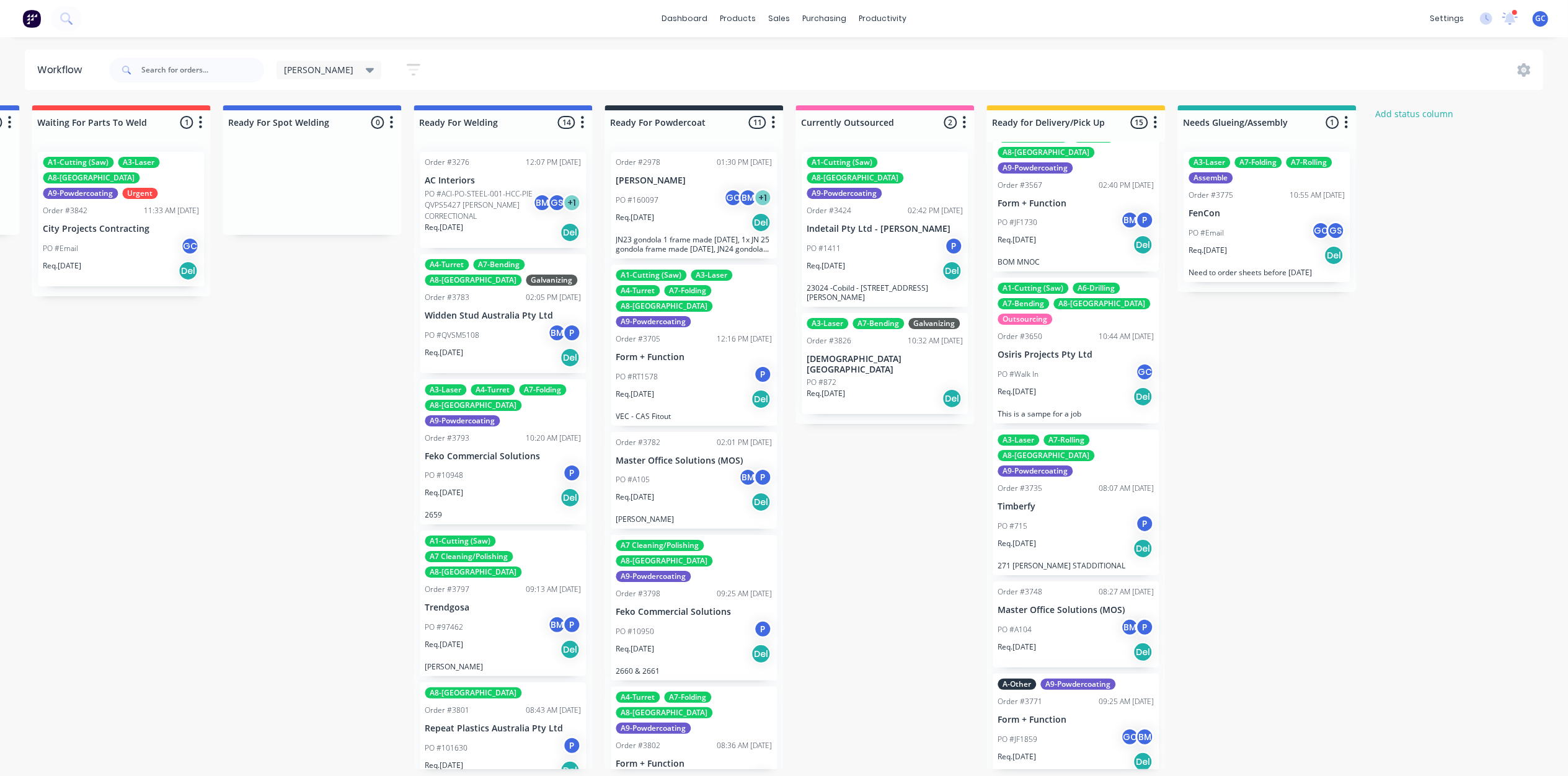
scroll to position [331, 0]
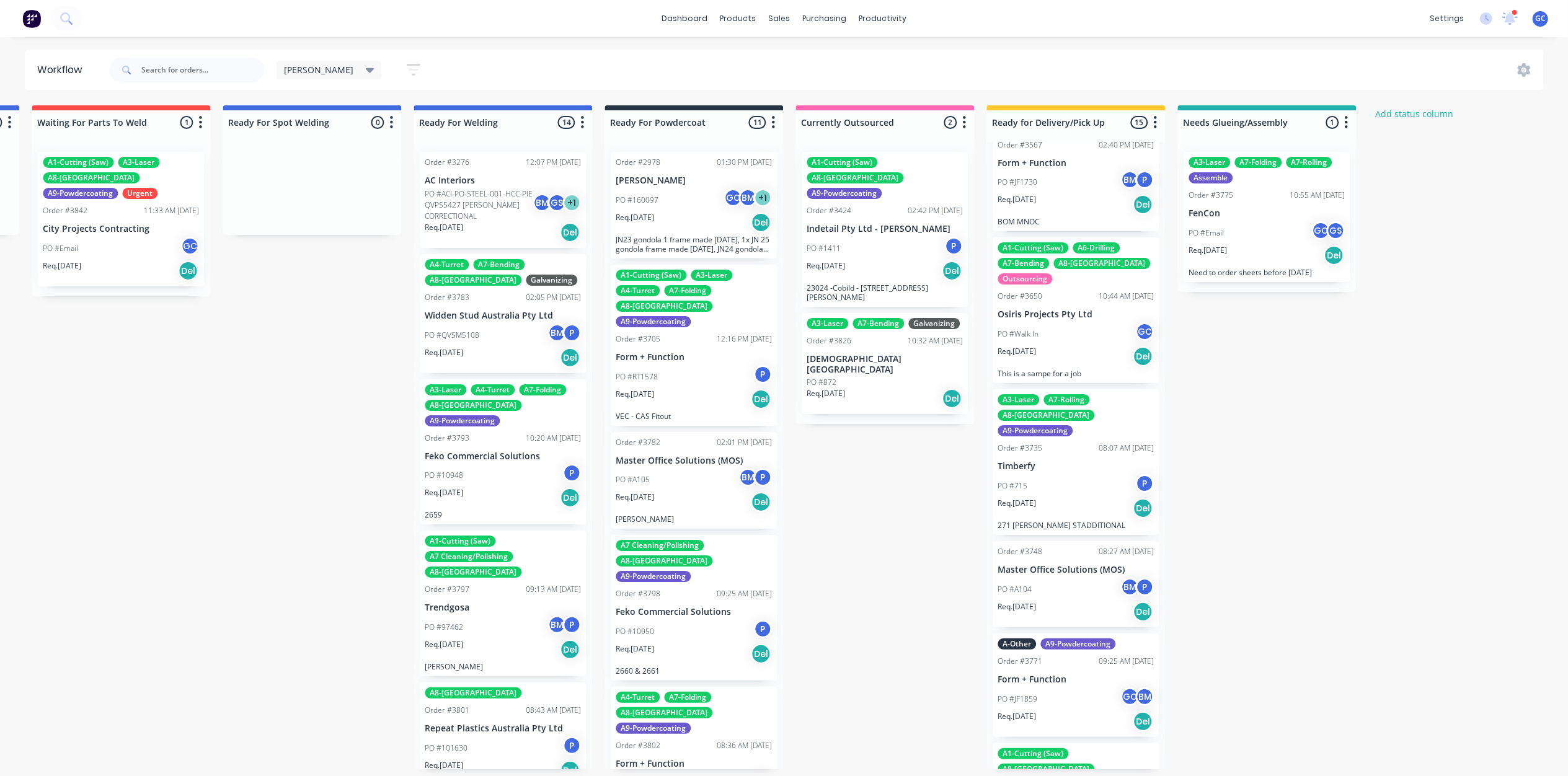
click at [1057, 323] on div "PO #Walk In GC" at bounding box center [1075, 334] width 156 height 24
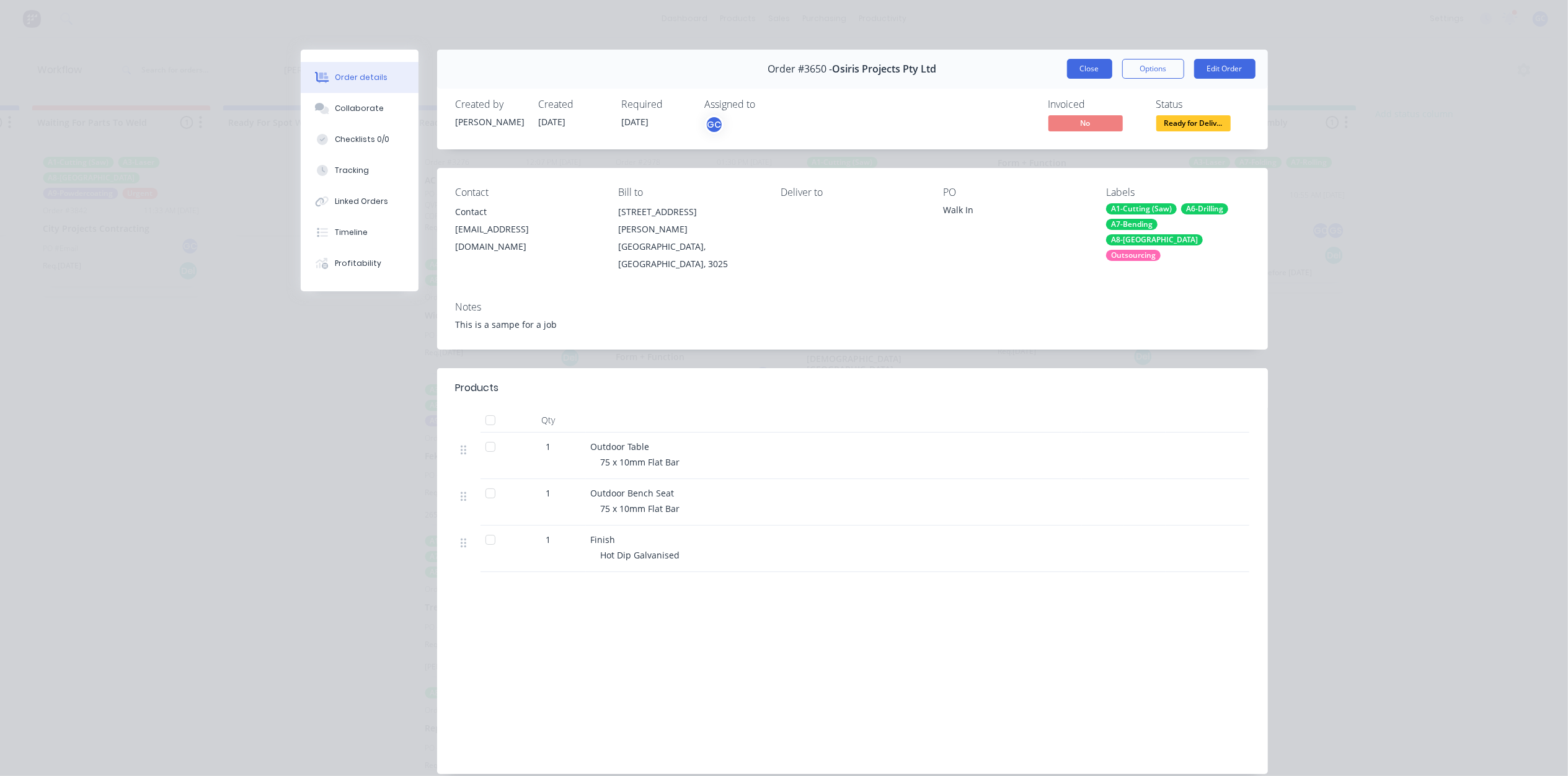
click at [1077, 70] on button "Close" at bounding box center [1089, 69] width 45 height 20
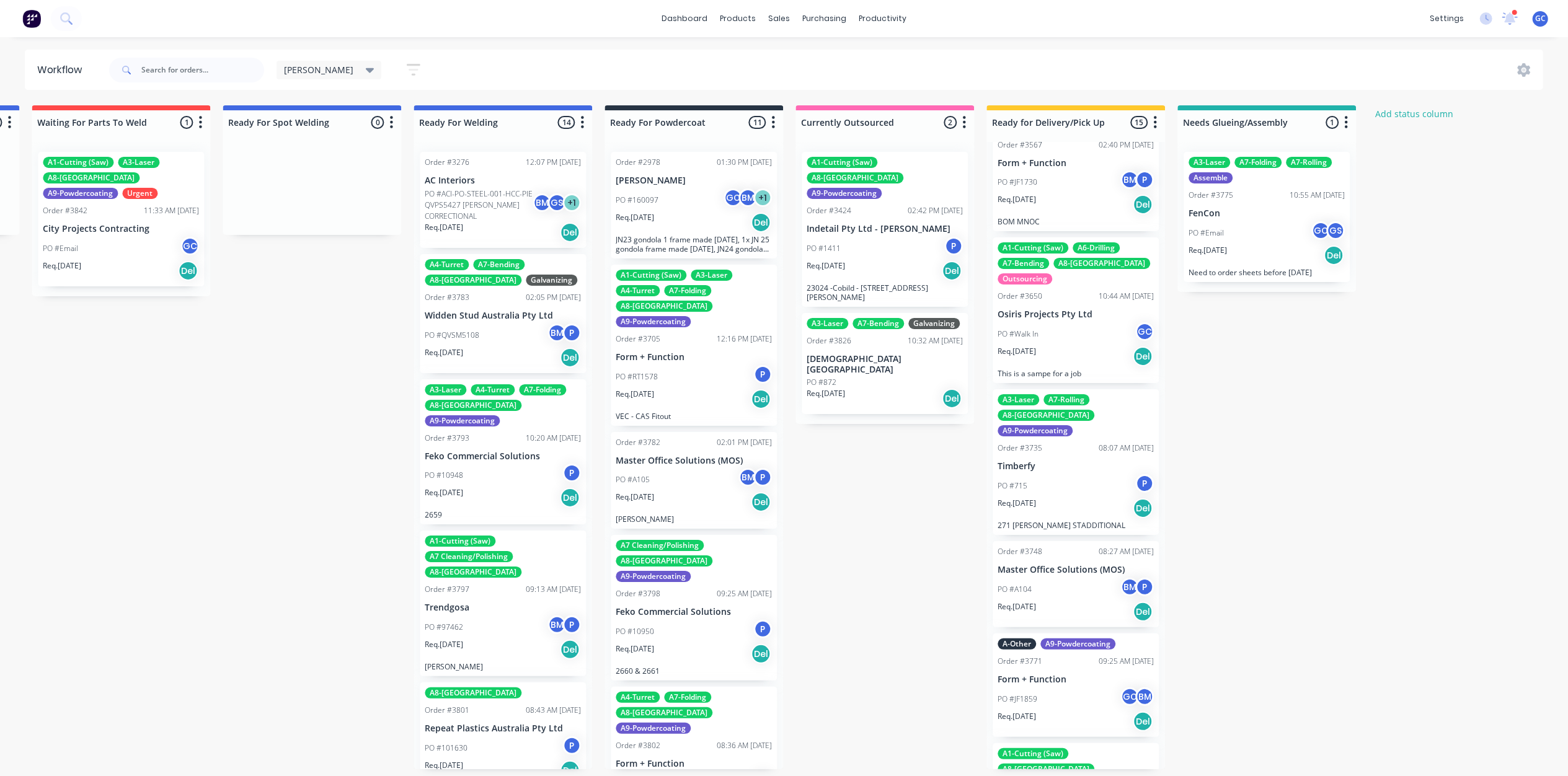
scroll to position [413, 0]
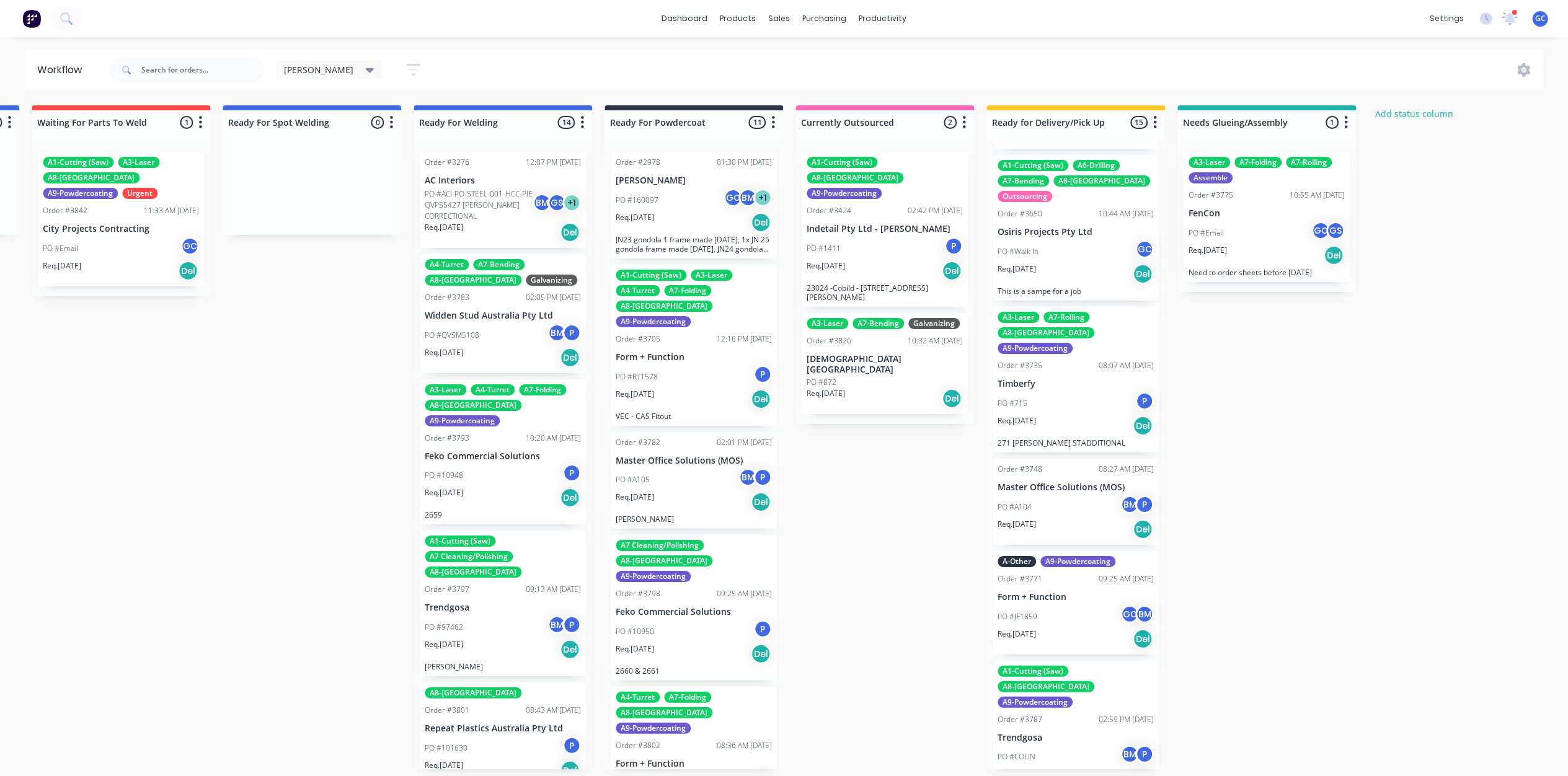
click at [1077, 392] on div "PO #715 P" at bounding box center [1075, 404] width 156 height 24
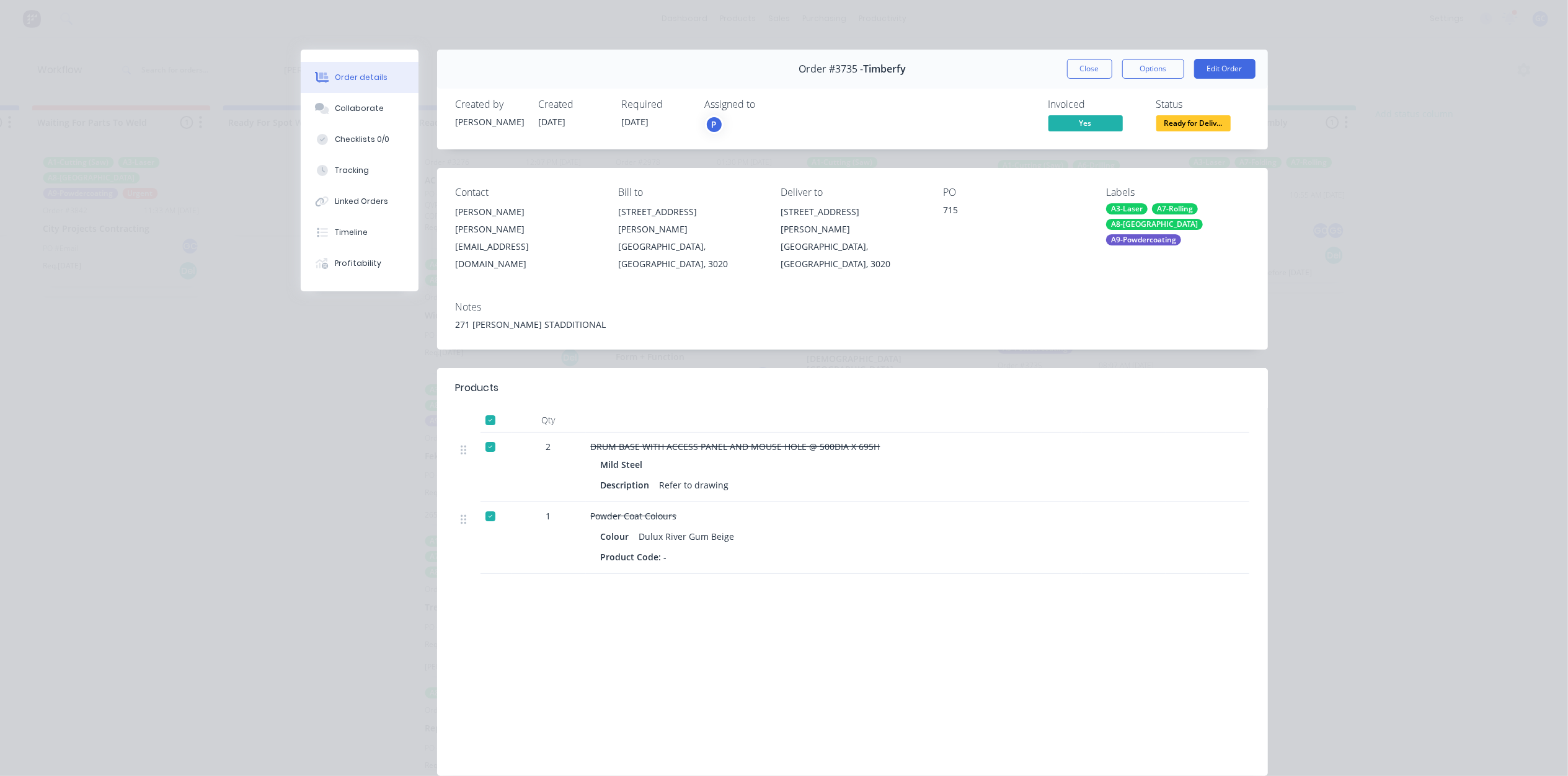
click at [1201, 122] on span "Ready for Deliv..." at bounding box center [1193, 123] width 74 height 16
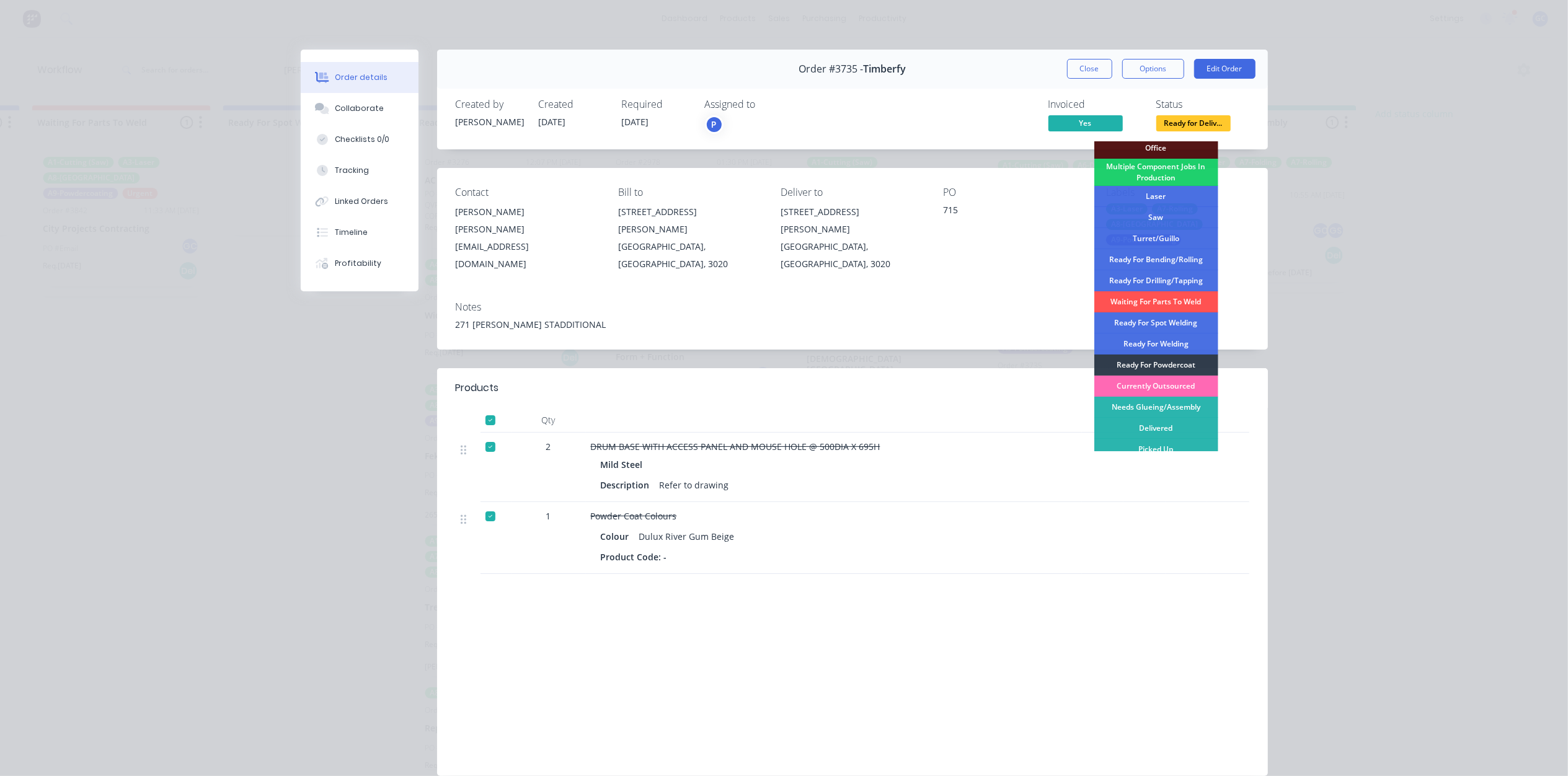
scroll to position [139, 0]
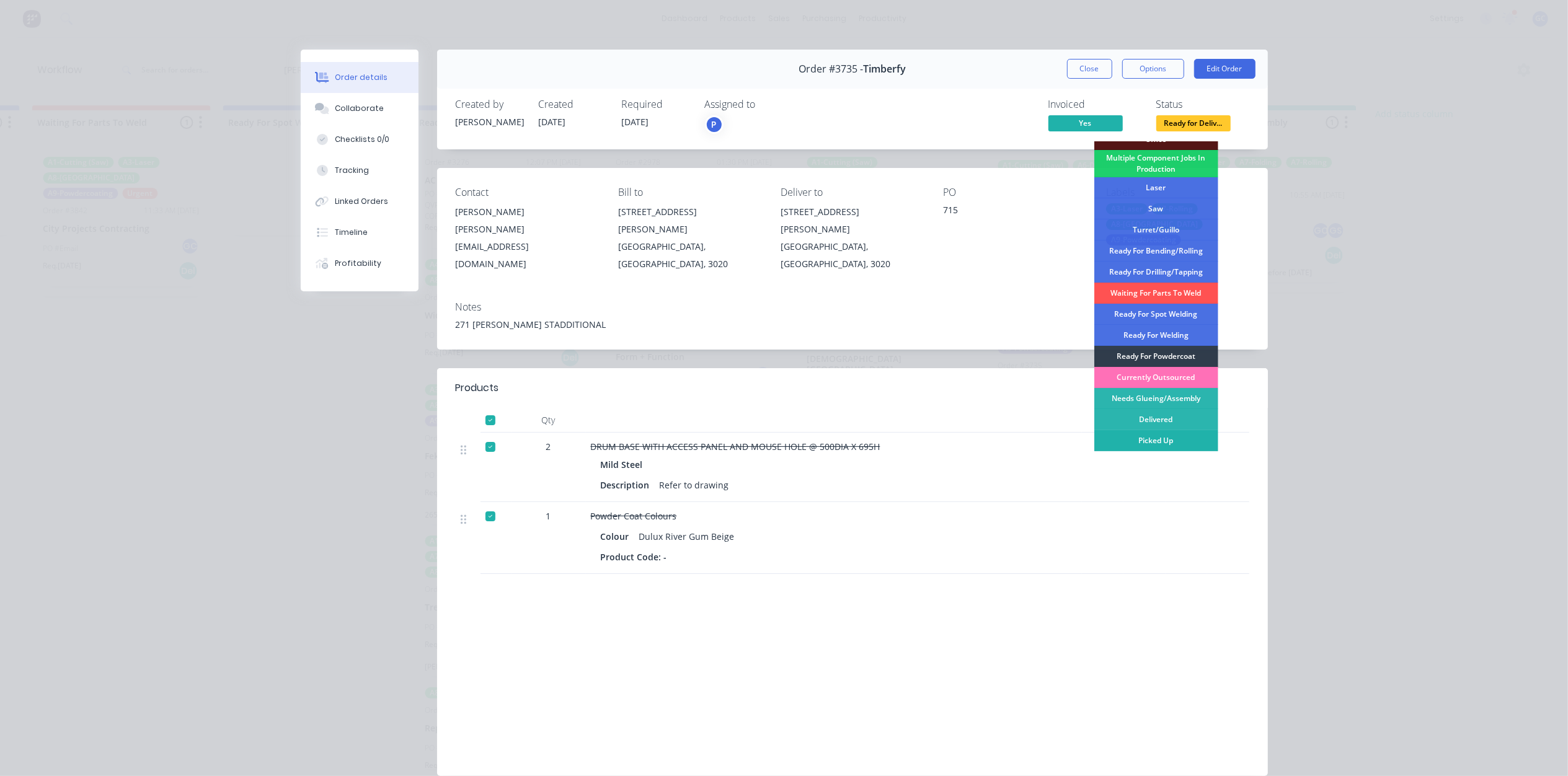
click at [1154, 437] on div "Picked Up" at bounding box center [1156, 441] width 124 height 21
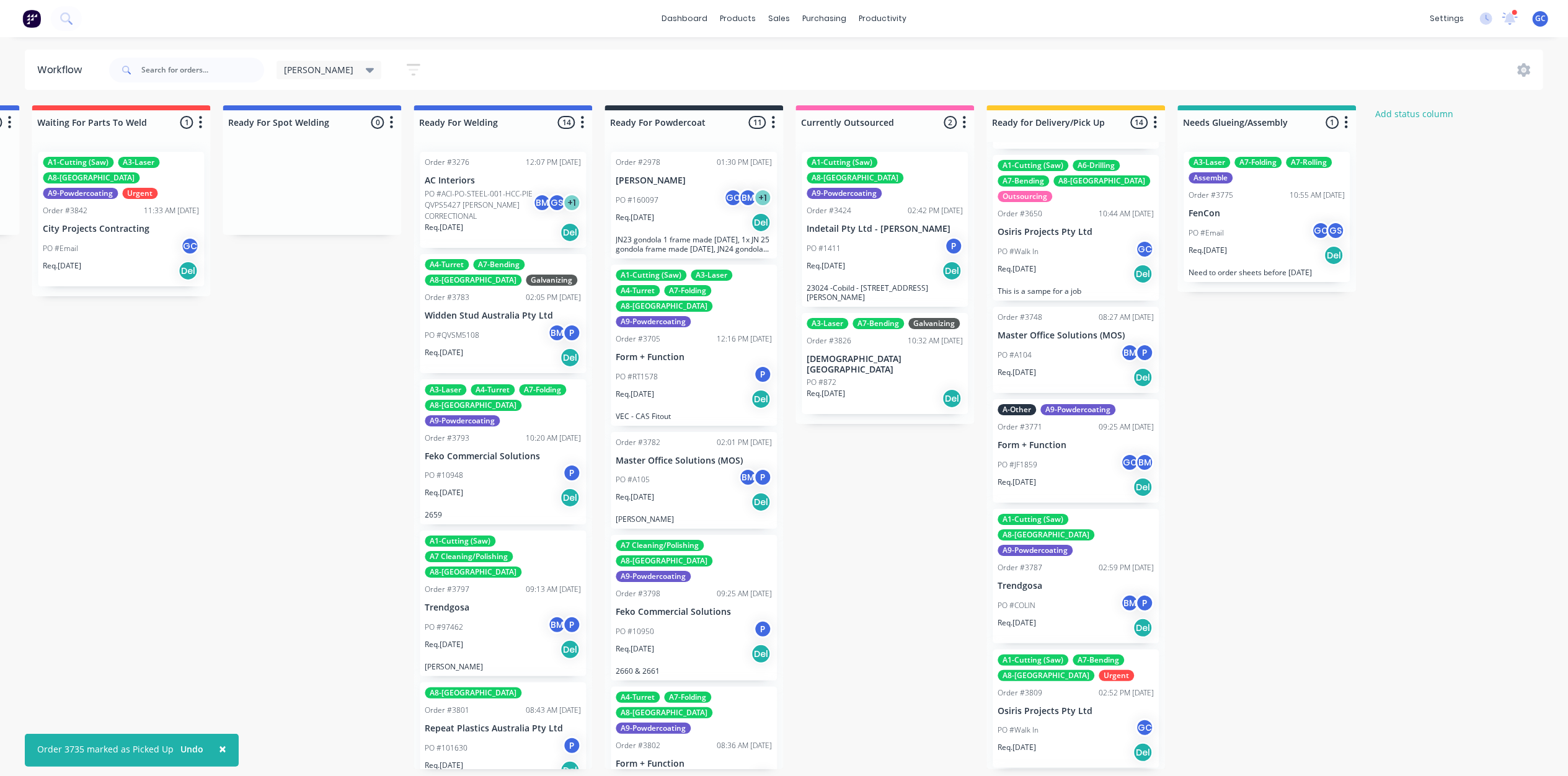
click at [1092, 344] on div "PO #A104 BM P" at bounding box center [1075, 355] width 156 height 24
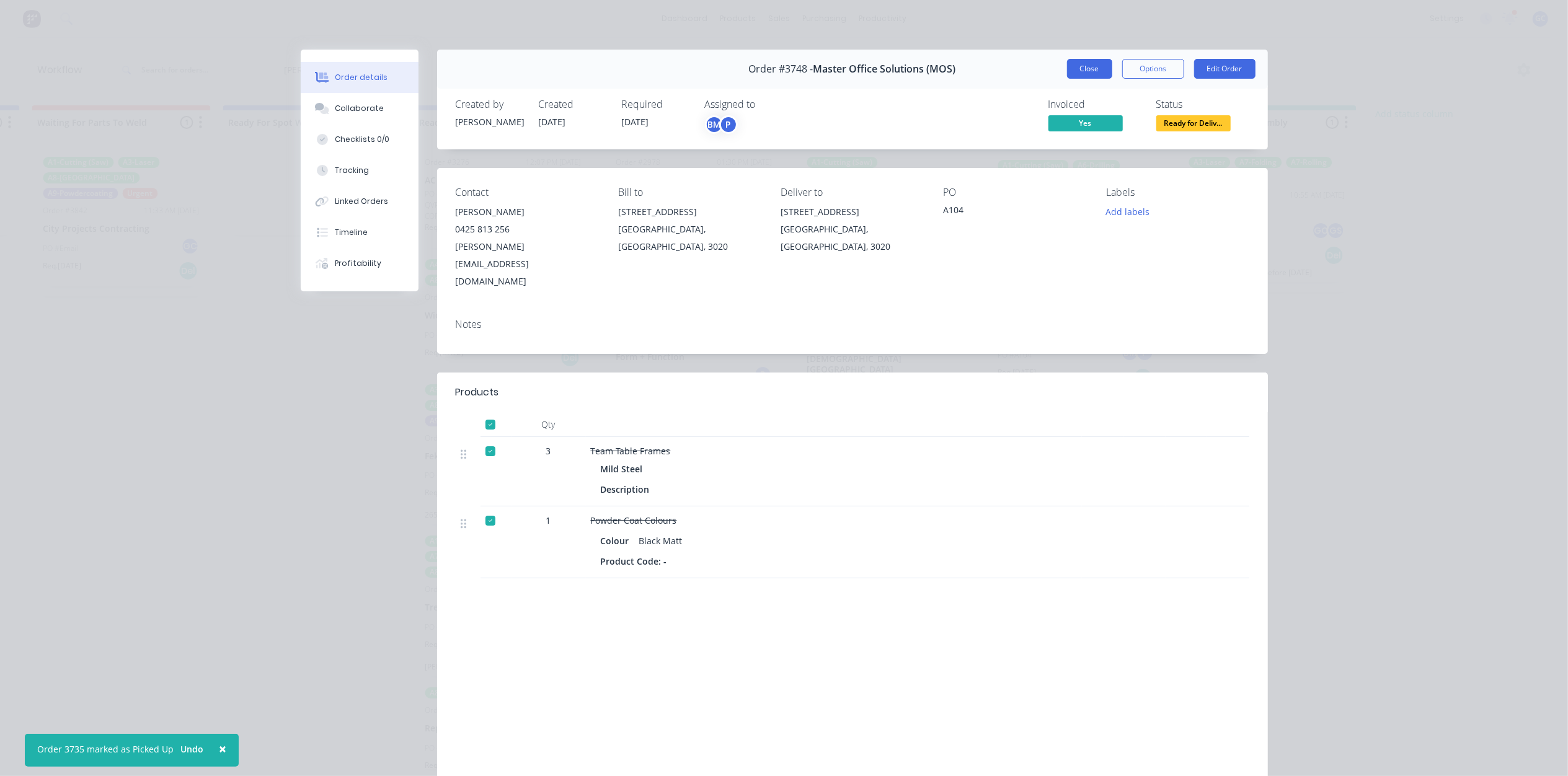
click at [1092, 70] on button "Close" at bounding box center [1089, 69] width 45 height 20
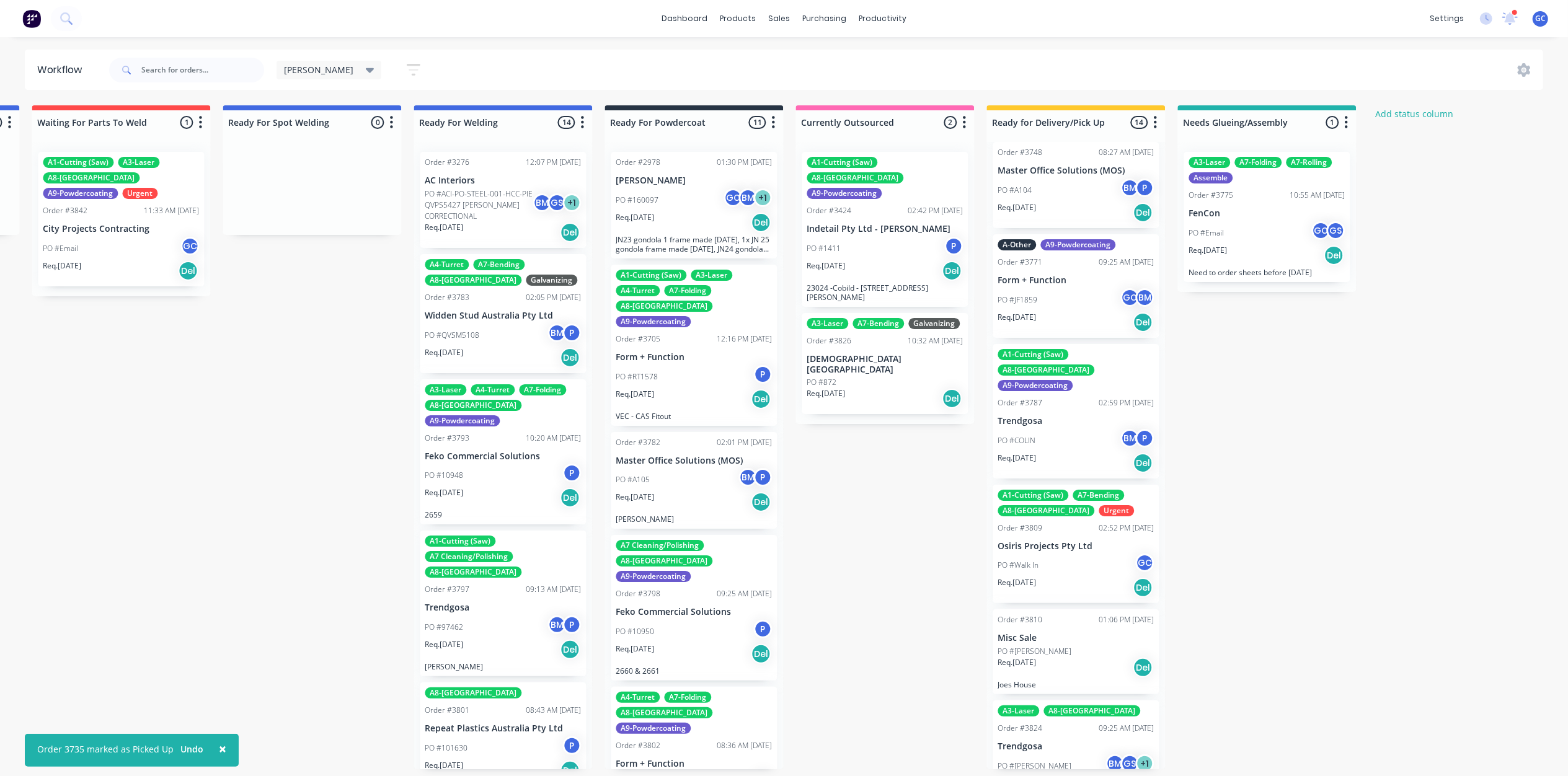
scroll to position [579, 0]
click at [1072, 287] on div "PO #JF1859 GC BM" at bounding box center [1075, 299] width 156 height 24
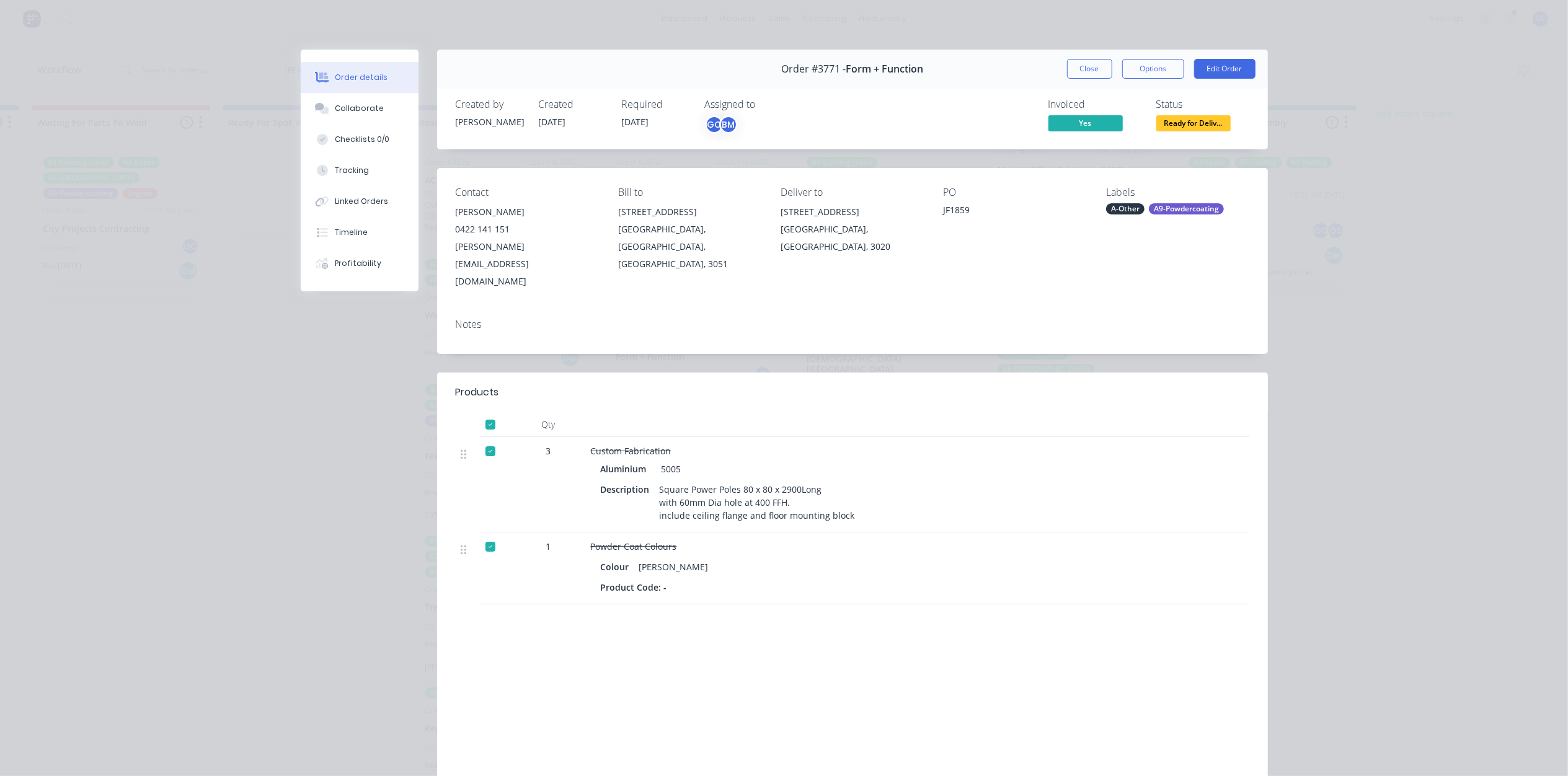
click at [1188, 130] on span "Ready for Deliv..." at bounding box center [1193, 123] width 74 height 16
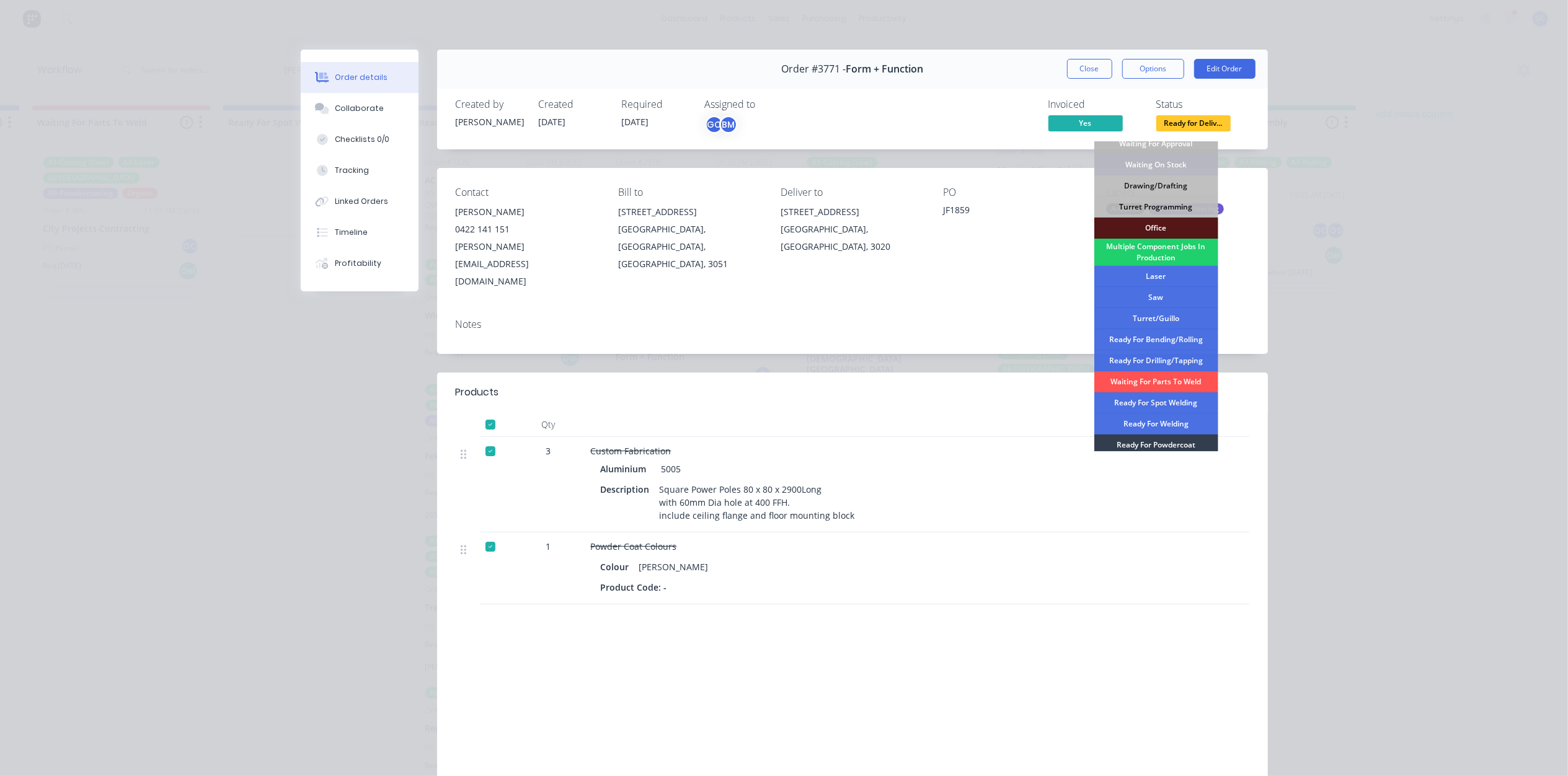
scroll to position [139, 0]
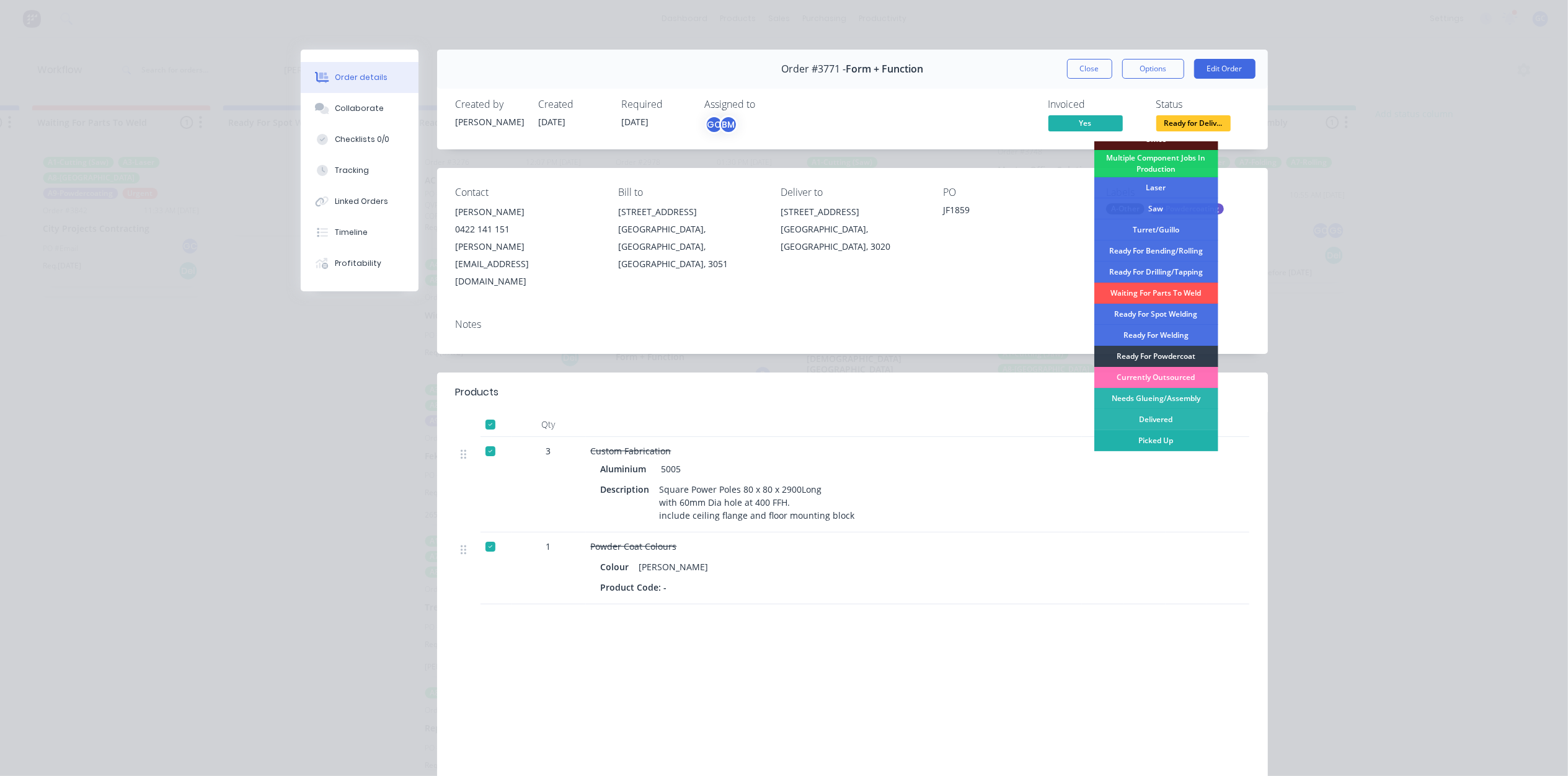
click at [1163, 446] on div "Picked Up" at bounding box center [1156, 441] width 124 height 21
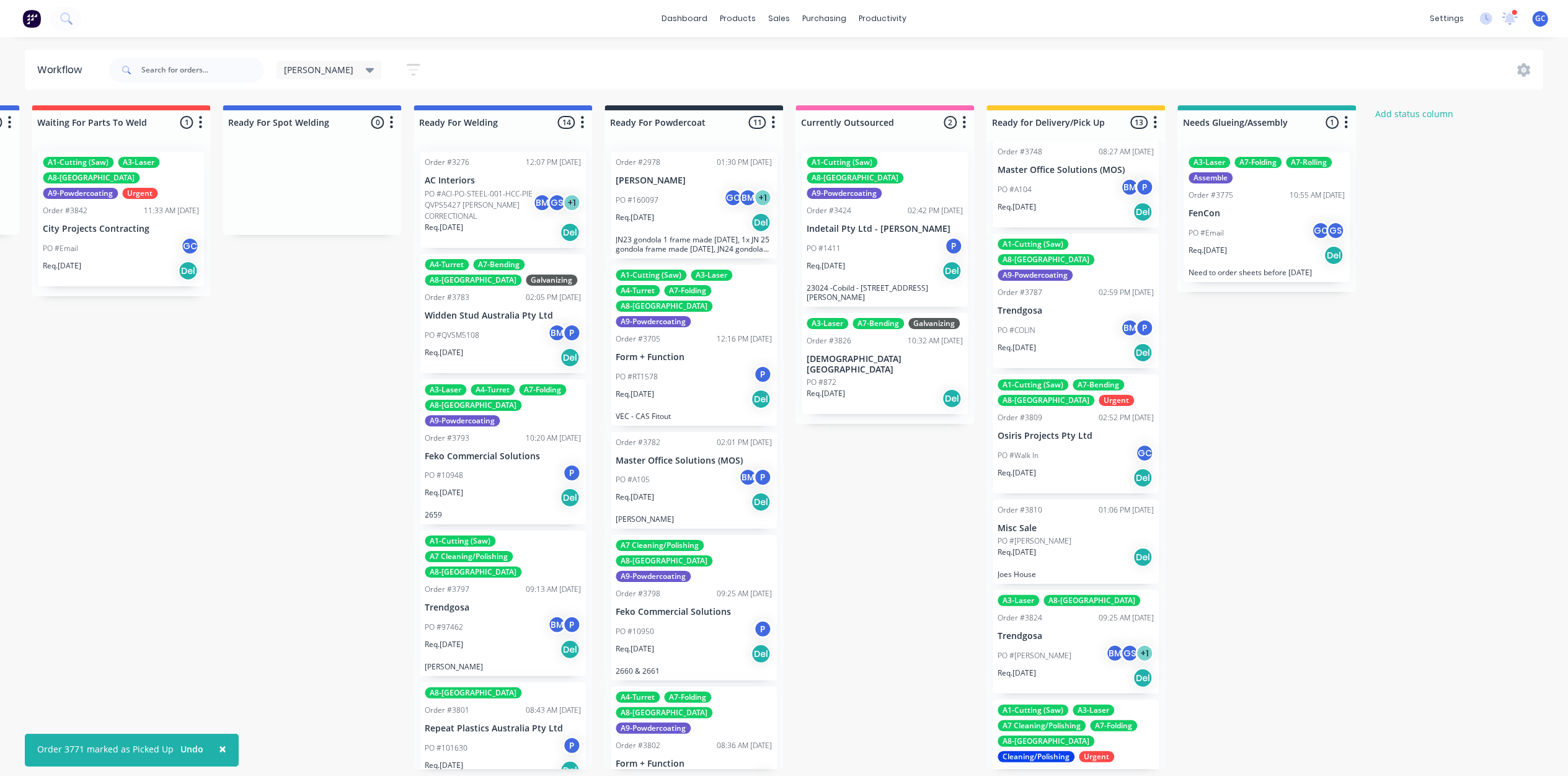
click at [1055, 431] on p "Osiris Projects Pty Ltd" at bounding box center [1075, 435] width 156 height 11
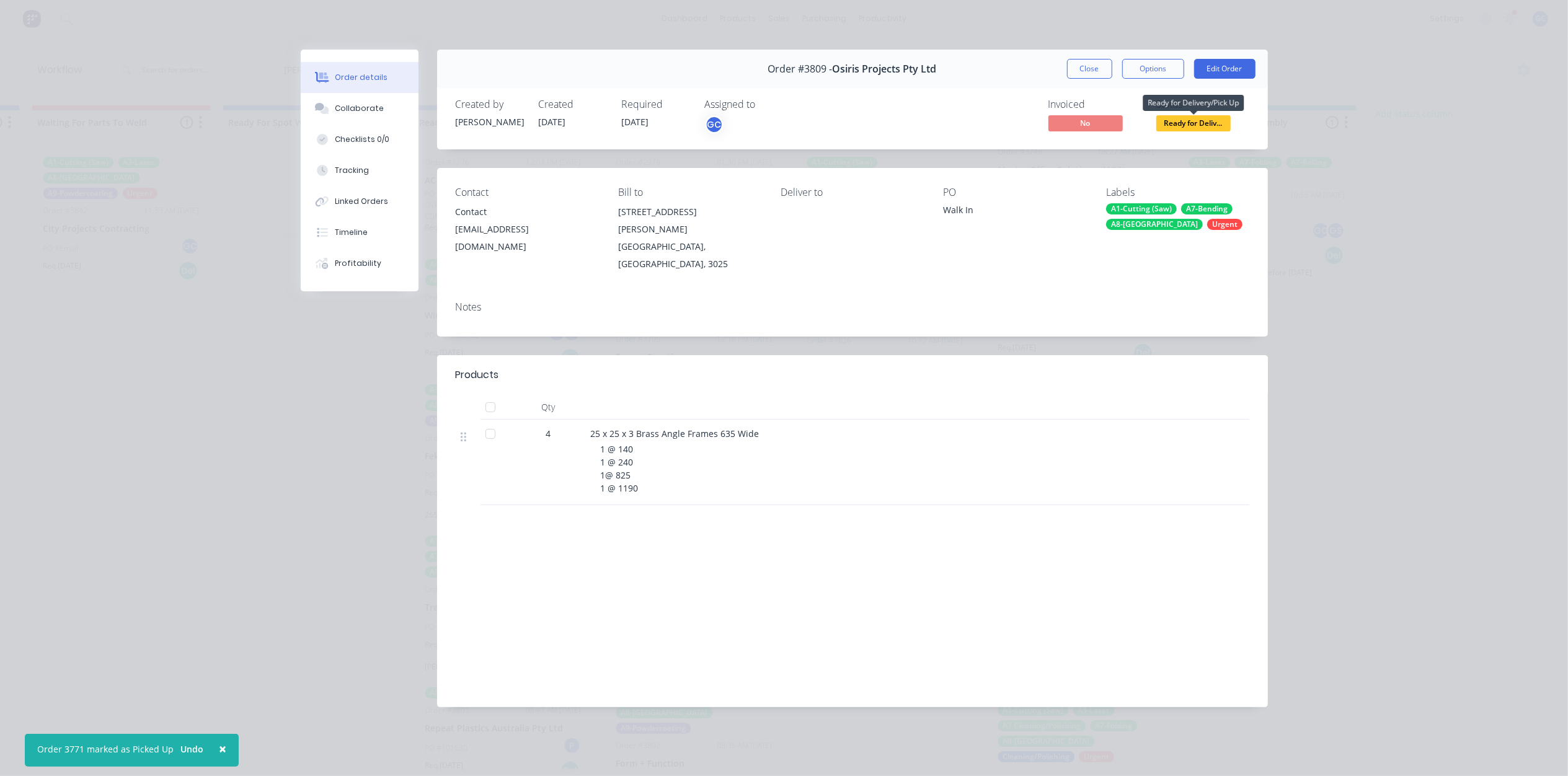
click at [1197, 124] on span "Ready for Deliv..." at bounding box center [1193, 123] width 74 height 16
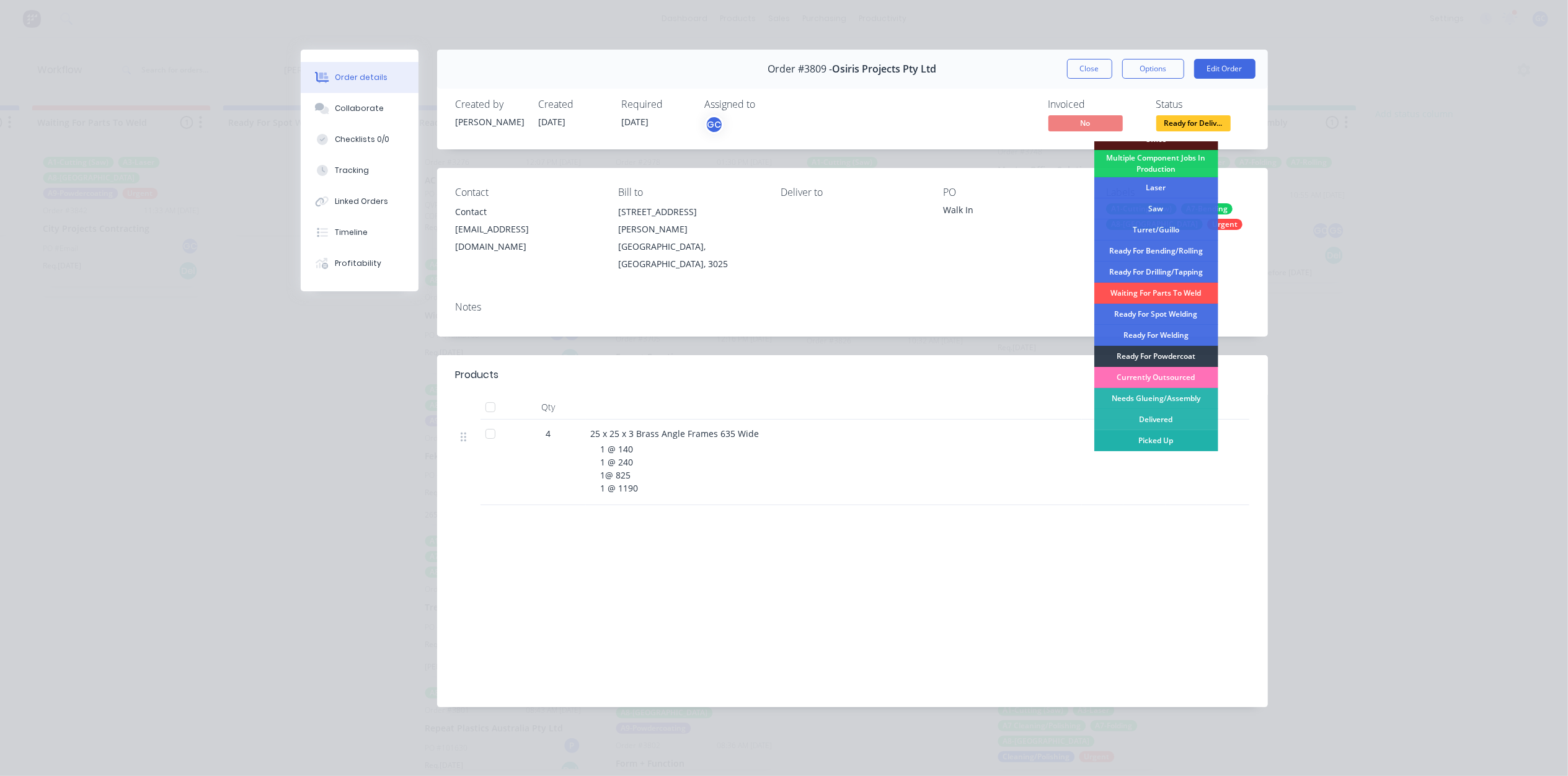
click at [1172, 440] on div "Picked Up" at bounding box center [1156, 441] width 124 height 21
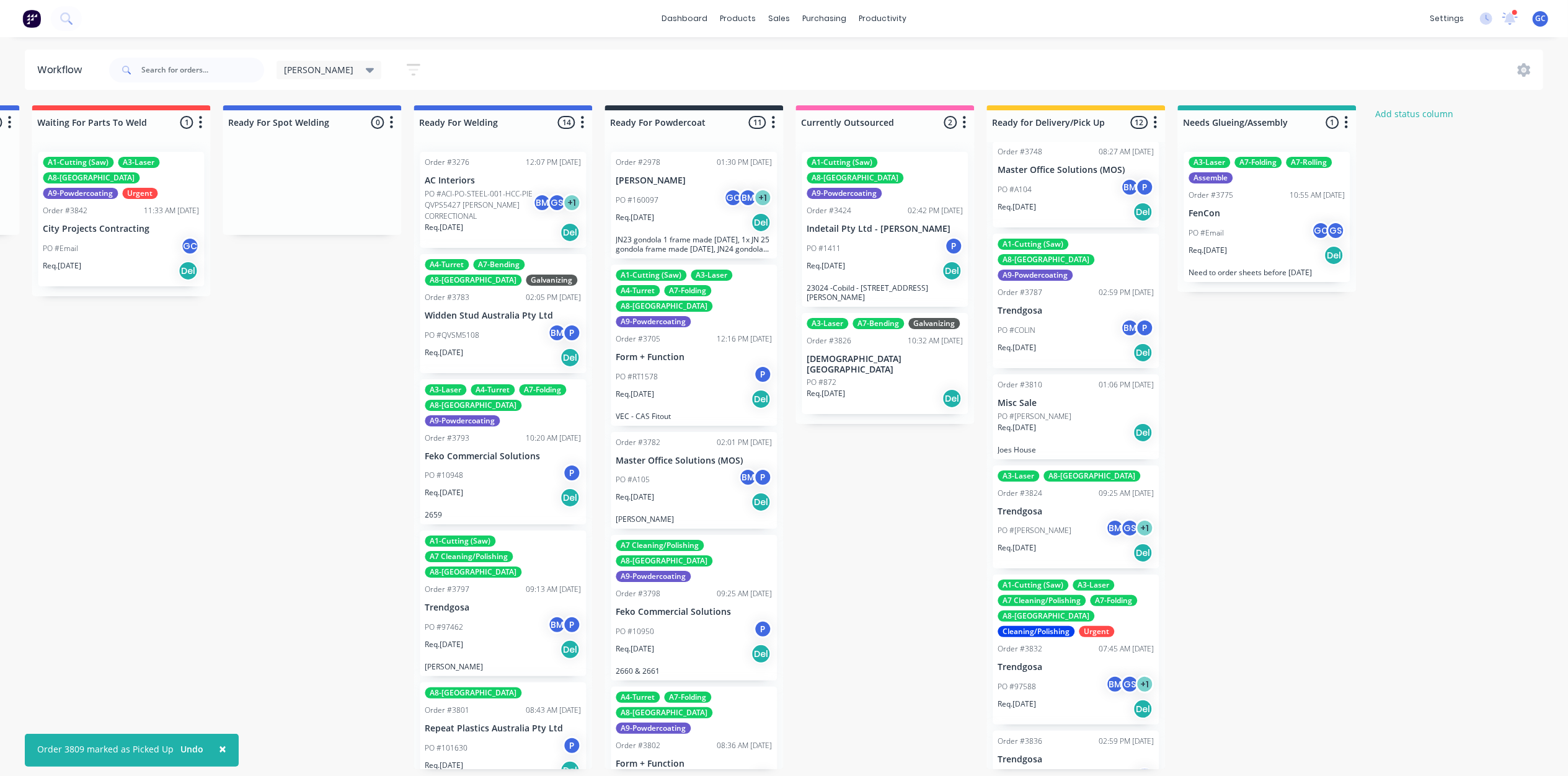
click at [1076, 422] on div "Req. [DATE] Del" at bounding box center [1075, 433] width 156 height 21
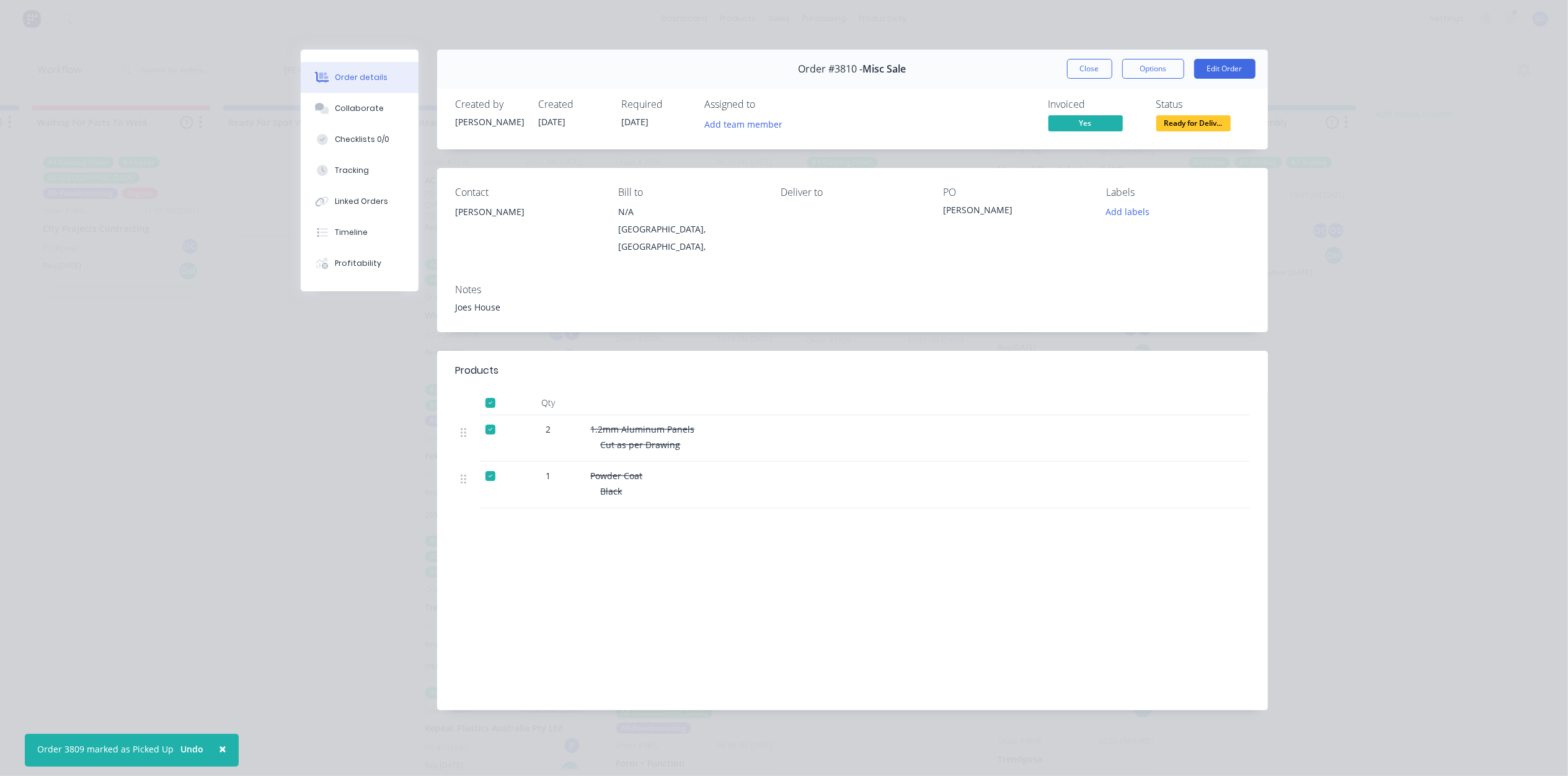
click at [1166, 120] on span "Ready for Deliv..." at bounding box center [1193, 123] width 74 height 16
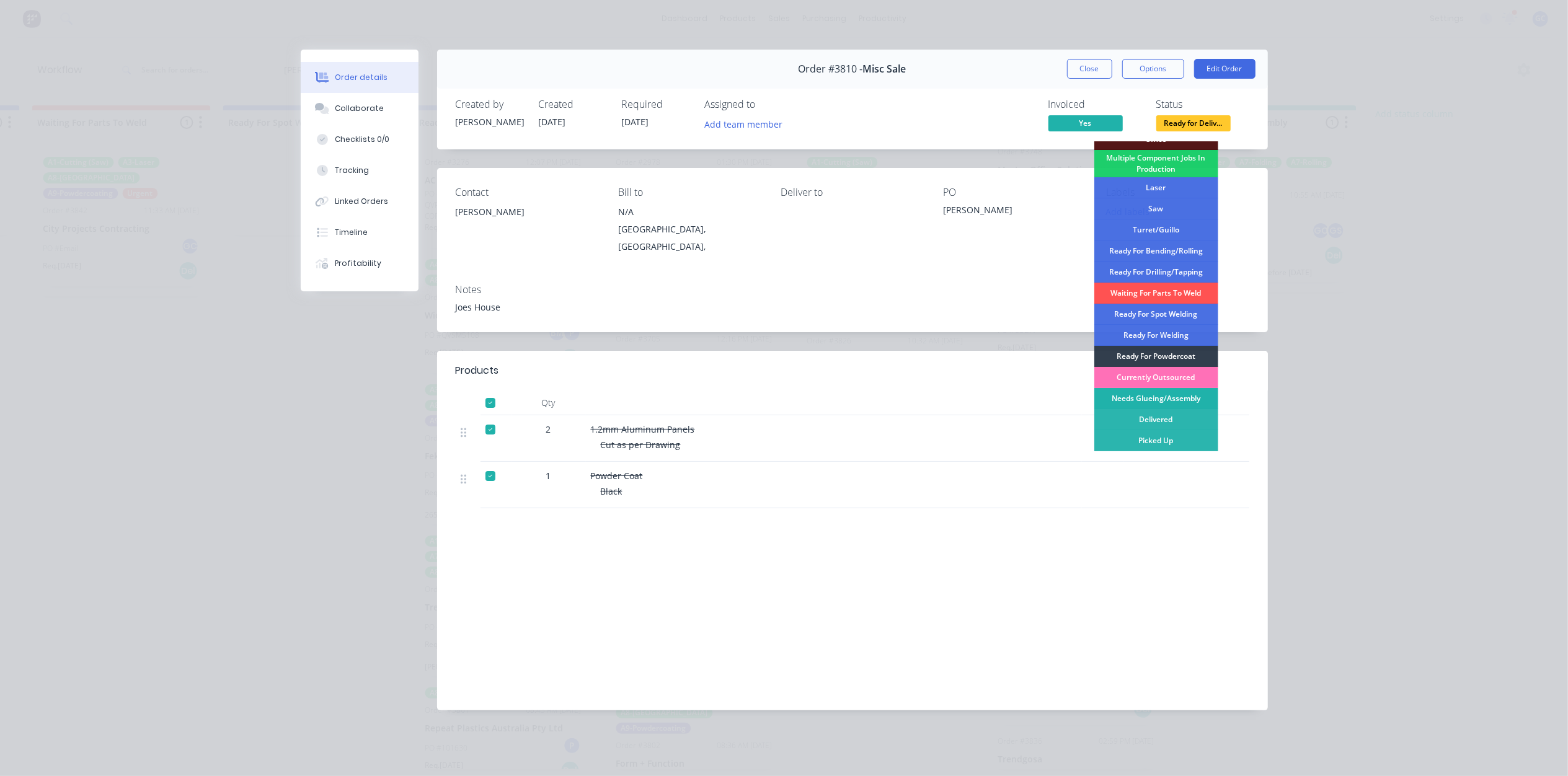
scroll to position [6, 2477]
click at [1169, 421] on div "Delivered" at bounding box center [1156, 420] width 124 height 21
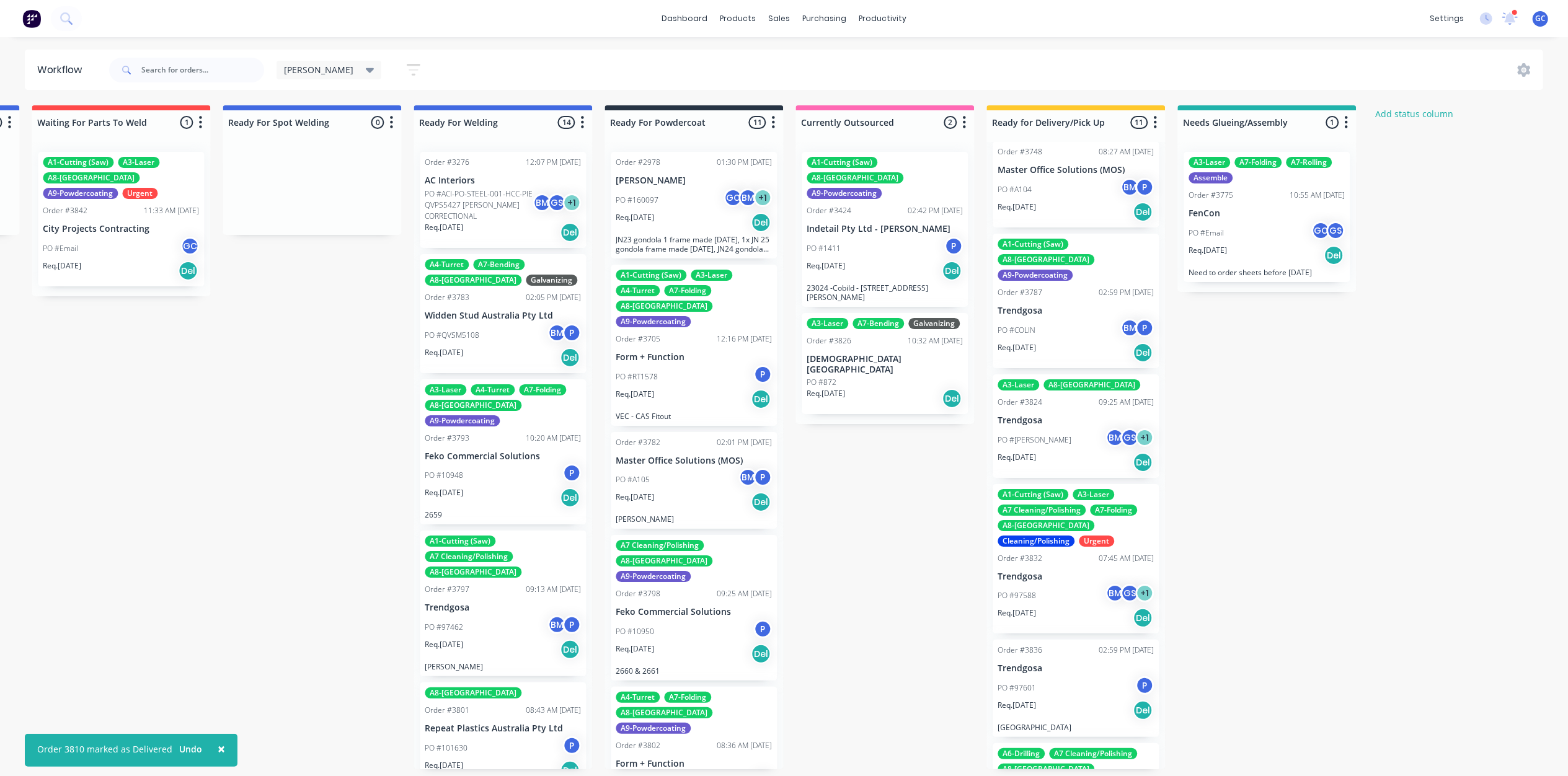
click at [1064, 415] on p "Trendgosa" at bounding box center [1075, 420] width 156 height 11
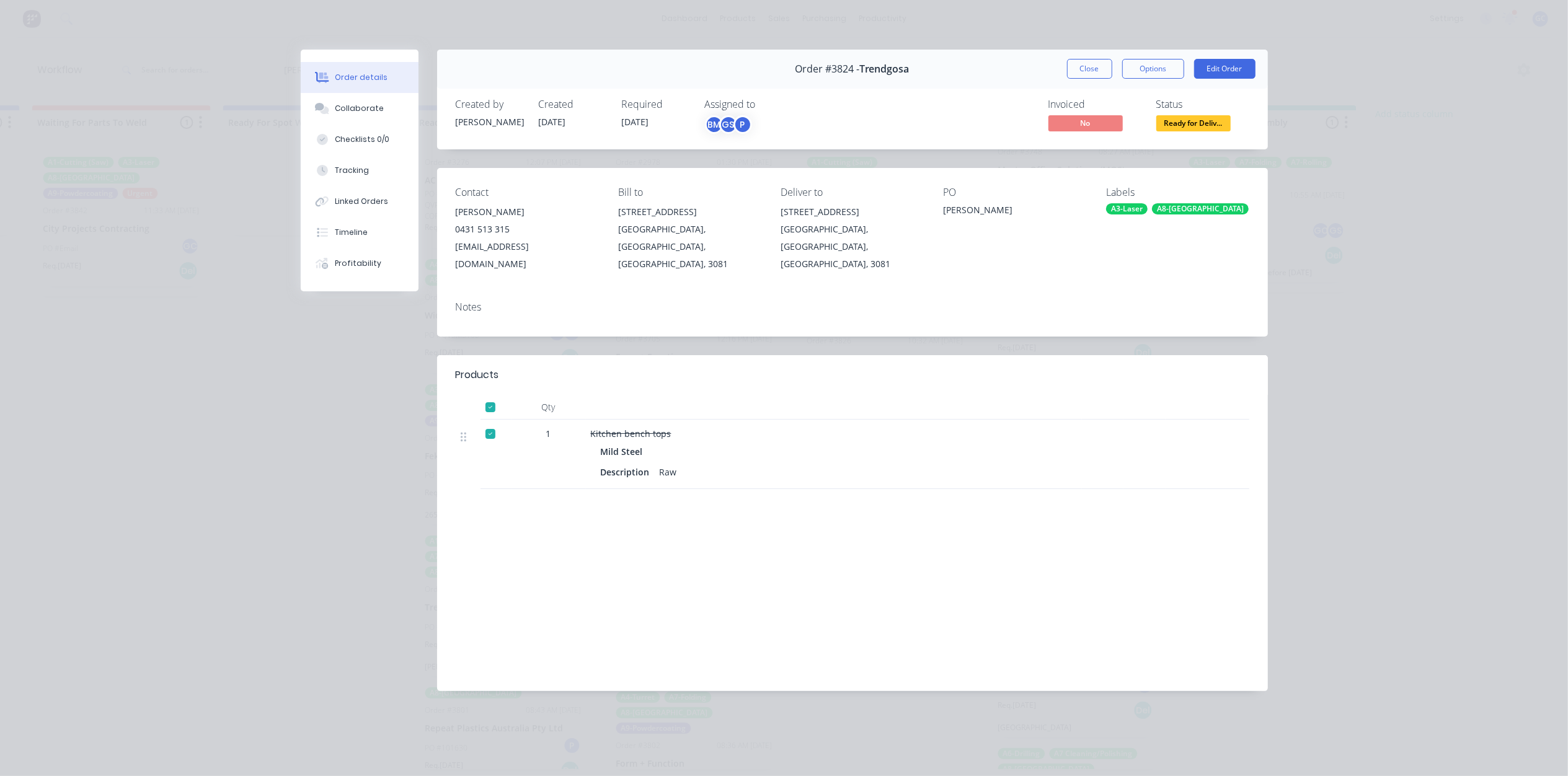
click at [1085, 63] on button "Close" at bounding box center [1089, 69] width 45 height 20
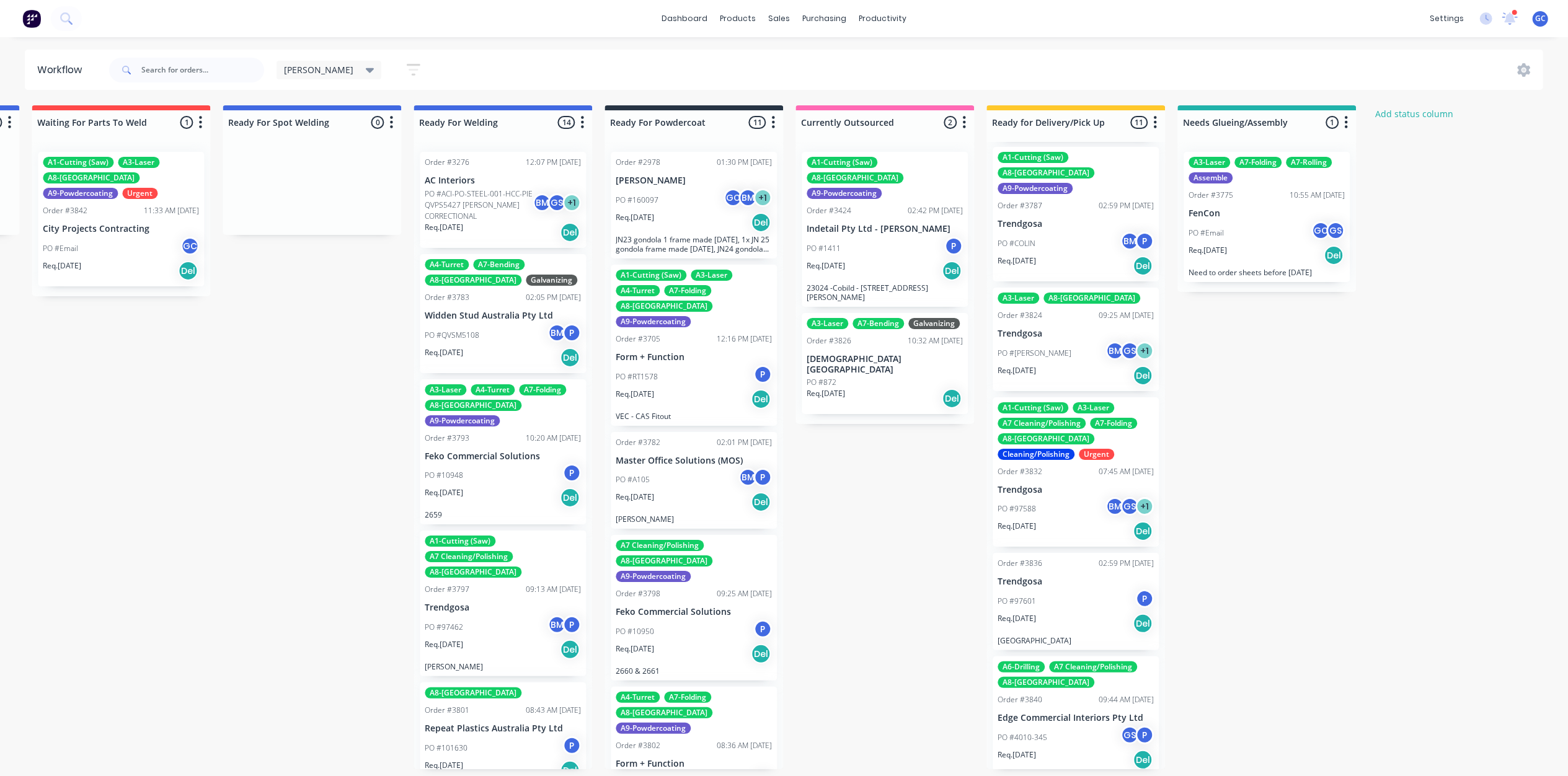
scroll to position [738, 0]
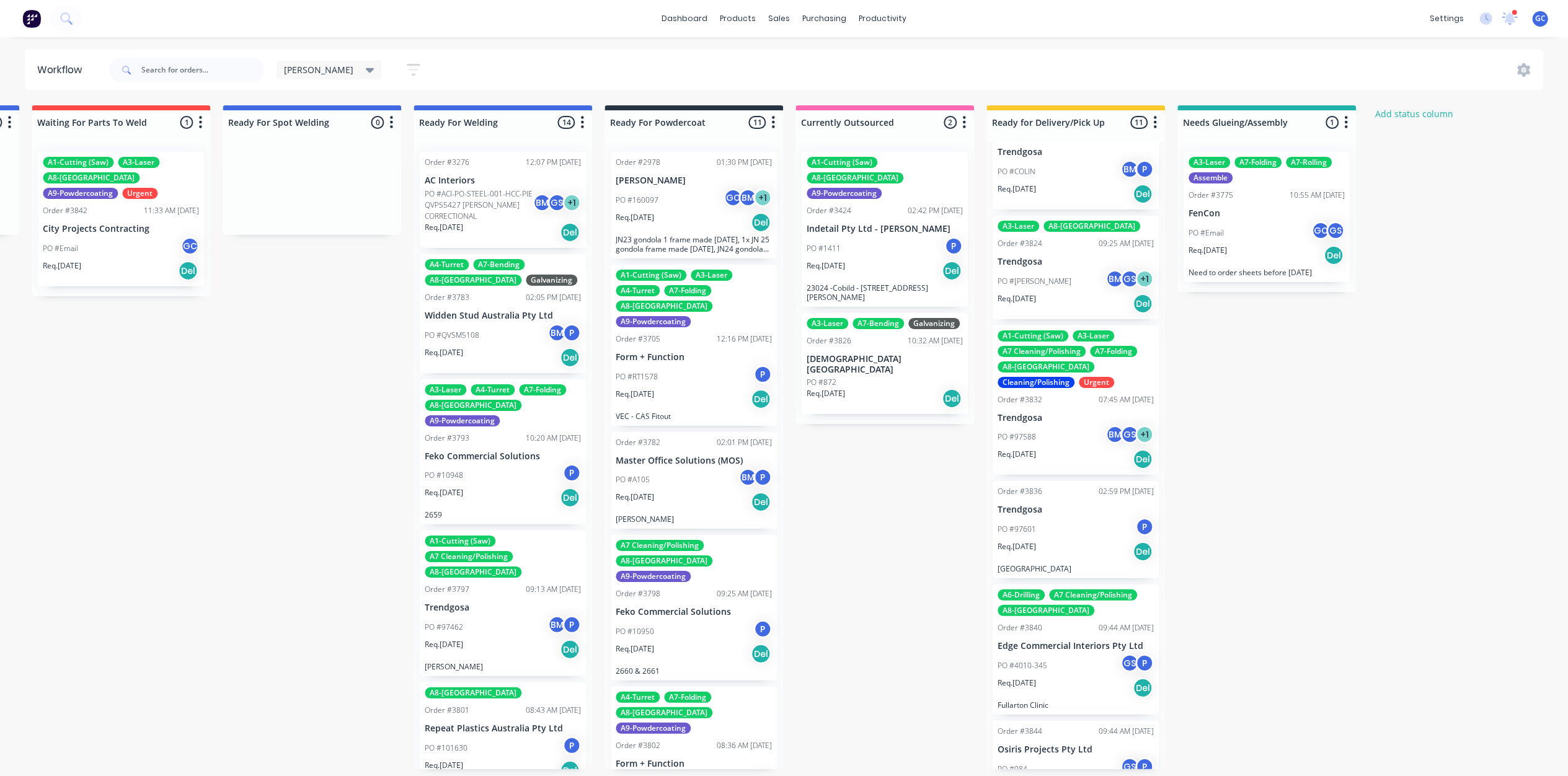
click at [1076, 426] on div "PO #97588 BM GS + 1" at bounding box center [1075, 437] width 156 height 24
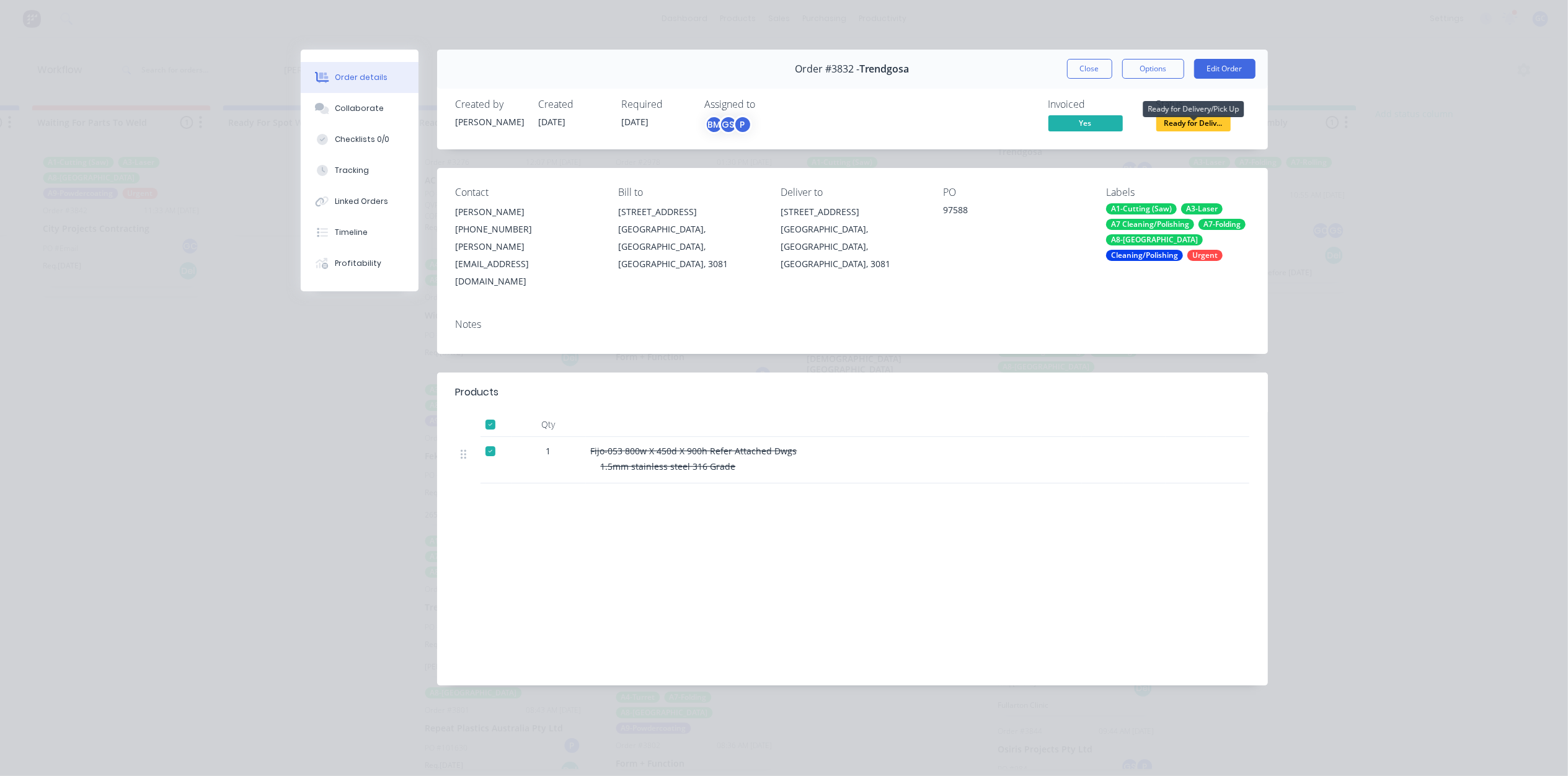
click at [1213, 123] on span "Ready for Deliv..." at bounding box center [1193, 123] width 74 height 16
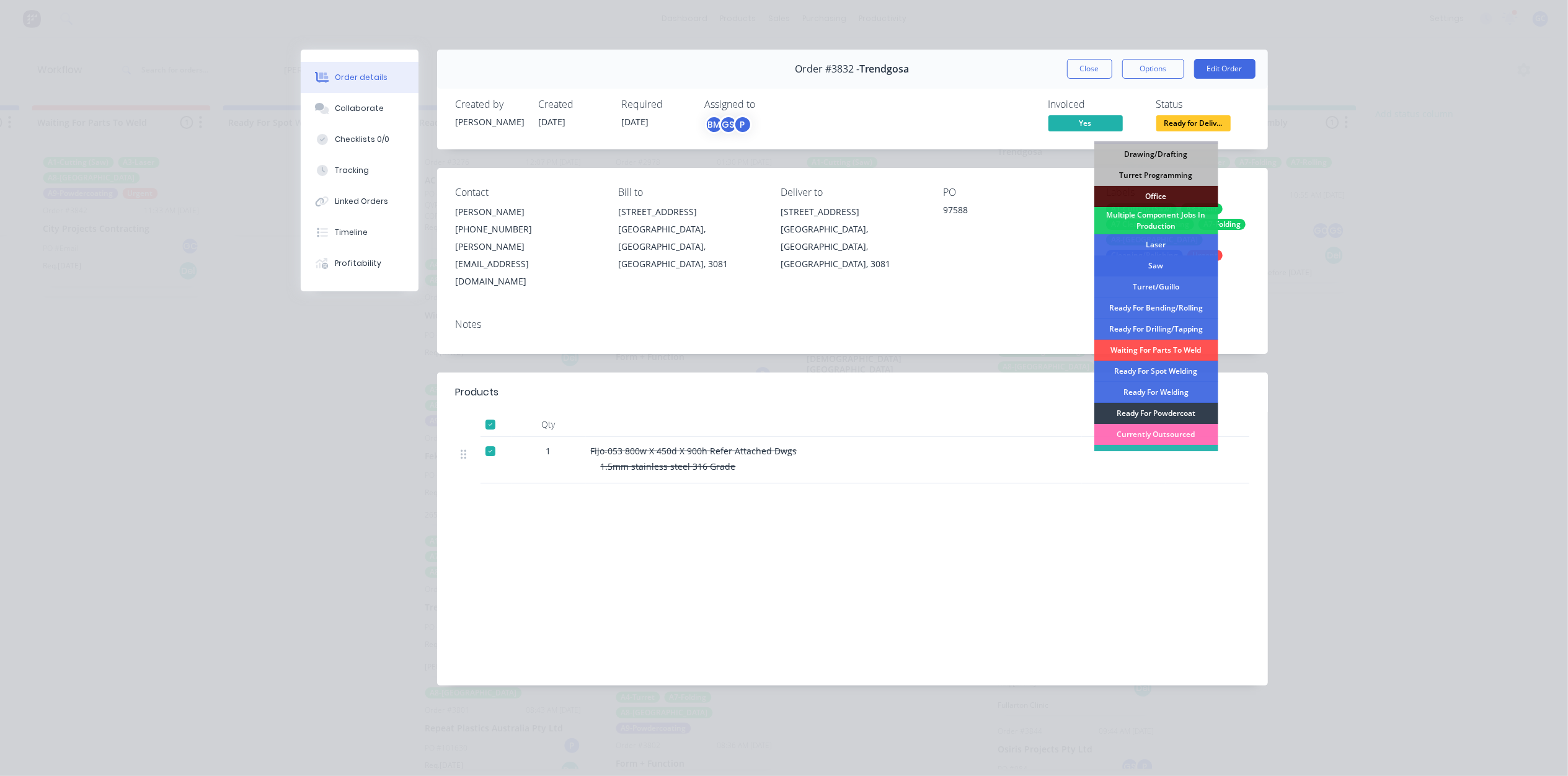
scroll to position [139, 0]
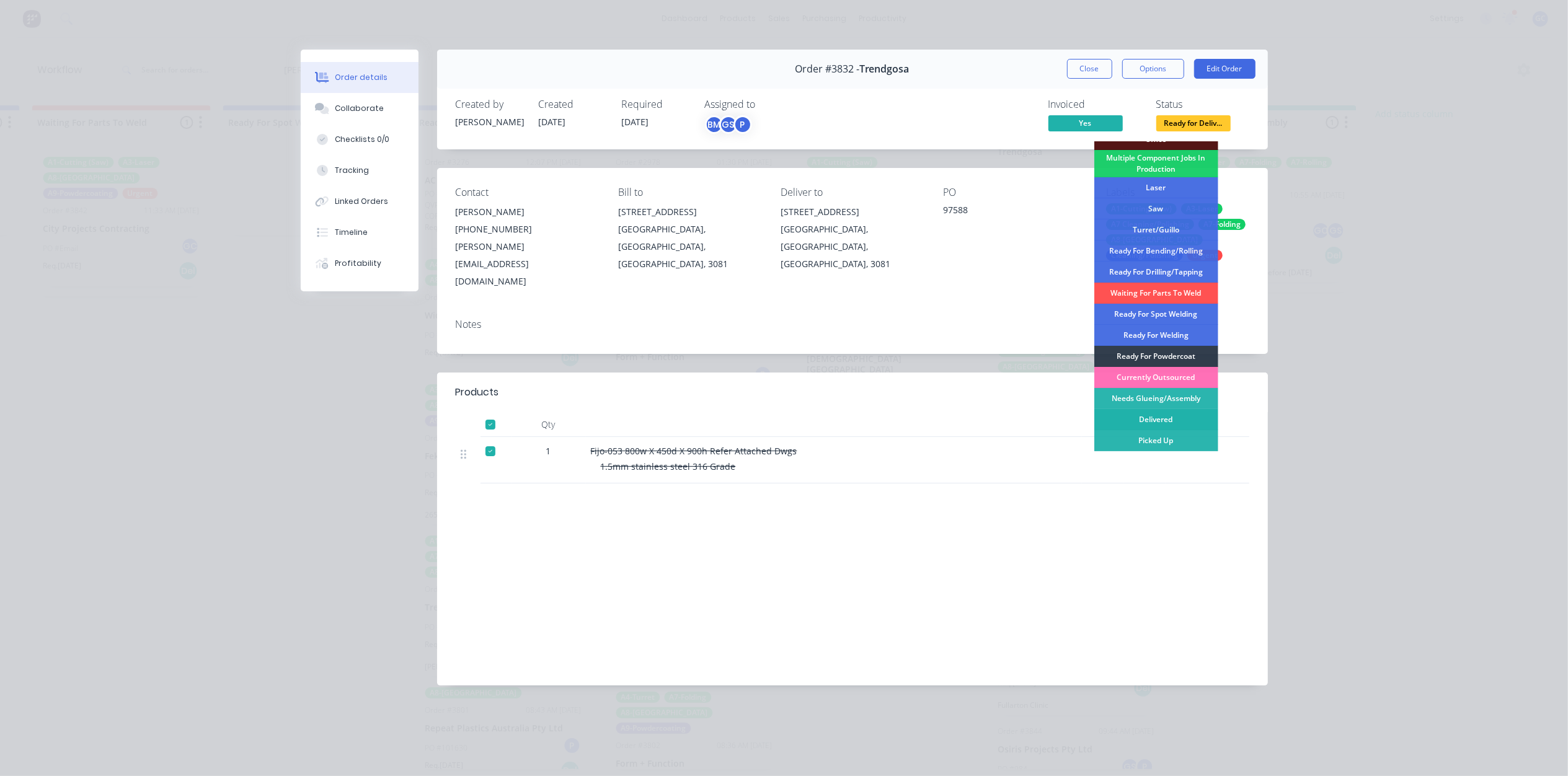
click at [1168, 412] on div "Delivered" at bounding box center [1156, 420] width 124 height 21
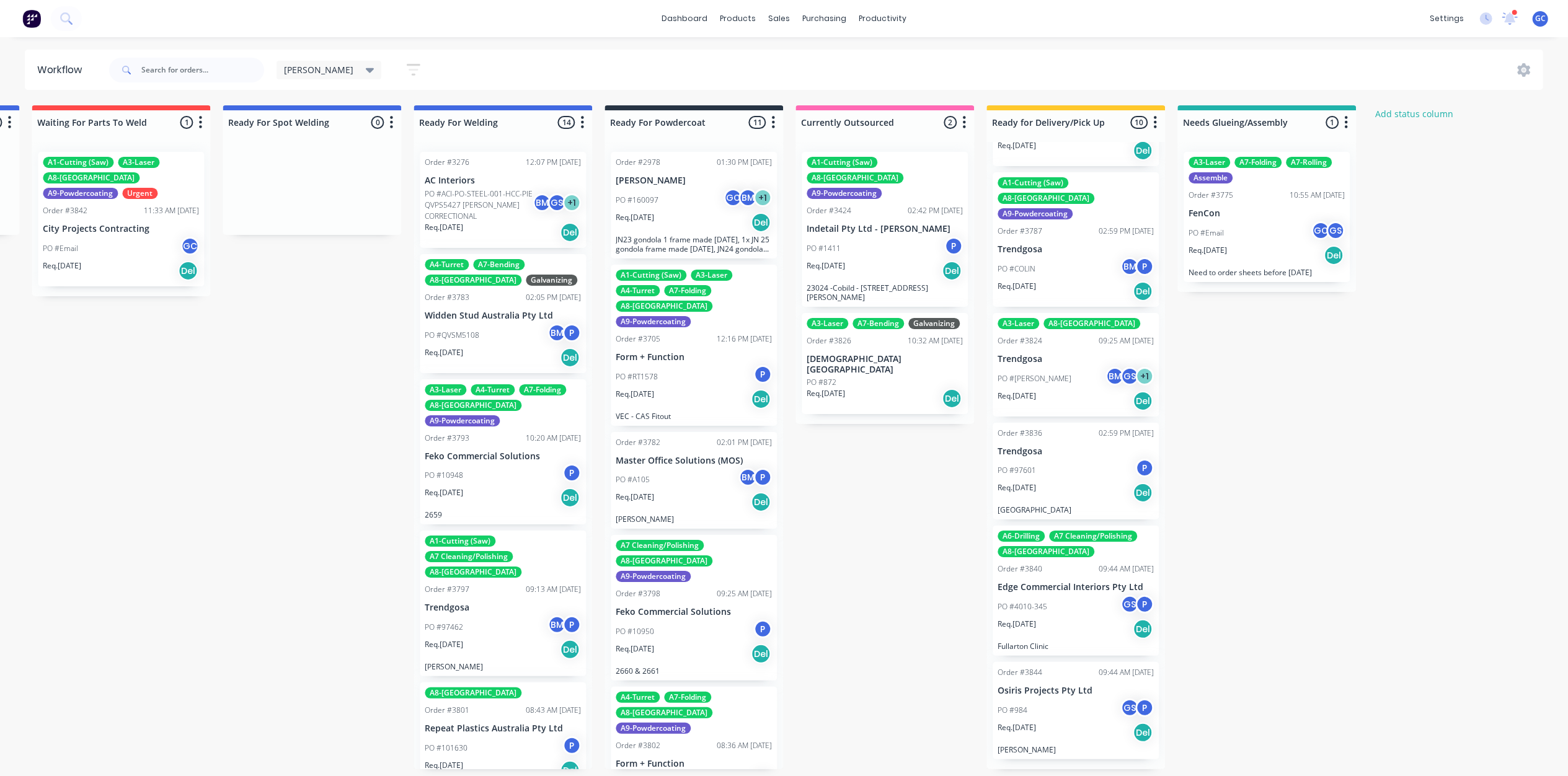
scroll to position [581, 0]
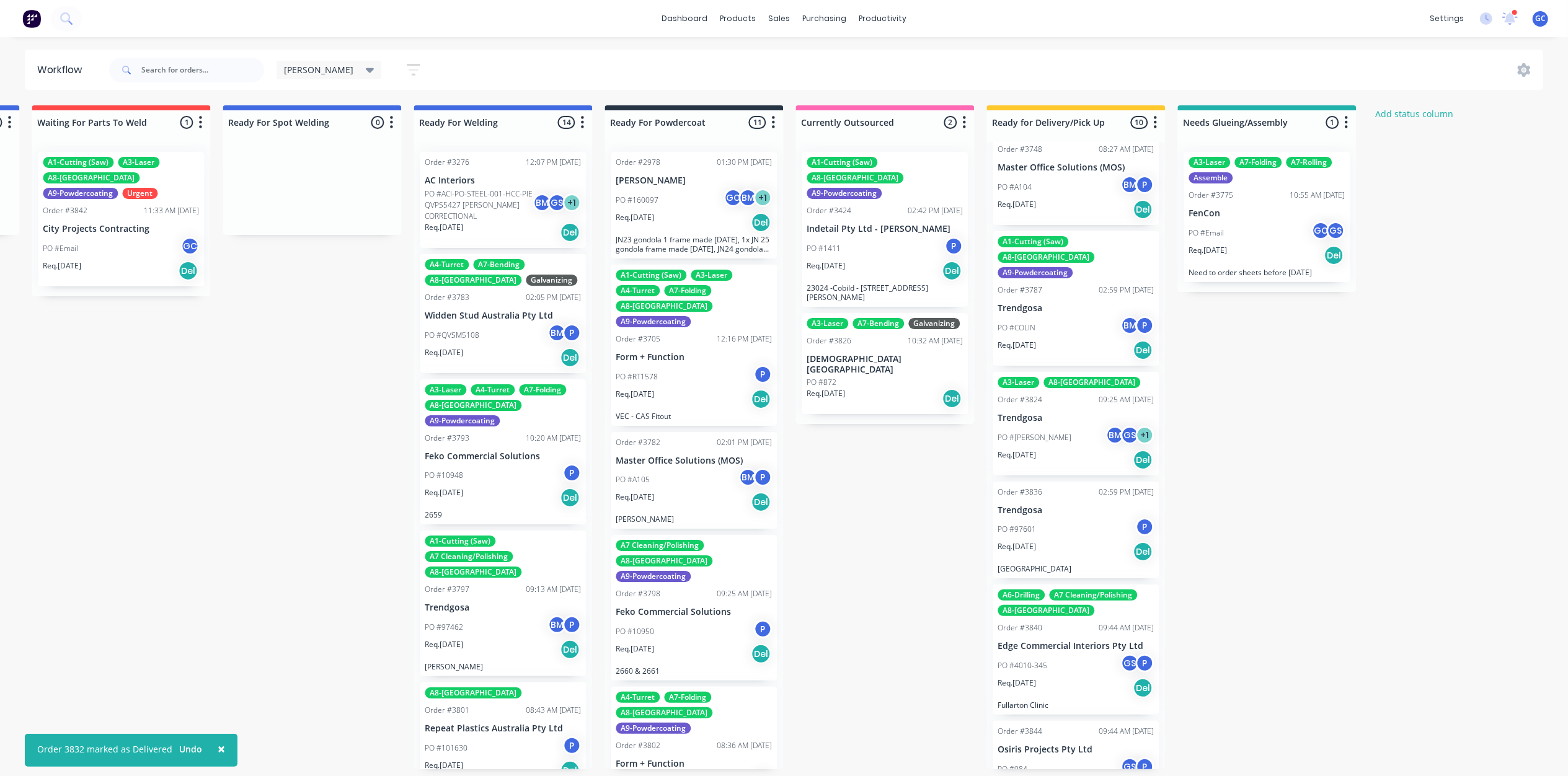
click at [1035, 517] on div "PO #97601 P" at bounding box center [1075, 529] width 156 height 24
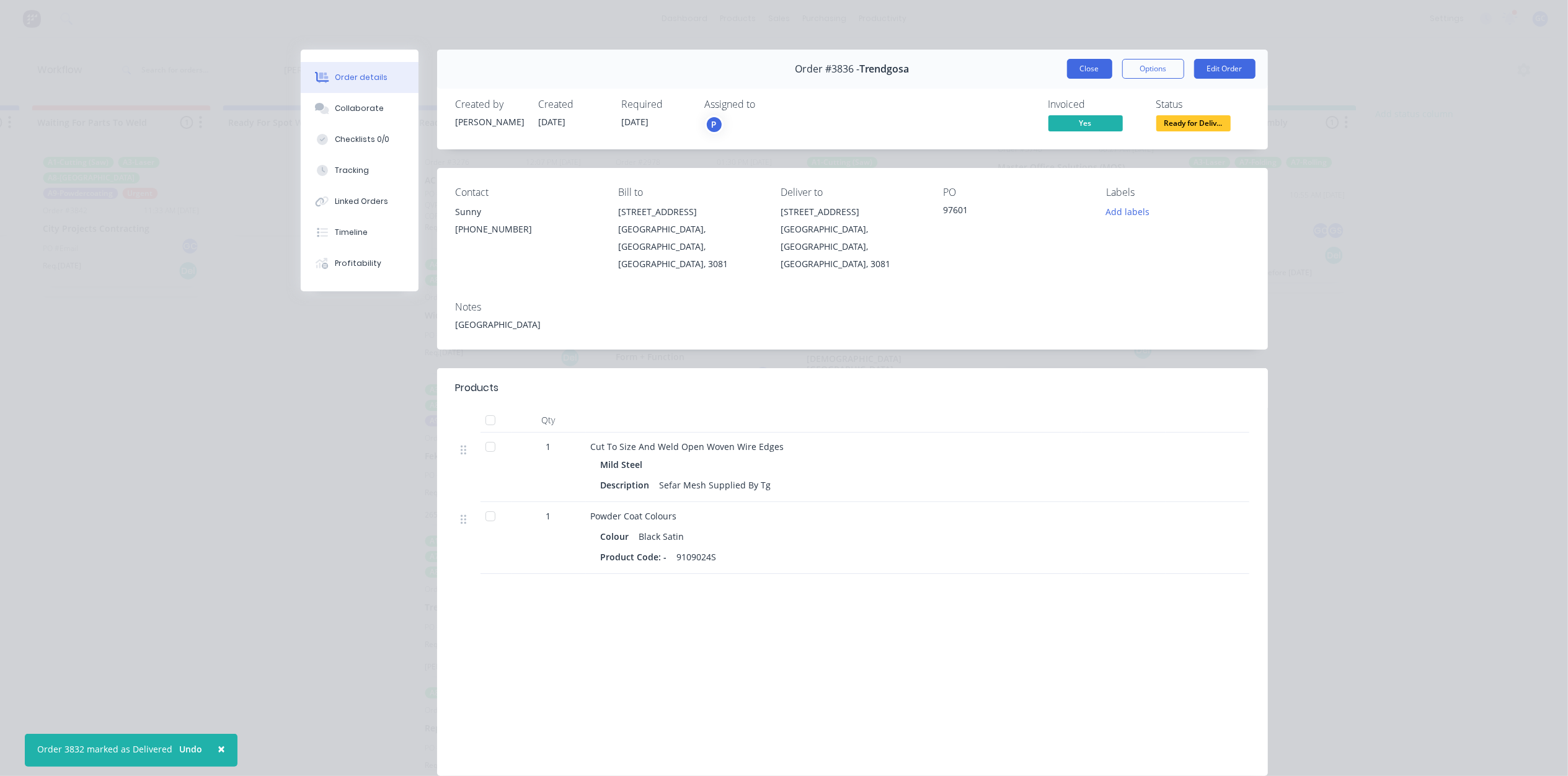
click at [1096, 62] on button "Close" at bounding box center [1089, 69] width 45 height 20
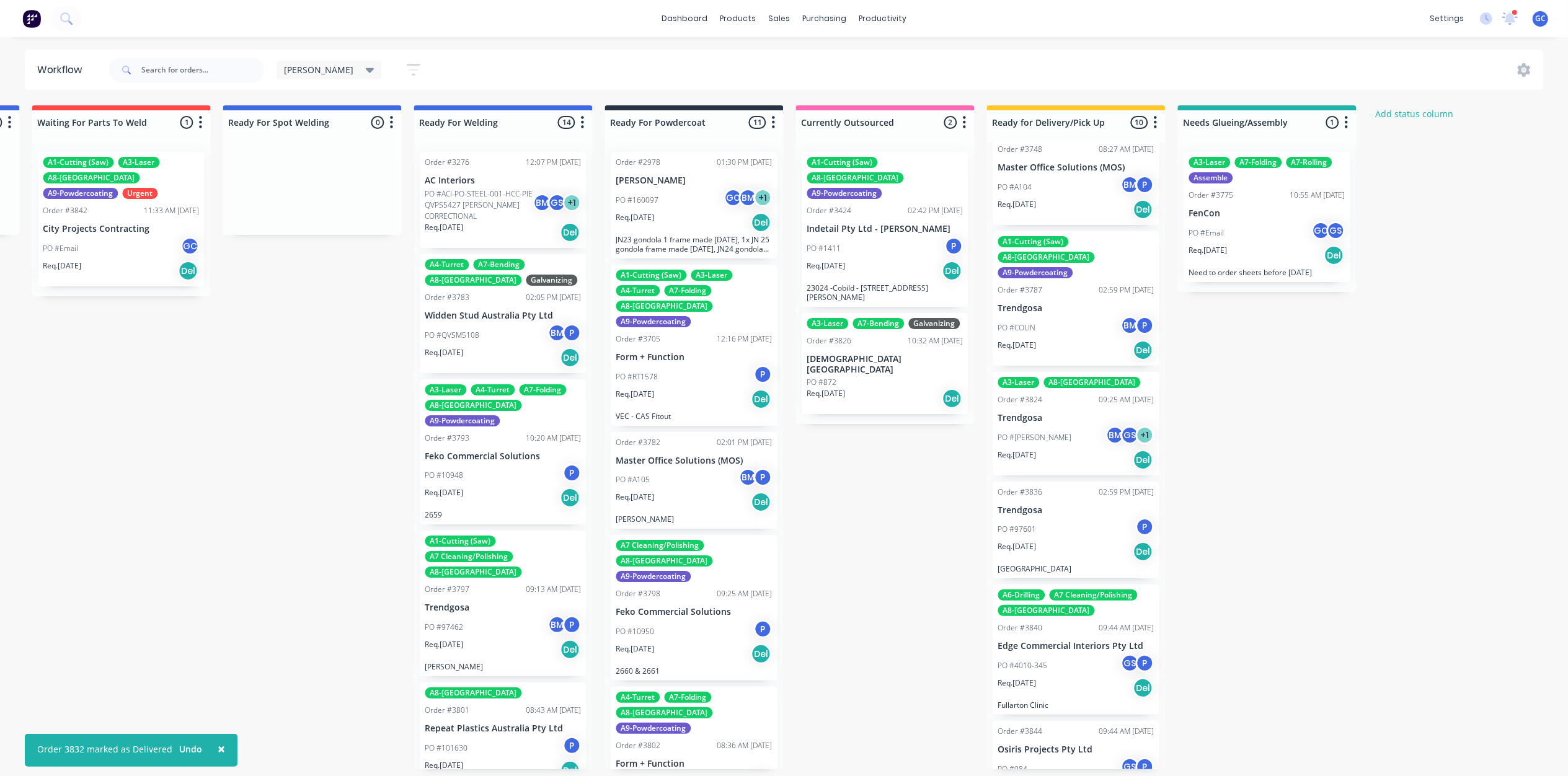
click at [1062, 654] on div "PO #4010-345 GS P" at bounding box center [1075, 665] width 156 height 24
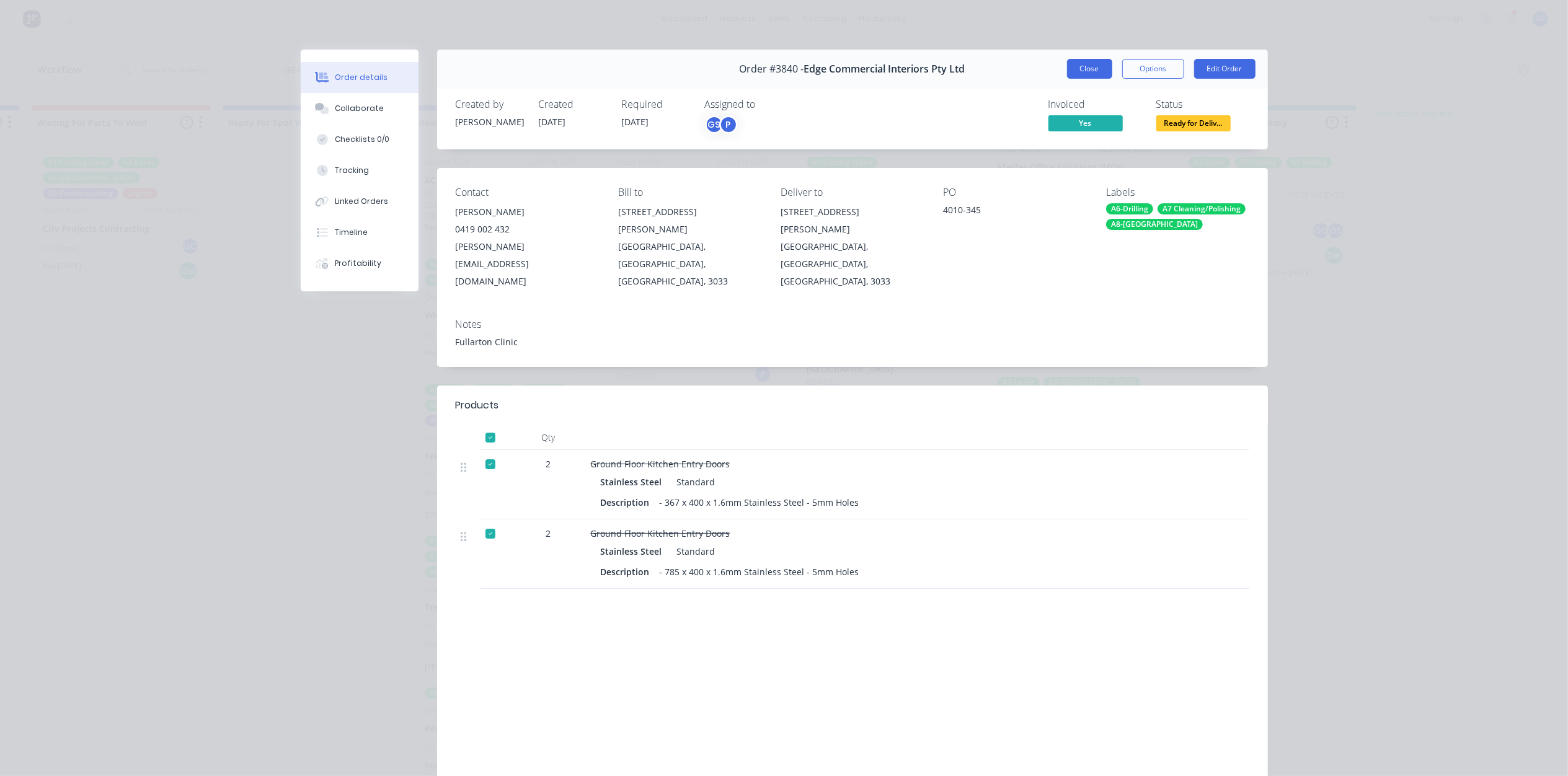
click at [1097, 72] on button "Close" at bounding box center [1089, 69] width 45 height 20
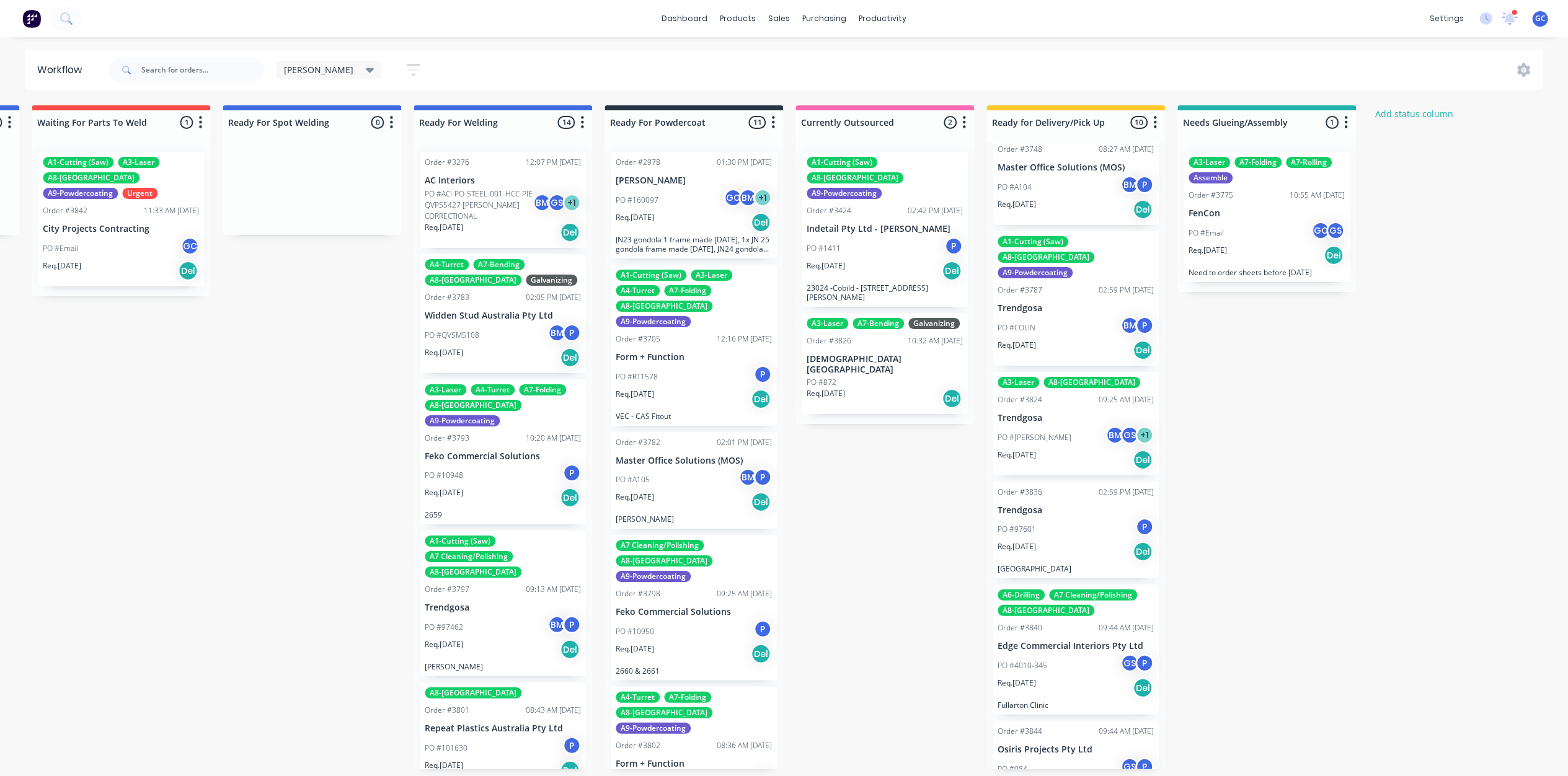
click at [1030, 745] on p "Osiris Projects Pty Ltd" at bounding box center [1075, 750] width 156 height 11
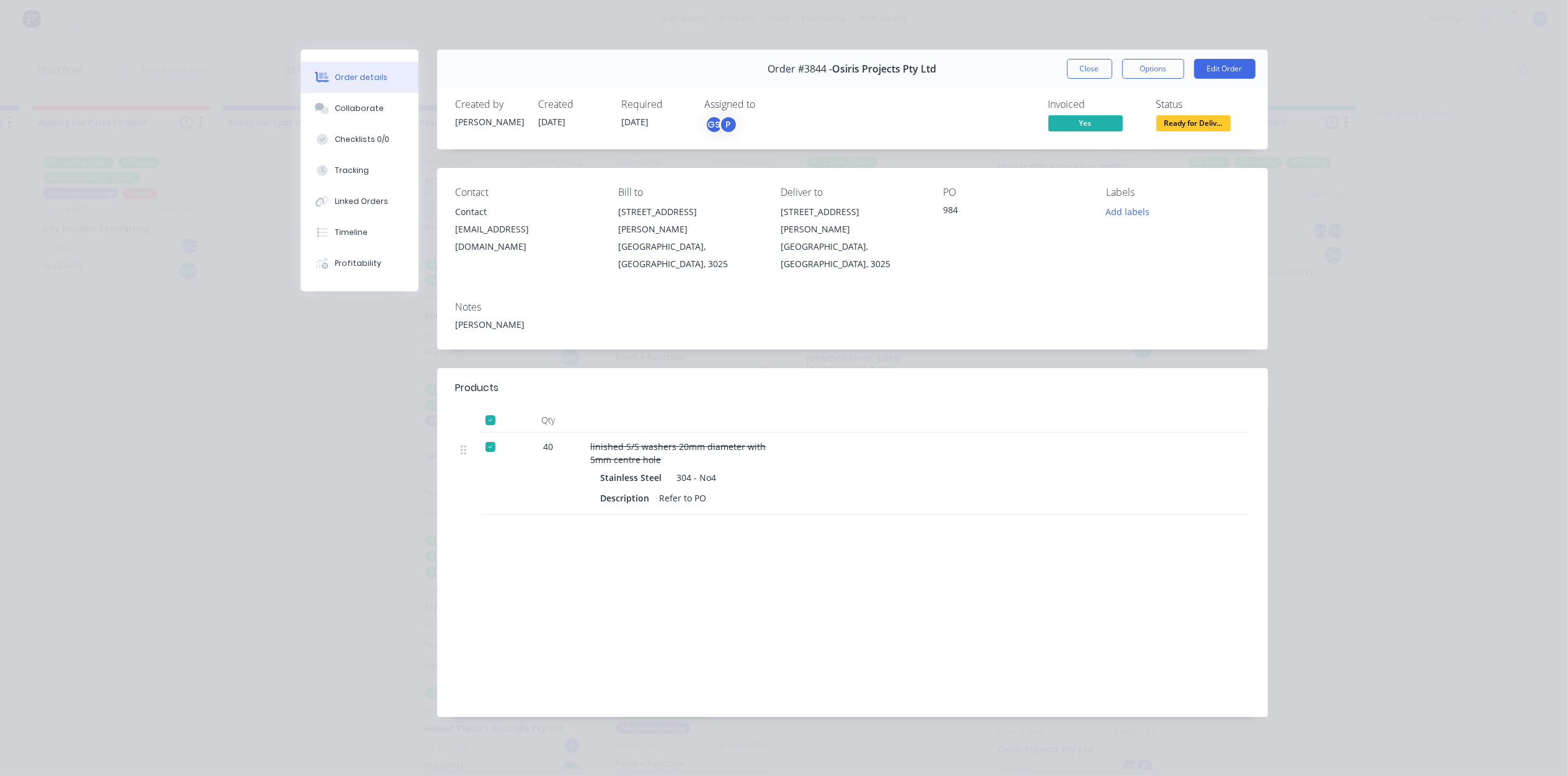
click at [1198, 125] on span "Ready for Deliv..." at bounding box center [1193, 123] width 74 height 16
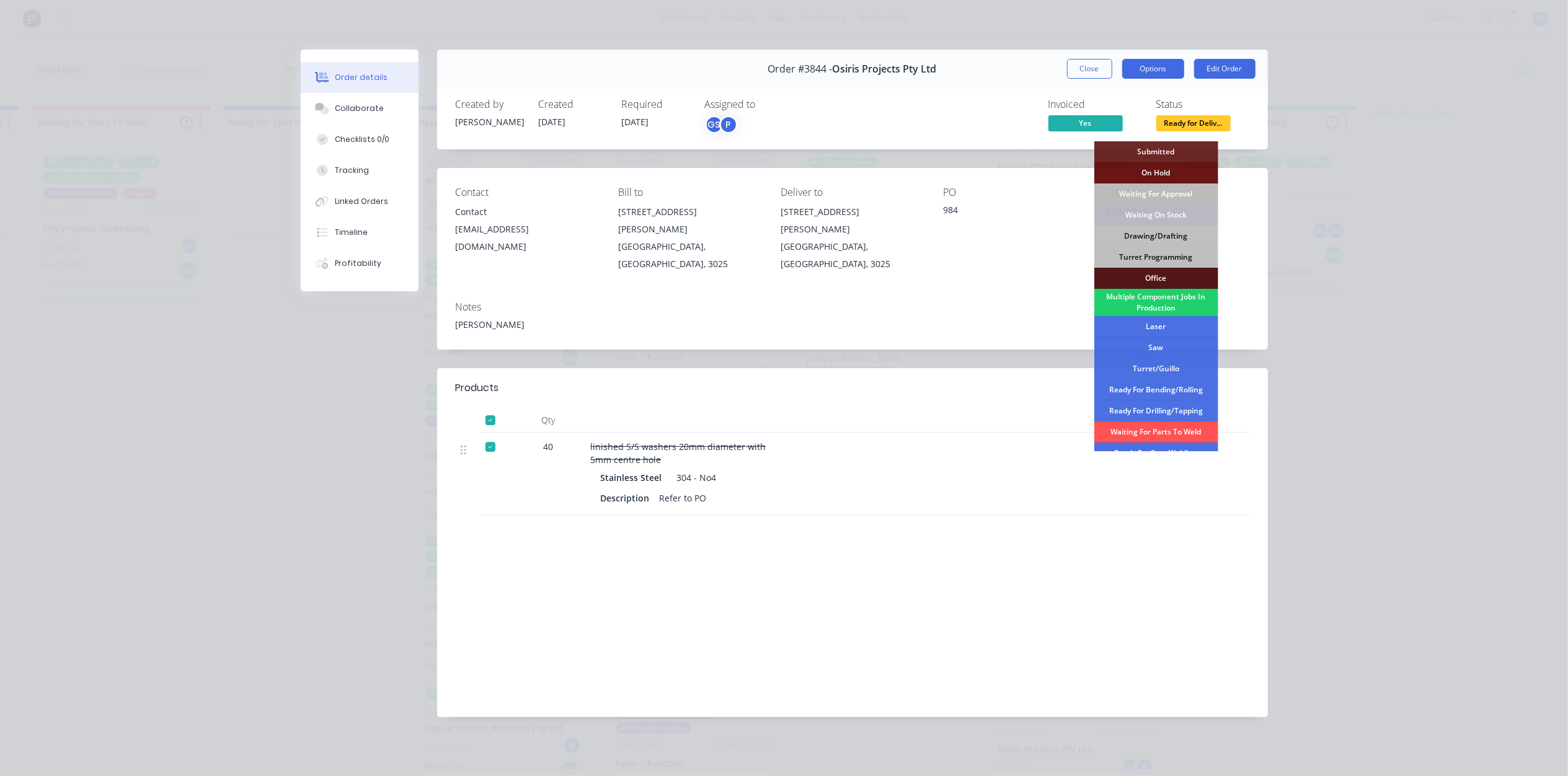
click at [1144, 72] on button "Options" at bounding box center [1153, 69] width 62 height 20
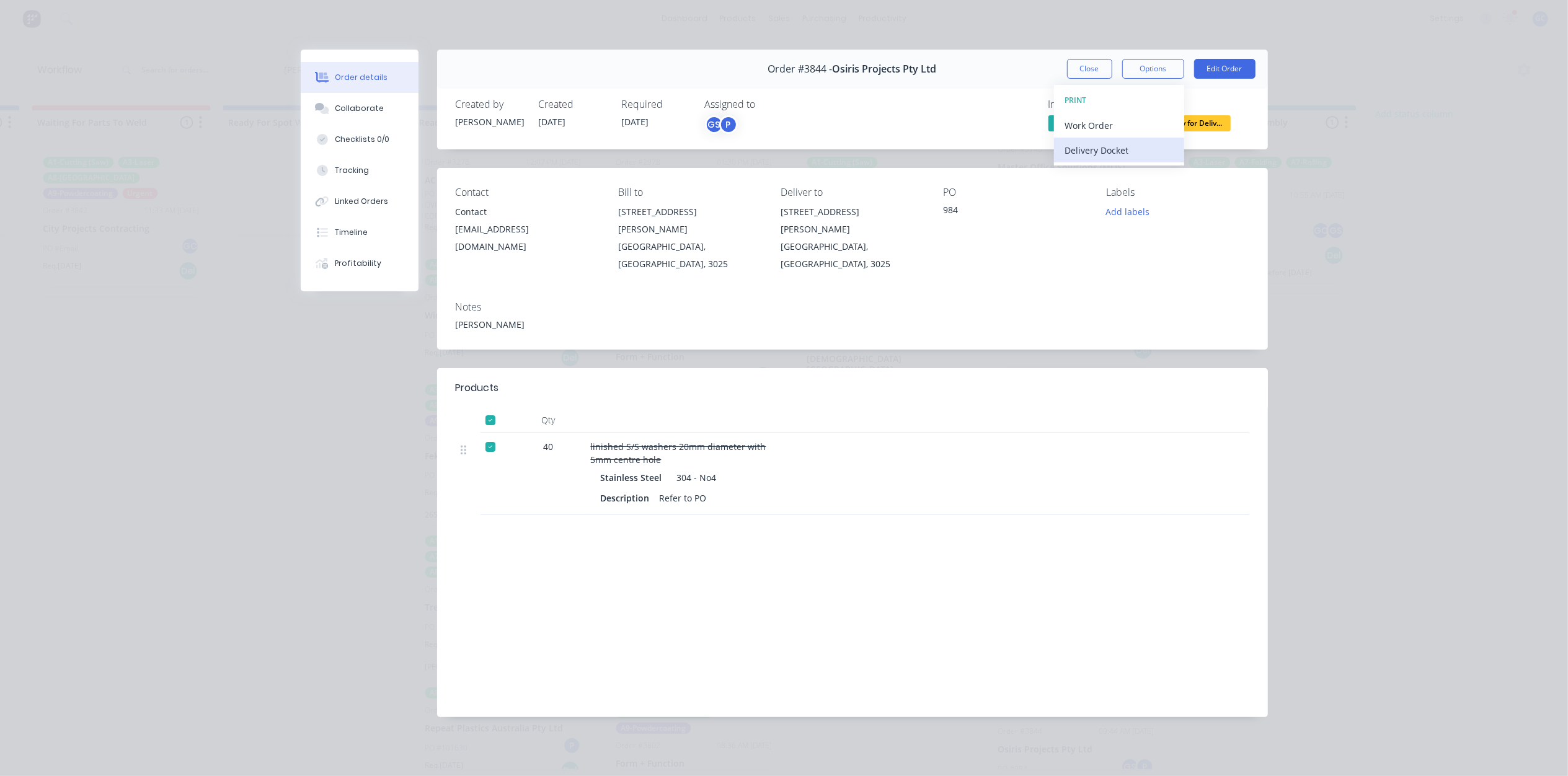
click at [1115, 139] on button "Delivery Docket" at bounding box center [1119, 150] width 130 height 25
click at [1104, 144] on div "Standard" at bounding box center [1119, 151] width 108 height 18
click at [1096, 65] on button "Close" at bounding box center [1089, 69] width 45 height 20
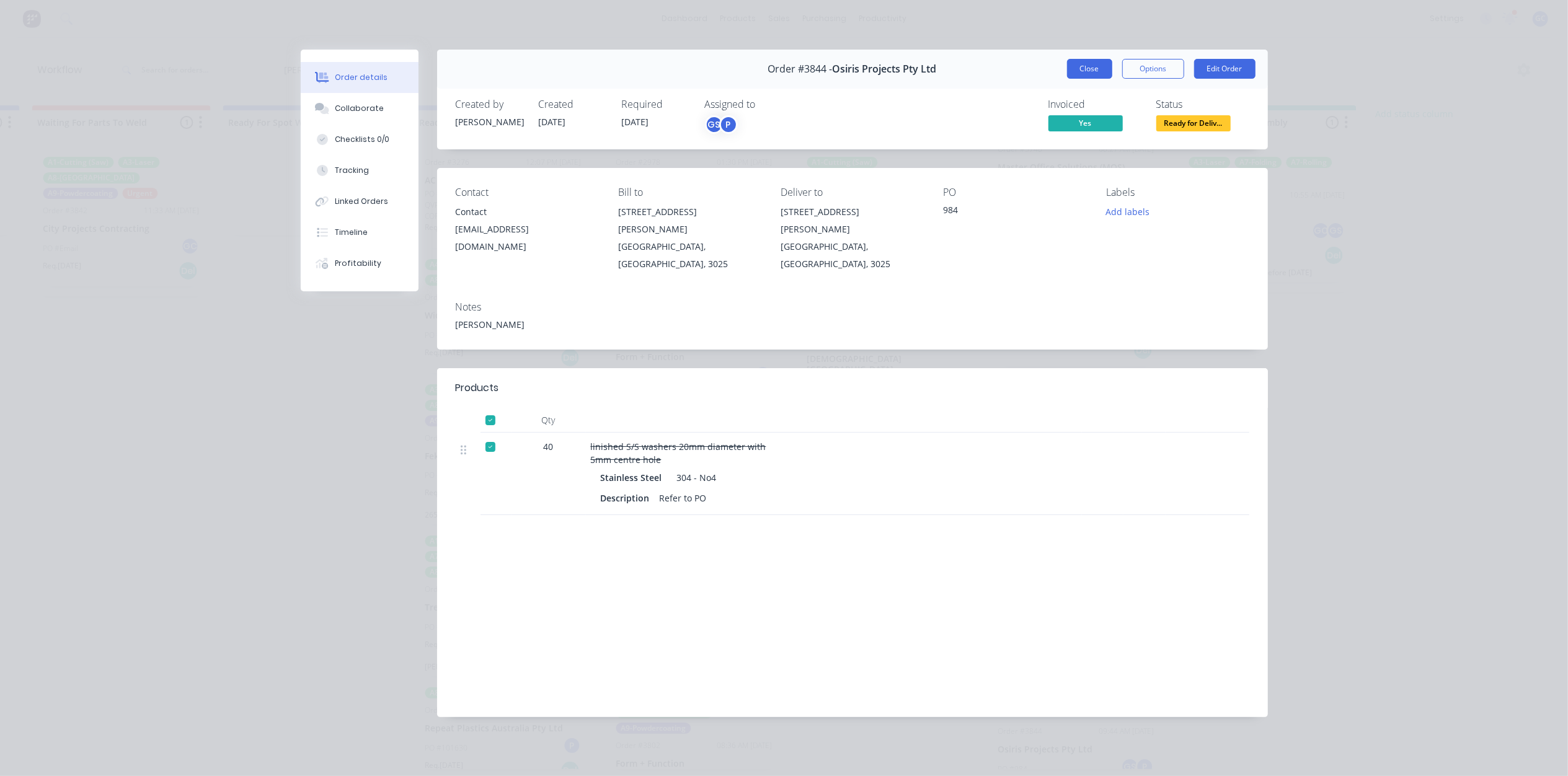
click at [1082, 70] on button "Close" at bounding box center [1089, 69] width 45 height 20
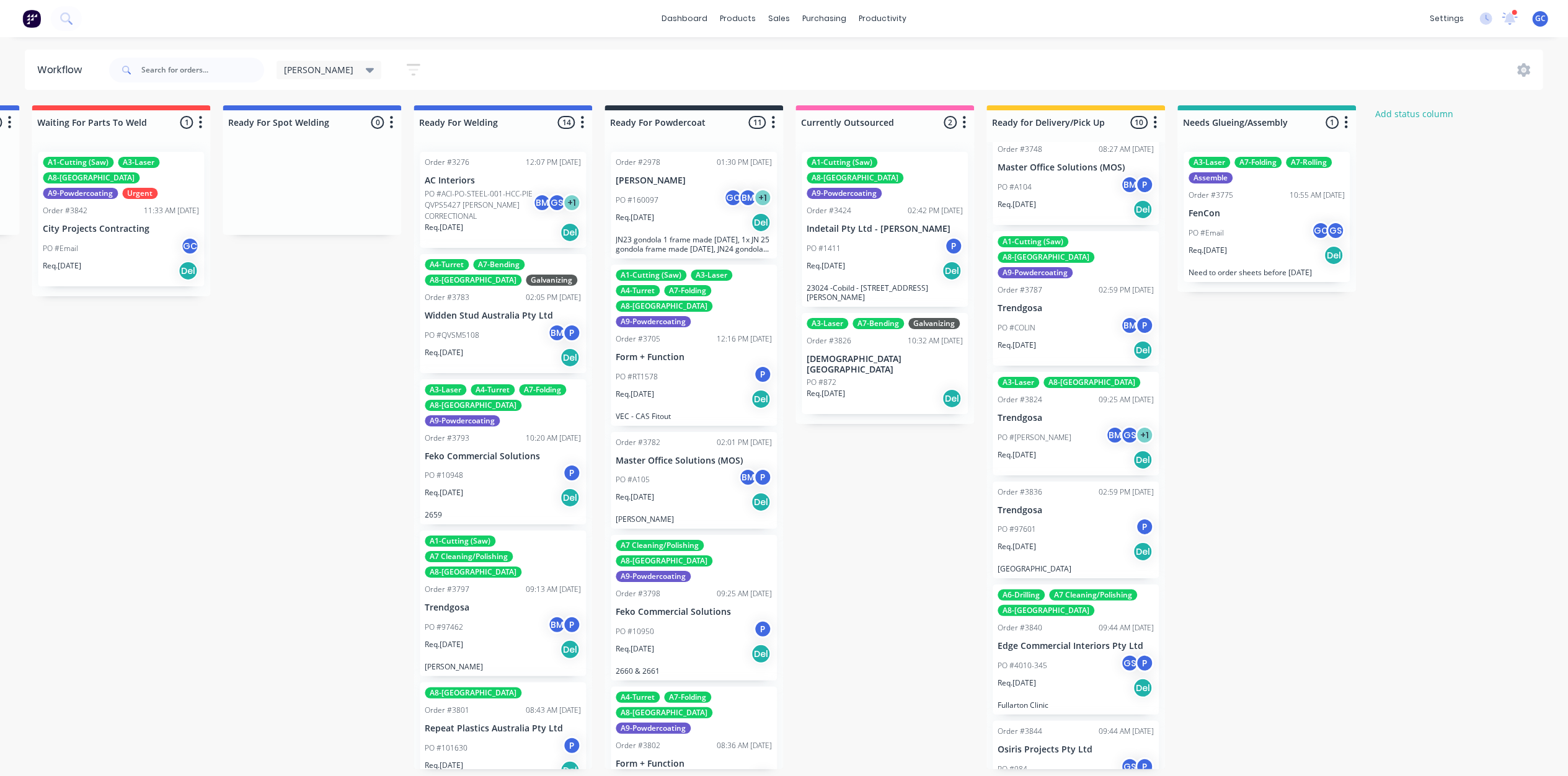
click at [1077, 654] on div "PO #4010-345 GS P" at bounding box center [1075, 665] width 156 height 24
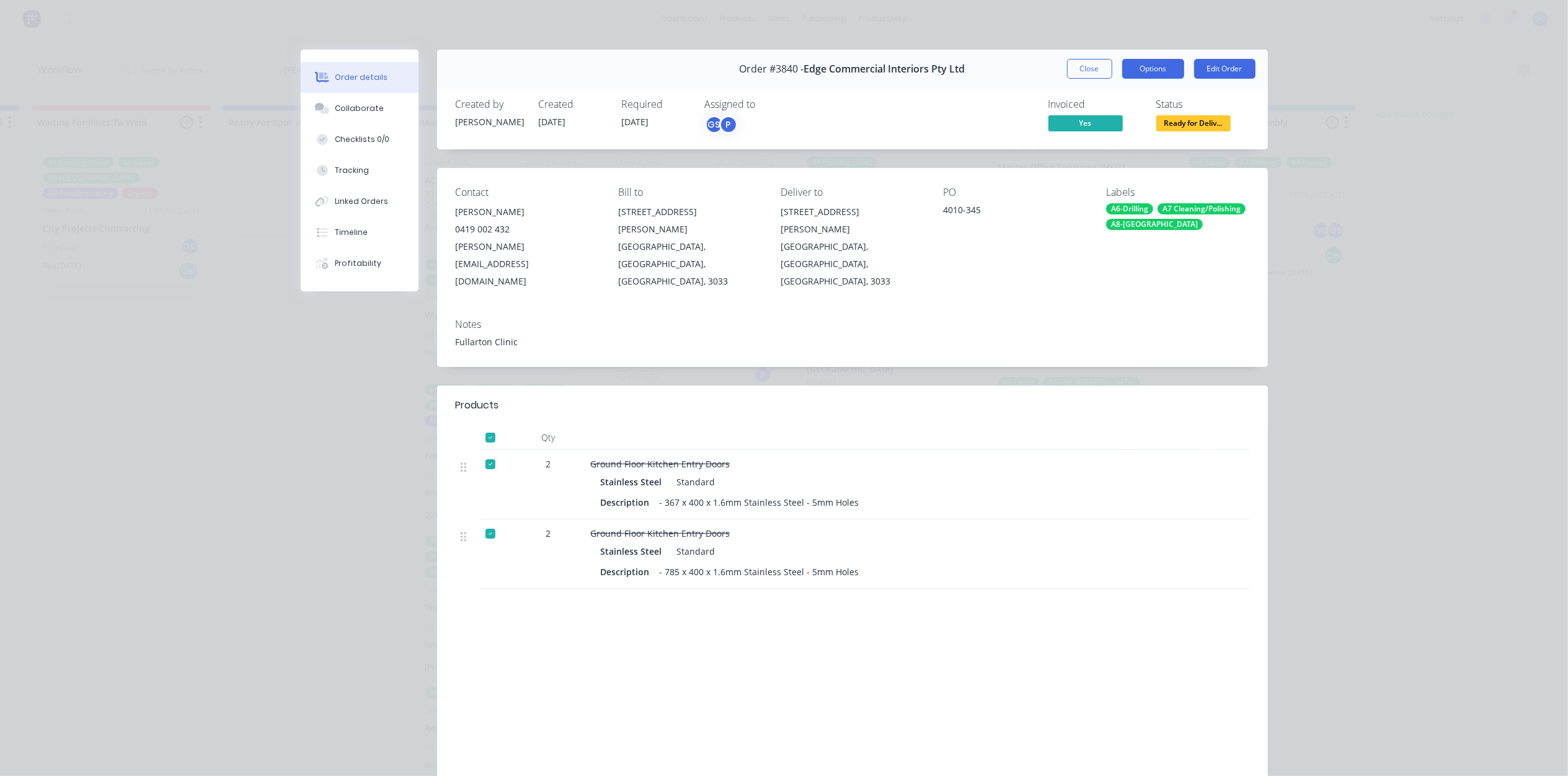
click at [1139, 70] on button "Options" at bounding box center [1153, 69] width 62 height 20
click at [1093, 145] on div "Delivery Docket" at bounding box center [1119, 151] width 108 height 18
click at [1088, 174] on div "Custom" at bounding box center [1119, 175] width 108 height 18
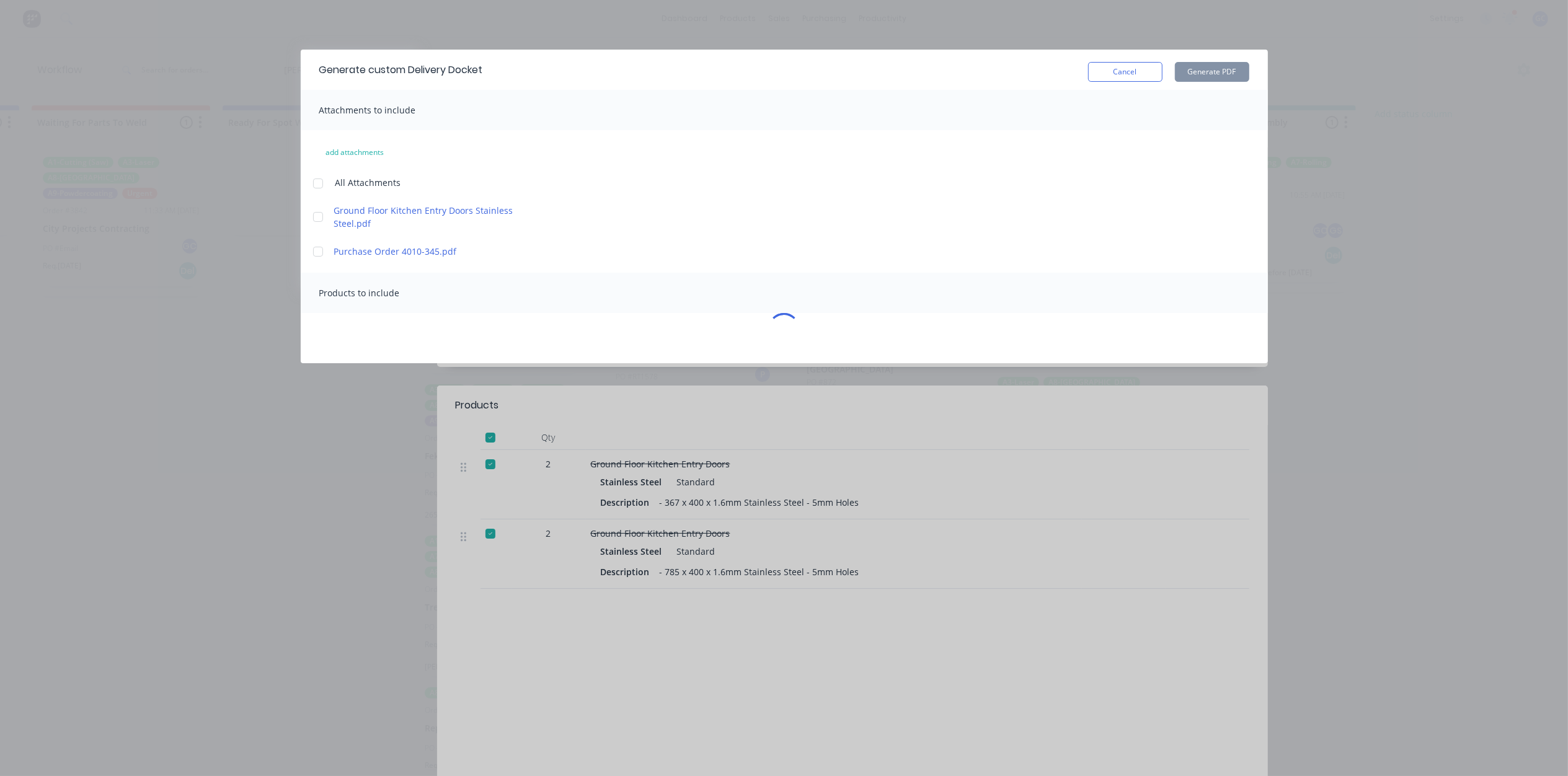
scroll to position [0, 2465]
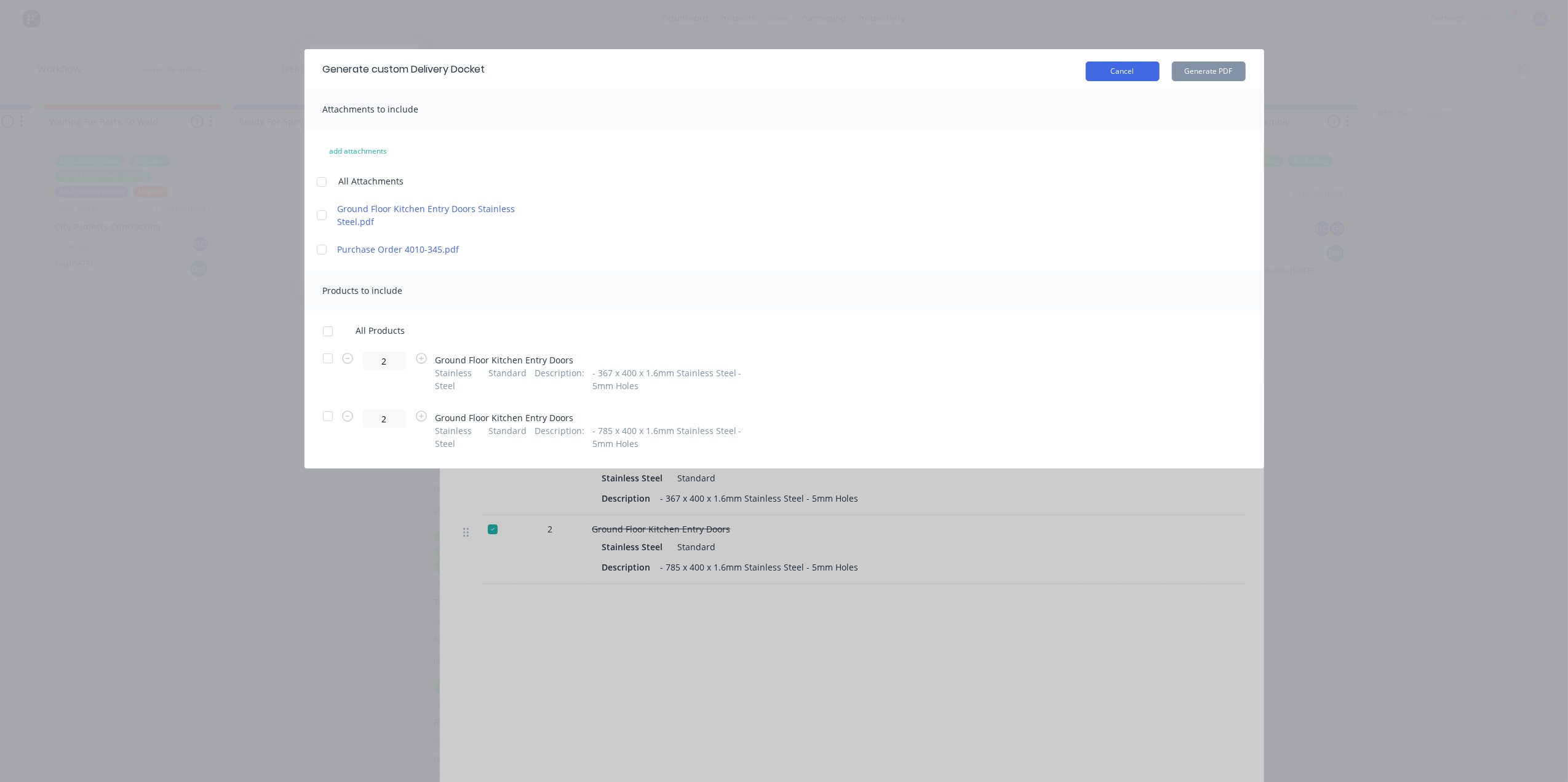
click at [1135, 76] on button "Cancel" at bounding box center [1122, 71] width 74 height 19
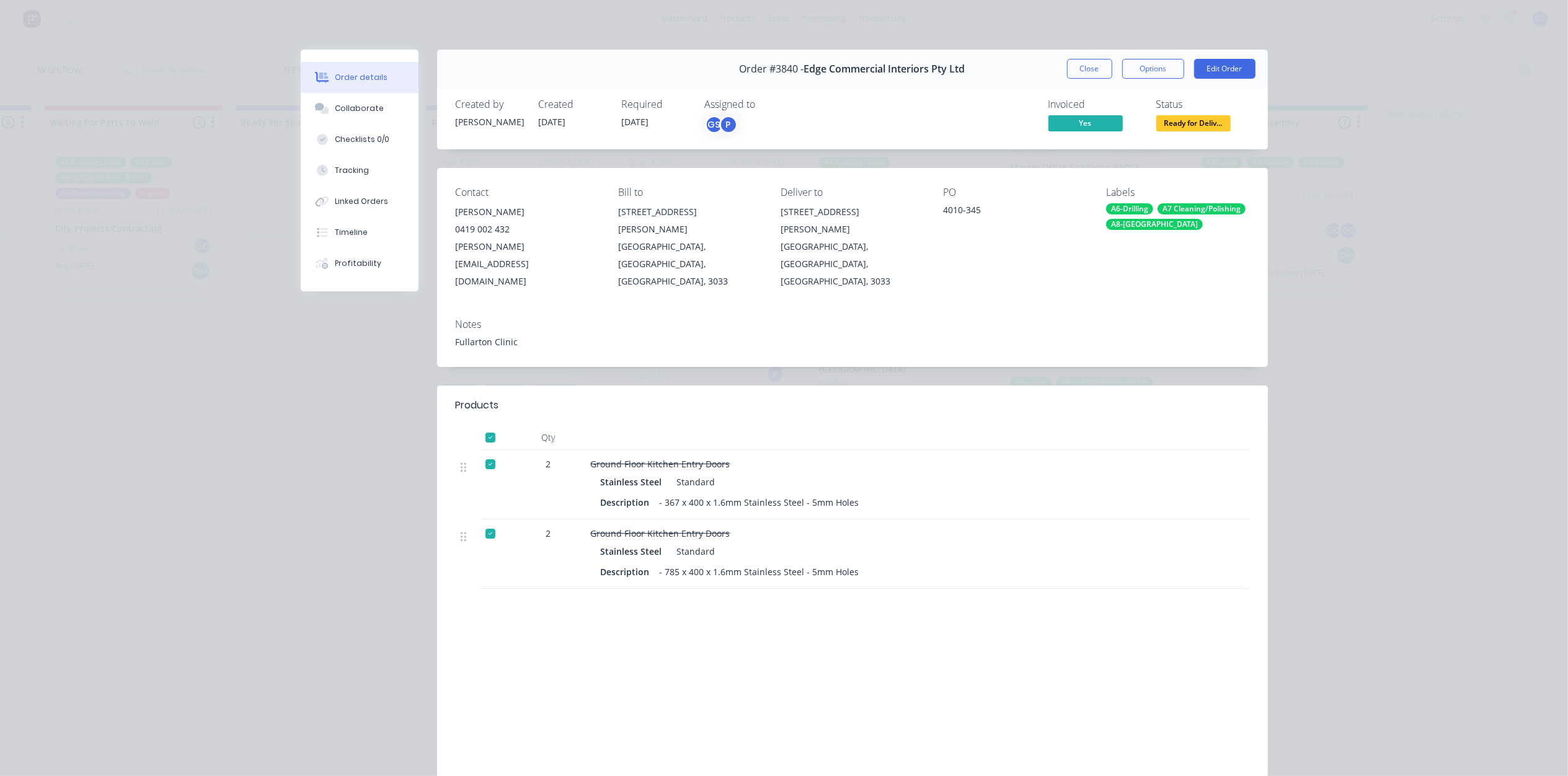
click at [1151, 79] on div "Order #3840 - Edge Commercial Interiors Pty Ltd Close Options Edit Order" at bounding box center [852, 70] width 831 height 39
click at [1148, 72] on button "Options" at bounding box center [1153, 69] width 62 height 20
click at [1112, 147] on div "Delivery Docket" at bounding box center [1119, 151] width 108 height 18
click at [1102, 145] on div "Standard" at bounding box center [1119, 151] width 108 height 18
click at [1070, 62] on button "Close" at bounding box center [1089, 69] width 45 height 20
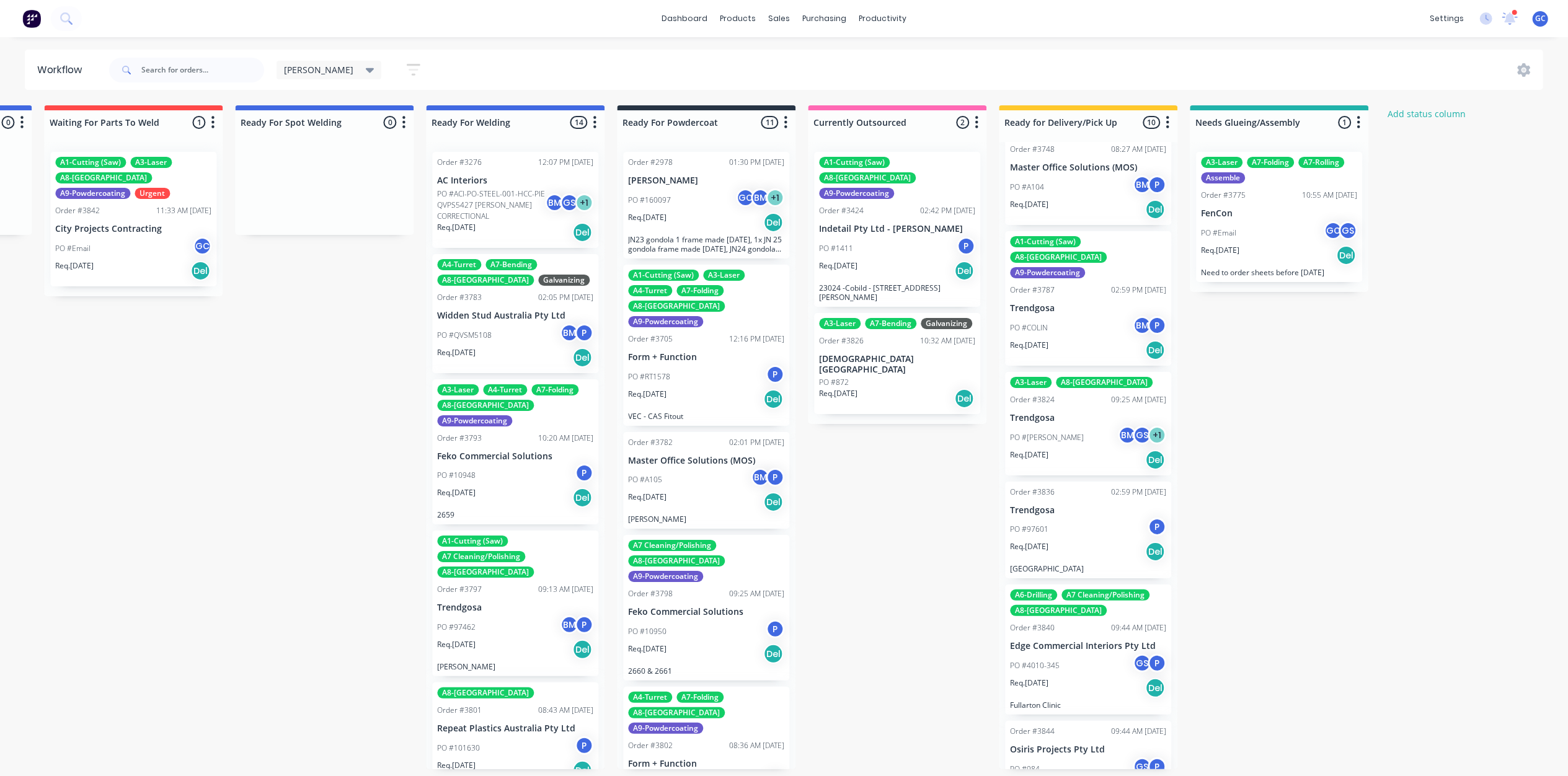
scroll to position [499, 0]
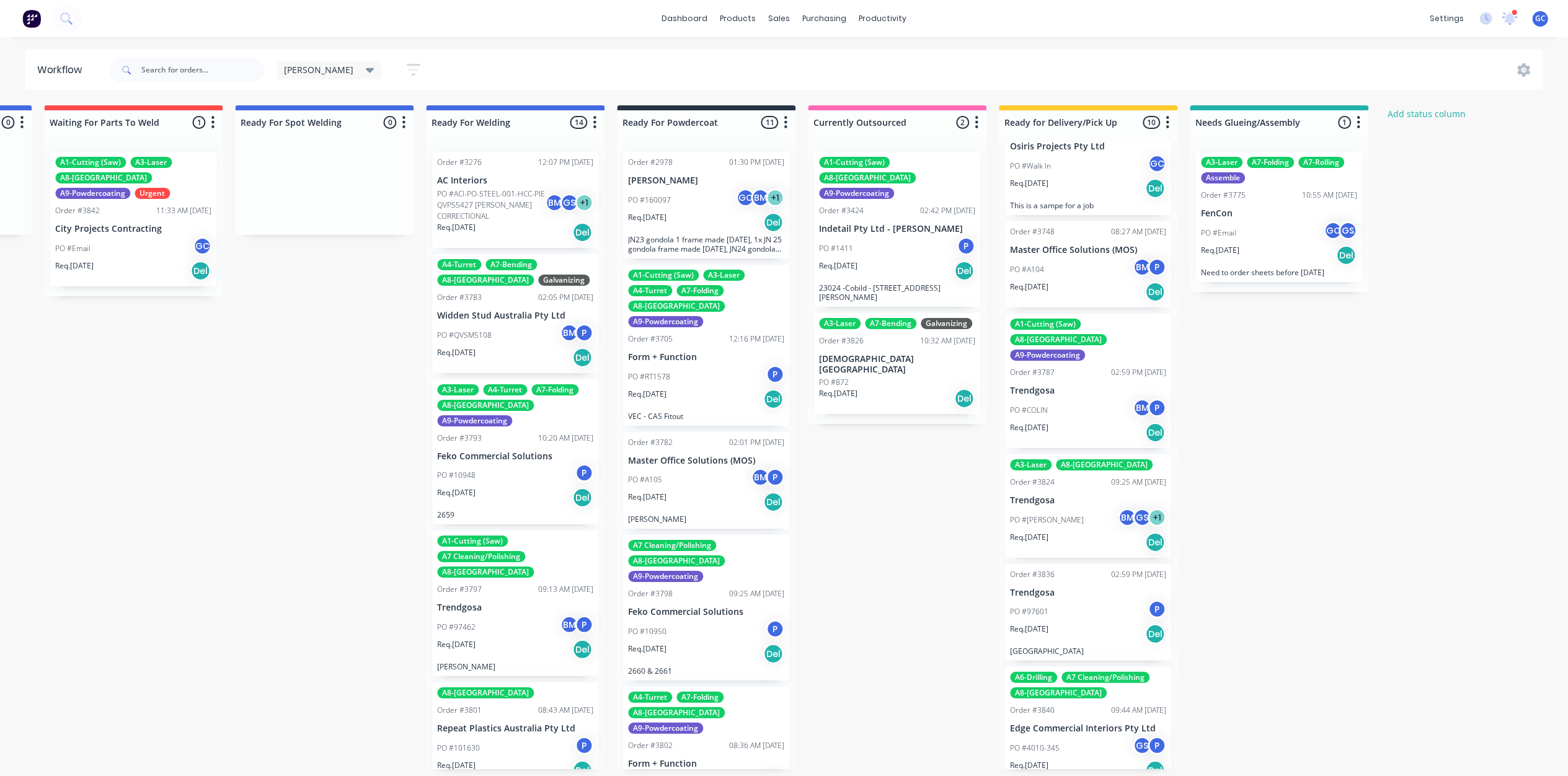
click at [1082, 600] on div "PO #97601 P" at bounding box center [1088, 611] width 156 height 24
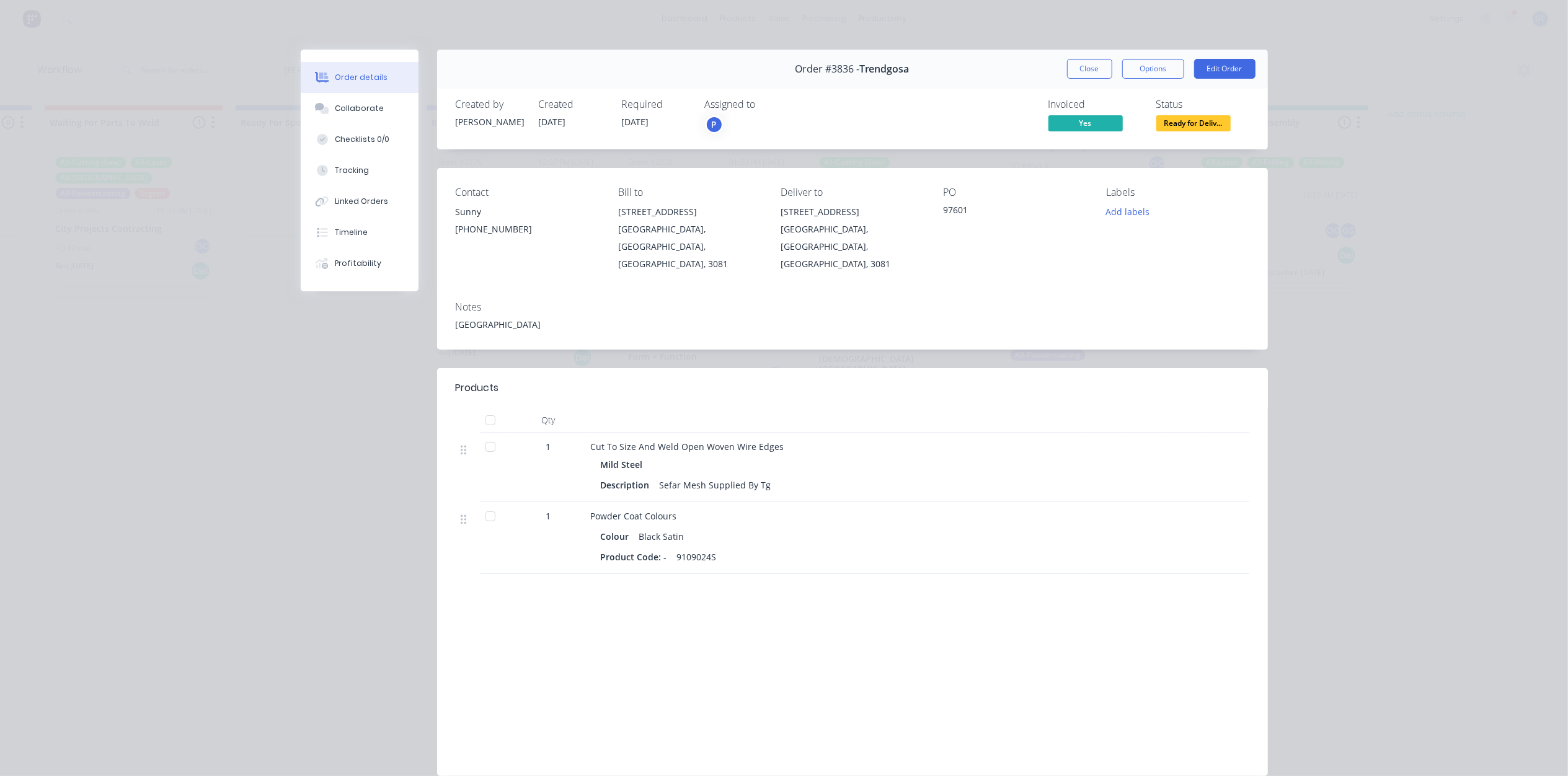
click at [1142, 79] on div "Order #3836 - Trendgosa Close Options Edit Order" at bounding box center [852, 70] width 831 height 39
click at [1142, 73] on button "Options" at bounding box center [1153, 69] width 62 height 20
click at [1121, 147] on div "Delivery Docket" at bounding box center [1119, 151] width 108 height 18
click at [1090, 155] on div "Standard" at bounding box center [1119, 151] width 108 height 18
click at [1070, 62] on button "Close" at bounding box center [1089, 69] width 45 height 20
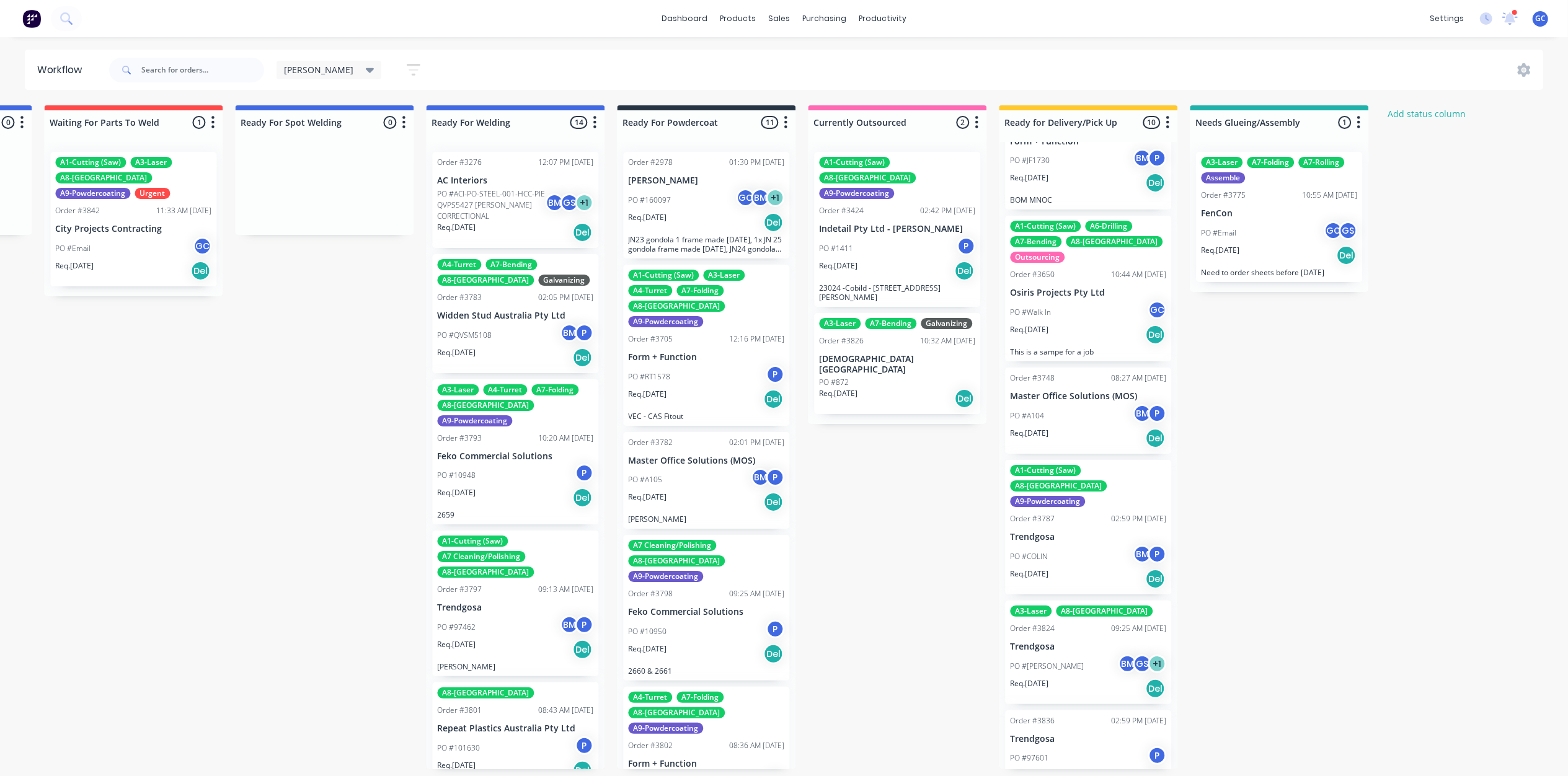
scroll to position [333, 0]
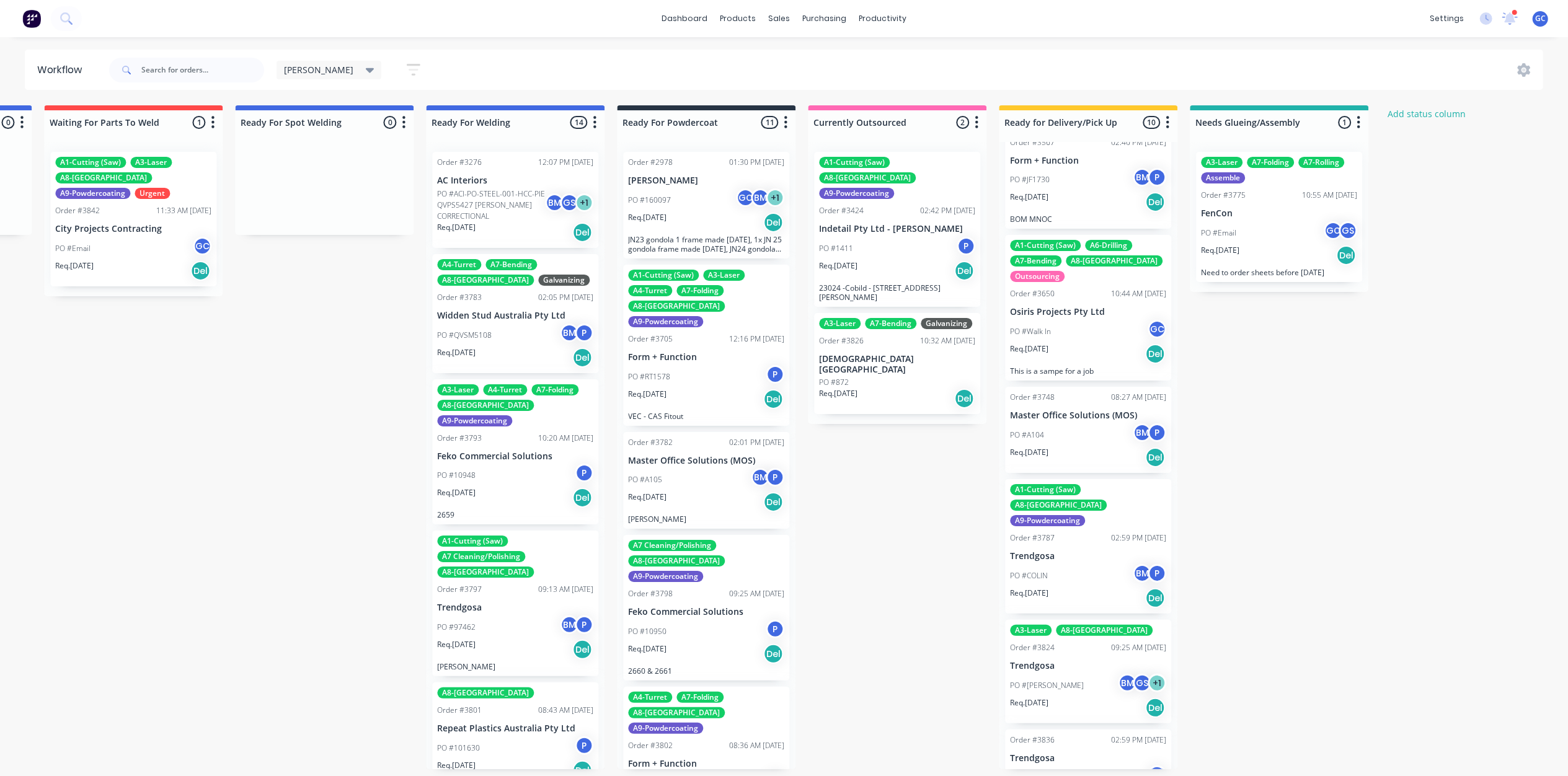
click at [1090, 674] on div "PO #[PERSON_NAME] BM GS + 1" at bounding box center [1088, 685] width 156 height 24
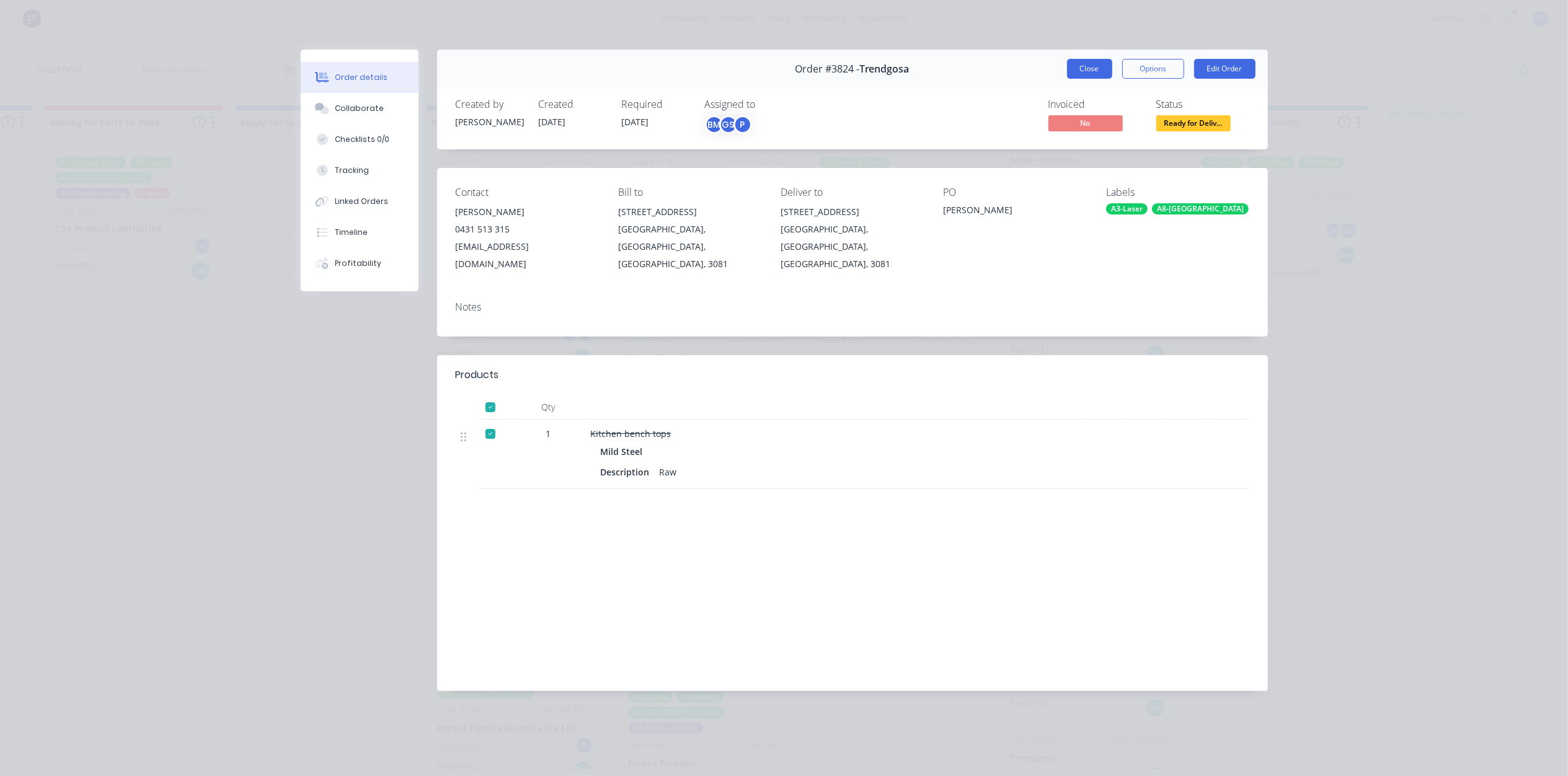
click at [1089, 70] on button "Close" at bounding box center [1089, 69] width 45 height 20
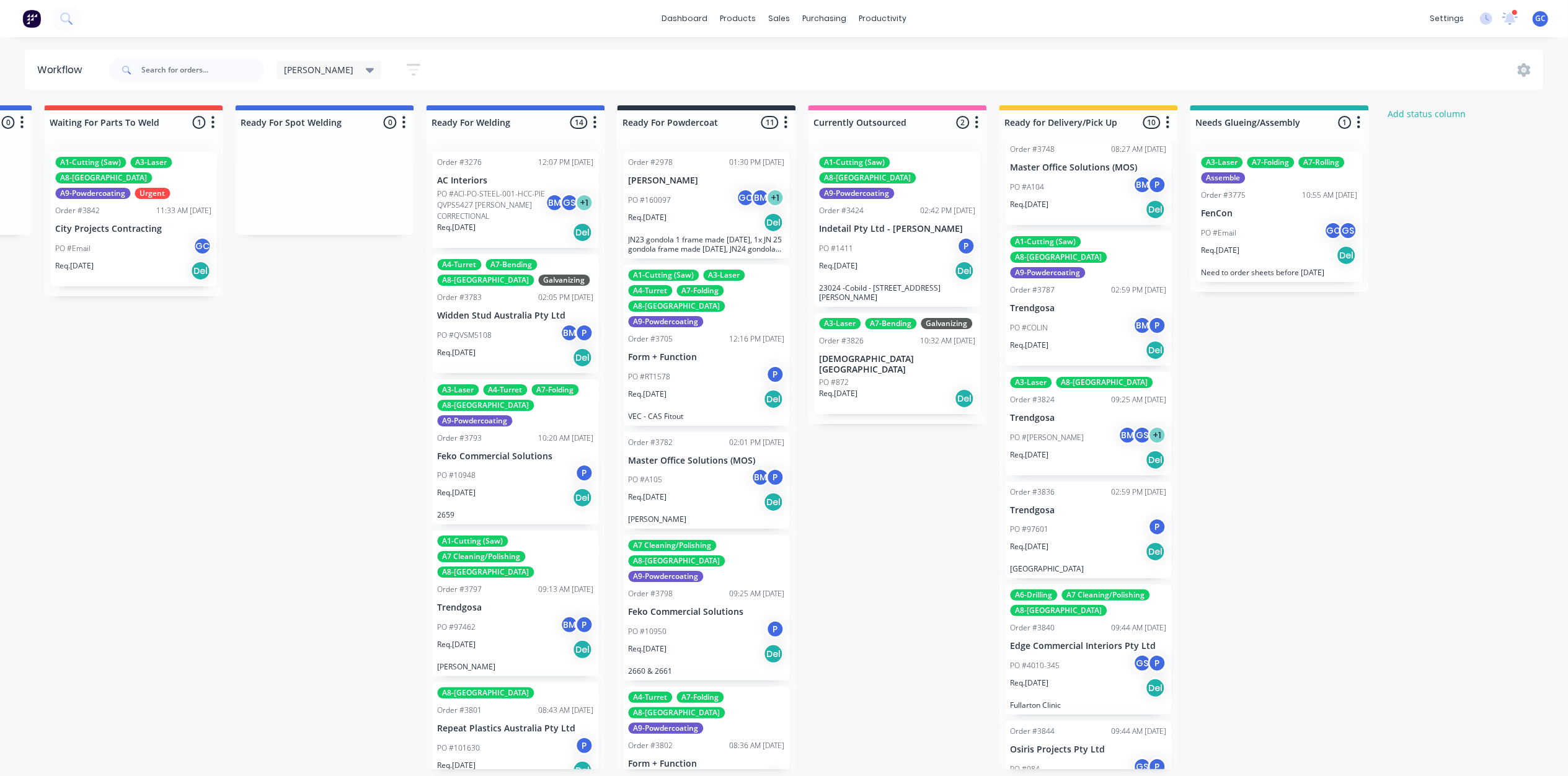
scroll to position [6, 2465]
click at [1074, 426] on div "PO #[PERSON_NAME] BM GS + 1" at bounding box center [1088, 437] width 156 height 24
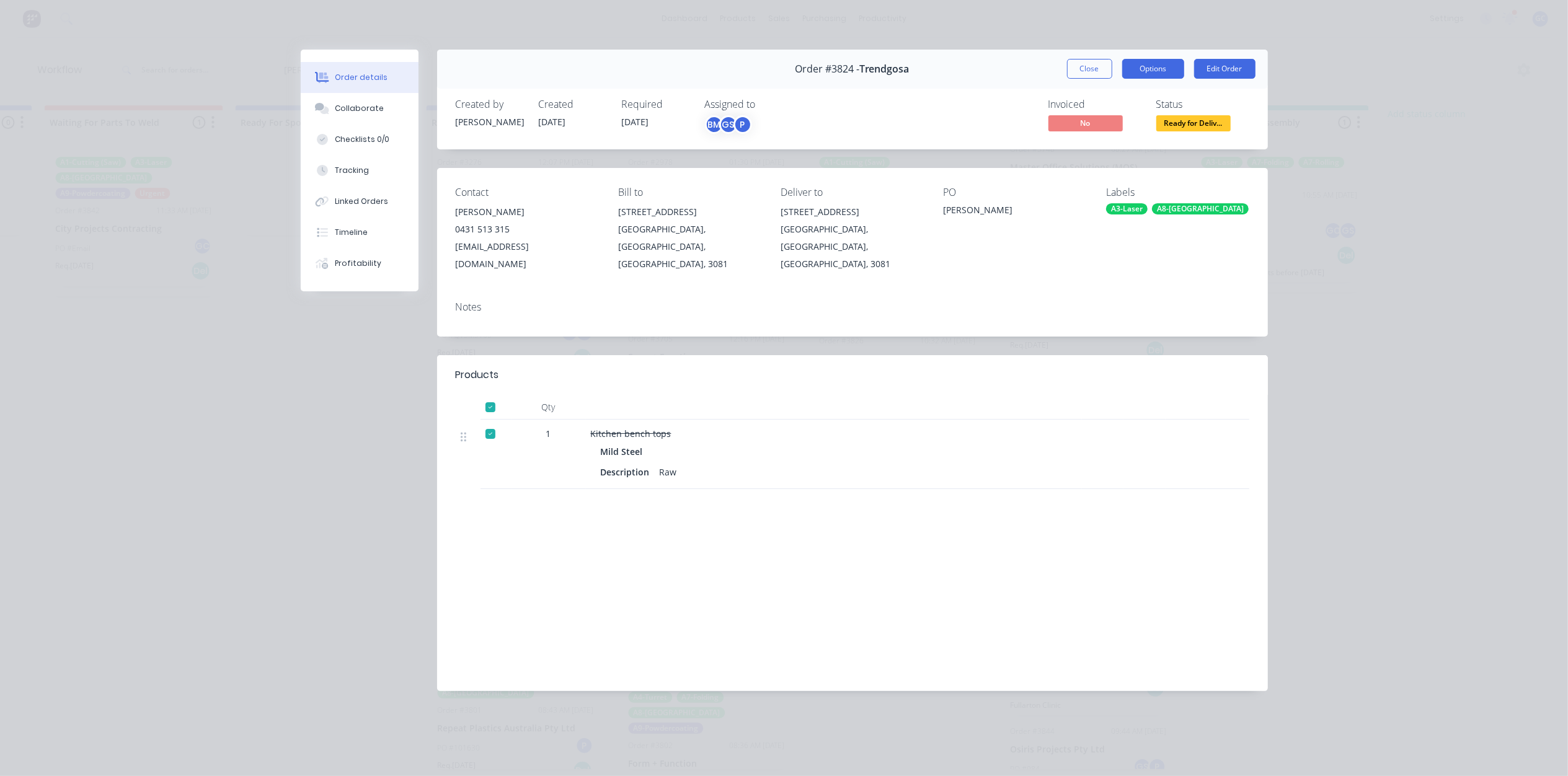
click at [1165, 72] on button "Options" at bounding box center [1153, 69] width 62 height 20
click at [1108, 149] on div "Delivery Docket" at bounding box center [1119, 151] width 108 height 18
click at [1120, 150] on div "Standard" at bounding box center [1119, 151] width 108 height 18
click at [1077, 68] on button "Close" at bounding box center [1089, 69] width 45 height 20
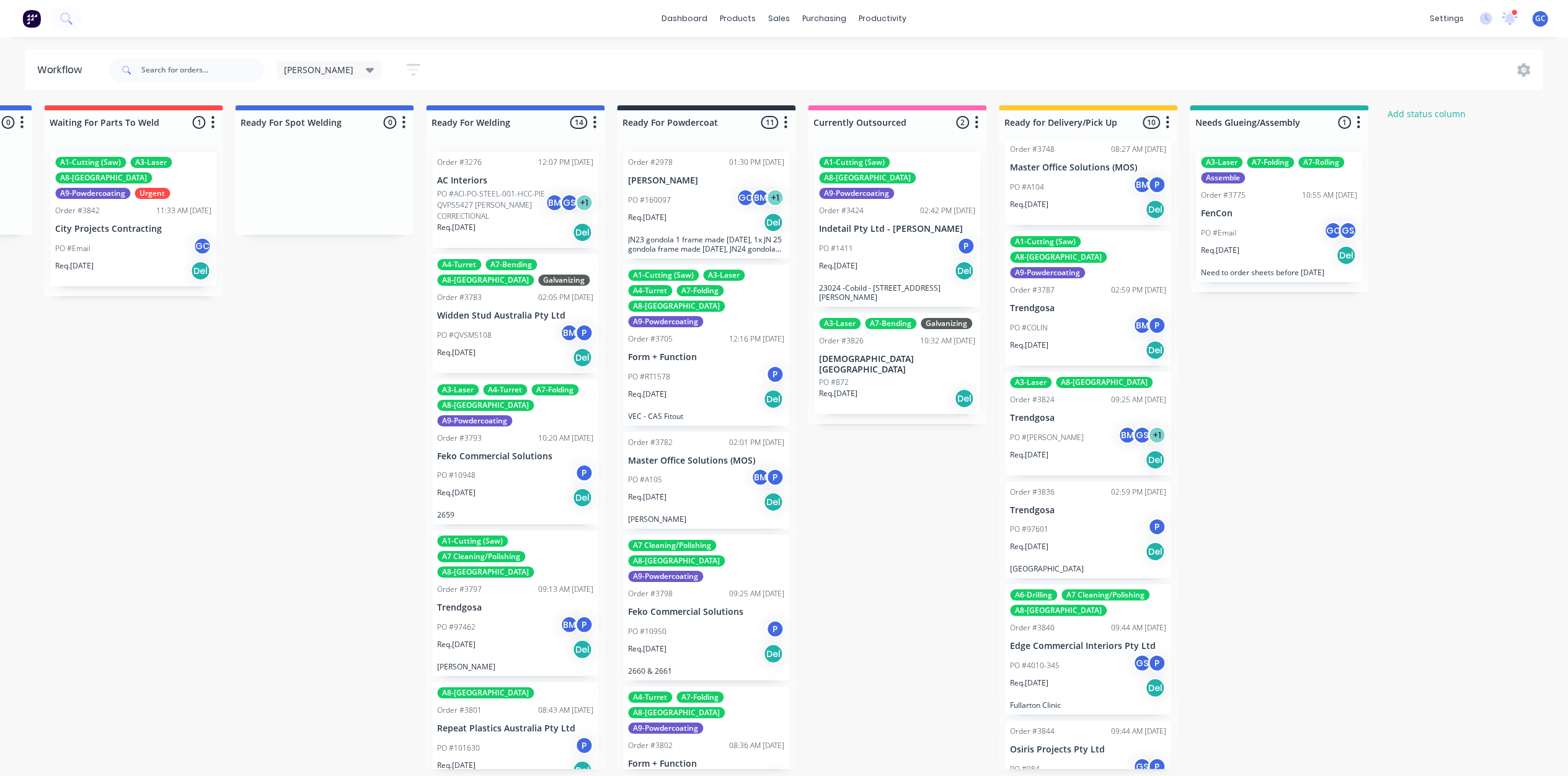
click at [1050, 316] on div "PO #COLIN BM P" at bounding box center [1088, 327] width 156 height 24
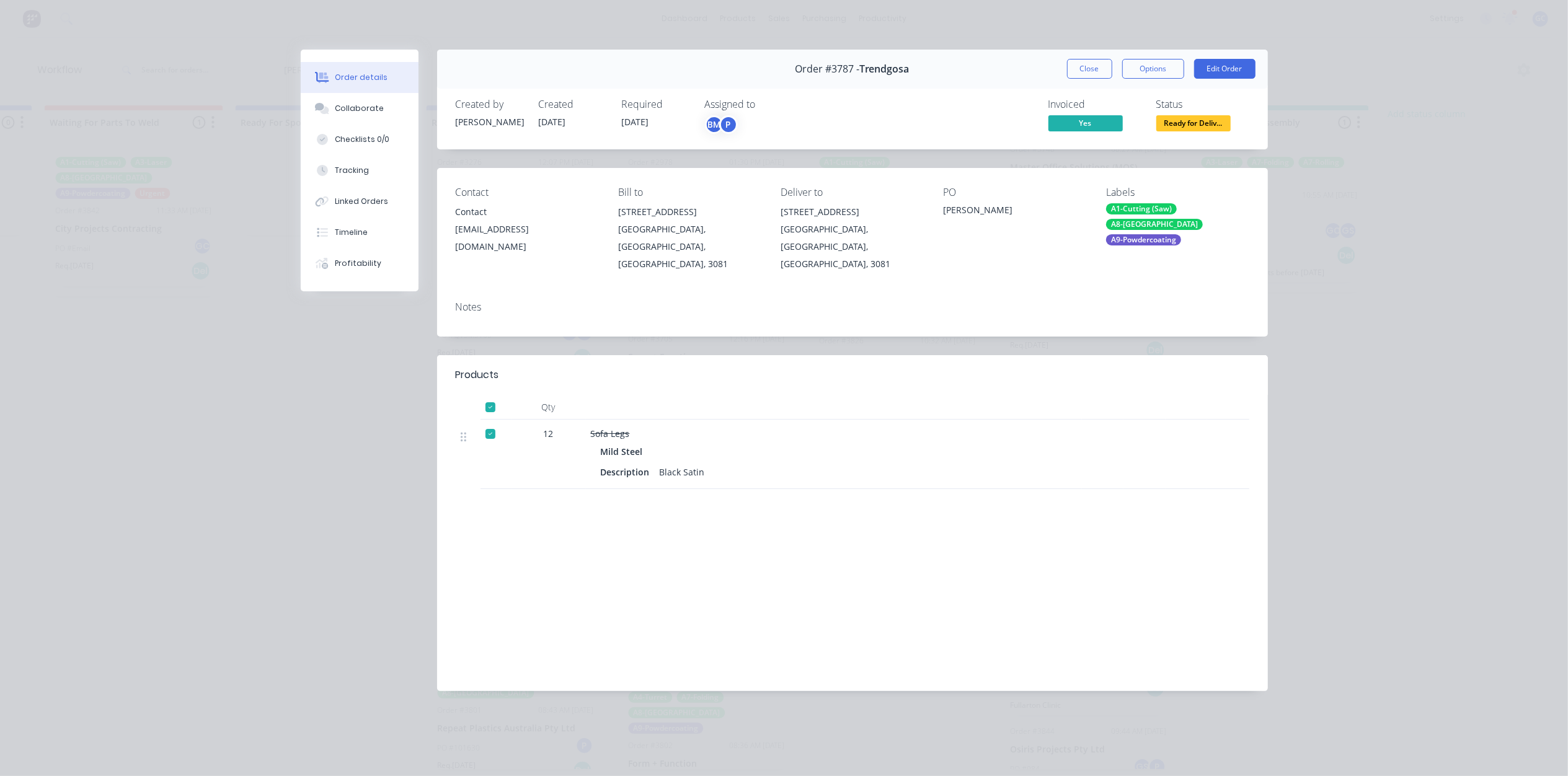
click at [1188, 114] on div "Status Ready for Deliv..." at bounding box center [1203, 116] width 93 height 36
click at [1187, 140] on div "Created by [PERSON_NAME] Created [DATE] Required [DATE] Assigned to BM P Invoic…" at bounding box center [852, 116] width 831 height 65
click at [1195, 115] on span "Ready for Deliv..." at bounding box center [1193, 123] width 74 height 16
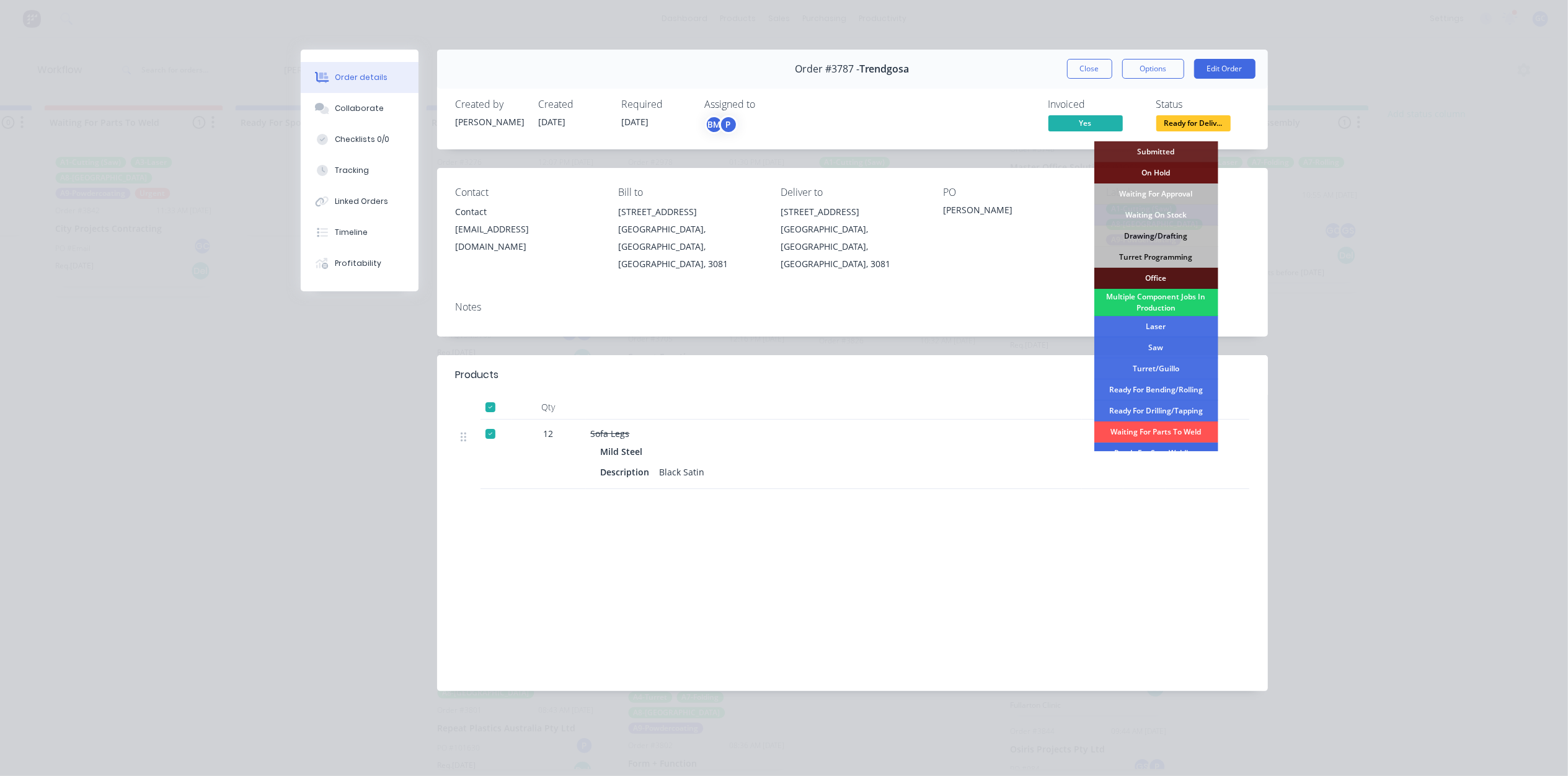
scroll to position [139, 0]
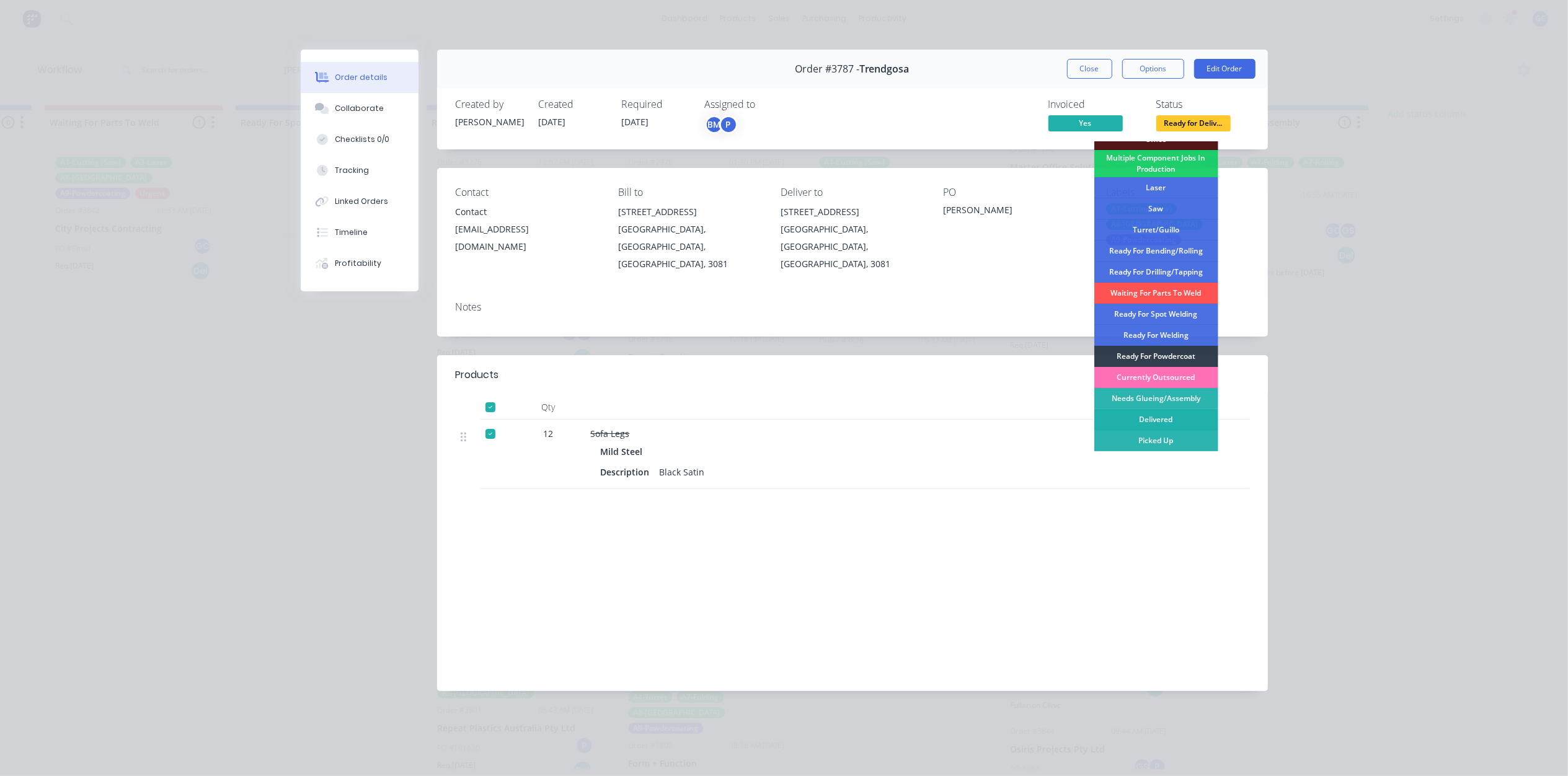
click at [1174, 415] on div "Delivered" at bounding box center [1156, 420] width 124 height 21
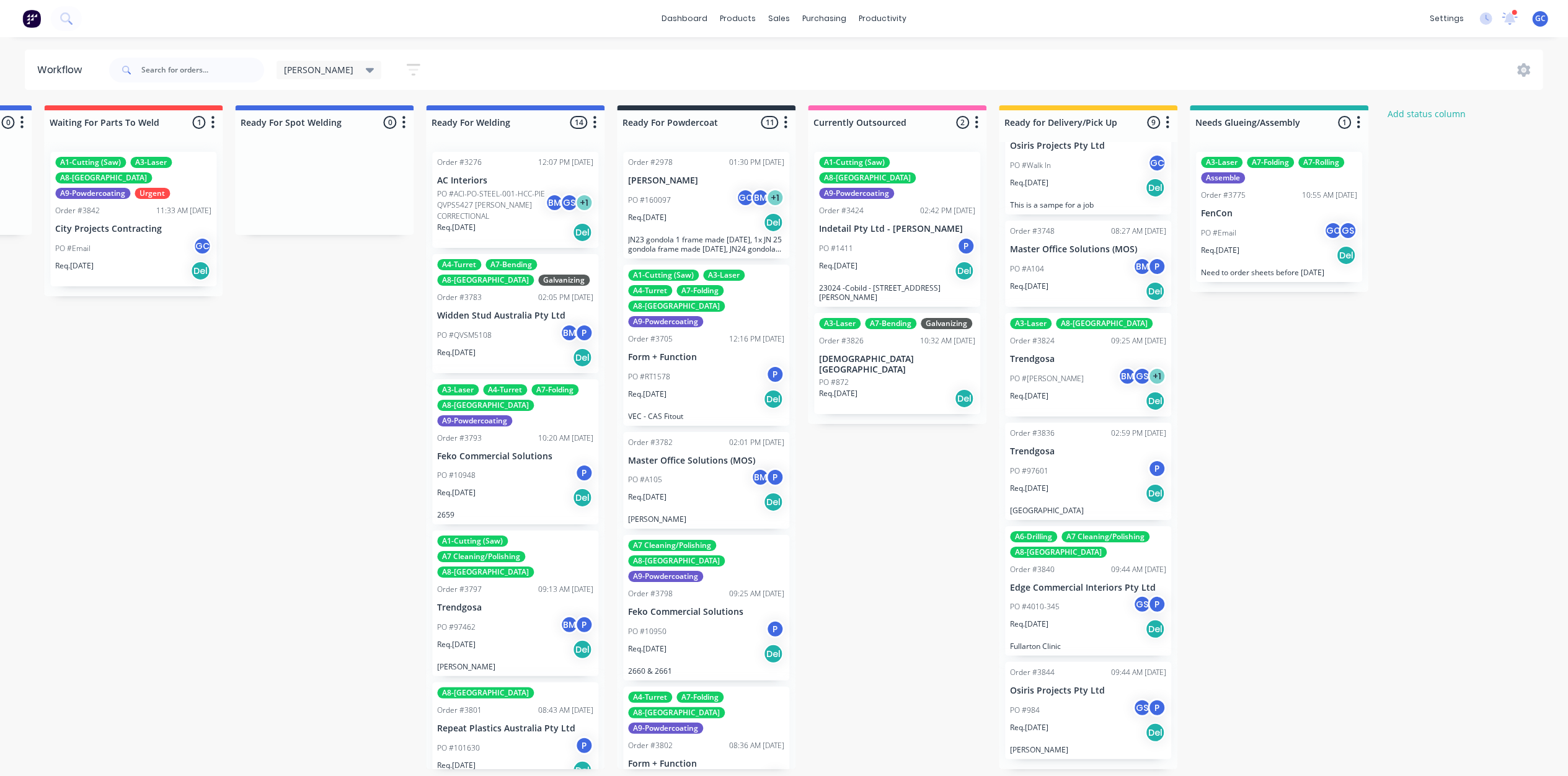
scroll to position [455, 0]
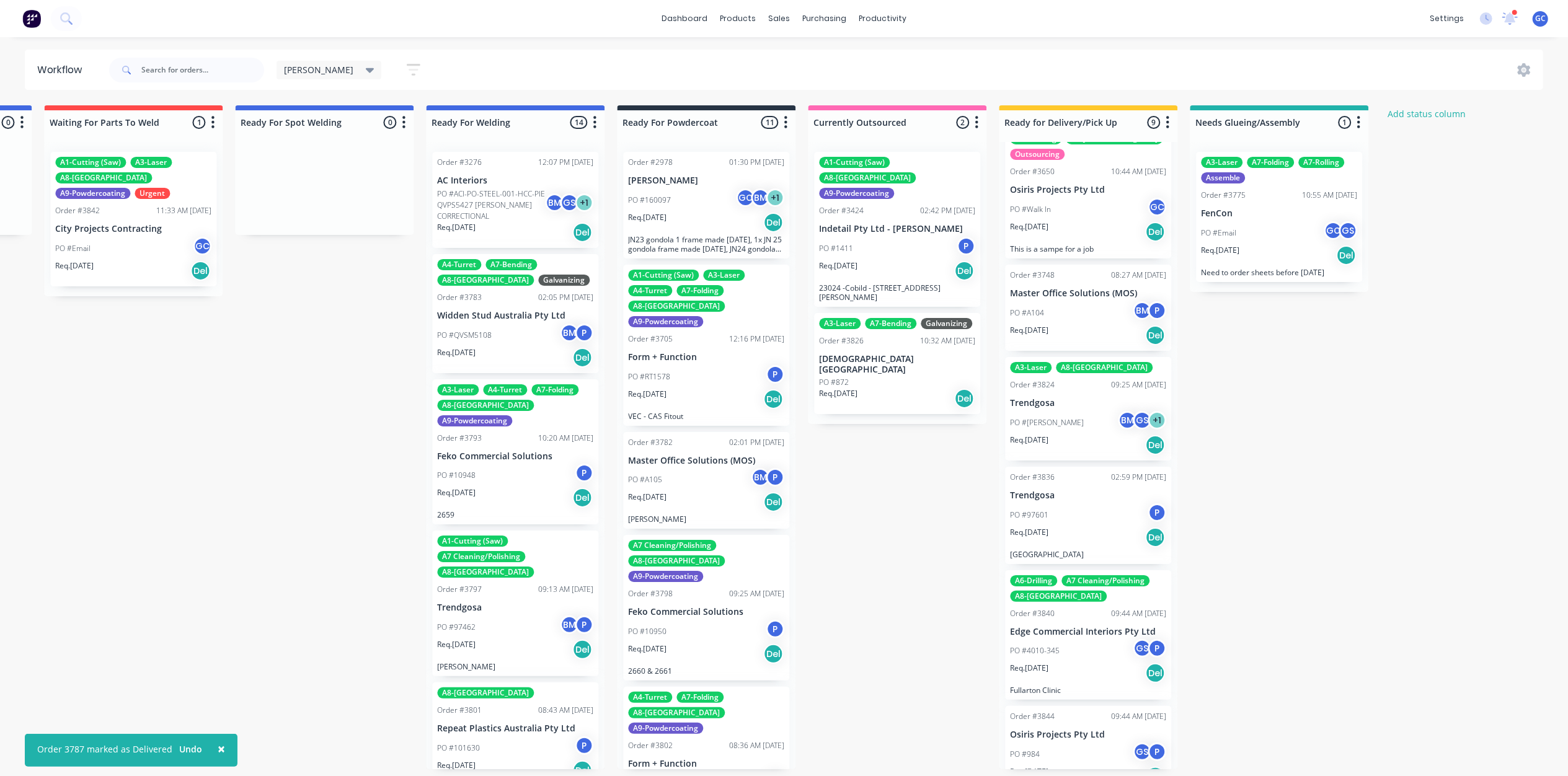
click at [1062, 325] on div "Req. [DATE] Del" at bounding box center [1088, 336] width 156 height 21
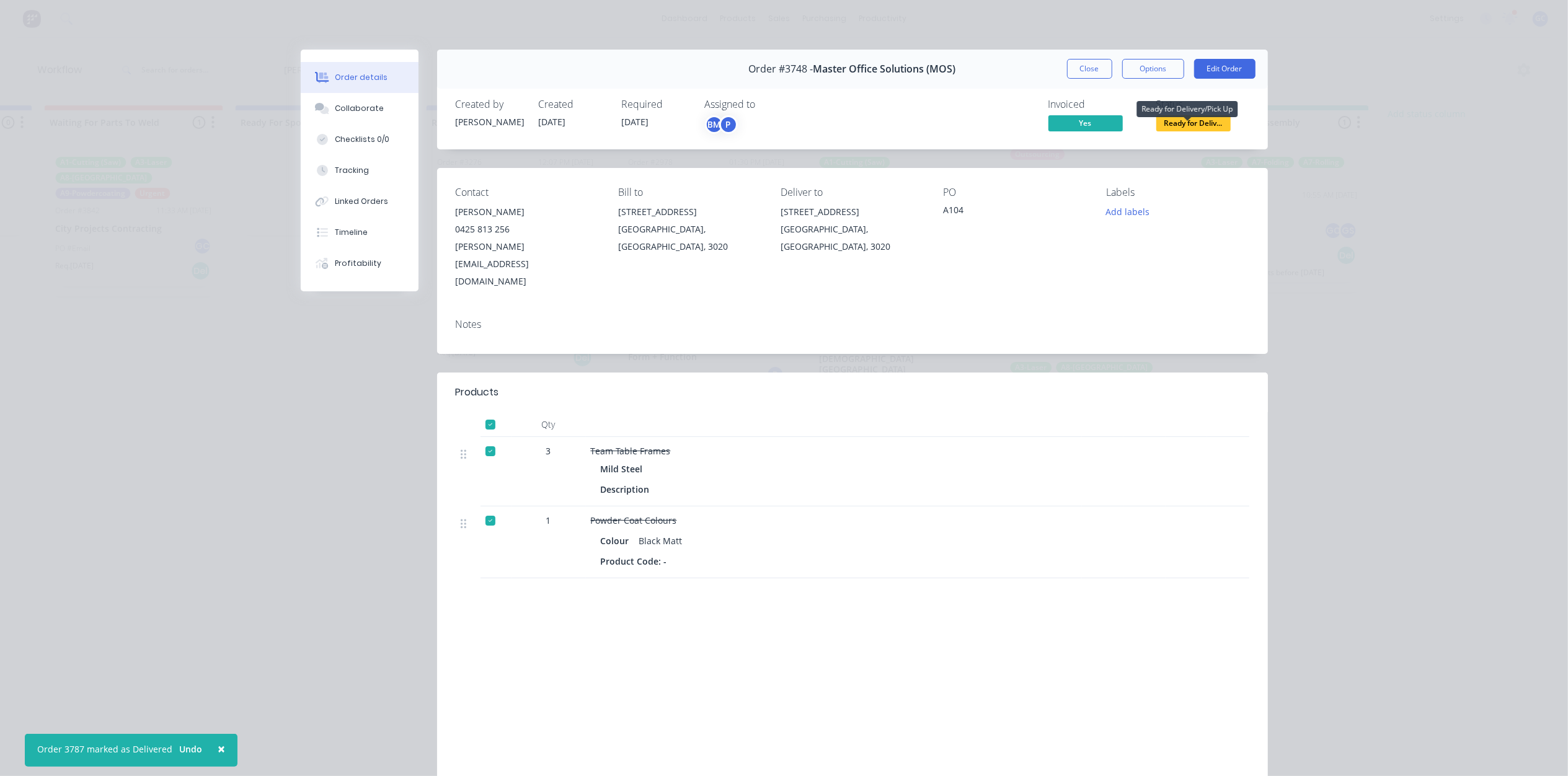
click at [1187, 121] on span "Ready for Deliv..." at bounding box center [1193, 123] width 74 height 16
click at [1086, 73] on button "Close" at bounding box center [1089, 69] width 45 height 20
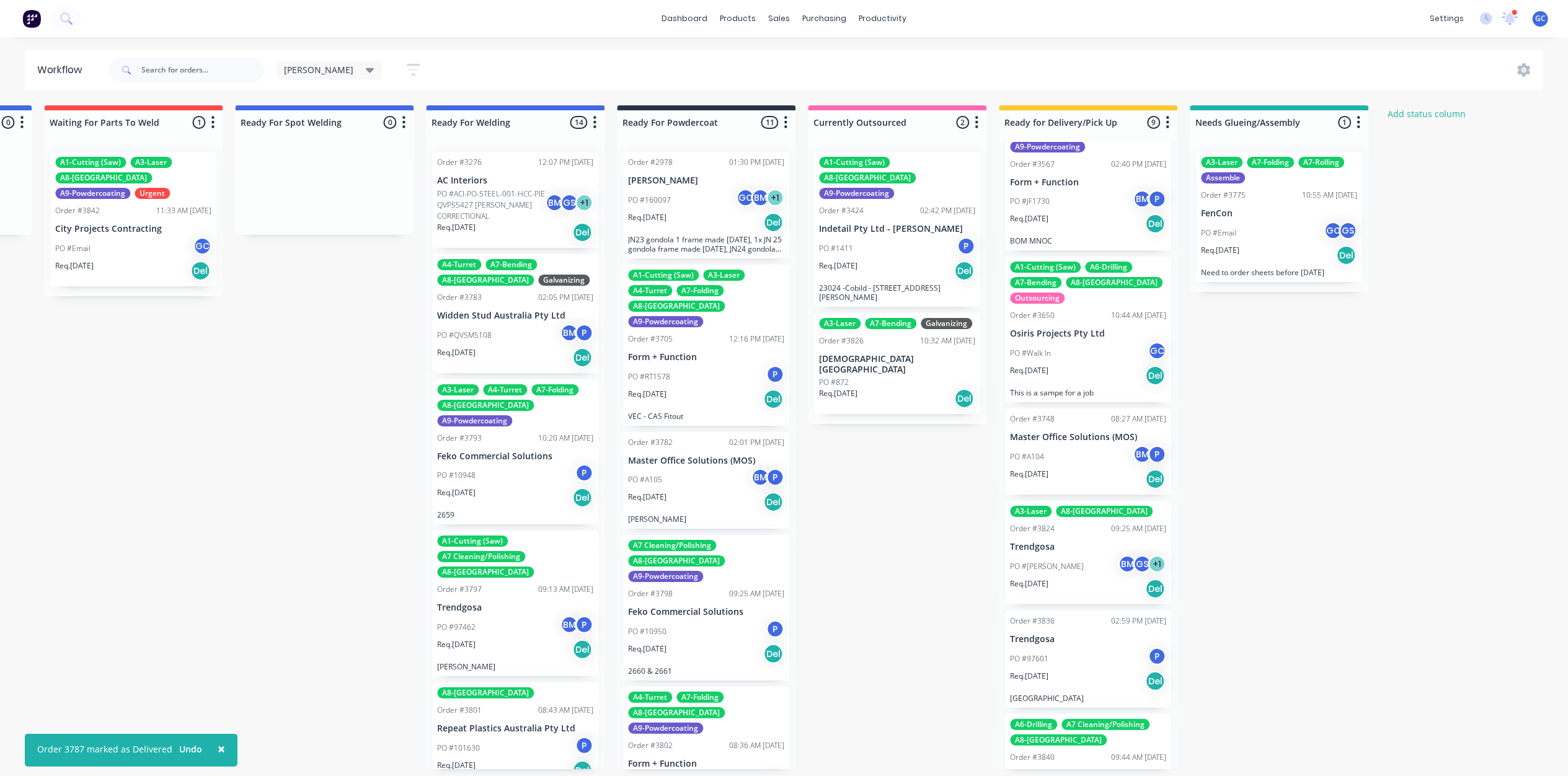
scroll to position [290, 0]
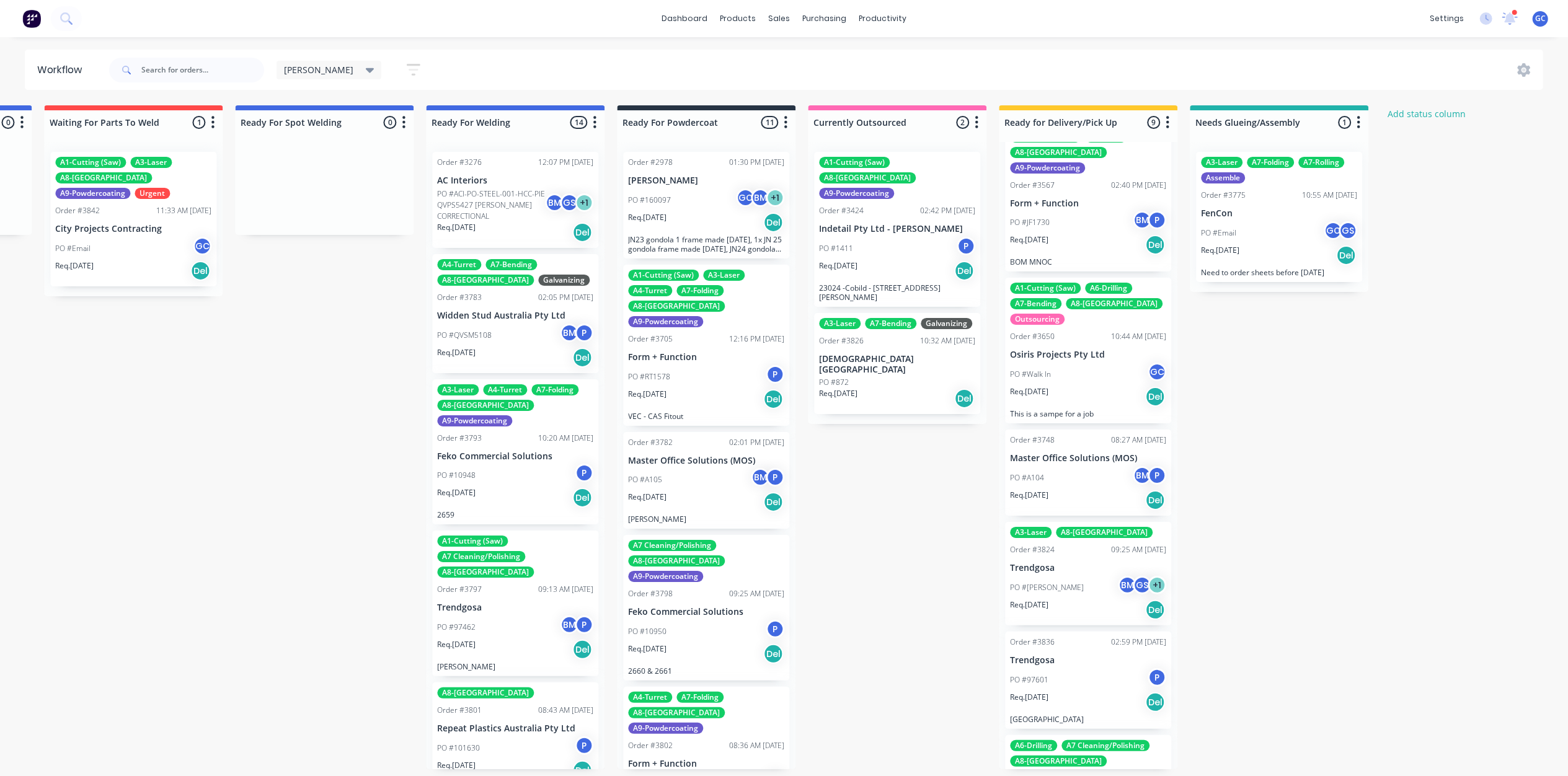
click at [1081, 386] on div "Req. [DATE] Del" at bounding box center [1088, 397] width 156 height 21
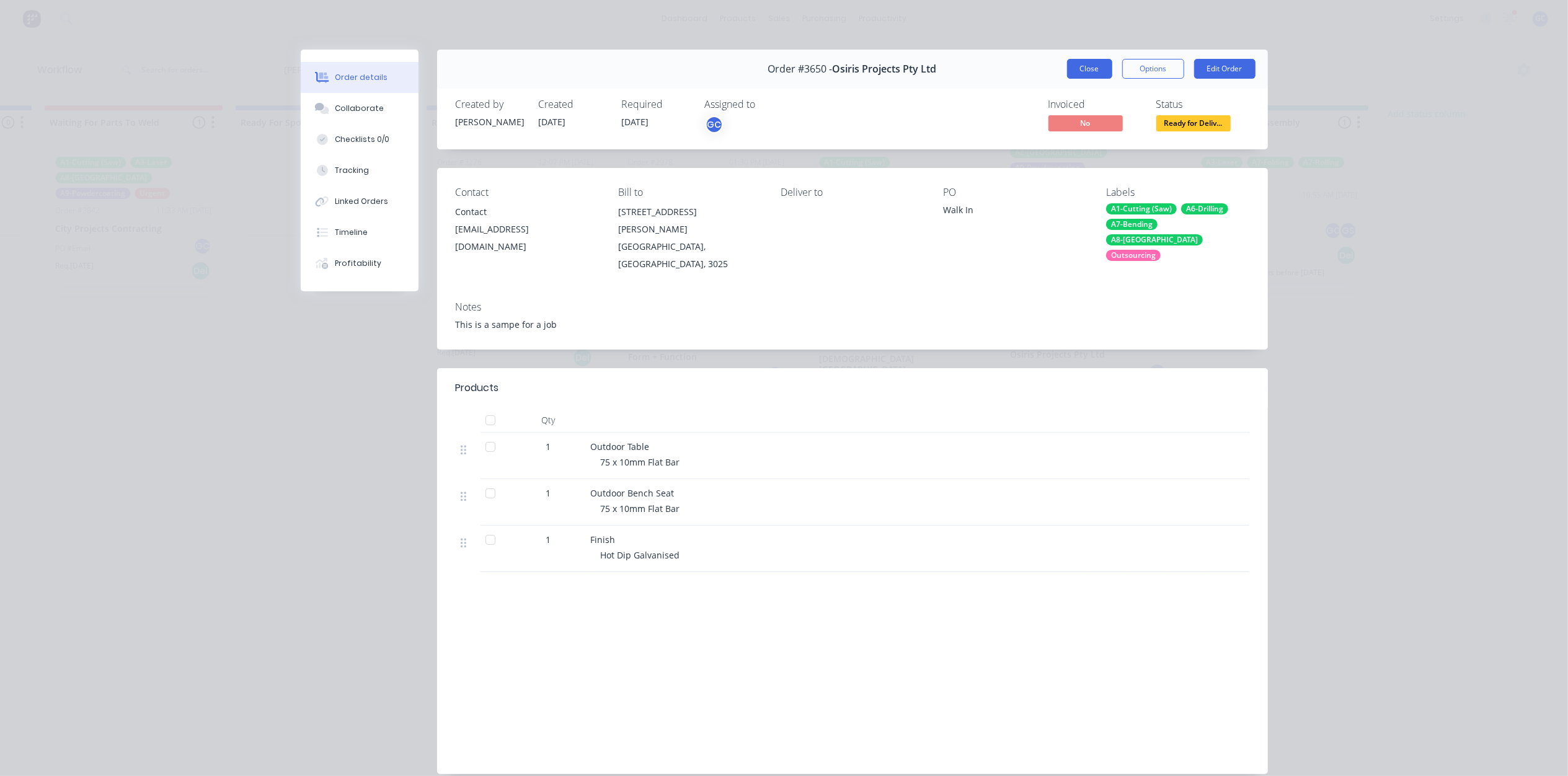
click at [1075, 65] on button "Close" at bounding box center [1089, 69] width 45 height 20
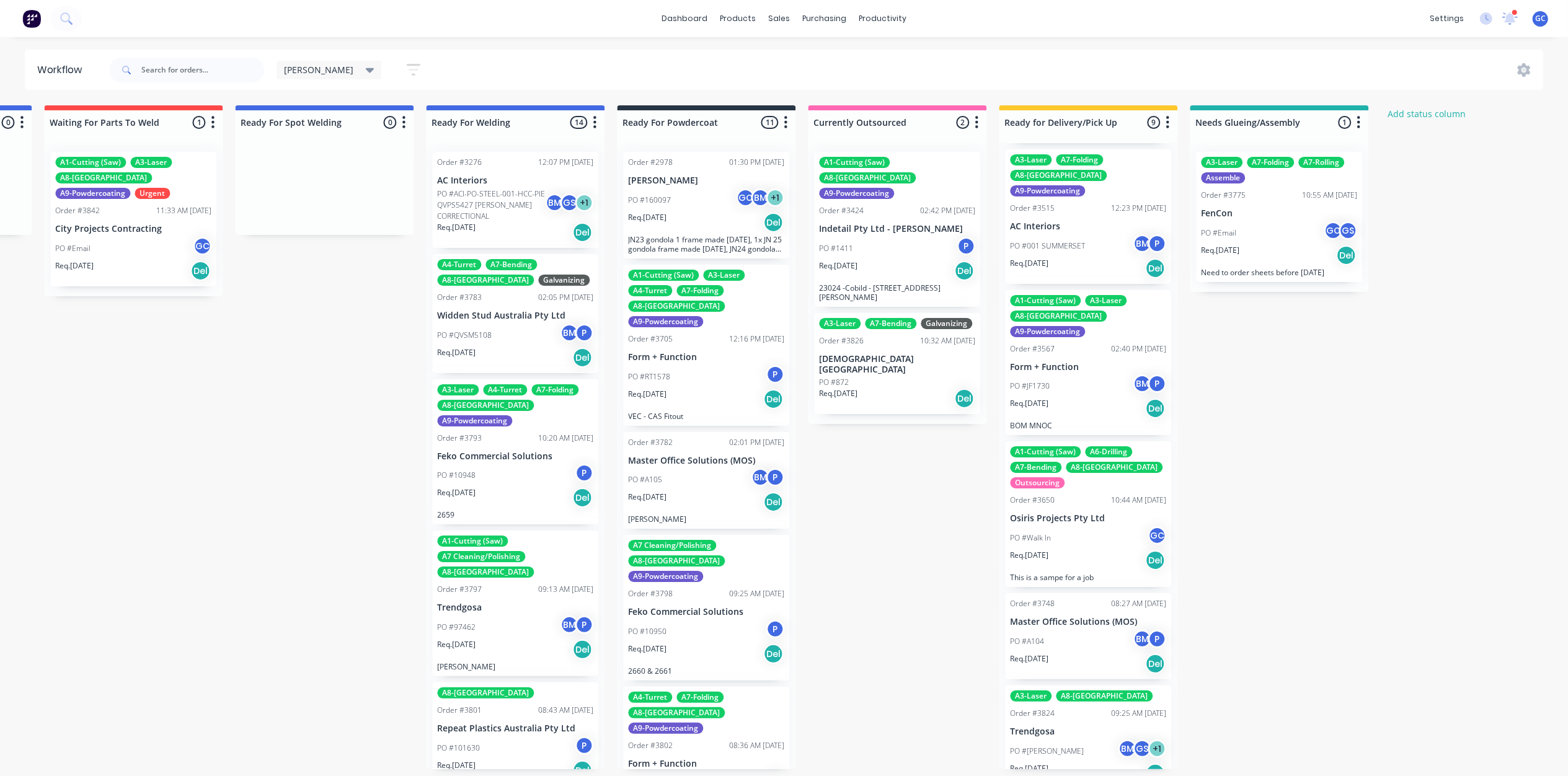
scroll to position [124, 0]
click at [1093, 400] on div "Req. [DATE] Del" at bounding box center [1088, 411] width 156 height 21
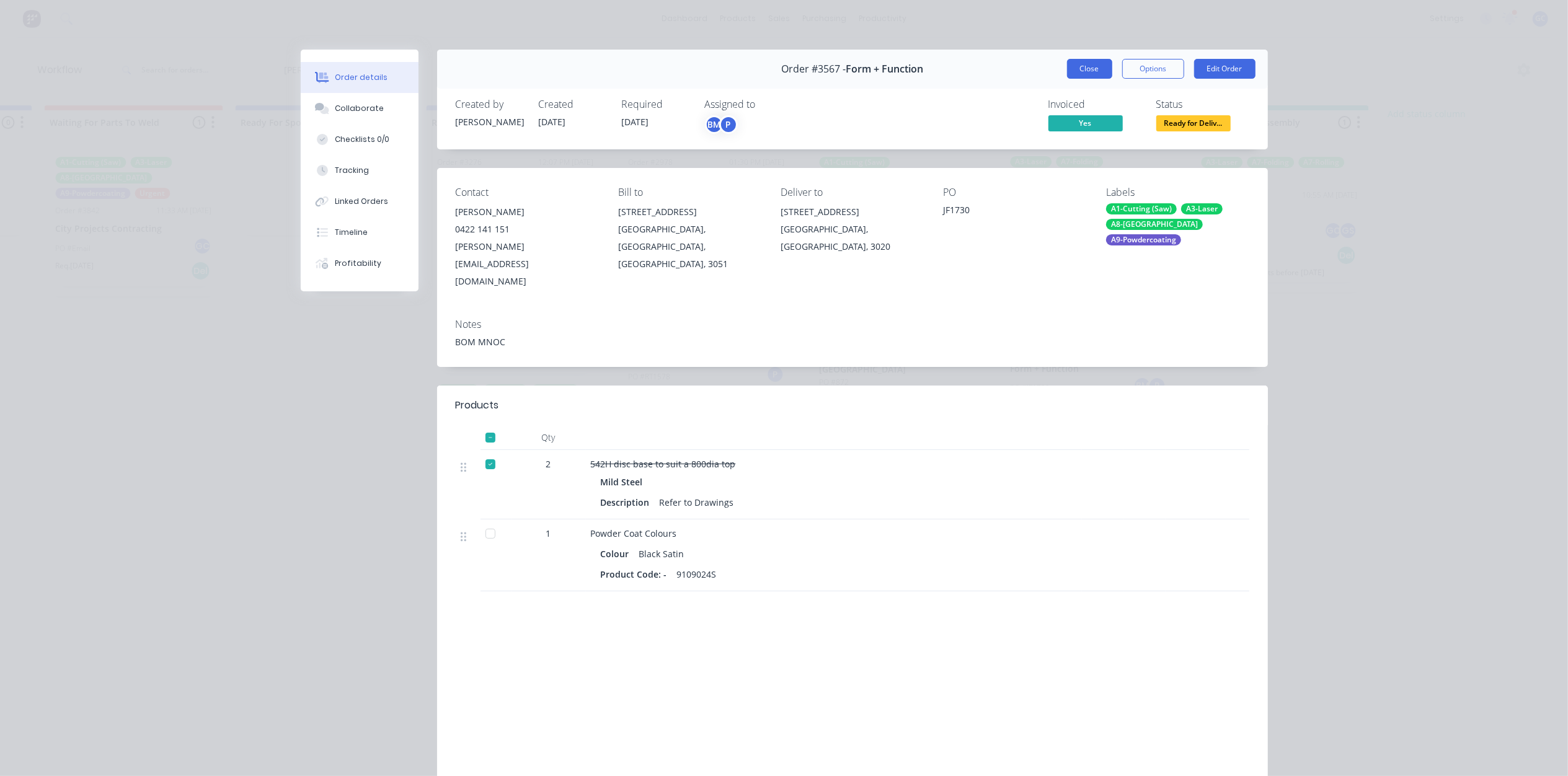
click at [1075, 61] on button "Close" at bounding box center [1089, 69] width 45 height 20
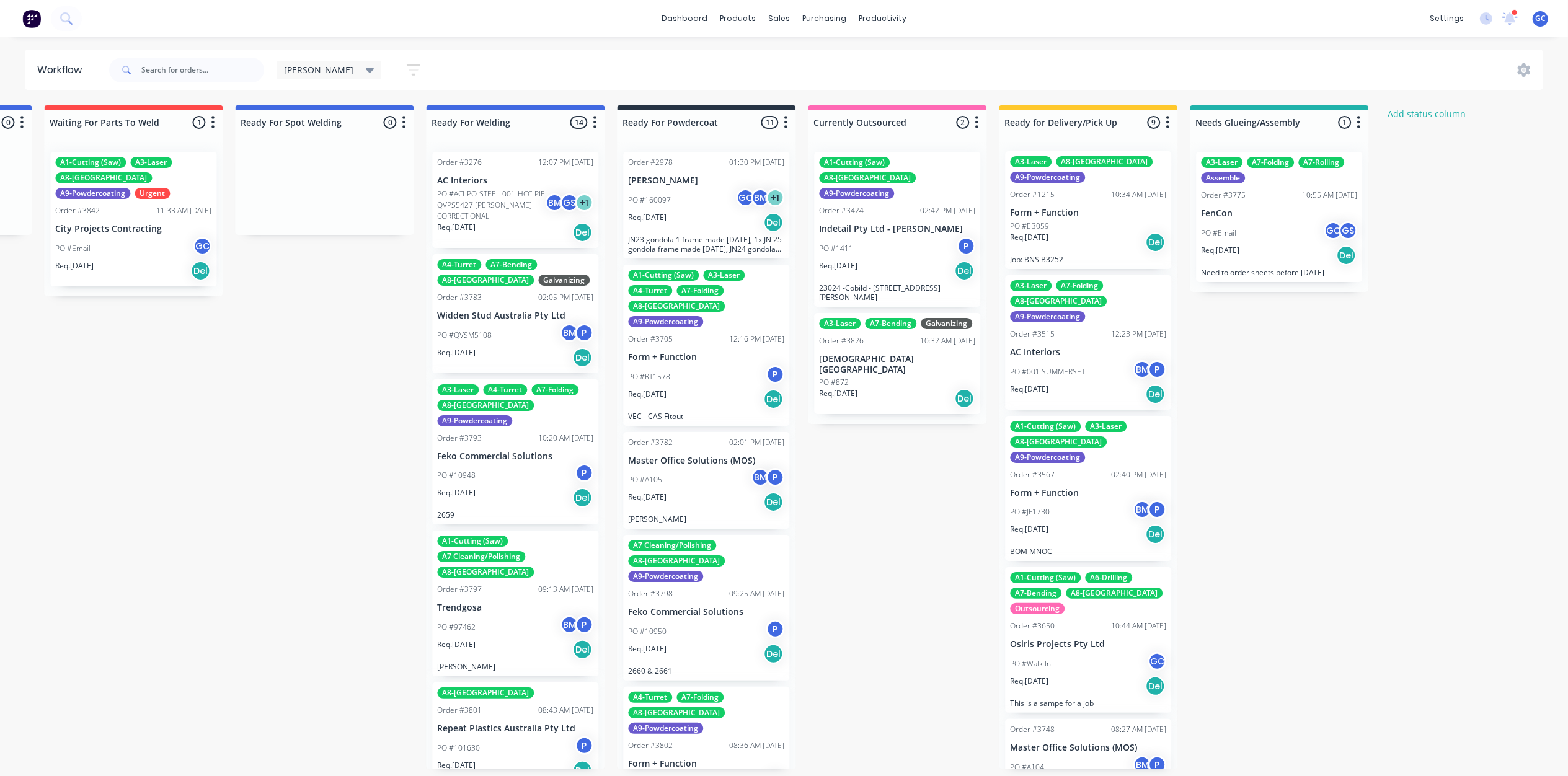
scroll to position [0, 0]
click at [1087, 361] on div "PO #001 [PERSON_NAME] P" at bounding box center [1088, 372] width 156 height 24
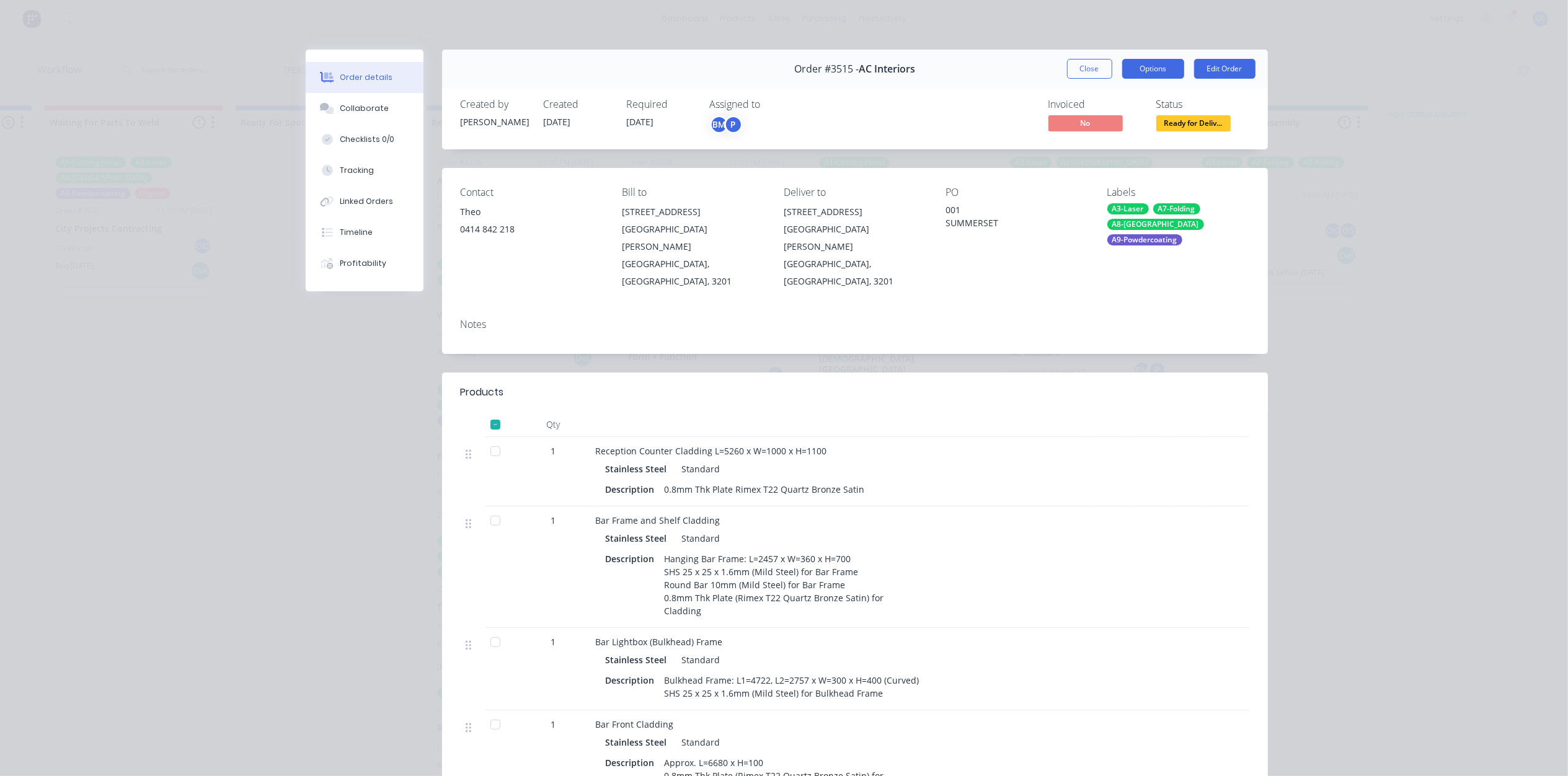
click at [1158, 70] on button "Options" at bounding box center [1153, 69] width 62 height 20
click at [1093, 155] on div "Delivery Docket" at bounding box center [1119, 151] width 108 height 18
click at [1093, 174] on div "Custom" at bounding box center [1119, 175] width 108 height 18
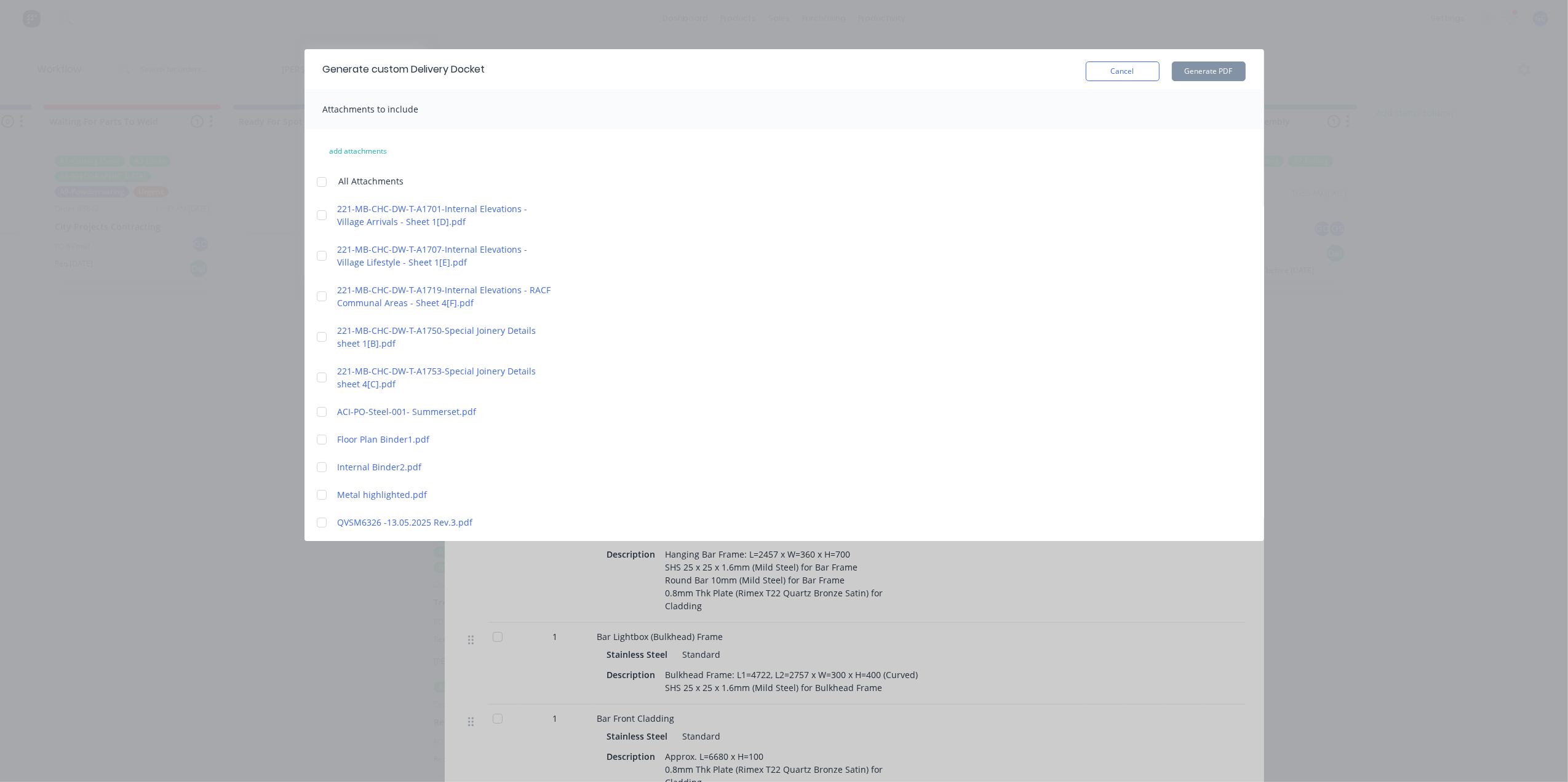
click at [883, 608] on div "Generate custom Delivery Docket Cancel Generate PDF Attachments to include add …" at bounding box center [784, 391] width 1568 height 782
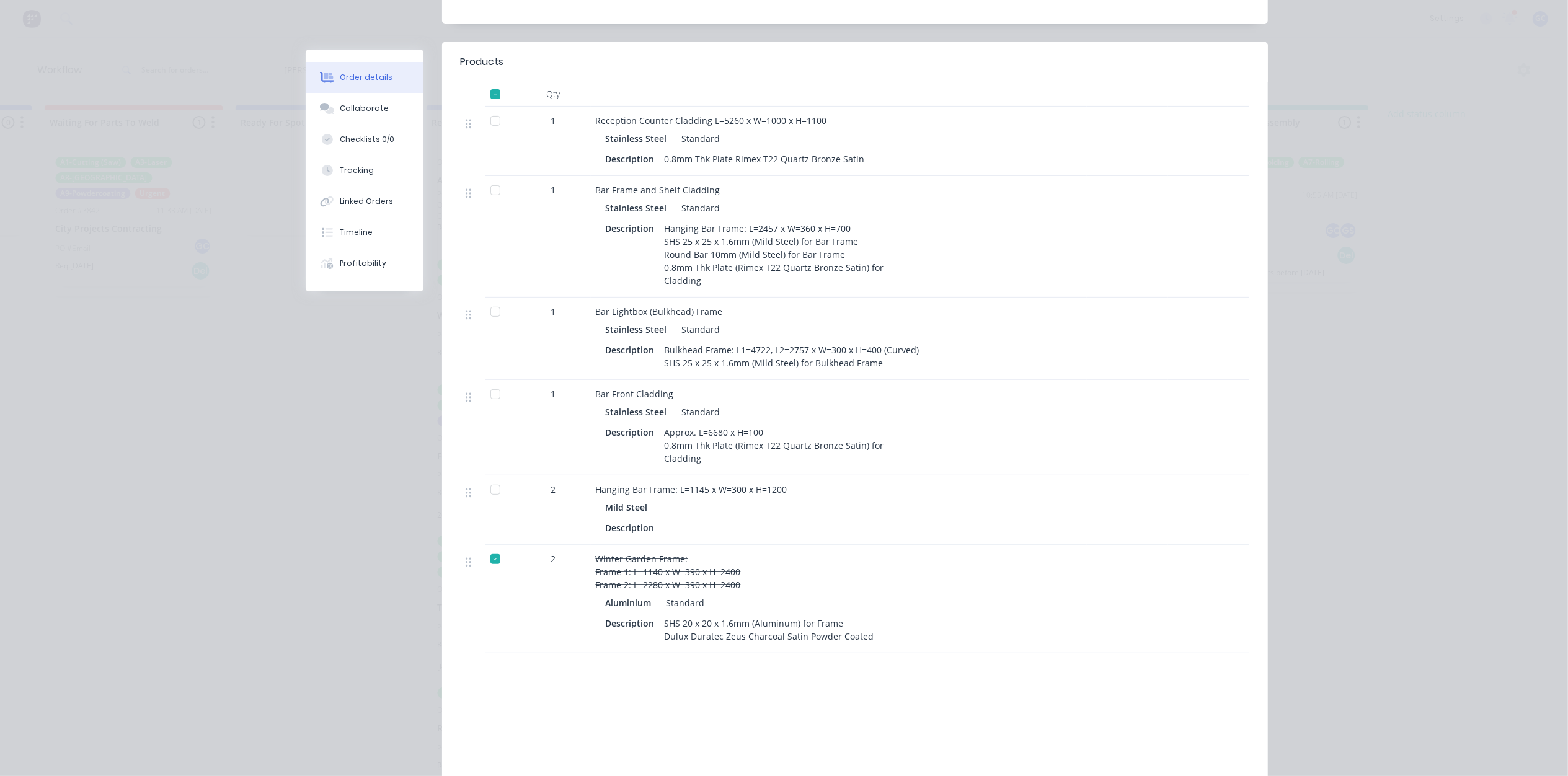
scroll to position [0, 0]
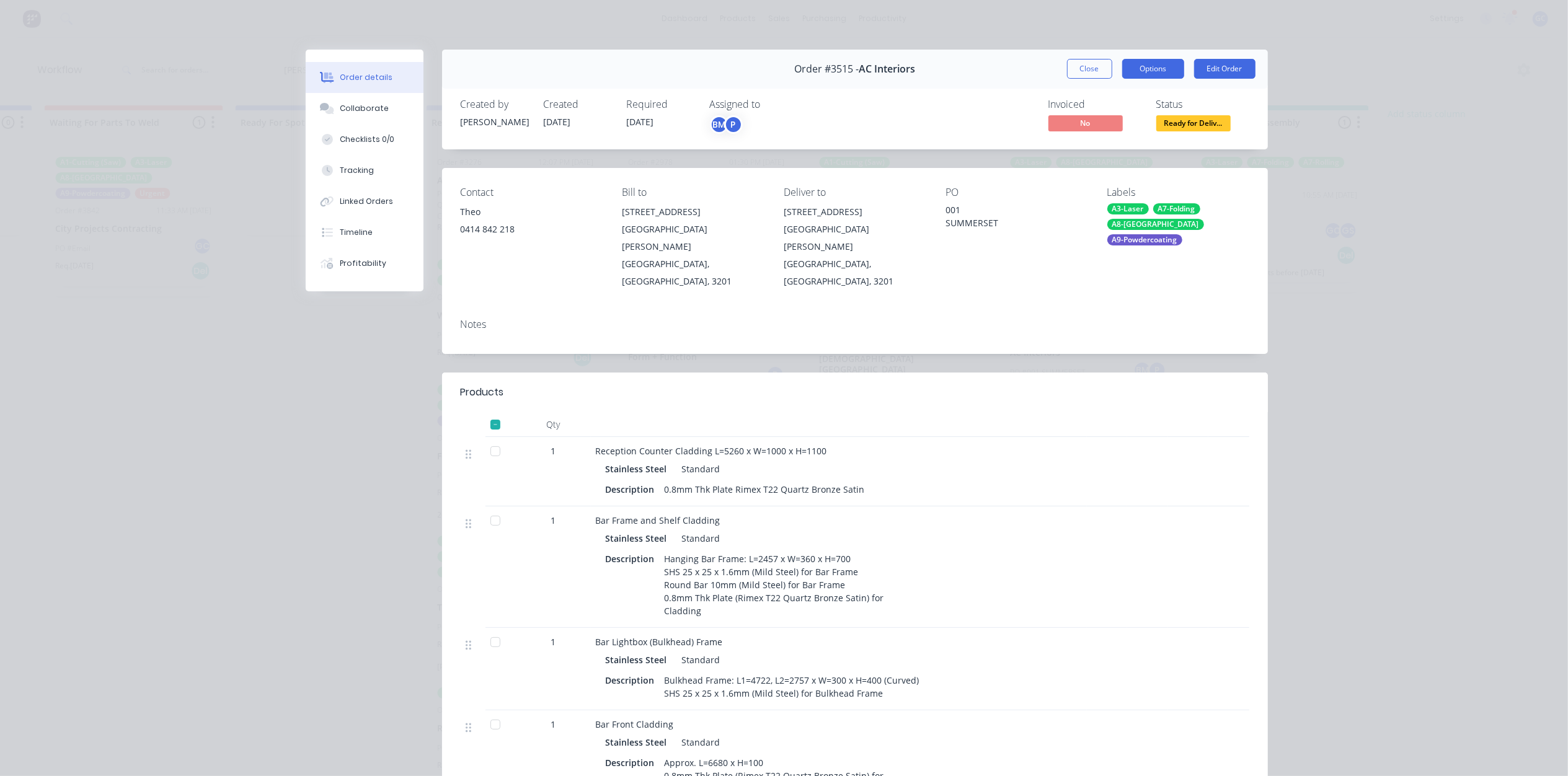
click at [1136, 72] on button "Options" at bounding box center [1153, 69] width 62 height 20
click at [1093, 152] on div "Delivery Docket" at bounding box center [1119, 151] width 108 height 18
click at [1093, 144] on div "Standard" at bounding box center [1119, 151] width 108 height 18
click at [1091, 68] on button "Close" at bounding box center [1089, 69] width 45 height 20
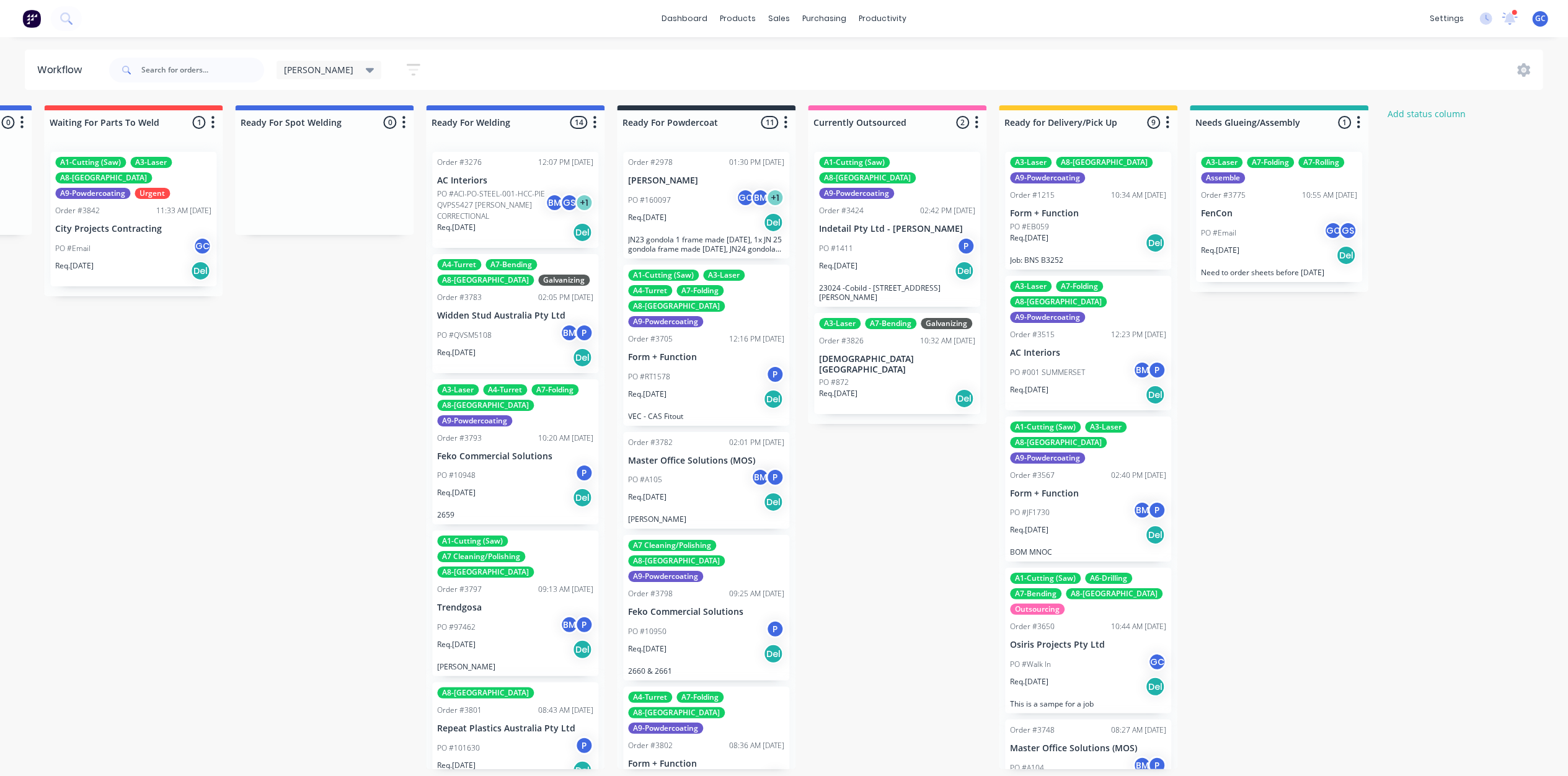
click at [1097, 56] on div "[PERSON_NAME] Save new view None edit [PERSON_NAME] (Default) edit ALL edit ALL…" at bounding box center [825, 70] width 1437 height 37
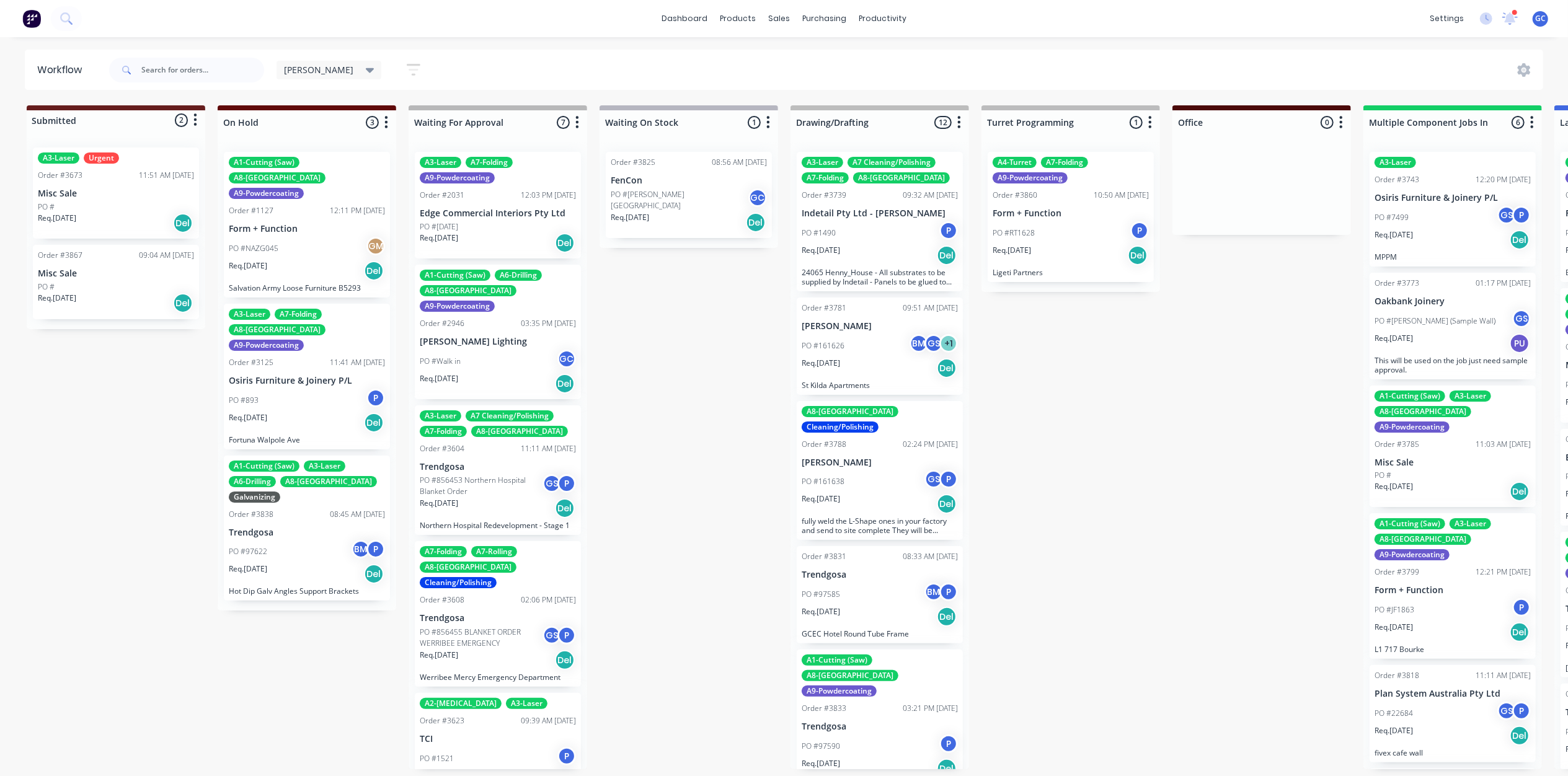
click at [113, 306] on div "Req. [DATE] Del" at bounding box center [115, 304] width 156 height 21
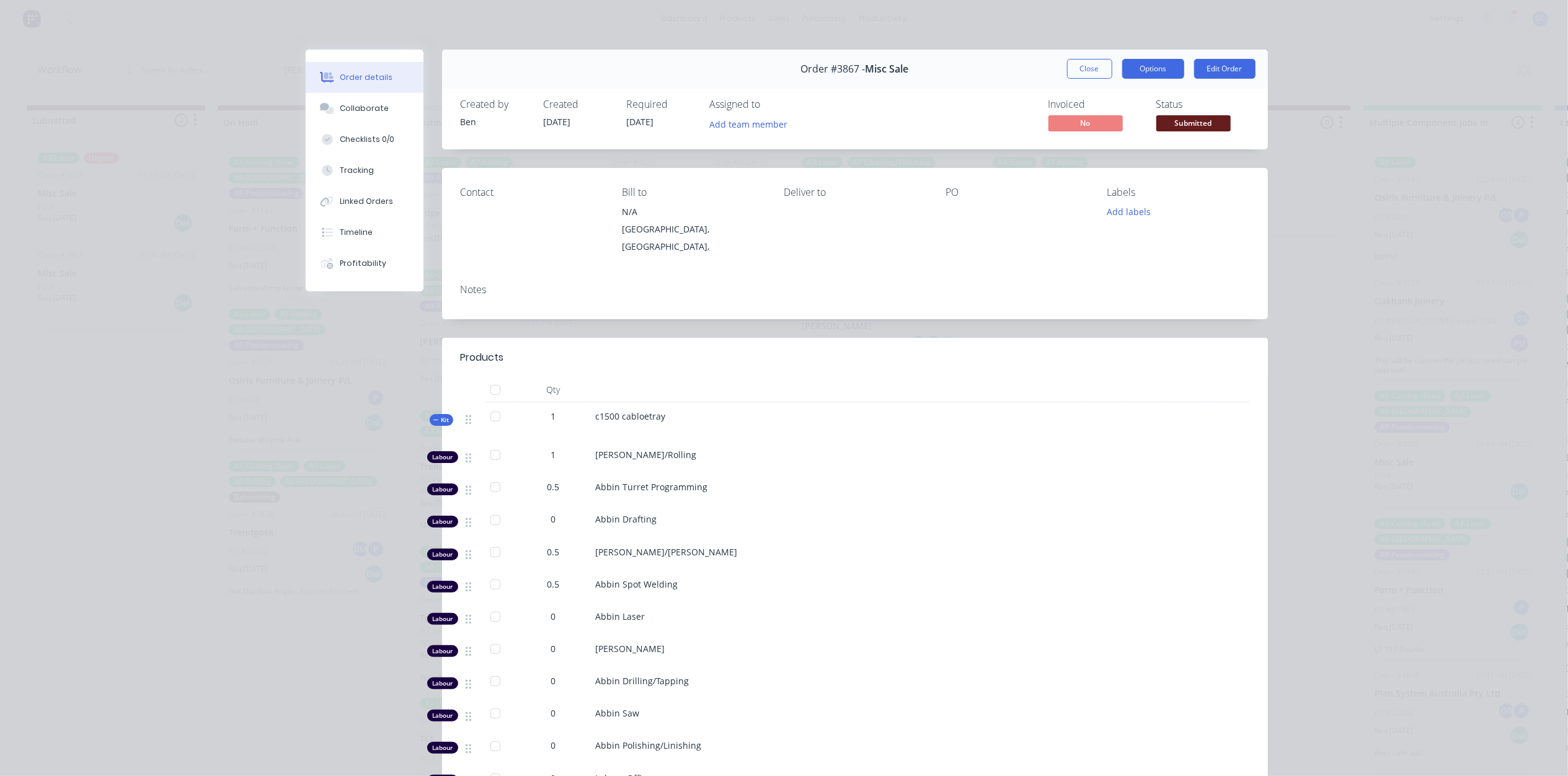
click at [1132, 65] on button "Options" at bounding box center [1153, 69] width 62 height 20
click at [1071, 67] on button "Close" at bounding box center [1089, 69] width 45 height 20
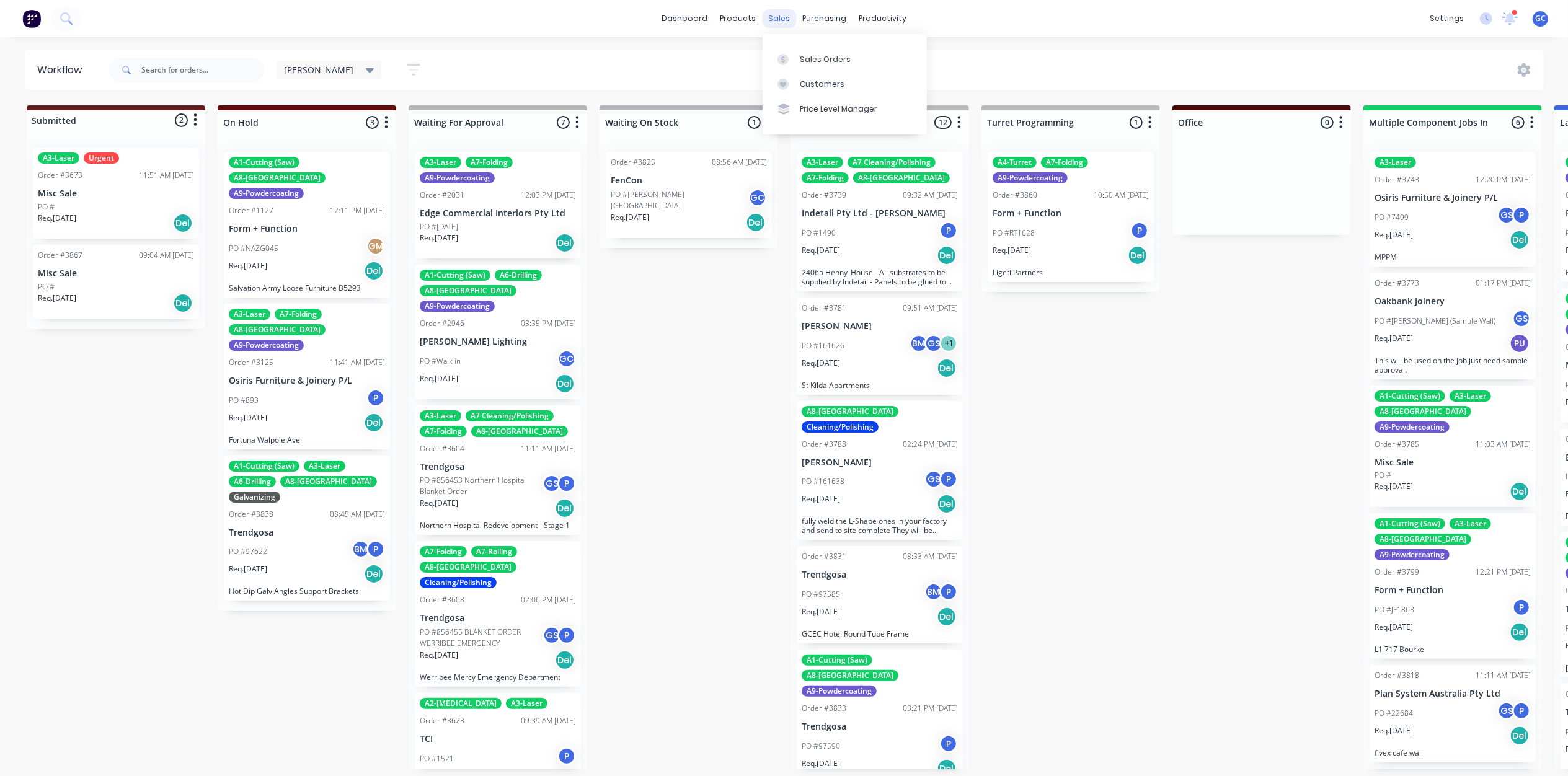
click at [783, 11] on div "sales" at bounding box center [779, 18] width 34 height 19
click at [89, 187] on div "A3-Laser Urgent Order #3673 11:51 AM [DATE] Misc Sale PO # Req. [DATE] Del" at bounding box center [115, 192] width 166 height 91
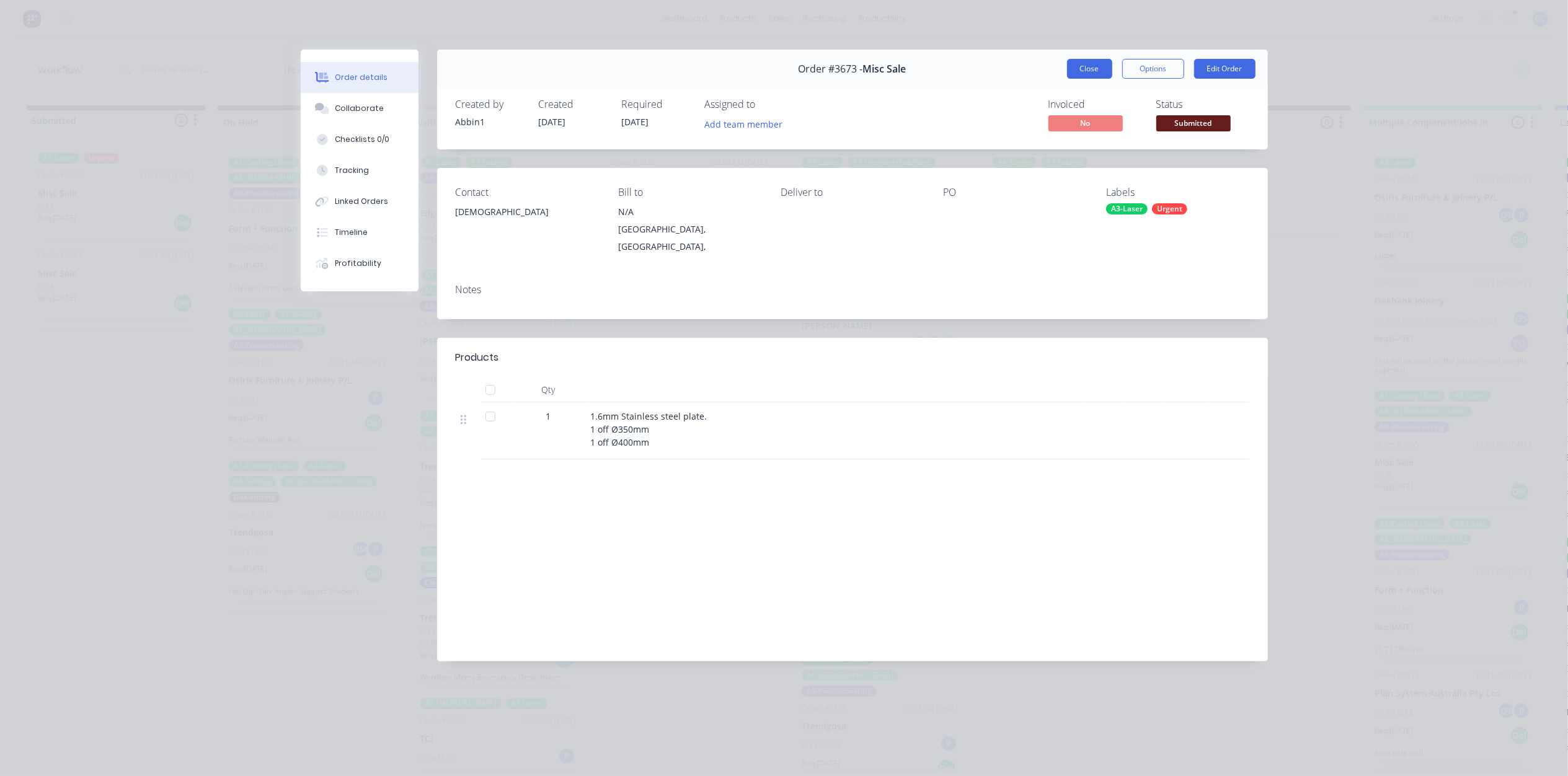
click at [1090, 63] on button "Close" at bounding box center [1089, 69] width 45 height 20
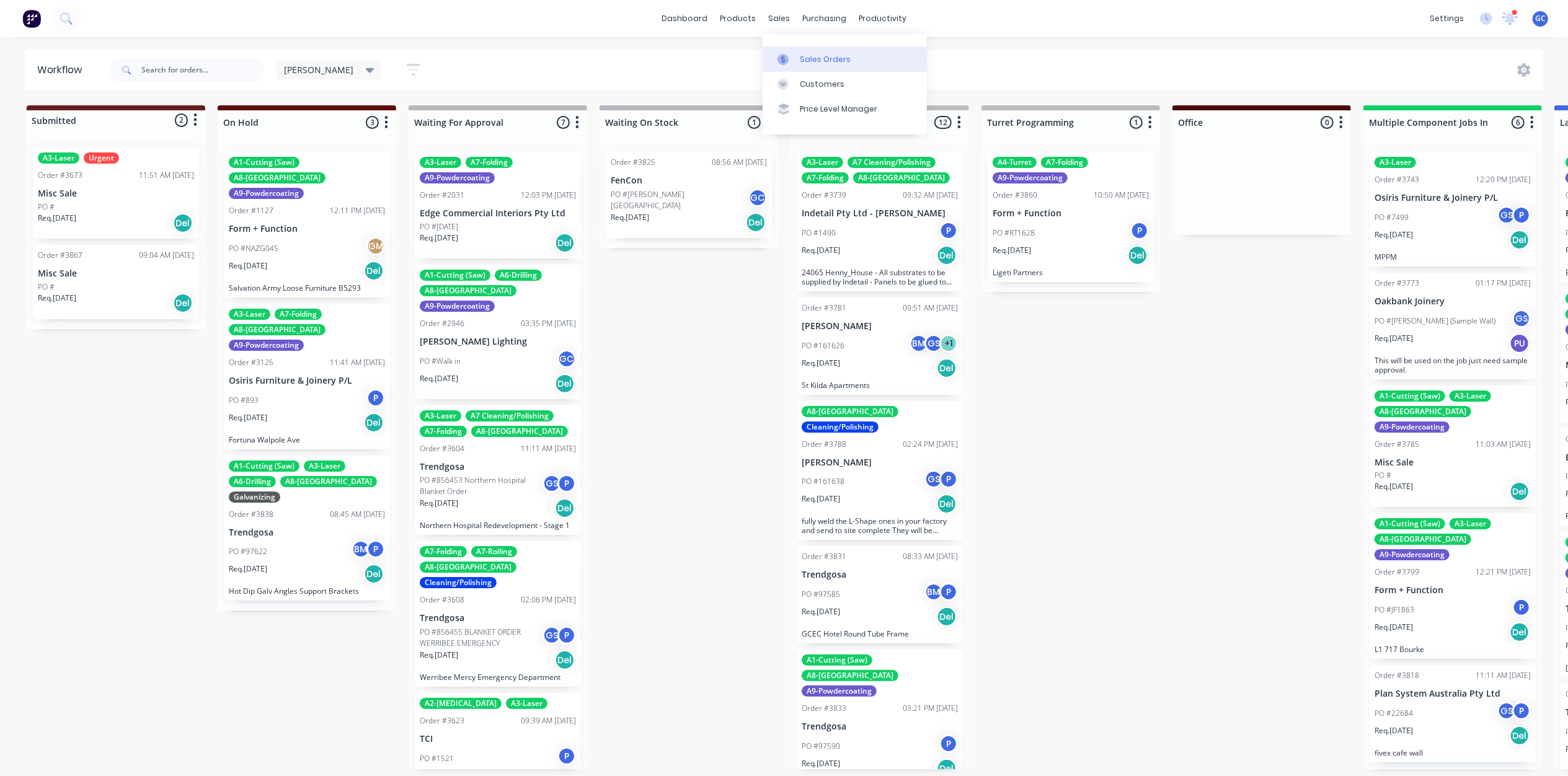
click at [804, 51] on link "Sales Orders" at bounding box center [845, 59] width 164 height 25
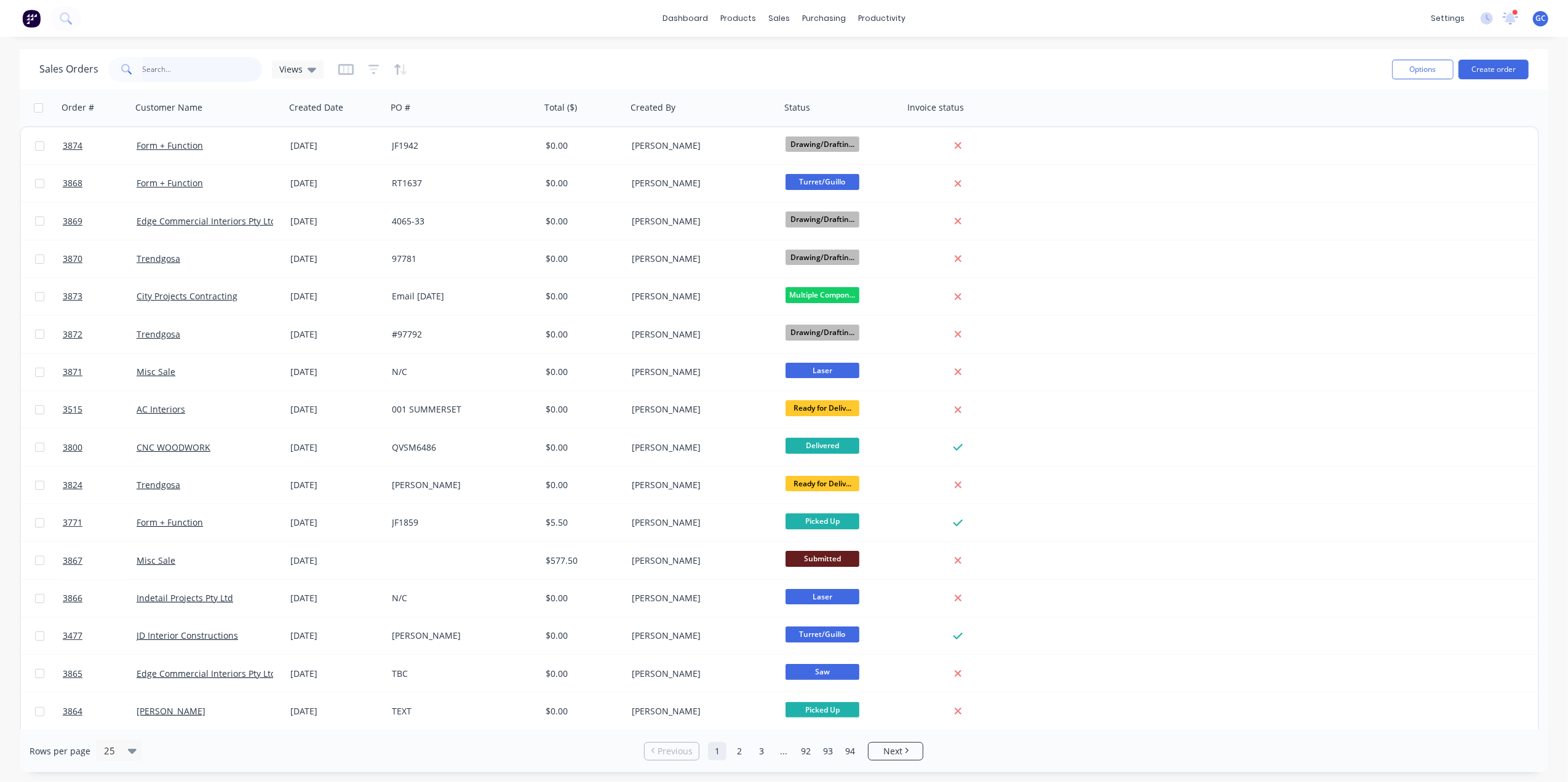
click at [203, 67] on input "text" at bounding box center [203, 69] width 120 height 24
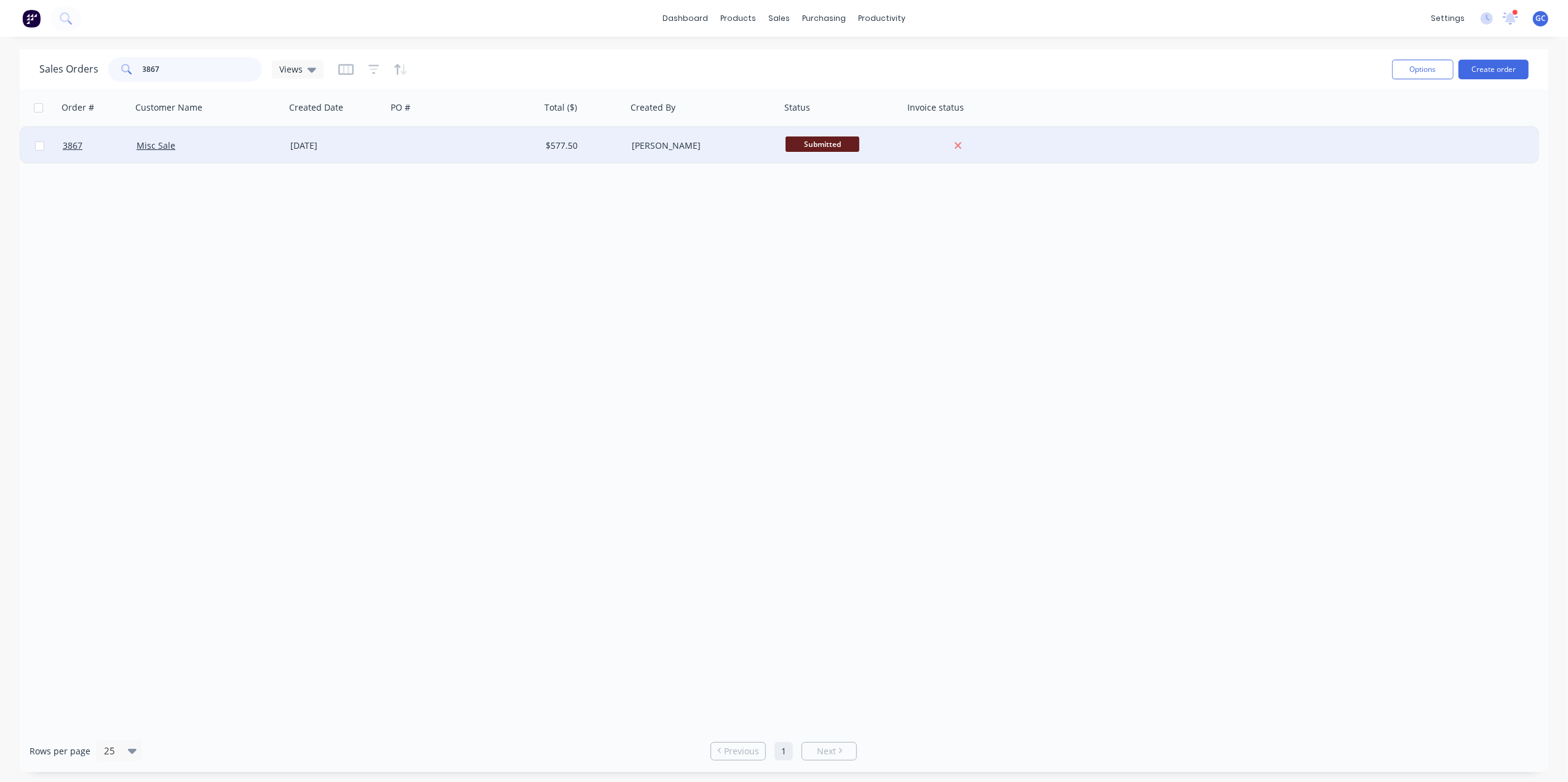
type input "3867"
click at [706, 140] on div "[PERSON_NAME]" at bounding box center [700, 145] width 136 height 12
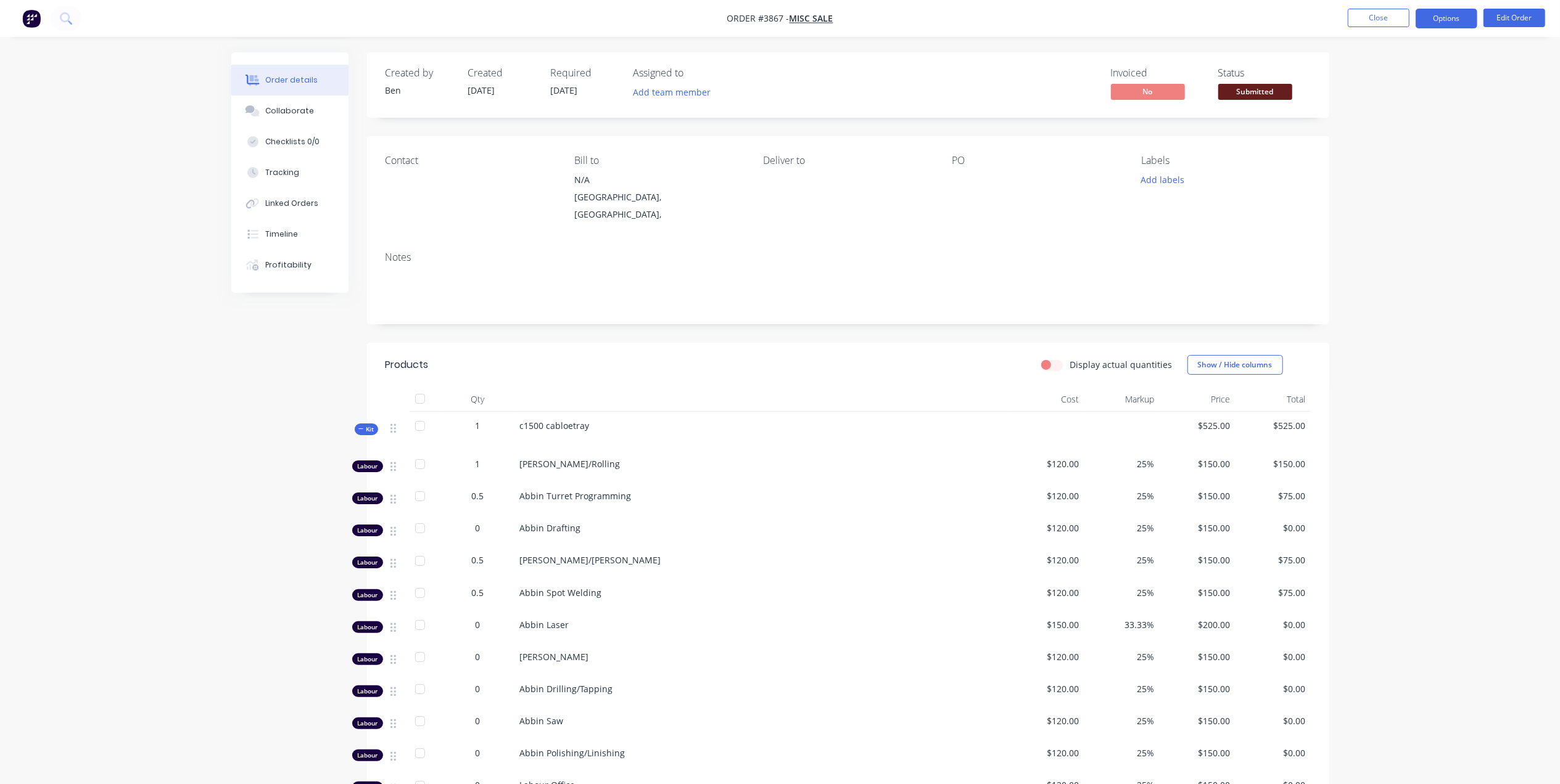
click at [1435, 20] on button "Options" at bounding box center [1446, 19] width 62 height 20
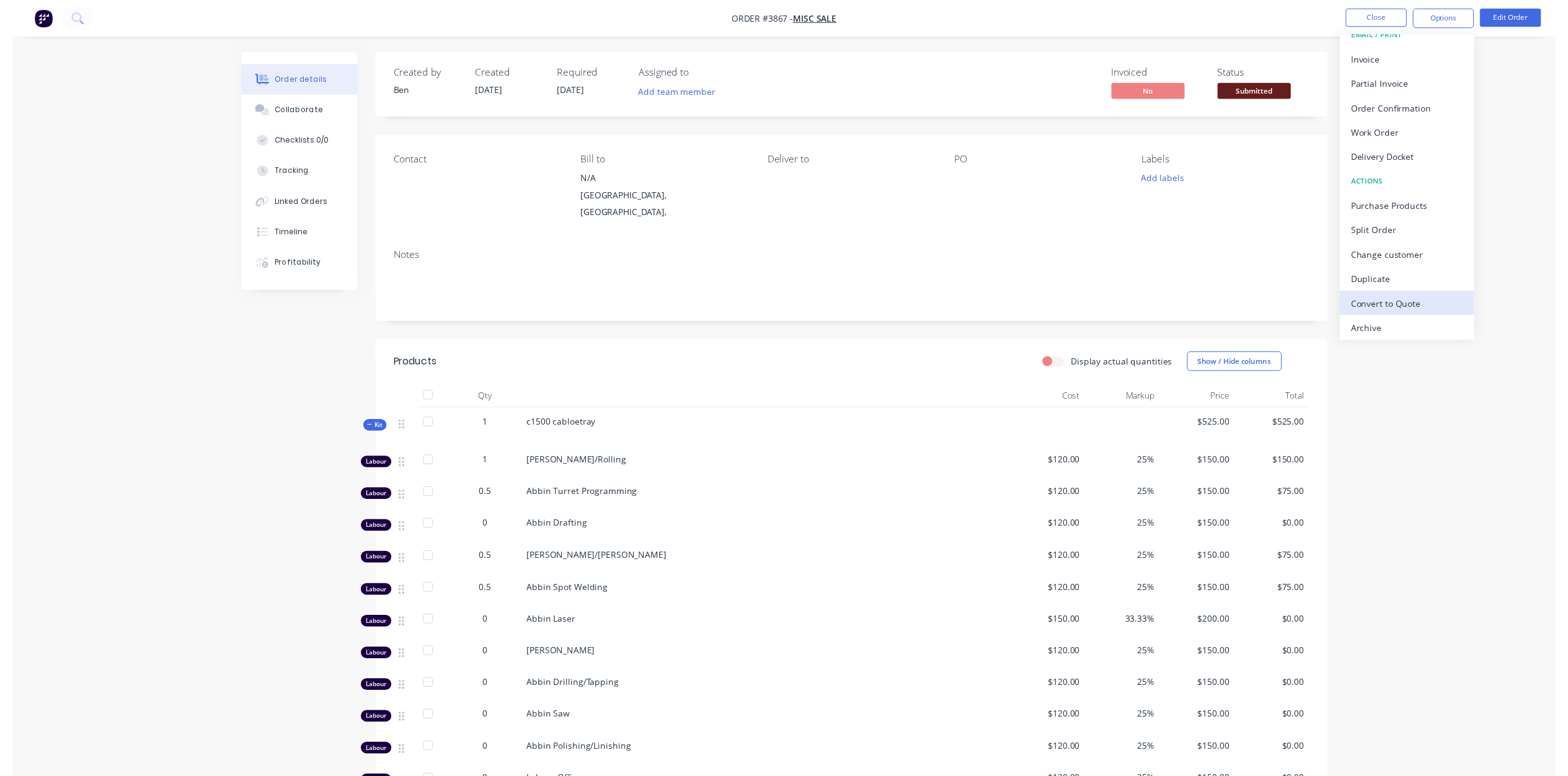
scroll to position [19, 0]
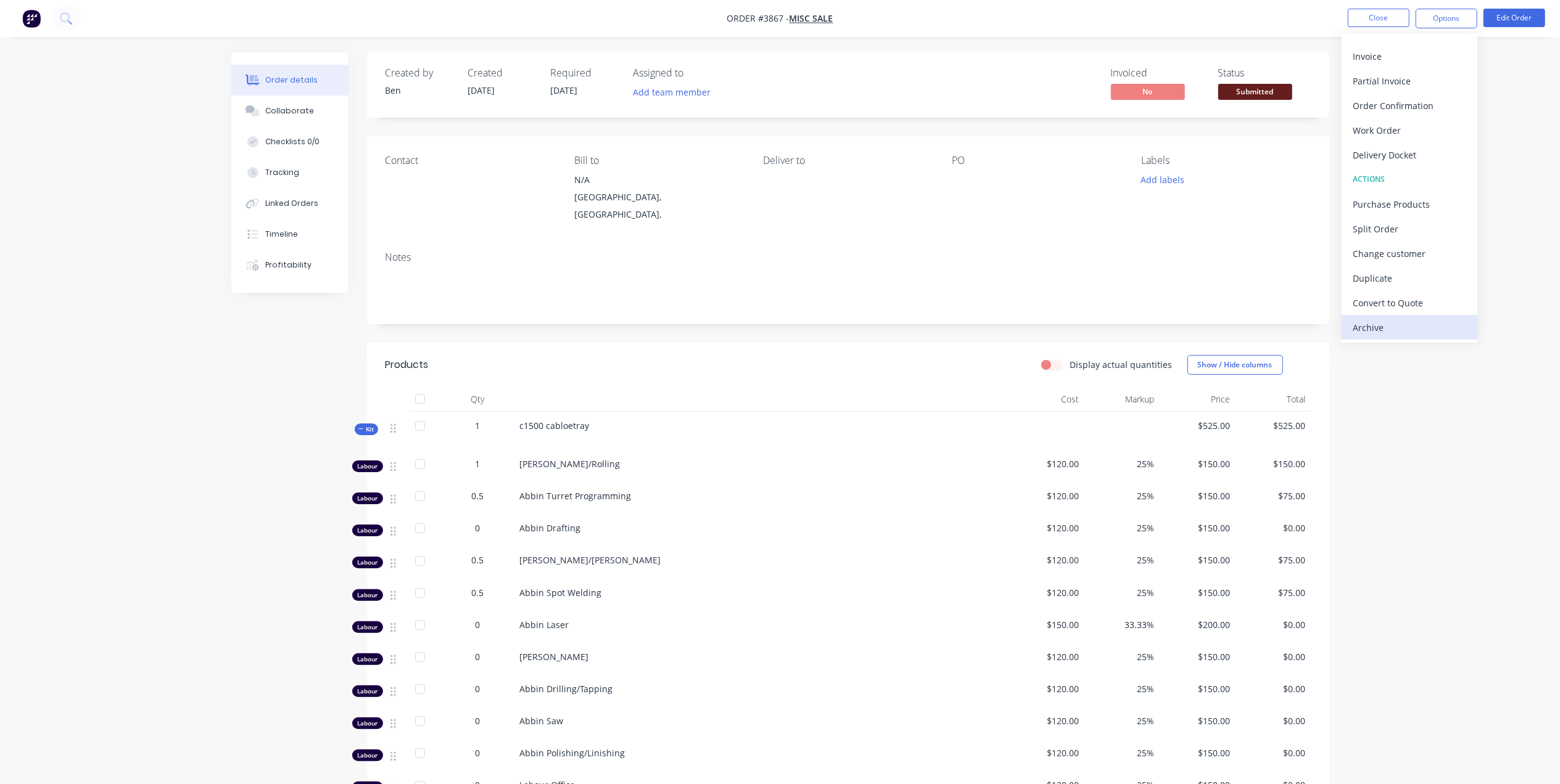
click at [1397, 332] on div "Archive" at bounding box center [1409, 328] width 113 height 18
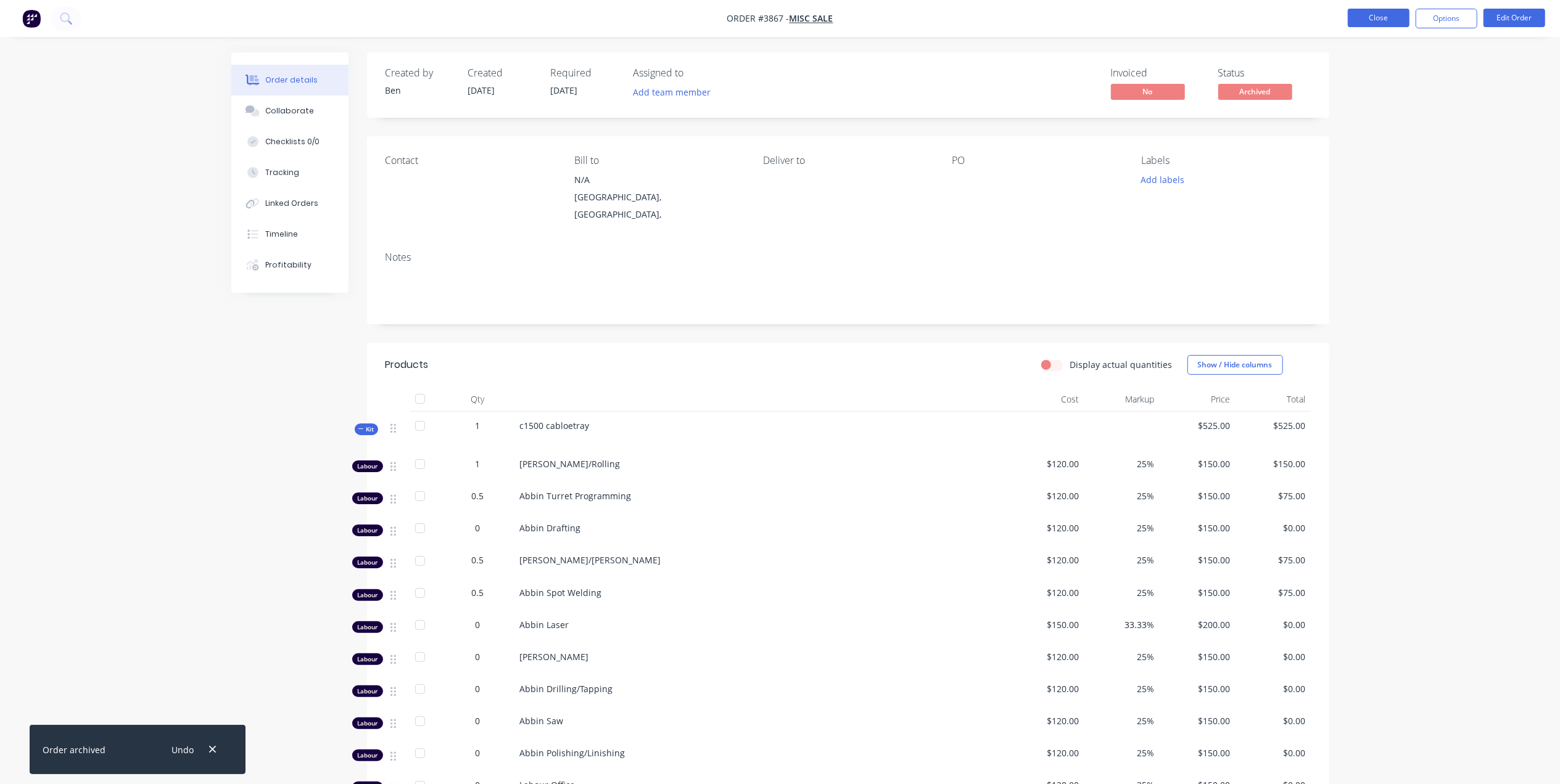
click at [1367, 18] on button "Close" at bounding box center [1378, 18] width 62 height 19
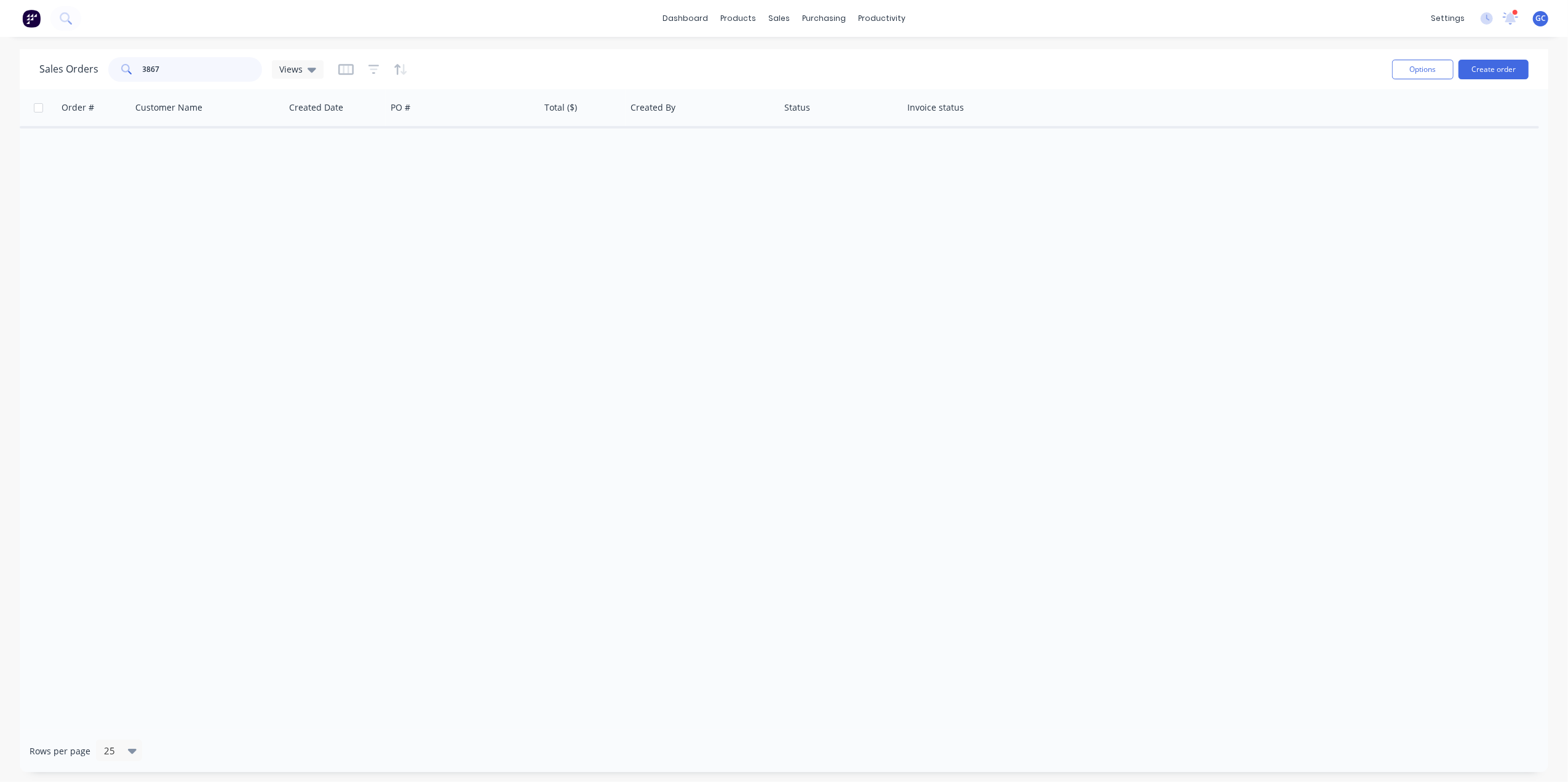
drag, startPoint x: 192, startPoint y: 65, endPoint x: 67, endPoint y: 70, distance: 125.1
click at [67, 70] on div "Sales Orders 3867 Views" at bounding box center [181, 69] width 284 height 24
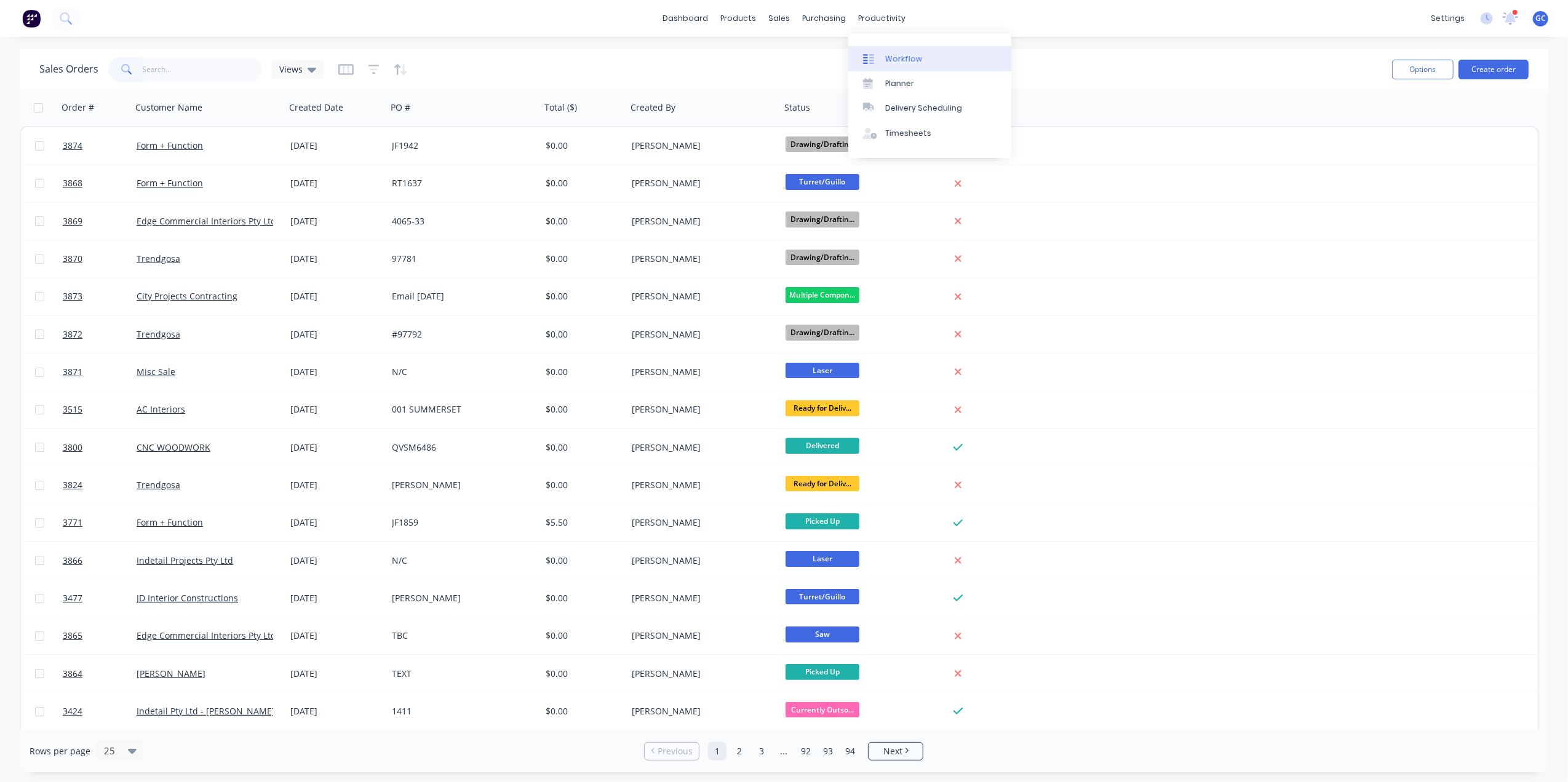
click at [892, 54] on div "Workflow" at bounding box center [903, 59] width 37 height 11
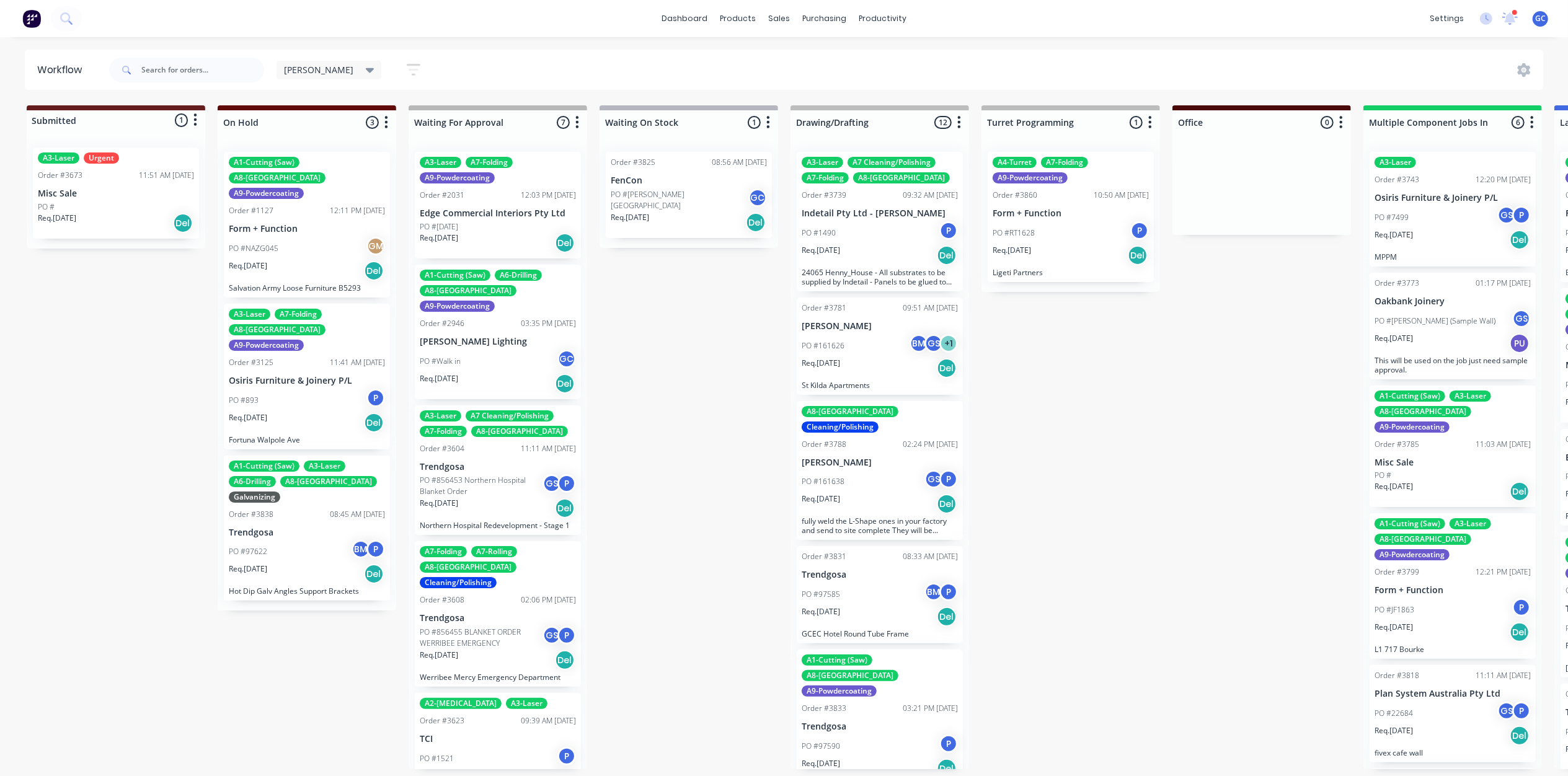
click at [119, 180] on div "Order #3673 11:51 AM [DATE]" at bounding box center [115, 176] width 156 height 11
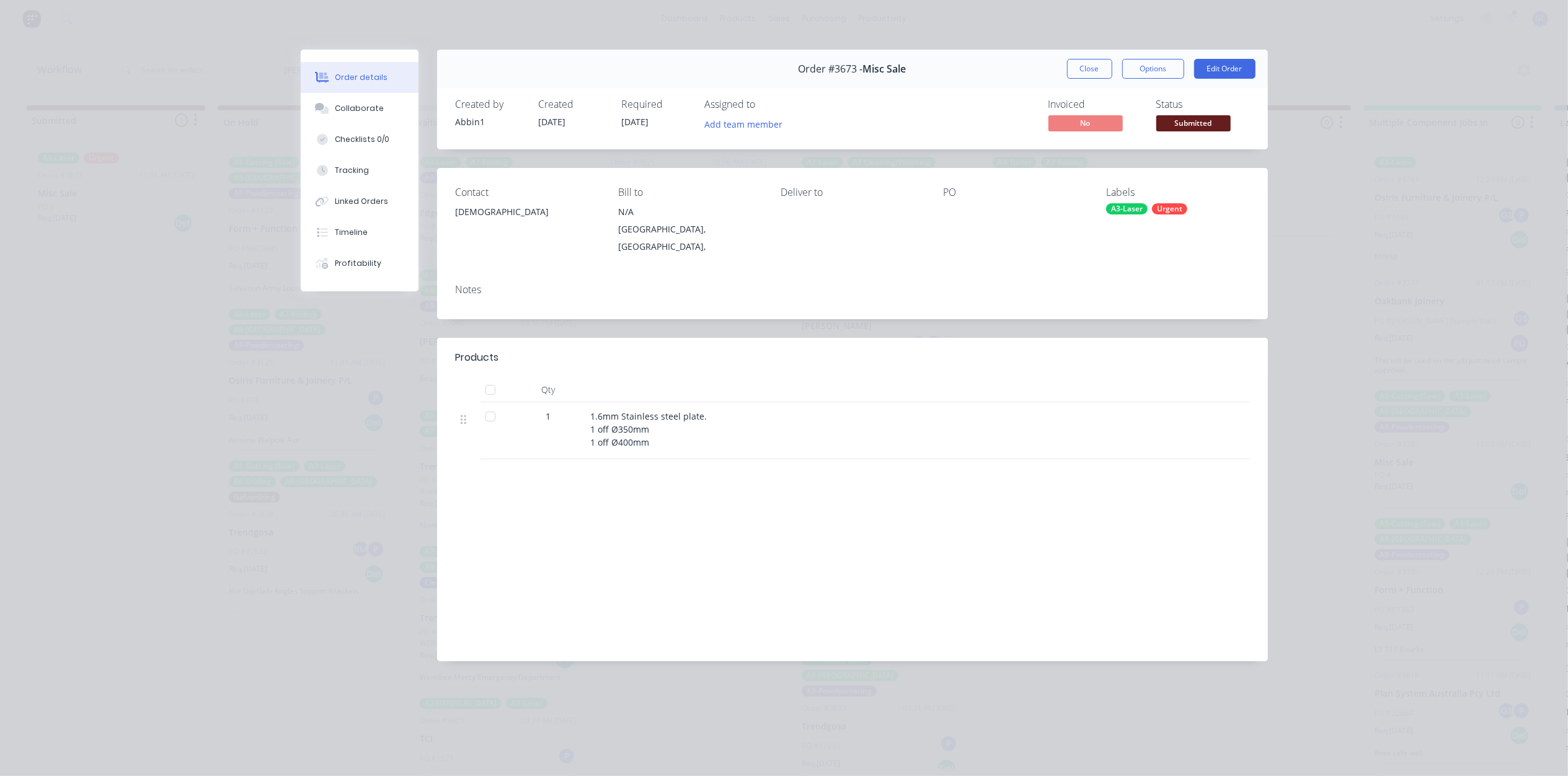
click at [1209, 129] on span "Submitted" at bounding box center [1193, 123] width 74 height 16
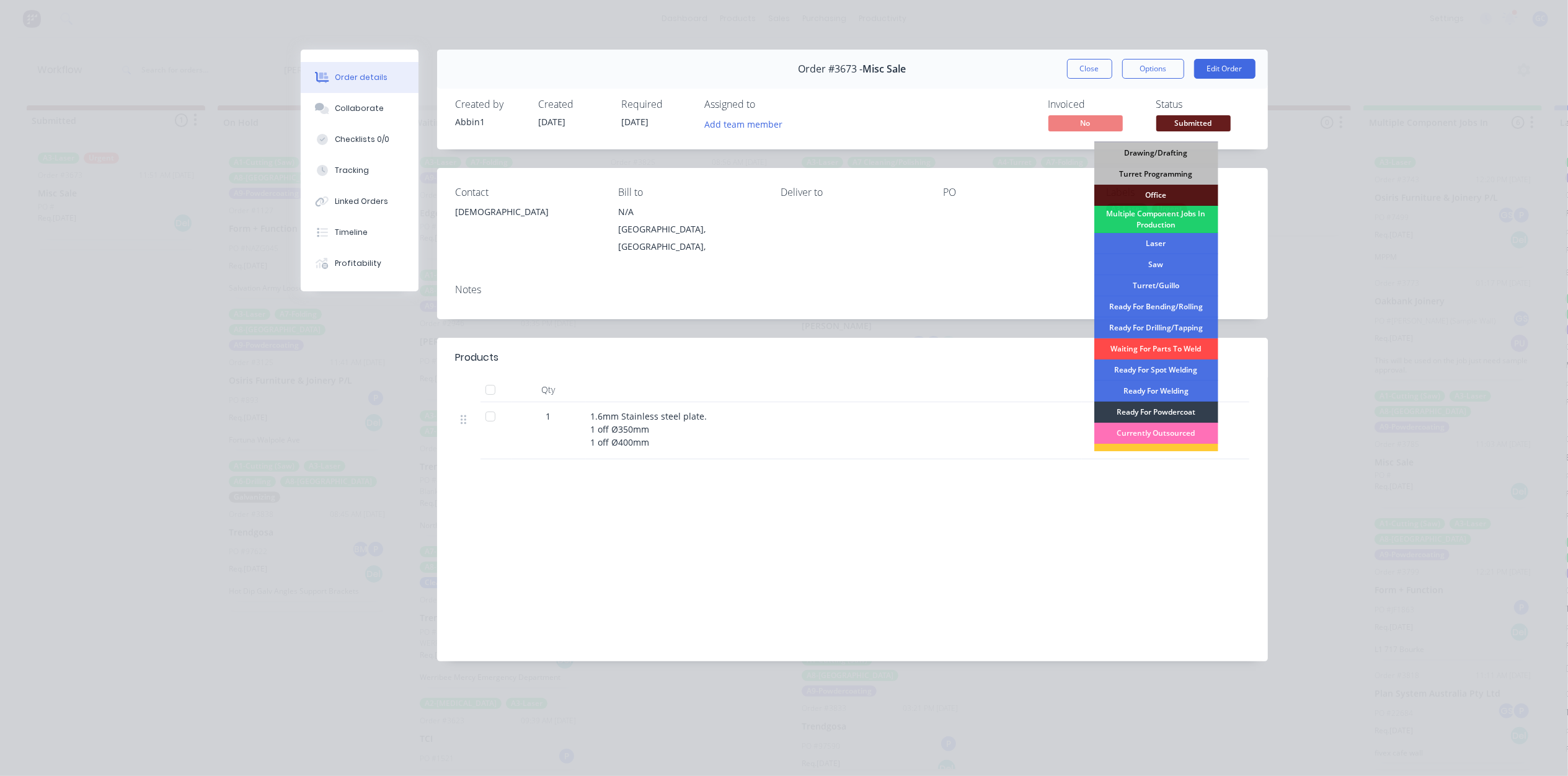
scroll to position [139, 0]
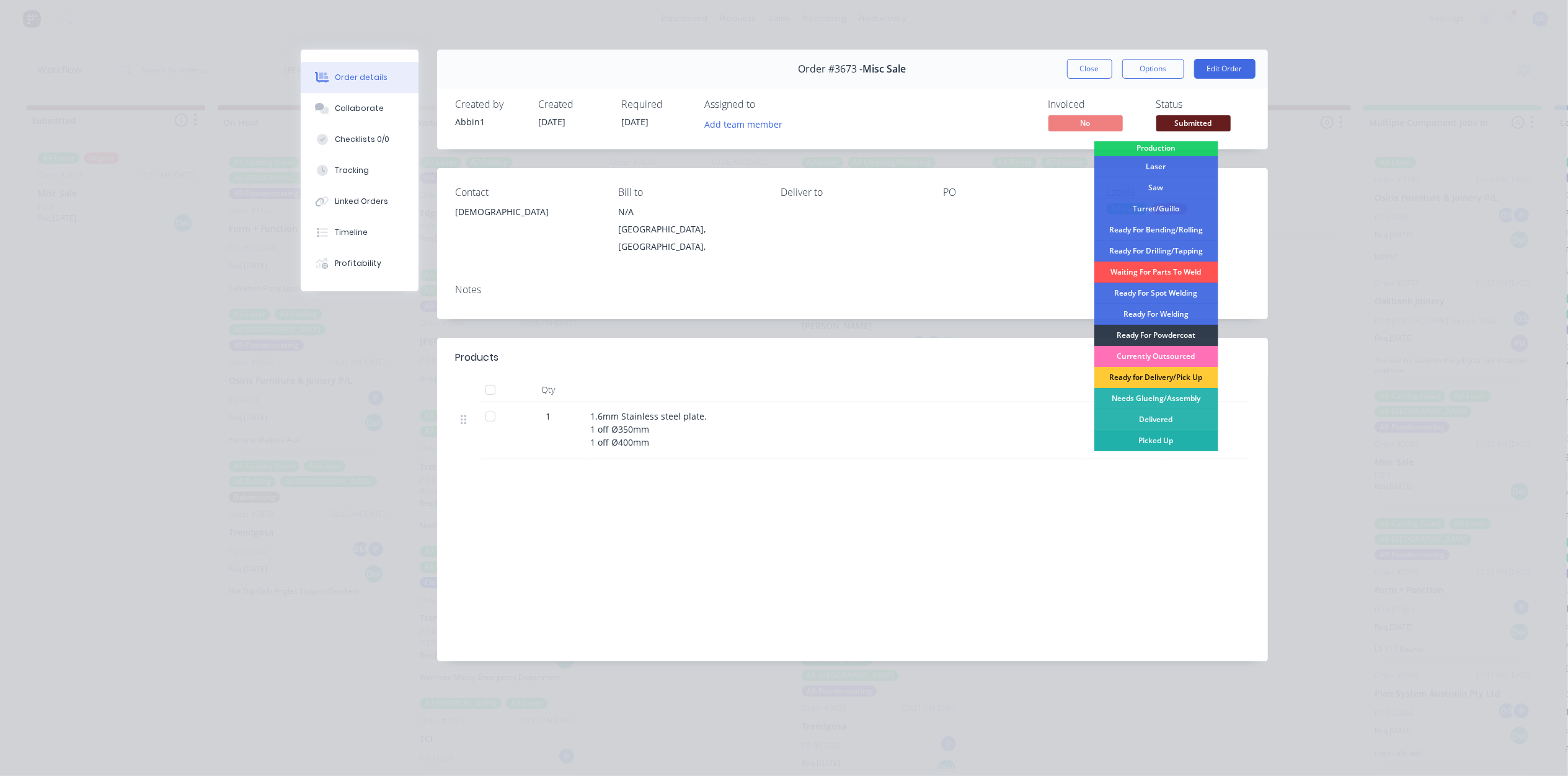
click at [1172, 444] on div "Picked Up" at bounding box center [1156, 441] width 124 height 21
